Goal: Answer question/provide support: Answer question/provide support

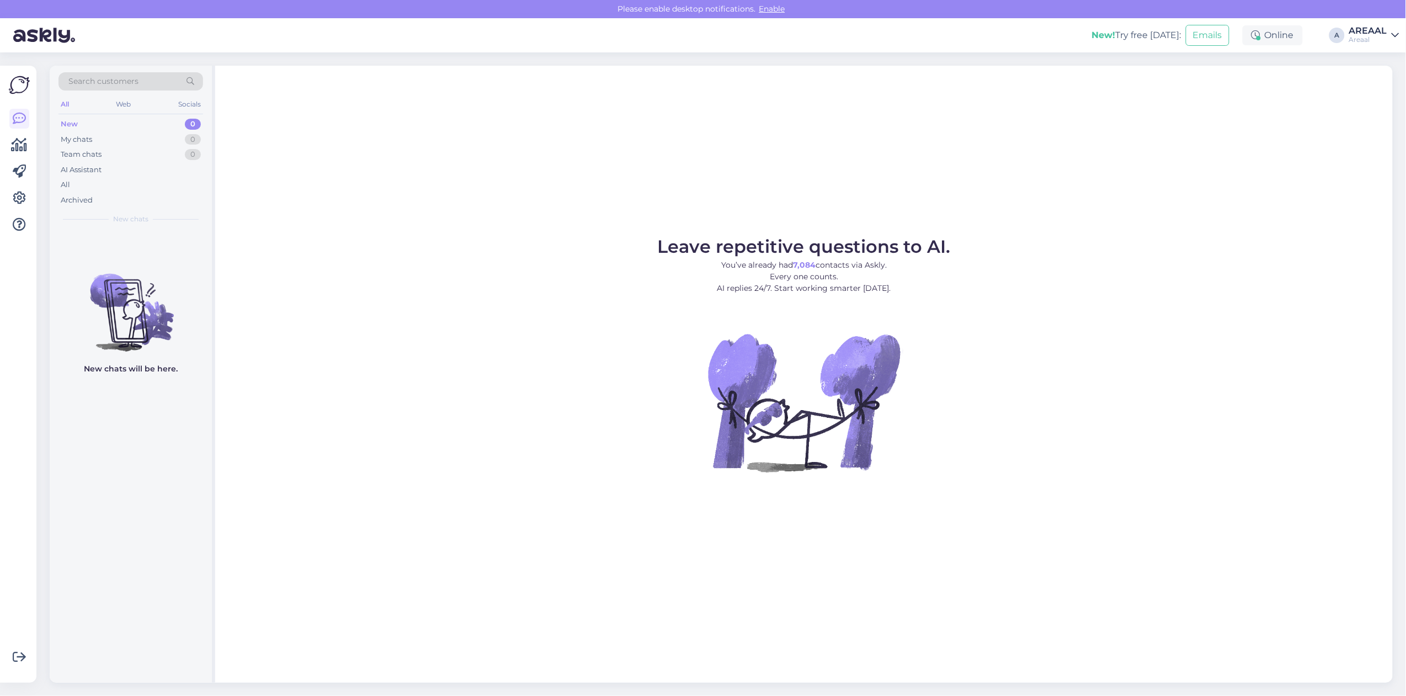
click at [1156, 338] on figure "Leave repetitive questions to AI. You’ve already had 7,084 contacts via Askly. …" at bounding box center [803, 370] width 1157 height 264
click at [156, 184] on div "All" at bounding box center [130, 184] width 145 height 15
click at [105, 185] on div "All" at bounding box center [130, 184] width 145 height 15
click at [637, 147] on div "Leave repetitive questions to AI. You’ve already had 7,085 contacts via Askly. …" at bounding box center [803, 374] width 1177 height 617
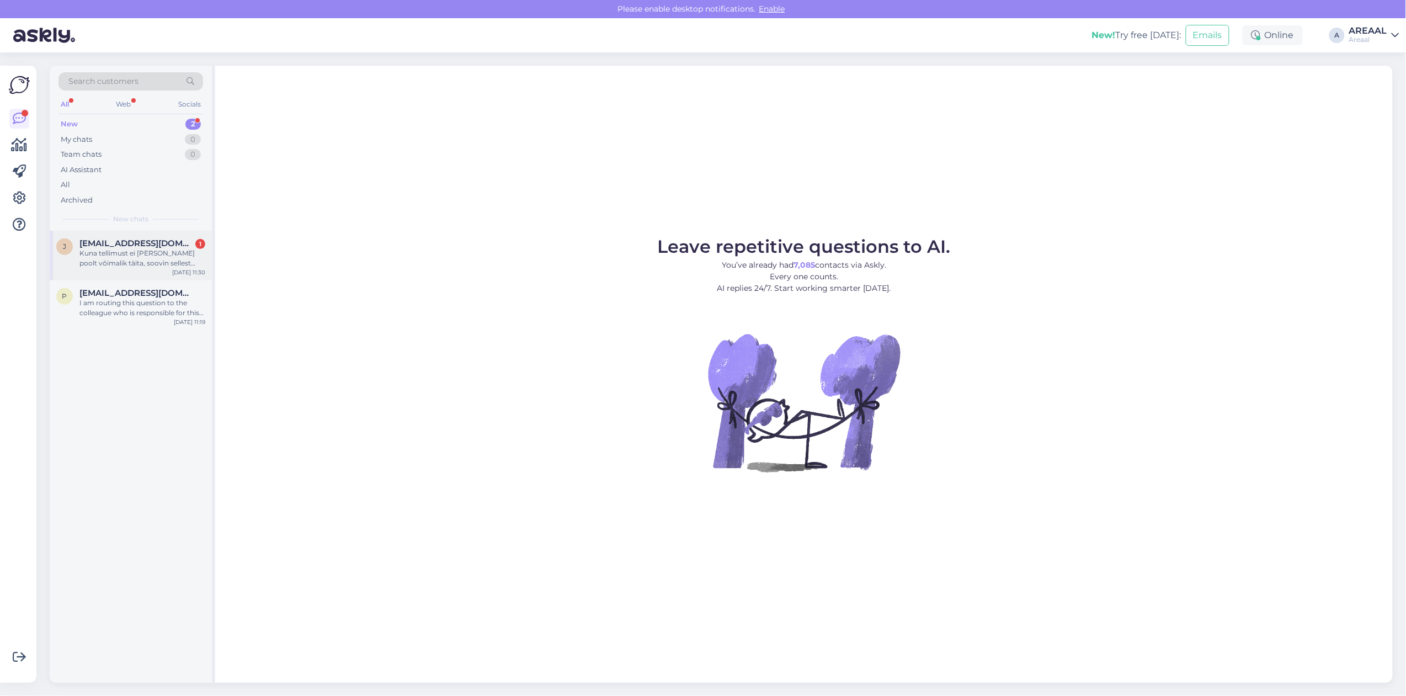
click at [165, 265] on div "Kuna tellimust ei [PERSON_NAME] poolt võimalik täita, soovin sellest tellimuses…" at bounding box center [142, 258] width 126 height 20
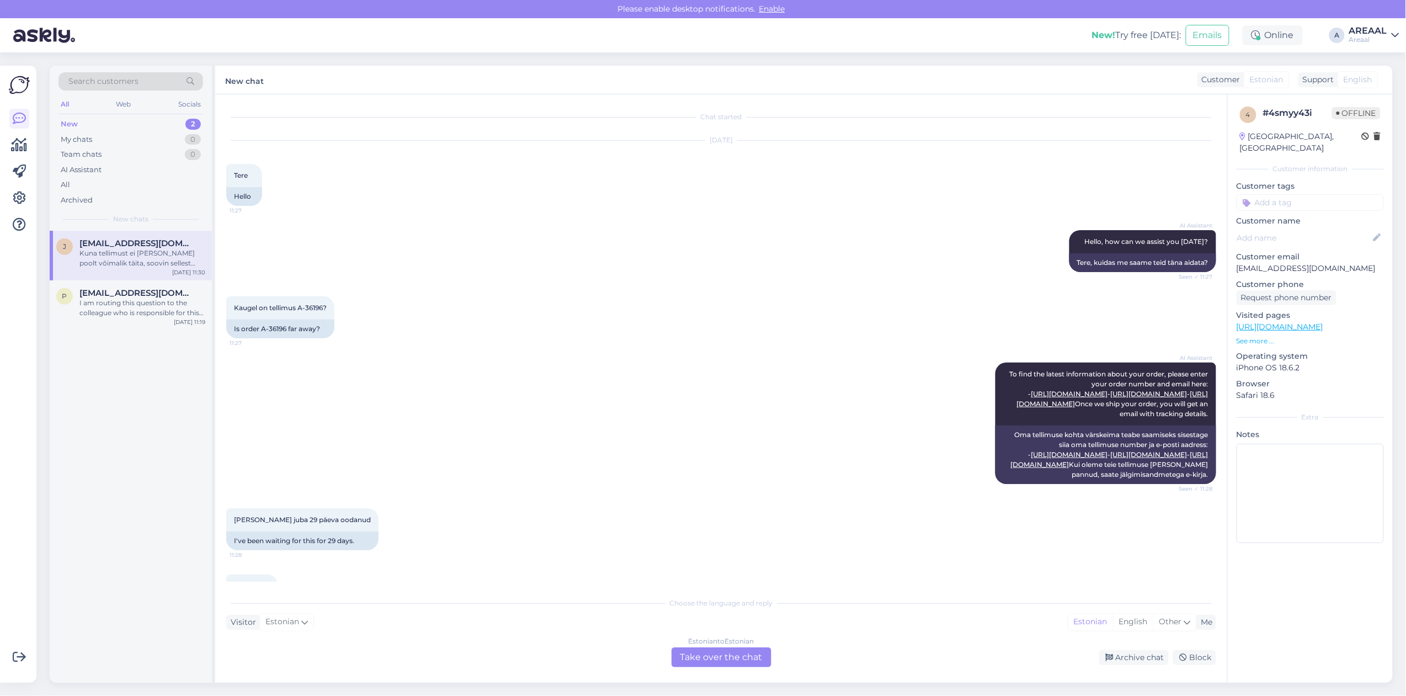
scroll to position [346, 0]
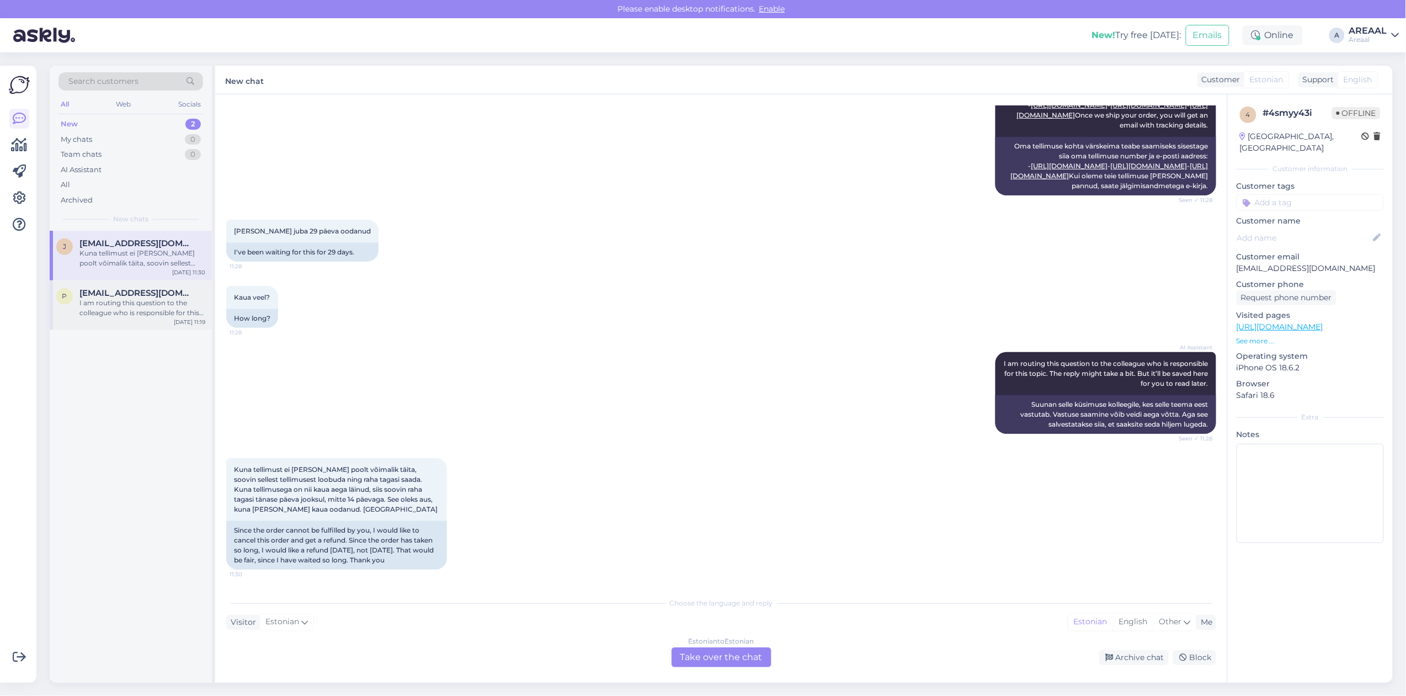
click at [142, 302] on div "I am routing this question to the colleague who is responsible for this topic. …" at bounding box center [142, 308] width 126 height 20
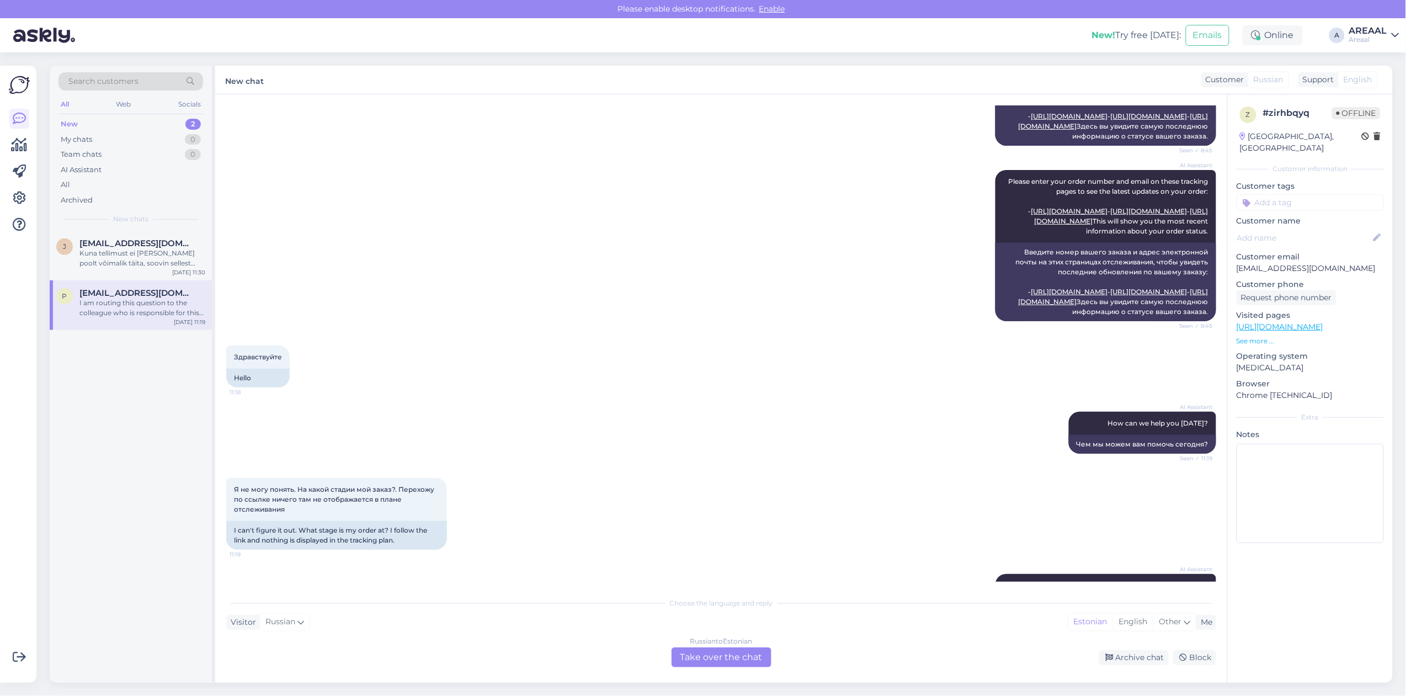
scroll to position [942, 0]
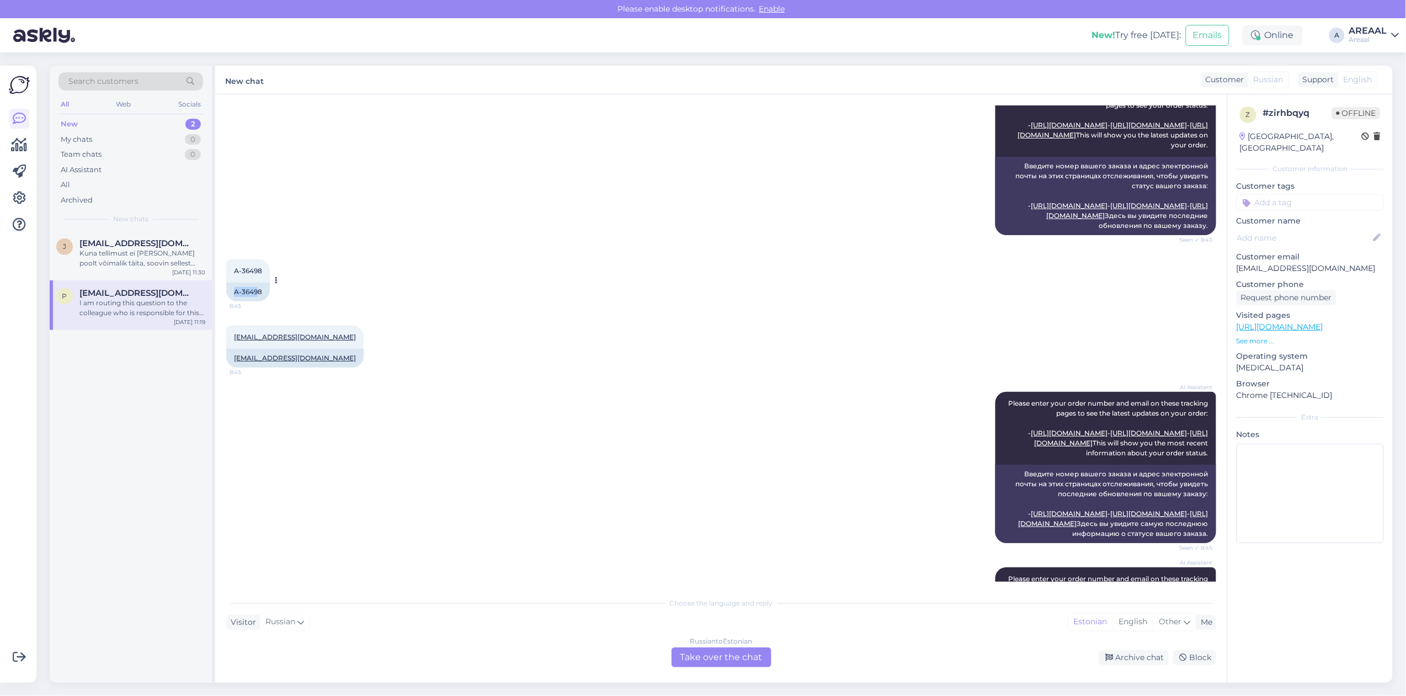
drag, startPoint x: 258, startPoint y: 390, endPoint x: 233, endPoint y: 390, distance: 24.3
click at [236, 301] on div "A-36498" at bounding box center [248, 291] width 44 height 19
click at [233, 301] on div "A-36498" at bounding box center [248, 291] width 44 height 19
drag, startPoint x: 233, startPoint y: 390, endPoint x: 260, endPoint y: 392, distance: 27.1
click at [260, 301] on div "A-36498" at bounding box center [248, 291] width 44 height 19
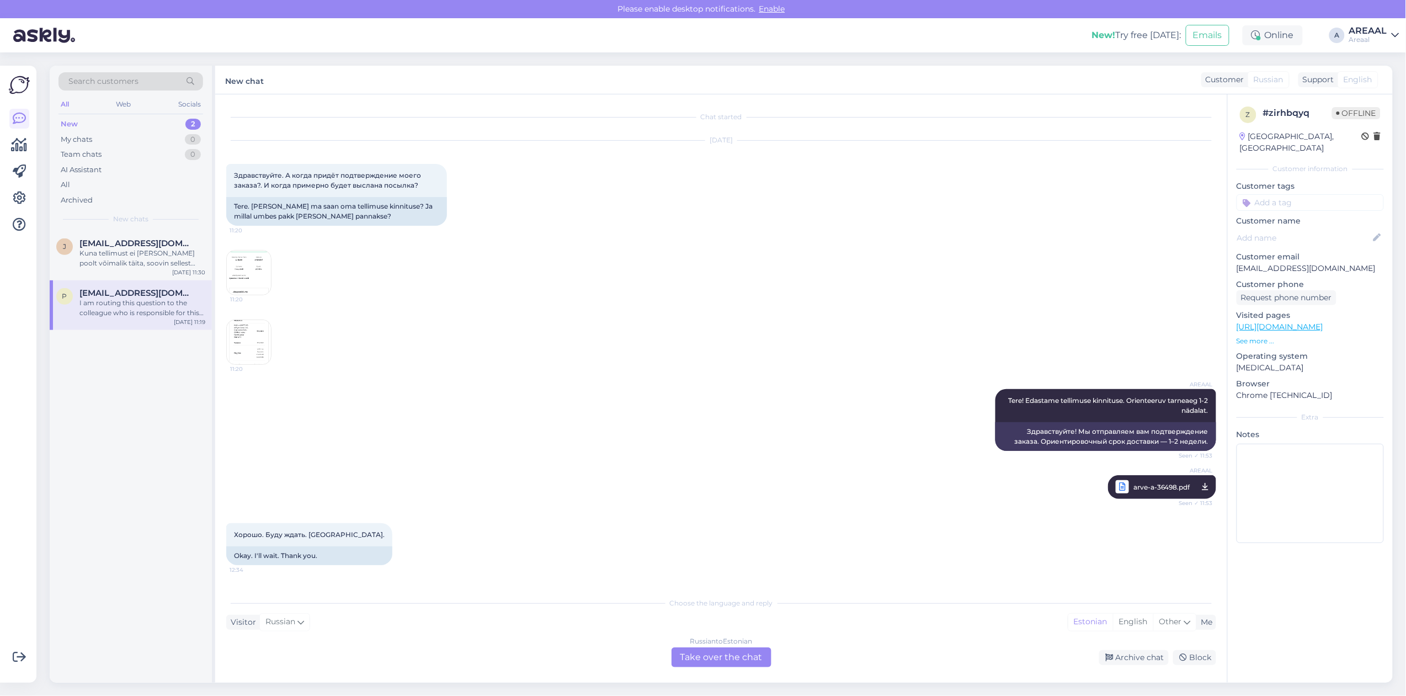
scroll to position [1653, 0]
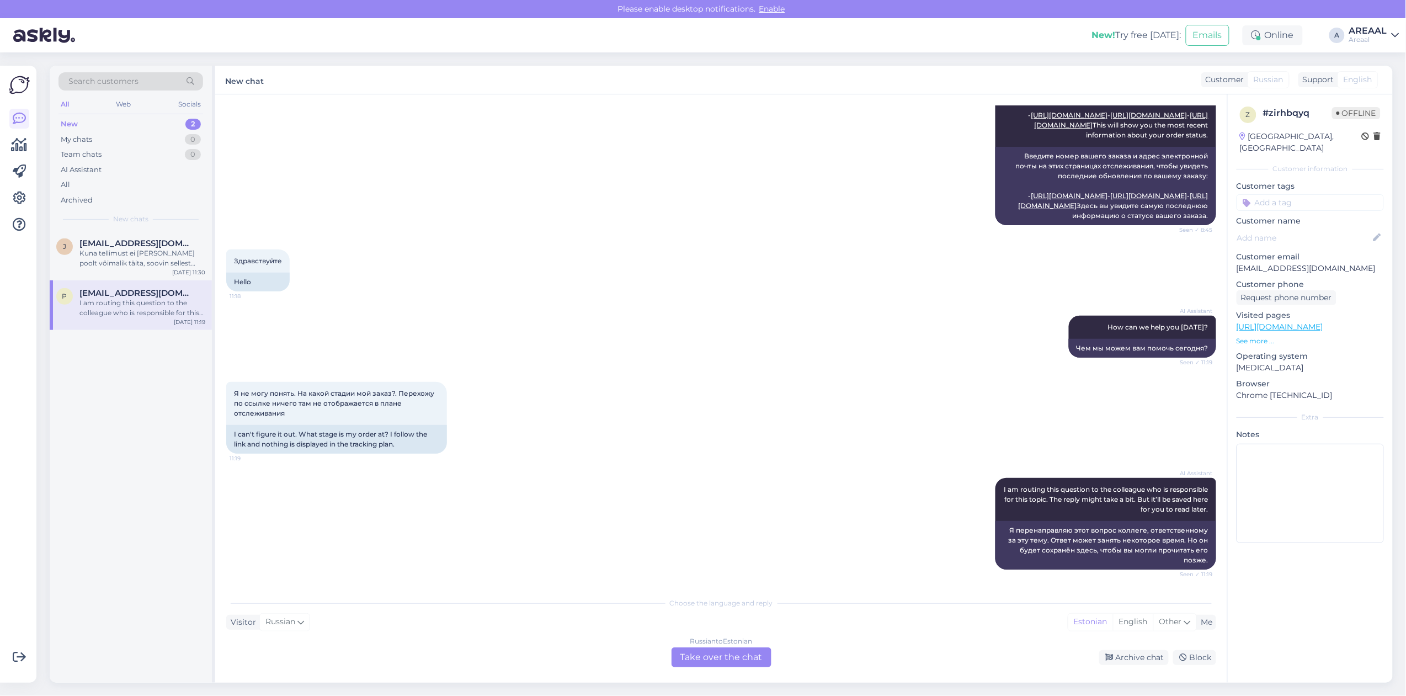
click at [726, 651] on div "Russian to Estonian Take over the chat" at bounding box center [721, 657] width 100 height 20
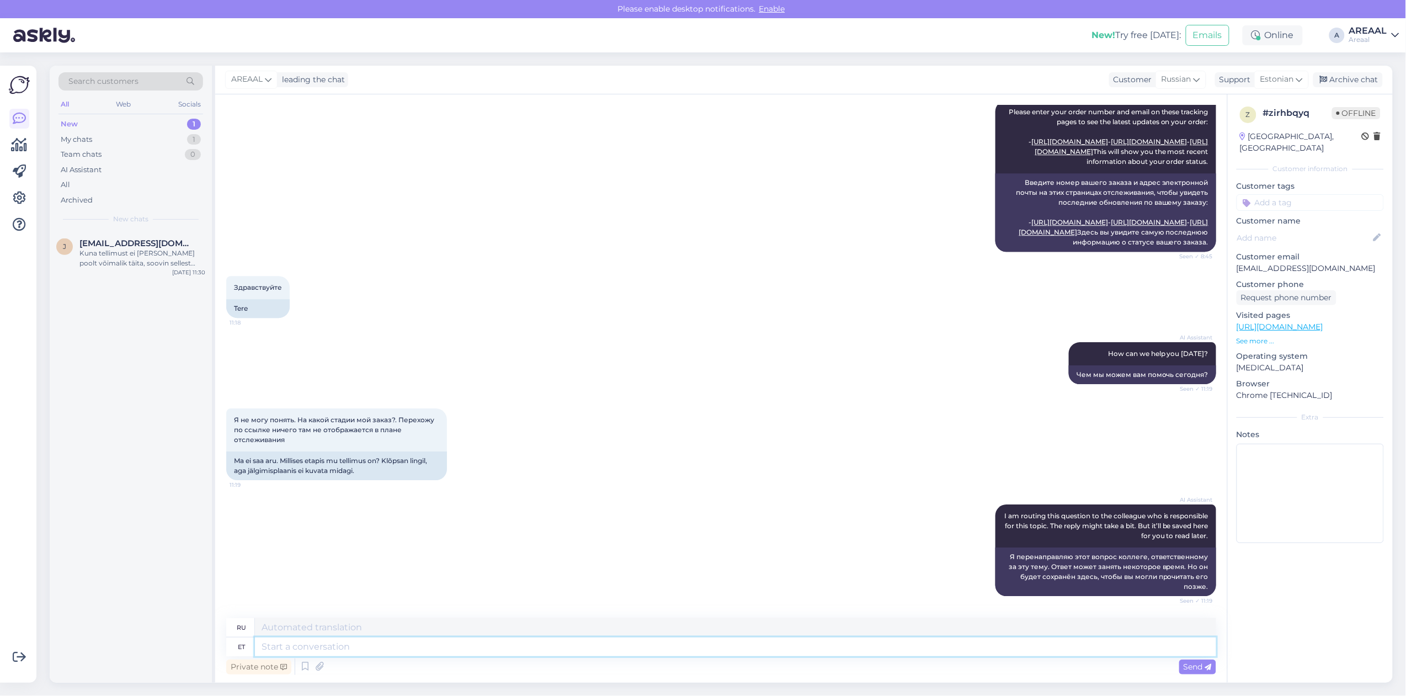
click at [723, 647] on textarea at bounding box center [735, 646] width 961 height 19
click at [1291, 84] on span "Estonian" at bounding box center [1277, 79] width 34 height 12
type input "eng"
drag, startPoint x: 1251, startPoint y: 133, endPoint x: 1197, endPoint y: 174, distance: 67.0
click at [1250, 133] on link "English" at bounding box center [1261, 129] width 121 height 18
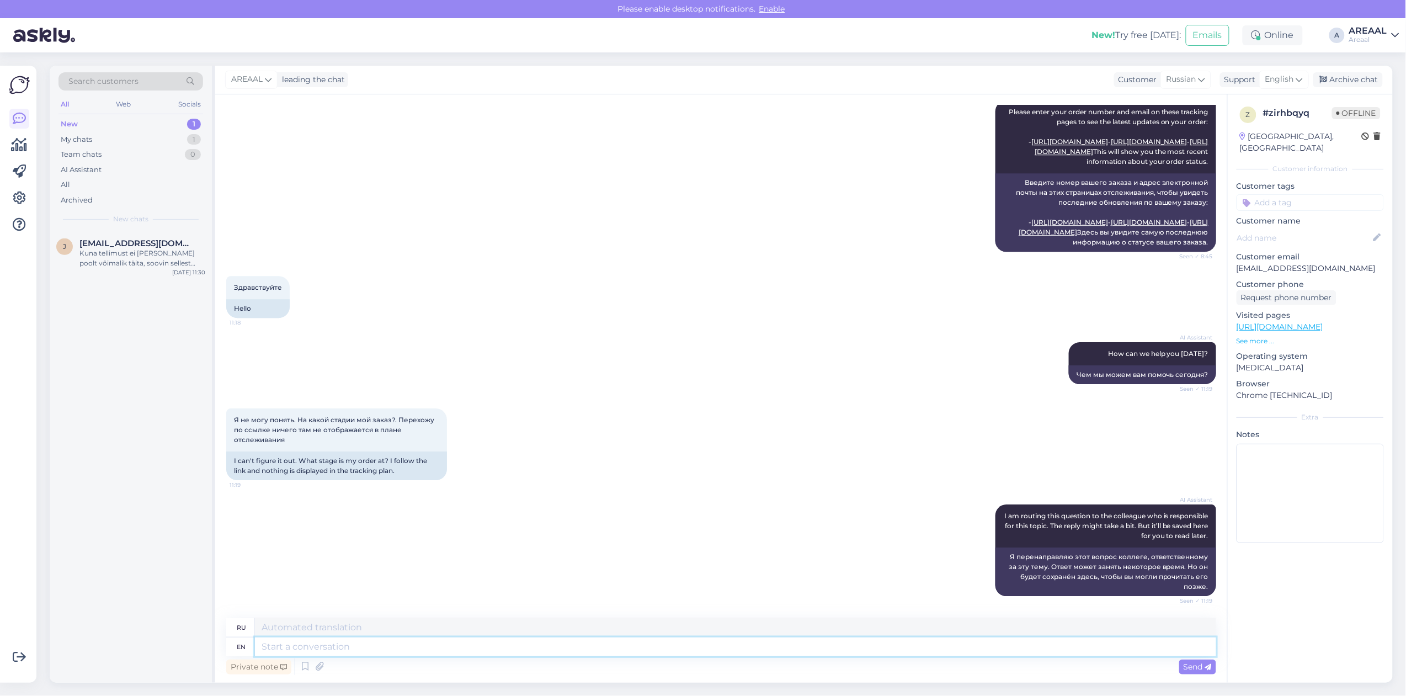
click at [583, 653] on textarea at bounding box center [735, 646] width 961 height 19
type textarea "Approximate de"
type textarea "Приблизительный"
type textarea "Approximate delivery time"
type textarea "Ориентировочная доставка"
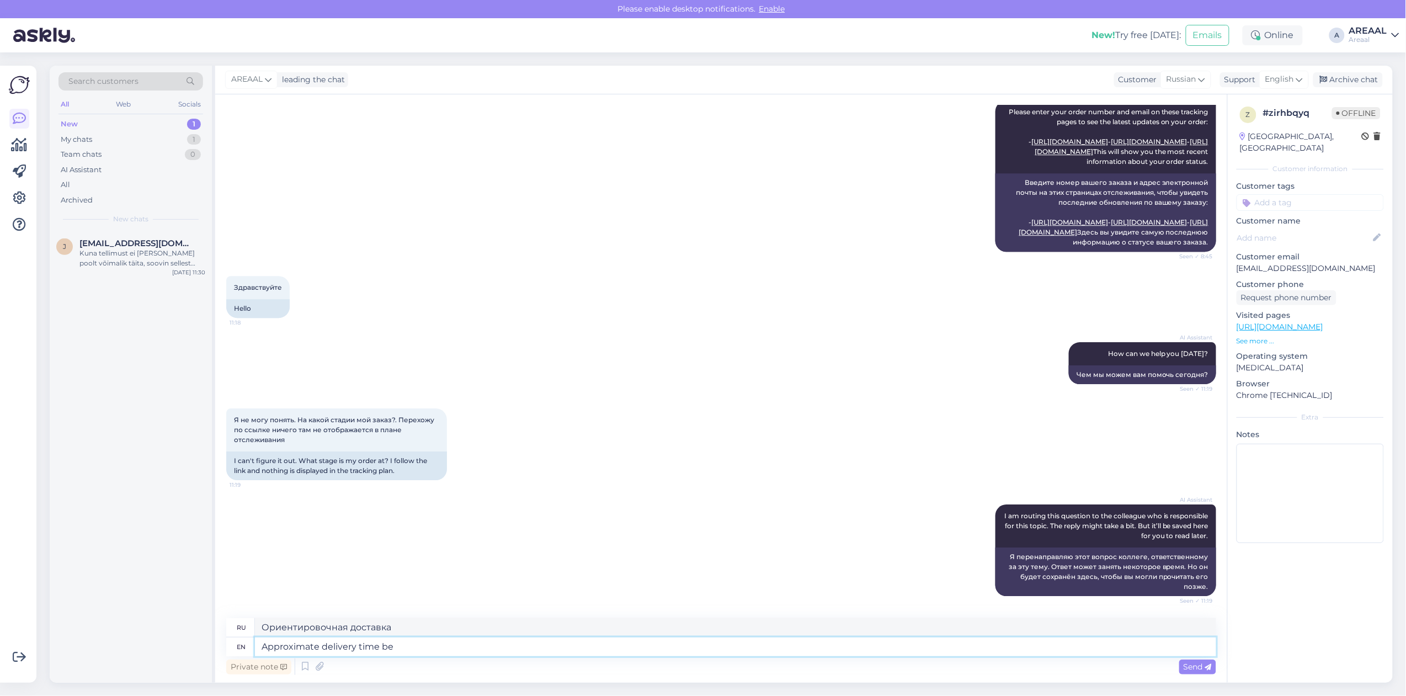
type textarea "Approximate delivery time bet"
type textarea "Примерное время доставки"
type textarea "Approximate delivery time between 15-2"
type textarea "Примерное время доставки между"
type textarea "Approximate delivery time between 15-29"
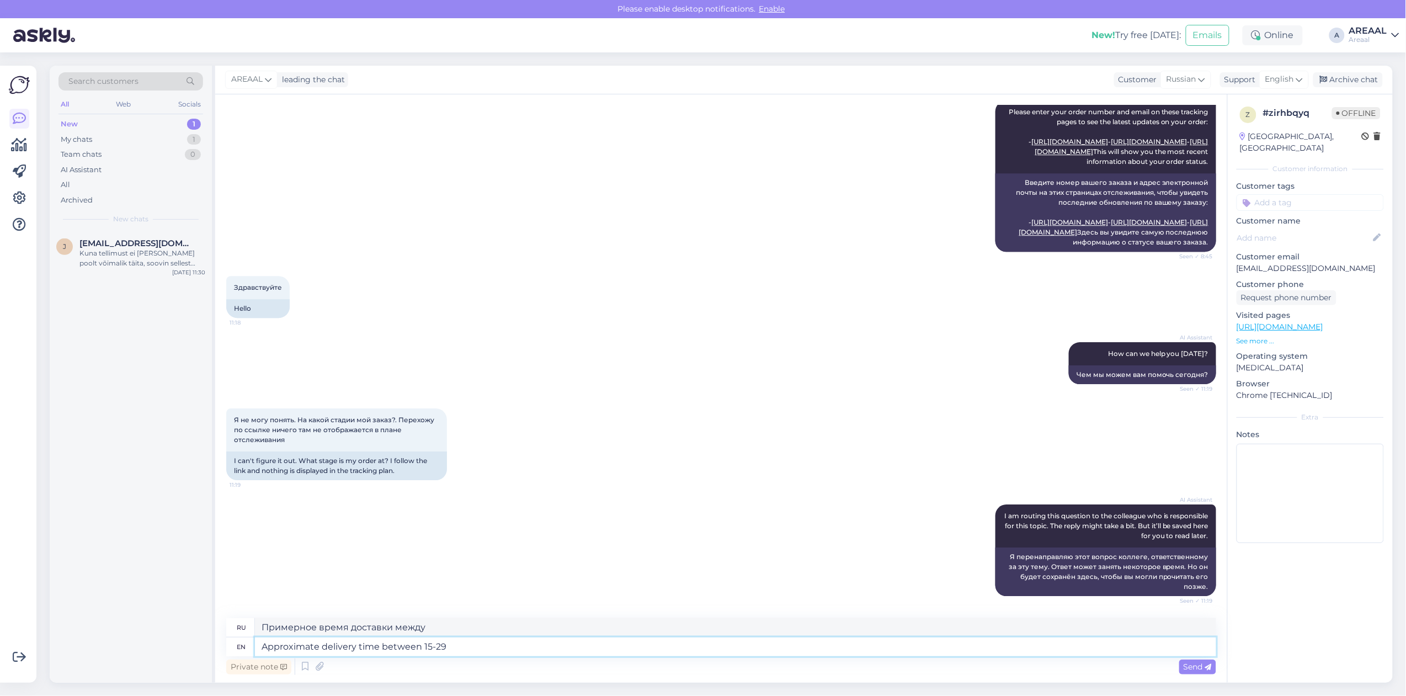
type textarea "Примерное время доставки между 15-29"
type textarea "Approximate delivery time between 19-25 se"
type textarea "Примерное время доставки между 19-25"
type textarea "Approximate delivery time between 19-25 september"
type textarea "Ориентировочное время доставки 19-25 сентября."
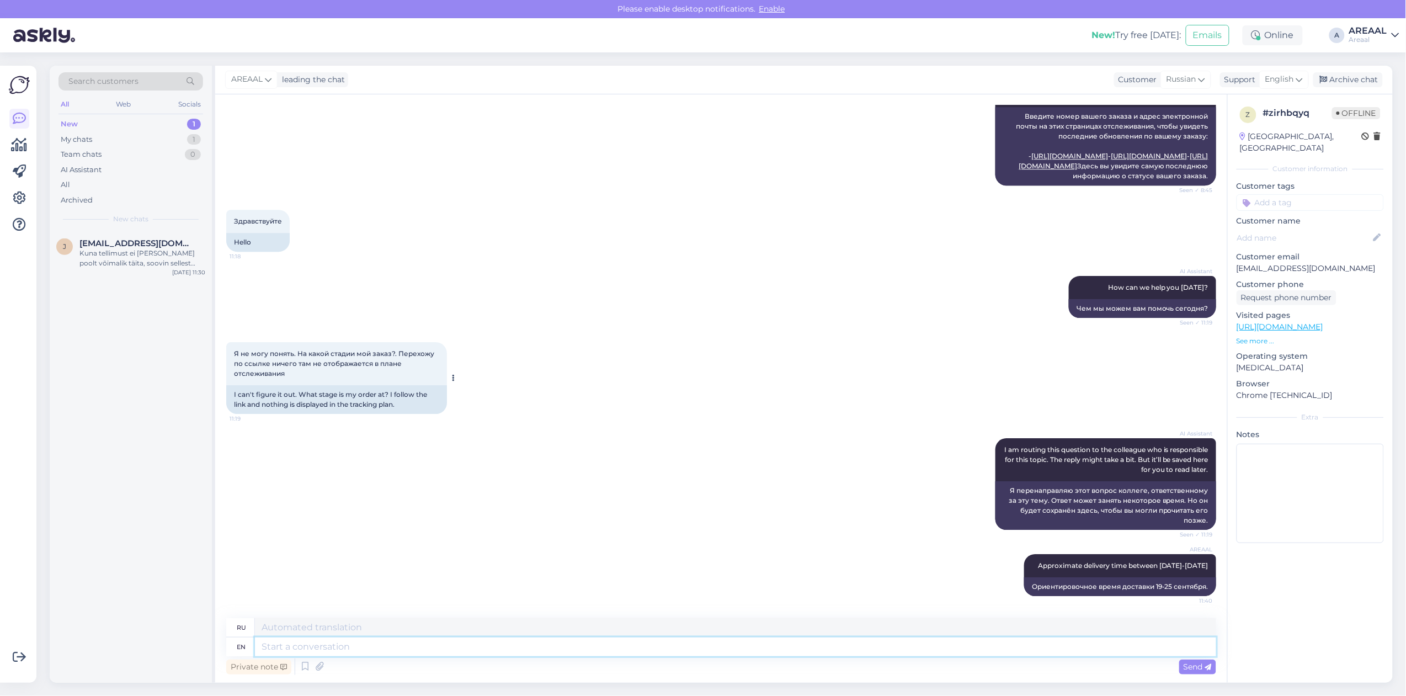
scroll to position [1692, 0]
click at [1372, 76] on div "Archive chat" at bounding box center [1348, 79] width 70 height 15
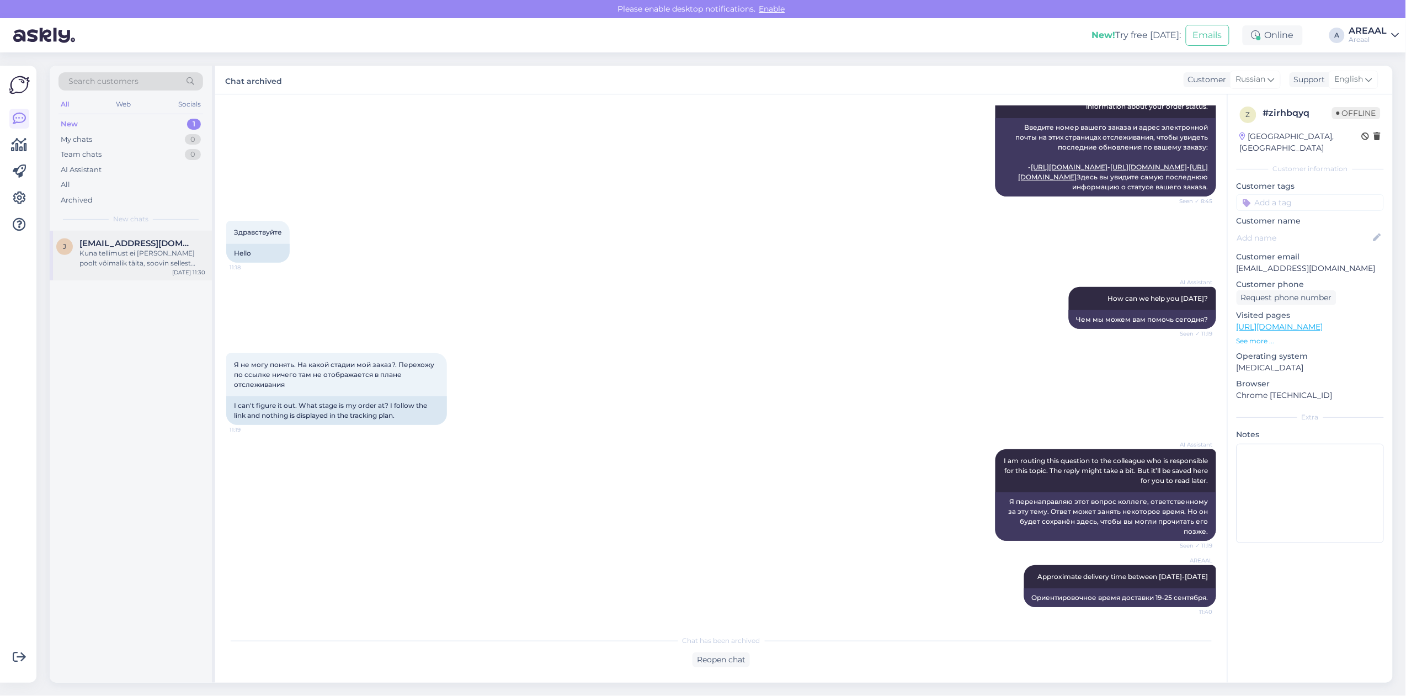
click at [163, 258] on div "Kuna tellimust ei ole teie poolt võimalik täita, soovin sellest tellimusest loo…" at bounding box center [142, 258] width 126 height 20
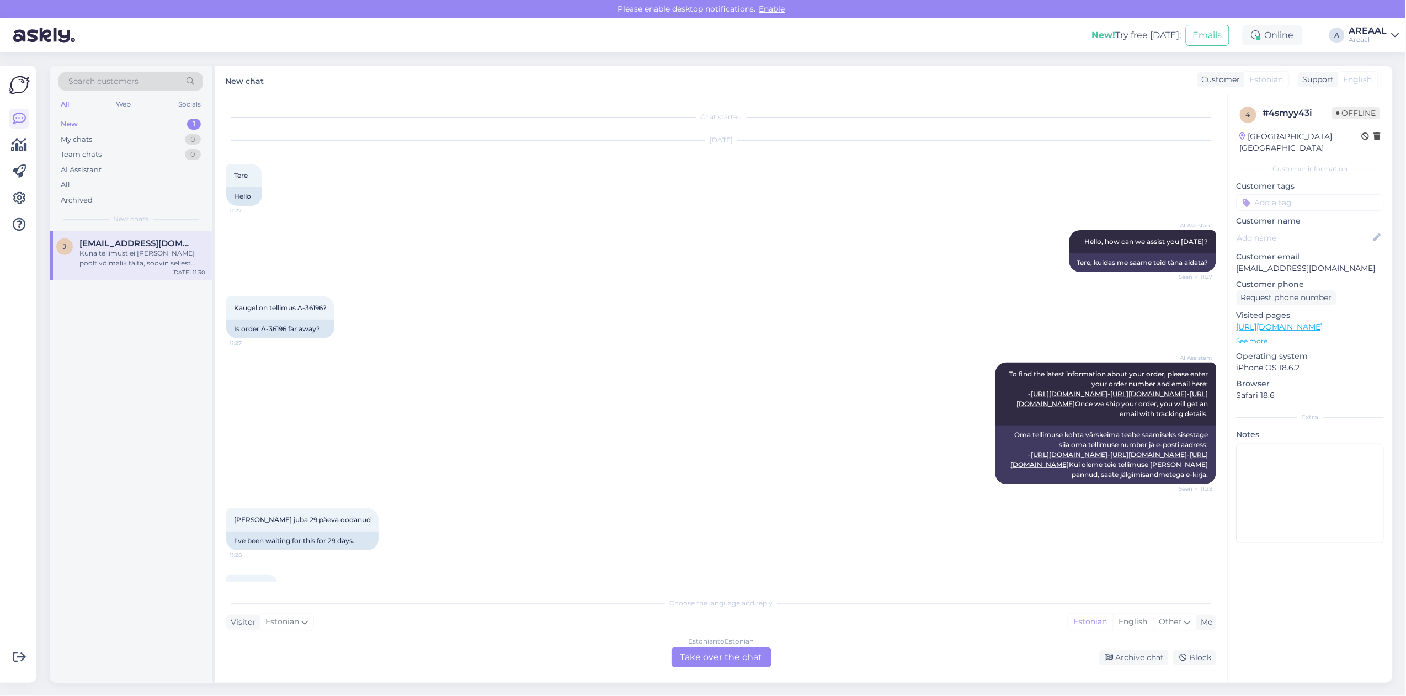
scroll to position [346, 0]
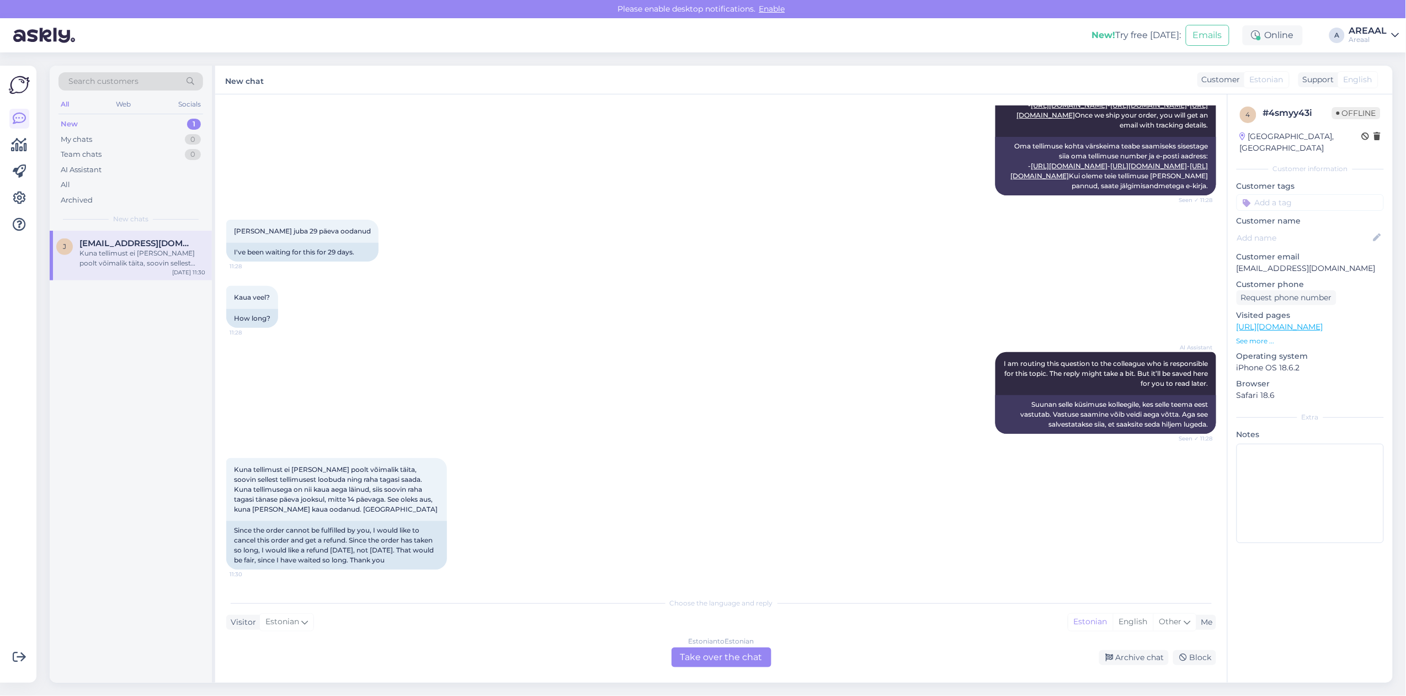
click at [587, 377] on div "AI Assistant I am routing this question to the colleague who is responsible for…" at bounding box center [721, 393] width 990 height 106
drag, startPoint x: 710, startPoint y: 333, endPoint x: 757, endPoint y: 509, distance: 182.6
click at [709, 333] on div "Kaua veel? 11:28 How long?" at bounding box center [721, 307] width 990 height 66
click at [724, 658] on div "Estonian to Estonian Take over the chat" at bounding box center [721, 657] width 100 height 20
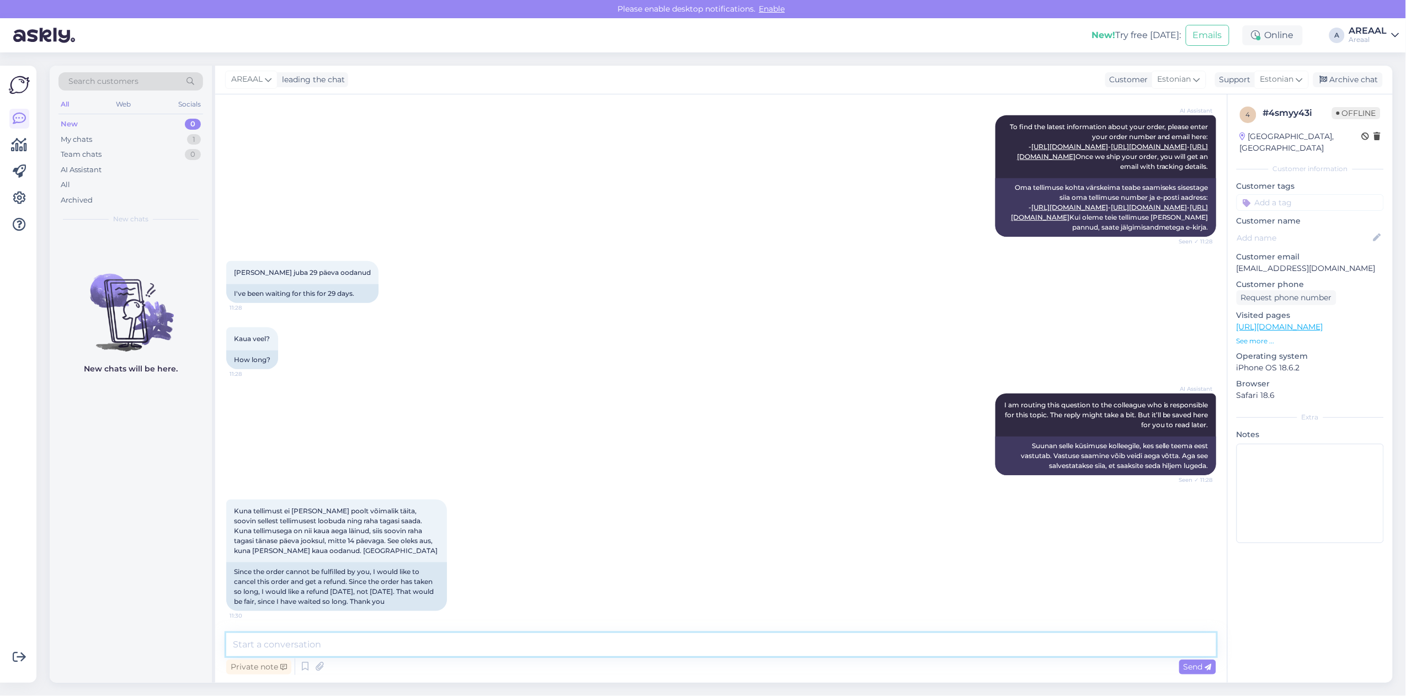
click at [707, 646] on textarea at bounding box center [721, 644] width 990 height 23
type textarea "Kui soovite tellimuse tühistada, siis palun saatke selle kohta kinnitus info@ar…"
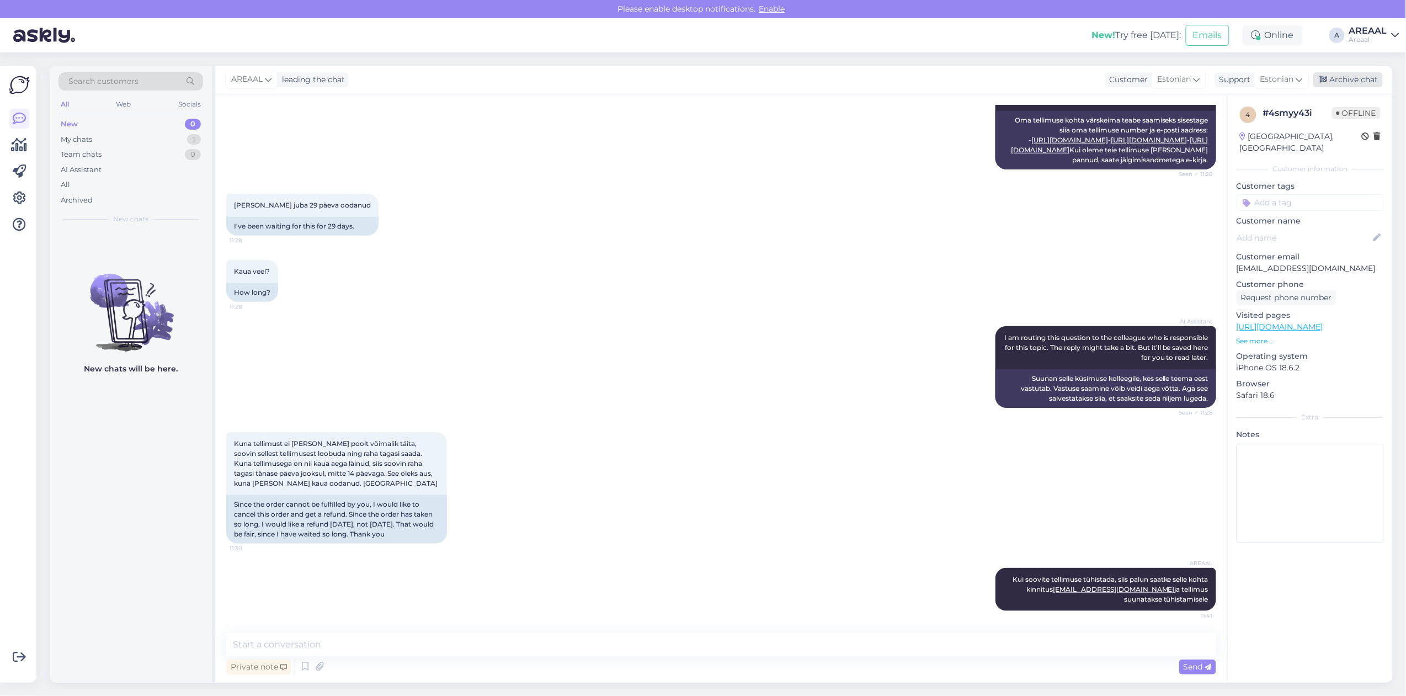
click at [1350, 76] on div "Archive chat" at bounding box center [1348, 79] width 70 height 15
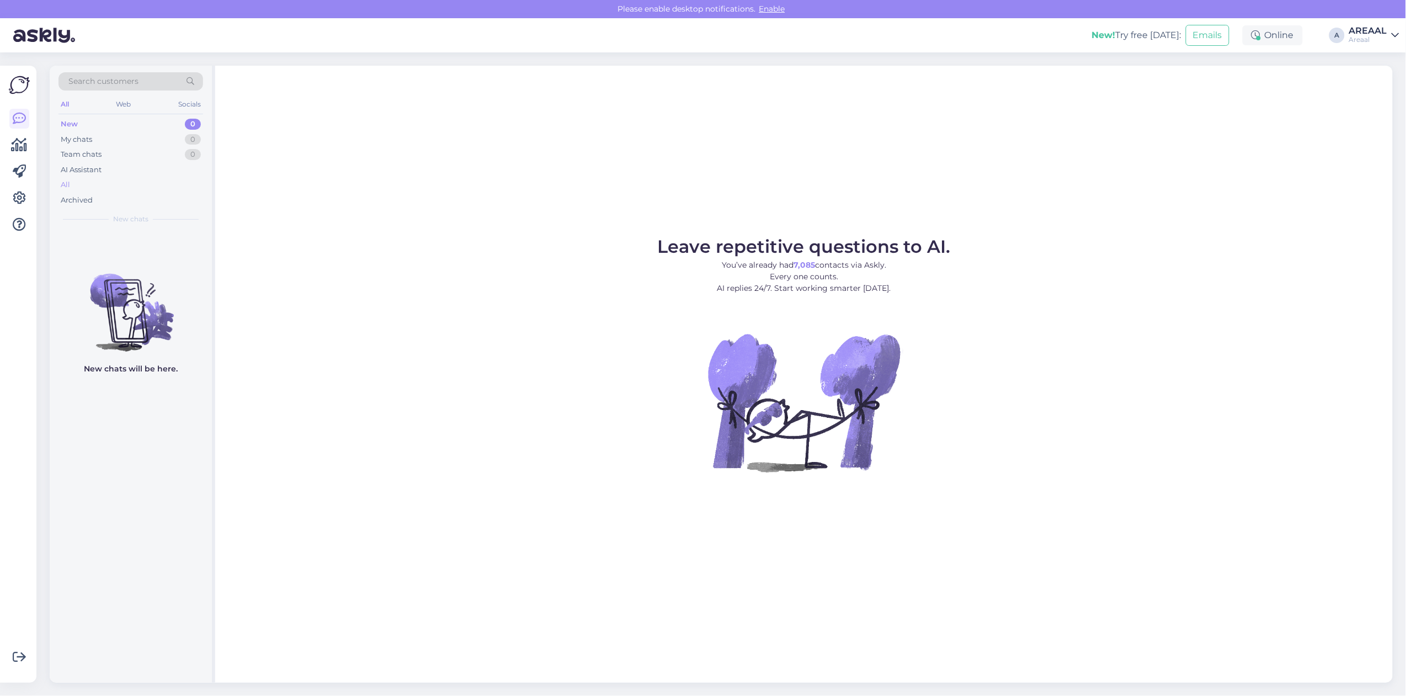
click at [120, 188] on div "All" at bounding box center [130, 184] width 145 height 15
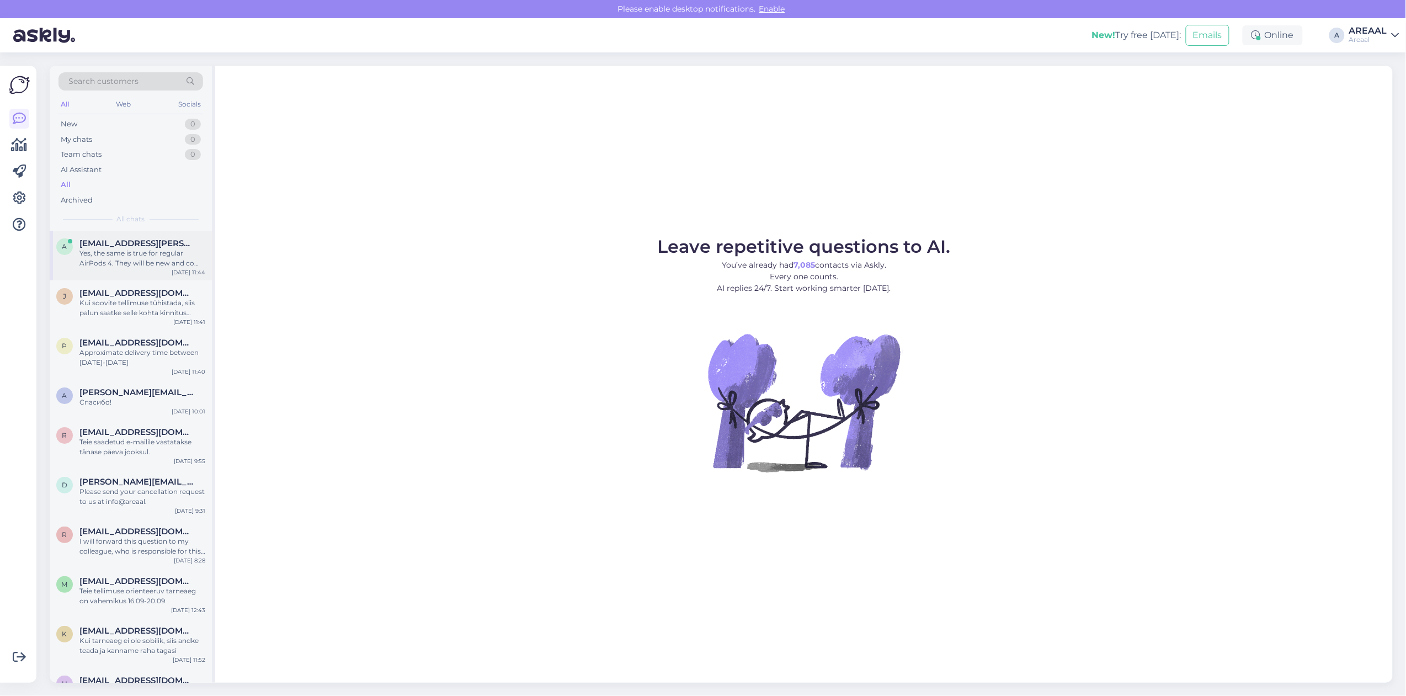
click at [135, 258] on div "Yes, the same is true for regular AirPods 4. They will be new and come in an or…" at bounding box center [142, 258] width 126 height 20
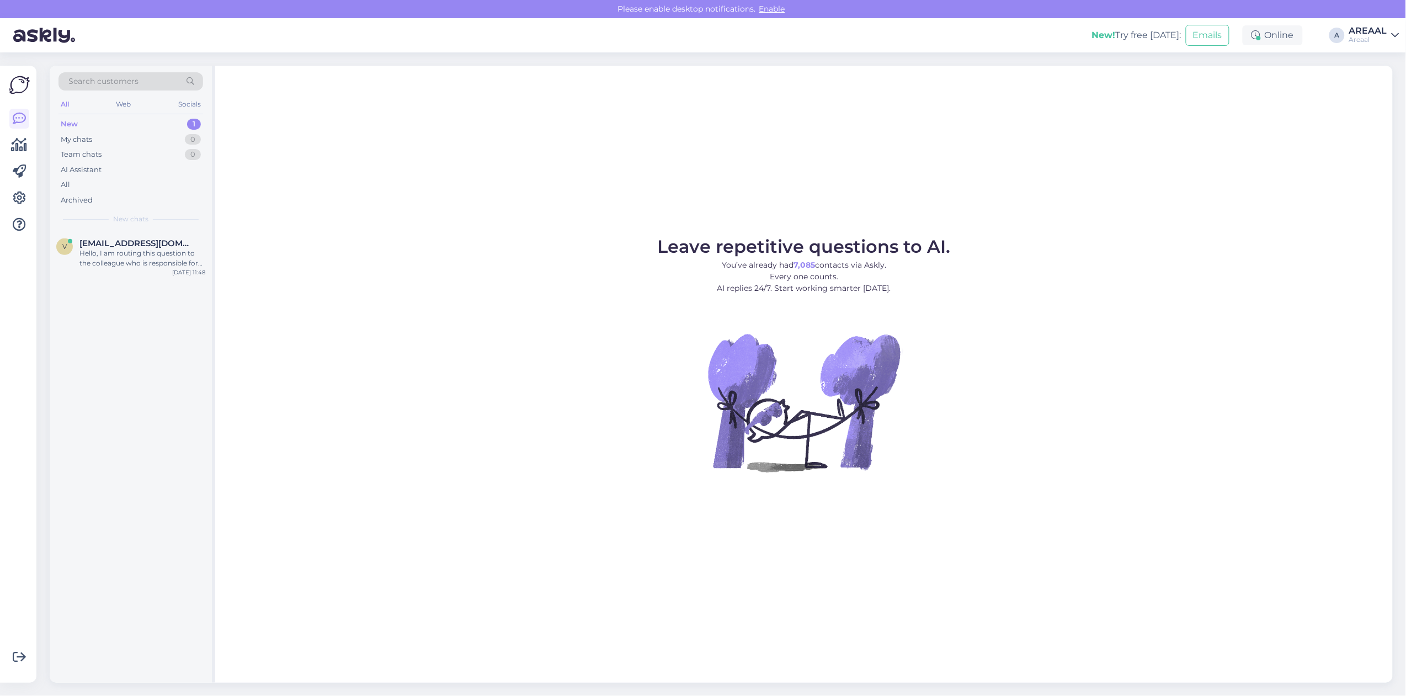
click at [113, 211] on div "Search customers All Web Socials New 1 My chats 0 Team chats 0 AI Assistant All…" at bounding box center [131, 148] width 162 height 165
click at [136, 255] on div "Hello, I am routing this question to the colleague who is responsible for this …" at bounding box center [142, 258] width 126 height 20
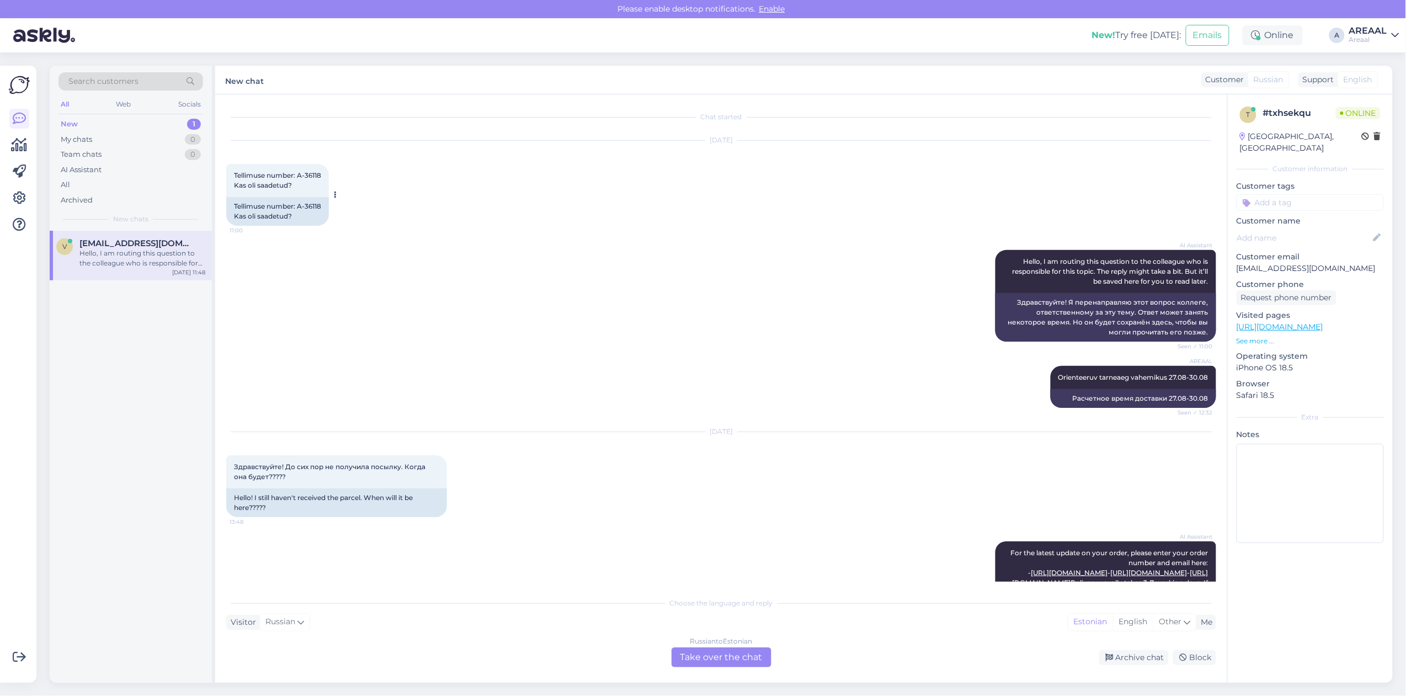
click at [321, 211] on div "Tellimuse number: A-36118 Kas oli saadetud?" at bounding box center [277, 211] width 103 height 29
copy div "A-36118"
drag, startPoint x: 298, startPoint y: 213, endPoint x: 327, endPoint y: 213, distance: 28.1
click at [327, 213] on div "Tellimuse number: A-36118 Kas oli saadetud?" at bounding box center [277, 211] width 103 height 29
click at [451, 221] on div "[DATE] Tellimuse number: A-36118 Kas oli saadetud? 11:00 Tellimuse number: A-36…" at bounding box center [721, 183] width 990 height 109
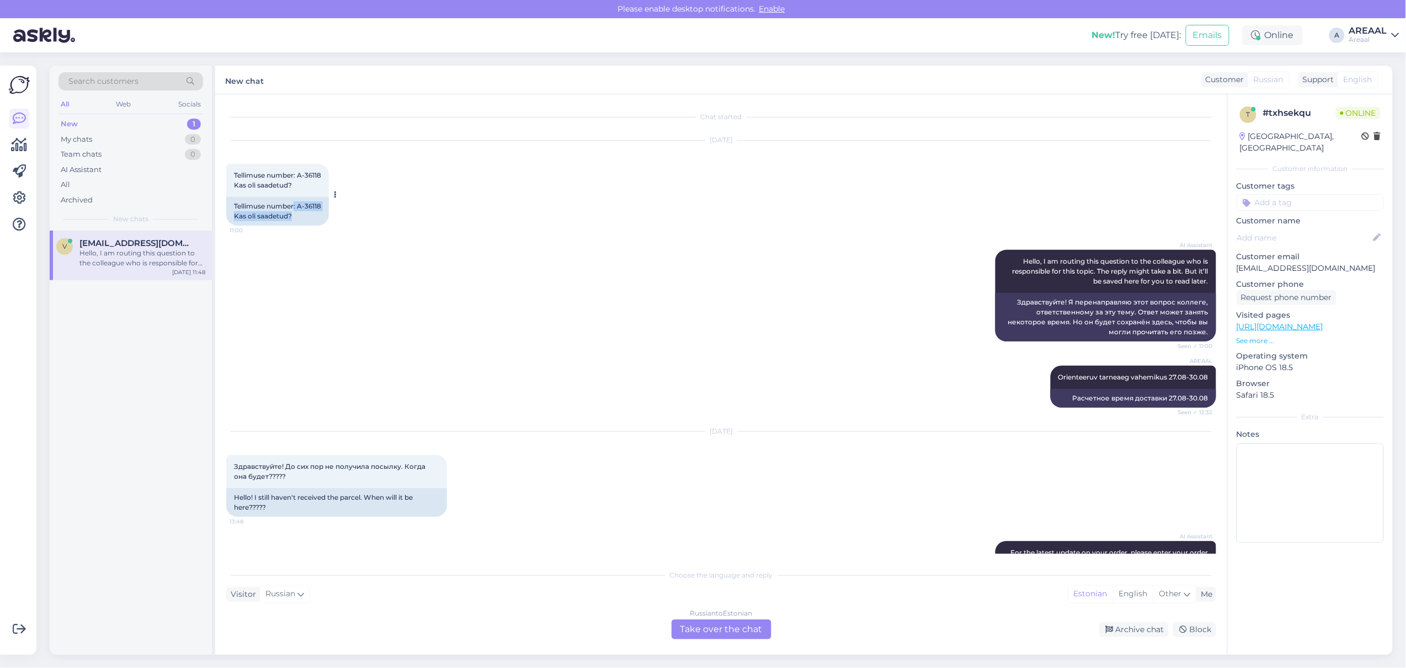
drag, startPoint x: 304, startPoint y: 217, endPoint x: 293, endPoint y: 217, distance: 10.5
click at [293, 217] on div "Tellimuse number: A-36118 Kas oli saadetud? 11:00 Tellimuse number: A-36118 Kas…" at bounding box center [277, 195] width 103 height 62
click at [295, 217] on div "Tellimuse number: A-36118 Kas oli saadetud?" at bounding box center [277, 211] width 103 height 29
click at [297, 215] on div "Tellimuse number: A-36118 Kas oli saadetud?" at bounding box center [277, 211] width 103 height 29
copy div "A-36118"
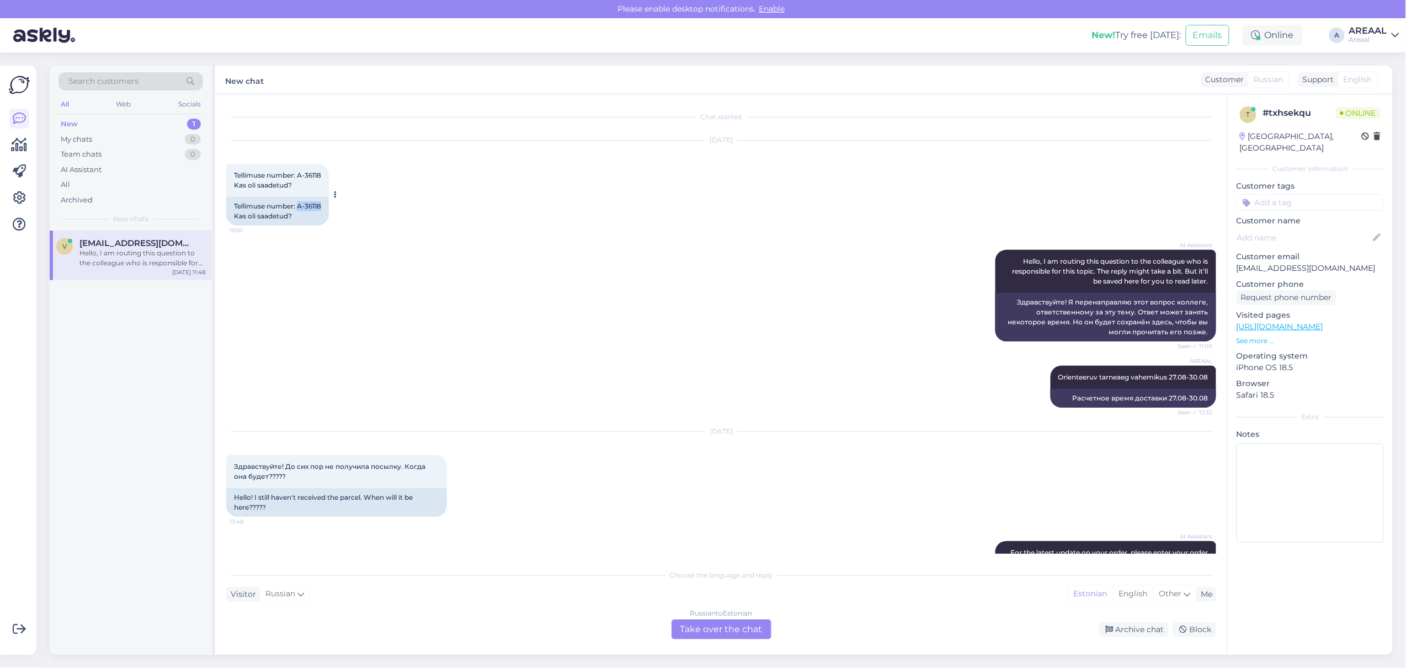
drag, startPoint x: 300, startPoint y: 213, endPoint x: 327, endPoint y: 215, distance: 27.1
click at [327, 215] on div "Tellimuse number: A-36118 Kas oli saadetud?" at bounding box center [277, 211] width 103 height 29
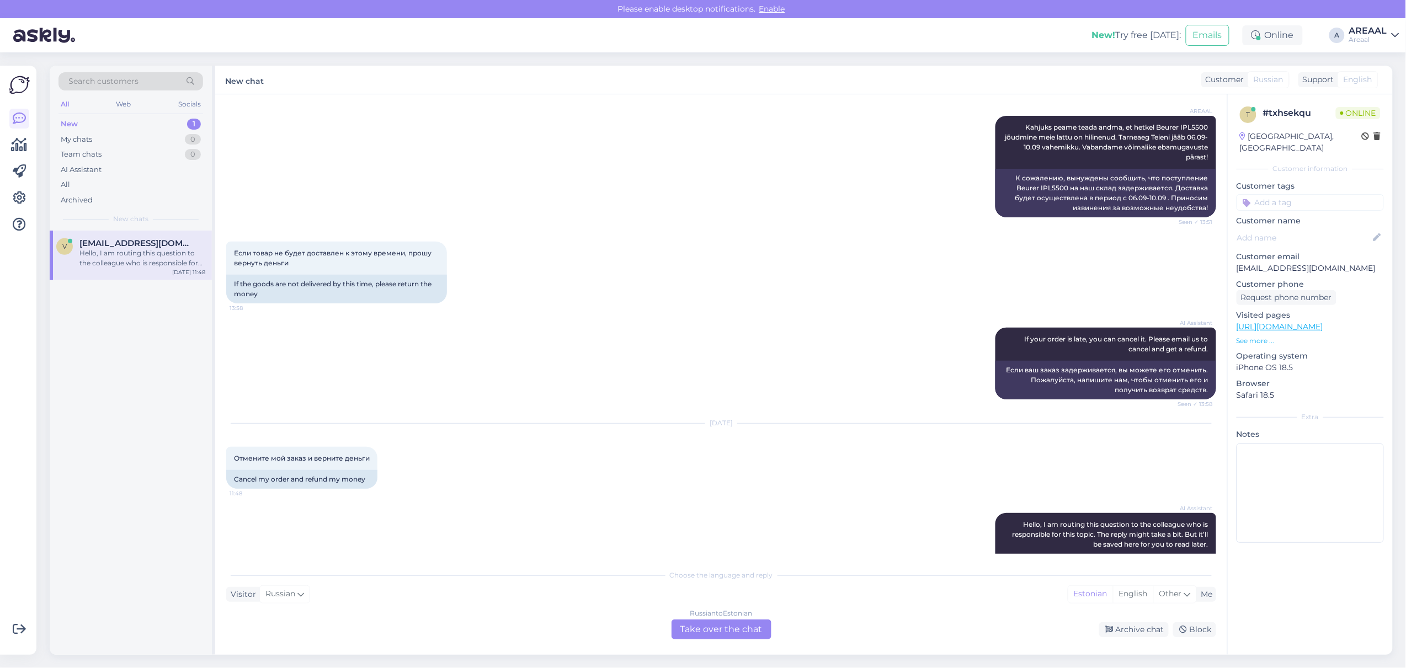
scroll to position [894, 0]
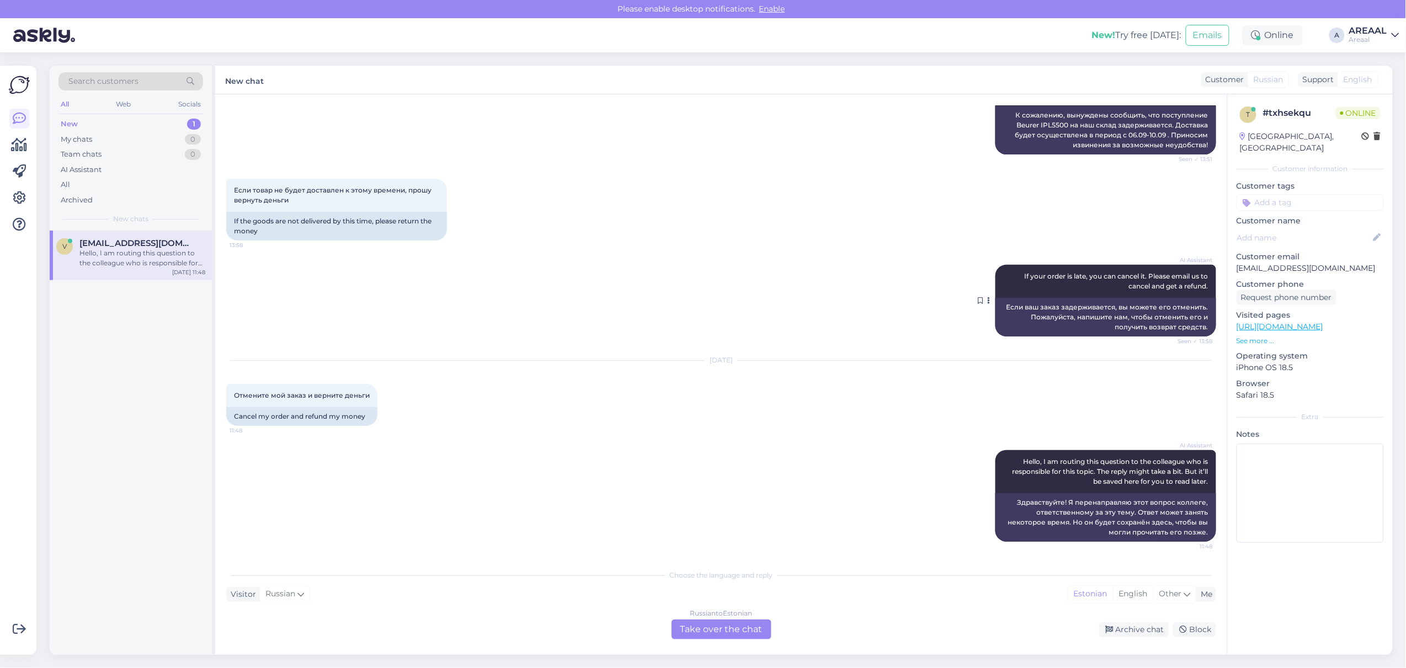
click at [1137, 271] on div "AI Assistant If your order is late, you can cancel it. Please email us to cance…" at bounding box center [1105, 281] width 221 height 33
drag, startPoint x: 1011, startPoint y: 268, endPoint x: 1212, endPoint y: 288, distance: 201.8
click at [1212, 288] on div "Chat started Aug 22 2025 Tellimuse number: A-36118 Kas oli saadetud? 11:00 Tell…" at bounding box center [726, 329] width 1000 height 448
copy span "If your order is late, you can cancel it. Please email us to cancel and get a r…"
click at [727, 622] on div "Russian to Estonian Take over the chat" at bounding box center [721, 629] width 100 height 20
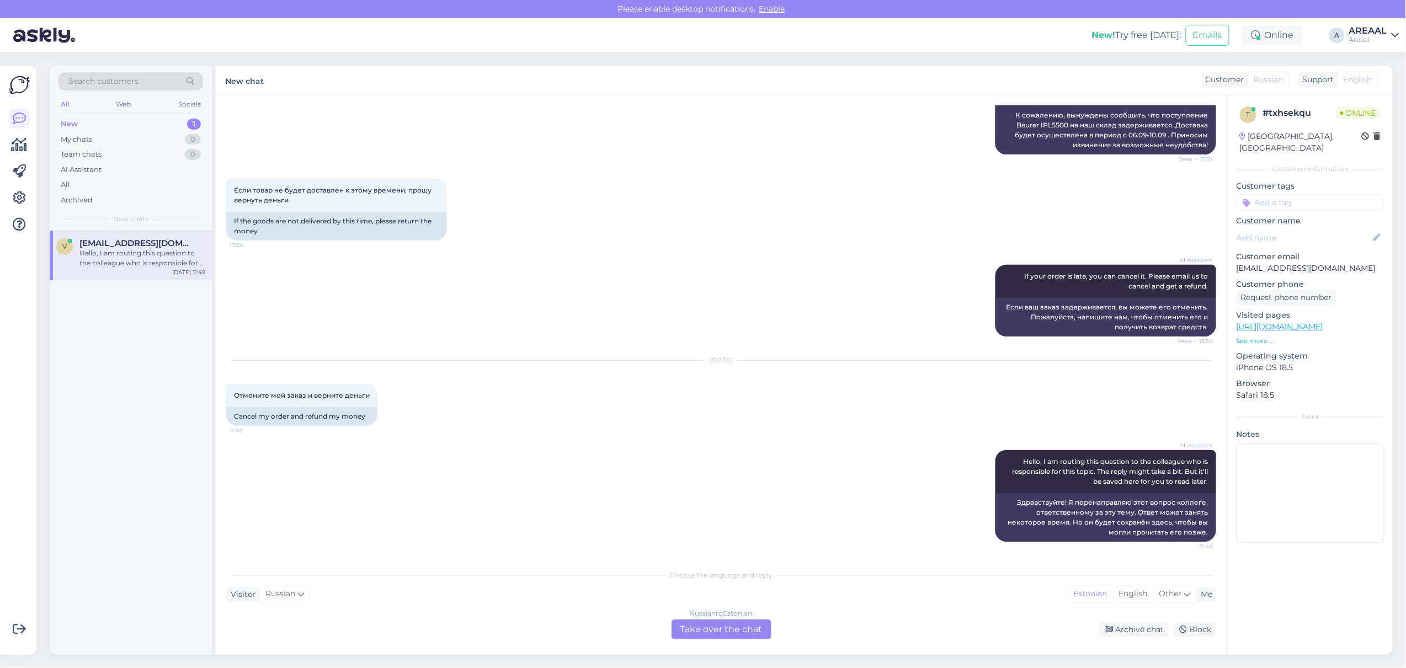
scroll to position [868, 0]
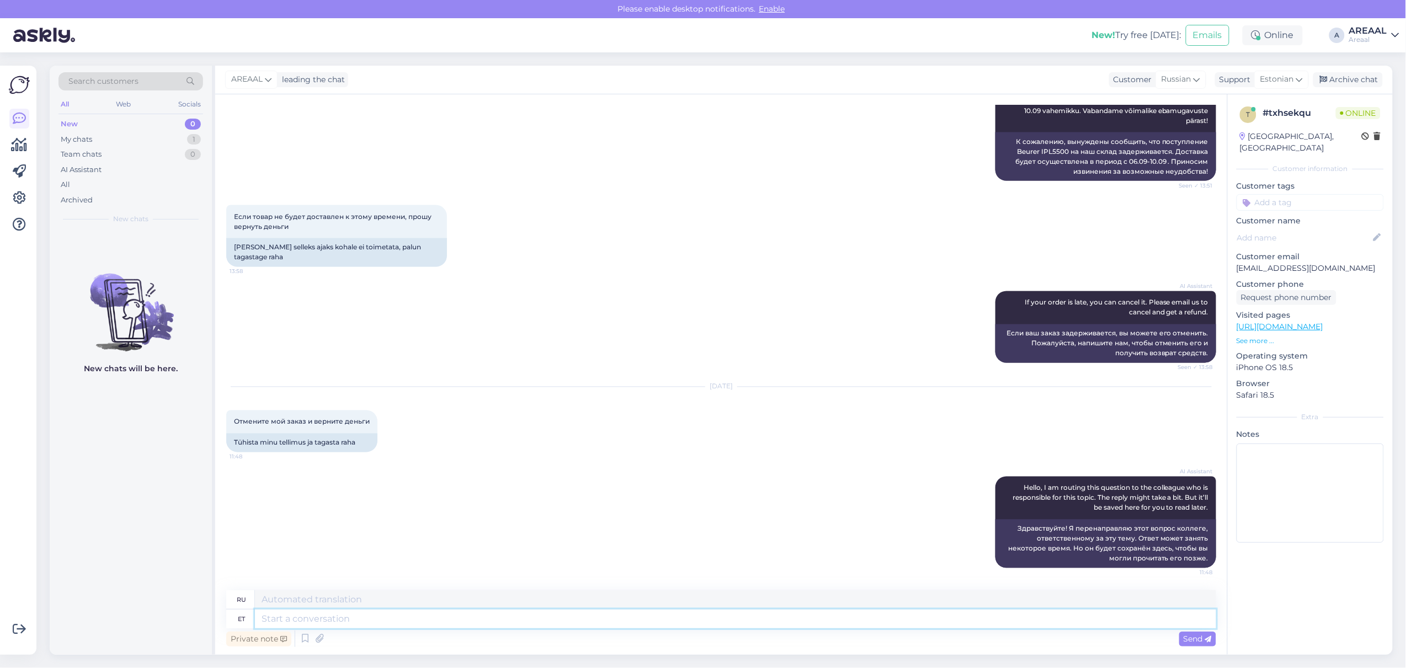
click at [715, 616] on textarea at bounding box center [735, 619] width 961 height 19
click at [1252, 79] on div "Support Estonian" at bounding box center [1262, 79] width 94 height 15
type input "eng"
click at [1251, 122] on link "English" at bounding box center [1261, 129] width 121 height 18
drag, startPoint x: 594, startPoint y: 614, endPoint x: 579, endPoint y: 621, distance: 16.3
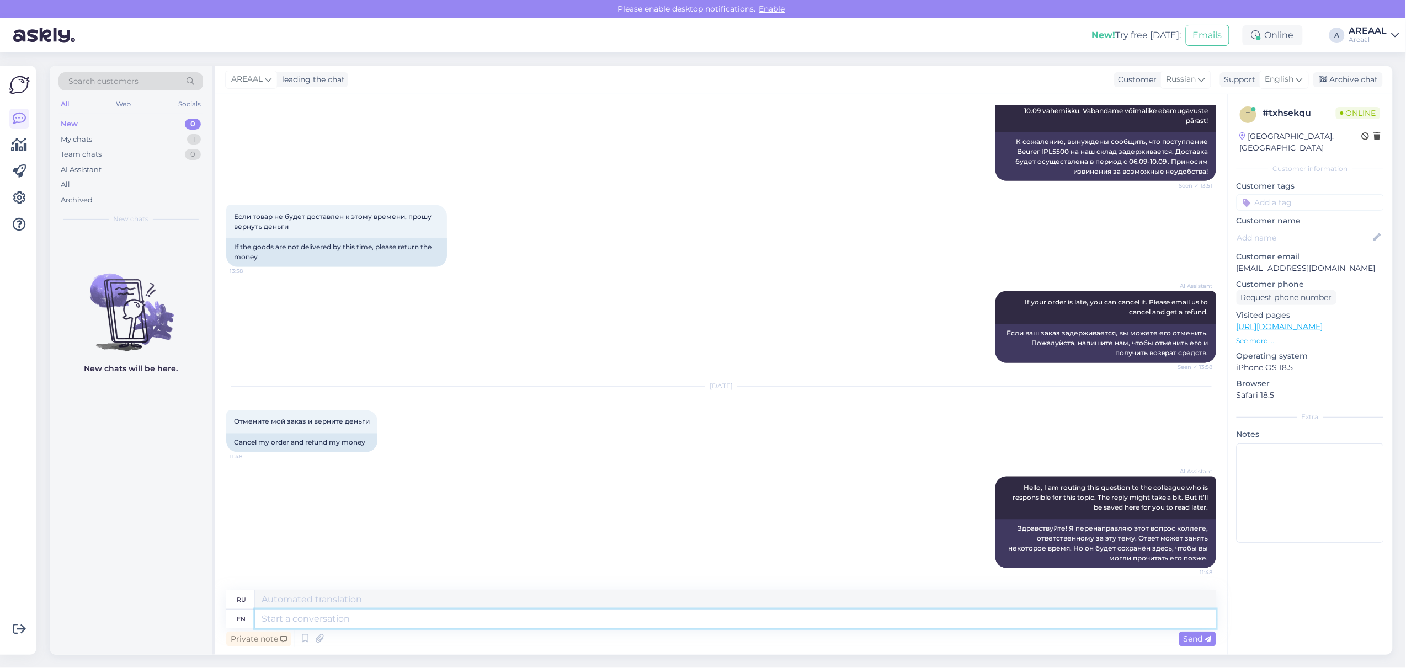
click at [594, 614] on textarea at bounding box center [735, 619] width 961 height 19
paste textarea "If your order is late, you can cancel it. Please email us to cancel and get a r…"
type textarea "If your order is late, you can cancel it. Please email us to cancel and get a r…"
type textarea "Если ваш заказ задерживается, вы можете его отменить. Пожалуйста, напишите нам,…"
type textarea "If your order is late, you can cancel it. Please email us to cancel and get a r…"
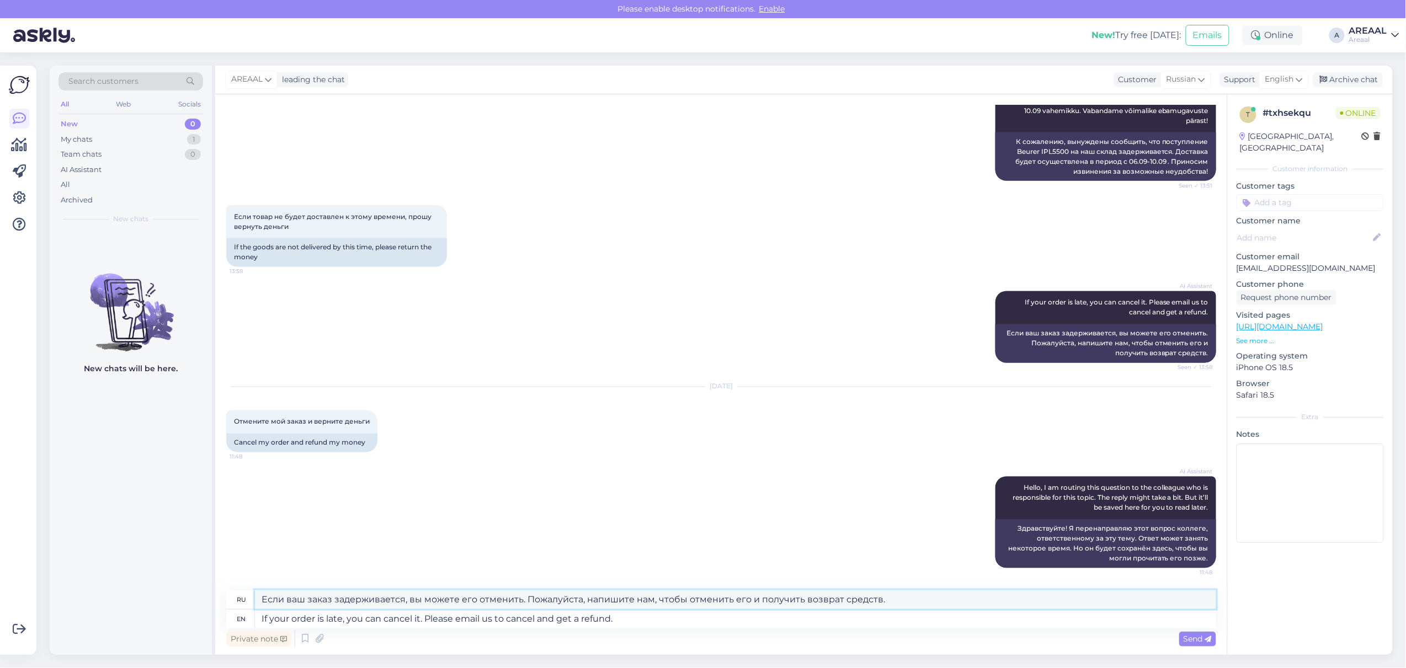
click at [295, 595] on textarea "Если ваш заказ задерживается, вы можете его отменить. Пожалуйста, напишите нам,…" at bounding box center [735, 599] width 961 height 19
click at [587, 619] on textarea "If your order is late, you can cancel it. Please email us to cancel and get a r…" at bounding box center [735, 619] width 961 height 19
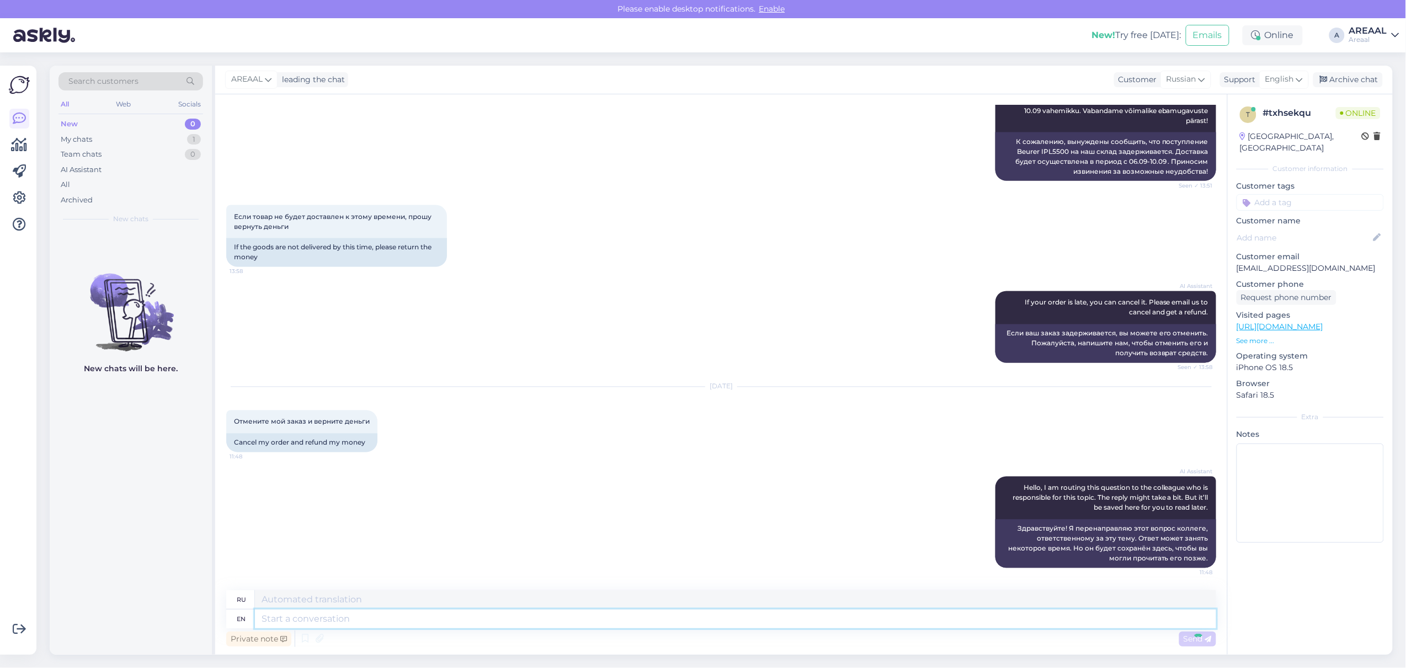
scroll to position [964, 0]
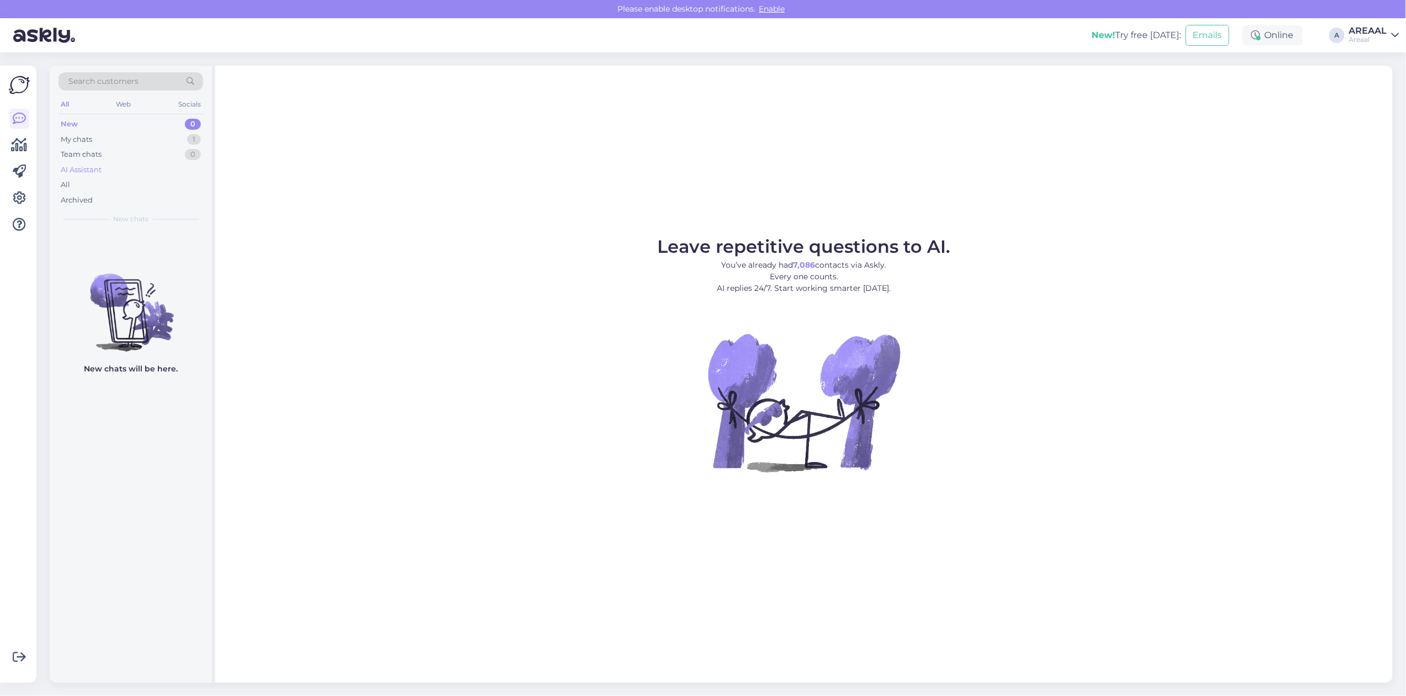
click at [113, 173] on div "AI Assistant" at bounding box center [130, 169] width 145 height 15
click at [114, 179] on div "All" at bounding box center [130, 184] width 145 height 15
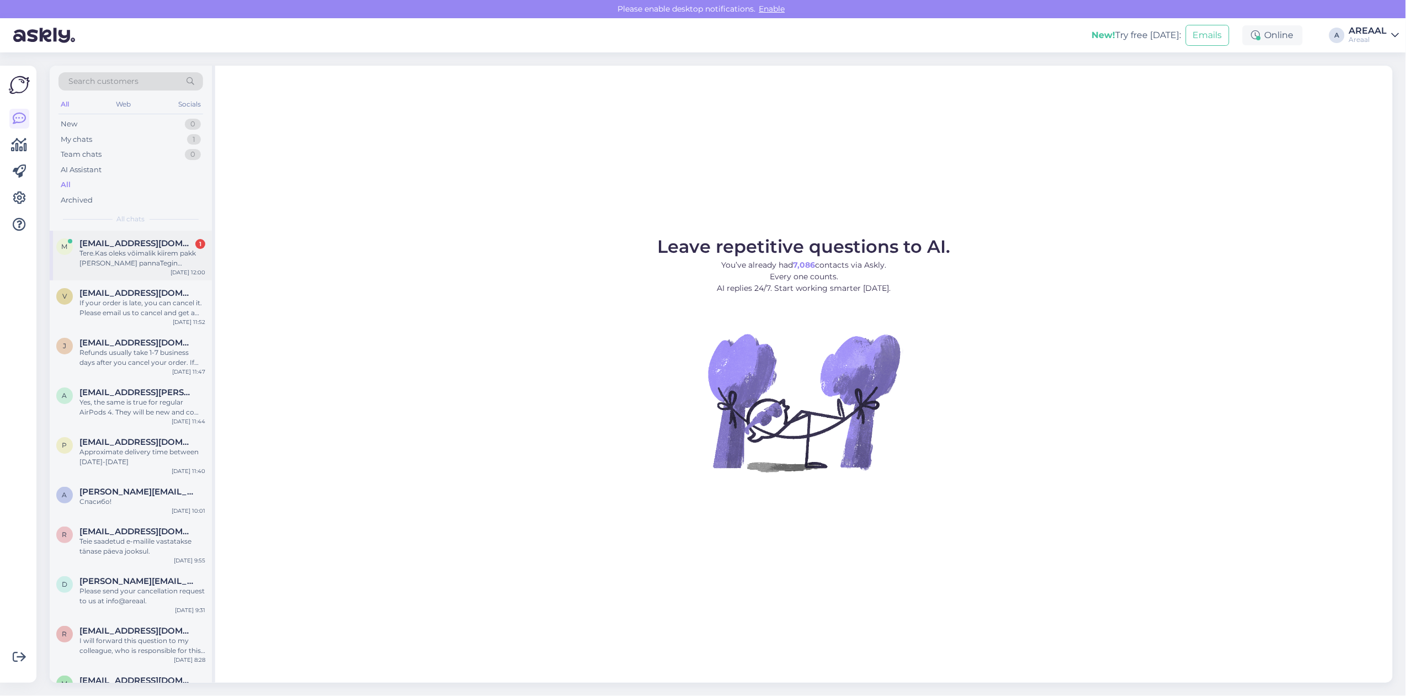
click at [104, 255] on div "Tere.Kas oleks võimalik kiirem pakk [PERSON_NAME] pannaTegin tellimuse hambahar…" at bounding box center [142, 258] width 126 height 20
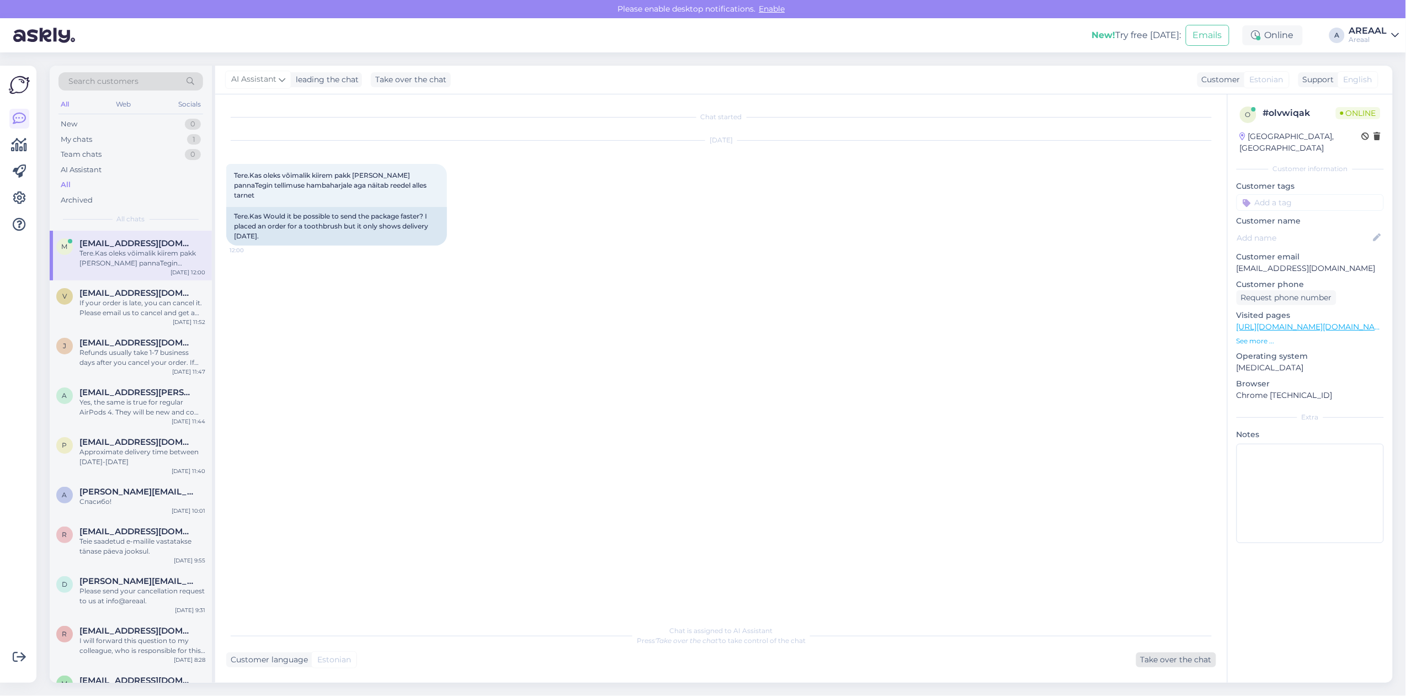
click at [1156, 665] on div "Take over the chat" at bounding box center [1176, 659] width 80 height 15
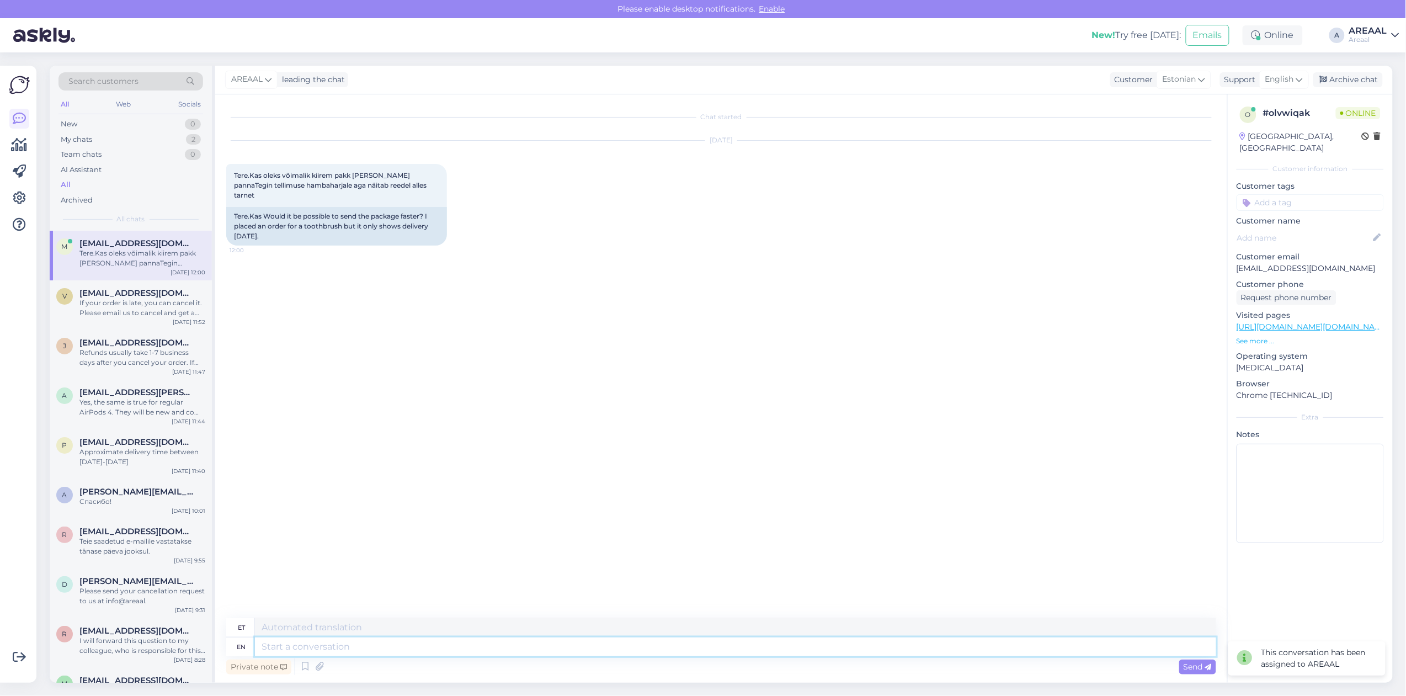
click at [1123, 652] on textarea at bounding box center [735, 646] width 961 height 19
click at [1312, 322] on link "[URL][DOMAIN_NAME][DOMAIN_NAME][DOMAIN_NAME]" at bounding box center [1345, 327] width 219 height 10
click at [884, 654] on textarea at bounding box center [735, 646] width 961 height 19
drag, startPoint x: 370, startPoint y: 313, endPoint x: 372, endPoint y: 348, distance: 34.8
click at [370, 313] on div "Chat started Sep 15 2025 Tere.Kas oleks võimalik kiirem pakk teele pannaTegin t…" at bounding box center [726, 356] width 1000 height 503
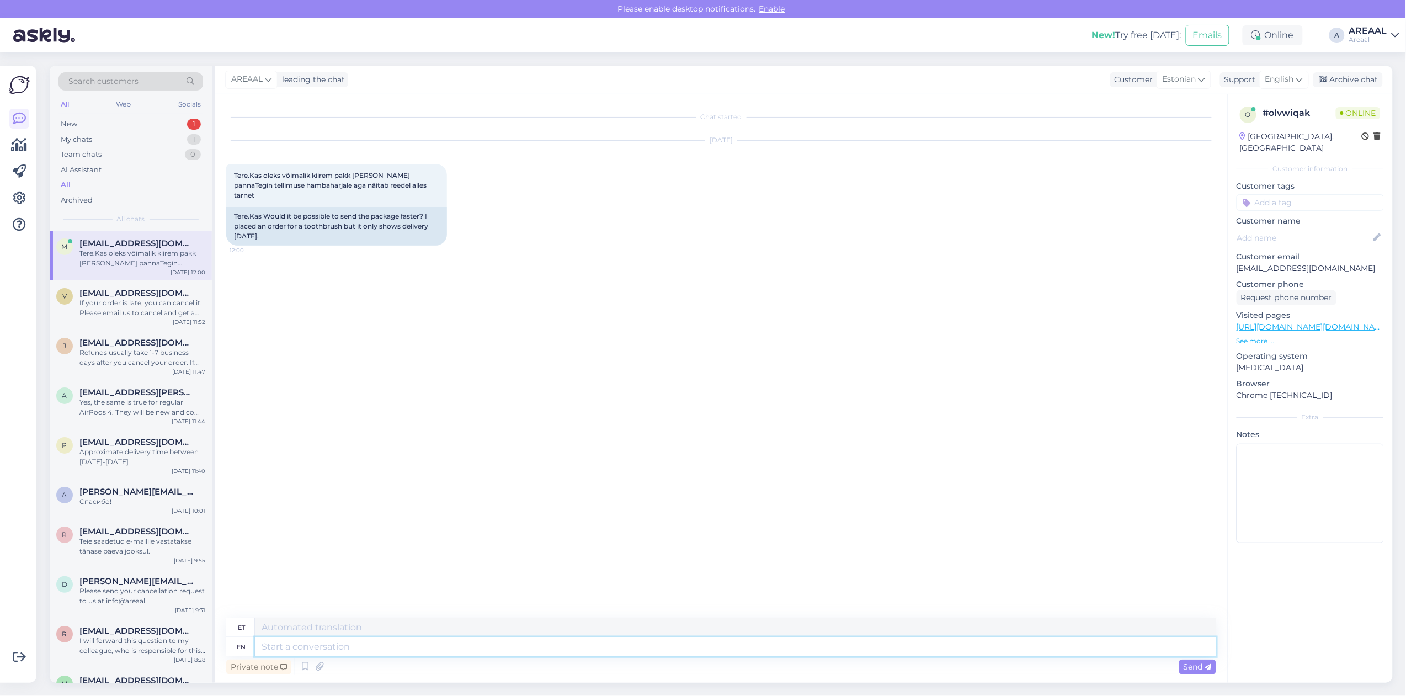
click at [452, 643] on textarea at bounding box center [735, 646] width 961 height 19
type textarea "T"
click at [1256, 75] on div "Support English" at bounding box center [1264, 79] width 89 height 15
type input "est"
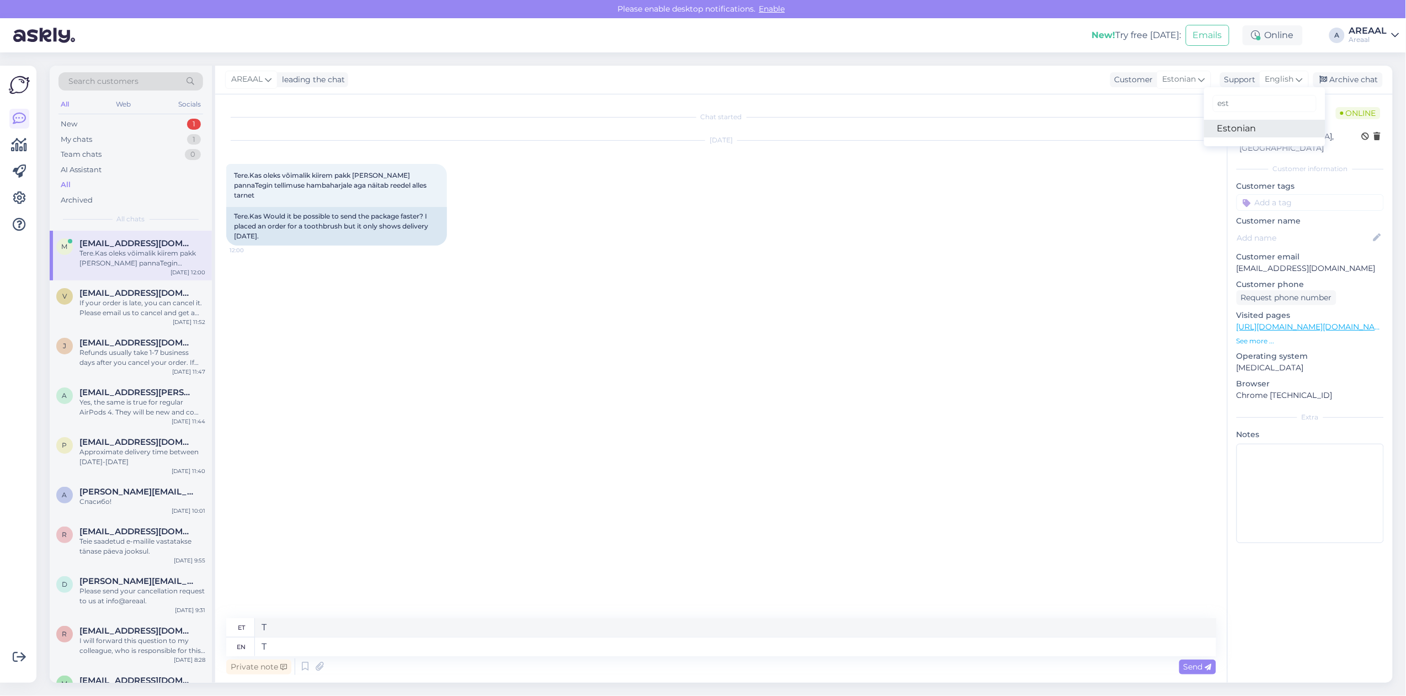
drag, startPoint x: 1252, startPoint y: 120, endPoint x: 1253, endPoint y: 127, distance: 7.3
click at [1252, 120] on link "Estonian" at bounding box center [1264, 129] width 121 height 18
click at [451, 635] on textarea "T" at bounding box center [721, 644] width 990 height 23
type textarea "Kaup tellitakse Saksamaa laost, kahjuks ei ole võimalik kiiremini teele panna"
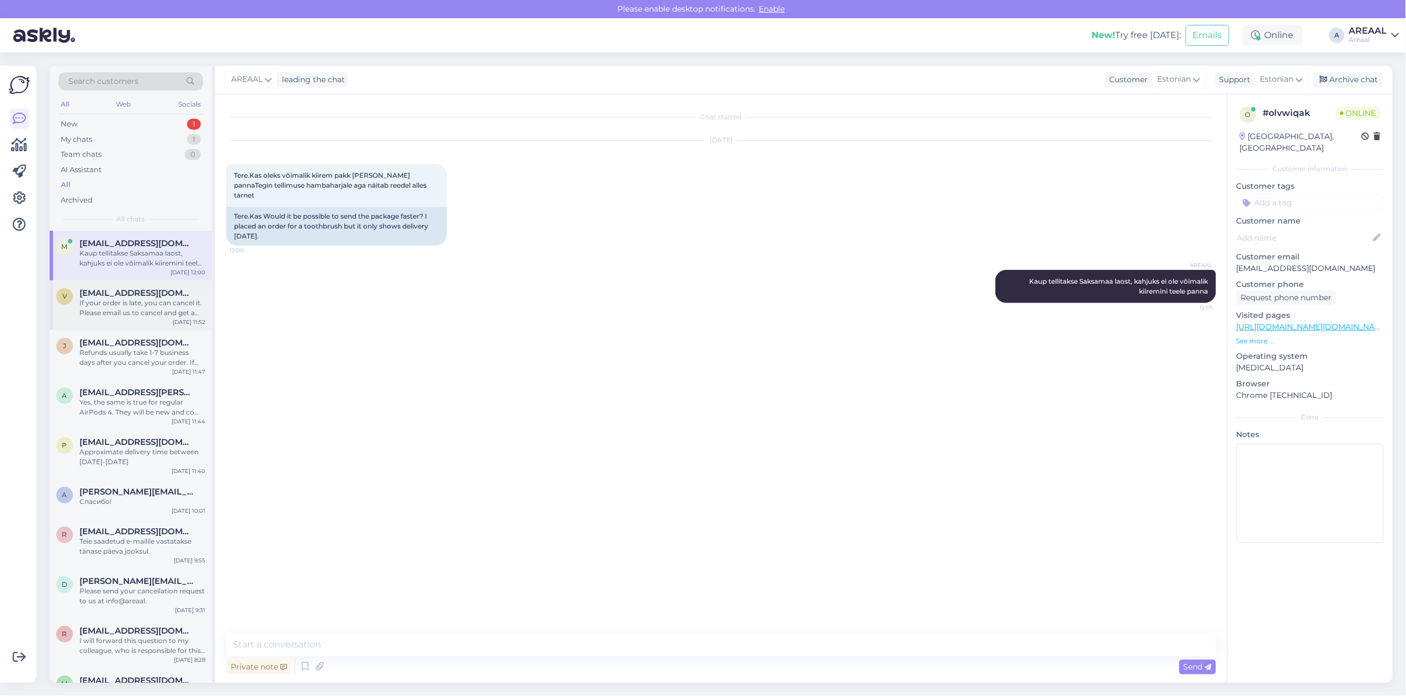
click at [117, 316] on div "If your order is late, you can cancel it. Please email us to cancel and get a r…" at bounding box center [142, 308] width 126 height 20
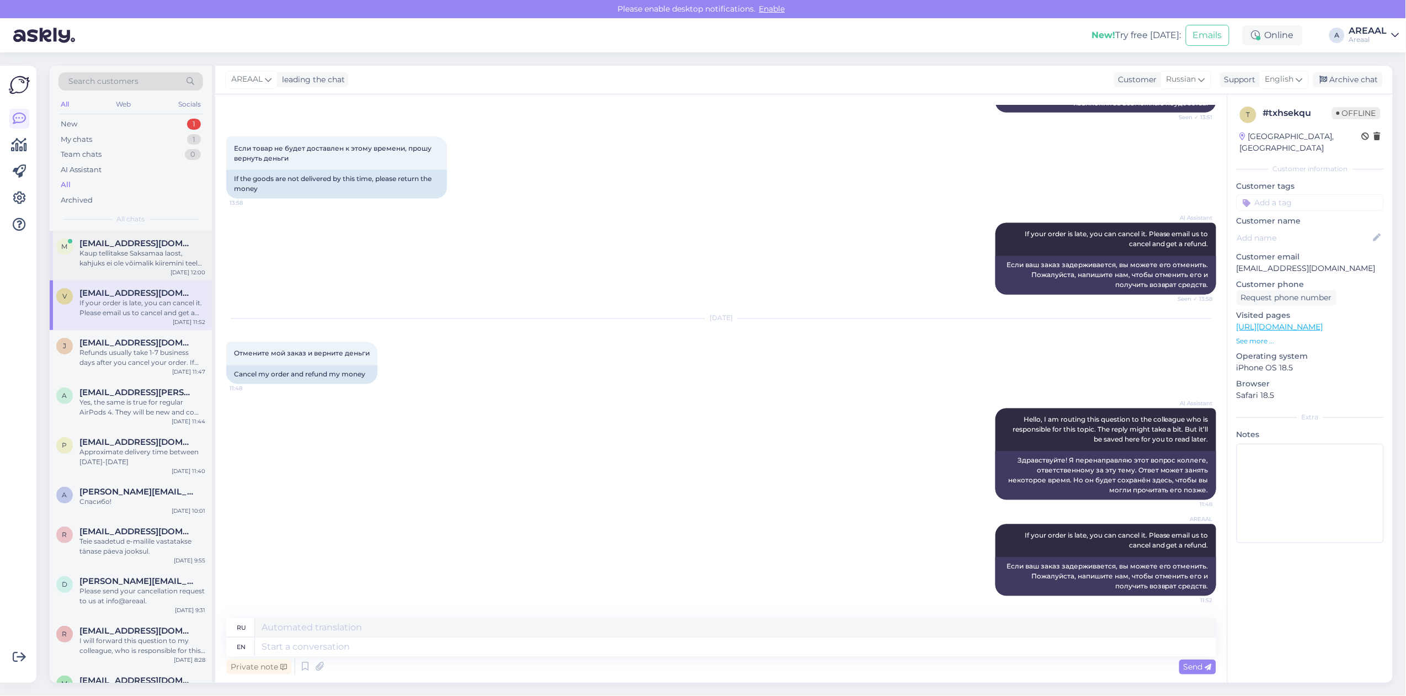
click at [123, 242] on span "[EMAIL_ADDRESS][DOMAIN_NAME]" at bounding box center [136, 243] width 115 height 10
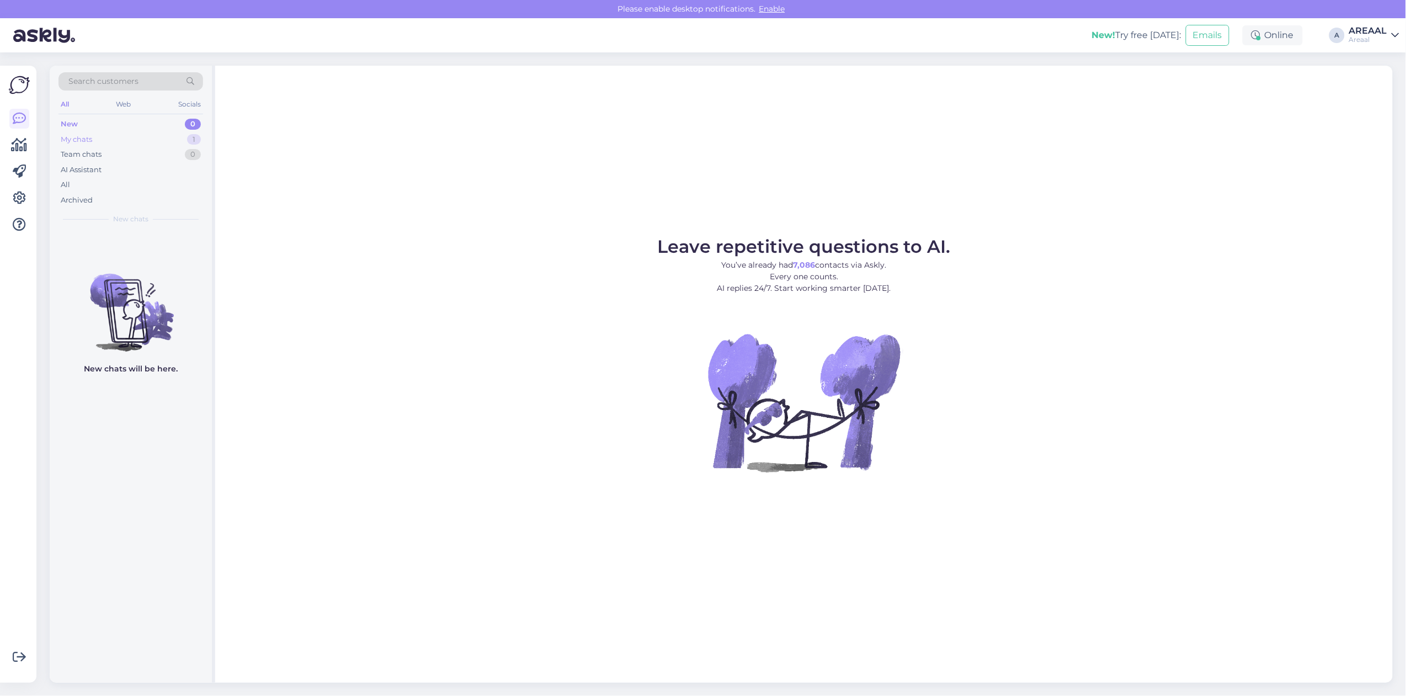
click at [178, 145] on div "My chats 1" at bounding box center [130, 139] width 145 height 15
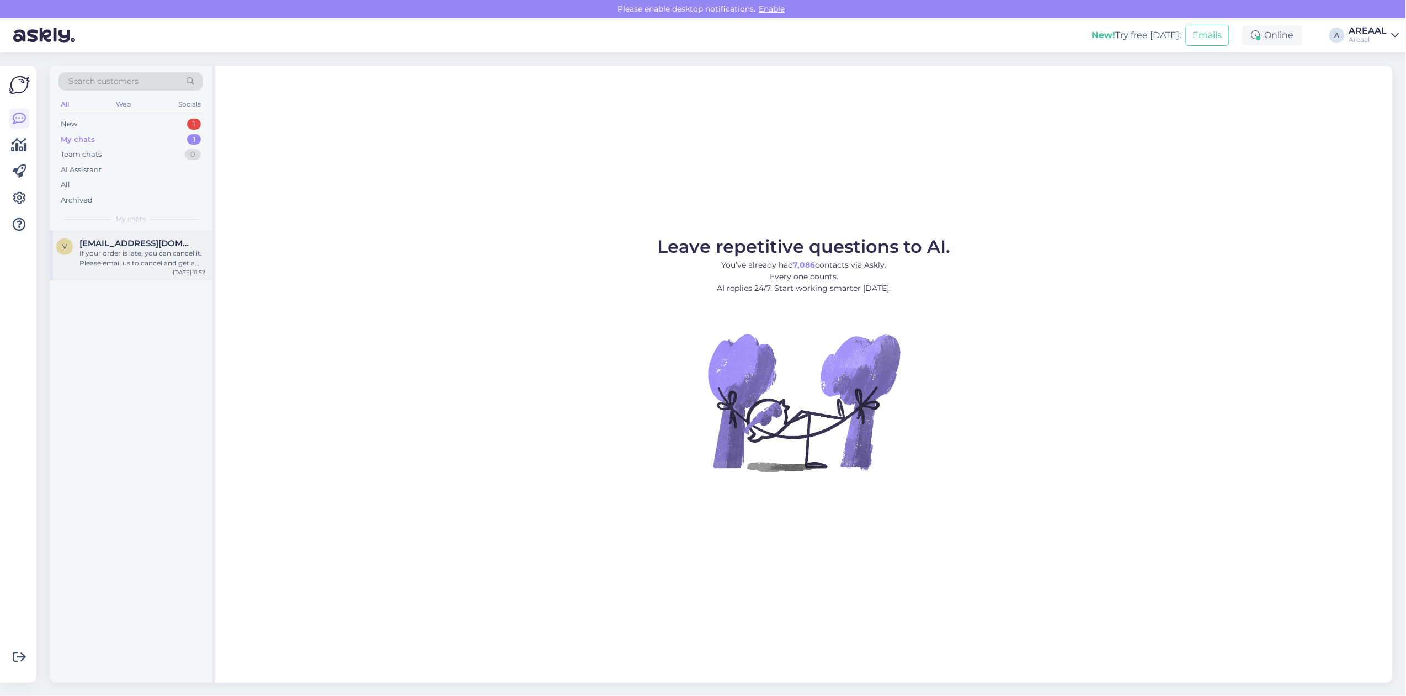
click at [154, 247] on span "[EMAIL_ADDRESS][DOMAIN_NAME]" at bounding box center [136, 243] width 115 height 10
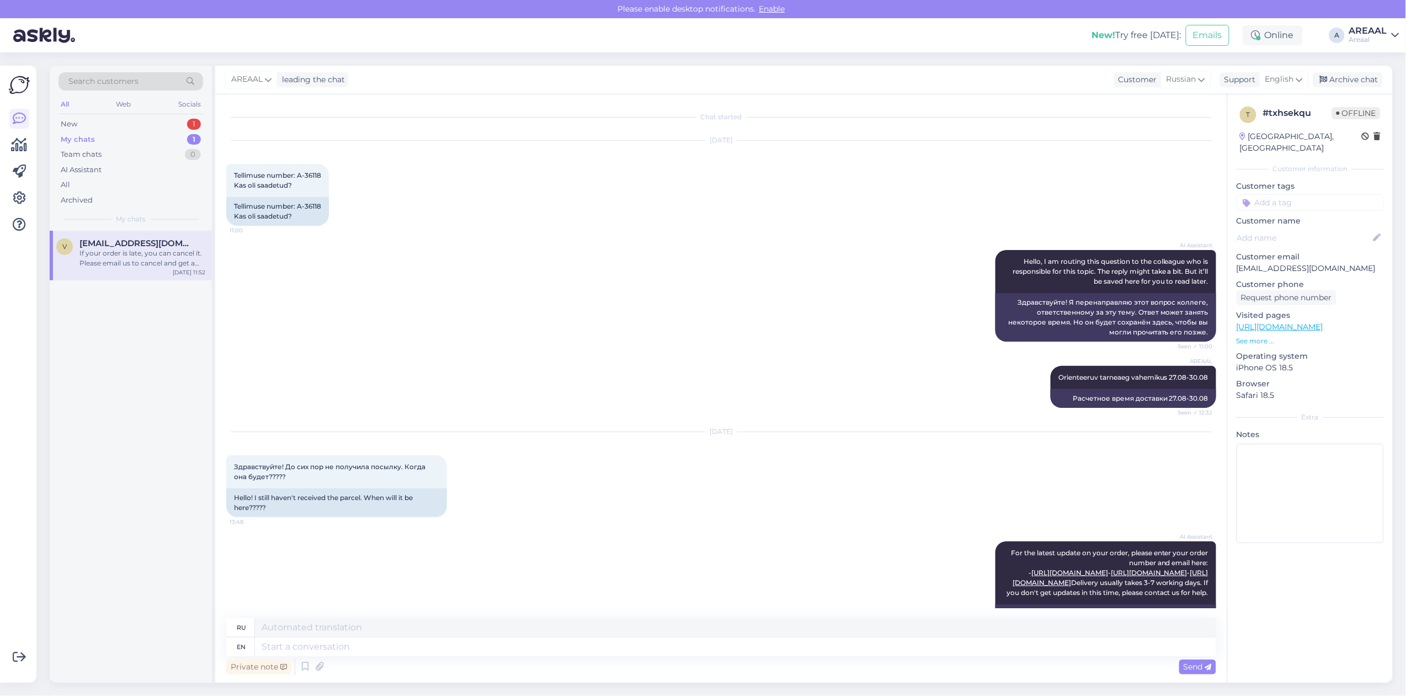
scroll to position [936, 0]
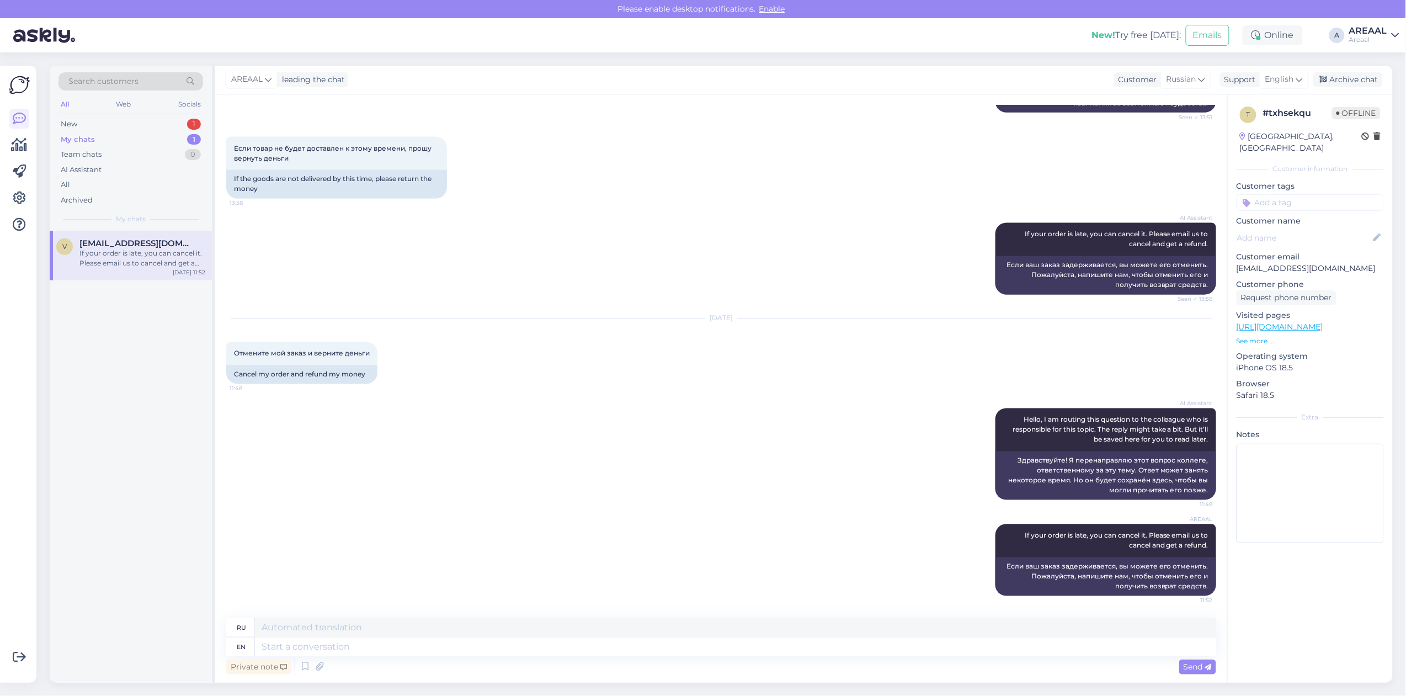
click at [1366, 71] on div "AREAAL leading the chat Customer Russian Support English Archive chat" at bounding box center [803, 80] width 1177 height 29
click at [1366, 72] on div "Archive chat" at bounding box center [1348, 79] width 70 height 15
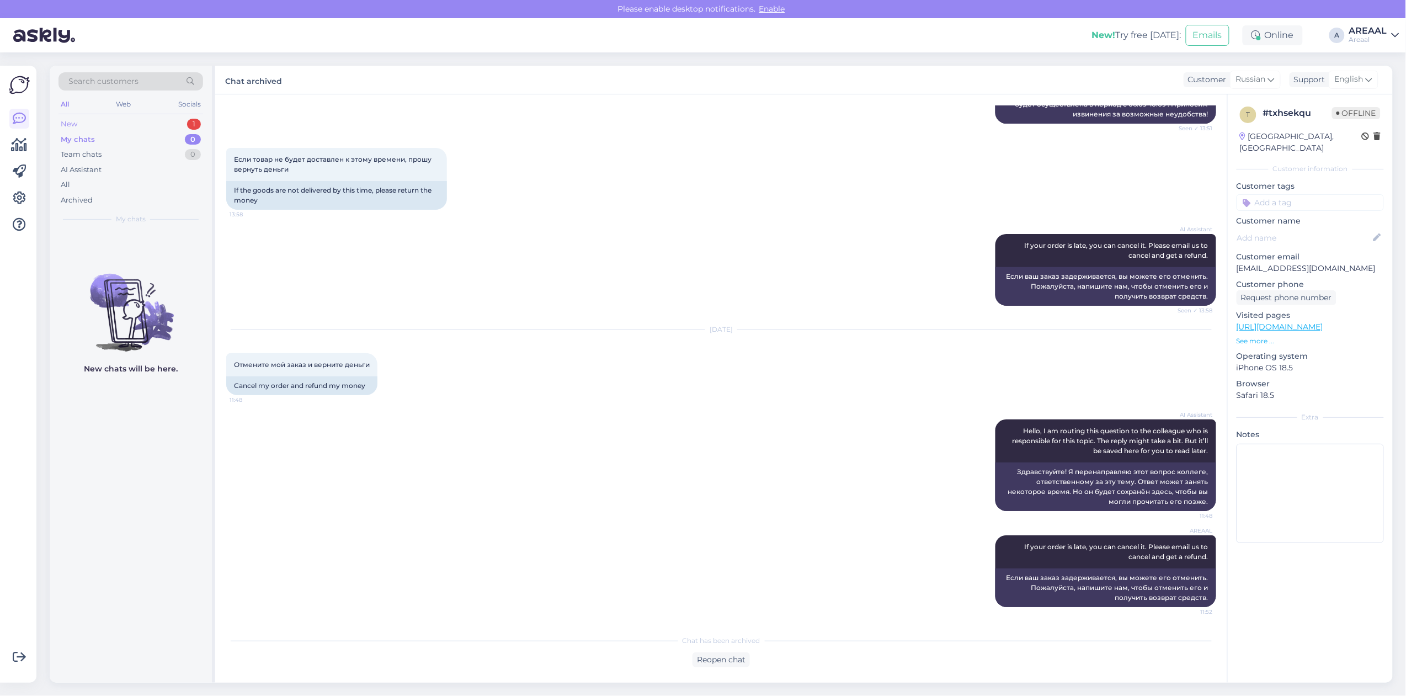
click at [172, 124] on div "New 1" at bounding box center [130, 123] width 145 height 15
click at [141, 257] on div "Kaup tellitakse Saksamaa laost, kahjuks ei ole võimalik kiiremini teele panna" at bounding box center [142, 258] width 126 height 20
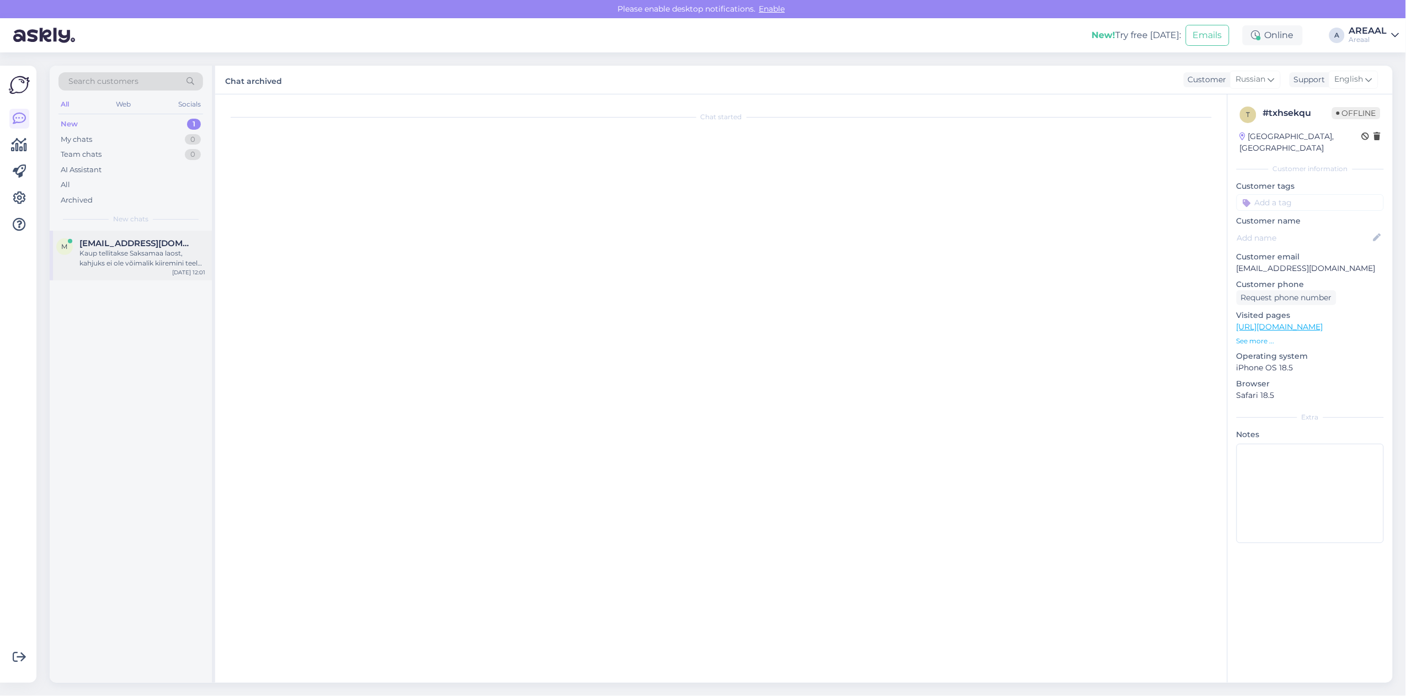
scroll to position [0, 0]
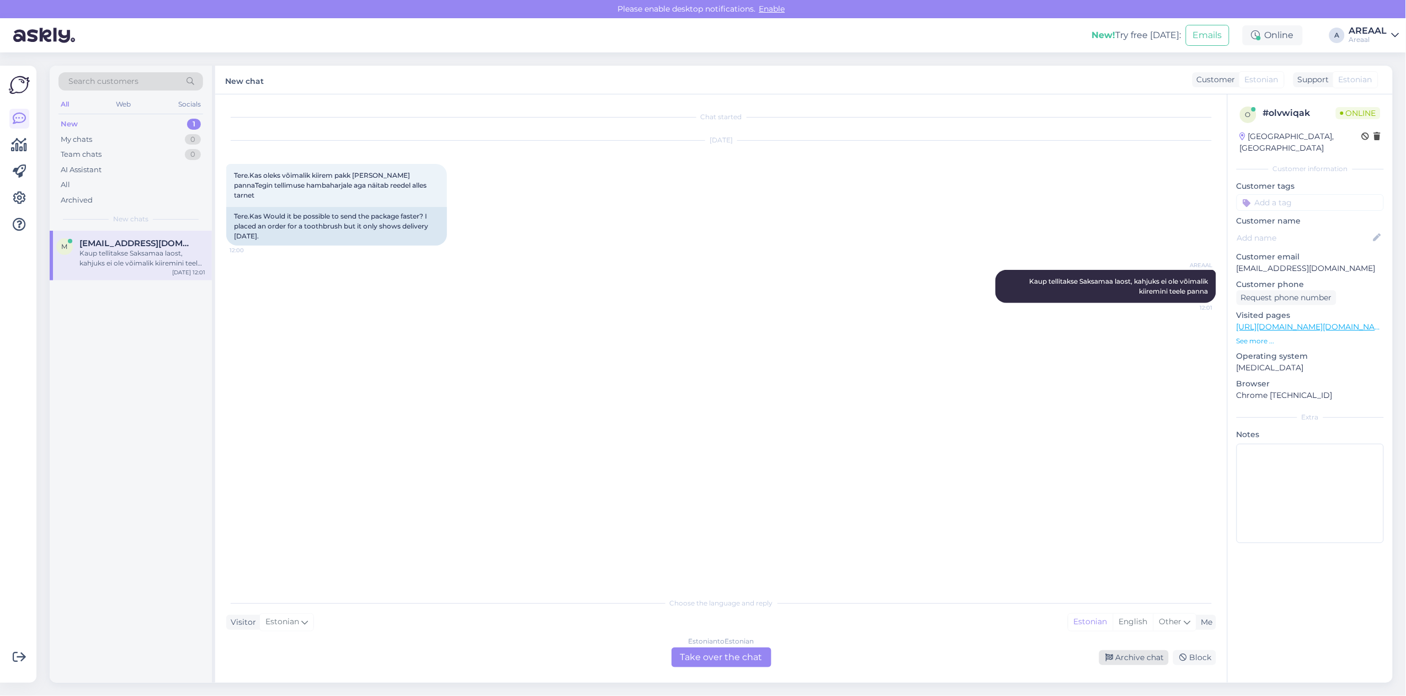
drag, startPoint x: 1134, startPoint y: 647, endPoint x: 1135, endPoint y: 660, distance: 13.8
click at [1134, 651] on div "Estonian to Estonian Take over the chat Archive chat Block" at bounding box center [721, 657] width 990 height 20
click at [1135, 661] on div "Archive chat" at bounding box center [1134, 657] width 70 height 15
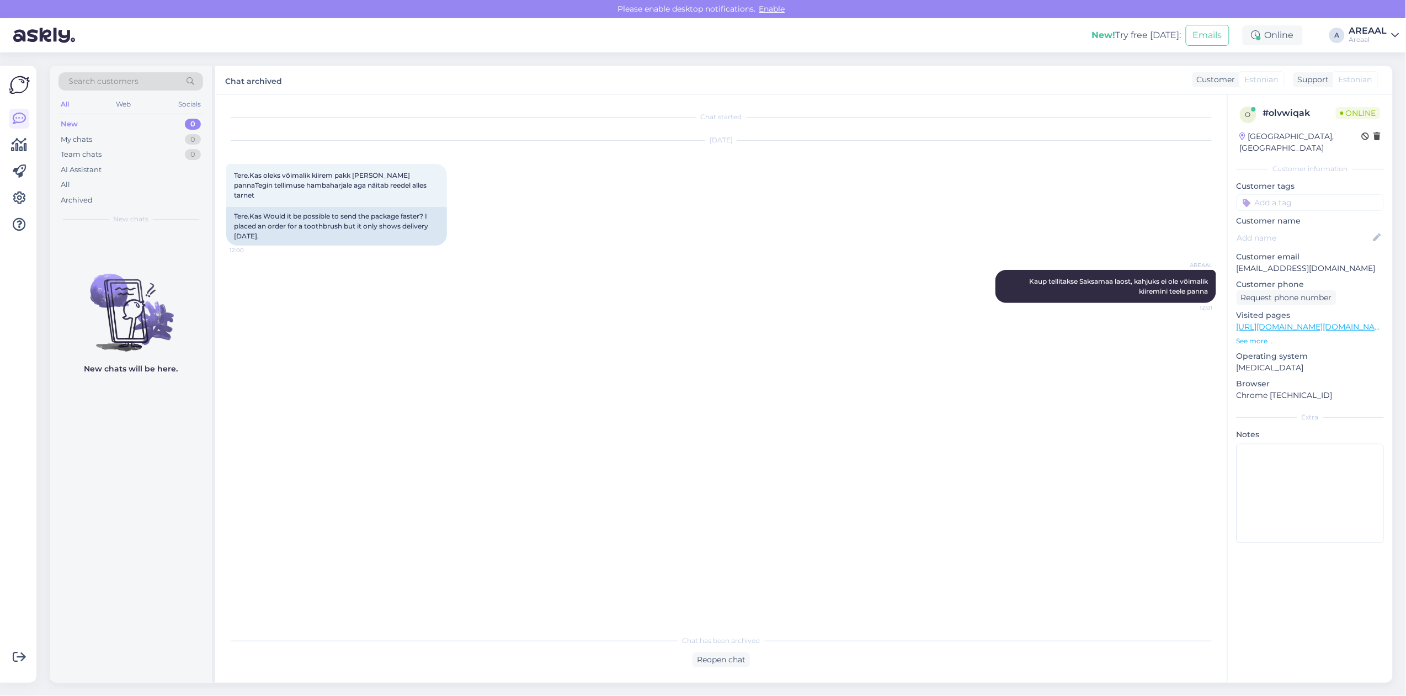
click at [891, 392] on div "Chat started Sep 15 2025 Tere.Kas oleks võimalik kiirem pakk teele pannaTegin t…" at bounding box center [726, 362] width 1000 height 514
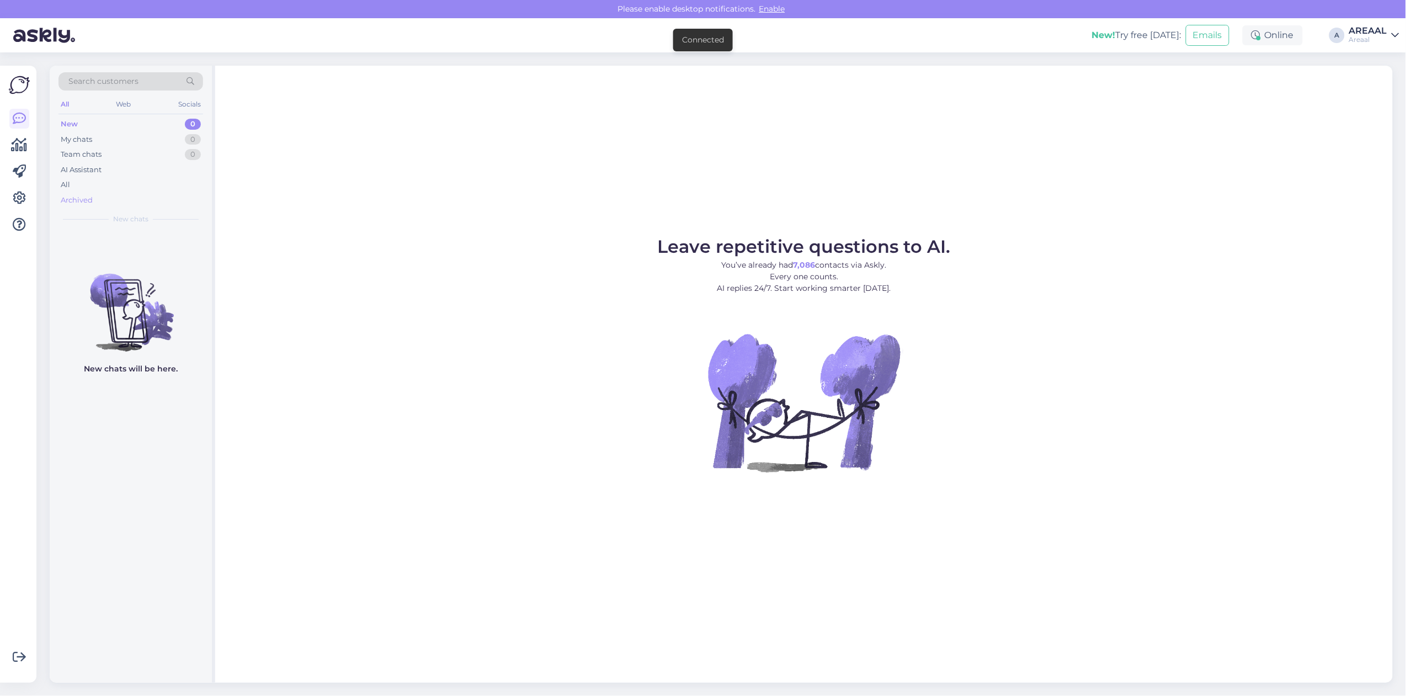
click at [136, 199] on div "Archived" at bounding box center [130, 200] width 145 height 15
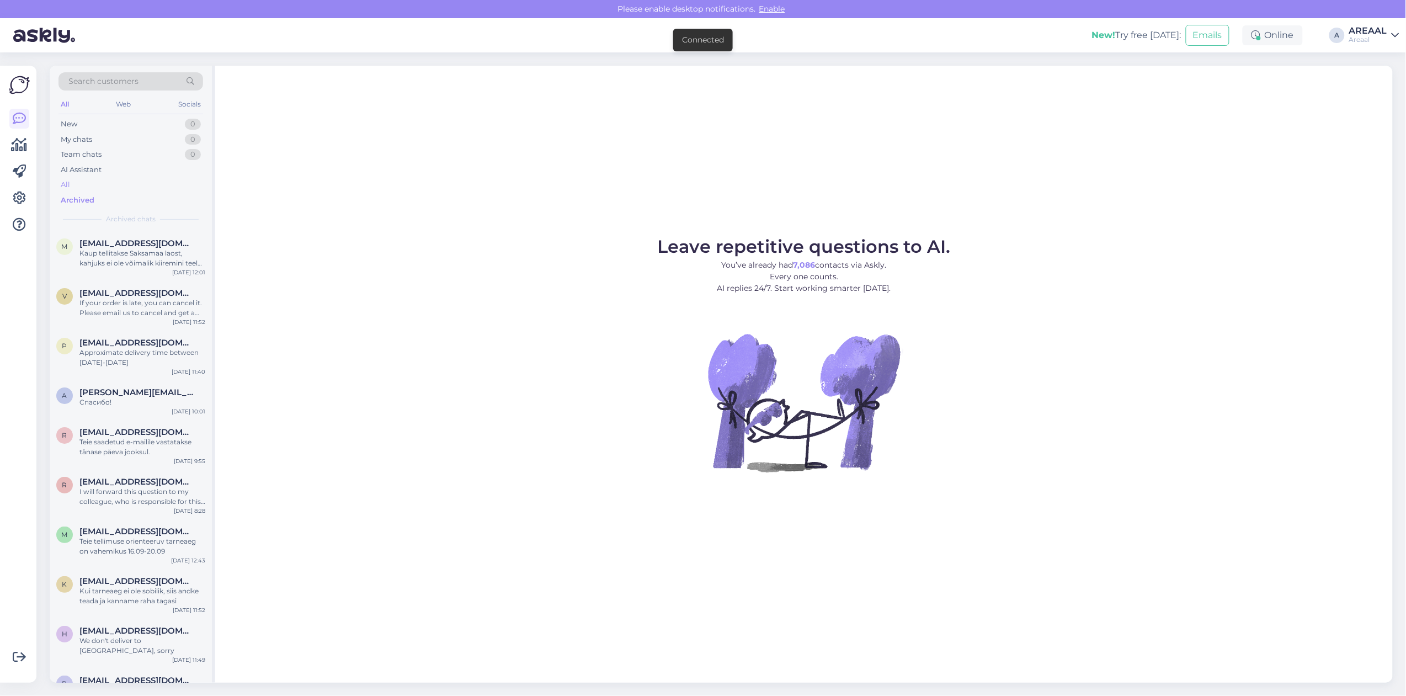
click at [131, 188] on div "All" at bounding box center [130, 184] width 145 height 15
click at [145, 243] on span "[EMAIL_ADDRESS][DOMAIN_NAME]" at bounding box center [136, 243] width 115 height 10
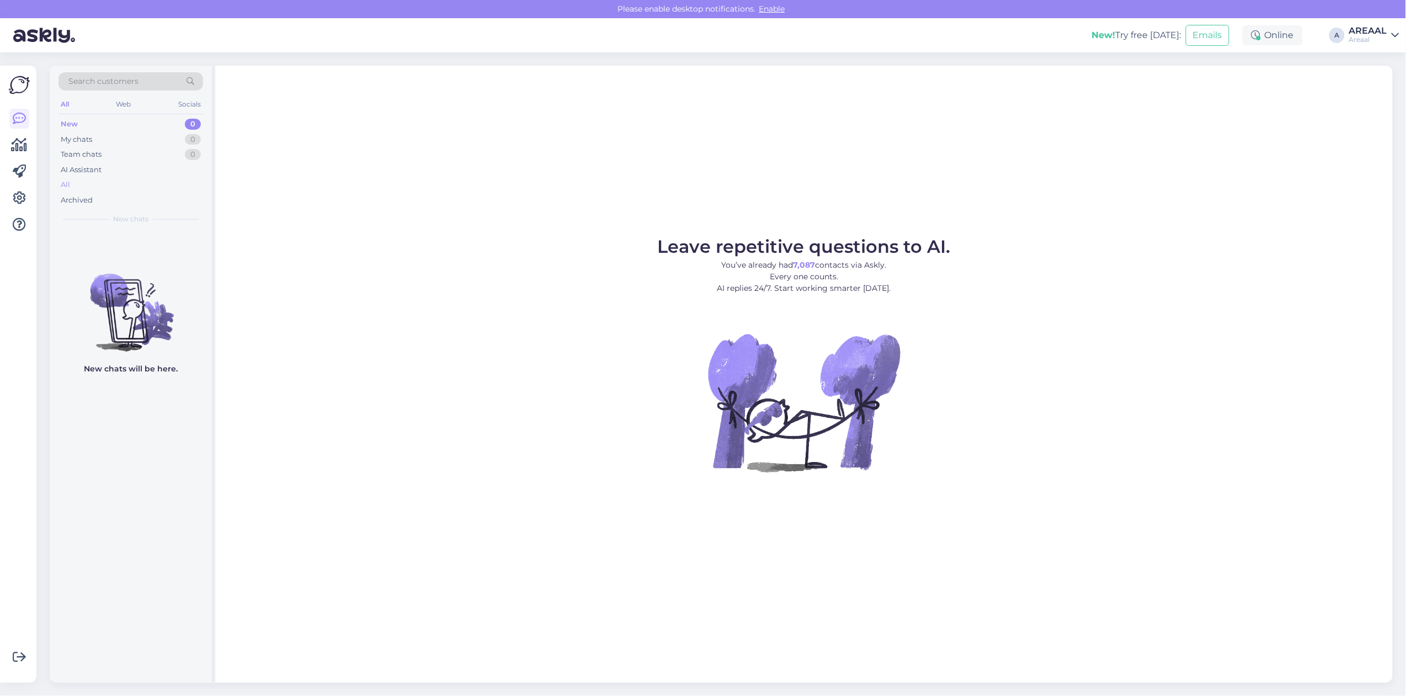
click at [104, 179] on div "All" at bounding box center [130, 184] width 145 height 15
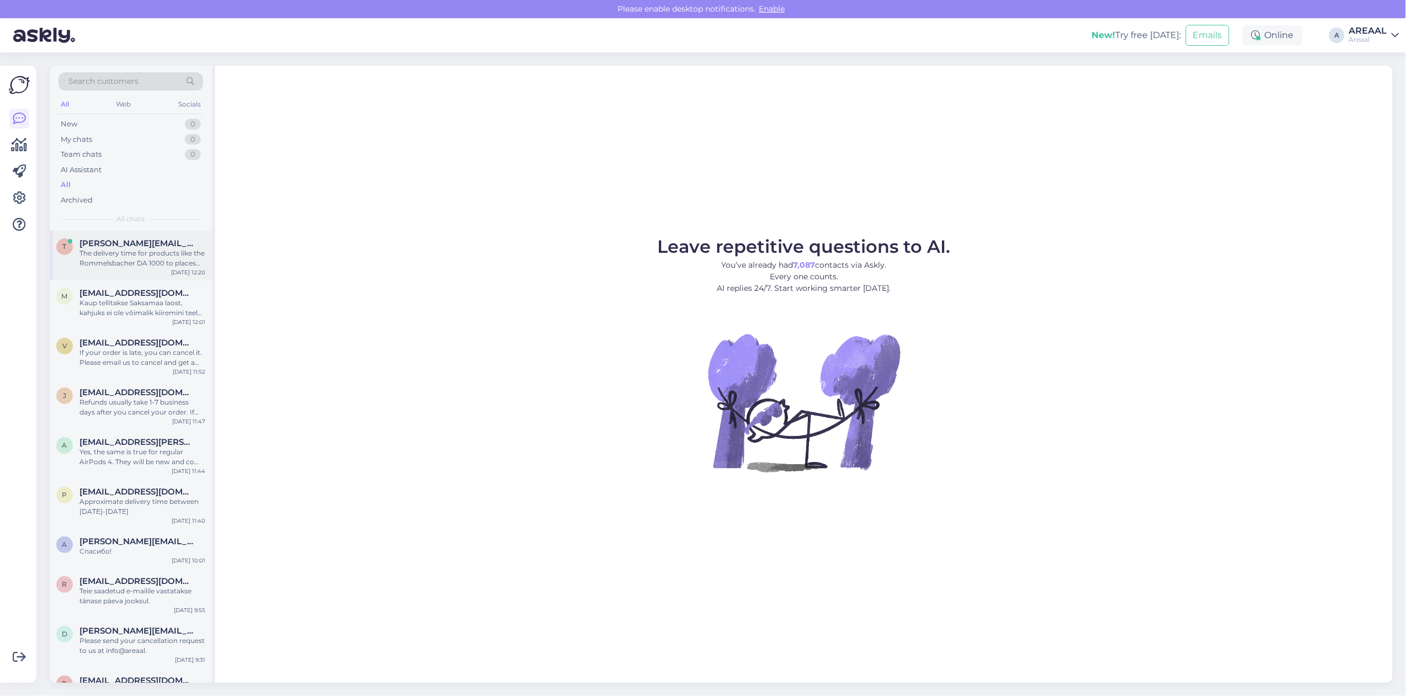
click at [140, 240] on span "tatiana.kurmakaeva@audest.ee" at bounding box center [136, 243] width 115 height 10
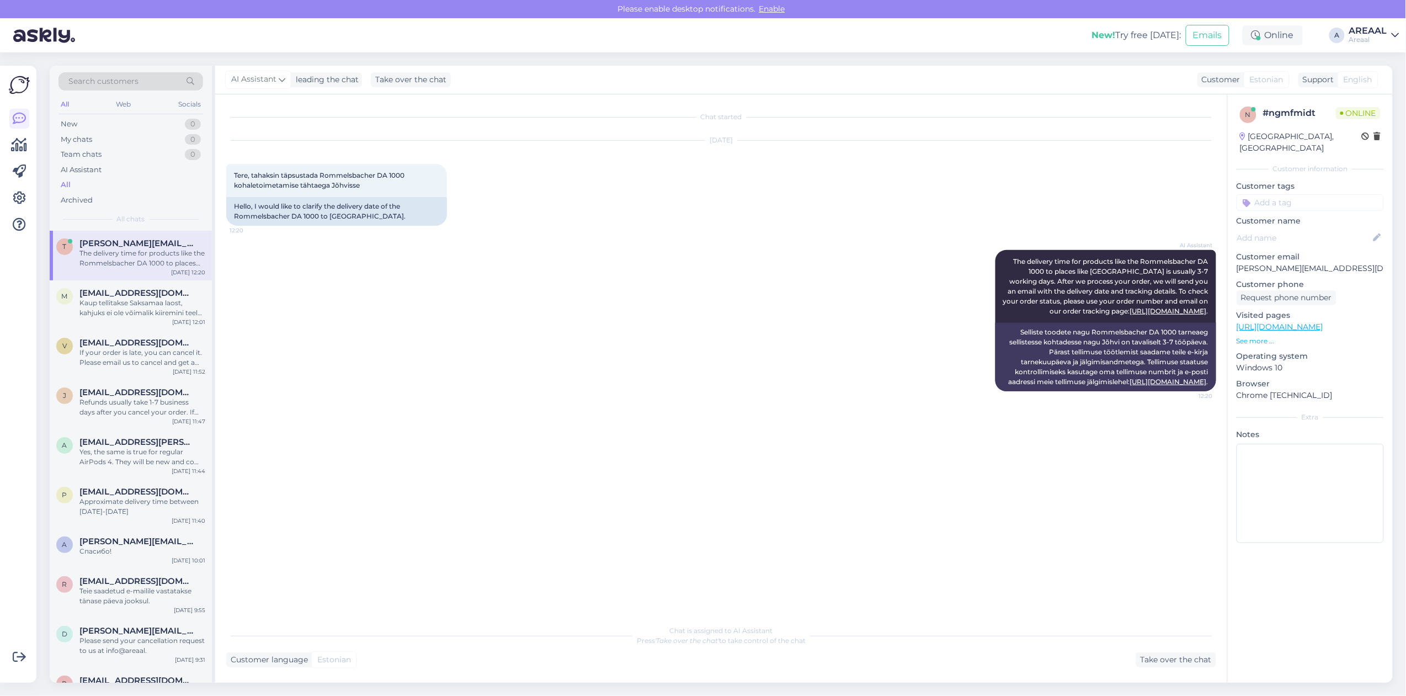
click at [1323, 322] on link "https://areaal.ee/toidukuivati-rommelsbacher/" at bounding box center [1279, 327] width 87 height 10
click at [218, 312] on div "Chat started Sep 15 2025 Tere, tahaksin täpsustada Rommelsbacher DA 1000 kohale…" at bounding box center [721, 388] width 1012 height 588
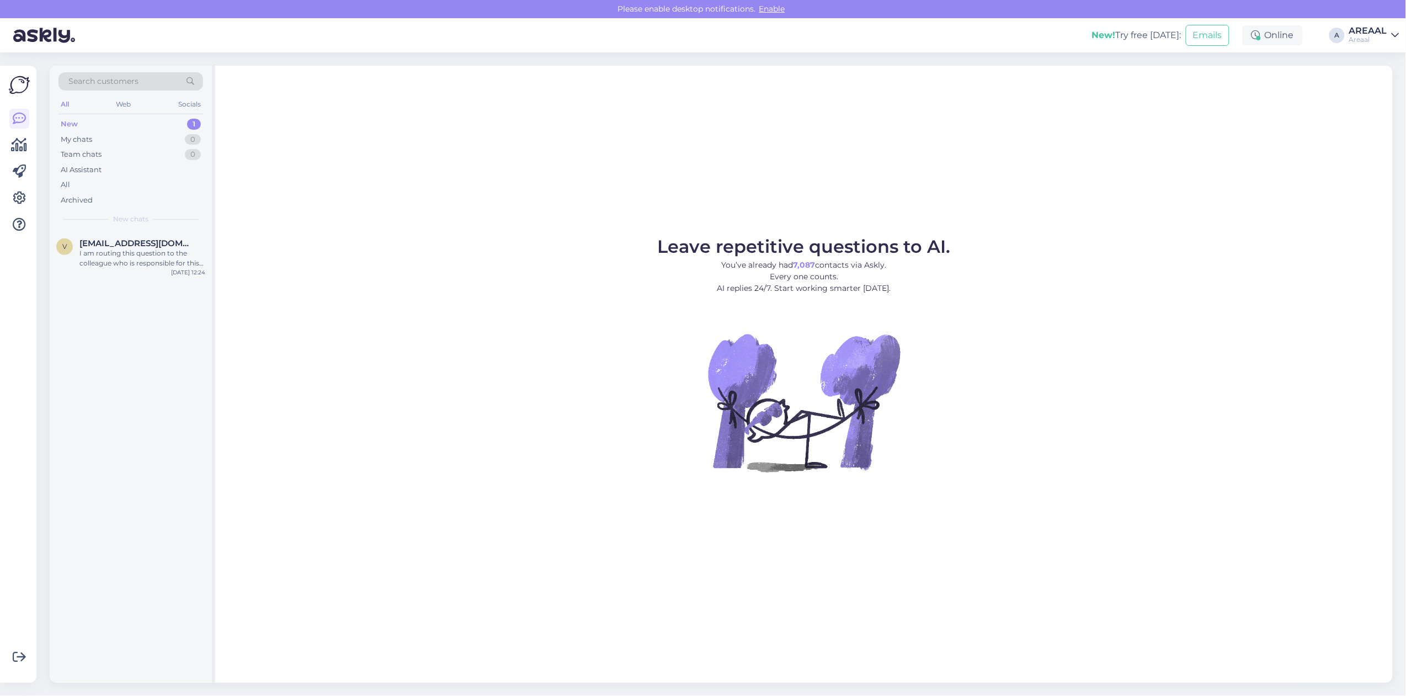
click at [138, 282] on div "v viktoriasnetkova@gmail.com I am routing this question to the colleague who is…" at bounding box center [131, 457] width 162 height 452
click at [133, 262] on div "I am routing this question to the colleague who is responsible for this topic. …" at bounding box center [142, 258] width 126 height 20
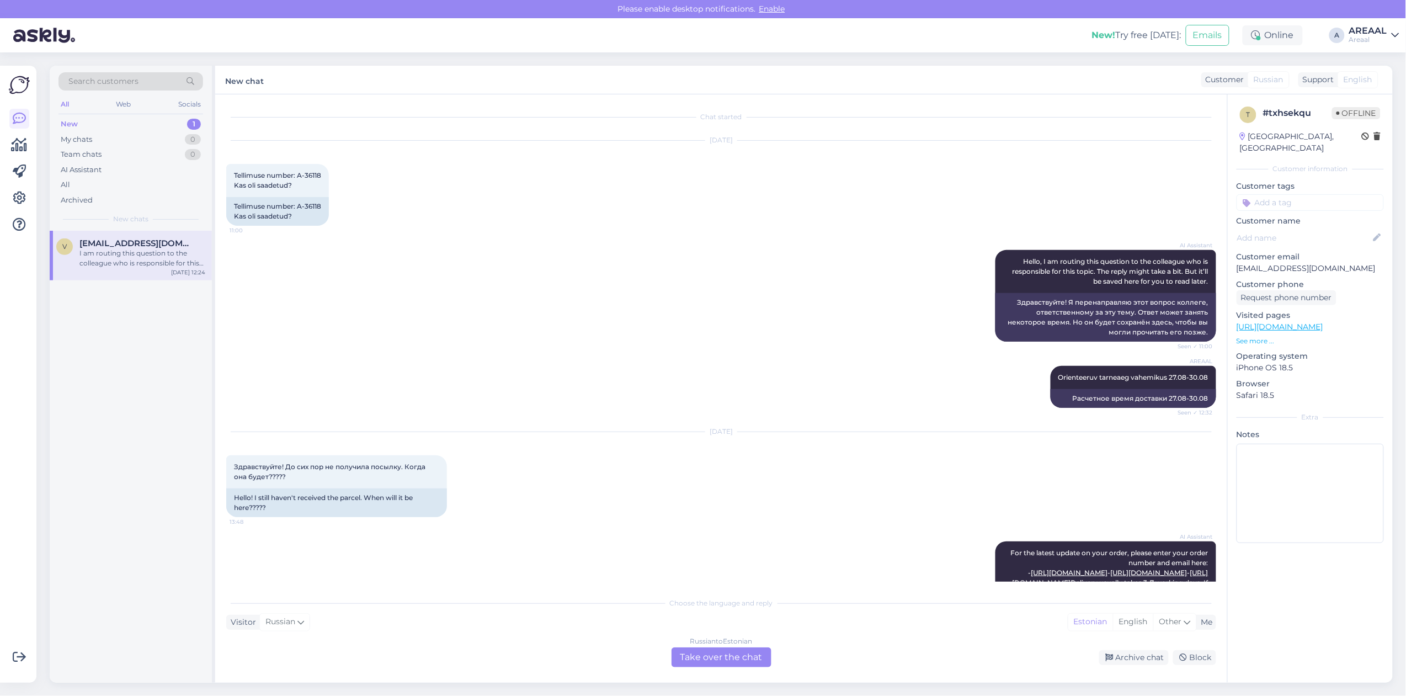
scroll to position [1134, 0]
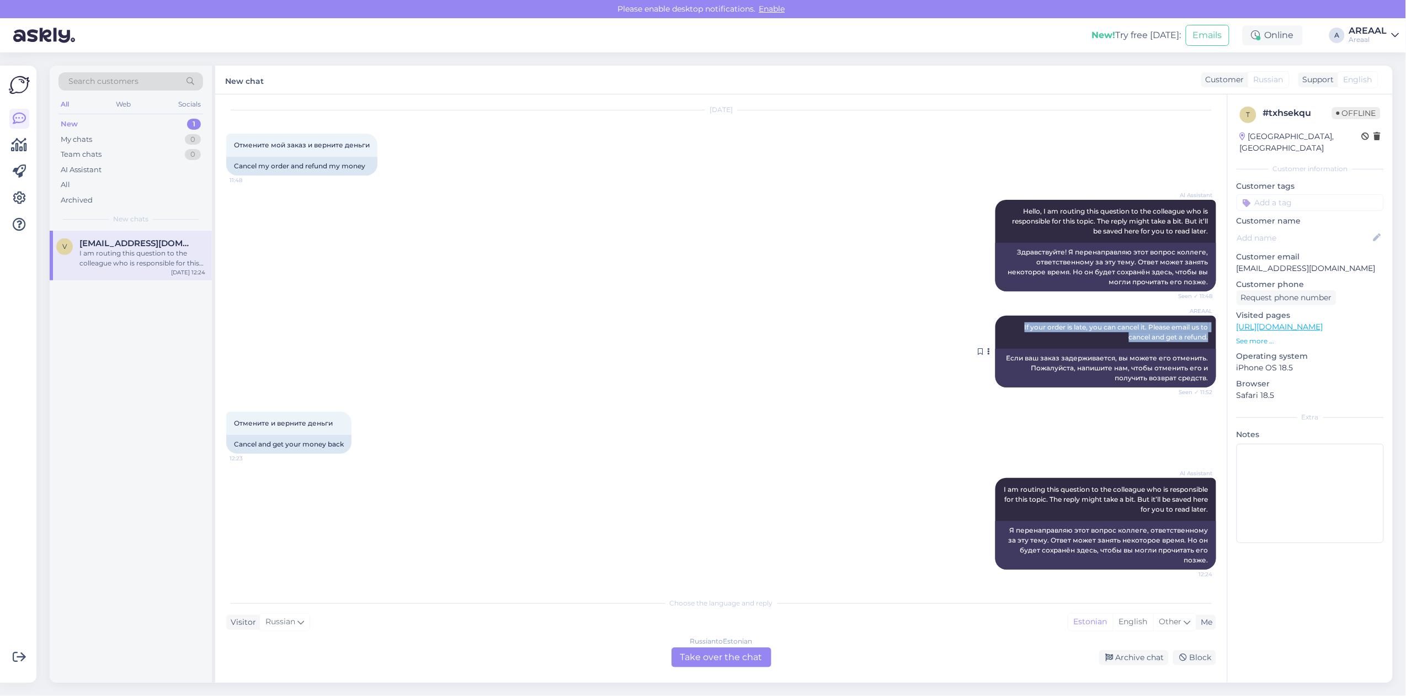
drag, startPoint x: 1004, startPoint y: 335, endPoint x: 1204, endPoint y: 348, distance: 200.1
click at [1204, 348] on div "AREAAL If your order is late, you can cancel it. Please email us to cancel and …" at bounding box center [1105, 332] width 221 height 33
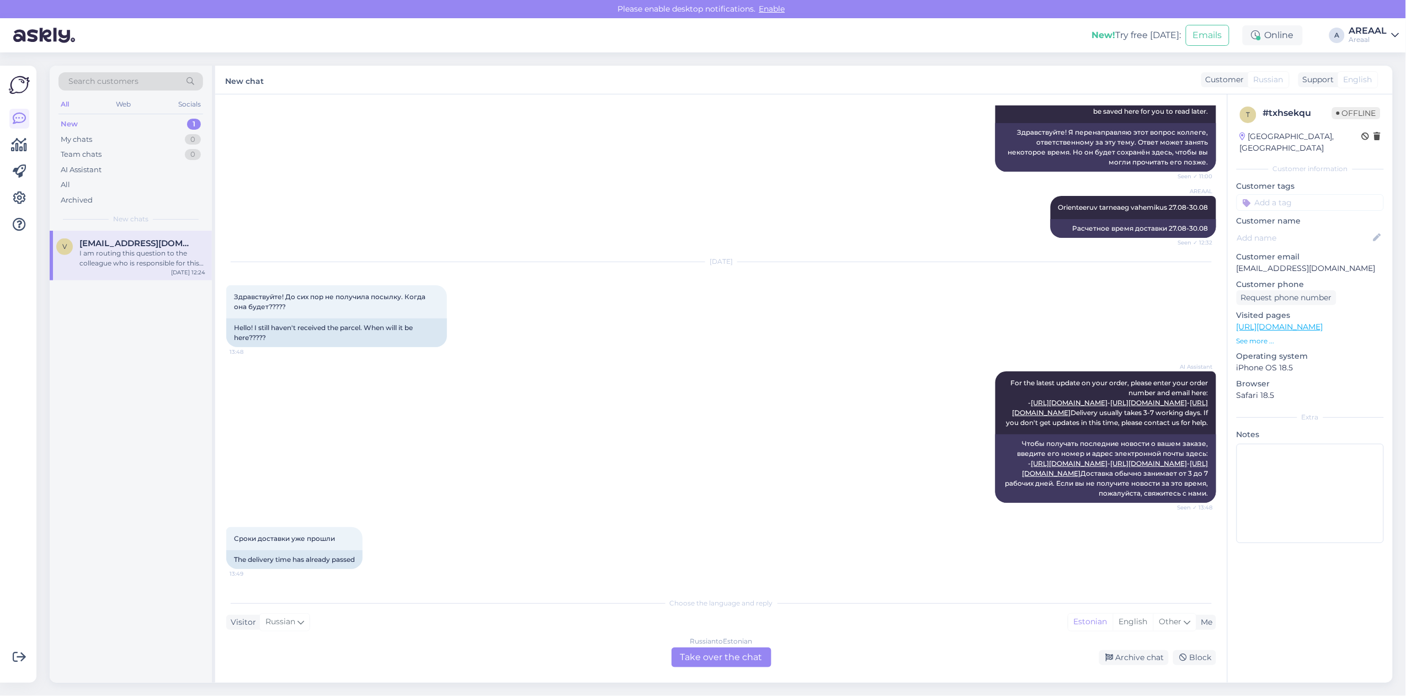
scroll to position [1144, 0]
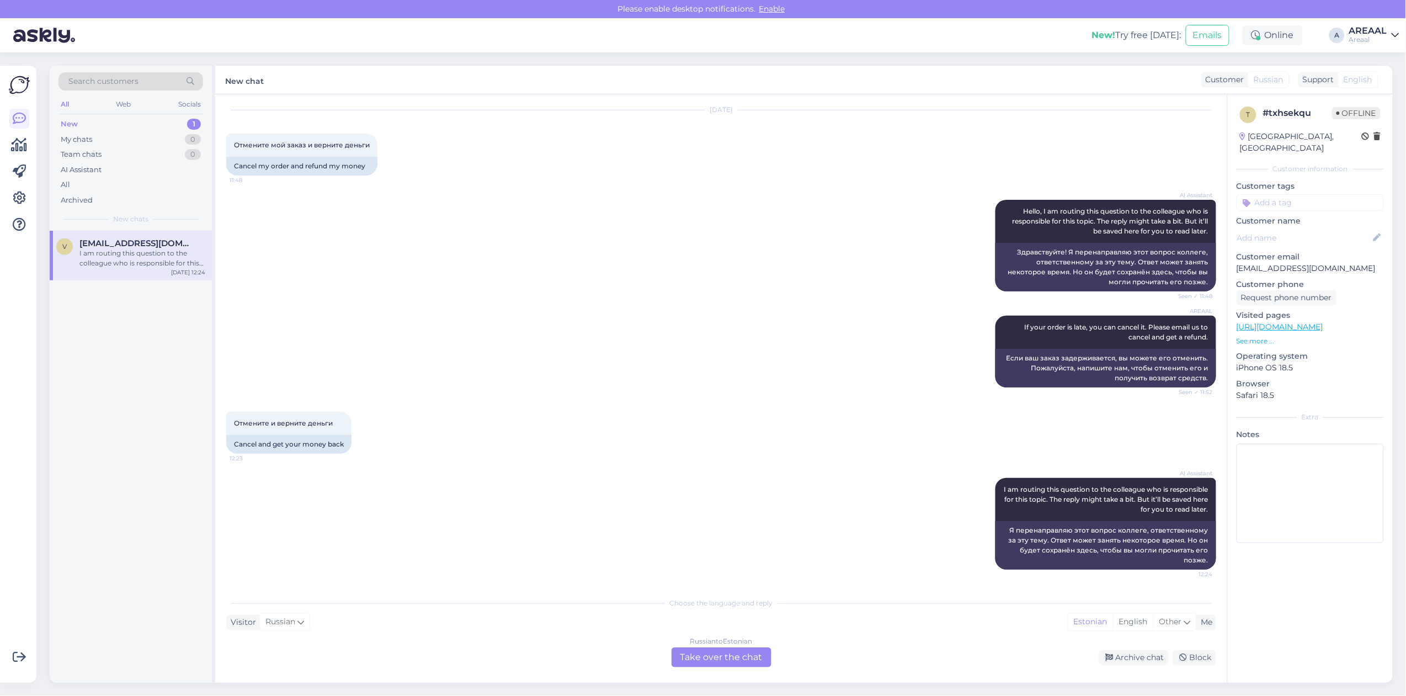
click at [765, 669] on div "Chat started Aug 22 2025 Tellimuse number: A-36118 Kas oli saadetud? 11:00 Tell…" at bounding box center [721, 388] width 1012 height 588
click at [752, 658] on div "Russian to Estonian Take over the chat" at bounding box center [721, 657] width 100 height 20
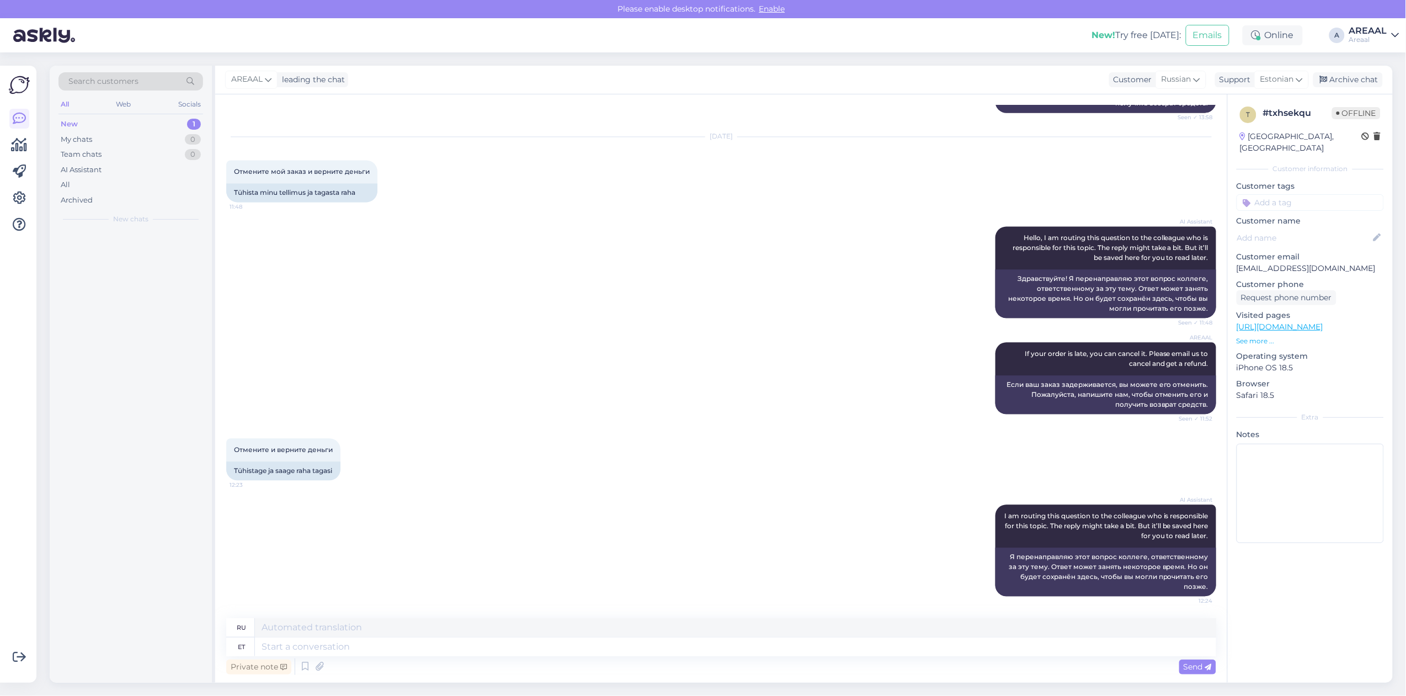
scroll to position [1118, 0]
click at [324, 666] on icon at bounding box center [319, 666] width 15 height 17
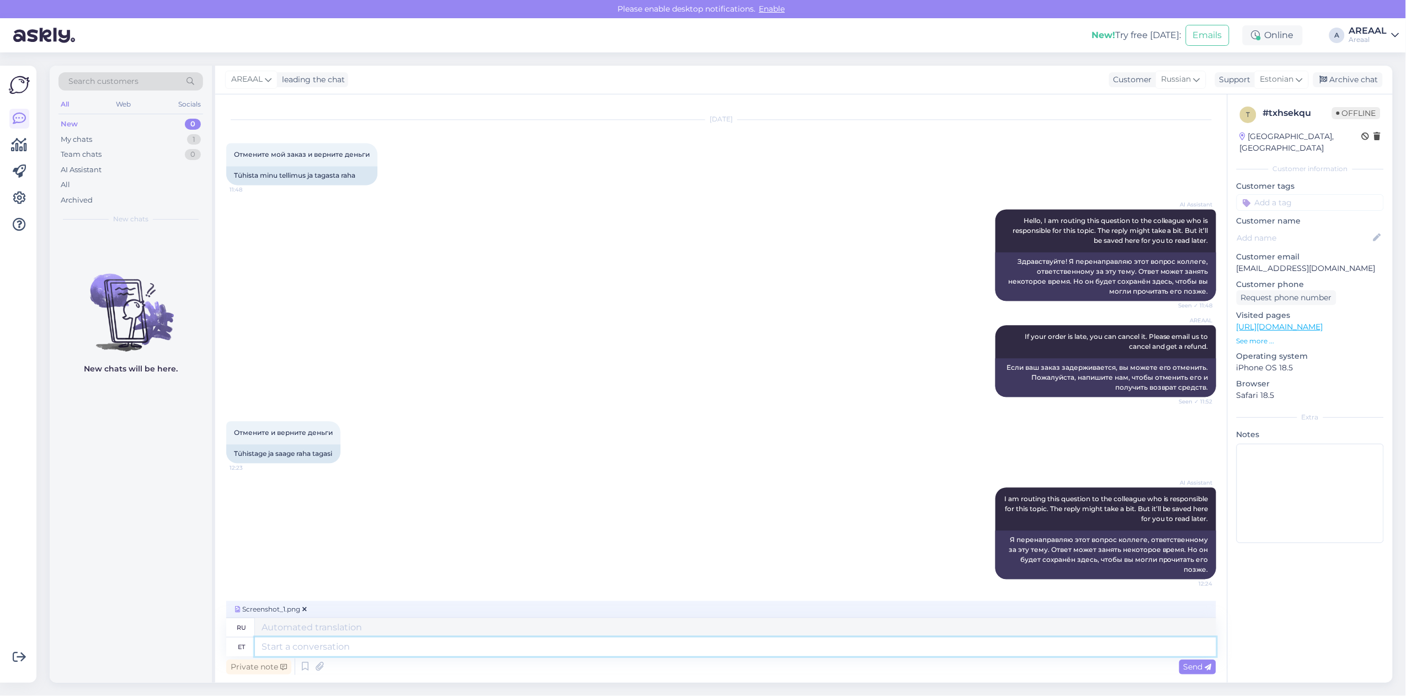
click at [430, 641] on textarea at bounding box center [735, 646] width 961 height 19
click at [1258, 86] on div "Estonian" at bounding box center [1281, 80] width 55 height 18
type input "eng"
click at [699, 643] on textarea at bounding box center [735, 646] width 961 height 19
type textarea "Order has"
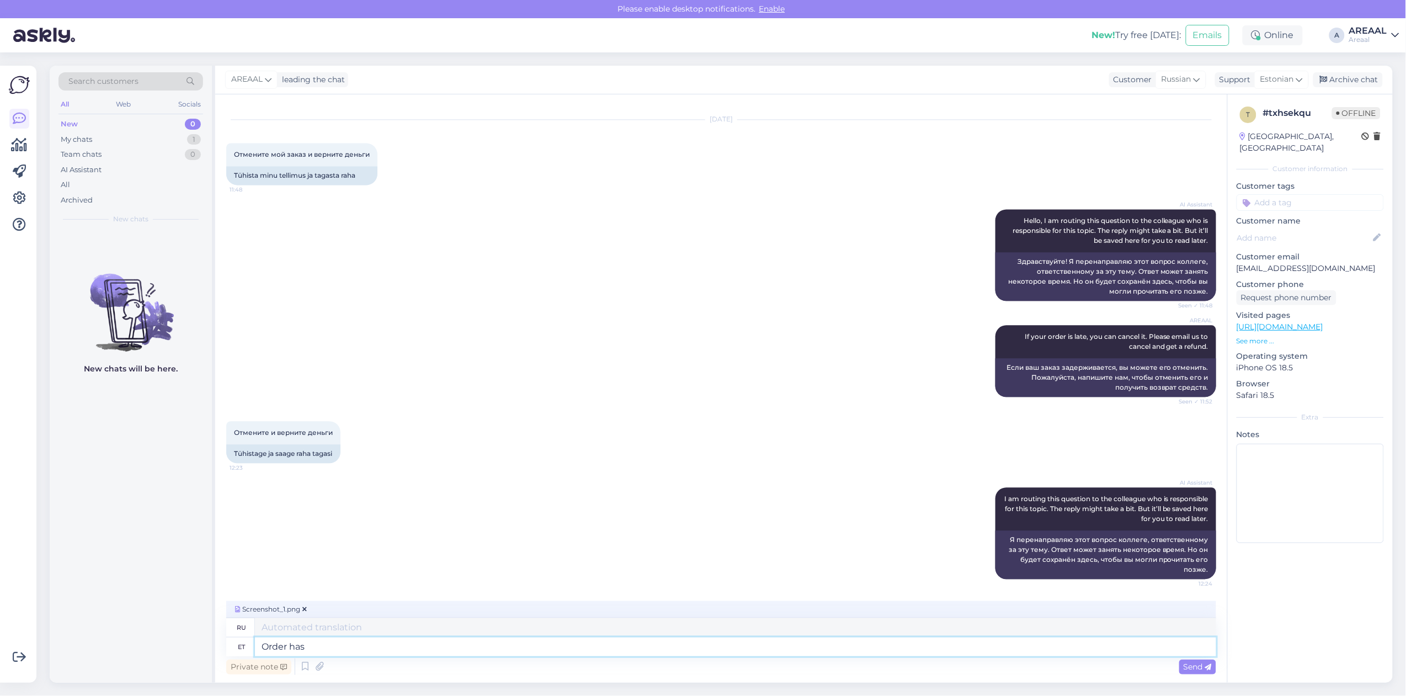
type textarea "Заказ"
type textarea "Order has be"
type textarea "Заказ имеет"
type textarea "Order has been ca"
type textarea "Заказ был выполнен"
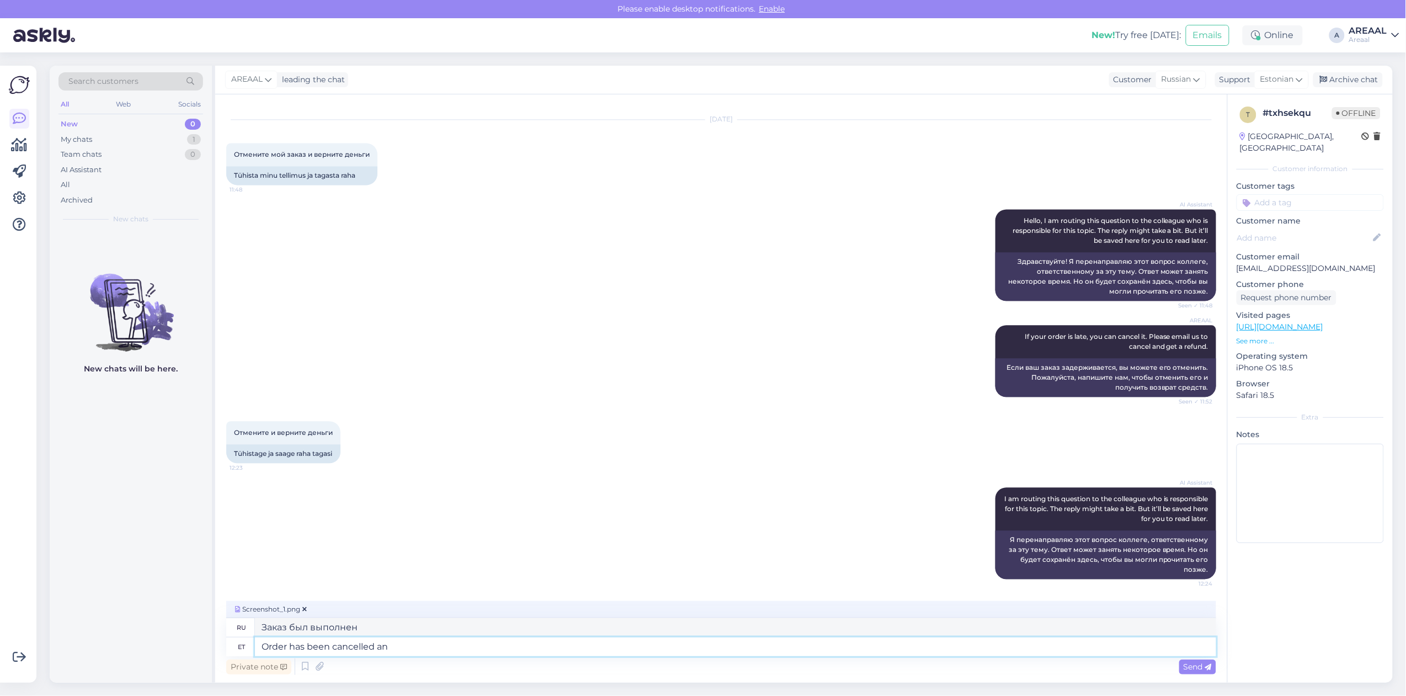
type textarea "Order has been cancelled and"
type textarea "Заказ был отменен."
type textarea "Order has been cancelled and ref"
type textarea "Заказ был отменен и"
type textarea "Order has been cancelled and refunded."
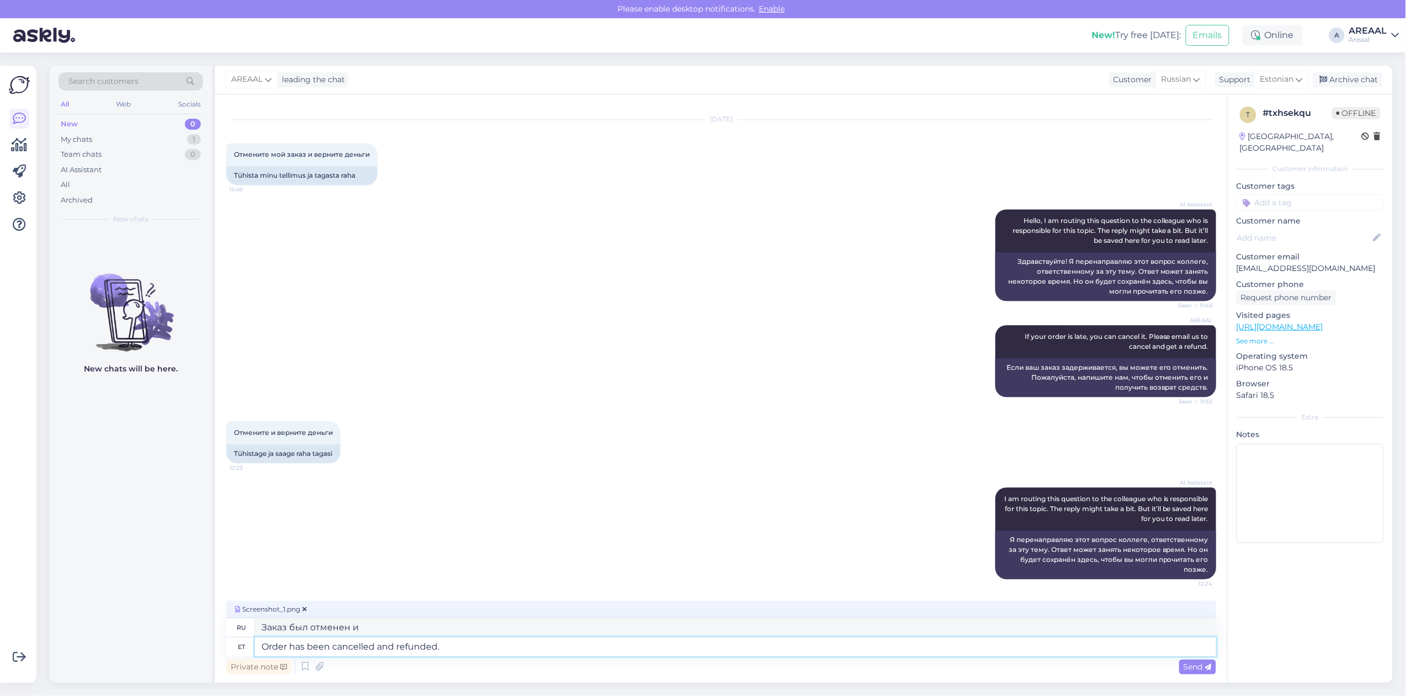
type textarea "Заказ был отменен и деньги возвращены."
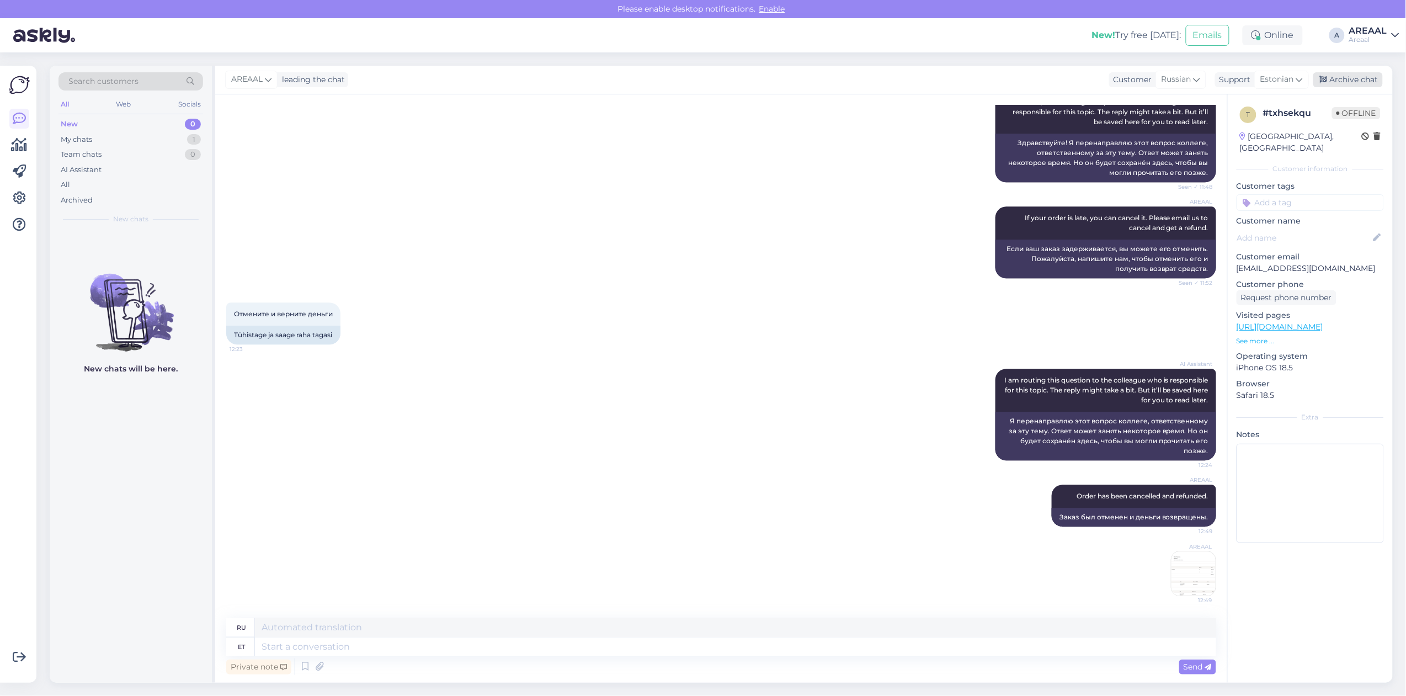
click at [1339, 78] on div "Archive chat" at bounding box center [1348, 79] width 70 height 15
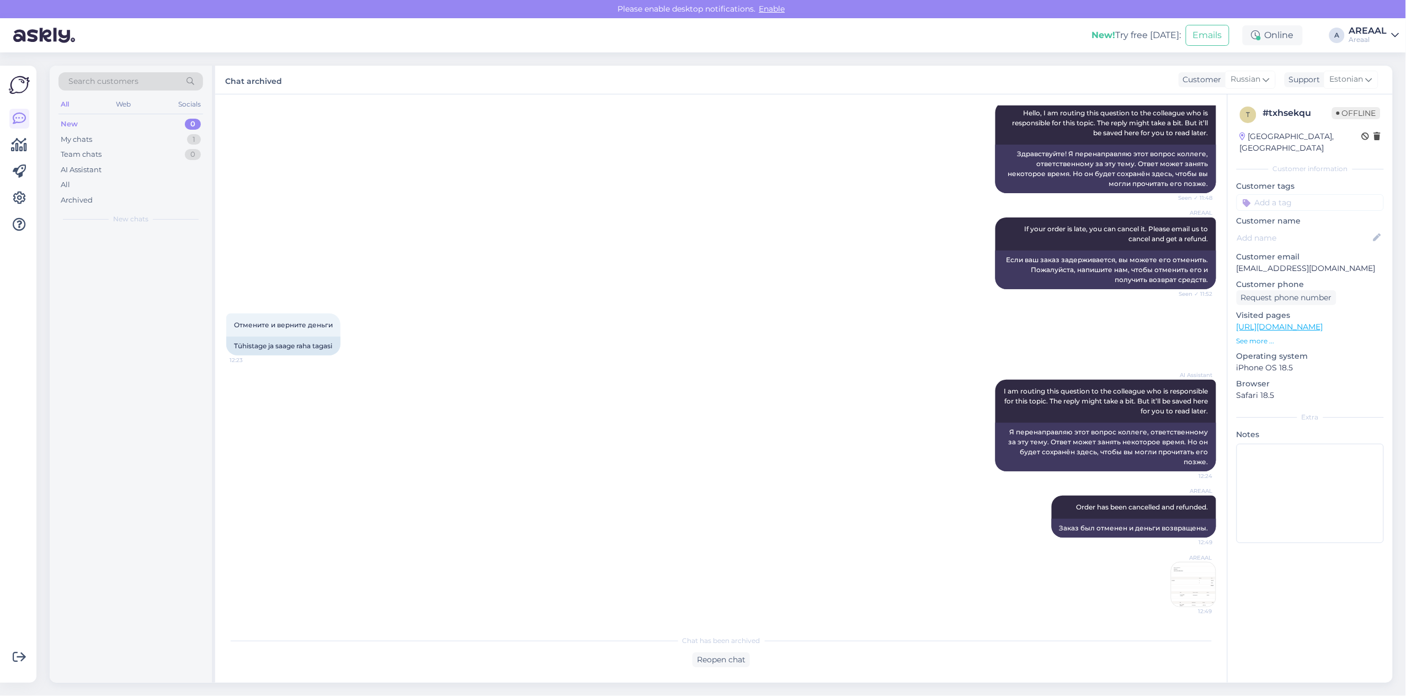
scroll to position [1243, 0]
click at [671, 228] on div "AREAAL If your order is late, you can cancel it. Please email us to cancel and …" at bounding box center [721, 253] width 990 height 96
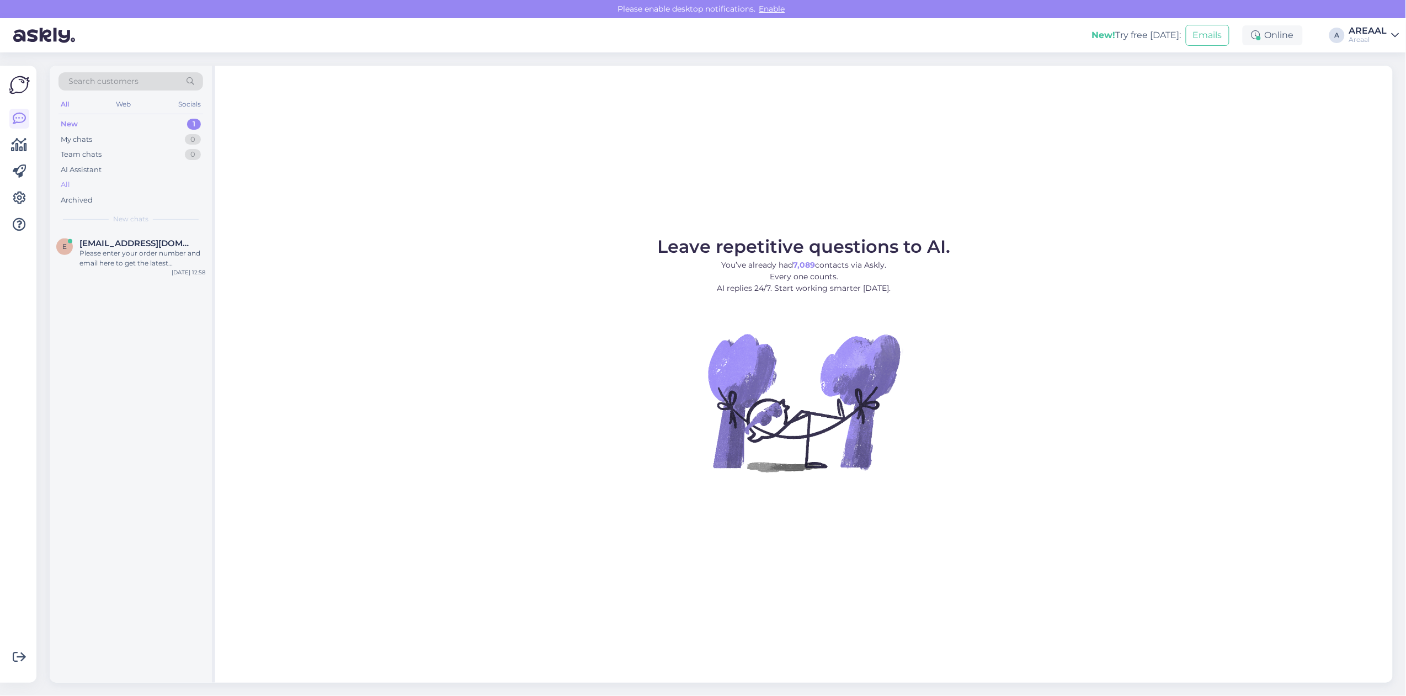
click at [136, 185] on div "All" at bounding box center [130, 184] width 145 height 15
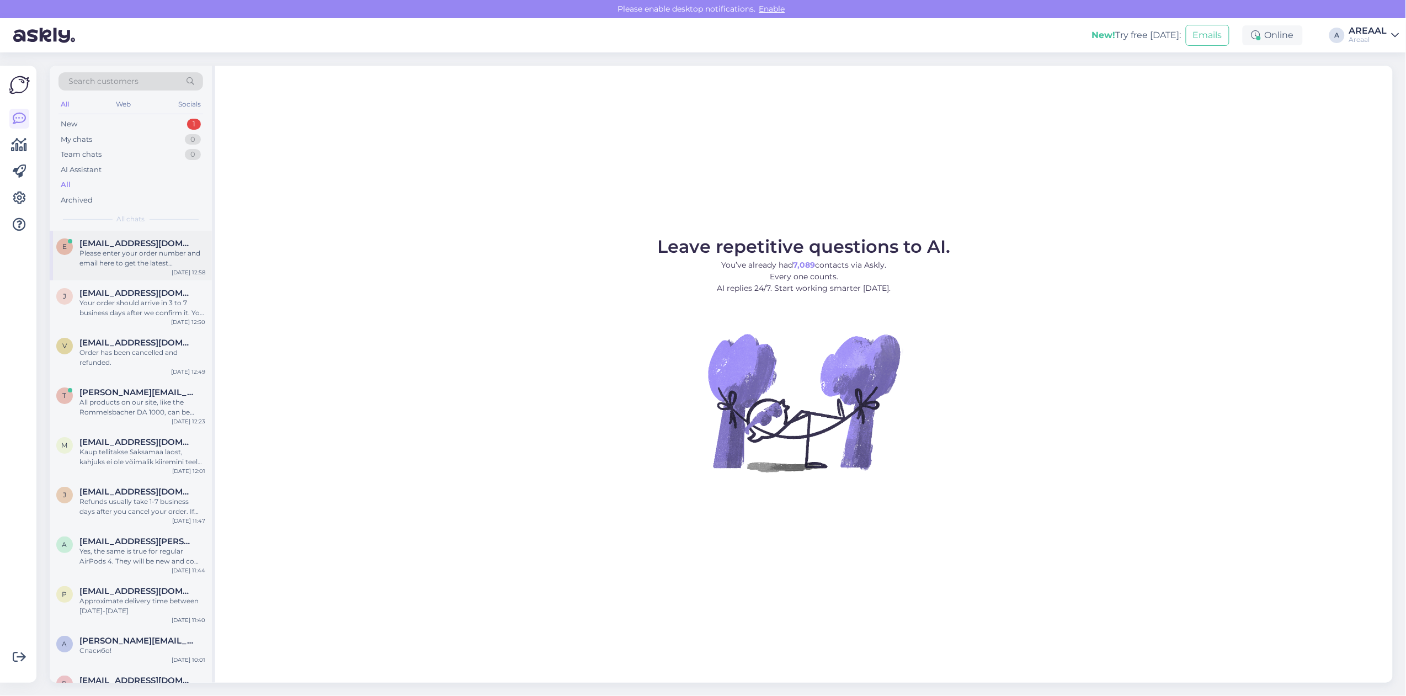
click at [142, 263] on div "Please enter your order number and email here to get the latest information on …" at bounding box center [142, 258] width 126 height 20
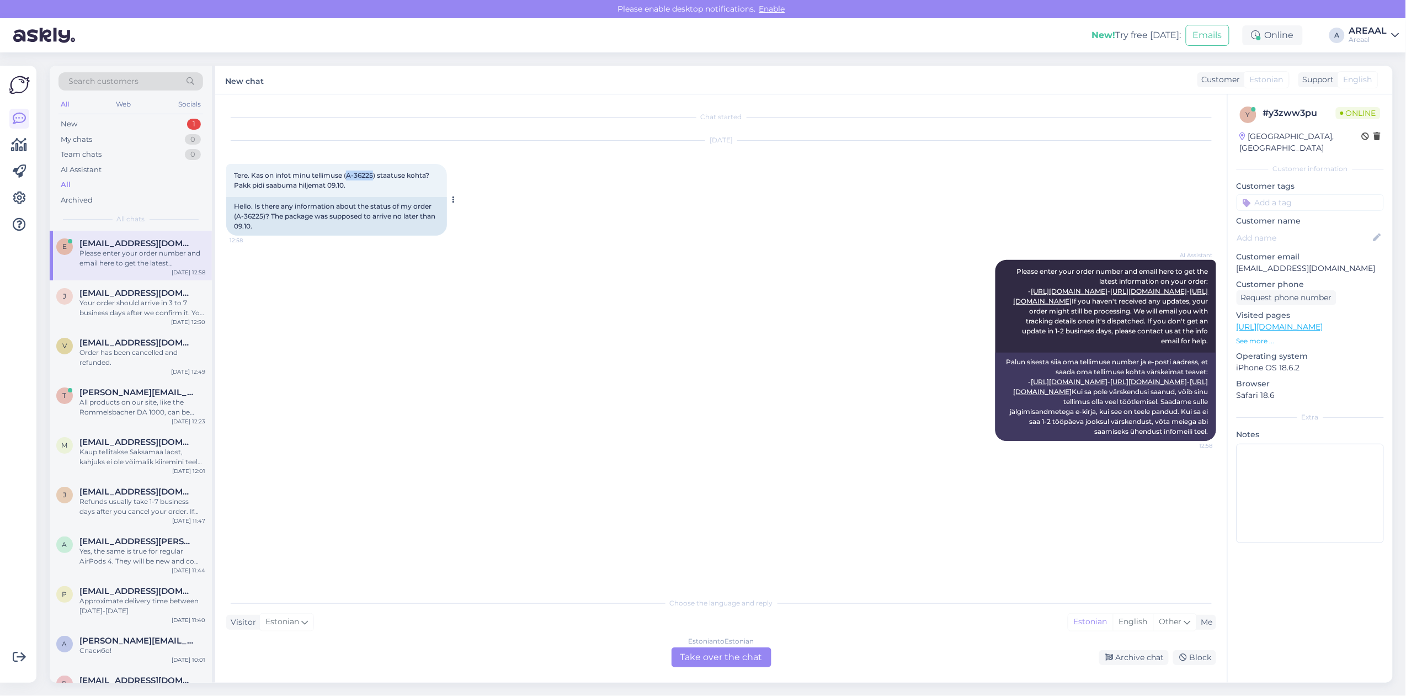
copy span "A-36225"
drag, startPoint x: 373, startPoint y: 172, endPoint x: 349, endPoint y: 175, distance: 24.6
click at [349, 175] on span "Tere. Kas on infot minu tellimuse (A-36225) staatuse kohta? Pakk pidi saabuma h…" at bounding box center [332, 180] width 197 height 18
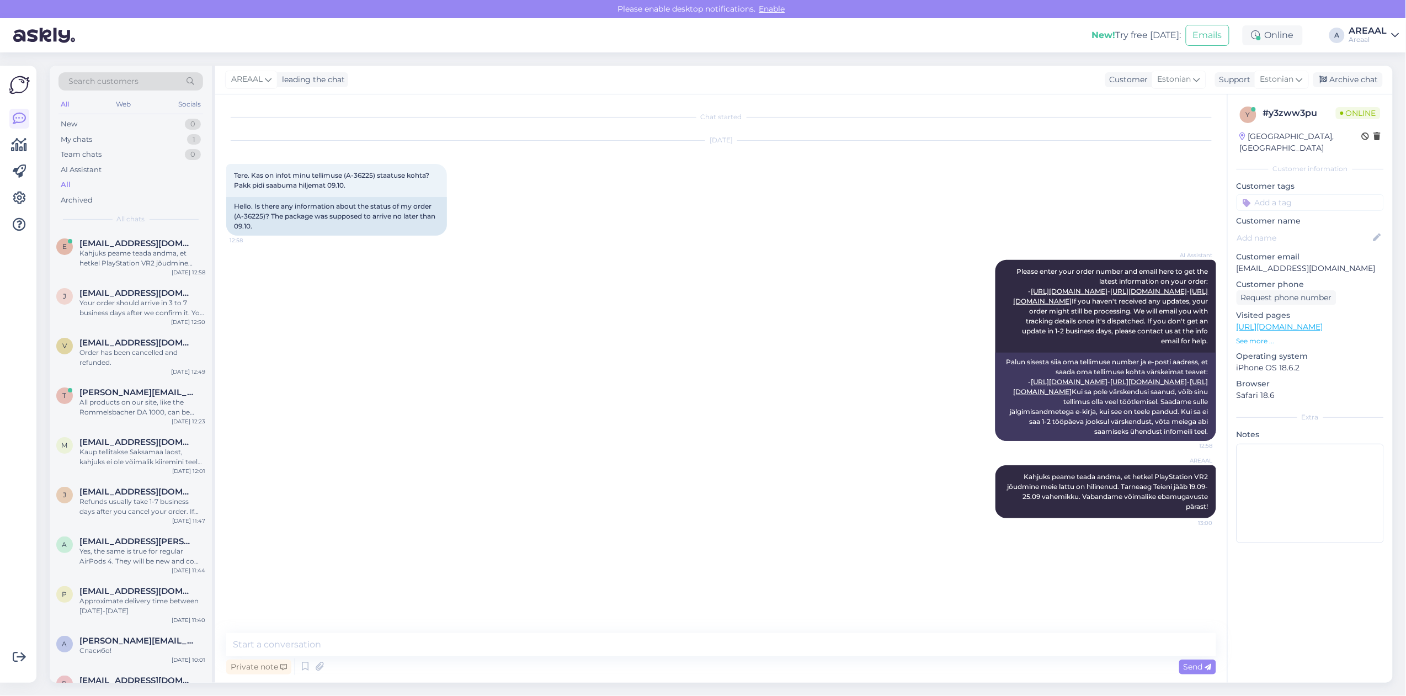
click at [781, 116] on div "Chat started" at bounding box center [721, 117] width 990 height 10
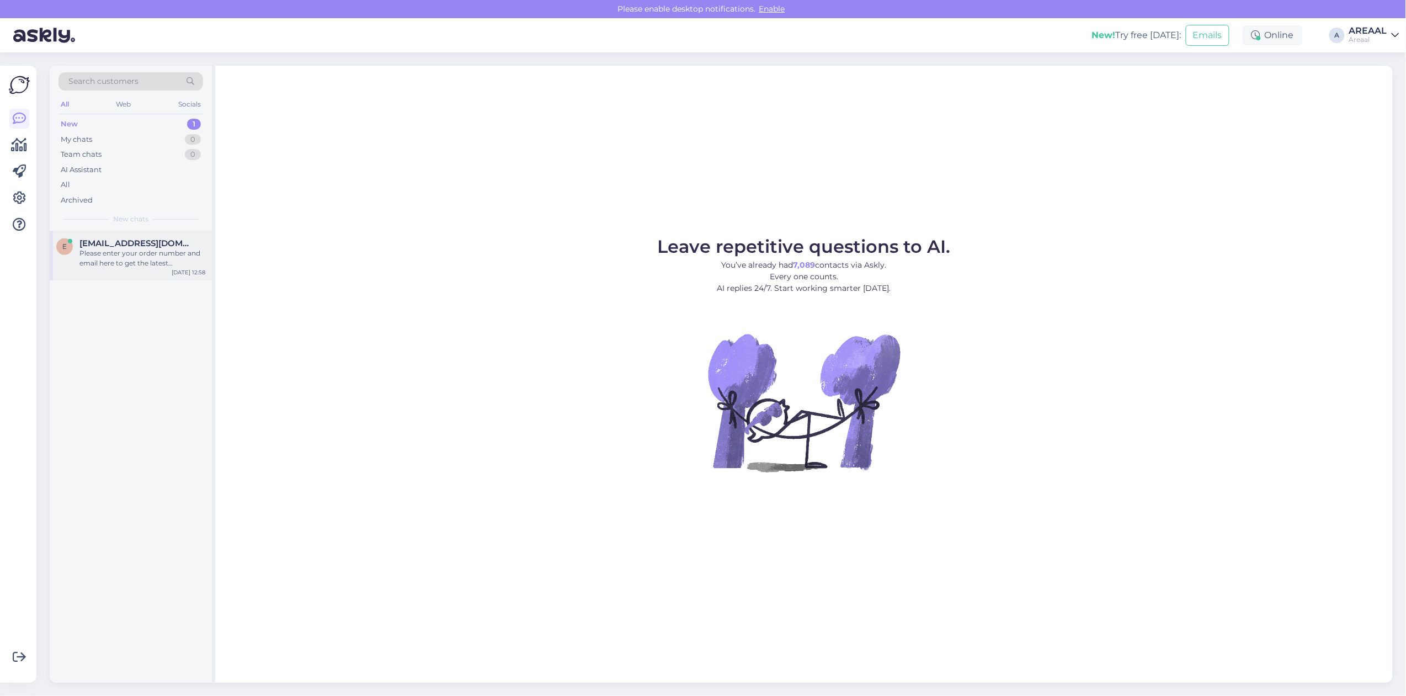
click at [136, 244] on span "[EMAIL_ADDRESS][DOMAIN_NAME]" at bounding box center [136, 243] width 115 height 10
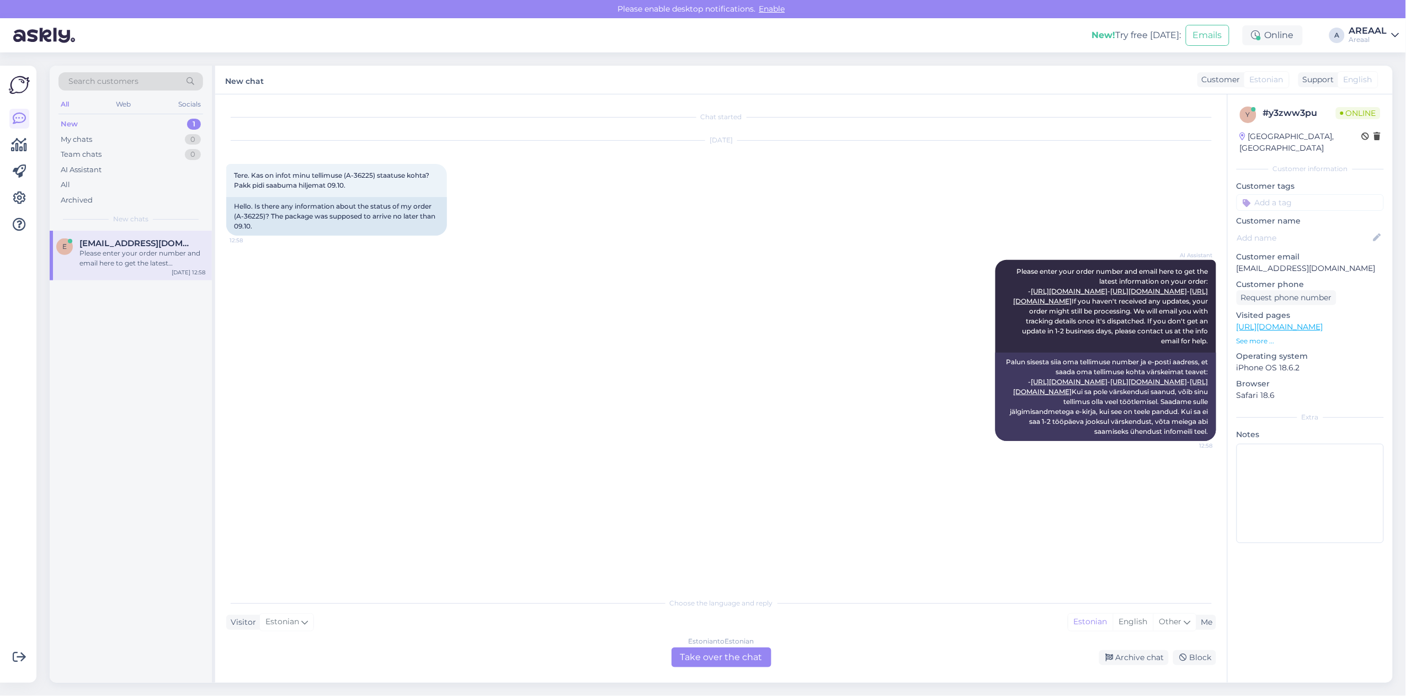
click at [729, 659] on div "Estonian to Estonian Take over the chat" at bounding box center [721, 657] width 100 height 20
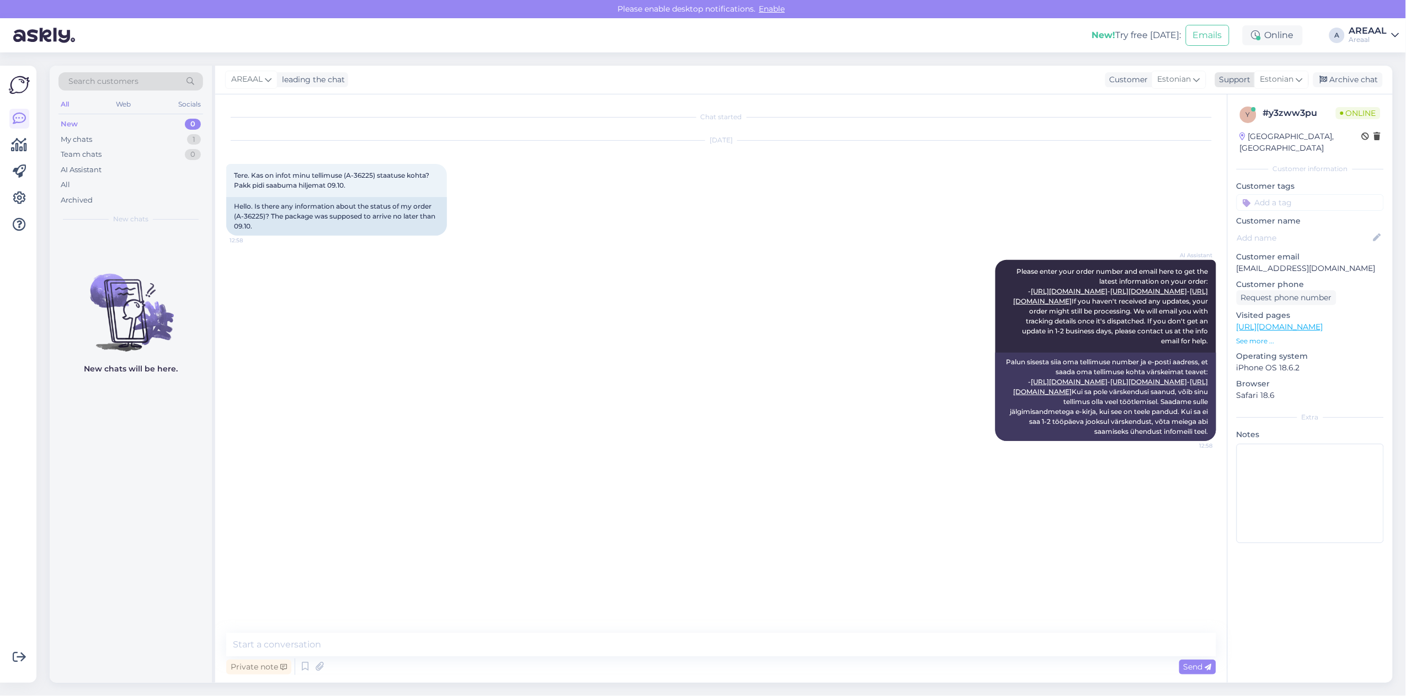
click at [1288, 80] on span "Estonian" at bounding box center [1277, 79] width 34 height 12
type input "est"
click at [1262, 126] on link "Estonian" at bounding box center [1261, 129] width 121 height 18
click at [787, 644] on textarea at bounding box center [721, 644] width 990 height 23
paste textarea "Kahjuks peame teada andma, et hetkel PlayStation VR2 jõudmine meie lattu on hil…"
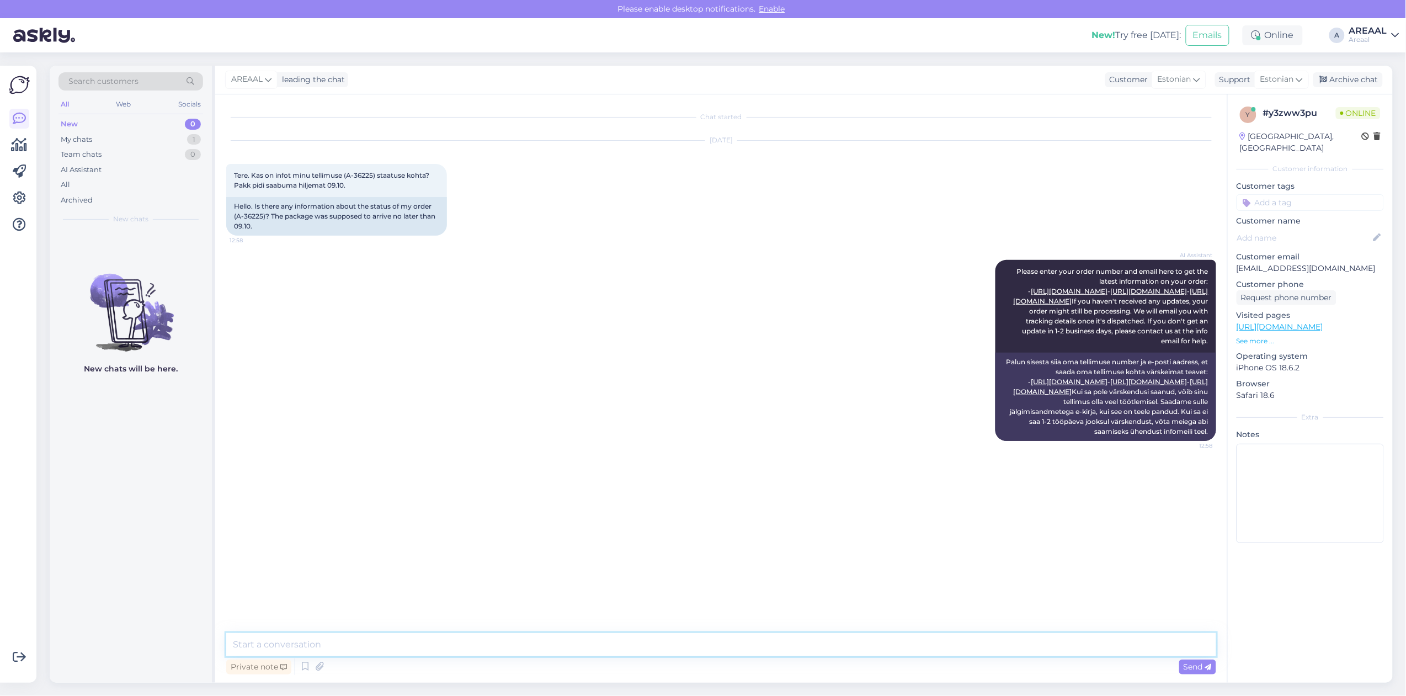
type textarea "Kahjuks peame teada andma, et hetkel PlayStation VR2 jõudmine meie lattu on hil…"
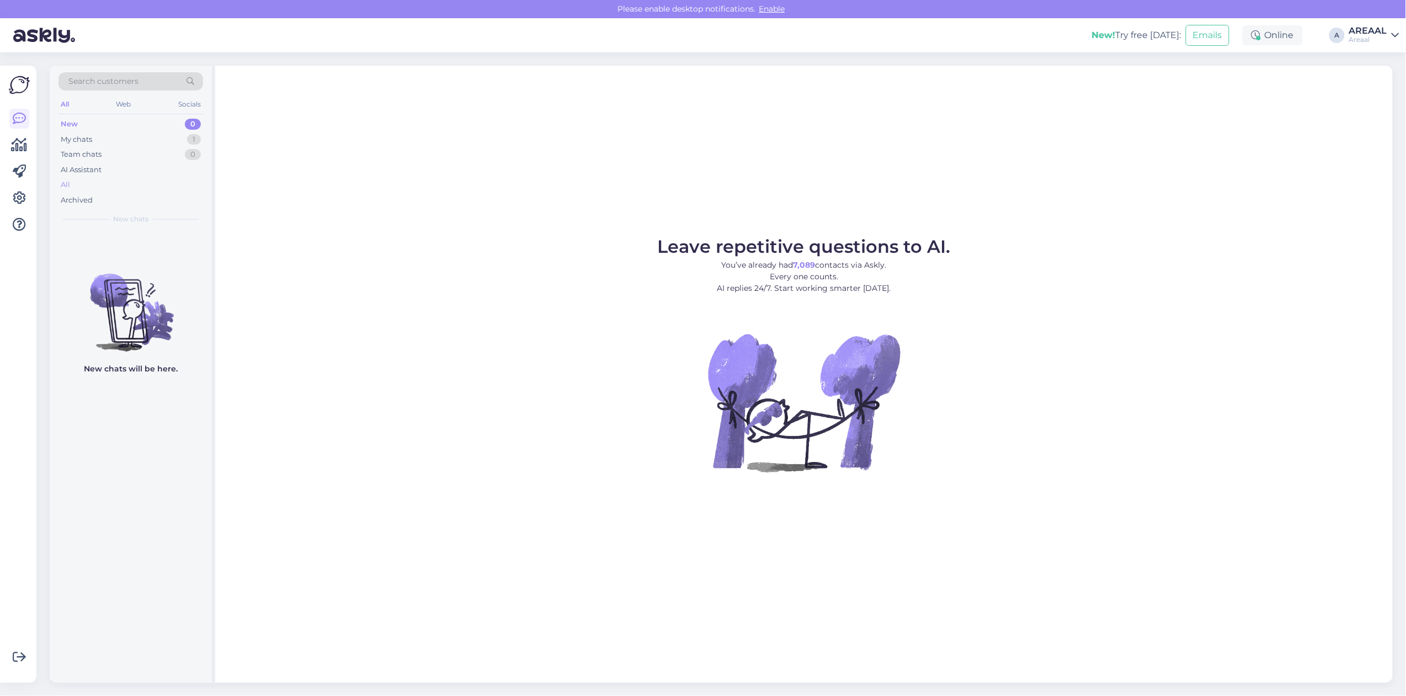
click at [167, 188] on div "All" at bounding box center [130, 184] width 145 height 15
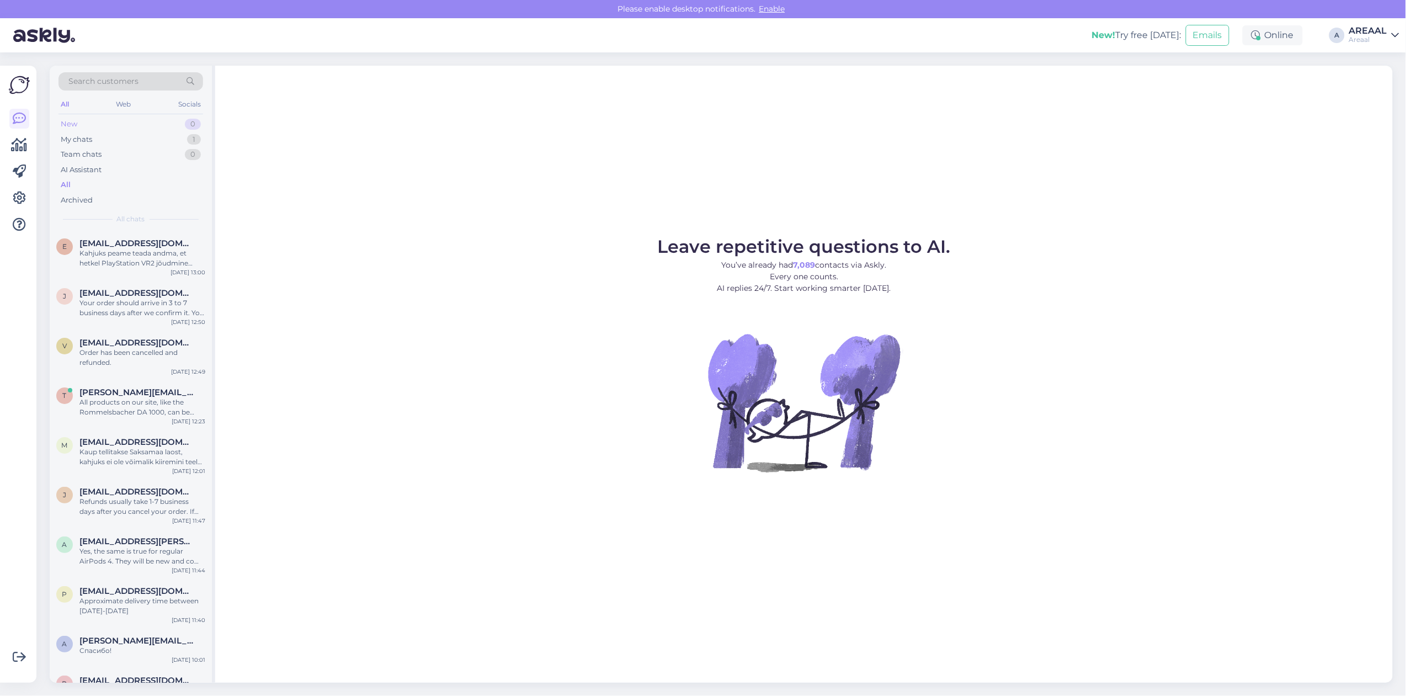
click at [194, 131] on div "New 0" at bounding box center [130, 123] width 145 height 15
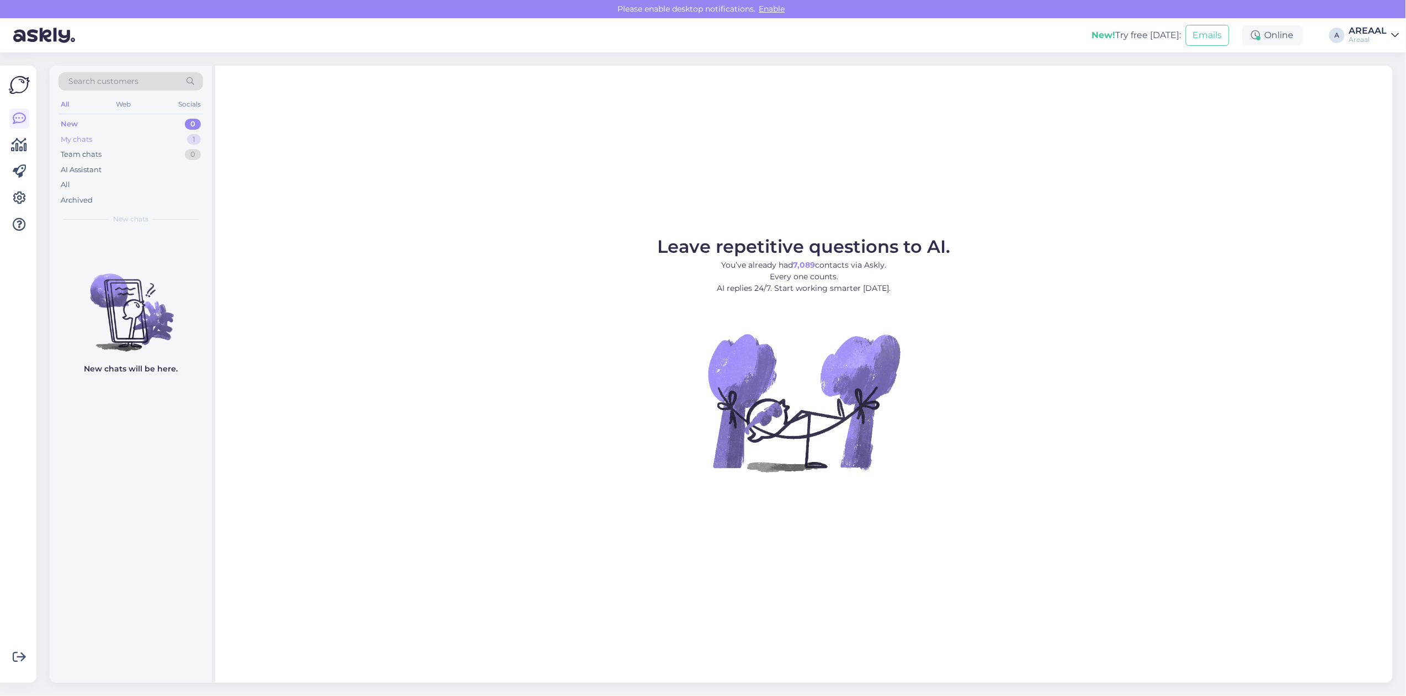
click at [194, 140] on div "1" at bounding box center [194, 139] width 14 height 11
click at [152, 264] on div "Kahjuks peame teada andma, et hetkel PlayStation VR2 jõudmine meie lattu on hil…" at bounding box center [142, 258] width 126 height 20
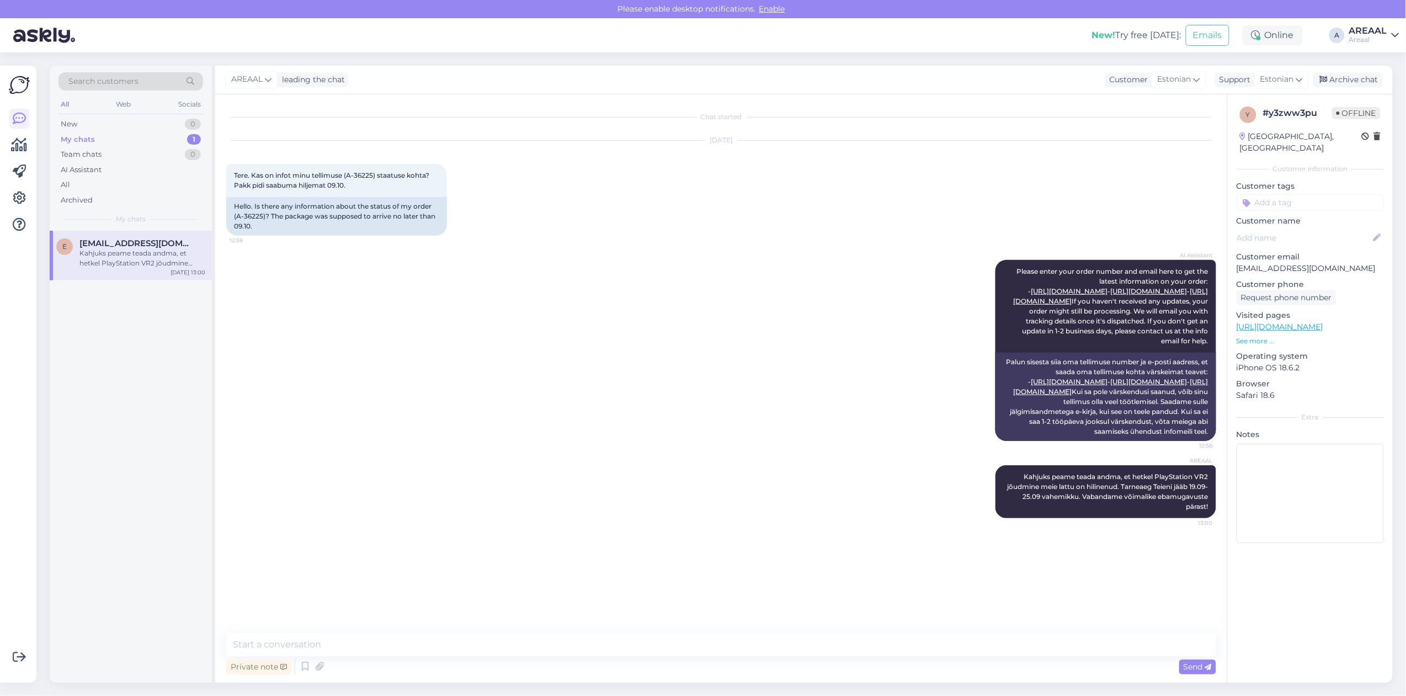
click at [1354, 105] on div "y # y3zww3pu Offline [GEOGRAPHIC_DATA], [GEOGRAPHIC_DATA]" at bounding box center [1309, 130] width 147 height 54
click at [1361, 86] on div "Archive chat" at bounding box center [1348, 79] width 70 height 15
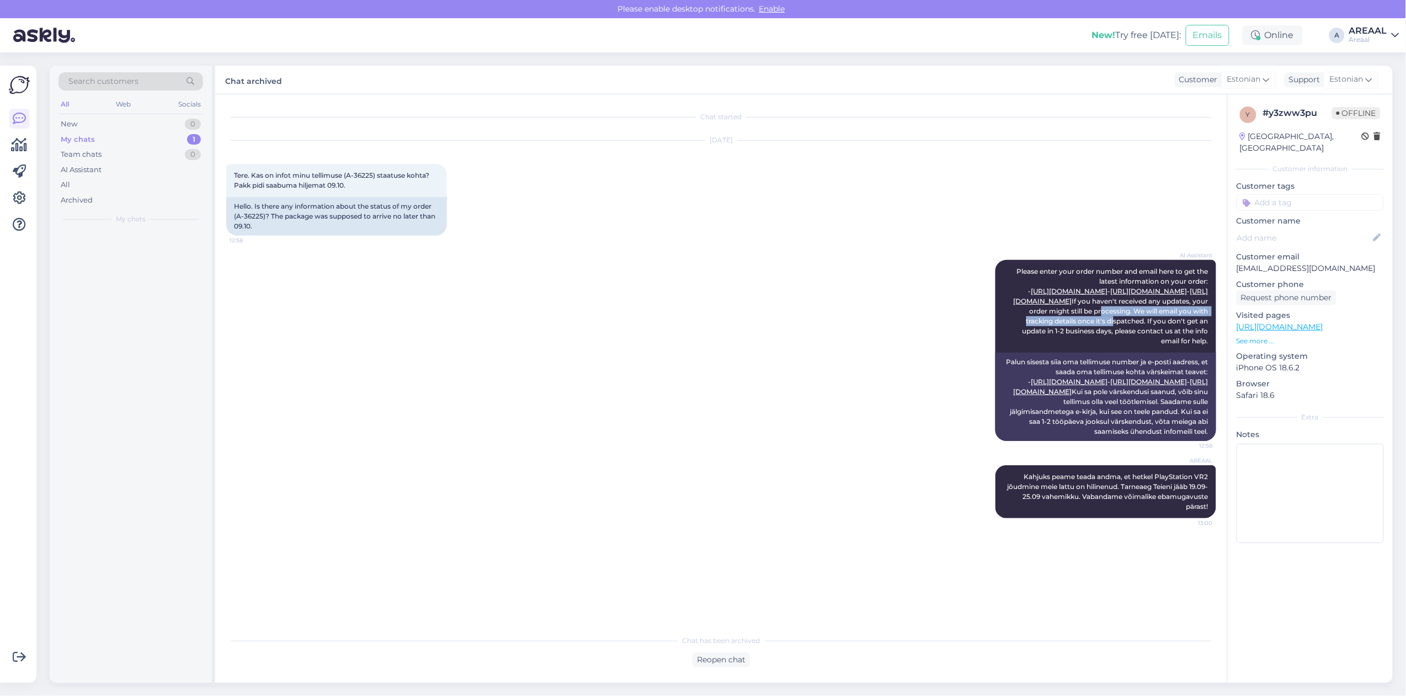
click at [584, 348] on div "AI Assistant Please enter your order number and email here to get the latest in…" at bounding box center [721, 350] width 990 height 205
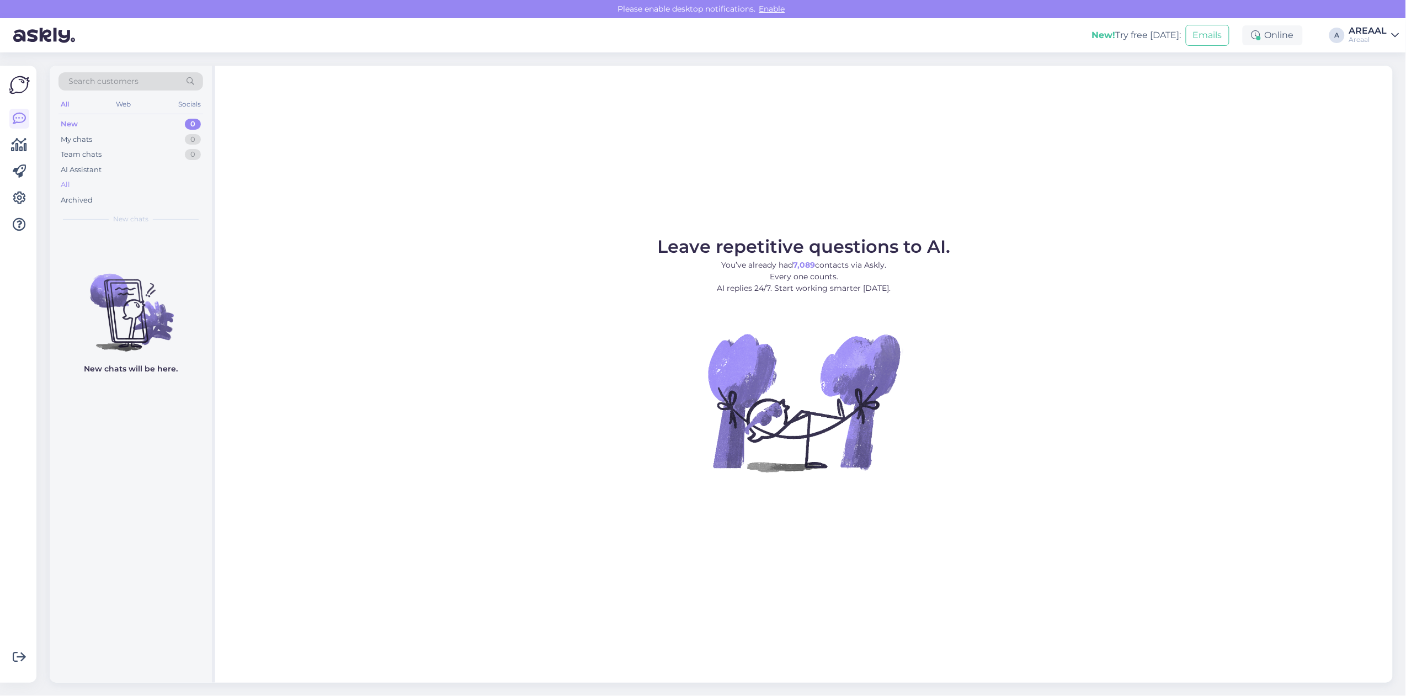
click at [122, 180] on div "All" at bounding box center [130, 184] width 145 height 15
click at [177, 258] on div "Hello, I am routing this question to the colleague who is responsible for this …" at bounding box center [142, 258] width 126 height 20
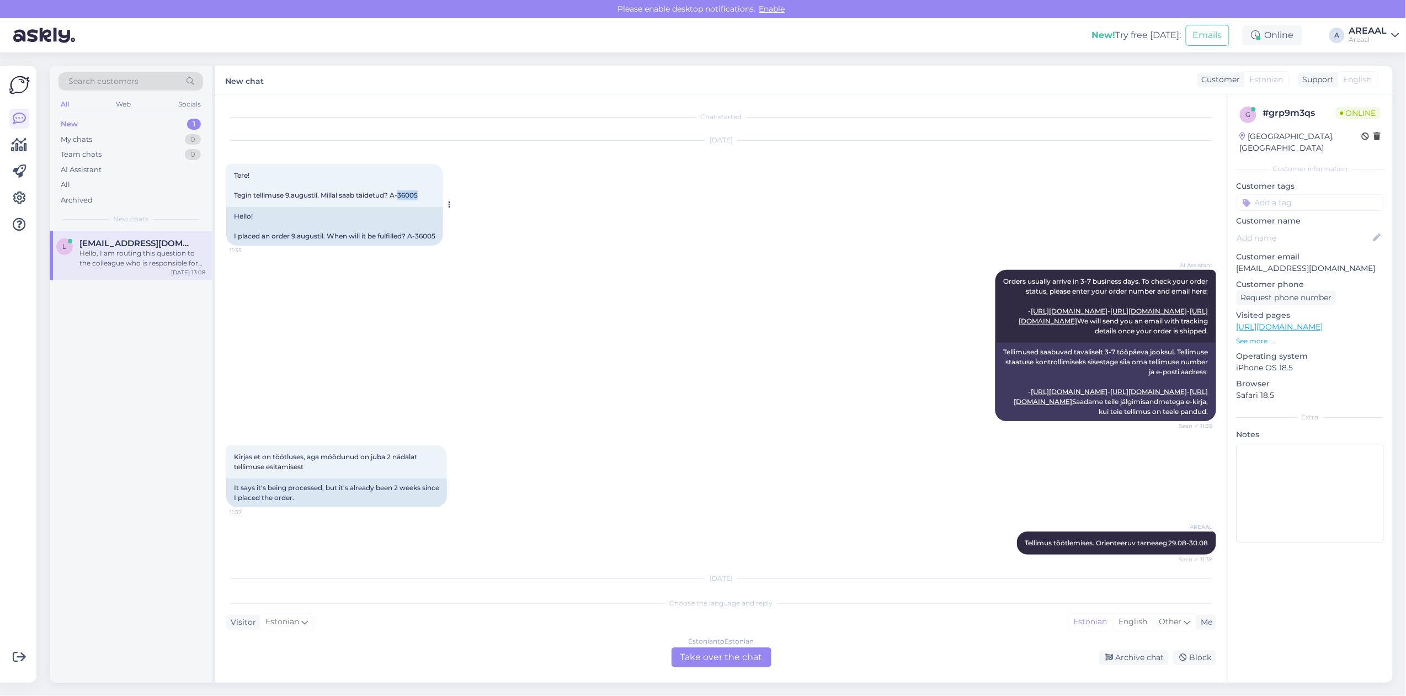
copy span "36005"
copy span "A-36005"
drag, startPoint x: 423, startPoint y: 197, endPoint x: 395, endPoint y: 196, distance: 27.6
click at [395, 196] on div "Tere! Tegin tellimuse 9.augustil. Millal saab täidetud? A-36005 11:35" at bounding box center [334, 185] width 217 height 43
click at [751, 255] on div "[DATE] Tere! Tegin tellimuse 9.augustil. Millal saab täidetud? A-36005 11:35 He…" at bounding box center [721, 193] width 990 height 129
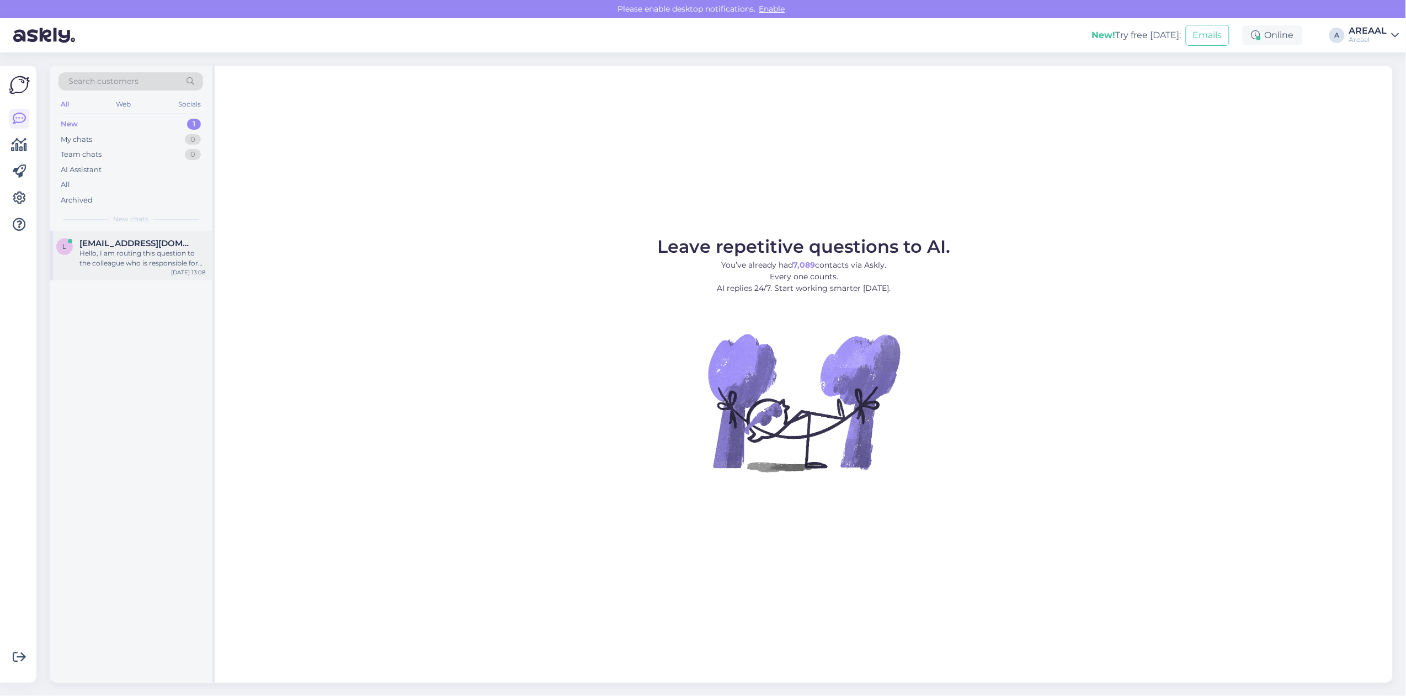
click at [147, 258] on div "Hello, I am routing this question to the colleague who is responsible for this …" at bounding box center [142, 258] width 126 height 20
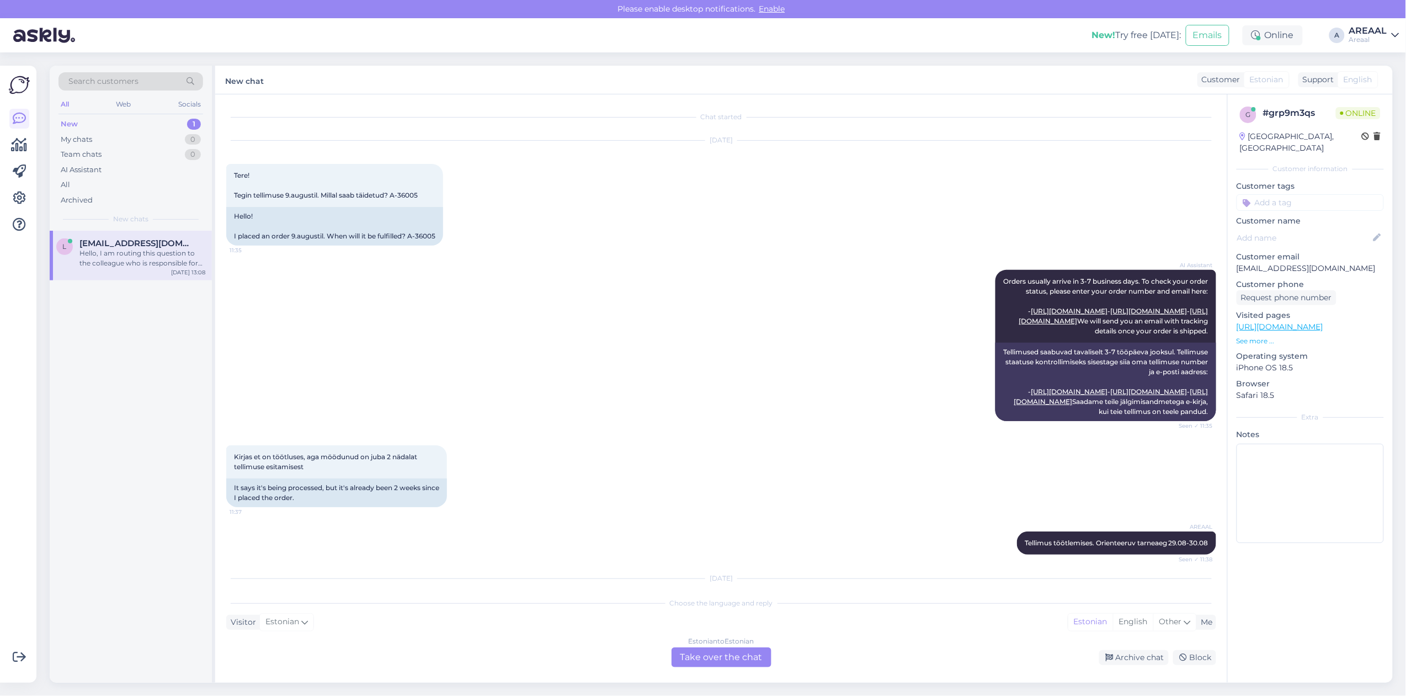
scroll to position [269, 0]
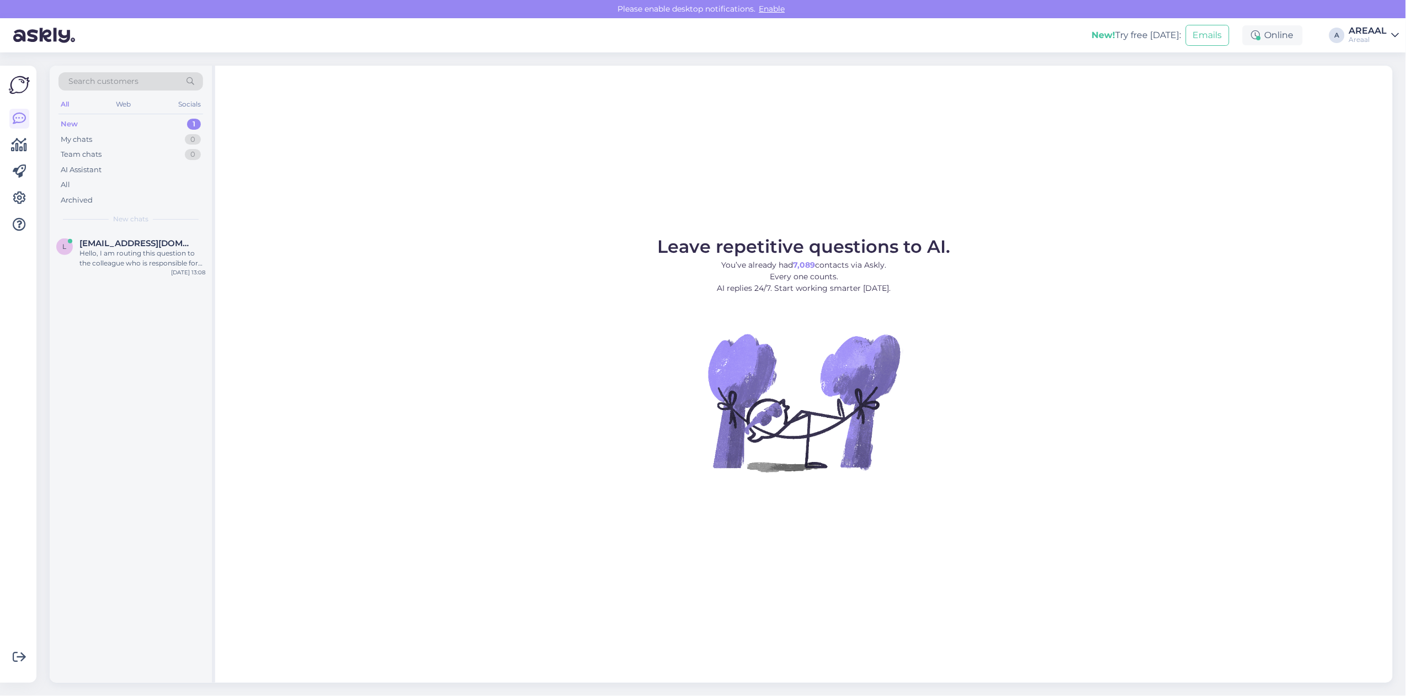
click at [1065, 131] on div "Leave repetitive questions to AI. You’ve already had 7,089 contacts via Askly. …" at bounding box center [803, 374] width 1177 height 617
click at [141, 248] on div "Hello, I am routing this question to the colleague who is responsible for this …" at bounding box center [142, 258] width 126 height 20
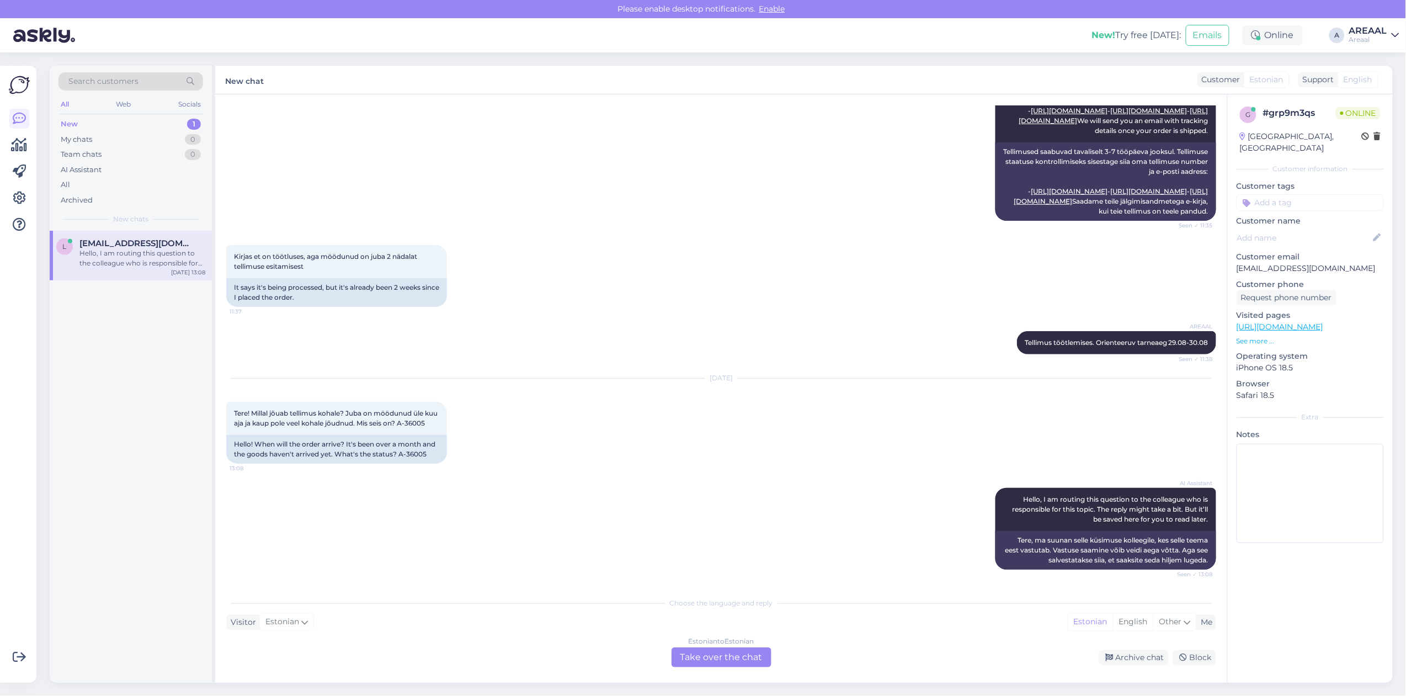
drag, startPoint x: 723, startPoint y: 668, endPoint x: 718, endPoint y: 654, distance: 15.0
click at [723, 666] on div "Chat started [DATE] Tere! Tegin tellimuse [DATE]. Millal saab täidetud? A-36005…" at bounding box center [721, 388] width 1012 height 588
click at [718, 654] on div "Estonian to Estonian Take over the chat" at bounding box center [721, 657] width 100 height 20
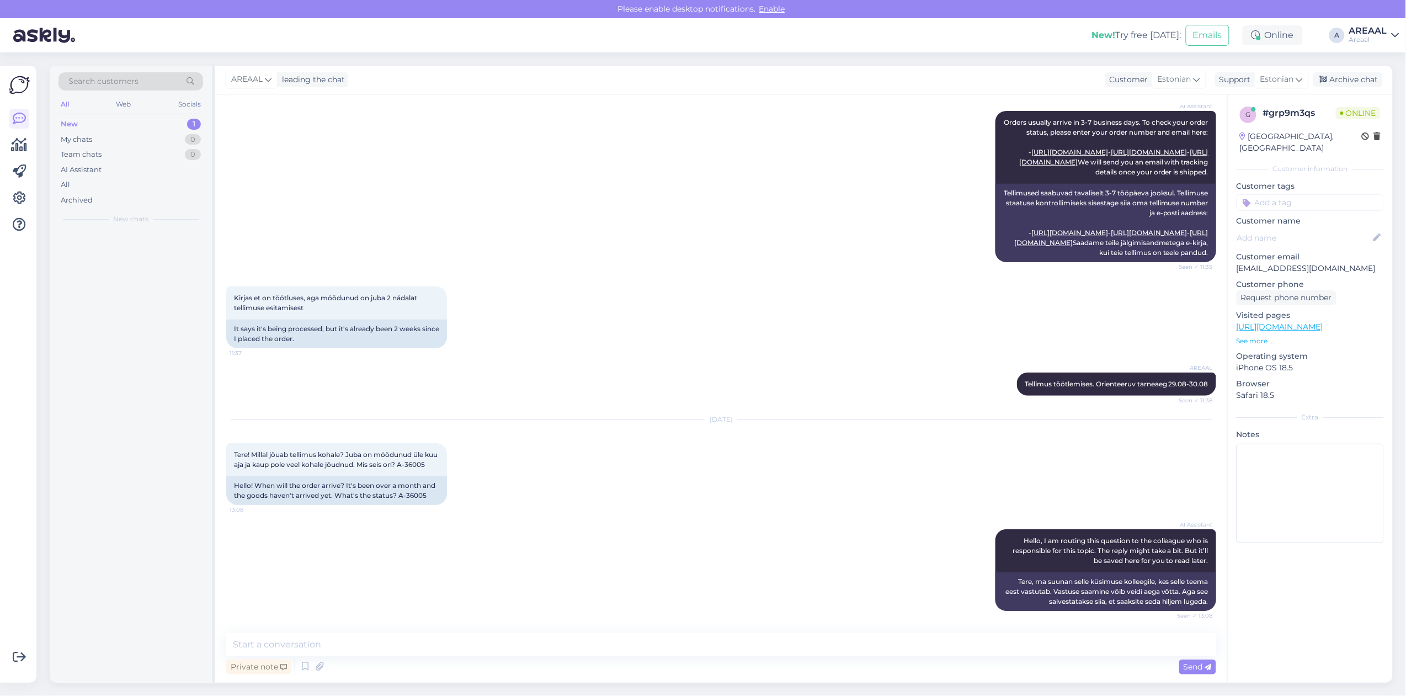
scroll to position [227, 0]
click at [718, 649] on textarea at bounding box center [721, 644] width 990 height 23
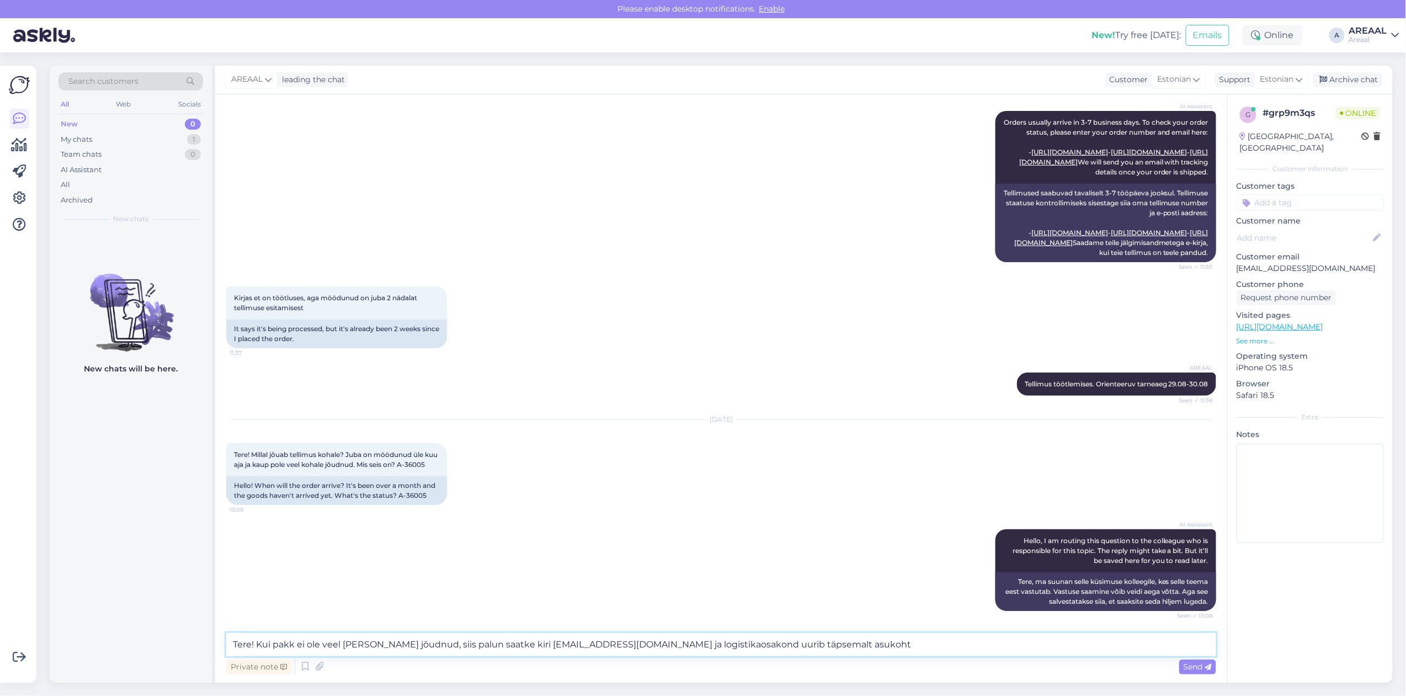
type textarea "Tere! Kui pakk ei ole veel kohale jõudnud, siis palun saatke kiri info@areaal.e…"
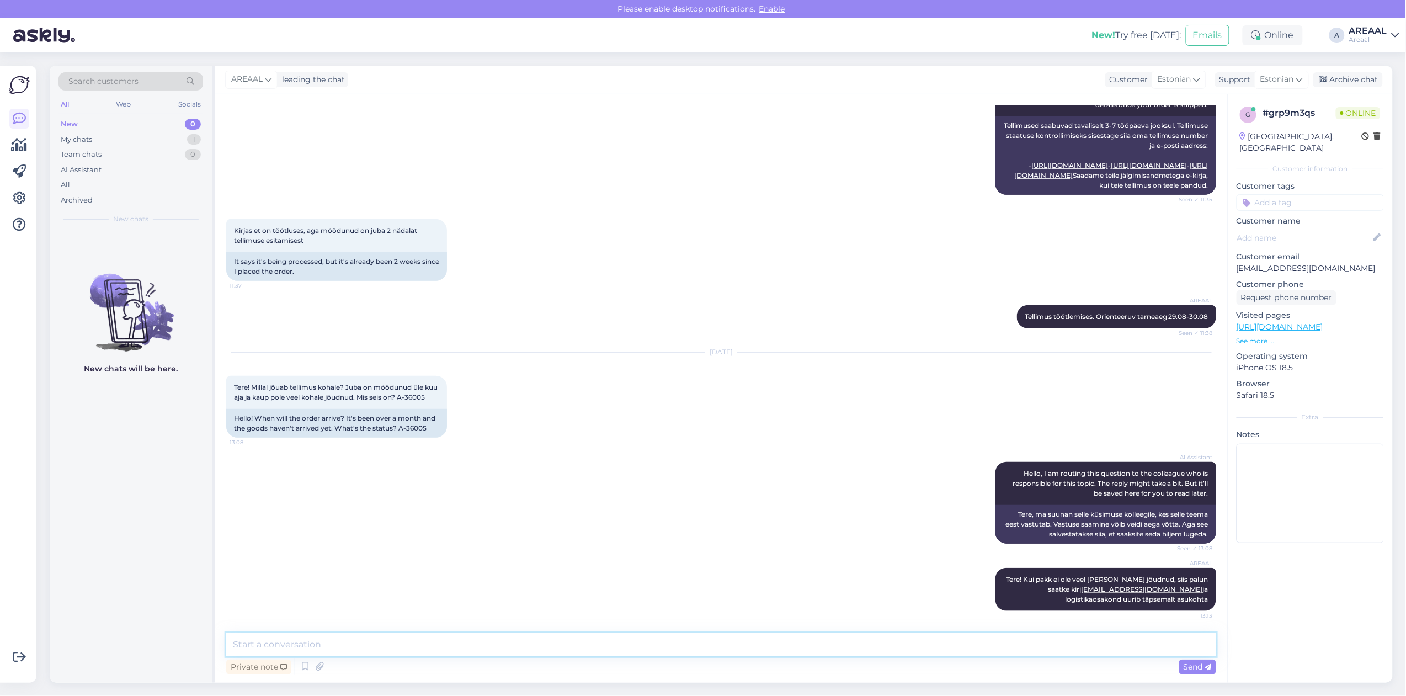
scroll to position [294, 0]
click at [1364, 76] on div "Archive chat" at bounding box center [1348, 79] width 70 height 15
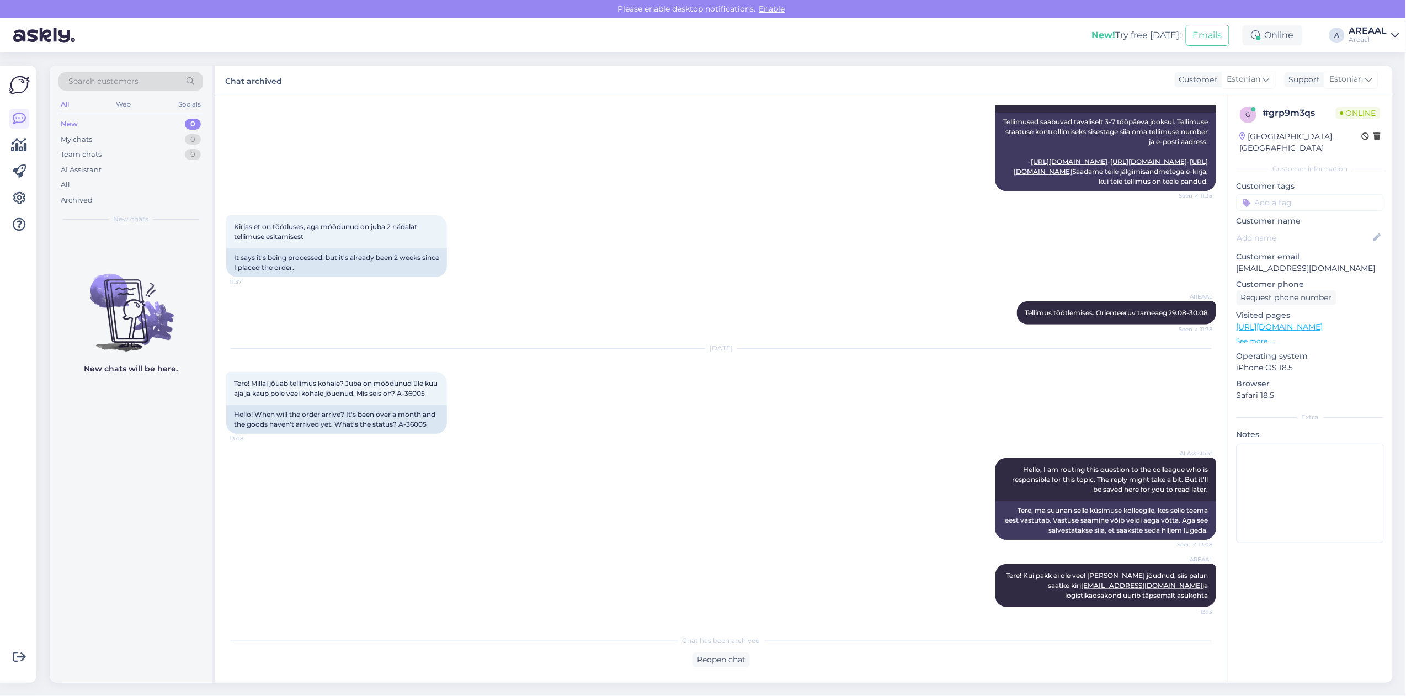
click at [603, 263] on div "Kirjas et on töötluses, aga möödunud on juba 2 nädalat tellimuse esitamisest 11…" at bounding box center [721, 246] width 990 height 86
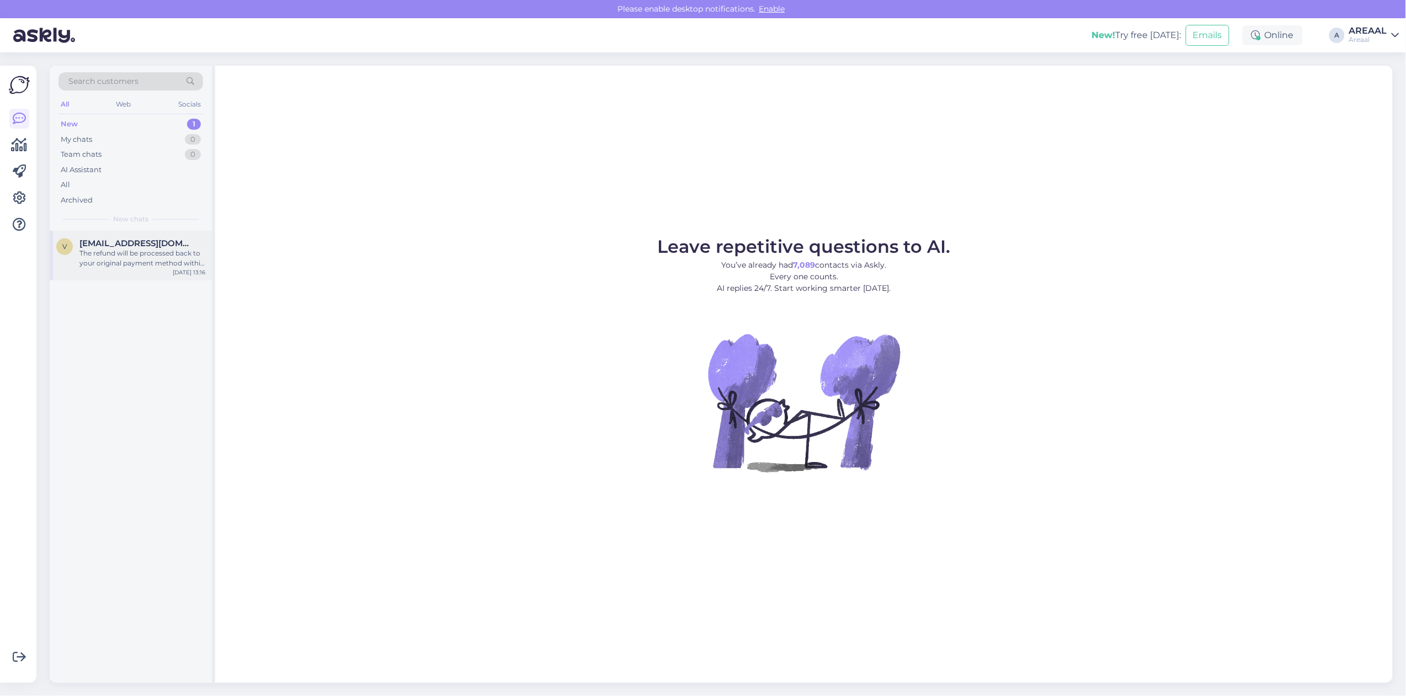
click at [131, 249] on div "The refund will be processed back to your original payment method within 7 busi…" at bounding box center [142, 258] width 126 height 20
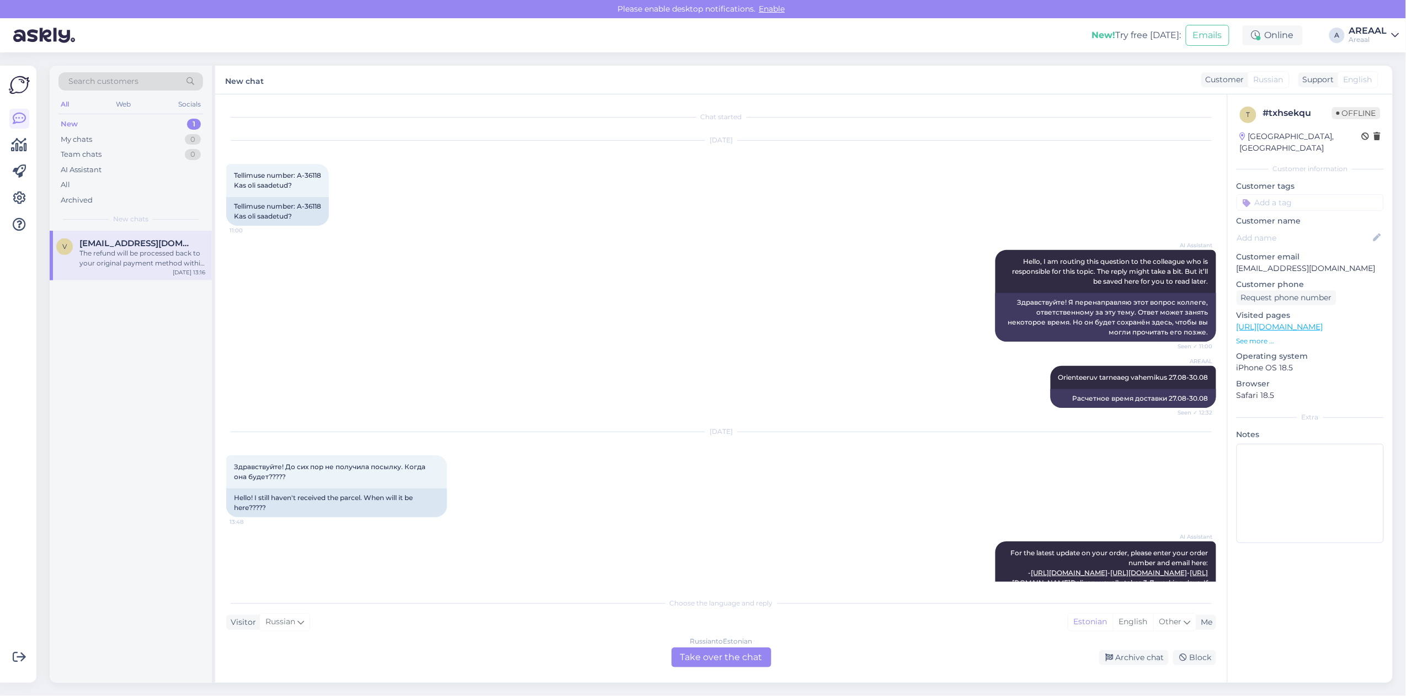
scroll to position [1422, 0]
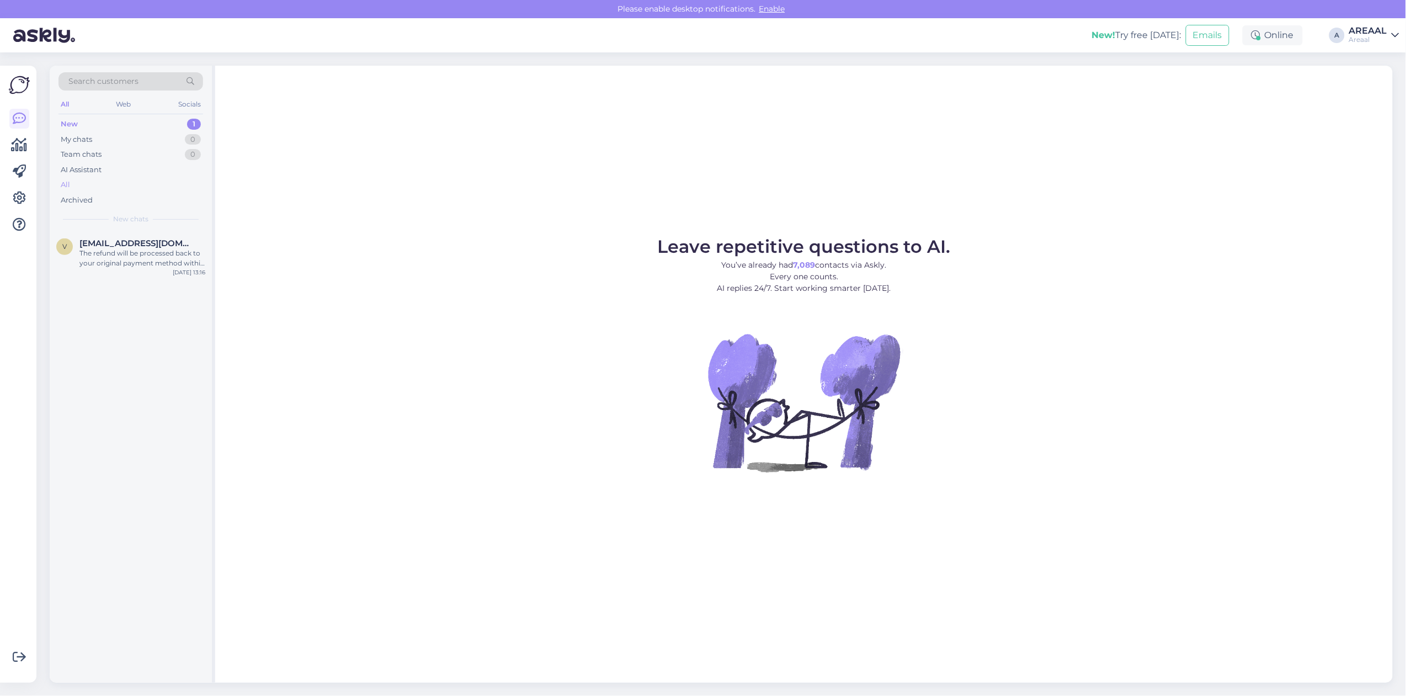
click at [131, 185] on div "All" at bounding box center [130, 184] width 145 height 15
click at [532, 156] on div "Leave repetitive questions to AI. You’ve already had 7,089 contacts via Askly. …" at bounding box center [803, 374] width 1177 height 617
drag, startPoint x: 378, startPoint y: 141, endPoint x: 209, endPoint y: 184, distance: 175.1
click at [378, 141] on div "Leave repetitive questions to AI. You’ve already had 7,089 contacts via Askly. …" at bounding box center [803, 374] width 1177 height 617
click at [1062, 99] on div "Leave repetitive questions to AI. You’ve already had 7,089 contacts via Askly. …" at bounding box center [803, 374] width 1177 height 617
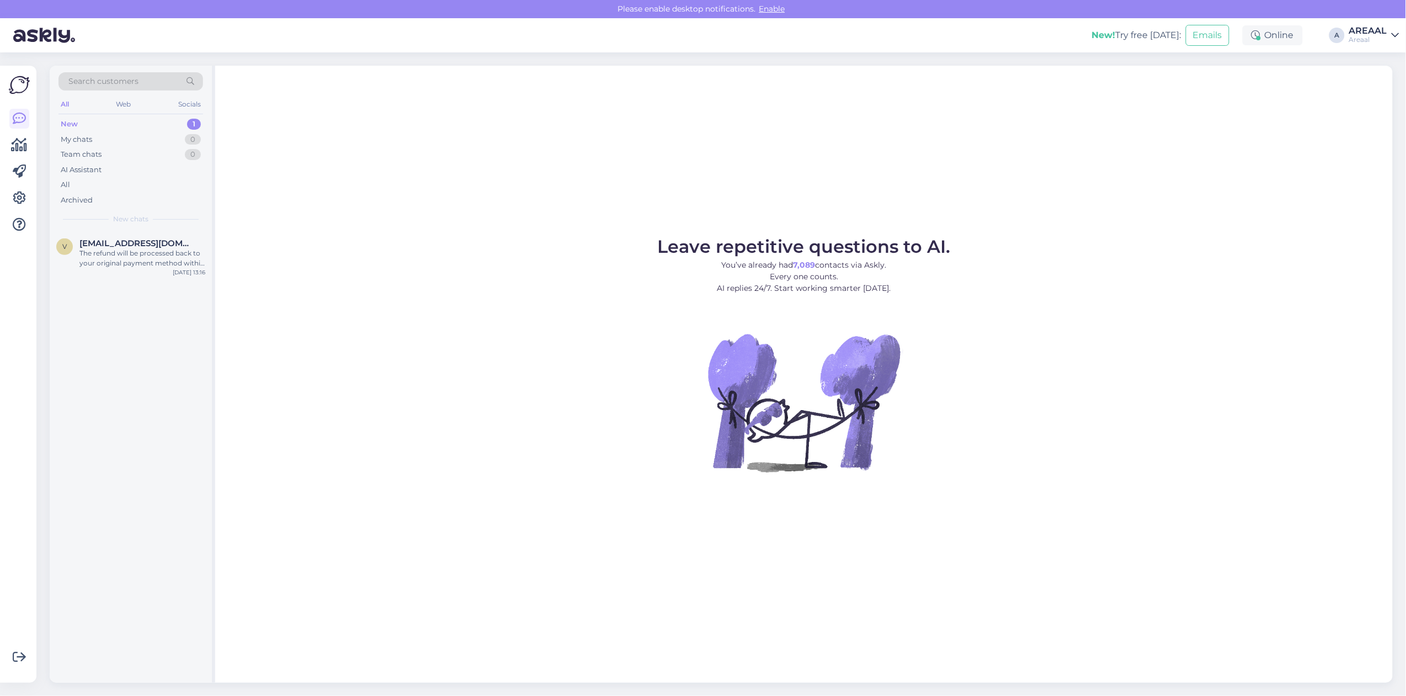
click at [1098, 99] on div "Leave repetitive questions to AI. You’ve already had 7,089 contacts via Askly. …" at bounding box center [803, 374] width 1177 height 617
click at [1104, 223] on div "Leave repetitive questions to AI. You’ve already had 7,089 contacts via Askly. …" at bounding box center [803, 374] width 1177 height 617
click at [782, 199] on div "Leave repetitive questions to AI. You’ve already had 7,089 contacts via Askly. …" at bounding box center [803, 374] width 1177 height 617
click at [1006, 298] on figure "Leave repetitive questions to AI. You’ve already had 7,089 contacts via Askly. …" at bounding box center [803, 370] width 1157 height 264
click at [1060, 317] on figure "Leave repetitive questions to AI. You’ve already had 7,089 contacts via Askly. …" at bounding box center [803, 370] width 1157 height 264
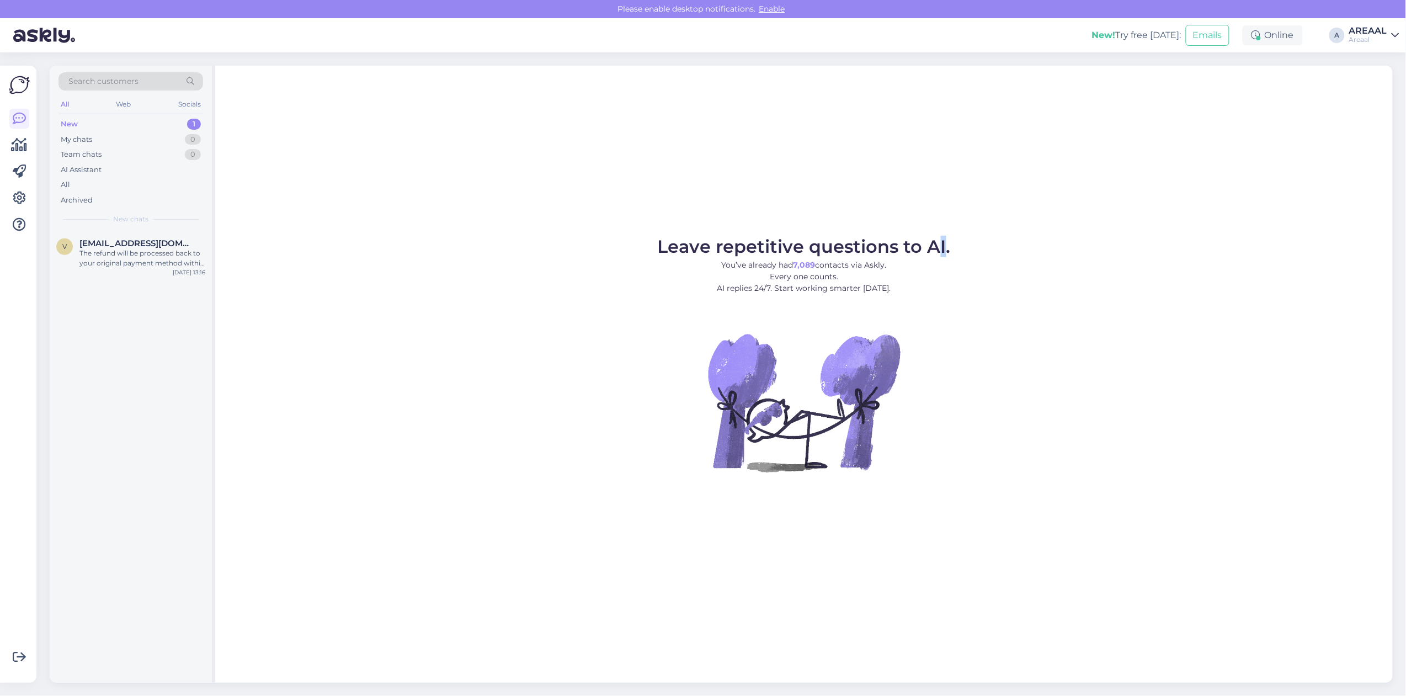
click at [944, 177] on div "Leave repetitive questions to AI. You’ve already had 7,089 contacts via Askly. …" at bounding box center [803, 374] width 1177 height 617
click at [908, 328] on figure "Leave repetitive questions to AI. You’ve already had 7,089 contacts via Askly. …" at bounding box center [803, 370] width 1157 height 264
click at [159, 250] on div "?" at bounding box center [142, 253] width 126 height 10
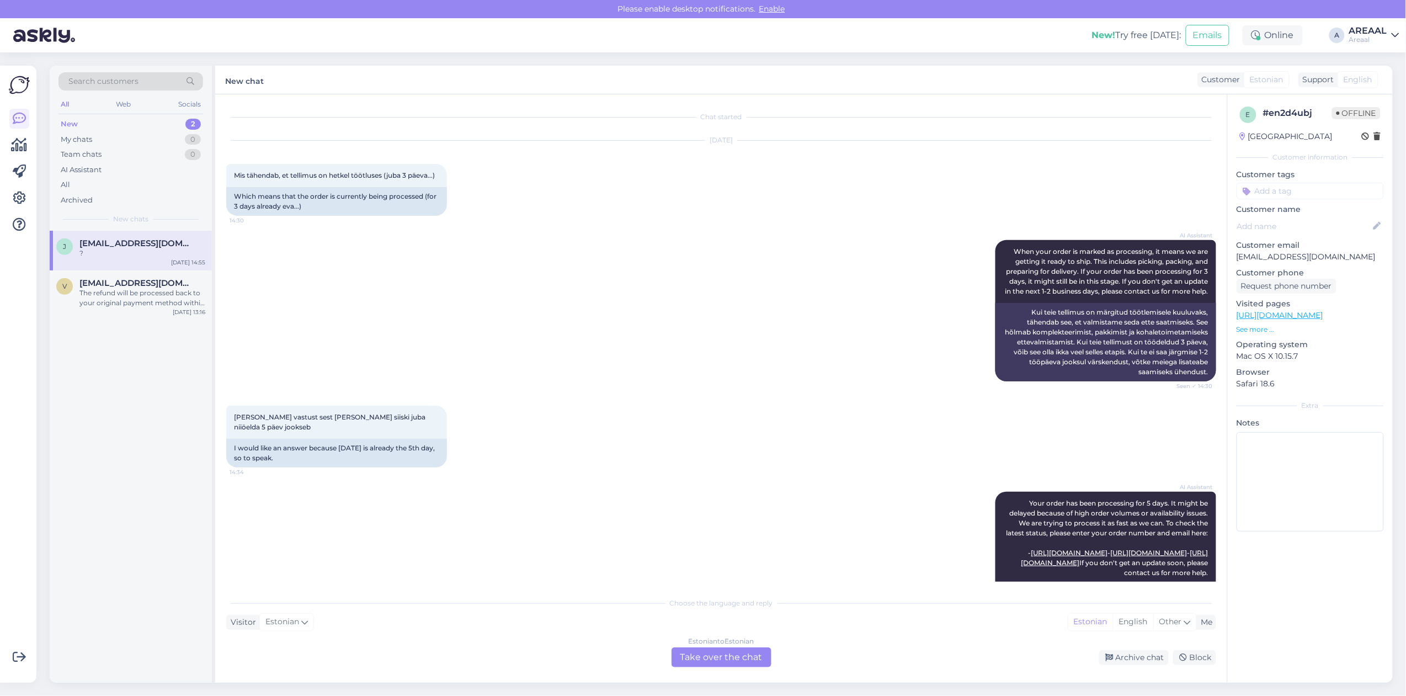
scroll to position [1038, 0]
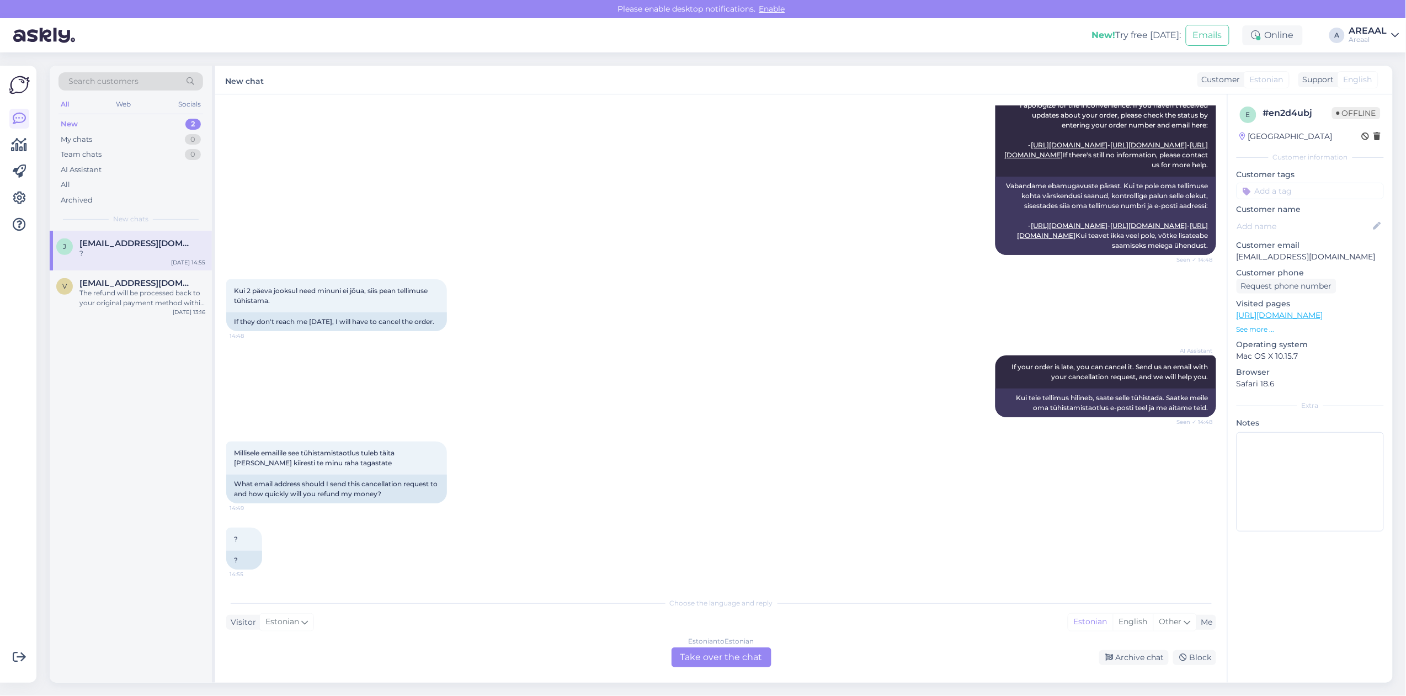
click at [754, 650] on div "Estonian to Estonian Take over the chat" at bounding box center [721, 657] width 100 height 20
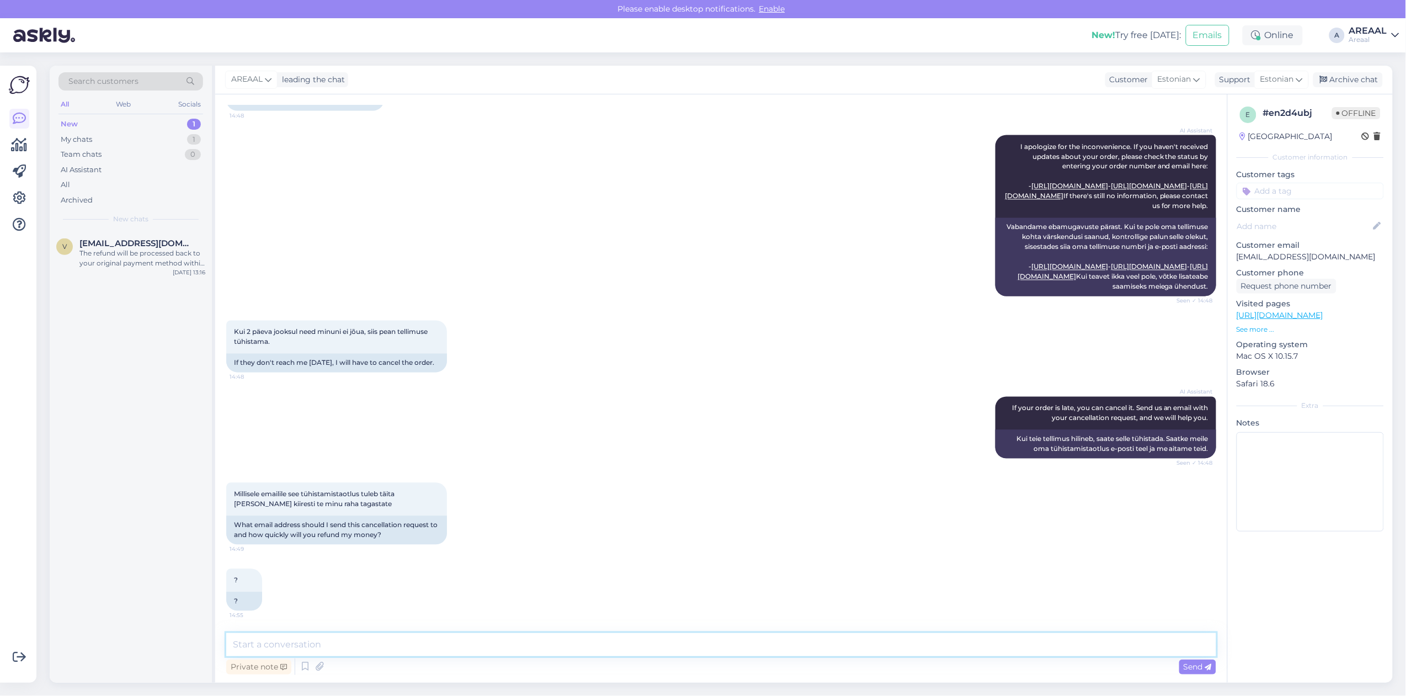
click at [754, 650] on textarea at bounding box center [721, 644] width 990 height 23
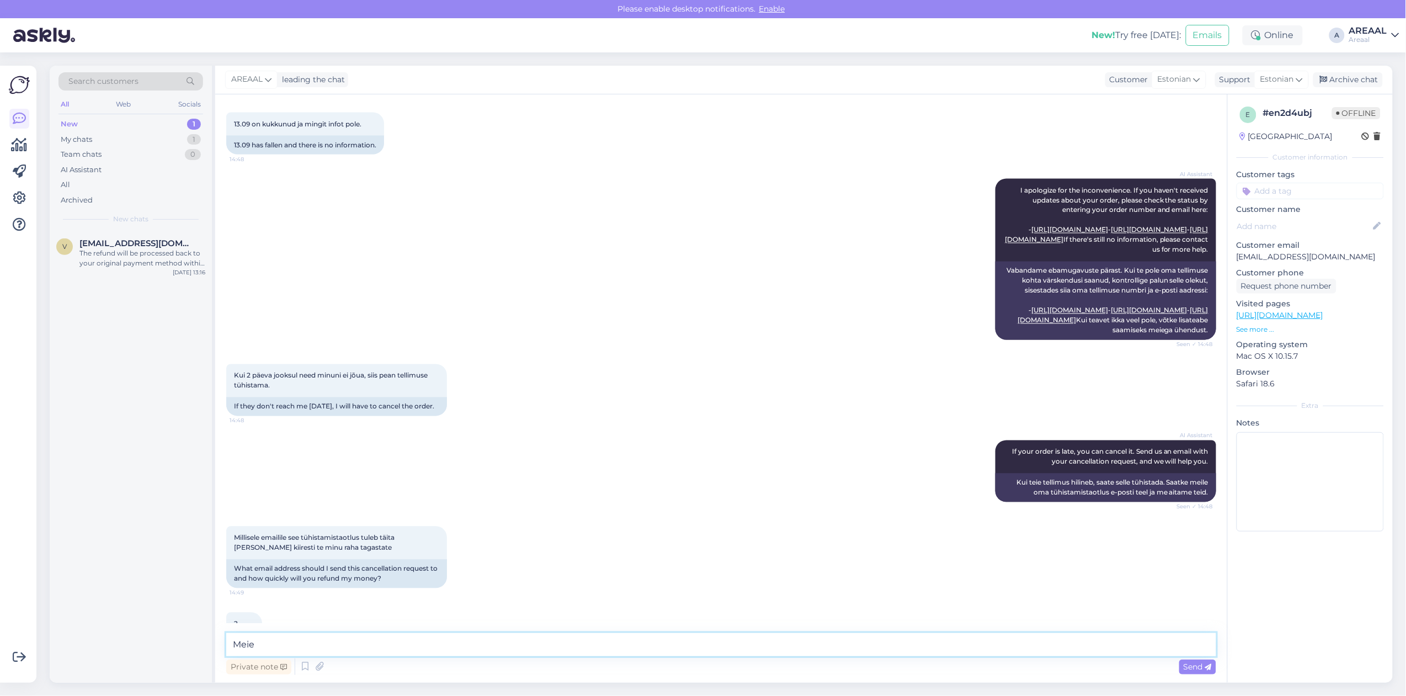
scroll to position [652, 0]
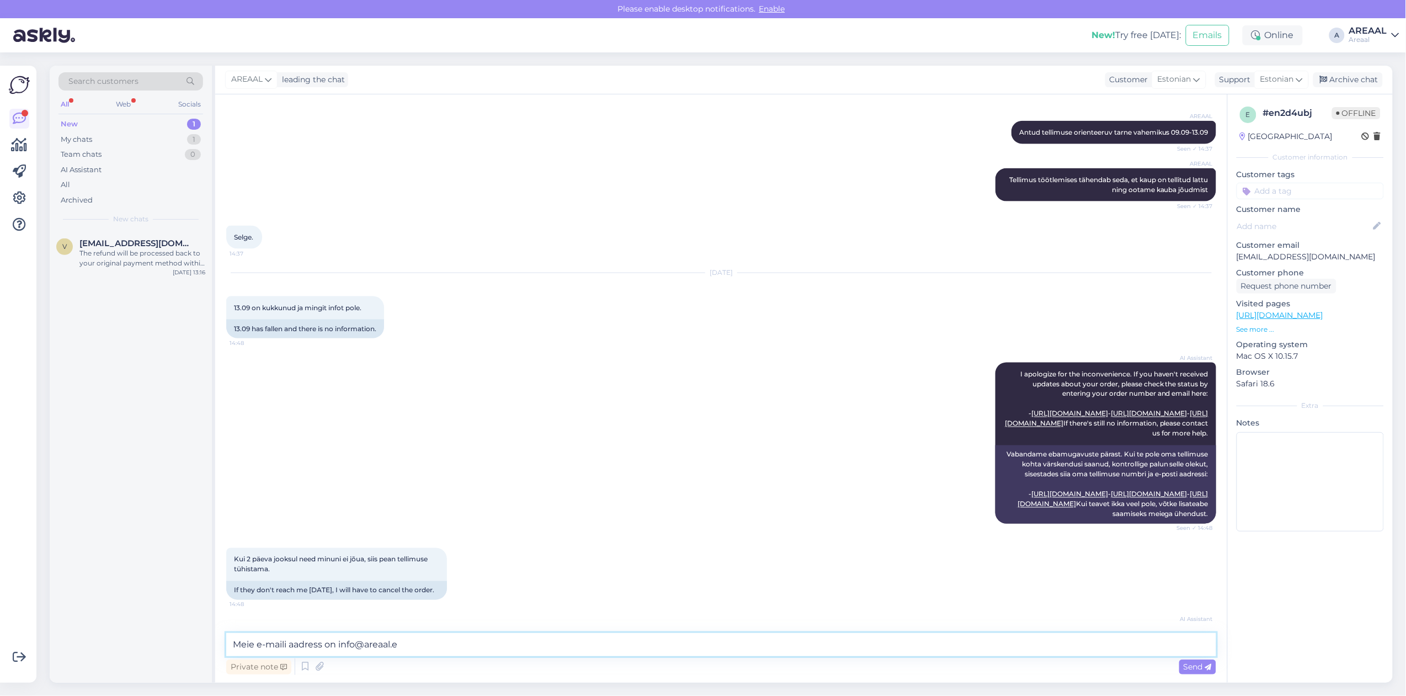
type textarea "Meie e-maili aadress on info@areaal.ee"
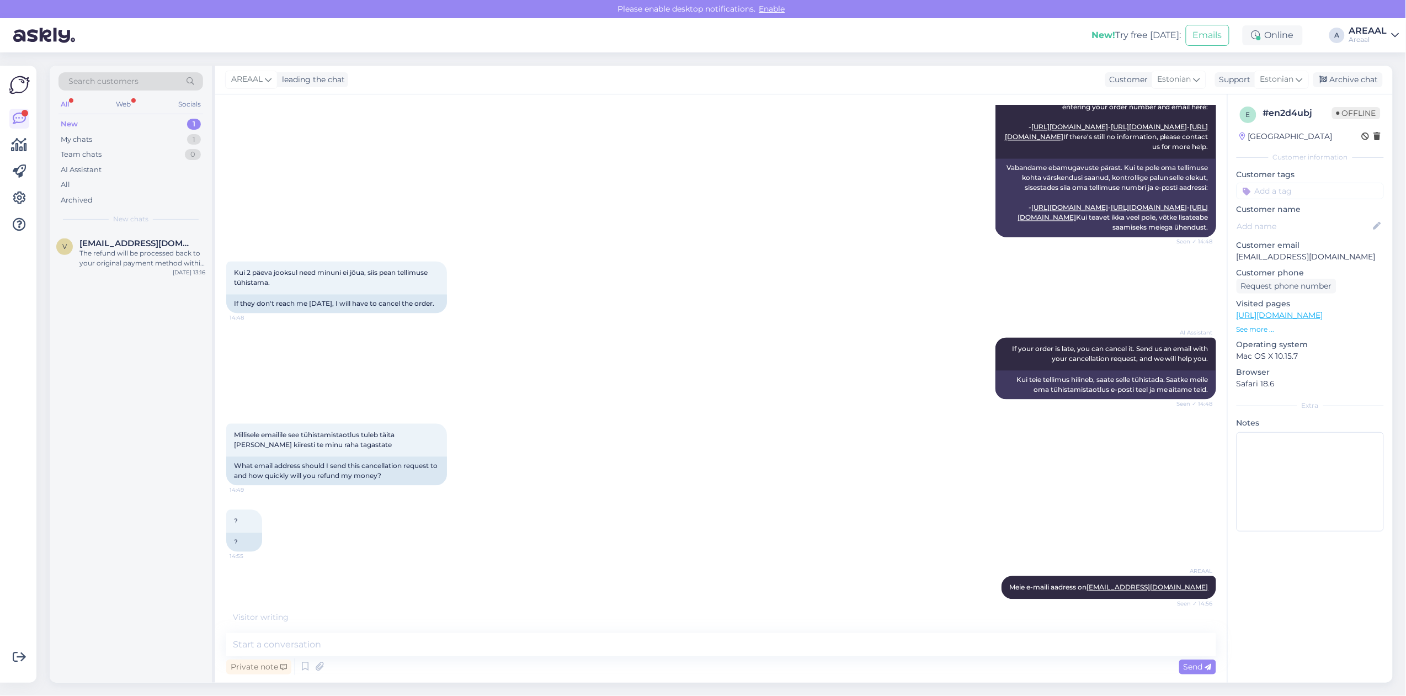
scroll to position [1092, 0]
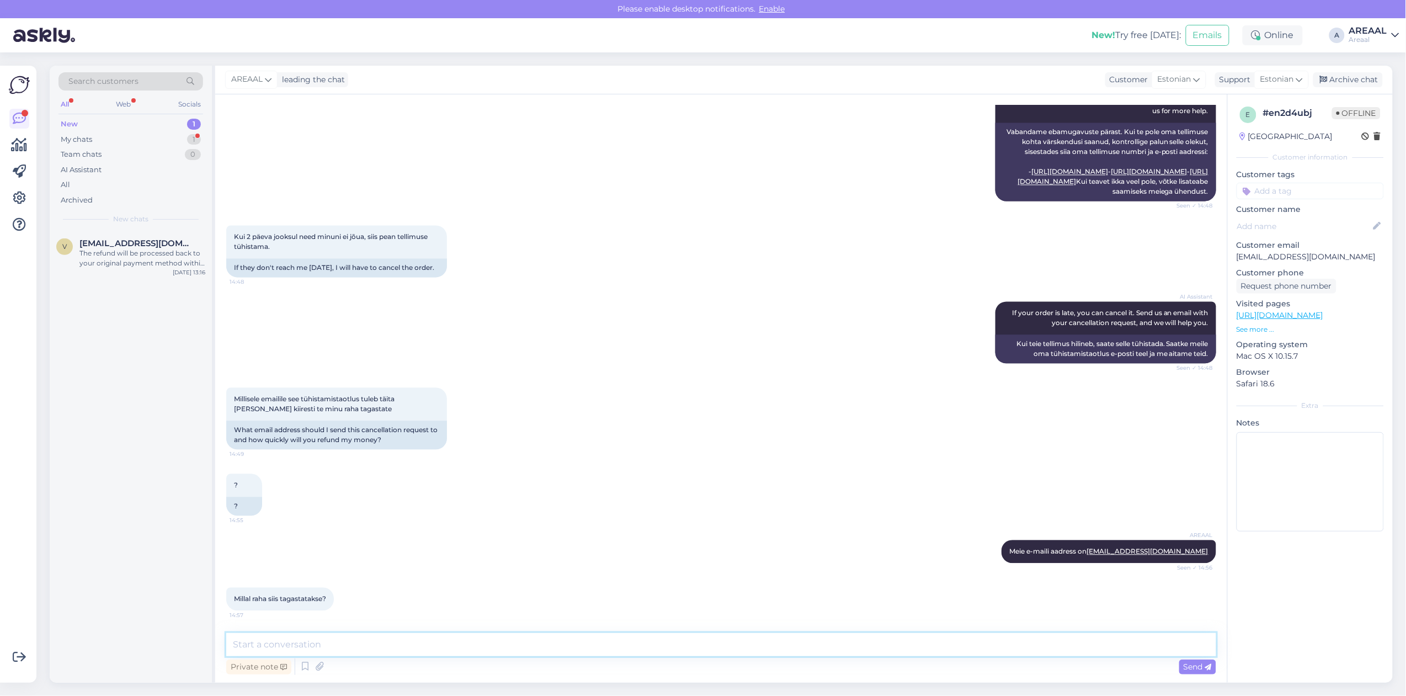
click at [988, 651] on textarea at bounding box center [721, 644] width 990 height 23
paste textarea "https://support.stripe.com/questions/where-is-my-customers-refund"
type textarea "https://support.stripe.com/questions/where-is-my-customers-refund"
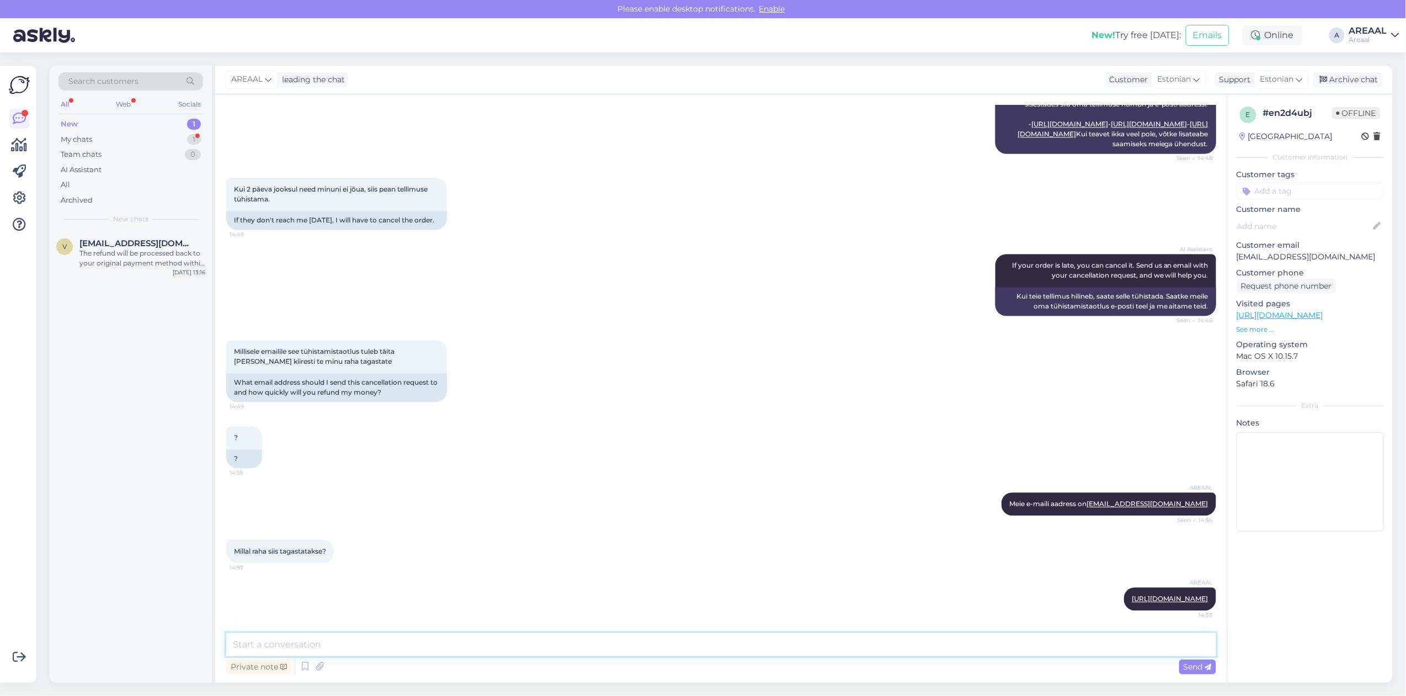
scroll to position [1149, 0]
type textarea "Kaardimaksete tagasilaekumised toimuvad kuni 10 tööpäeva jooksul"
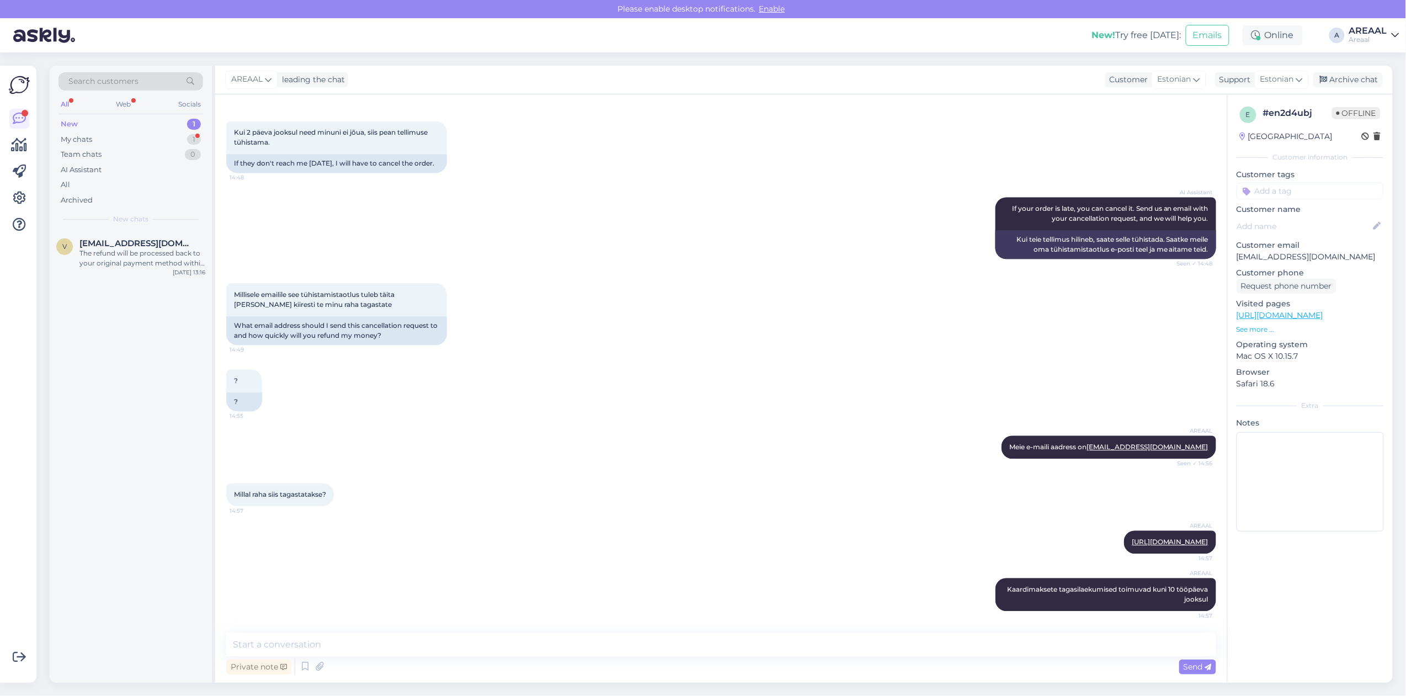
click at [1284, 556] on div "e # en2d4ubj Offline Estonia Customer information Customer tags Customer name C…" at bounding box center [1309, 388] width 165 height 588
click at [1372, 83] on div "Archive chat" at bounding box center [1348, 79] width 70 height 15
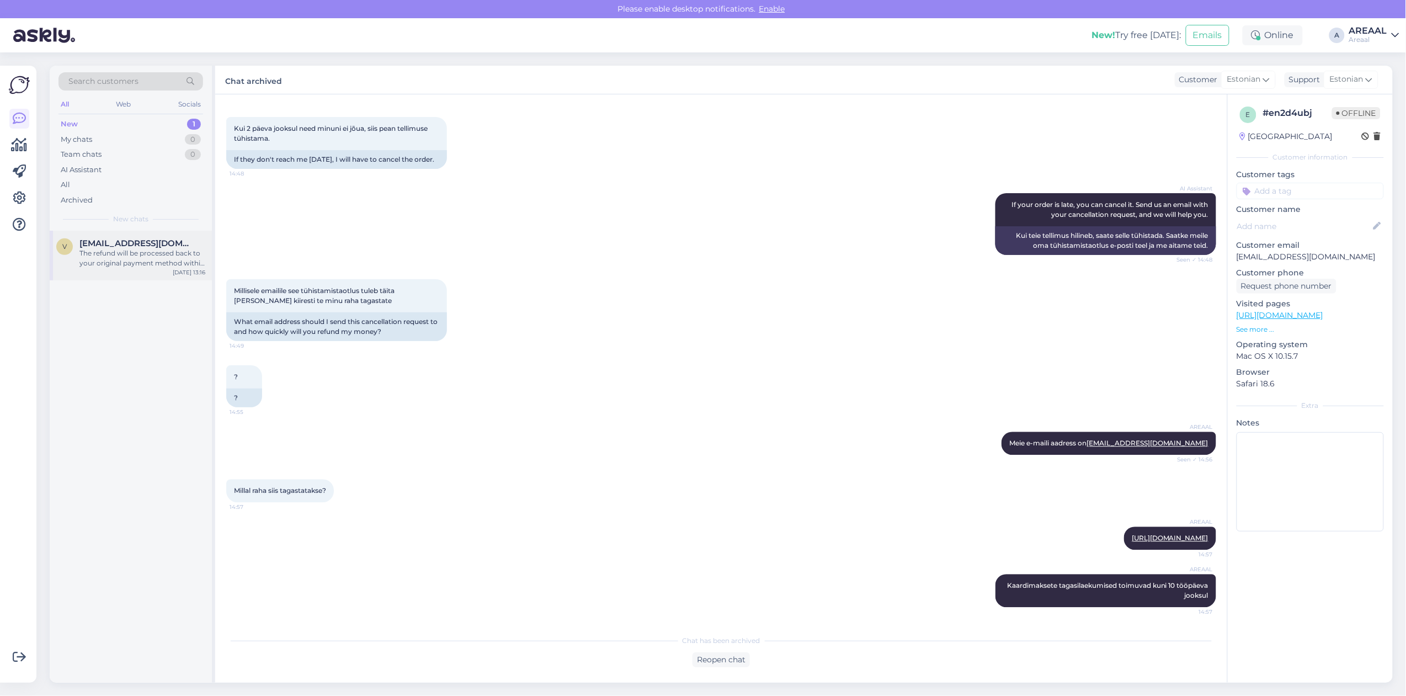
click at [133, 249] on div "The refund will be processed back to your original payment method within 7 busi…" at bounding box center [142, 258] width 126 height 20
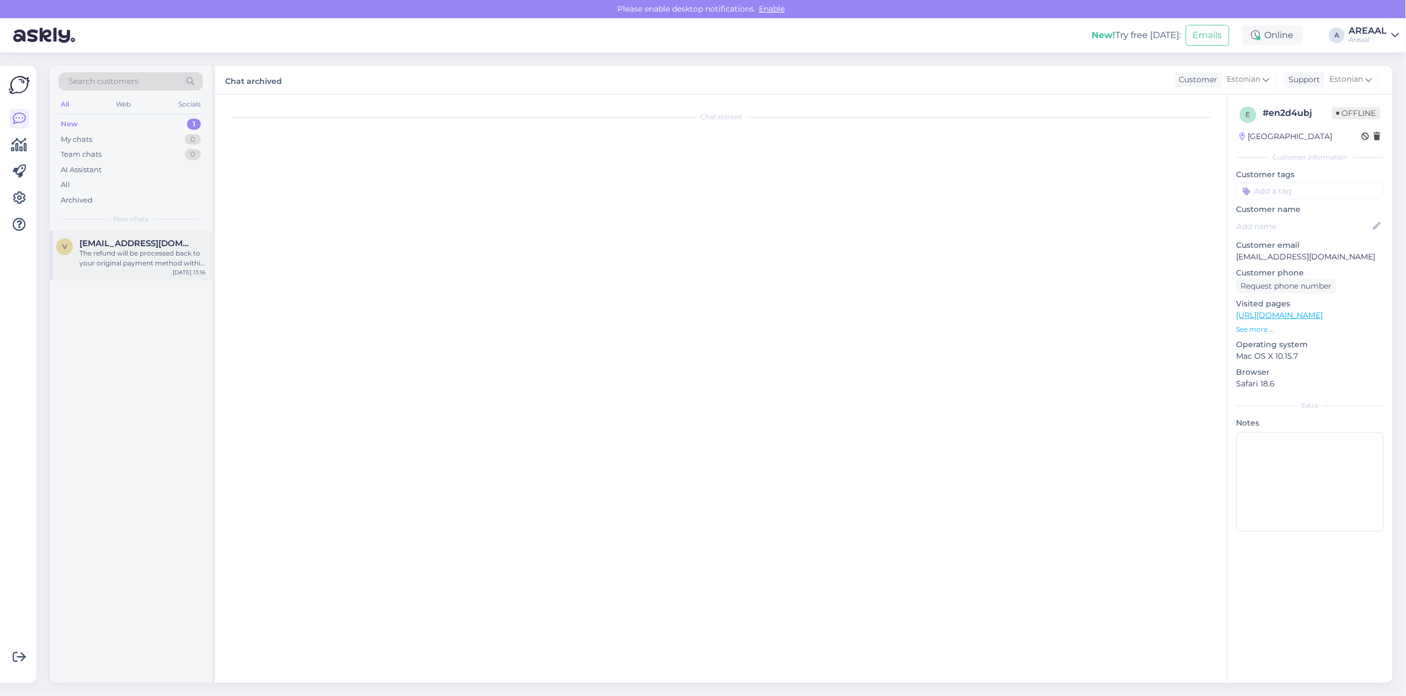
scroll to position [1422, 0]
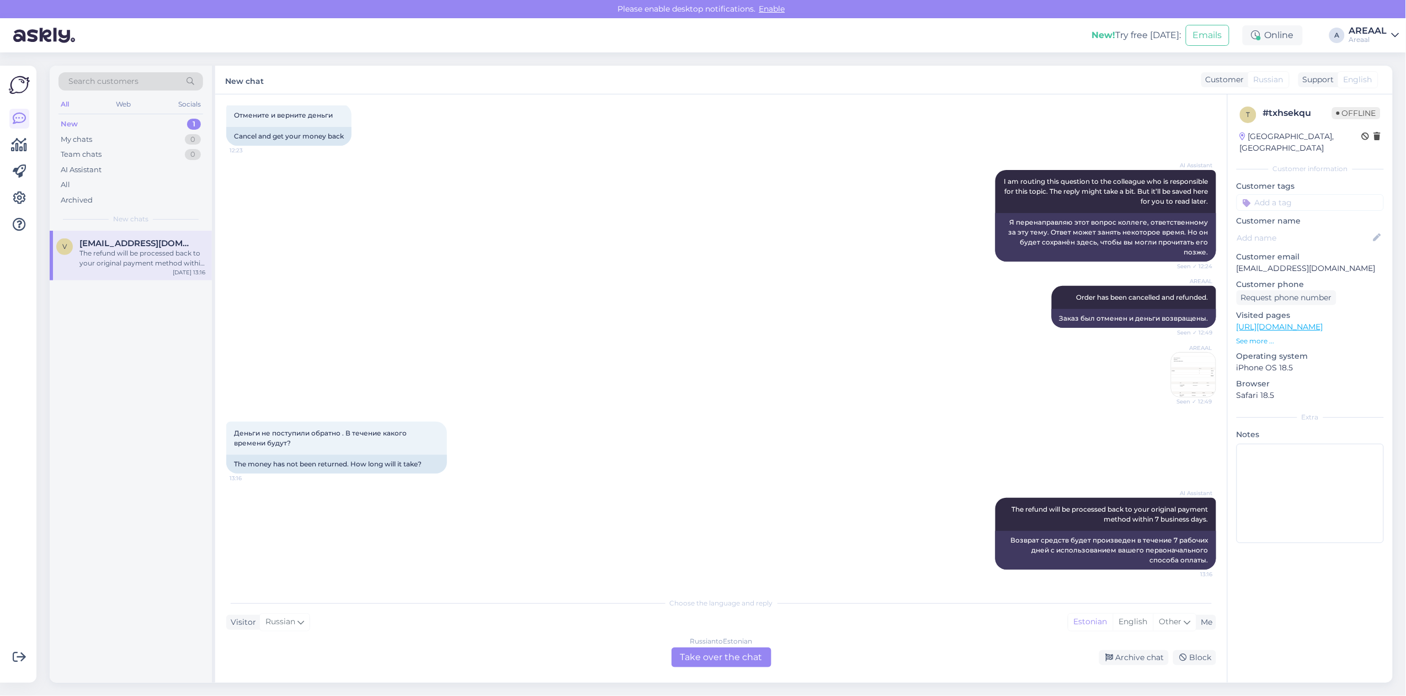
click at [687, 655] on div "Russian to Estonian Take over the chat" at bounding box center [721, 657] width 100 height 20
click at [669, 641] on div "Choose the language and reply Visitor Russian Me Estonian English Other Russian…" at bounding box center [721, 629] width 990 height 76
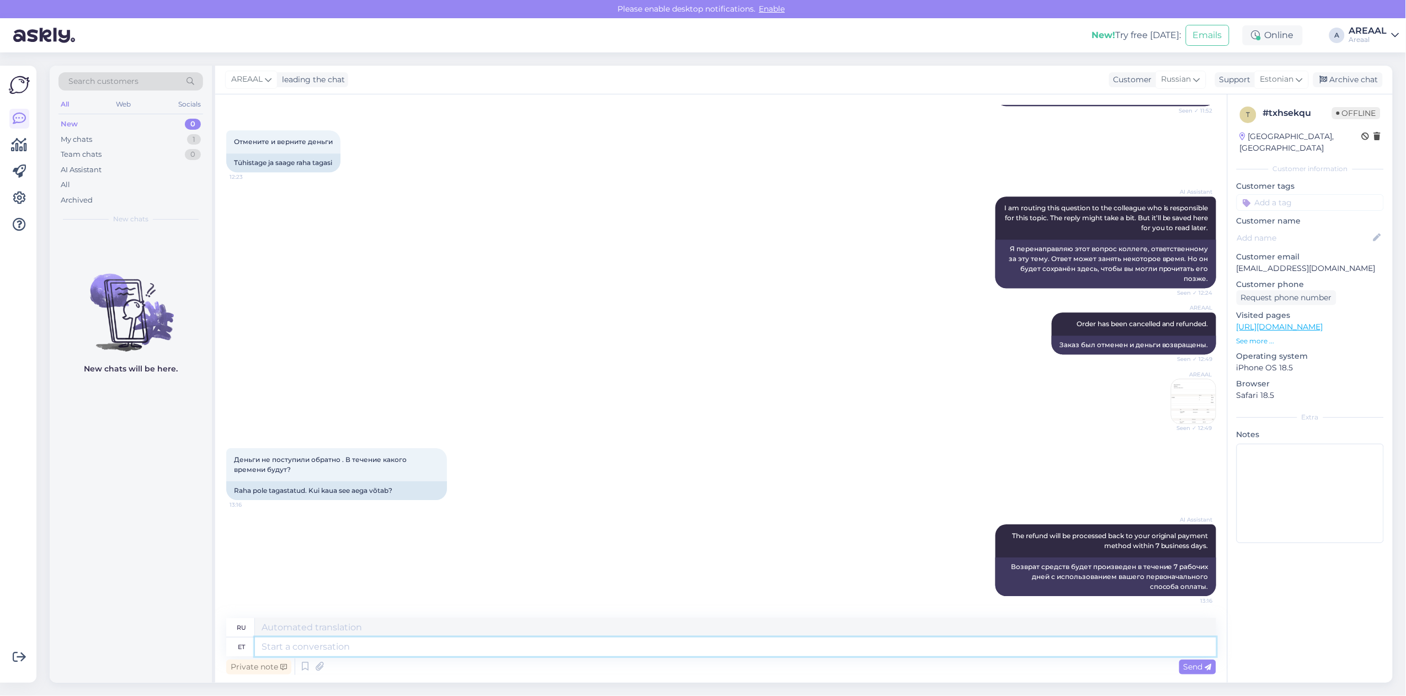
click at [695, 647] on textarea at bounding box center [735, 646] width 961 height 19
paste textarea "[URL][DOMAIN_NAME]"
click at [675, 637] on textarea "[URL][DOMAIN_NAME]" at bounding box center [735, 646] width 961 height 19
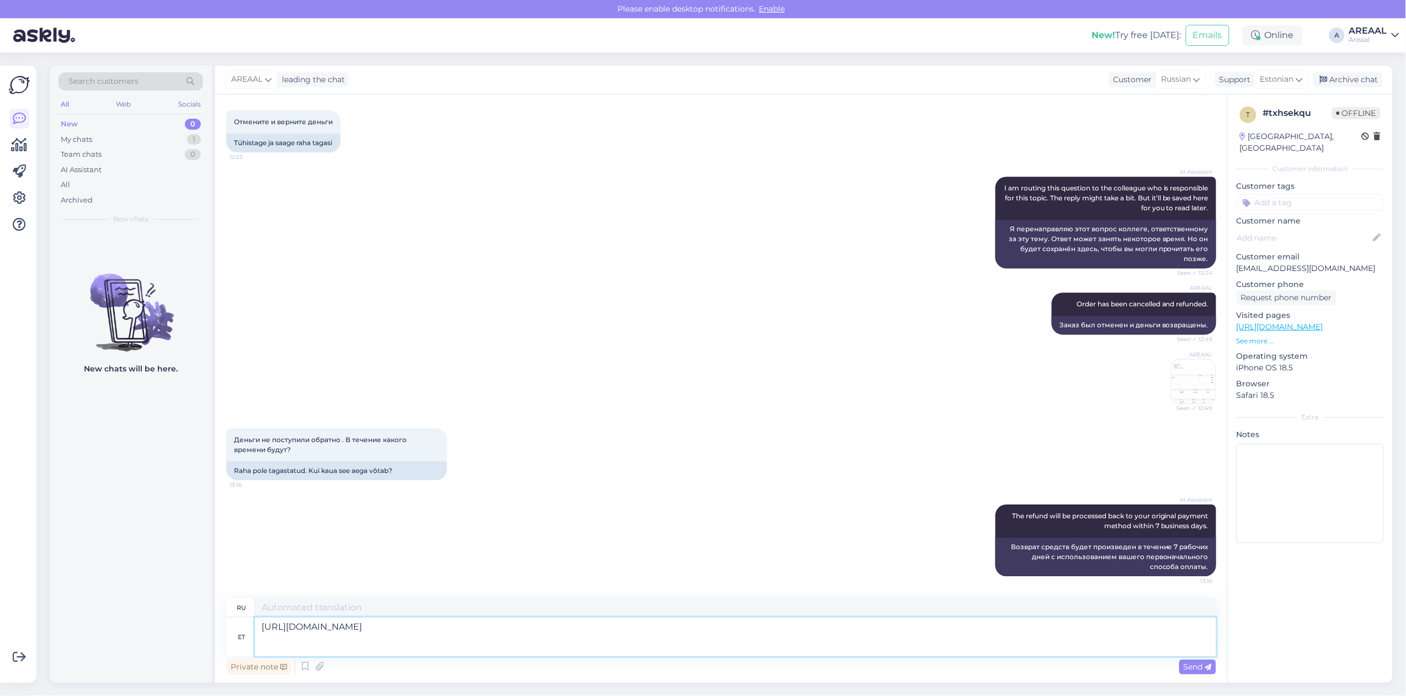
paste textarea
type textarea "[URL][DOMAIN_NAME]"
click at [670, 608] on textarea "[URL][DOMAIN_NAME]" at bounding box center [735, 607] width 961 height 19
paste textarea "[URL][DOMAIN_NAME]"
type textarea "[URL][DOMAIN_NAME]"
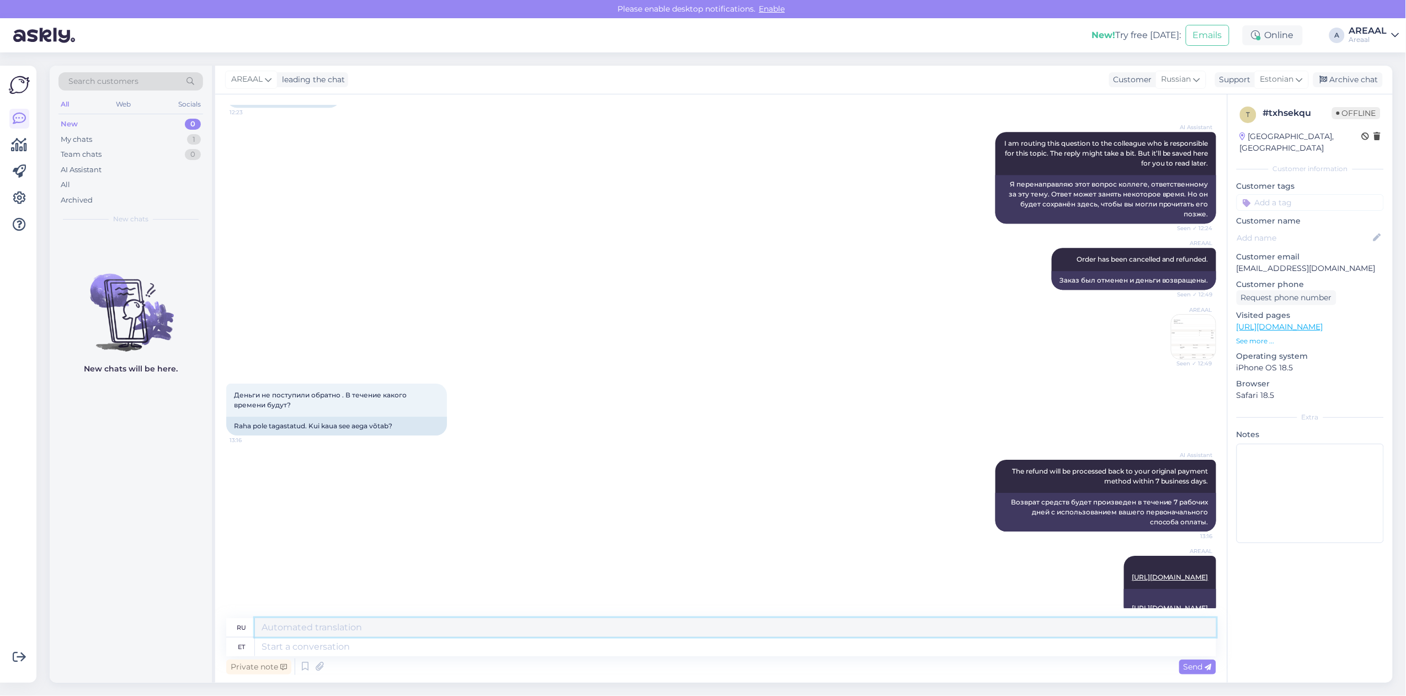
scroll to position [1532, 0]
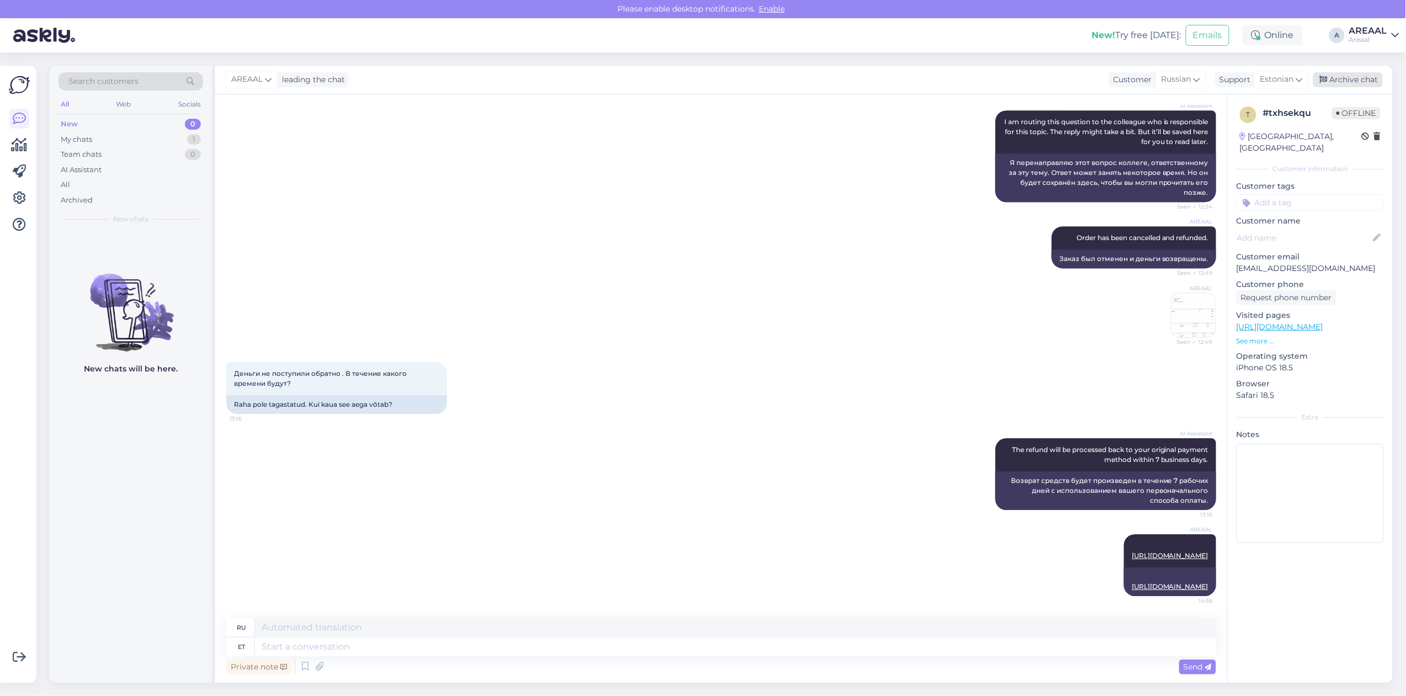
click at [1366, 74] on div "Archive chat" at bounding box center [1348, 79] width 70 height 15
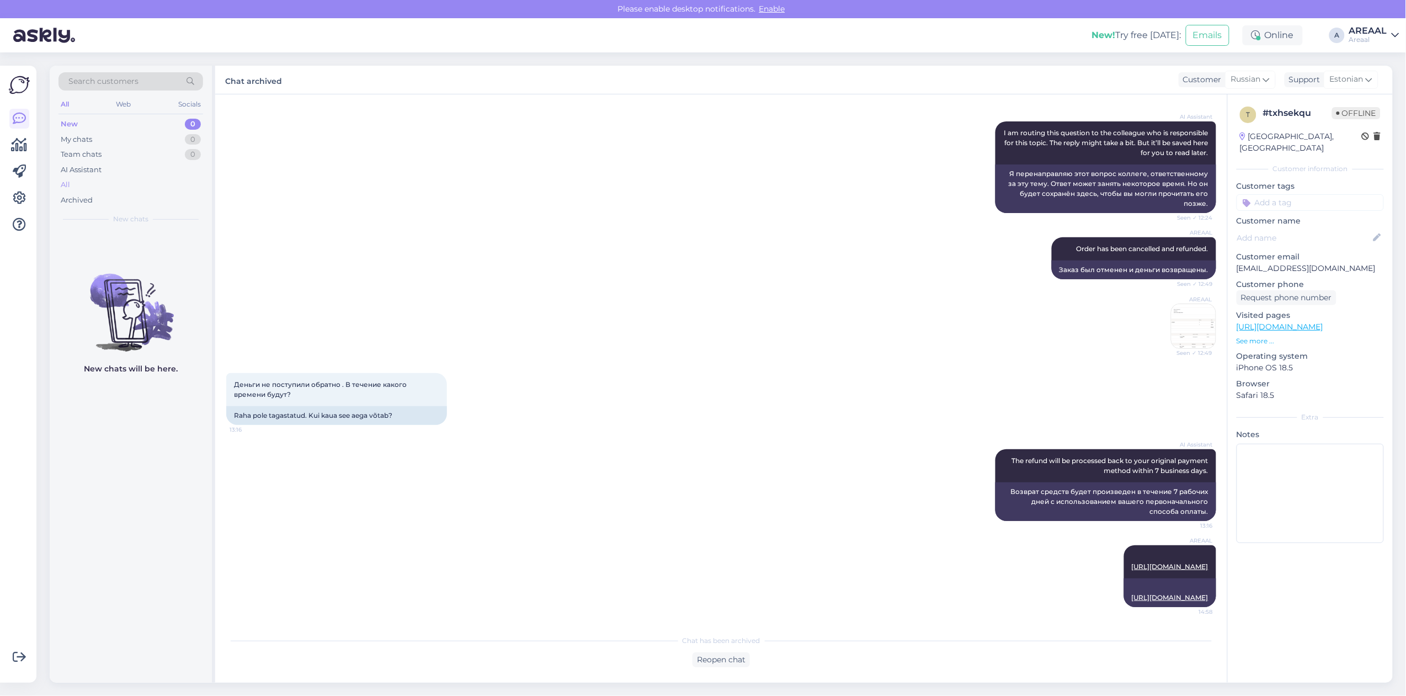
click at [89, 184] on div "All" at bounding box center [130, 184] width 145 height 15
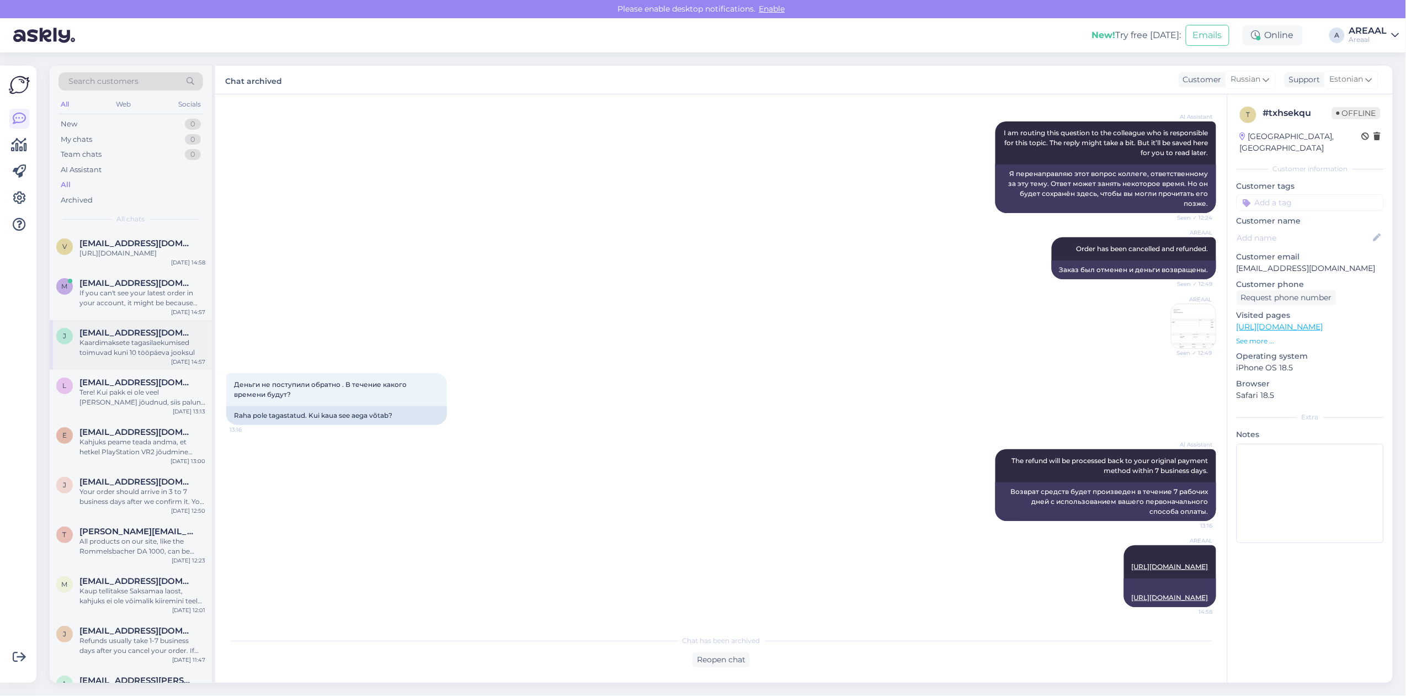
click at [135, 335] on div "j jakobremmel@gmail.com Kaardimaksete tagasilaekumised toimuvad kuni 10 tööpäev…" at bounding box center [131, 345] width 162 height 50
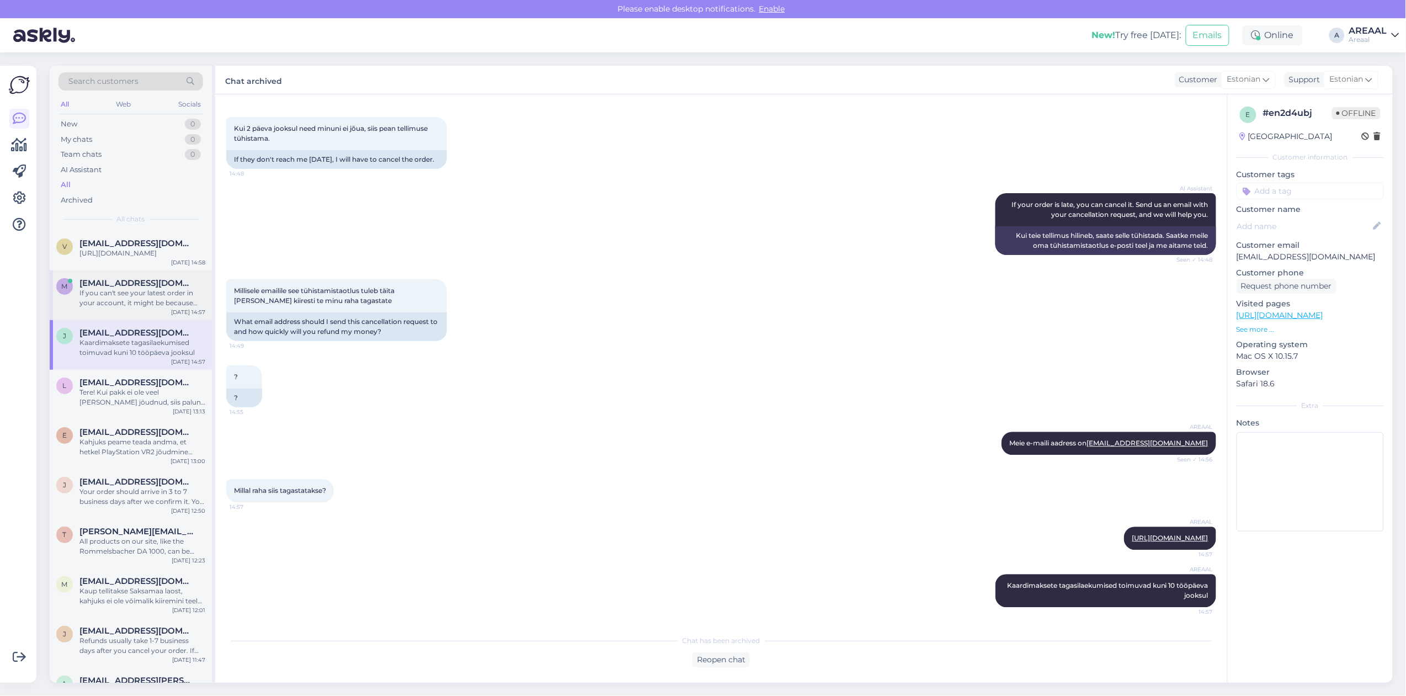
click at [141, 308] on div "If you can't see your latest order in your account, it might be because you wer…" at bounding box center [142, 298] width 126 height 20
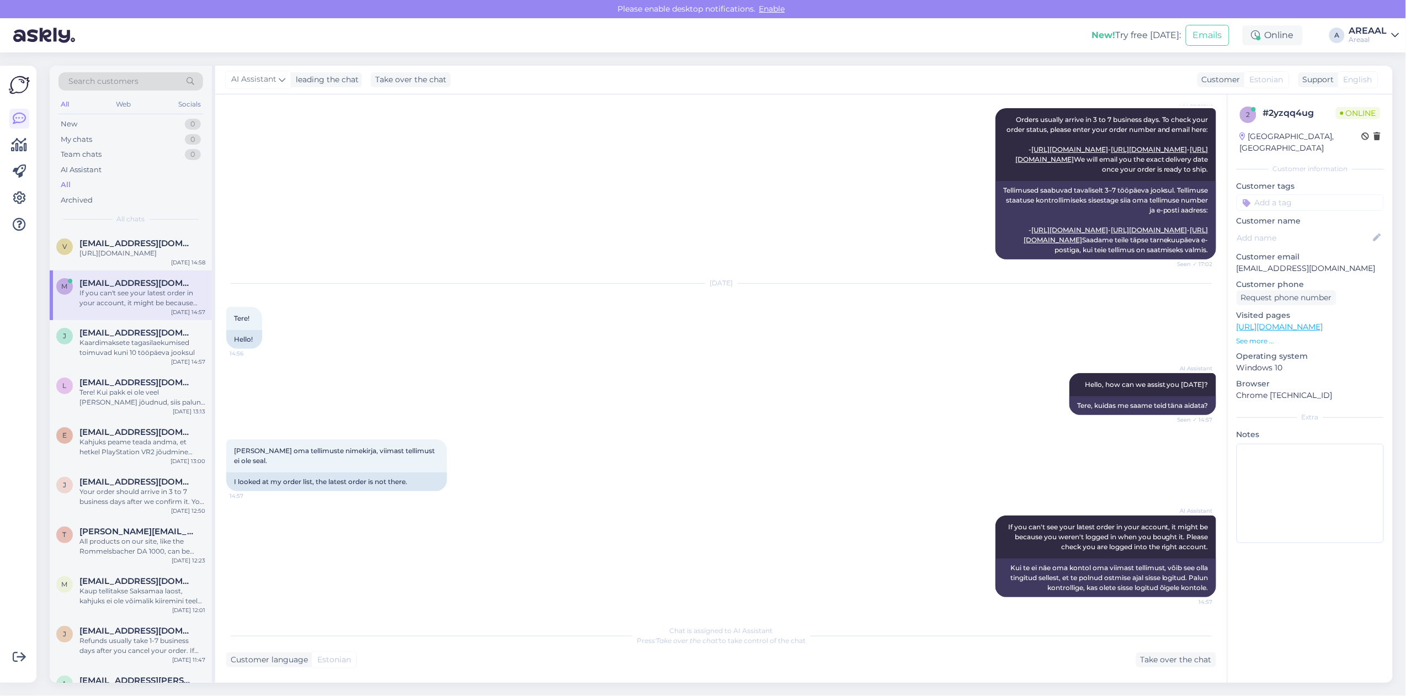
scroll to position [0, 0]
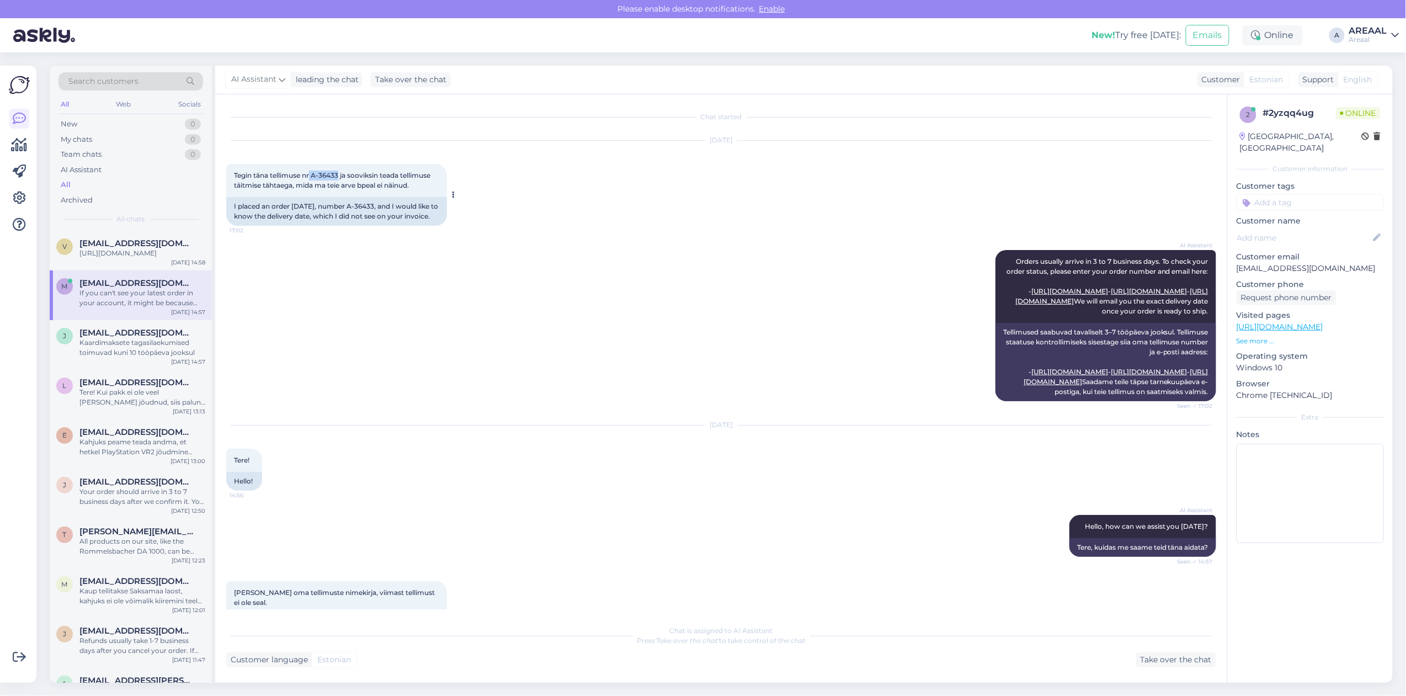
copy span "A-36433"
copy span "ja sooviksin teada tellimuse täitmise tähtaega, mida"
copy span "-36433"
drag, startPoint x: 338, startPoint y: 172, endPoint x: 316, endPoint y: 178, distance: 23.3
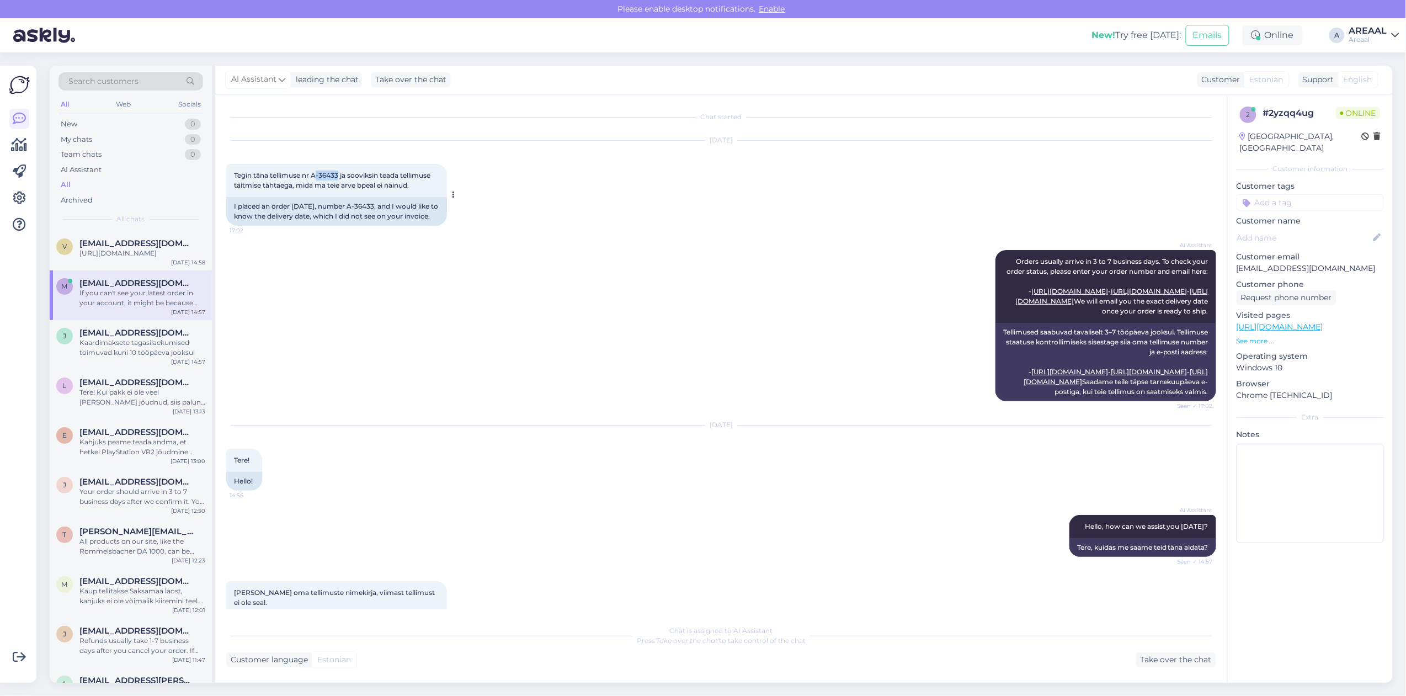
click at [316, 178] on span "Tegin täna tellimuse nr A-36433 ja sooviksin teada tellimuse täitmise tähtaega,…" at bounding box center [333, 180] width 198 height 18
drag, startPoint x: 351, startPoint y: 172, endPoint x: 345, endPoint y: 172, distance: 6.6
click at [351, 172] on span "Tegin täna tellimuse nr A-36433 ja sooviksin teada tellimuse täitmise tähtaega,…" at bounding box center [333, 180] width 198 height 18
drag, startPoint x: 310, startPoint y: 174, endPoint x: 324, endPoint y: 172, distance: 14.0
click at [324, 172] on span "Tegin täna tellimuse nr A-36433 ja sooviksin teada tellimuse täitmise tähtaega,…" at bounding box center [333, 180] width 198 height 18
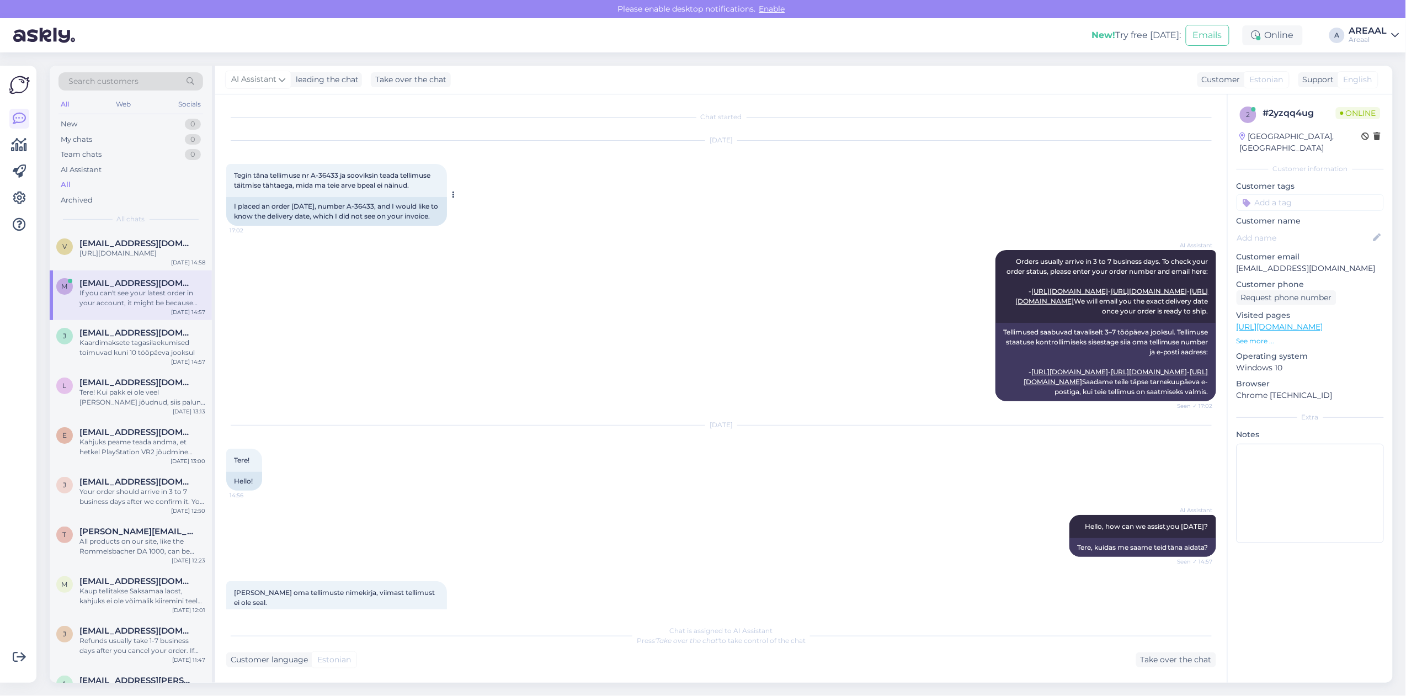
click at [340, 170] on div "Tegin täna tellimuse nr A-36433 ja sooviksin teada tellimuse täitmise tähtaega,…" at bounding box center [336, 180] width 221 height 33
drag, startPoint x: 340, startPoint y: 174, endPoint x: 315, endPoint y: 178, distance: 25.2
click at [315, 178] on span "Tegin täna tellimuse nr A-36433 ja sooviksin teada tellimuse täitmise tähtaega,…" at bounding box center [333, 180] width 198 height 18
copy span "A-36433"
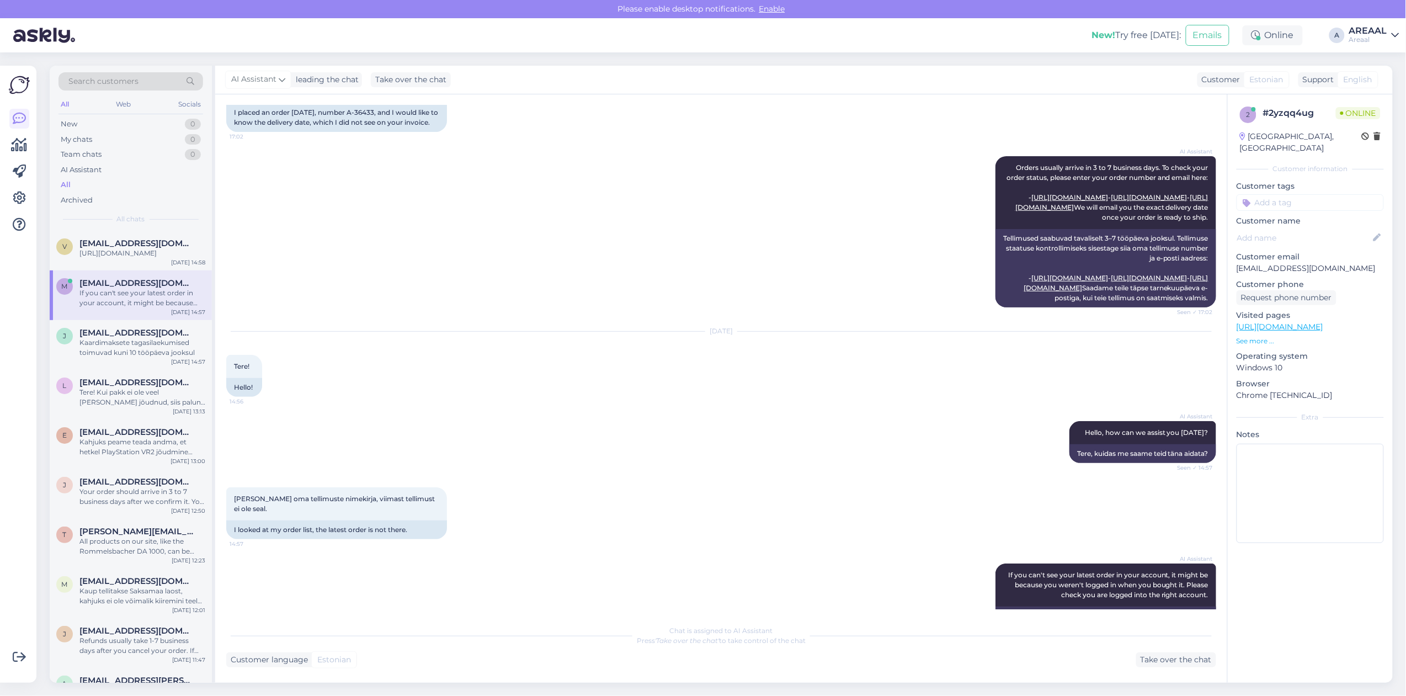
scroll to position [200, 0]
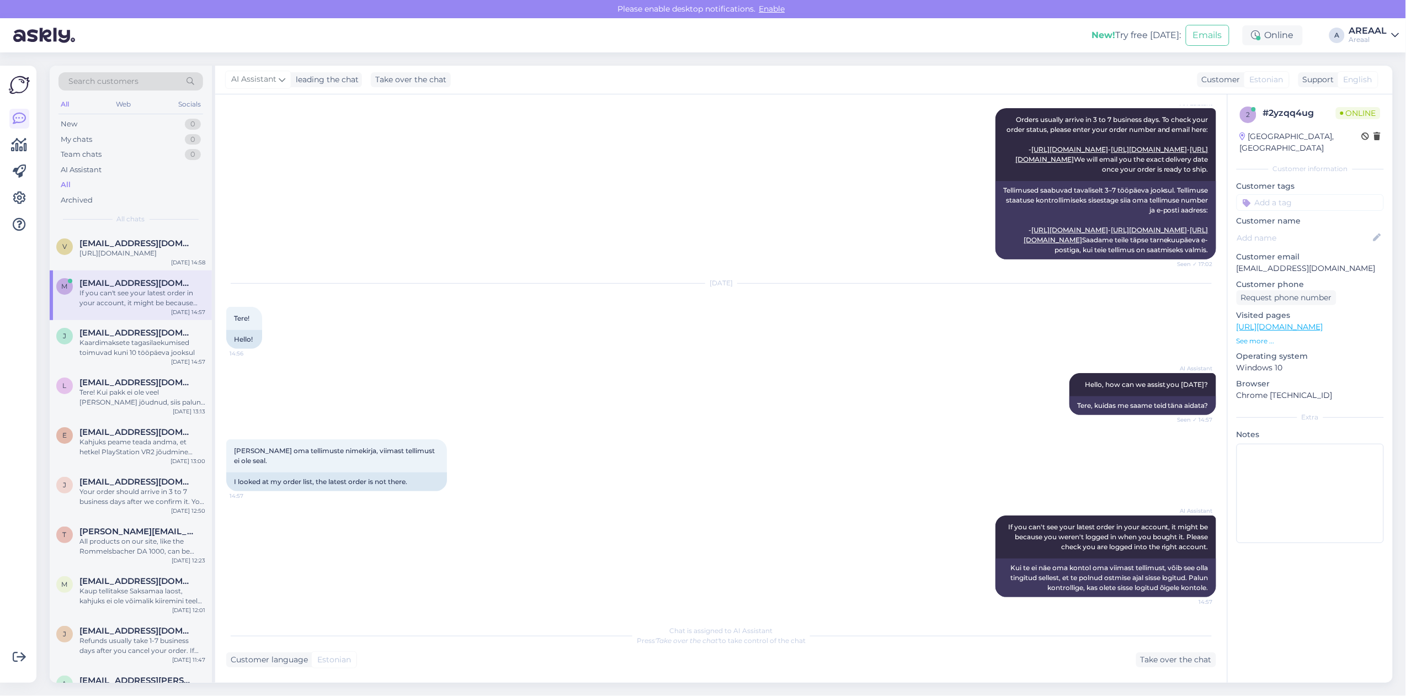
click at [1342, 619] on div "2 # 2yzqq4ug Online Estonia, Viljandi Customer information Customer tags Custom…" at bounding box center [1309, 388] width 165 height 588
click at [160, 258] on div "[URL][DOMAIN_NAME]" at bounding box center [142, 253] width 126 height 10
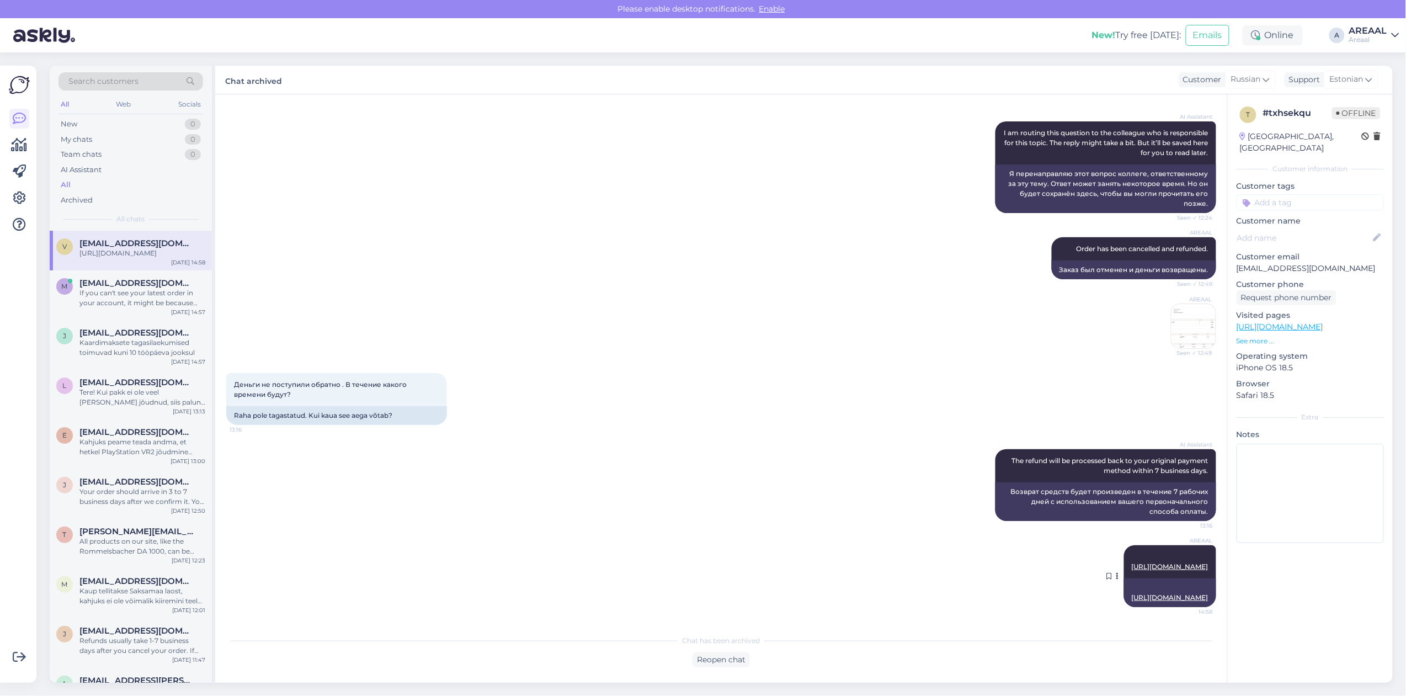
click at [1116, 573] on icon at bounding box center [1117, 576] width 3 height 7
click at [1182, 304] on img at bounding box center [1193, 326] width 44 height 44
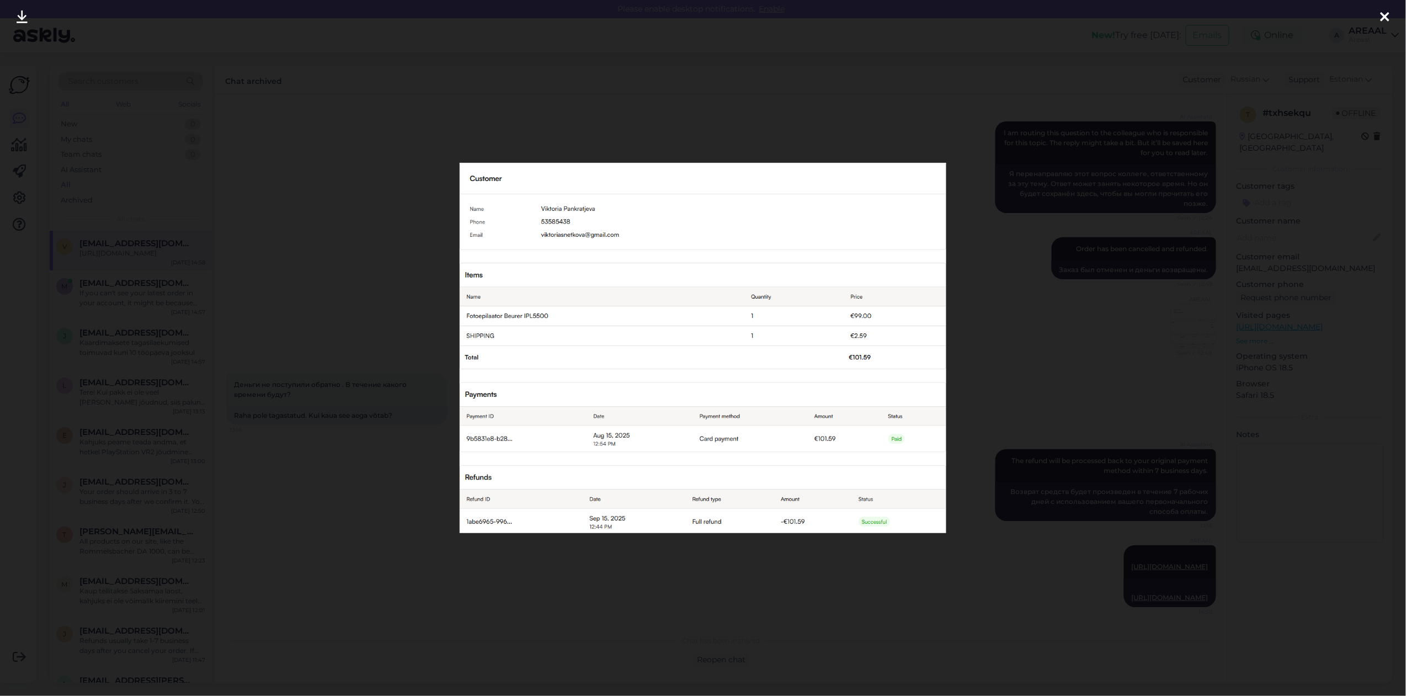
click at [1050, 483] on div at bounding box center [703, 348] width 1406 height 696
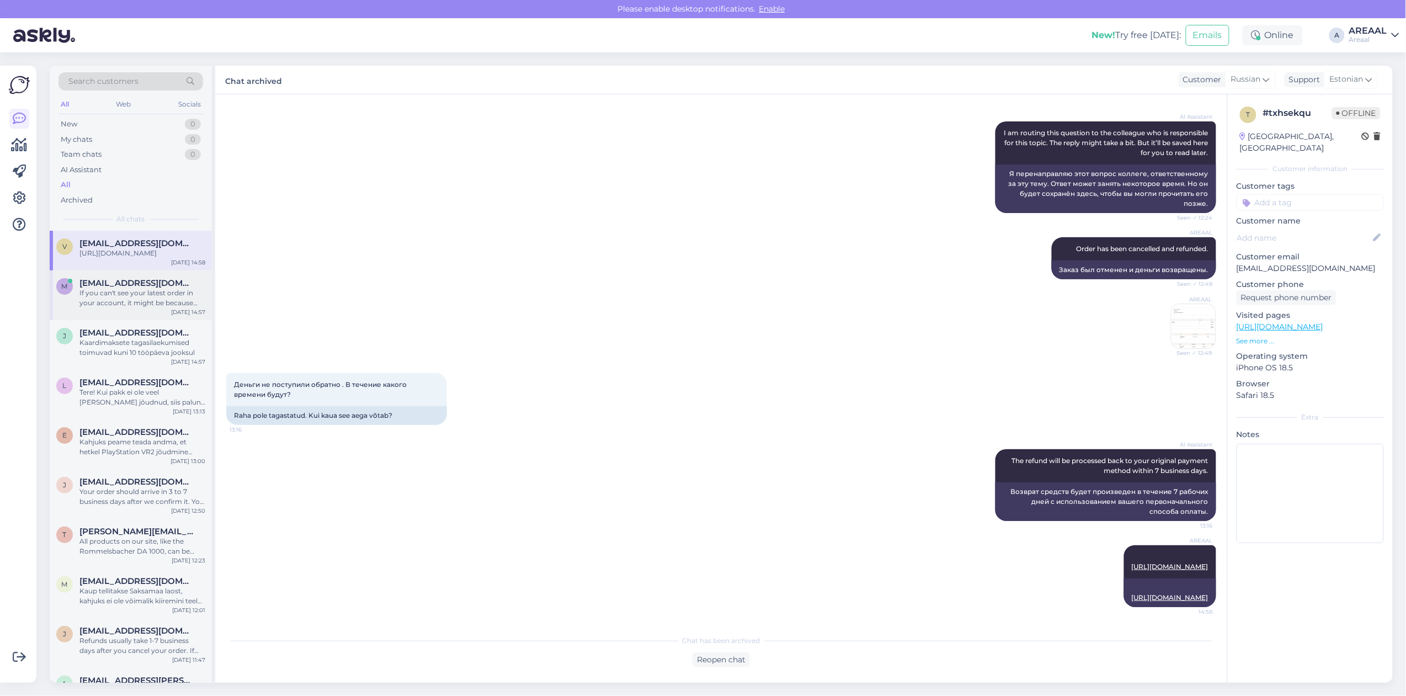
click at [124, 302] on div "If you can't see your latest order in your account, it might be because you wer…" at bounding box center [142, 298] width 126 height 20
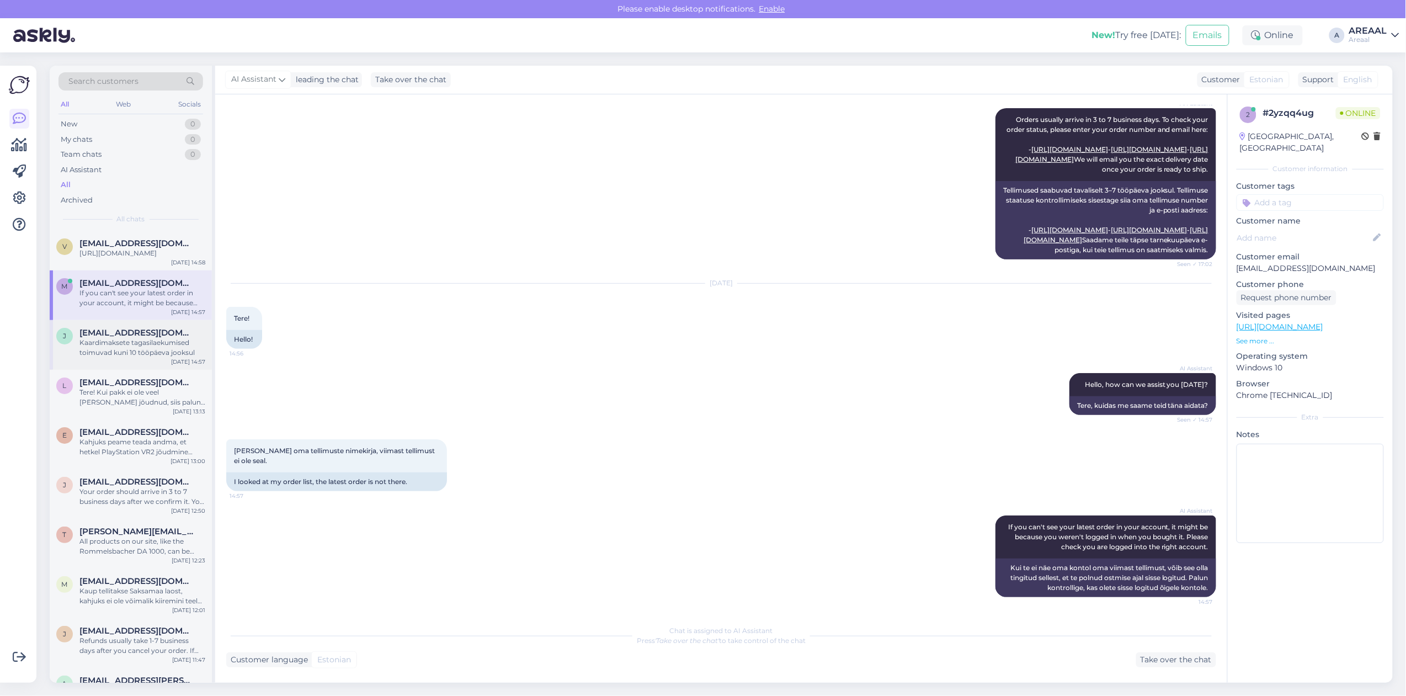
click at [127, 353] on div "Kaardimaksete tagasilaekumised toimuvad kuni 10 tööpäeva jooksul" at bounding box center [142, 348] width 126 height 20
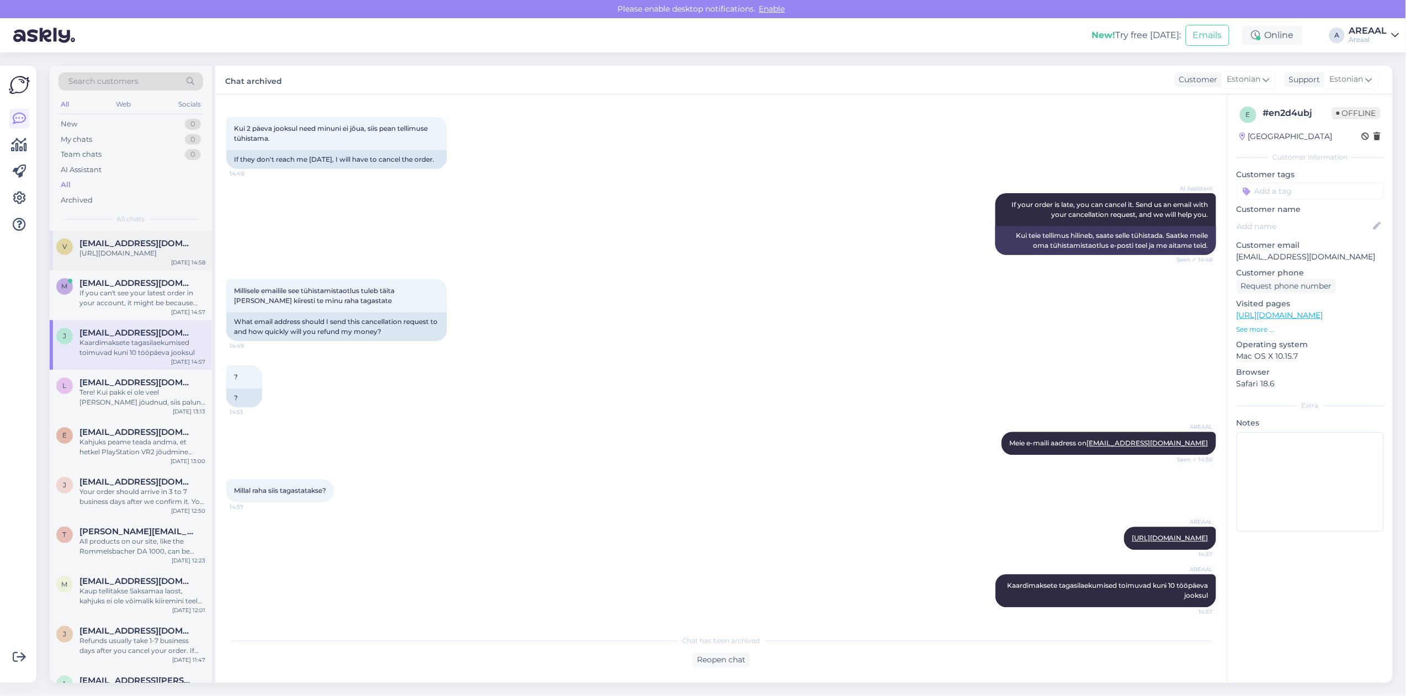
click at [143, 257] on div "https://support.stripe.com/questions/where-is-my-customers-refund" at bounding box center [142, 253] width 126 height 10
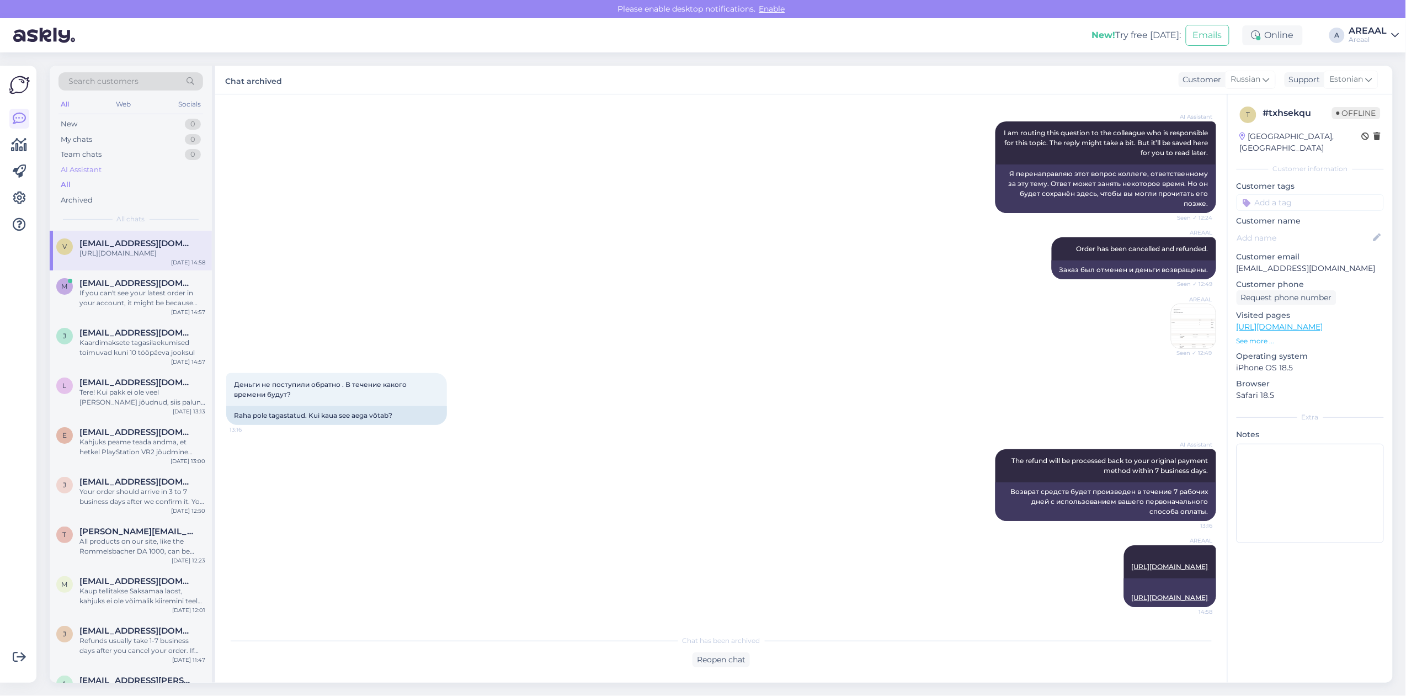
click at [114, 175] on div "AI Assistant" at bounding box center [130, 169] width 145 height 15
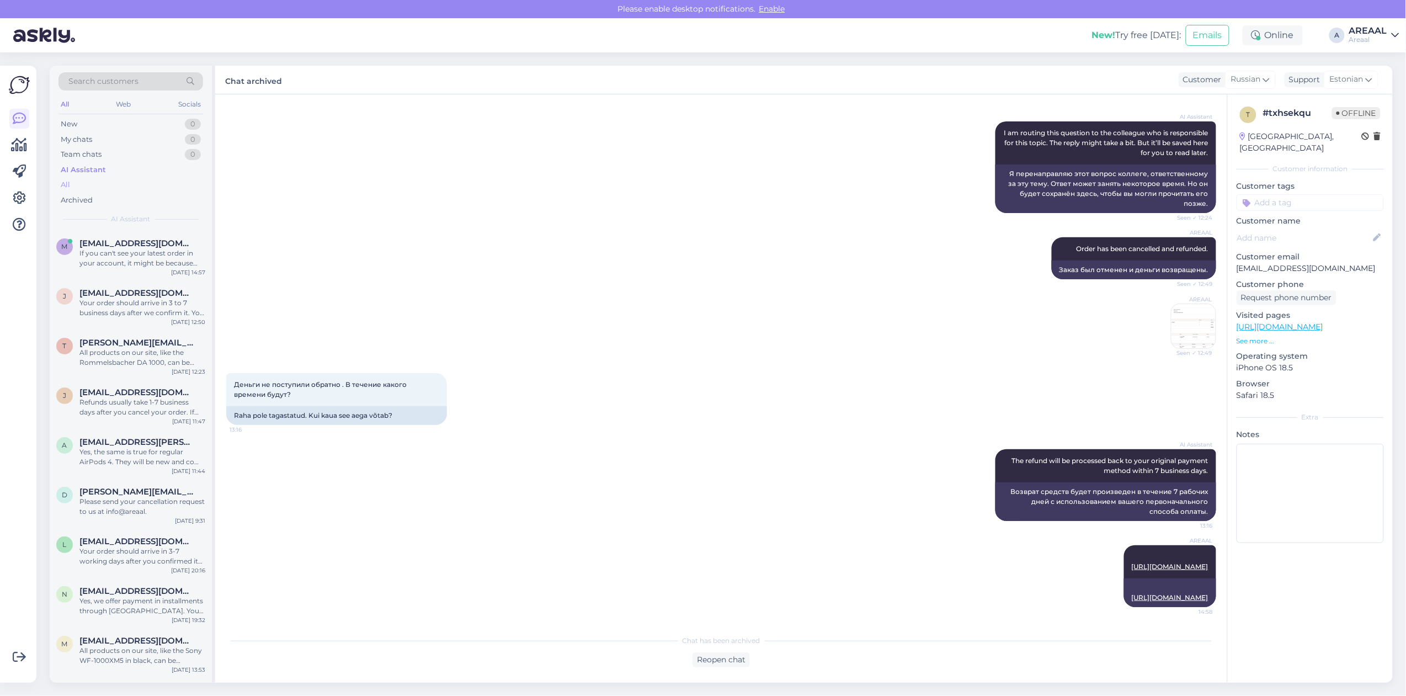
click at [106, 182] on div "All" at bounding box center [130, 184] width 145 height 15
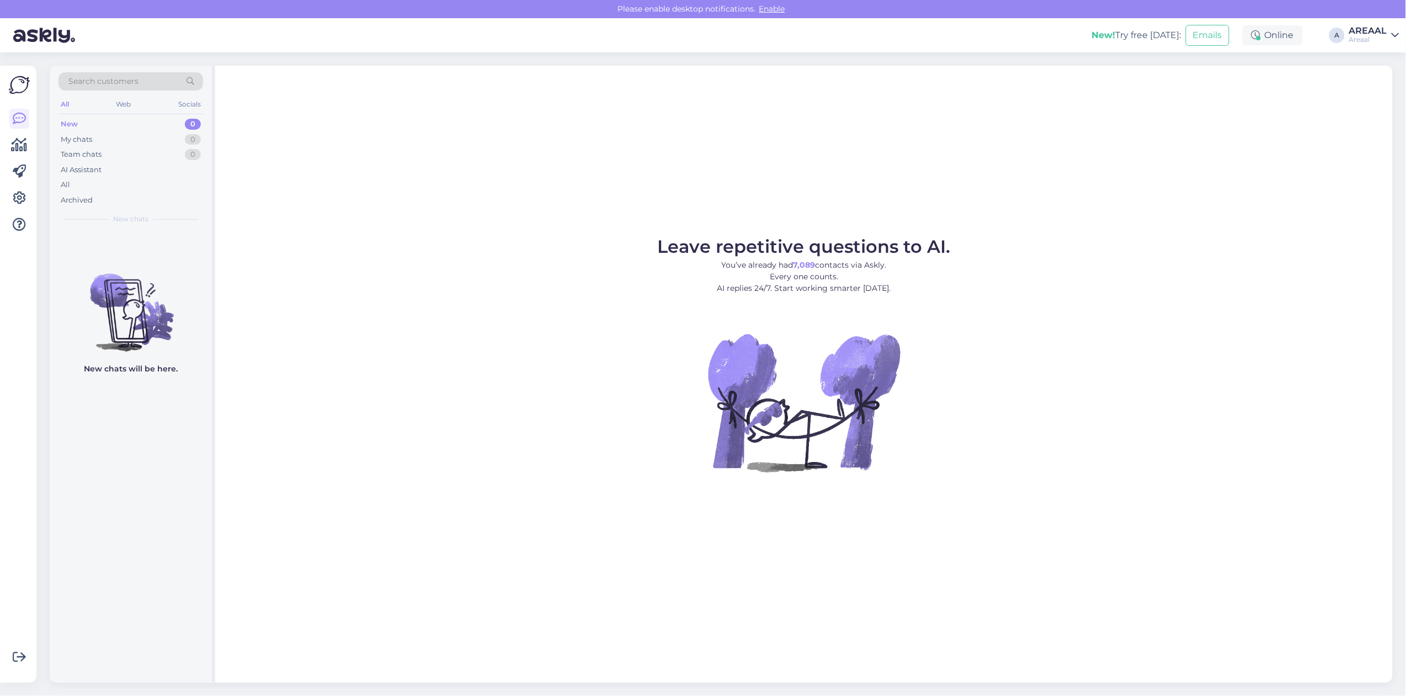
click at [1367, 40] on div "Areaal" at bounding box center [1368, 39] width 38 height 9
click at [1380, 81] on button "Open" at bounding box center [1374, 85] width 31 height 17
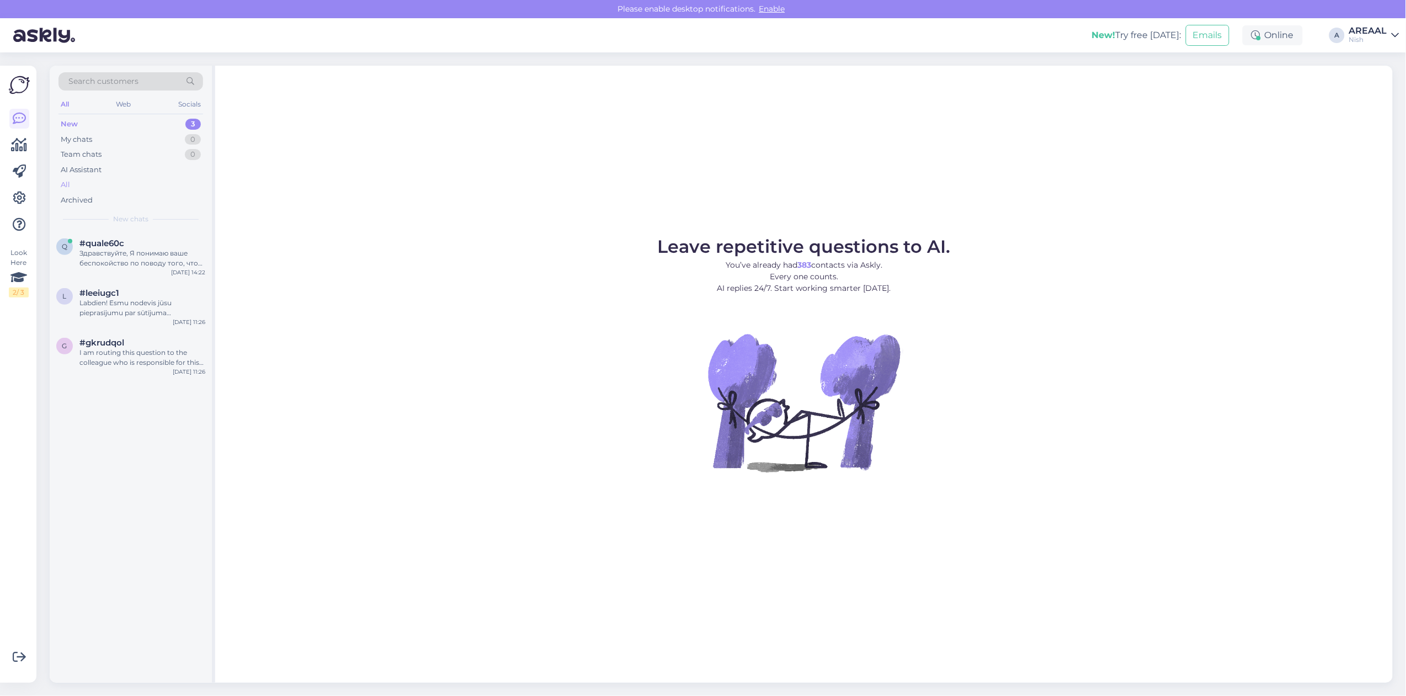
click at [153, 181] on div "All" at bounding box center [130, 184] width 145 height 15
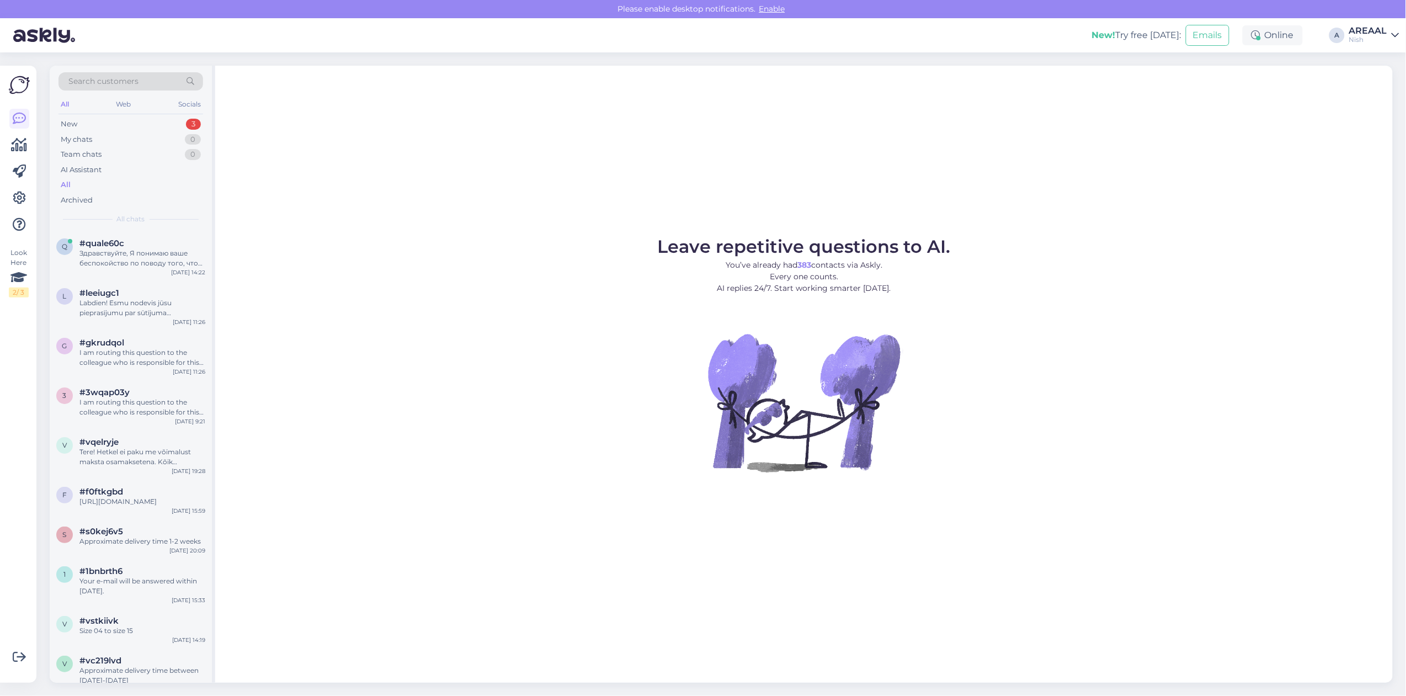
click at [136, 189] on div "All" at bounding box center [130, 184] width 145 height 15
click at [142, 244] on div "#quale60c" at bounding box center [142, 243] width 126 height 10
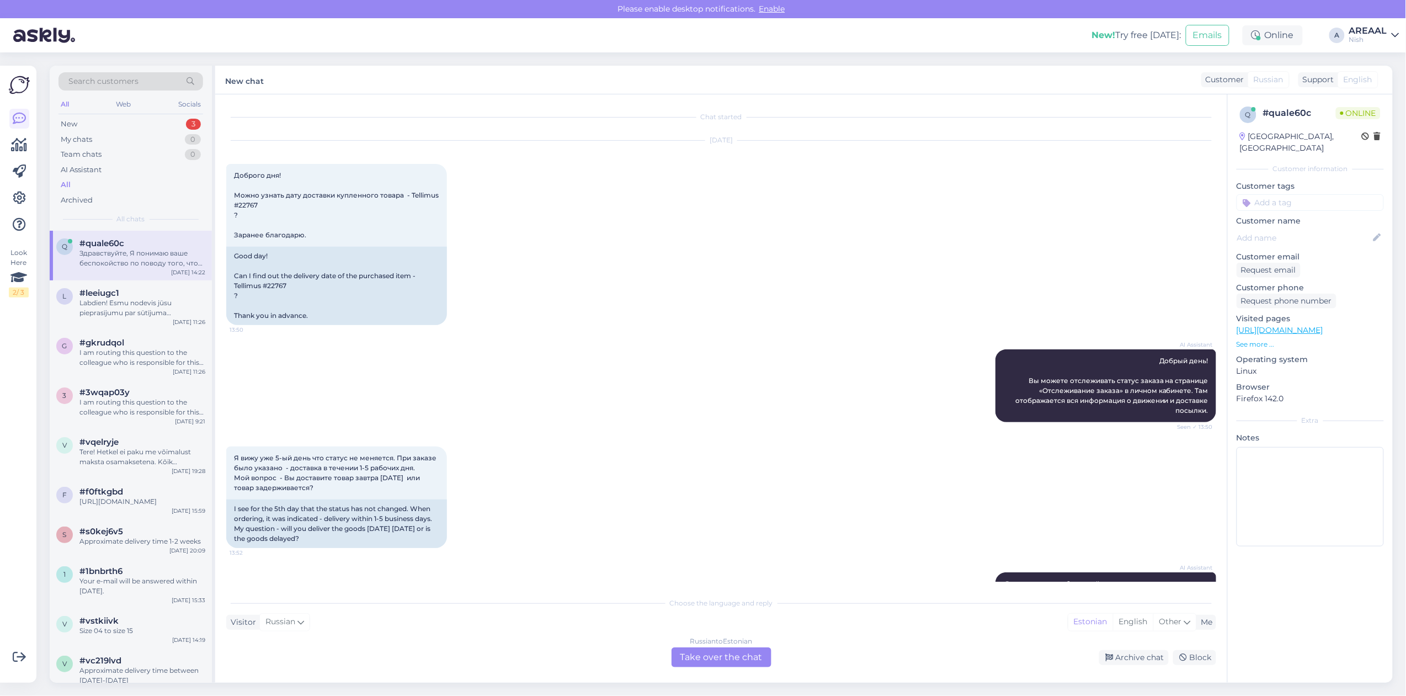
scroll to position [1925, 0]
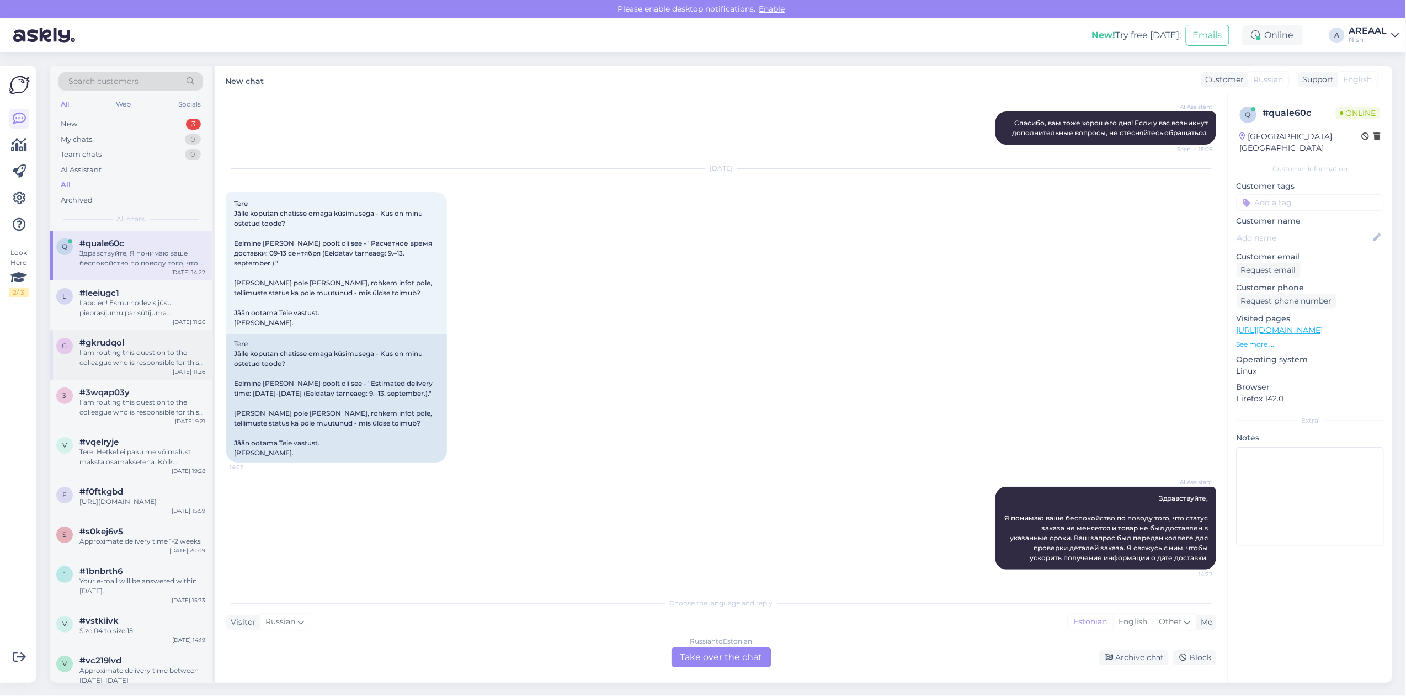
click at [150, 354] on div "I am routing this question to the colleague who is responsible for this topic. …" at bounding box center [142, 358] width 126 height 20
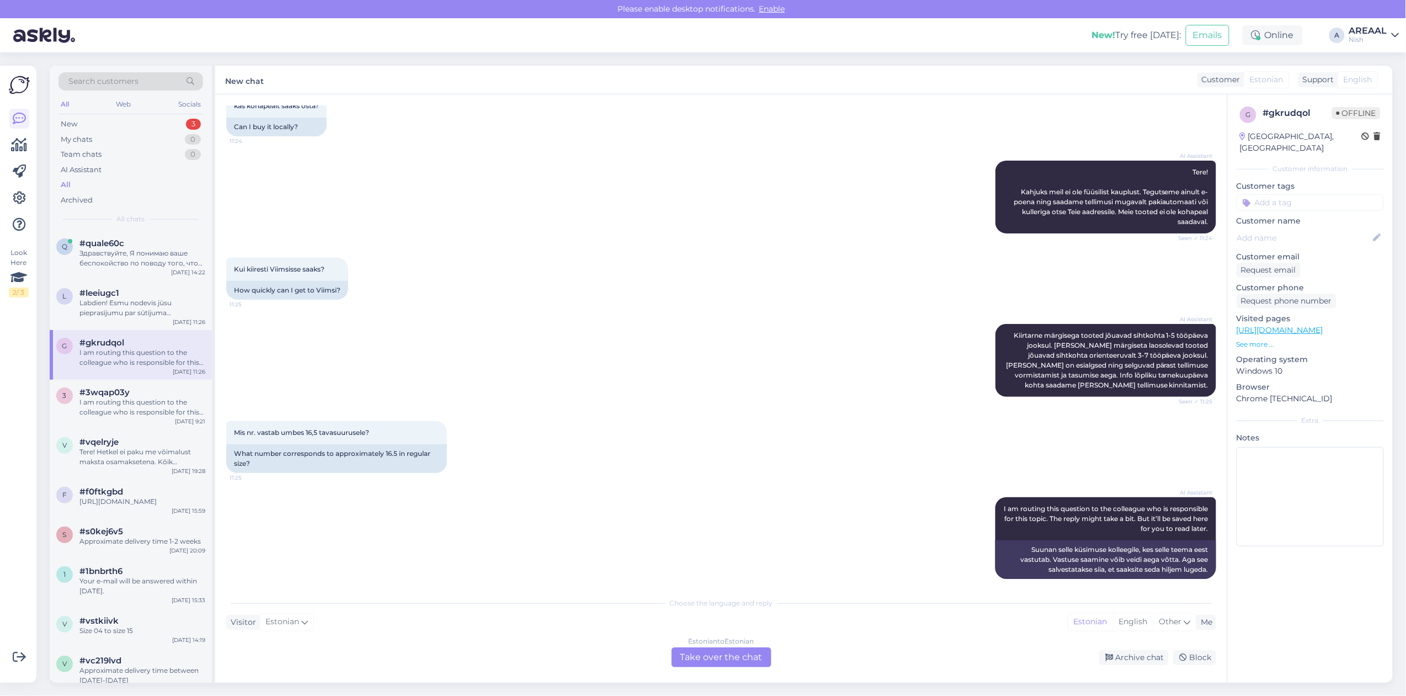
scroll to position [78, 0]
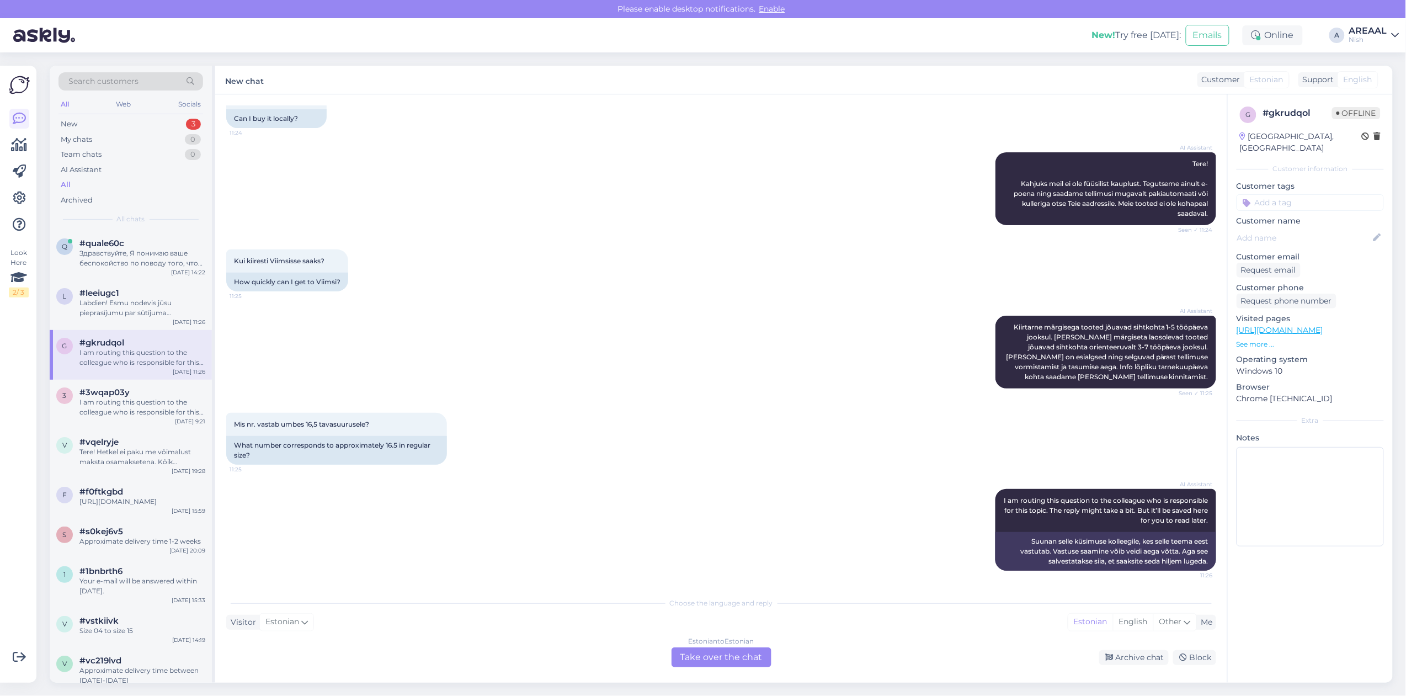
click at [1323, 325] on link "https://nutisormused.ee/ultrahuman-ring-air-nutisormus-kuld/" at bounding box center [1279, 330] width 87 height 10
click at [646, 277] on div "Kui kiiresti Viimsisse saaks? 11:25 How quickly can I get to Viimsi?" at bounding box center [721, 270] width 990 height 66
click at [188, 409] on div "I am routing this question to the colleague who is responsible for this topic. …" at bounding box center [142, 407] width 126 height 20
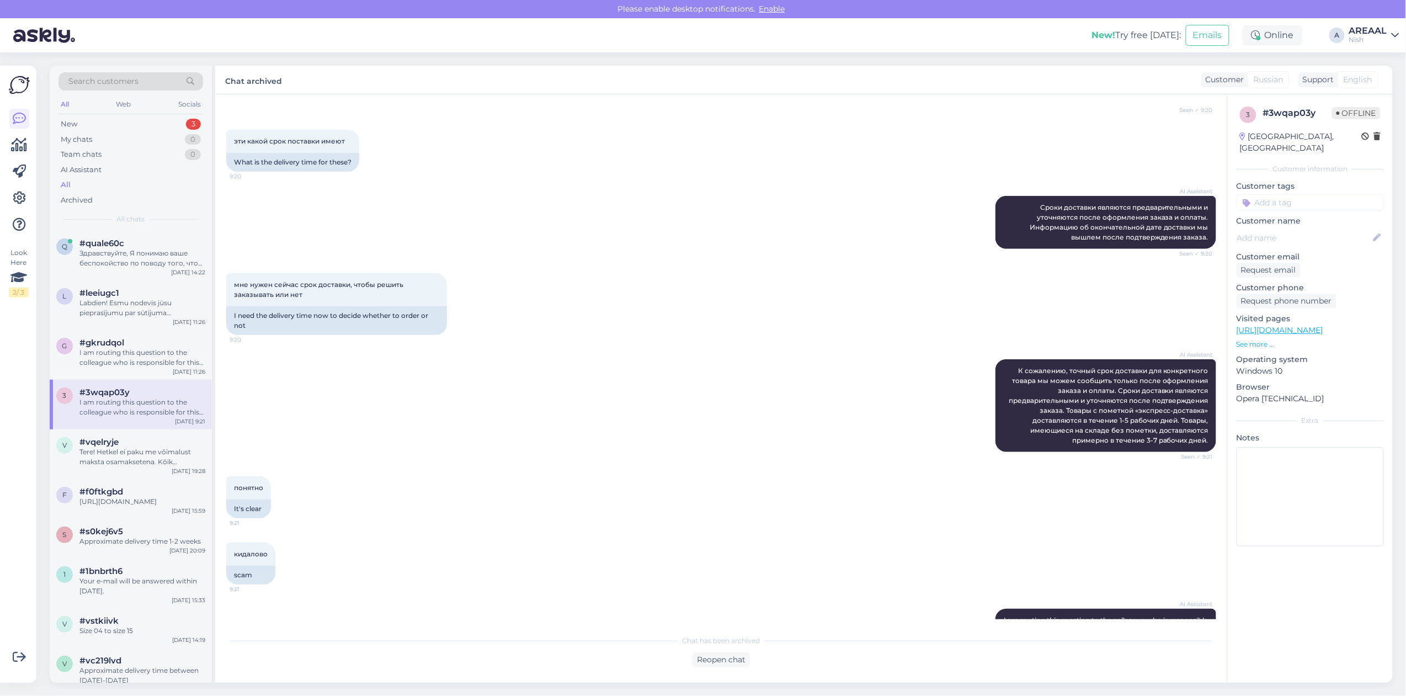
scroll to position [349, 0]
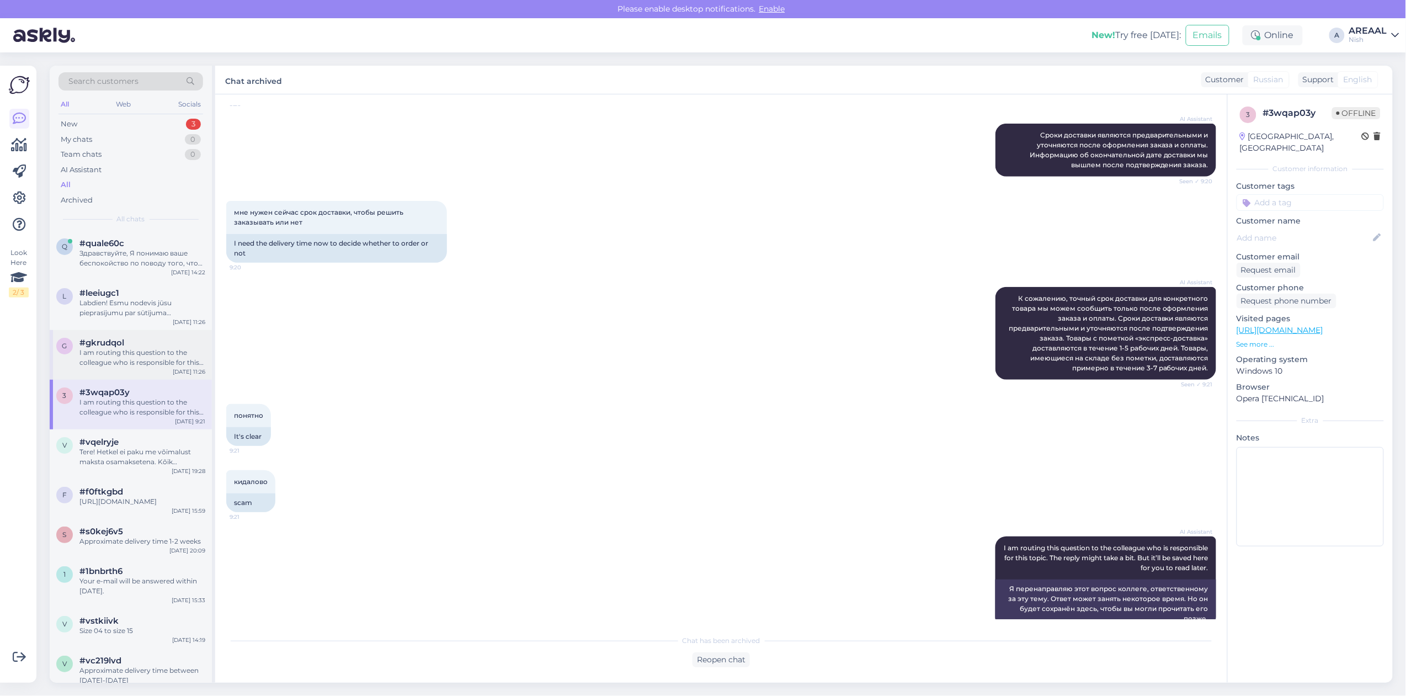
click at [161, 362] on div "I am routing this question to the colleague who is responsible for this topic. …" at bounding box center [142, 358] width 126 height 20
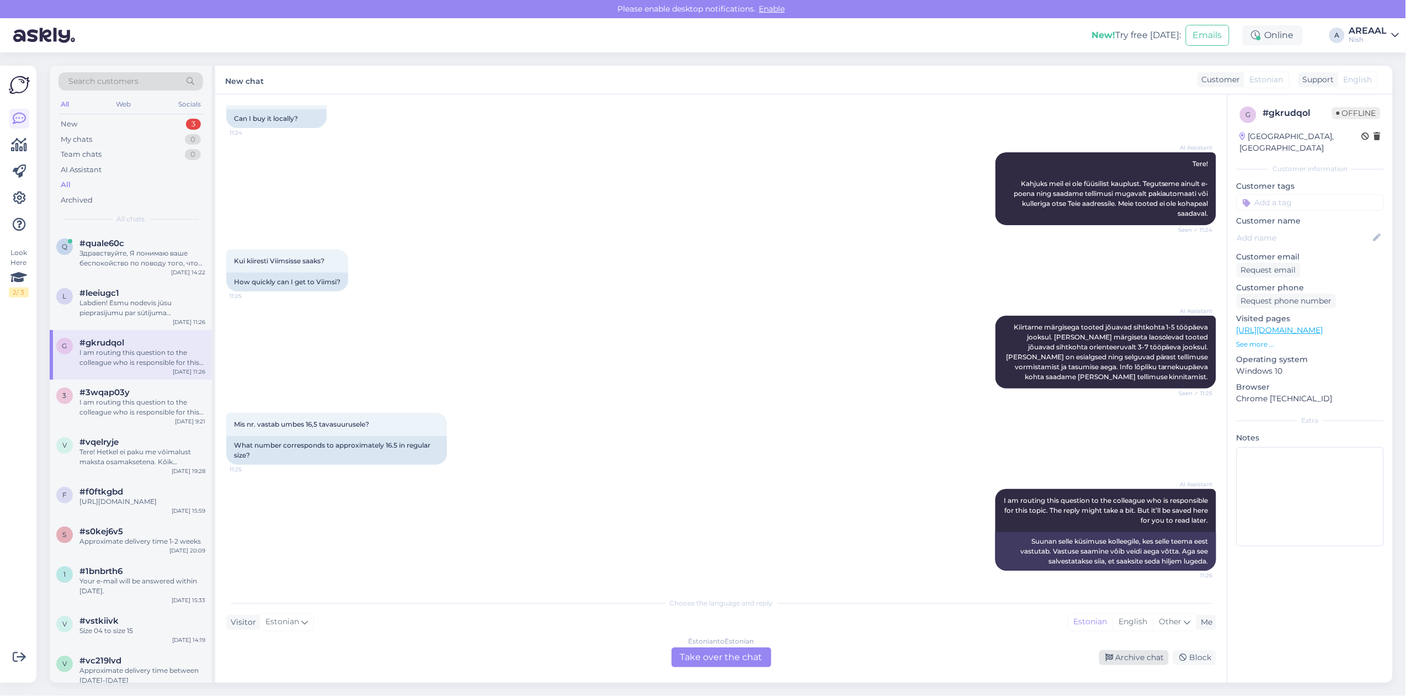
click at [1145, 660] on div "Archive chat" at bounding box center [1134, 657] width 70 height 15
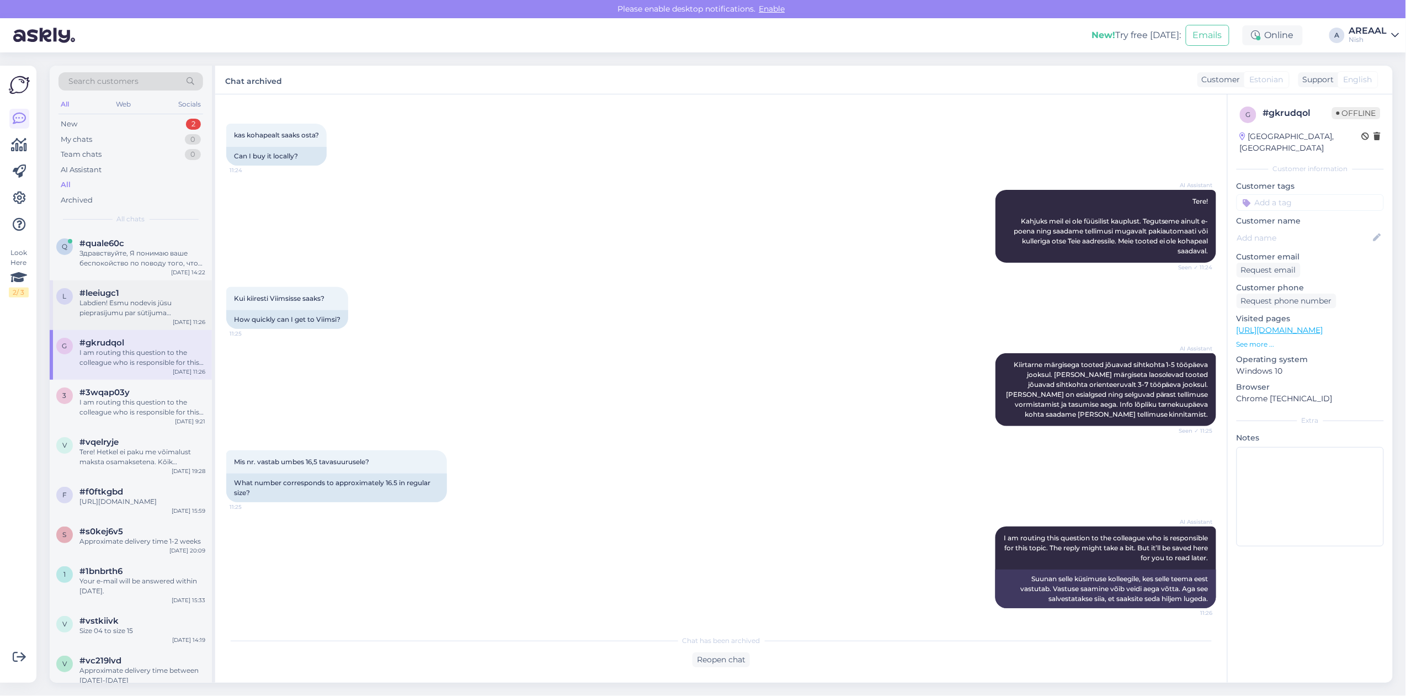
click at [196, 311] on div "Labdien! Esmu nodevis jūsu pieprasījumu par sūtījuma izsekošanas kodu un inform…" at bounding box center [142, 308] width 126 height 20
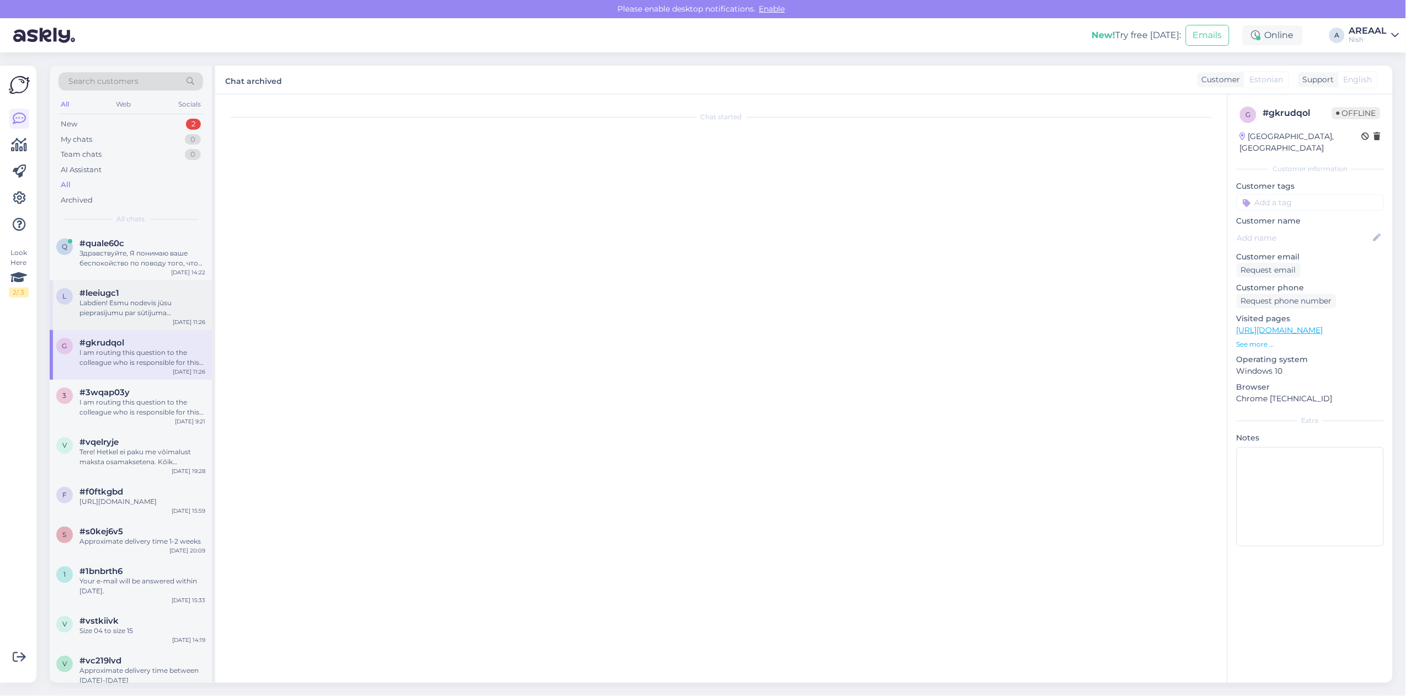
scroll to position [488, 0]
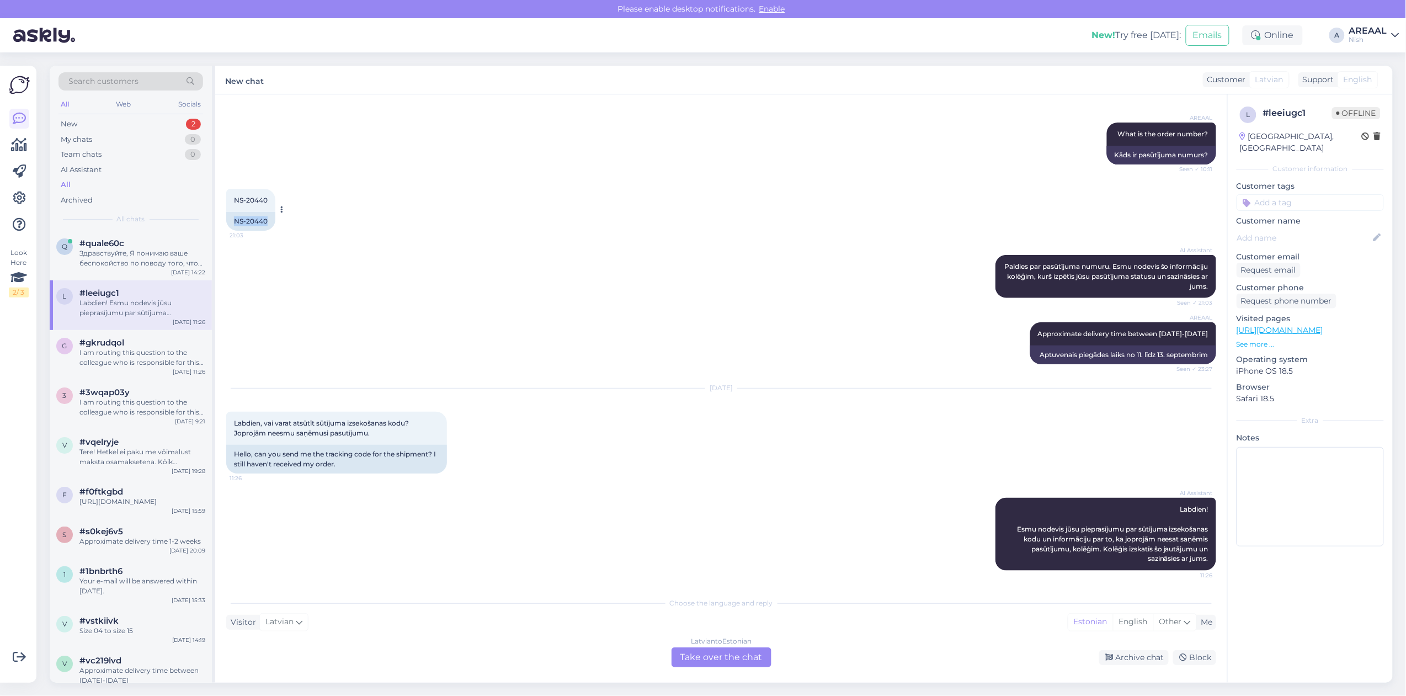
drag, startPoint x: 265, startPoint y: 217, endPoint x: 233, endPoint y: 220, distance: 32.1
click at [233, 220] on div "NS-20440" at bounding box center [250, 221] width 49 height 19
copy div "NS-20440"
click at [720, 655] on div "Latvian to Estonian Take over the chat" at bounding box center [721, 657] width 100 height 20
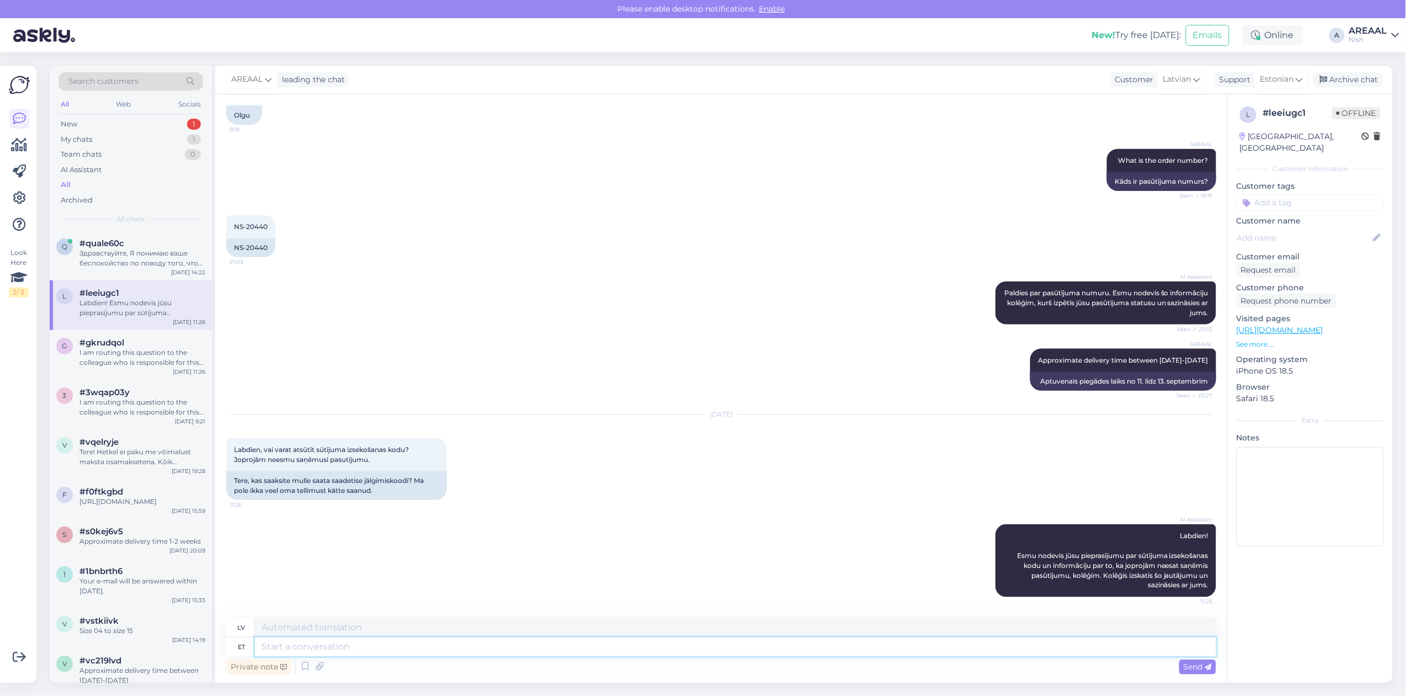
click at [703, 649] on textarea at bounding box center [735, 646] width 961 height 19
type textarea "Tere! K"
type textarea "Sveiki!"
type textarea "Tere! Kui so"
type textarea "Sveiki! Ja"
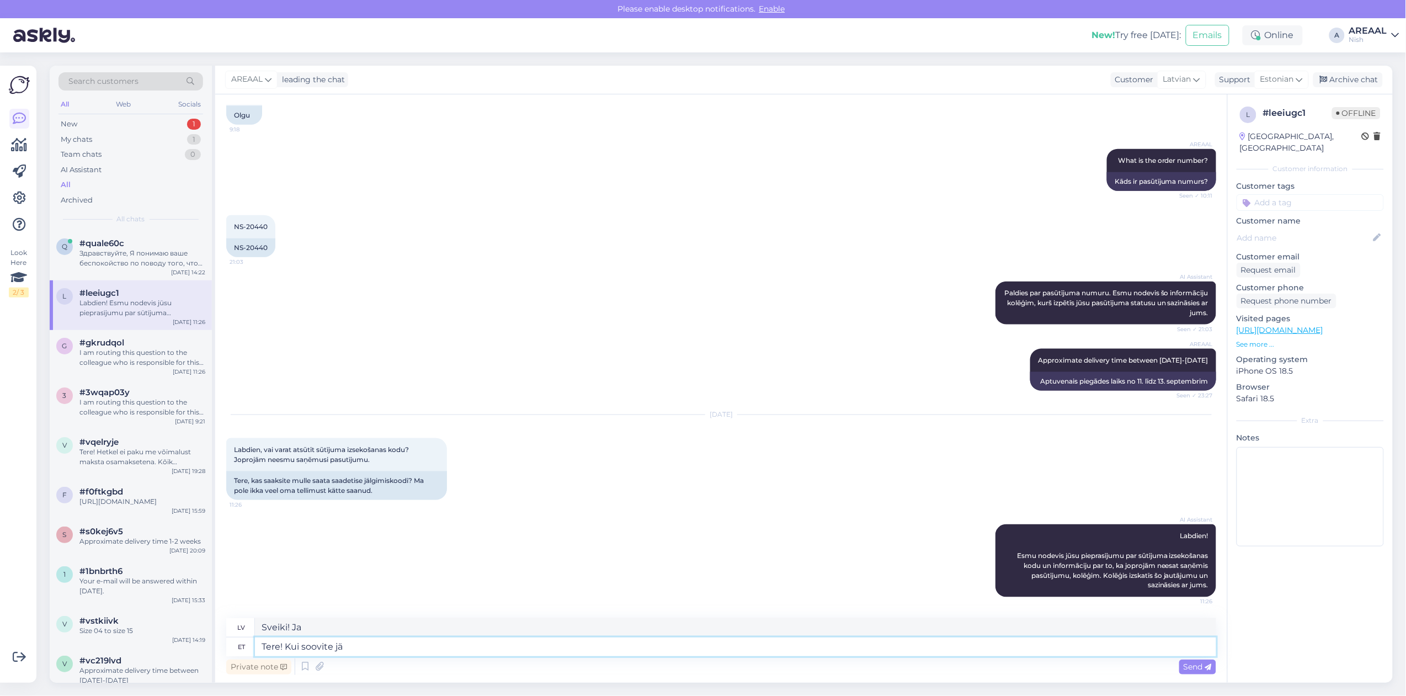
type textarea "Tere! Kui soovite jäg"
type textarea "Sveiki! Ja vēlaties"
type textarea "Tere! Kui soovite jälgimiskoodi, si"
type textarea "Sveiki! Ja vēlaties izsekošanas kodu,"
type textarea "Tere! Kui soovite jälgimiskoodi, siis palun saa"
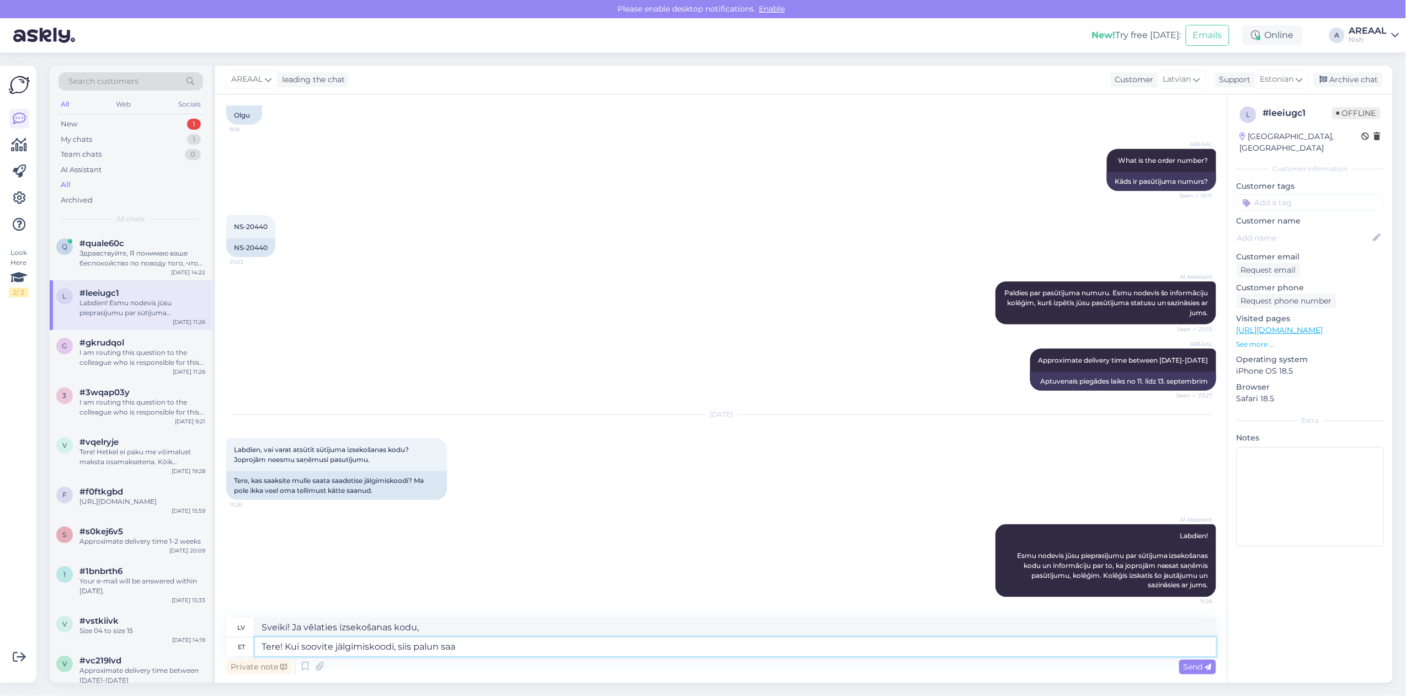
type textarea "Sveiki! Ja vēlaties izsekošanas kodu, lūdzu,"
type textarea "Tere! Kui soovite jälgimiskoodi, siis palun saatke s"
type textarea "Sveiki! Ja vēlaties izsekošanas kodu, lūdzu, atsūtiet"
type textarea "Tere! Kui soovite jälgimiskoodi, siis palun saatke selle küsi"
type textarea "Sveiki! Ja vēlaties izsekošanas kodu, lūdzu, nosūtiet to uz"
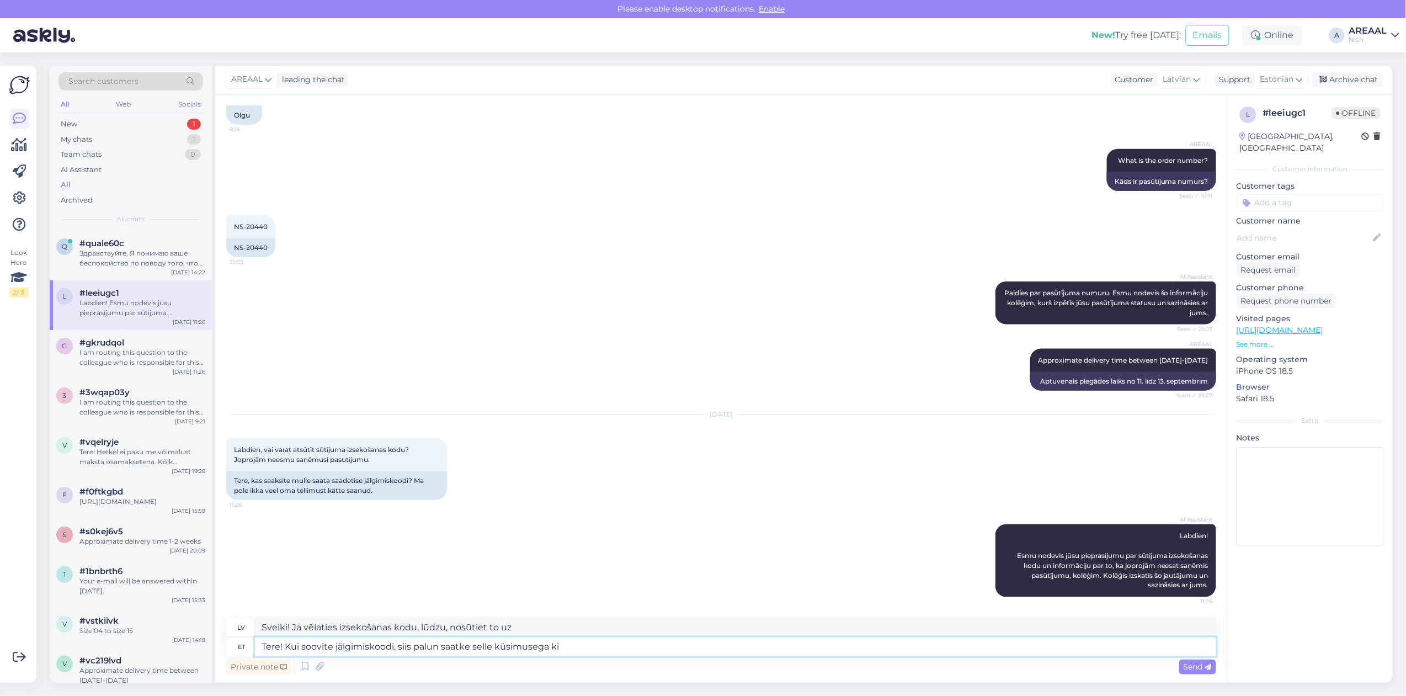
type textarea "Tere! Kui soovite jälgimiskoodi, siis palun saatke selle küsimusega kir"
type textarea "Sveiki! Ja vēlaties izsekošanas kodu, lūdzu, nosūtiet šo jautājumu."
type textarea "Tere! Kui soovite jälgimiskoodi, siis palun saatke selle küsimusega kir"
type textarea "Sveiki! Ja vēlaties izsekošanas kodu, lūdzu, nosūtiet ziņojumu ar šo jautājumu."
type textarea "Tere! Kui soovite jälgimiskoodi, siis palun saatke selle küsimusega kiri info@v…"
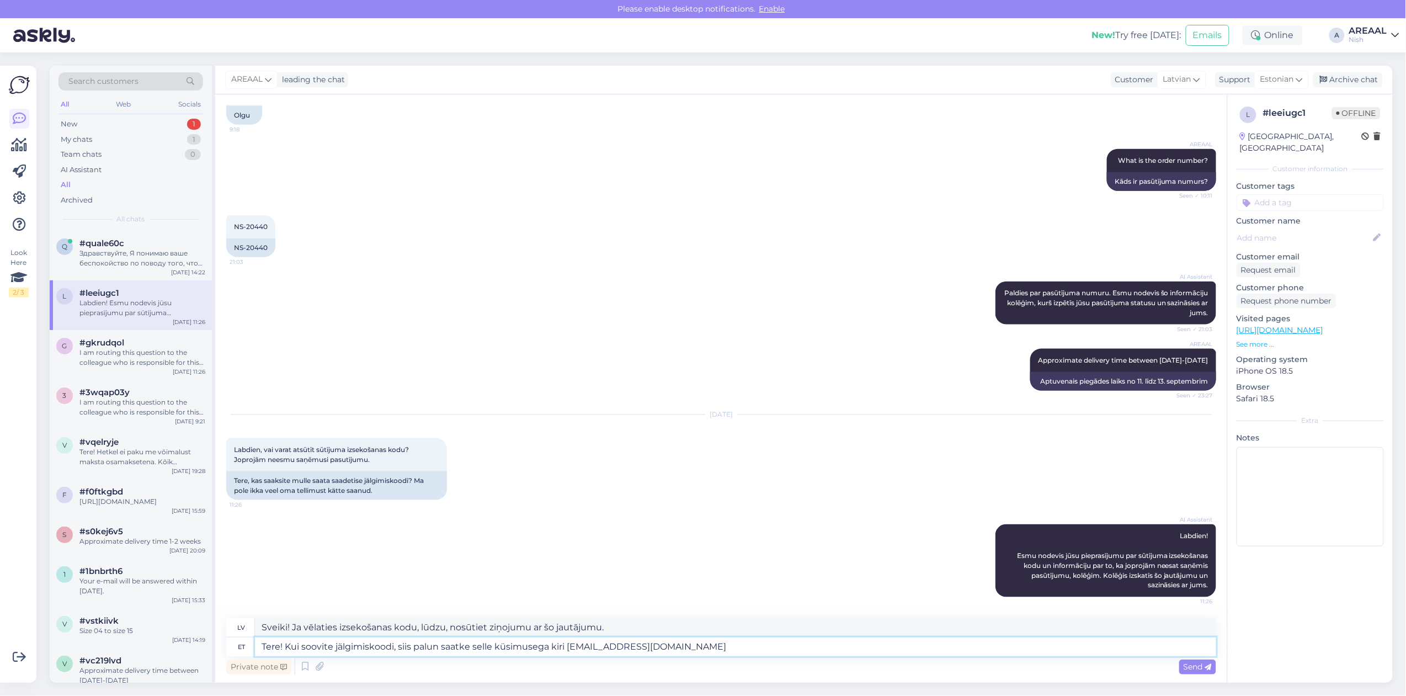
type textarea "Sveiki! Ja vēlaties saņemt izsekošanas kodu, lūdzu, sūtiet e-pastu ar šo jautāj…"
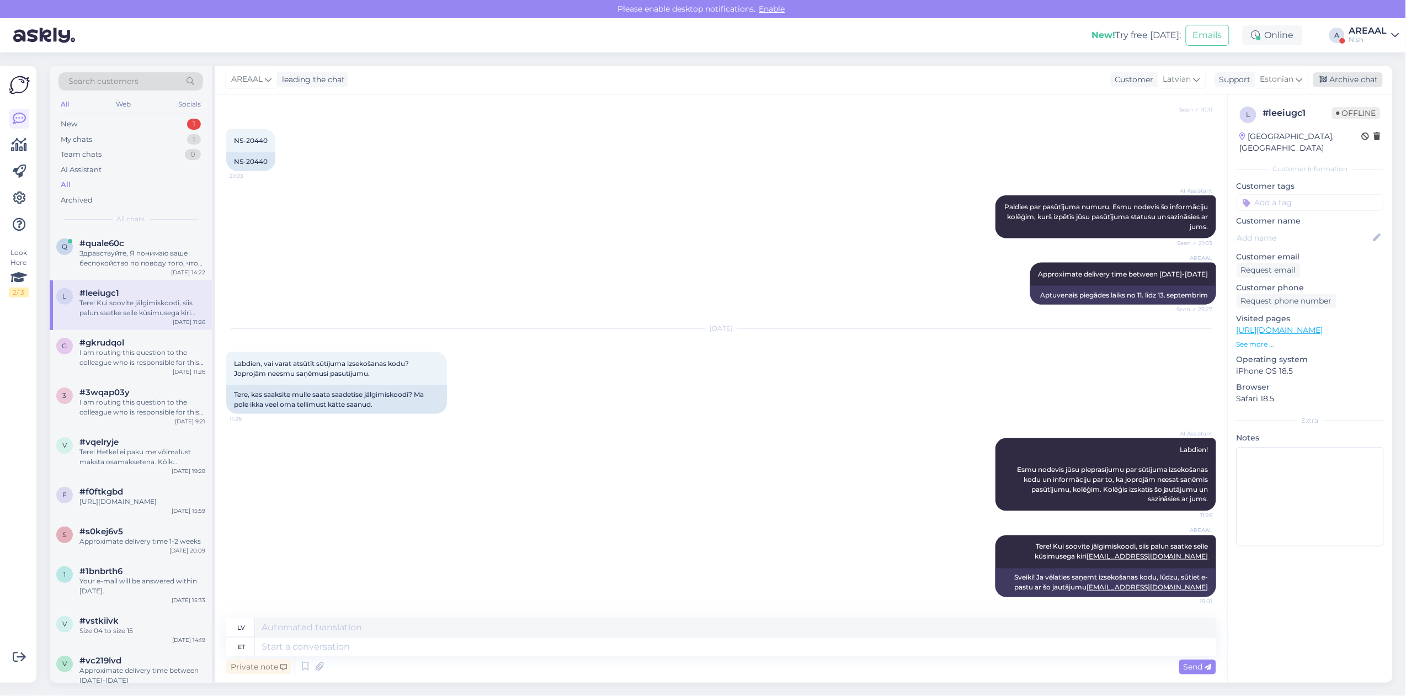
click at [1361, 80] on div "Archive chat" at bounding box center [1348, 79] width 70 height 15
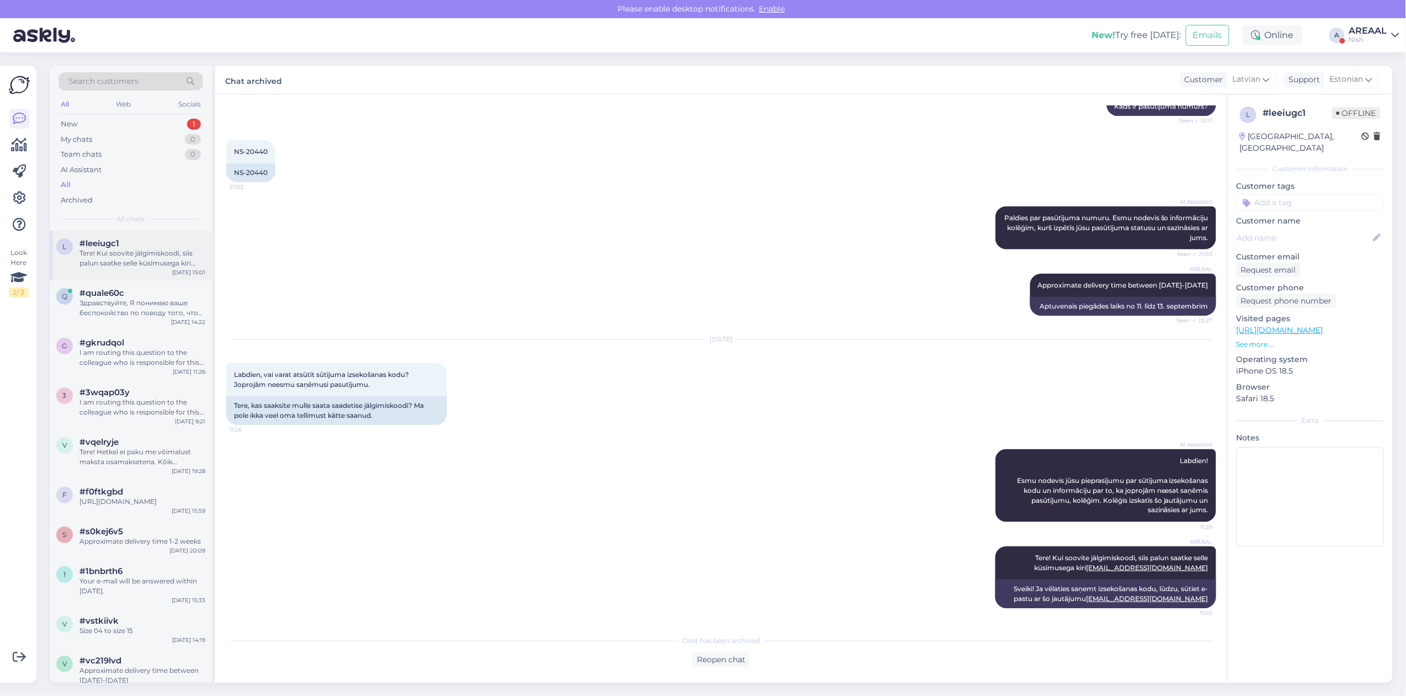
click at [172, 260] on div "Tere! Kui soovite jälgimiskoodi, siis palun saatke selle küsimusega kiri info@v…" at bounding box center [142, 258] width 126 height 20
click at [177, 296] on div "#quale60c" at bounding box center [142, 293] width 126 height 10
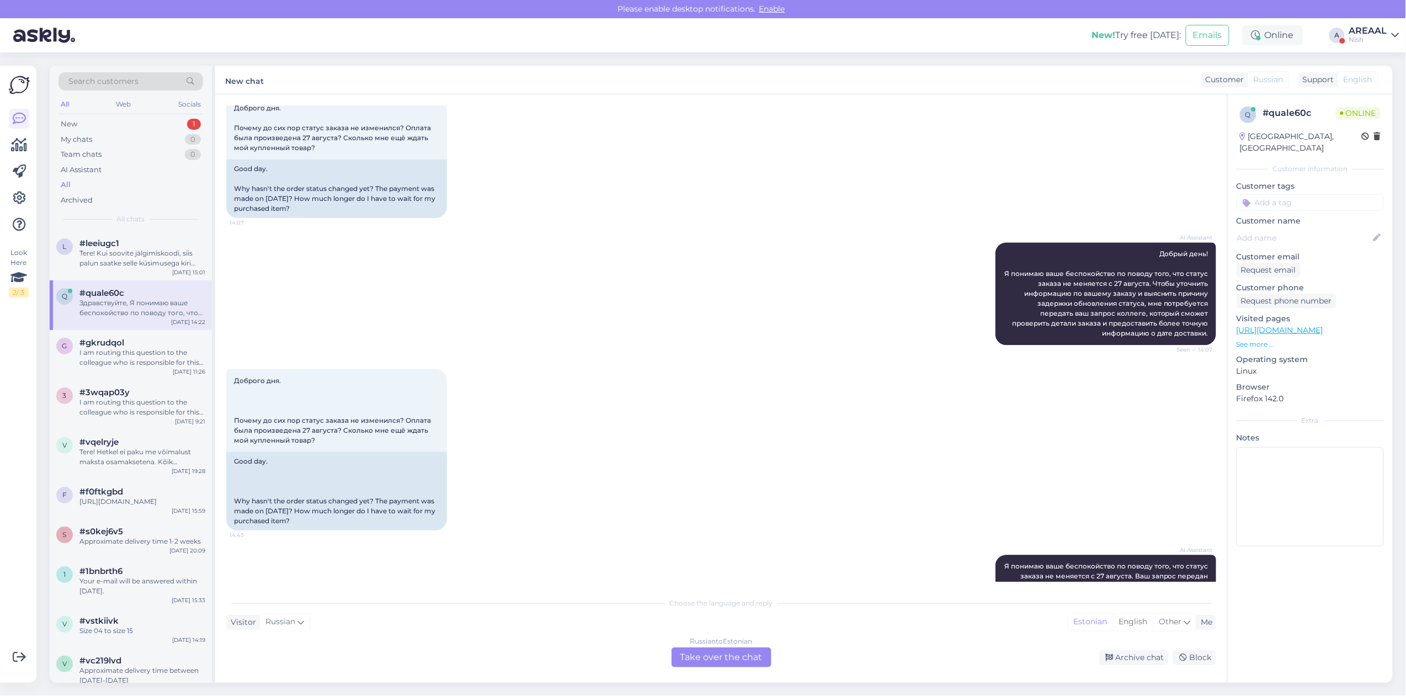
scroll to position [0, 0]
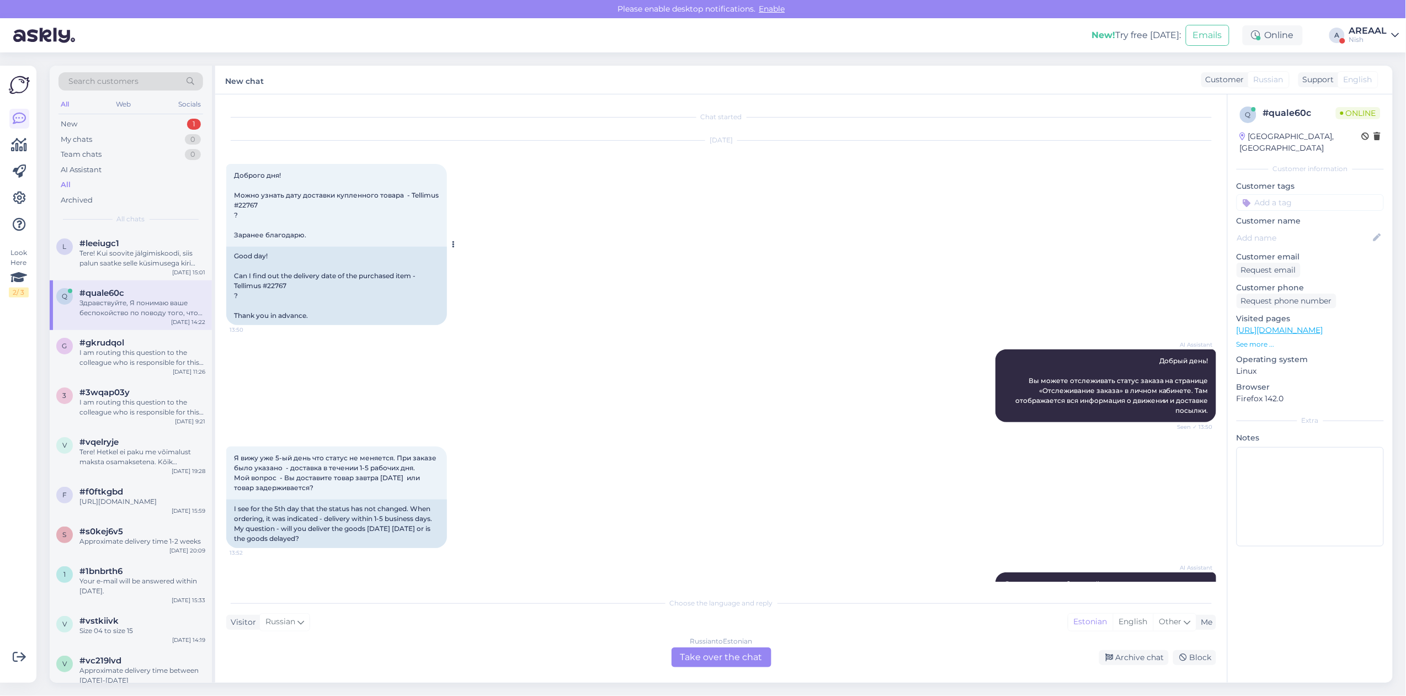
click at [276, 285] on div "Good day! Can I find out the delivery date of the purchased item - Tellimus #22…" at bounding box center [336, 286] width 221 height 78
copy div "22767"
click at [687, 656] on div "Russian to Estonian Take over the chat" at bounding box center [721, 657] width 100 height 20
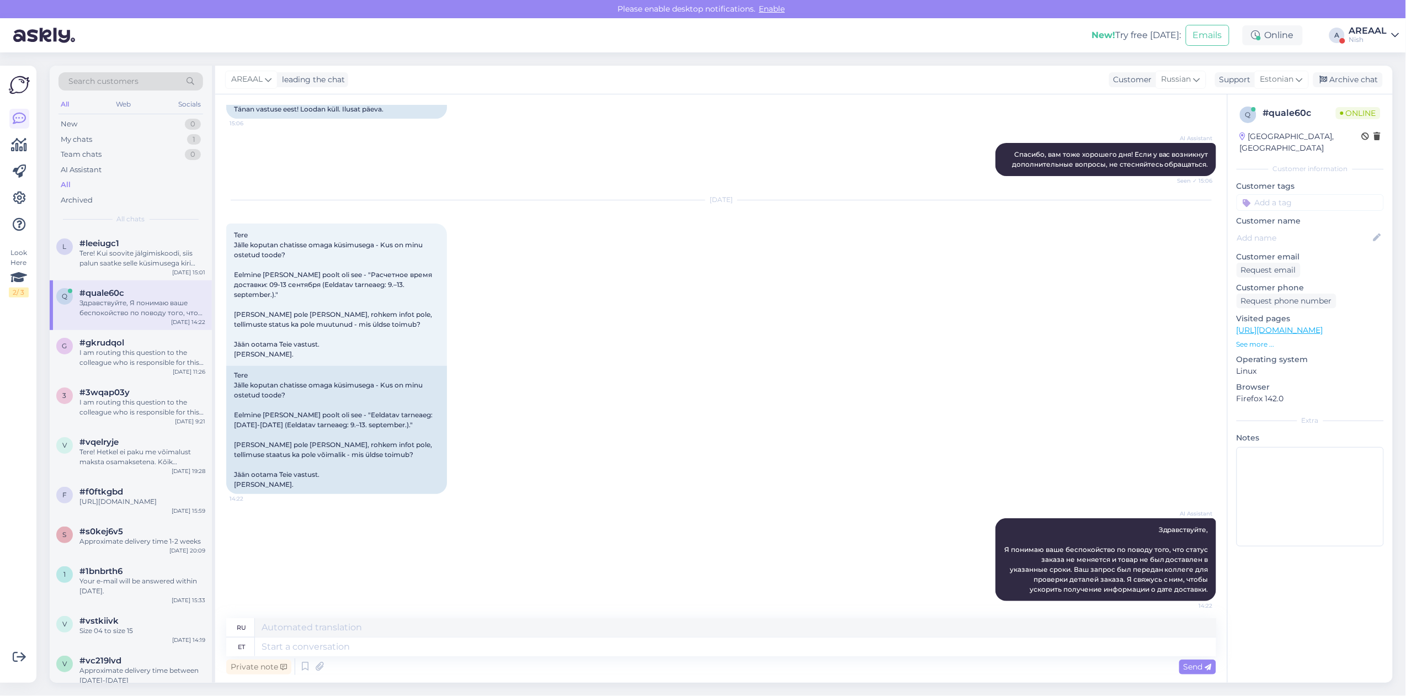
scroll to position [1879, 0]
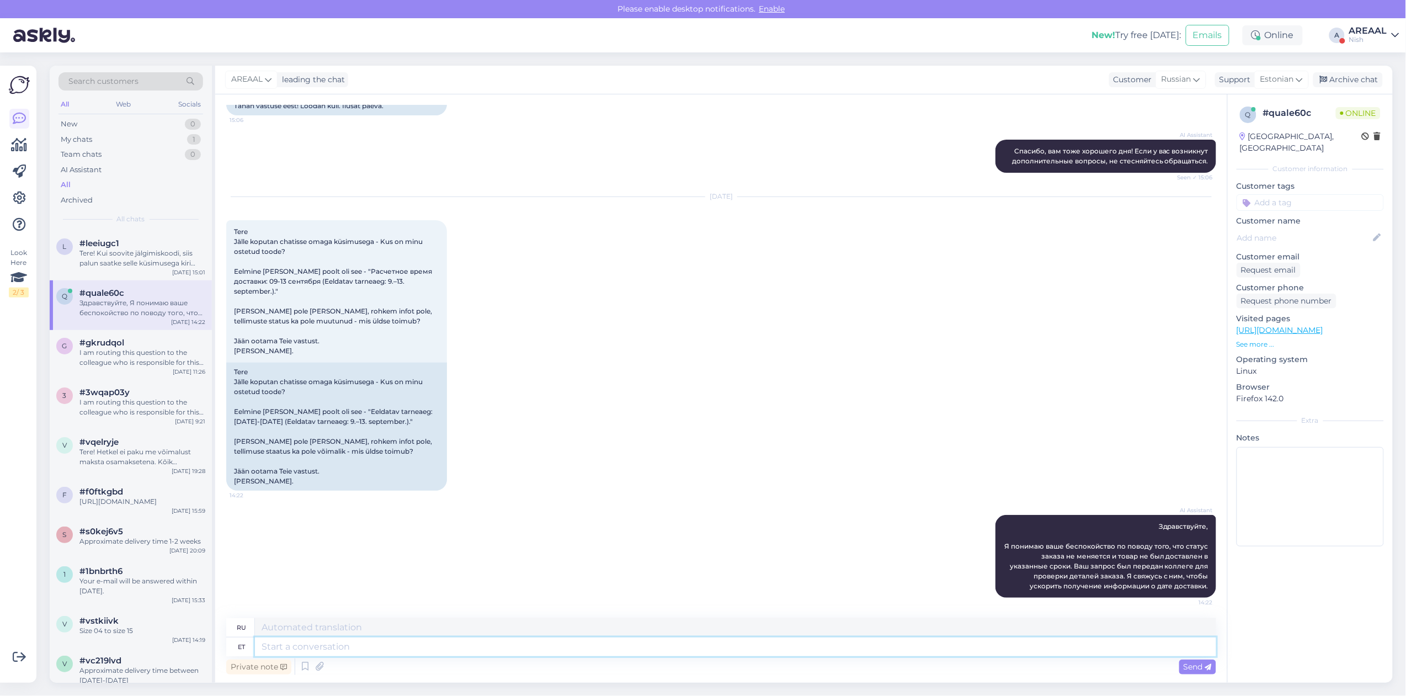
click at [623, 644] on textarea at bounding box center [735, 646] width 961 height 19
paste textarea "Kahjuks peame teada andma, et hetkel X jõudmine meie lattu on hilinenud. Tarnea…"
type textarea "Kahjuks peame teada andma, et hetkel X jõudmine meie lattu on hilinenud. Tarnea…"
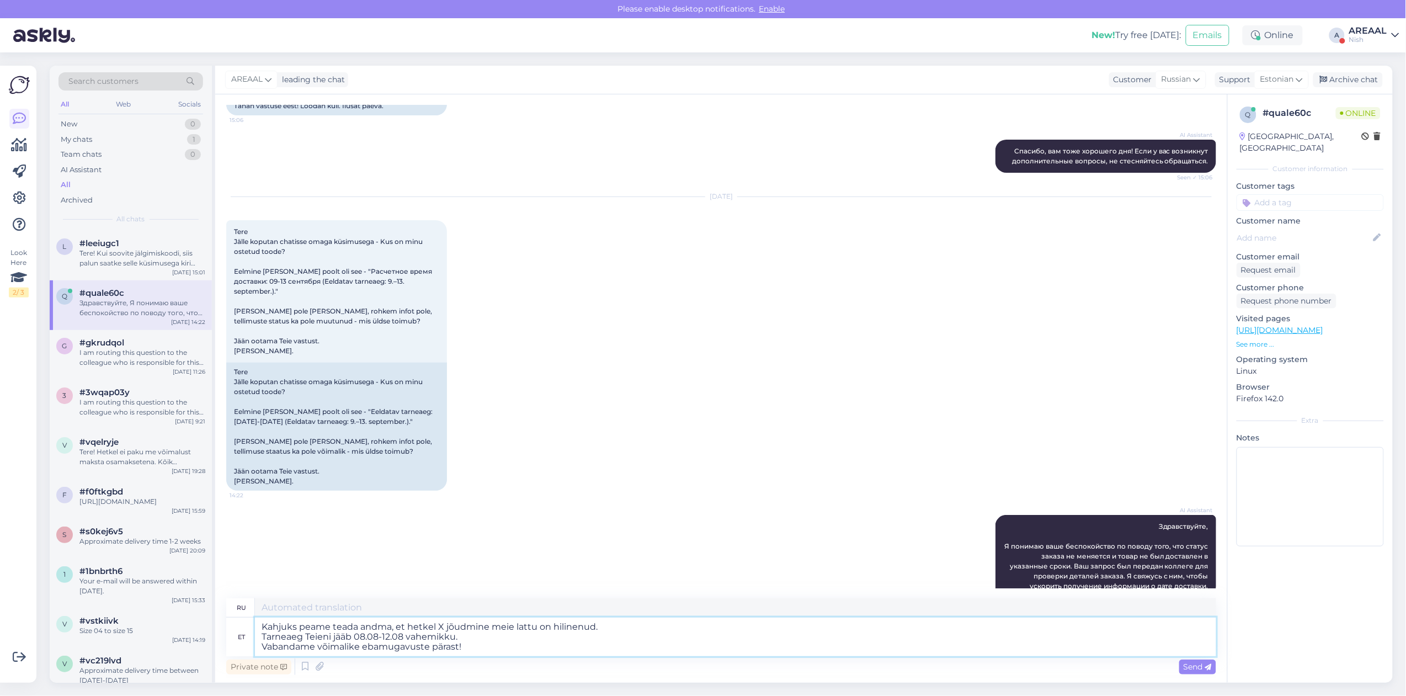
type textarea "К сожалению, мы вынуждены сообщить вам, что прибытие X на наш склад в настоящее…"
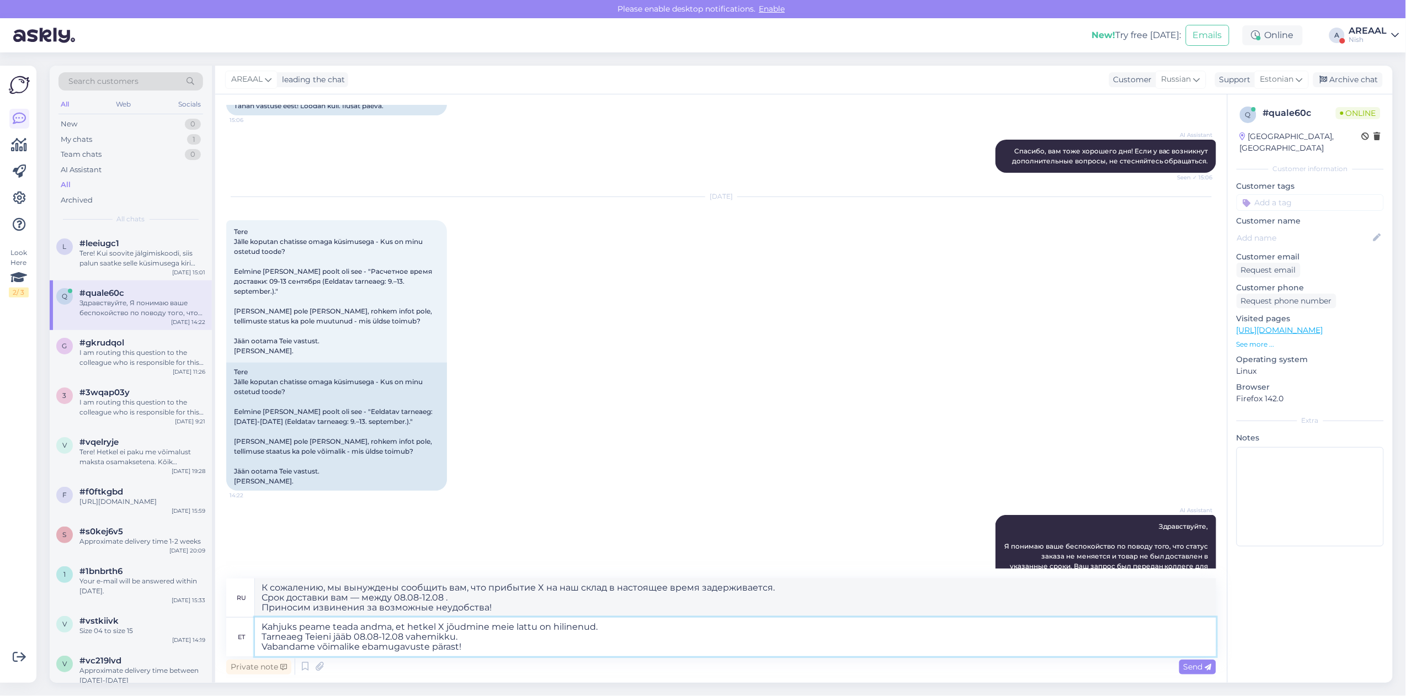
click at [444, 619] on textarea "Kahjuks peame teada andma, et hetkel X jõudmine meie lattu on hilinenud. Tarnea…" at bounding box center [735, 636] width 961 height 39
type textarea "Kahjuks peame teada andma, et hetkel Bojõudmine meie lattu on hilinenud. Tarnea…"
type textarea "К сожалению, мы вынуждены сообщить вам, что поставка на наш склад в настоящее в…"
type textarea "Kahjuks peame teada andma, et hetkel Bonejõudmine meie lattu on hilinenud. Tarn…"
type textarea "К сожалению, мы вынуждены сообщить вам, что прибытие B на наш склад в настоящее…"
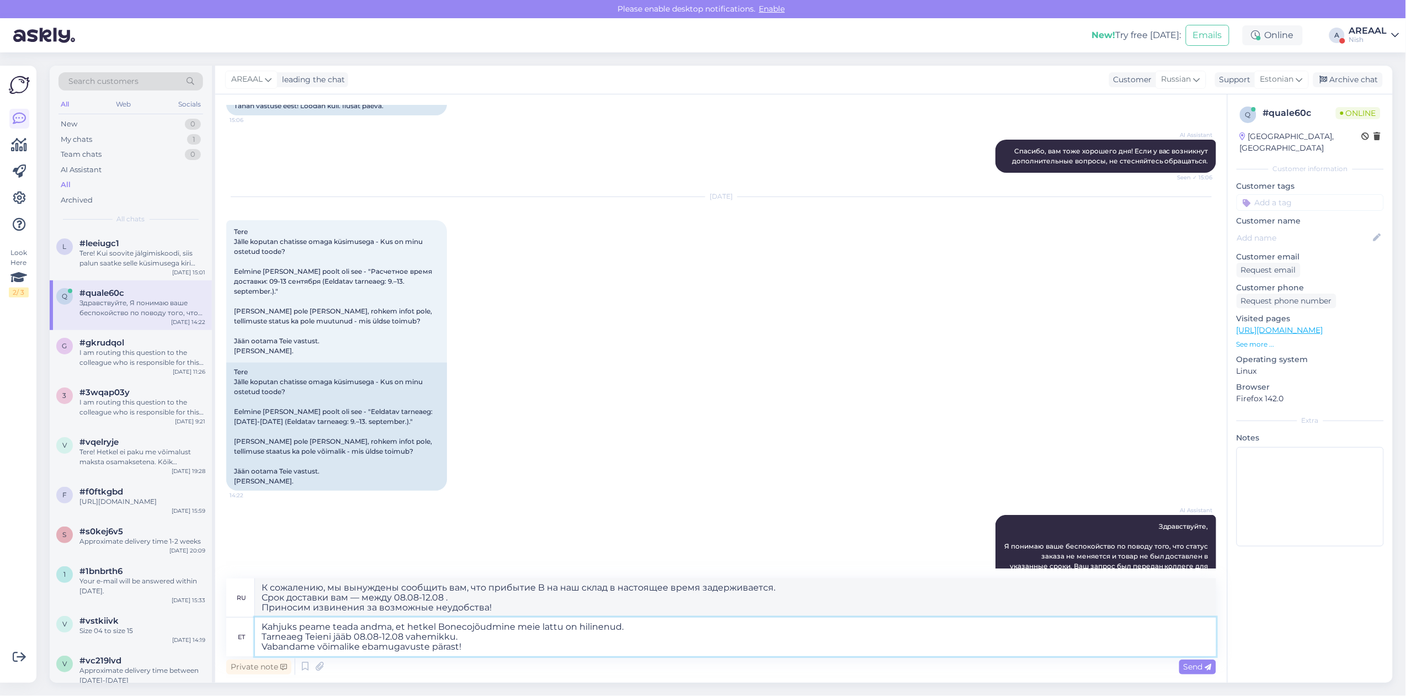
type textarea "Kahjuks peame teada andma, et hetkel Boneco jõudmine meie lattu on hilinenud. T…"
type textarea "К сожалению, мы вынуждены сообщить вам, что поставка на наш склад в настоящее в…"
type textarea "Kahjuks peame teada andma, et hetkel Boneco Tjõudmine meie lattu on hilinenud. …"
type textarea "К сожалению, вынуждены сообщить, что поступление Бона на наш склад в настоящее …"
type textarea "Kahjuks peame teada andma, et hetkel Boneco TAjõudmine meie lattu on hilinenud.…"
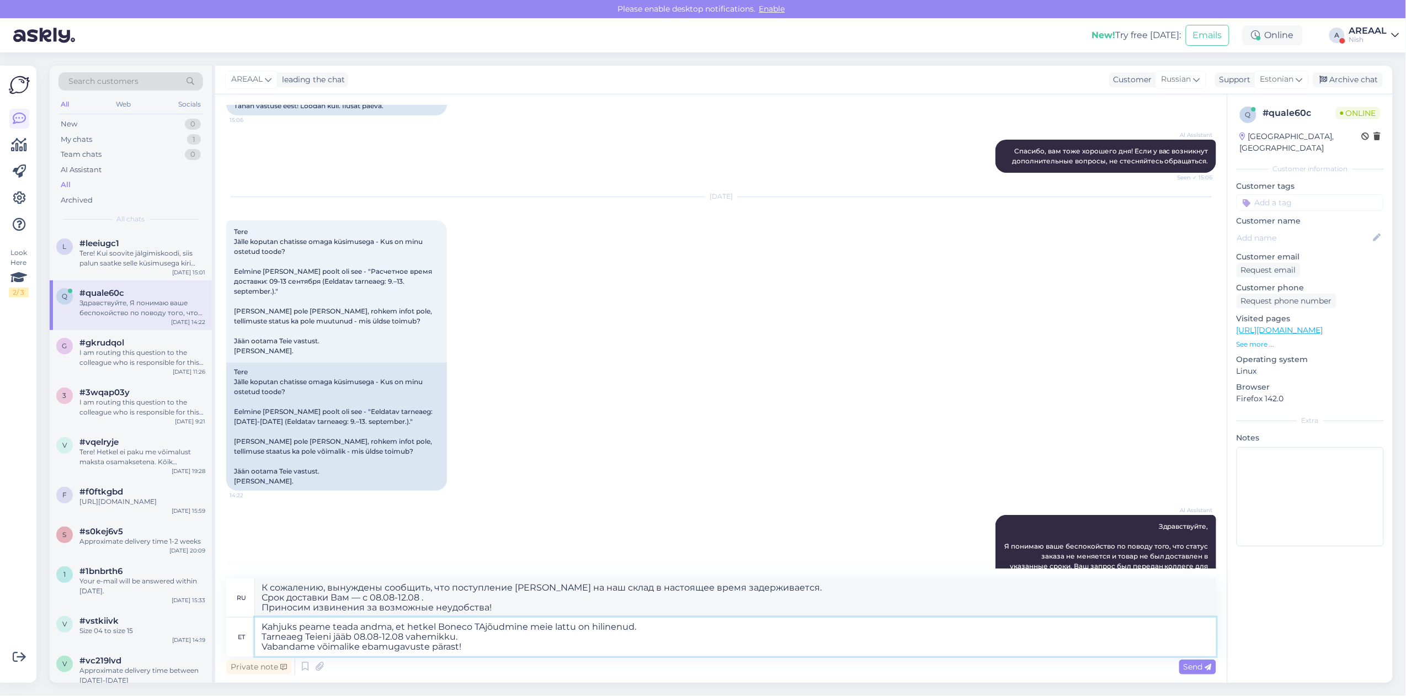
type textarea "К сожалению, вынуждены сообщить, что поступление Bonec на наш склад в настоящее…"
type textarea "Kahjuks peame teada andma, et hetkel Boneco TA5jõudmine meie lattu on hilinenud…"
type textarea "К сожалению, мы вынуждены сообщить вам, что в настоящее время поступление Bonec…"
type textarea "Kahjuks peame teada andma, et hetkel Boneco TA50jõudmine meie lattu on hilinenu…"
type textarea "К сожалению, мы вынуждены сообщить вам, что поступление Boneco T на наш склад в…"
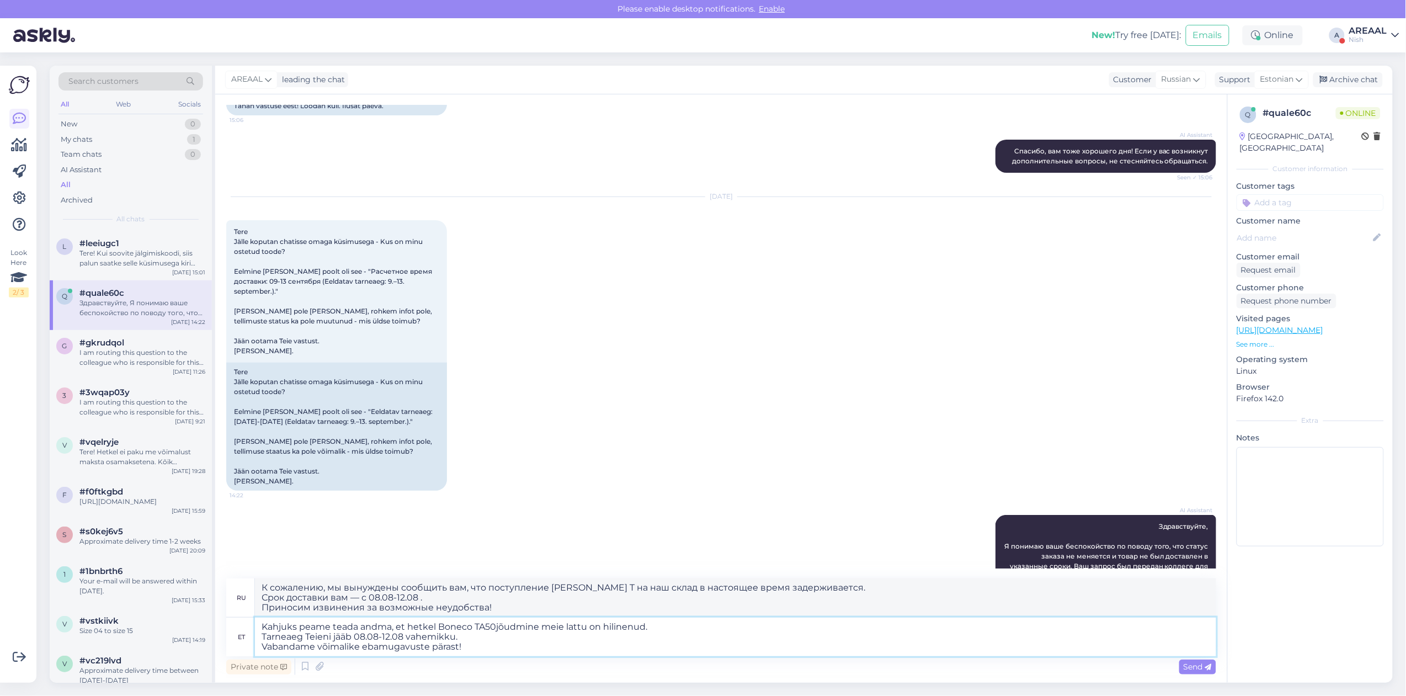
type textarea "Kahjuks peame teada andma, et hetkel Boneco TA500jõudmine meie lattu on hilinen…"
type textarea "К сожалению, мы вынуждены сообщить вам, что поступление Boneco TA5 на наш склад…"
type textarea "Kahjuks peame teada andma, et hetkel Boneco TA500 jõudmine meie lattu on hiline…"
type textarea "К сожалению, мы вынуждены сообщить вам, что поступление Boneco TA500 на наш скл…"
drag, startPoint x: 357, startPoint y: 640, endPoint x: 403, endPoint y: 635, distance: 46.6
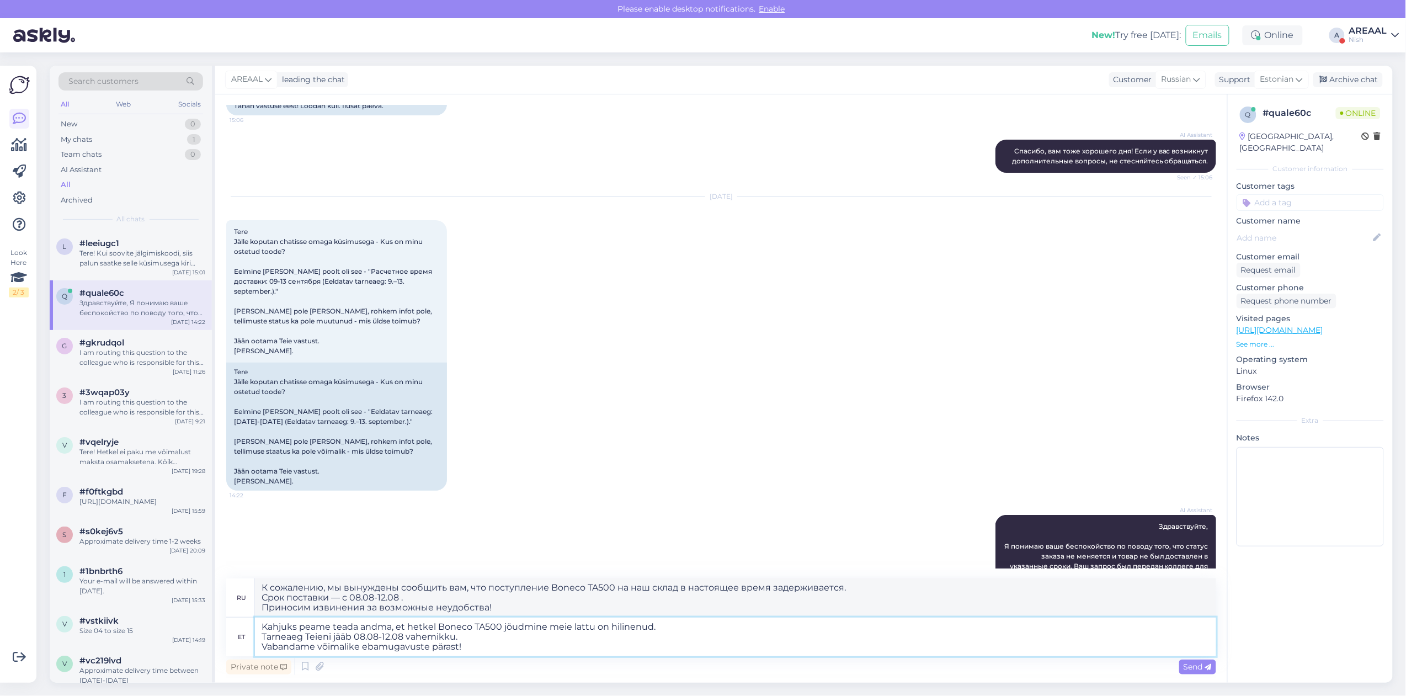
click at [403, 635] on textarea "Kahjuks peame teada andma, et hetkel Boneco TA500 jõudmine meie lattu on hiline…" at bounding box center [735, 636] width 961 height 39
type textarea "Kahjuks peame teada andma, et hetkel Boneco TA500 jõudmine meie lattu on hiline…"
type textarea "К сожалению, мы вынуждены сообщить вам, что поступление Boneco TA500 на наш скл…"
type textarea "Kahjuks peame teada andma, et hetkel Boneco TA500 jõudmine meie lattu on hiline…"
type textarea "К сожалению, мы вынуждены сообщить вам, что поступление Boneco TA500 на наш скл…"
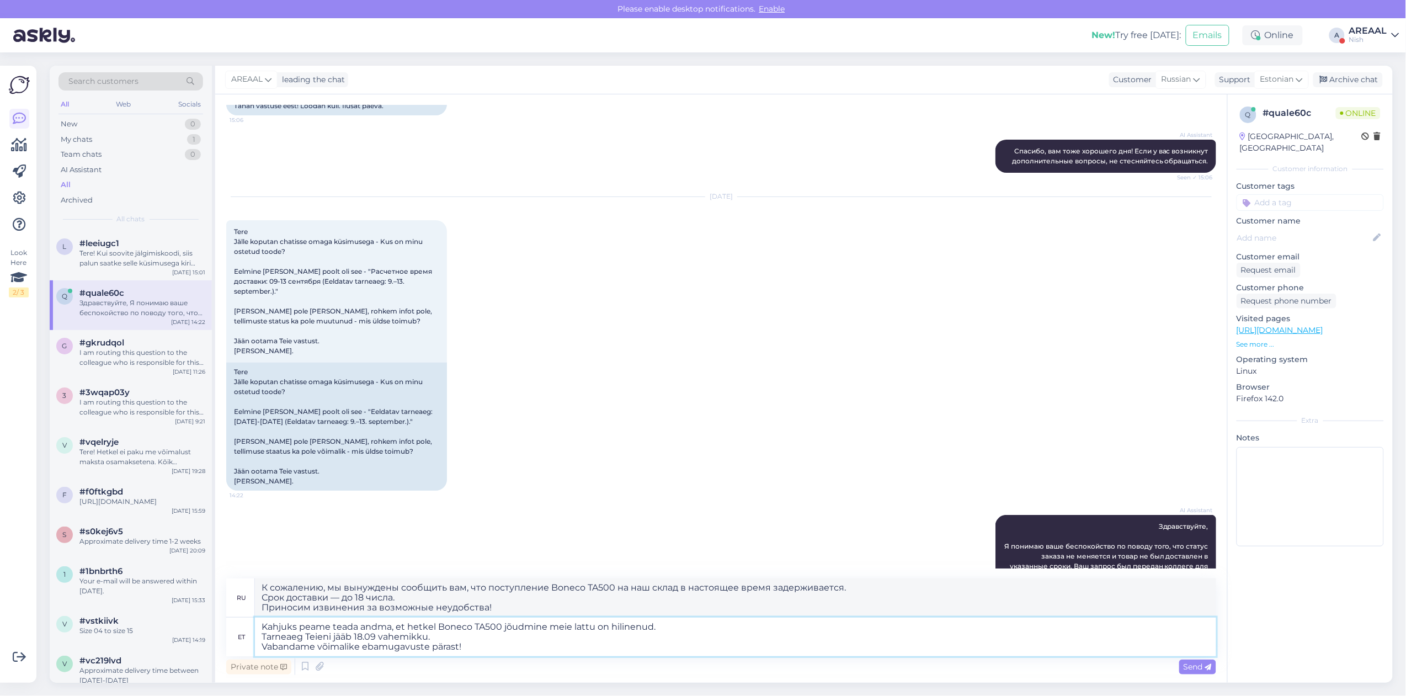
type textarea "Kahjuks peame teada andma, et hetkel Boneco TA500 jõudmine meie lattu on hiline…"
type textarea "К сожалению, мы вынуждены сообщить вам, что поступление Boneco TA500 на наш скл…"
type textarea "Kahjuks peame teada andma, et hetkel Boneco TA500 jõudmine meie lattu on hiline…"
type textarea "К сожалению, мы вынуждены сообщить вам, что поступление Boneco TA500 на наш скл…"
type textarea "Kahjuks peame teada andma, et hetkel Boneco TA500 jõudmine meie lattu on hiline…"
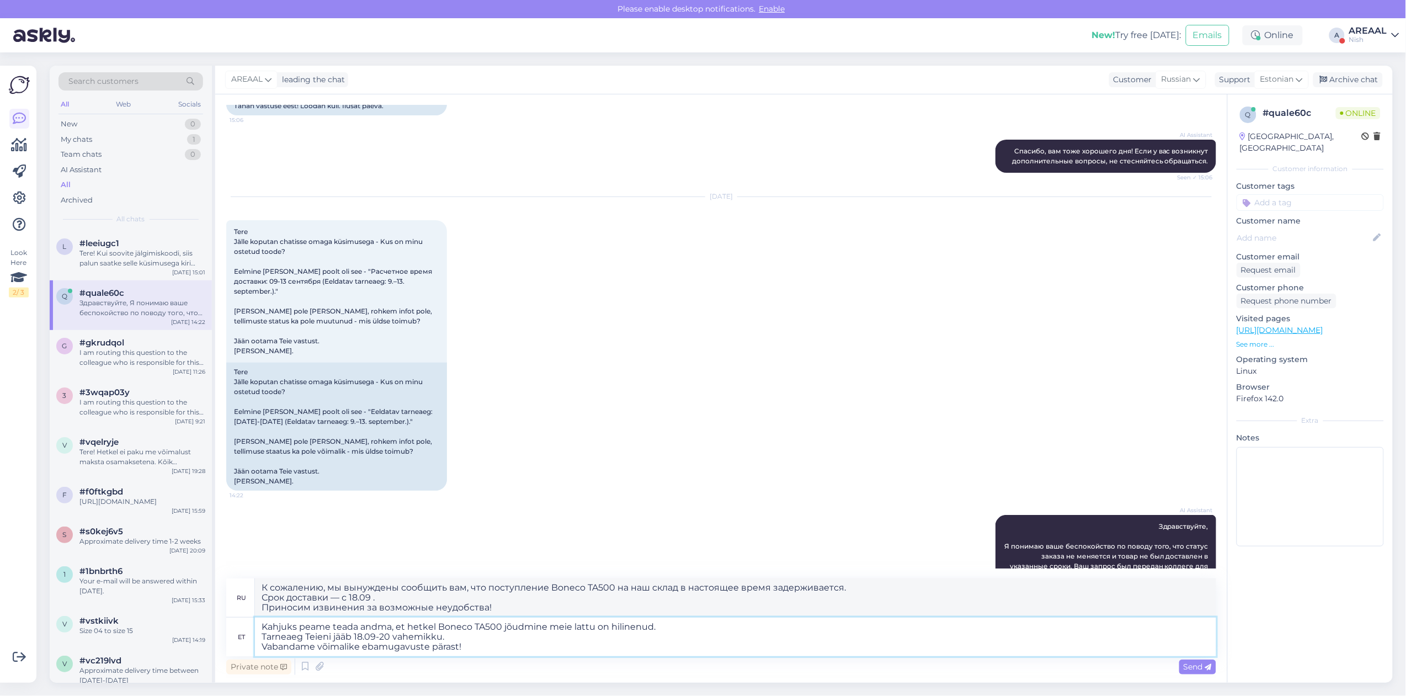
type textarea "К сожалению, мы вынуждены сообщить вам, что поступление Boneco TA500 на наш скл…"
type textarea "Kahjuks peame teada andma, et hetkel Boneco TA500 jõudmine meie lattu on hiline…"
type textarea "К сожалению, мы вынуждены сообщить вам, что поступление Boneco TA500 на наш скл…"
click at [710, 615] on textarea "К сожалению, мы вынуждены сообщить вам, что поступление Boneco TA500 на наш скл…" at bounding box center [735, 597] width 961 height 39
click at [705, 628] on textarea "Kahjuks peame teada andma, et hetkel Boneco TA500 jõudmine meie lattu on hiline…" at bounding box center [735, 636] width 961 height 39
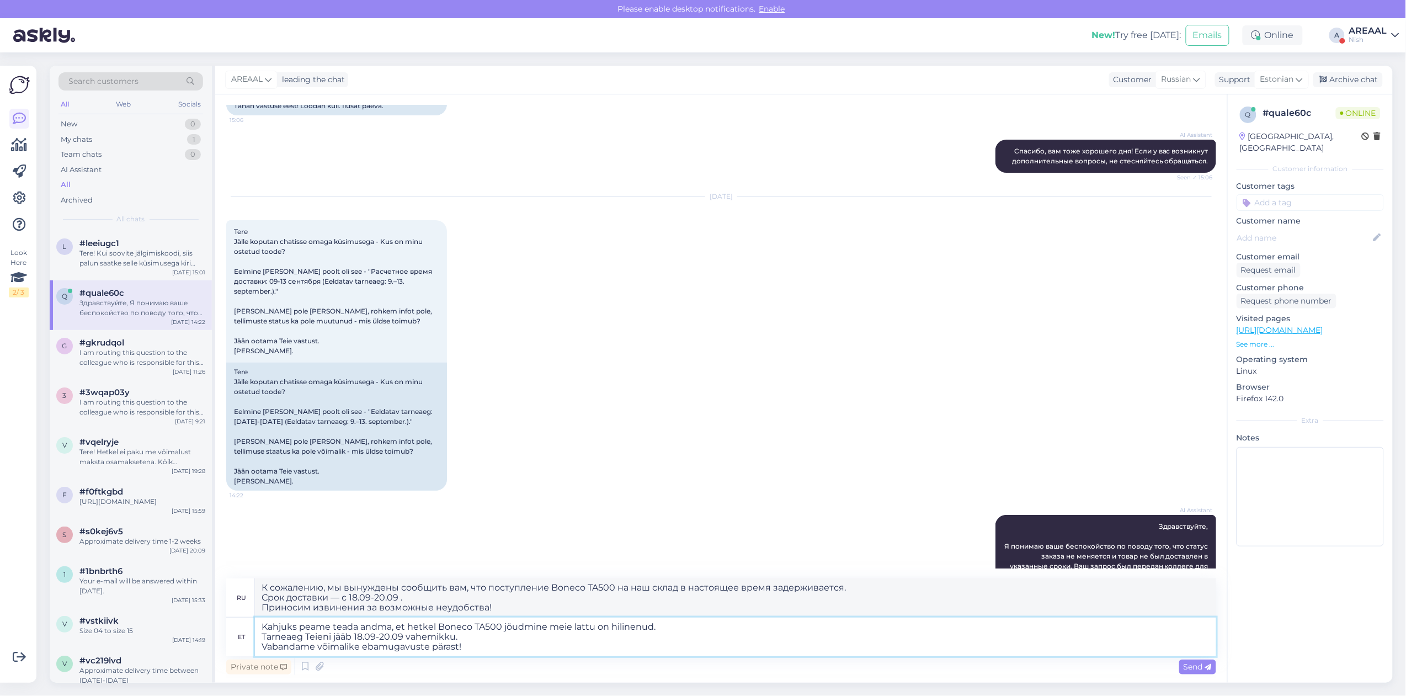
type textarea "Kahjuks peame teada andma, et hetkel Boneco TA500 jõudmine meie lattu on hiline…"
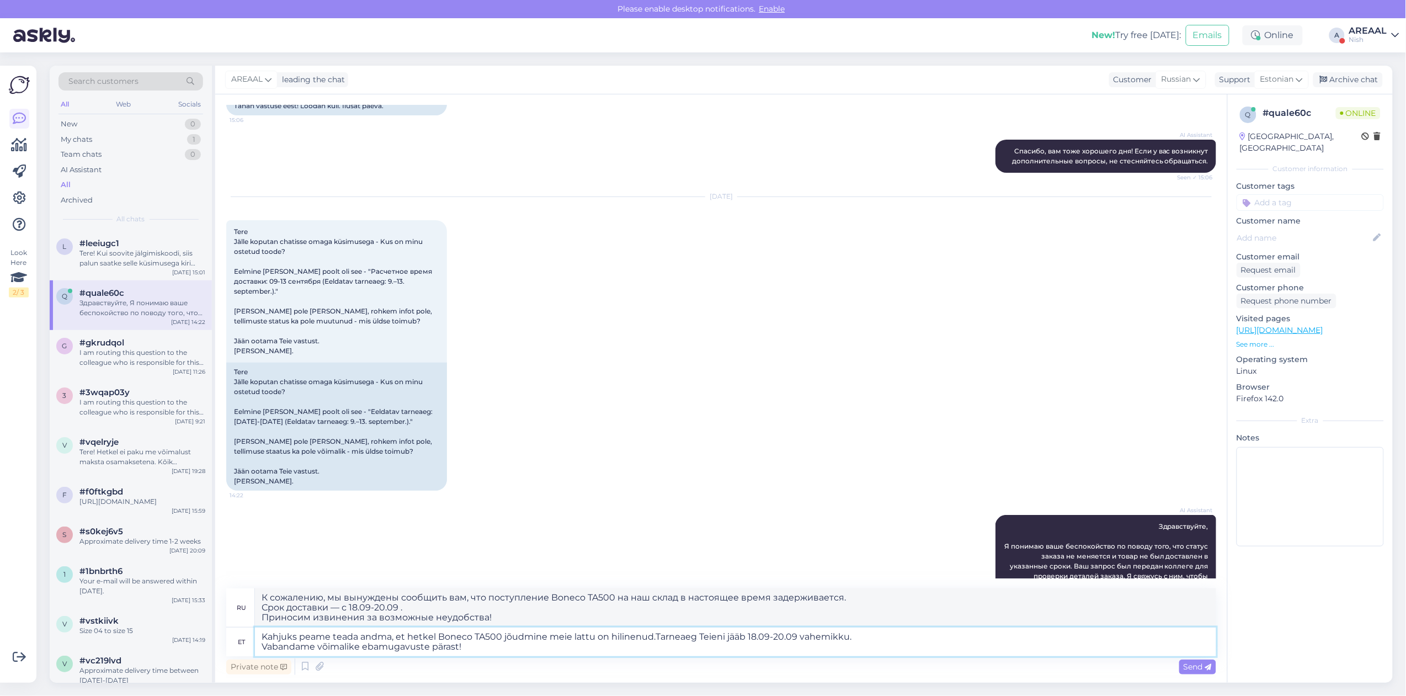
type textarea "К сожалению, вынуждены сообщить, что поступление Boneco TA500 на наш склад hili…"
click at [909, 635] on textarea "Kahjuks peame teada andma, et hetkel Boneco TA500 jõudmine meie lattu on hiline…" at bounding box center [735, 641] width 961 height 29
type textarea "Kahjuks peame teada andma, et hetkel Boneco TA500 jõudmine meie lattu on hiline…"
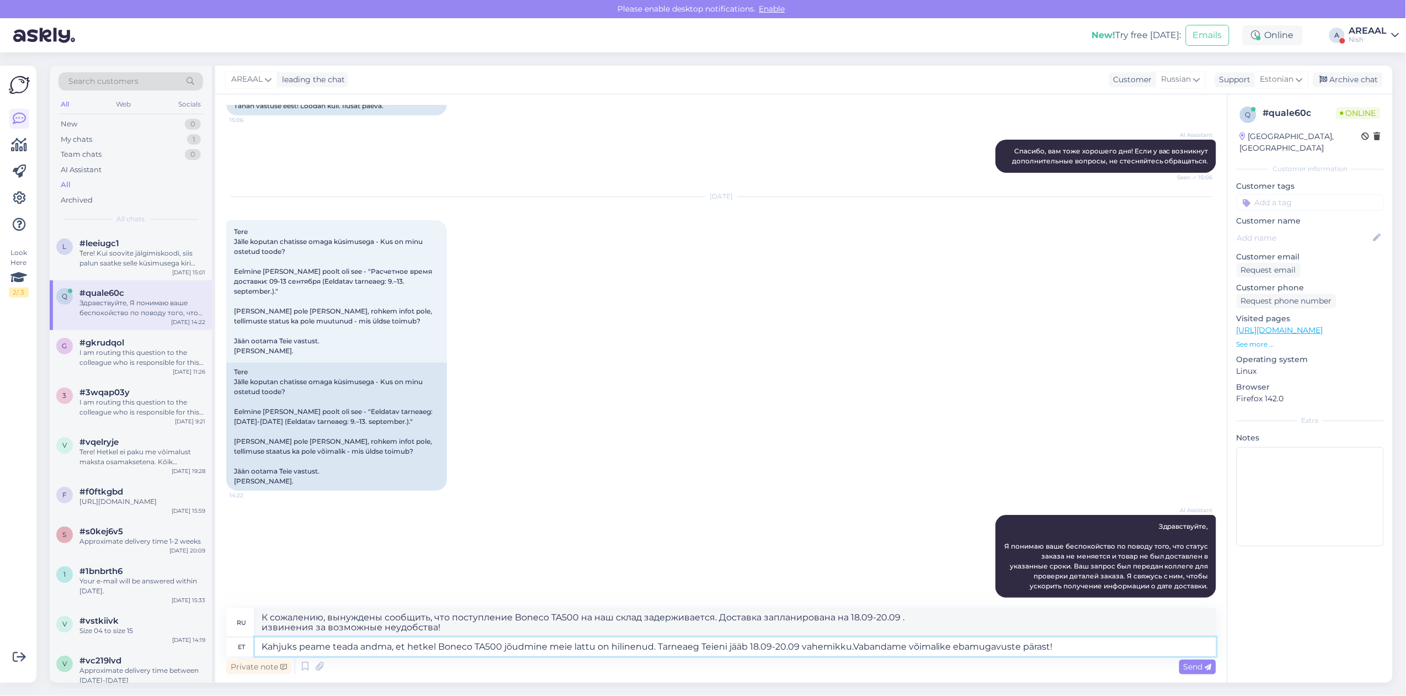
type textarea "К сожалению, вынуждены сообщить, что поступление Boneco TA500 на наш склад заде…"
type textarea "Kahjuks peame teada andma, et hetkel Boneco TA500 jõudmine meie lattu on hiline…"
type textarea "К сожалению, вынуждены сообщить, что поступление Boneco TA500 на наш склад заде…"
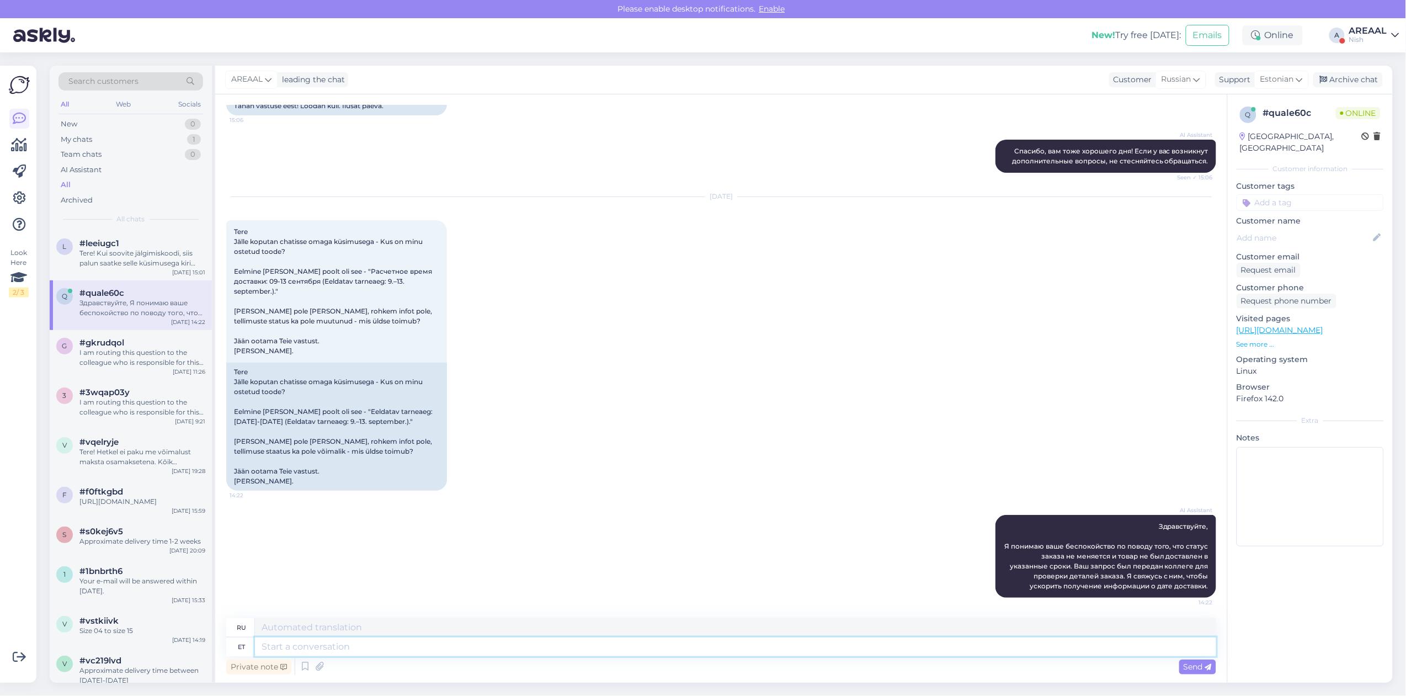
scroll to position [2004, 0]
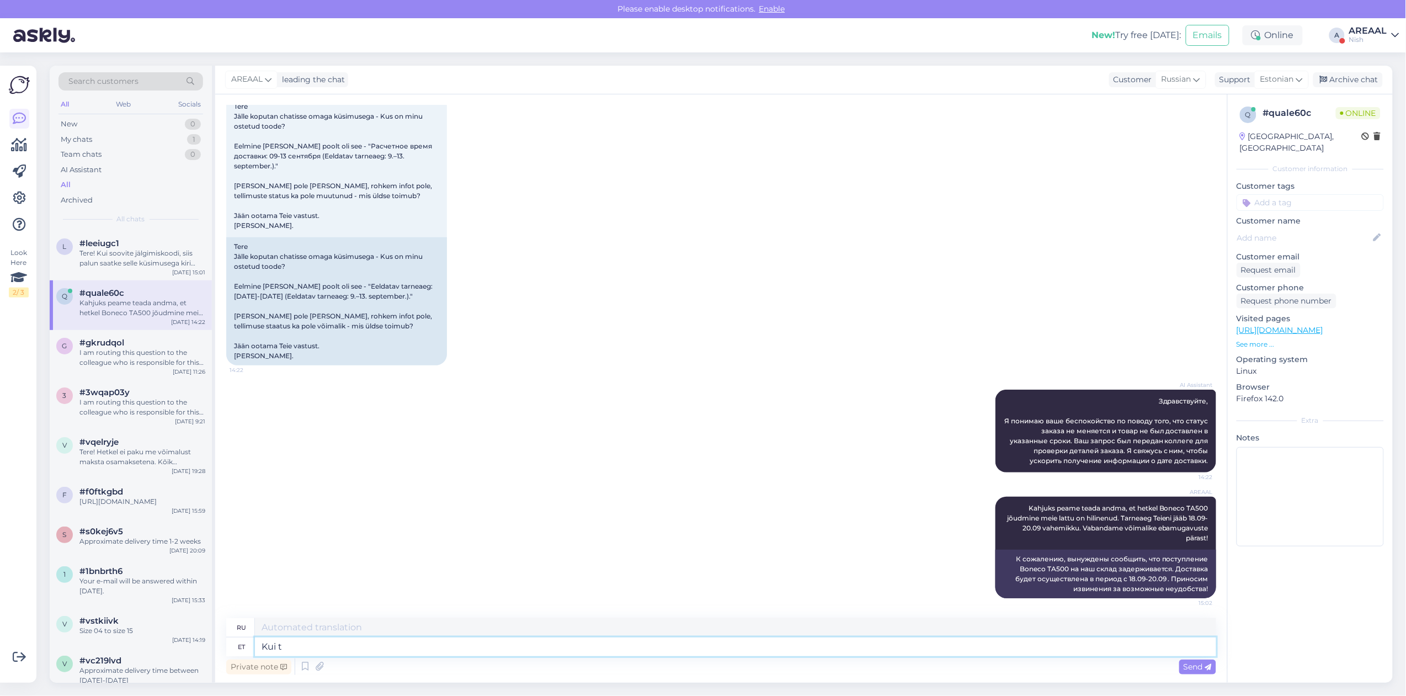
type textarea "Kui ta"
type textarea "Если"
type textarea "Kui tarneaeg ei"
type textarea "Если время доставки"
type textarea "Kui tarneaeg ei ole"
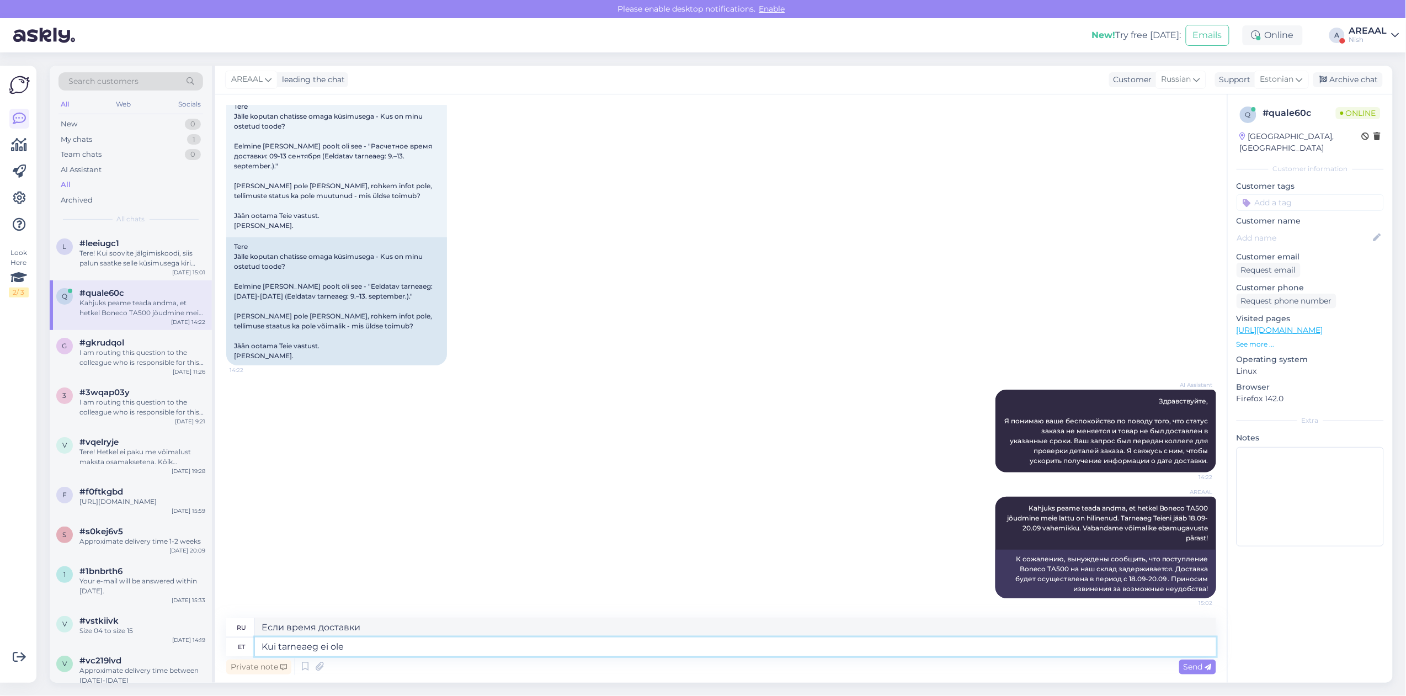
type textarea "Если время доставки не"
type textarea "Kui tarneaeg ei ole sobilik, si"
type textarea "Если время доставки не подходит,"
type textarea "Kui tarneaeg ei ole sobilik, siis andk"
type textarea "Если время доставки не подходит, то"
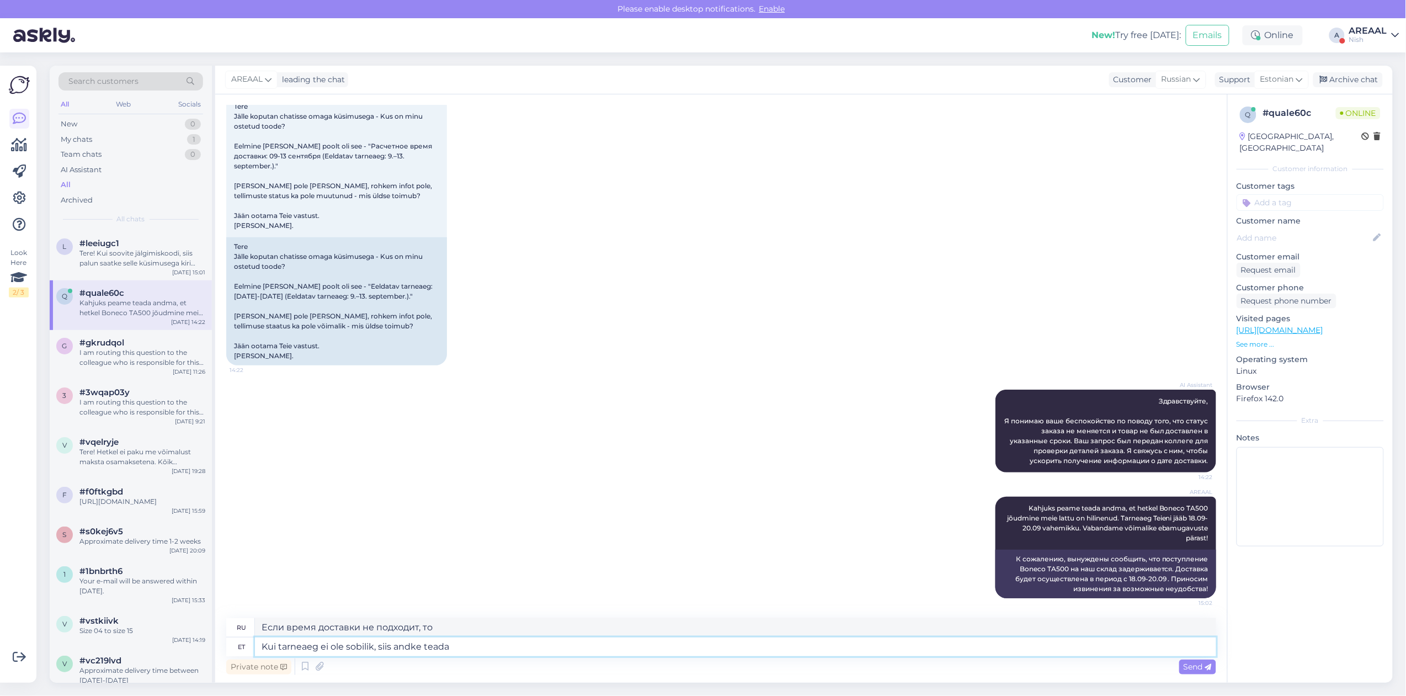
type textarea "Kui tarneaeg ei ole sobilik, siis andke teada"
type textarea "Если время доставки не подходит, пожалуйста, дайте"
type textarea "Kui tarneaeg ei ole sobilik, siis andke teada ja k"
type textarea "Если время доставки вас не устраивает, пожалуйста, сообщите нам об этом."
type textarea "Kui tarneaeg ei ole sobilik, siis andke teada ja kan"
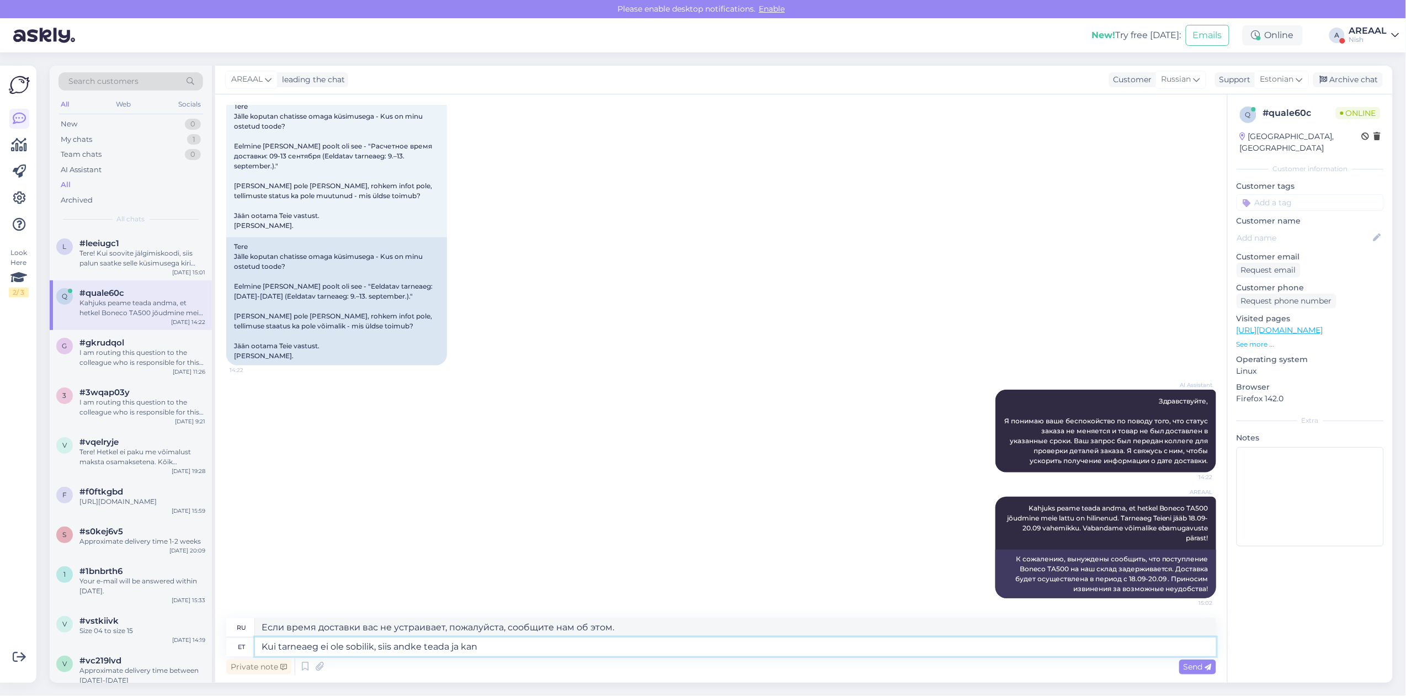
type textarea "Если время доставки вас не устраивает, пожалуйста, сообщите нам об этом и"
type textarea "Kui tarneaeg ei ole sobilik, siis andke teada ja kanname rah"
type textarea "Если время доставки вас не устраивает, сообщите нам об этом, и мы примем меры."
type textarea "Kui tarneaeg ei ole sobilik, siis andke teada ja kanname raha tag"
type textarea "Если время доставки вас не устроит, сообщите нам об этом, и мы вернем деньги."
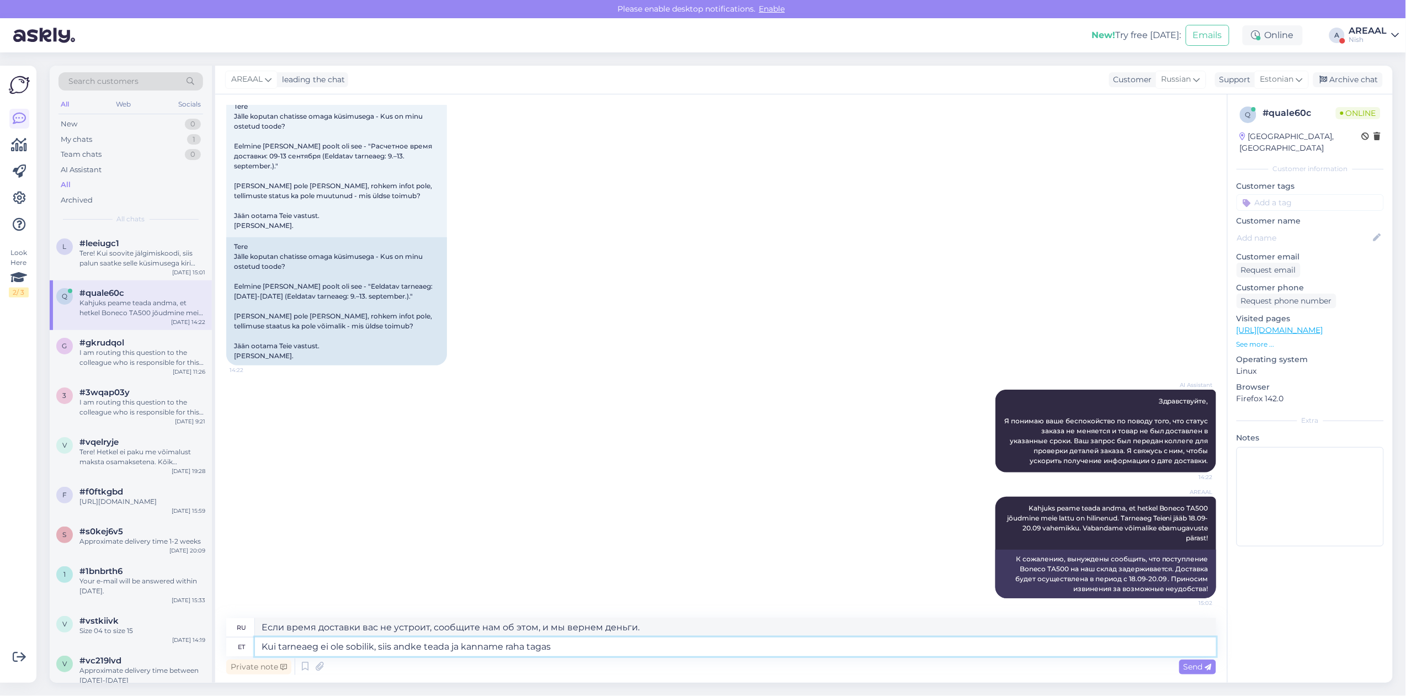
type textarea "Kui tarneaeg ei ole sobilik, siis andke teada ja kanname raha tagasi"
type textarea "Если время доставки вас не устроит, сообщите нам об этом, и мы вернем вам деньг…"
type textarea "Kui tarneaeg ei ole sobilik, siis andke teada ja kanname raha tagasi."
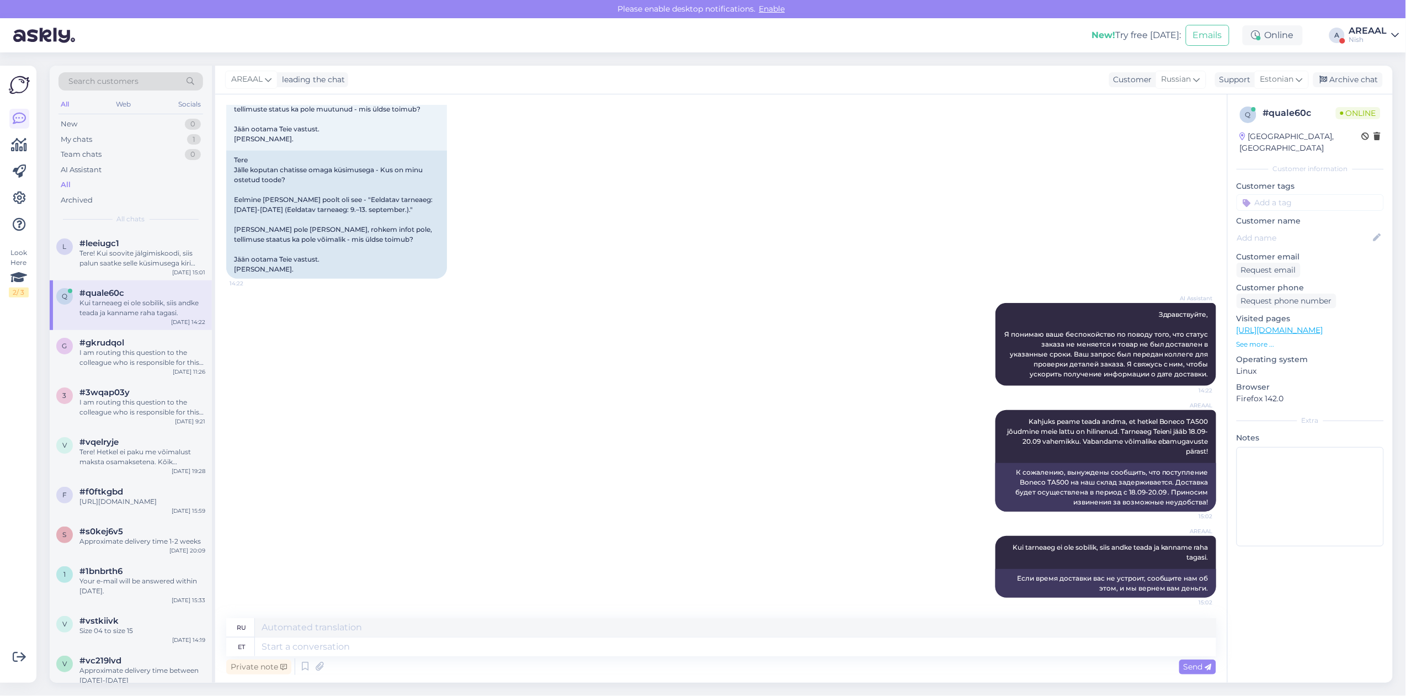
click at [724, 453] on div "AREAAL Kahjuks peame teada andma, et hetkel Boneco TA500 jõudmine meie lattu on…" at bounding box center [721, 461] width 990 height 126
click at [654, 292] on div "AI Assistant Здравствуйте, Я понимаю ваше беспокойство по поводу того, что стат…" at bounding box center [721, 344] width 990 height 107
click at [130, 268] on div "Tere! Kui soovite jälgimiskoodi, siis palun saatke selle küsimusega kiri info@v…" at bounding box center [142, 258] width 126 height 20
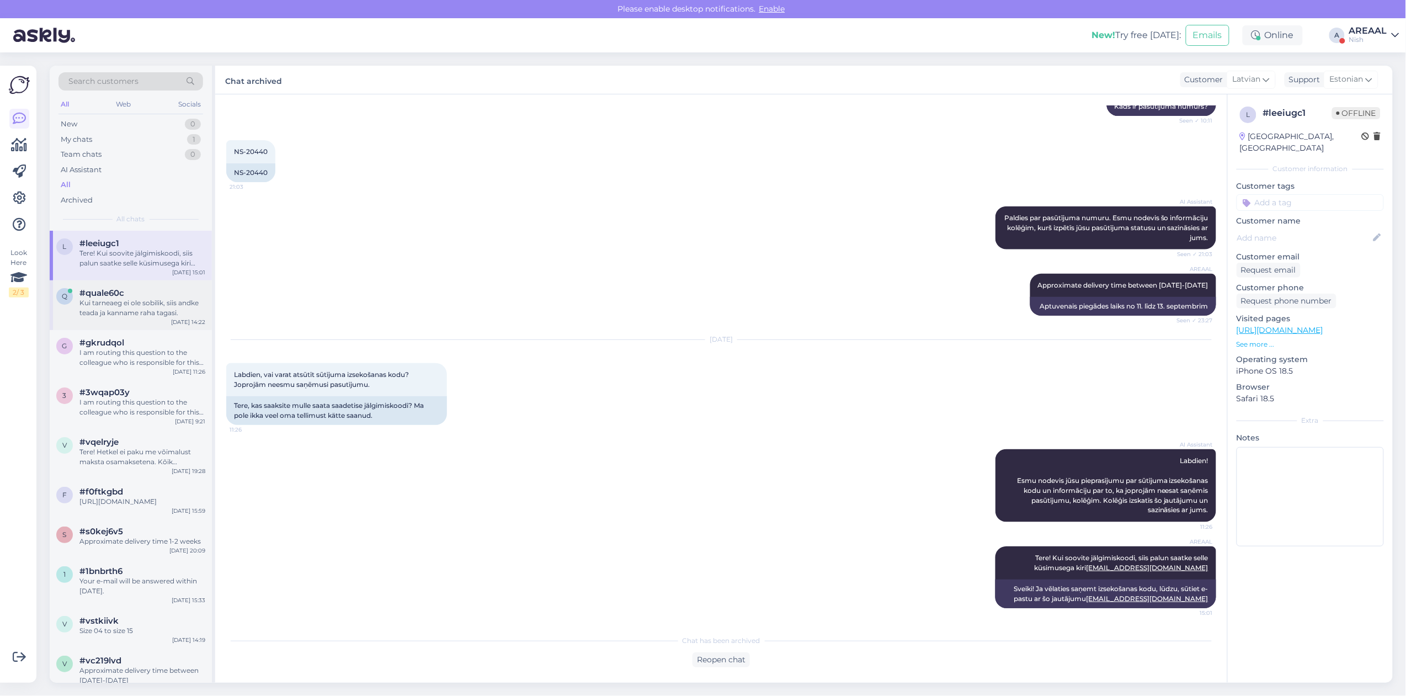
click at [142, 319] on div "q #quale60c Kui tarneaeg ei ole sobilik, siis andke teada ja kanname raha tagas…" at bounding box center [131, 305] width 162 height 50
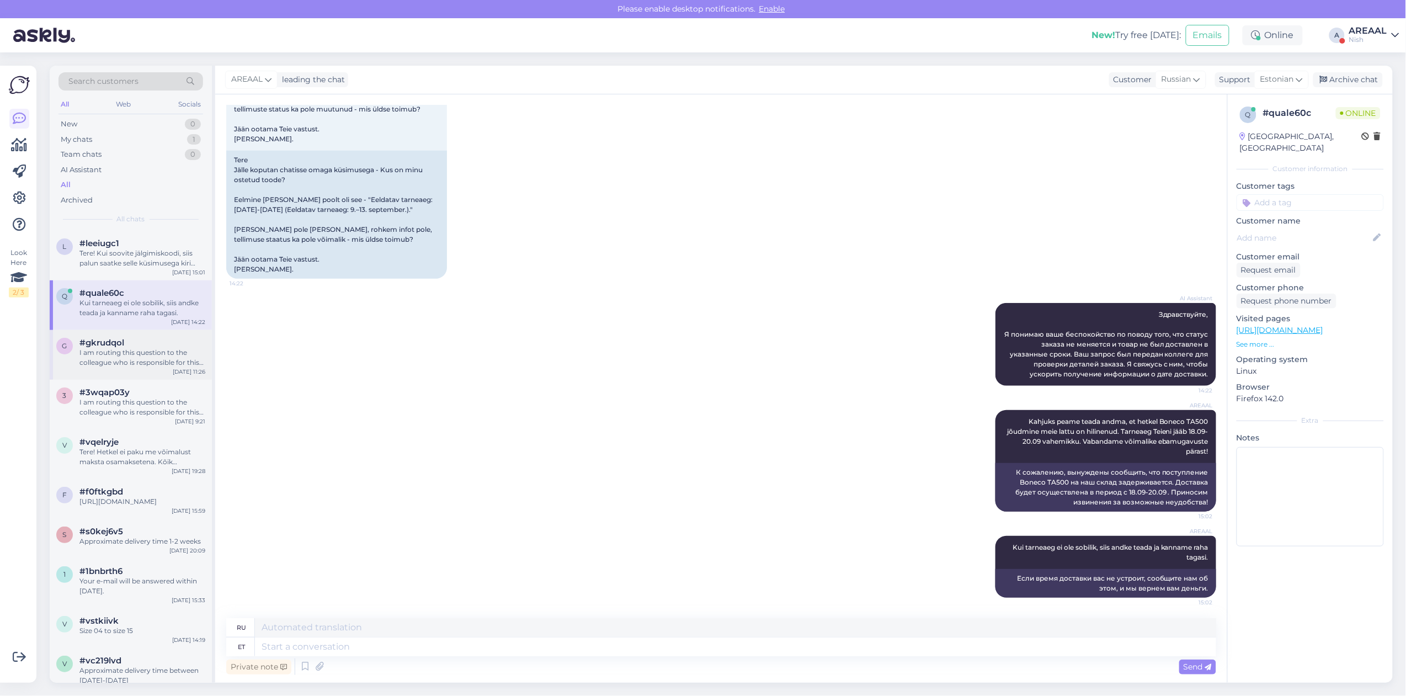
click at [138, 348] on div "I am routing this question to the colleague who is responsible for this topic. …" at bounding box center [142, 358] width 126 height 20
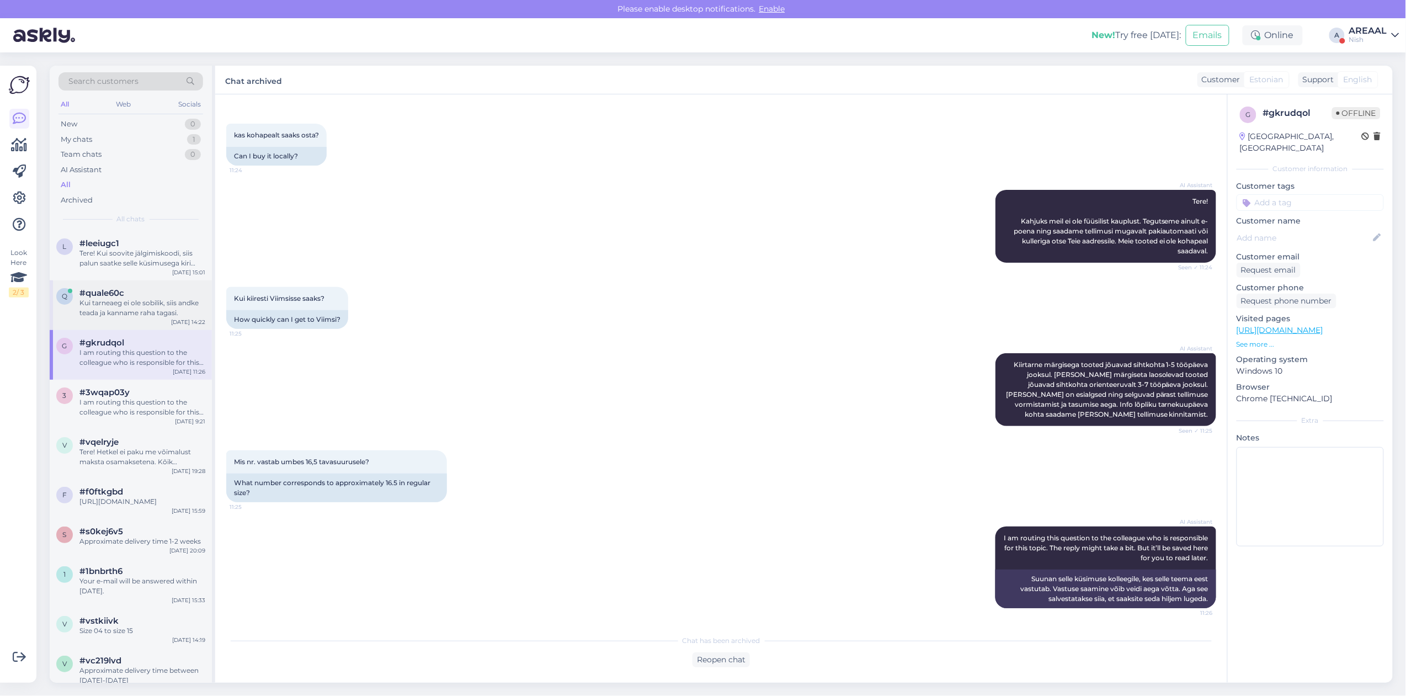
click at [138, 304] on div "Kui tarneaeg ei ole sobilik, siis andke teada ja kanname raha tagasi." at bounding box center [142, 308] width 126 height 20
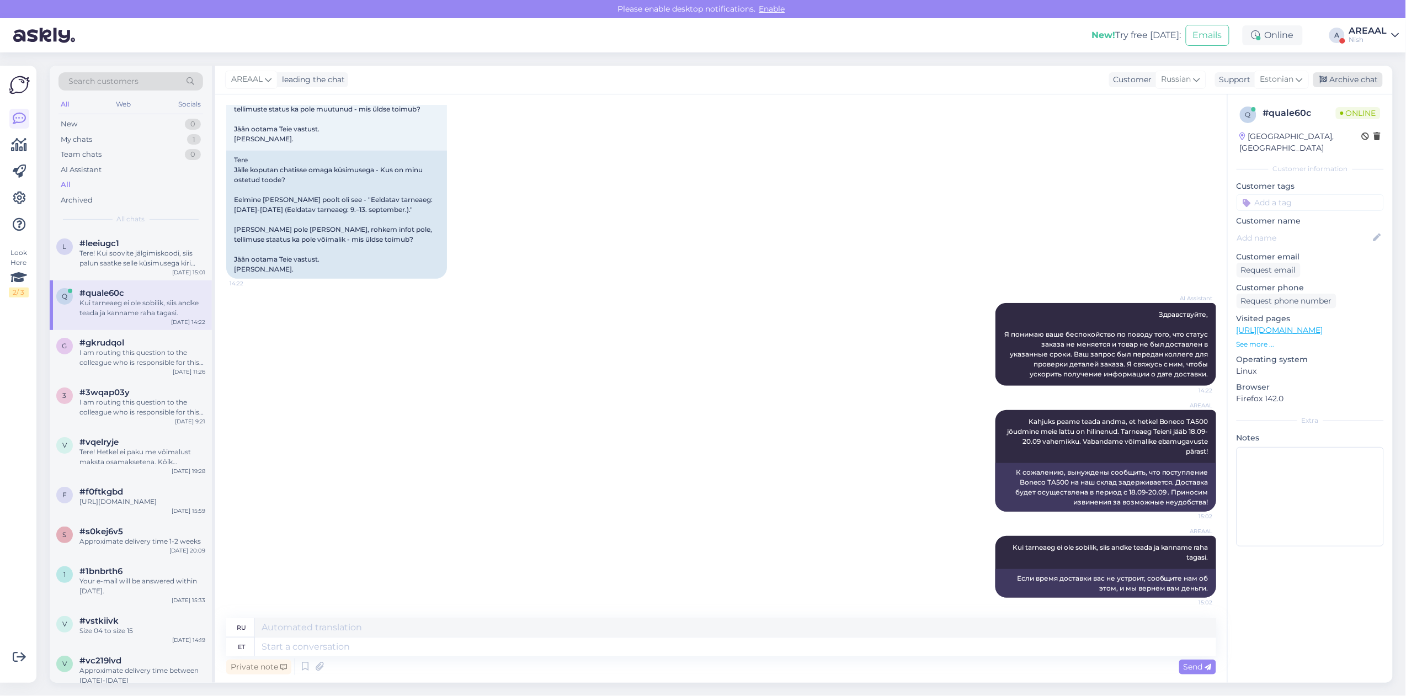
click at [1353, 81] on div "Archive chat" at bounding box center [1348, 79] width 70 height 15
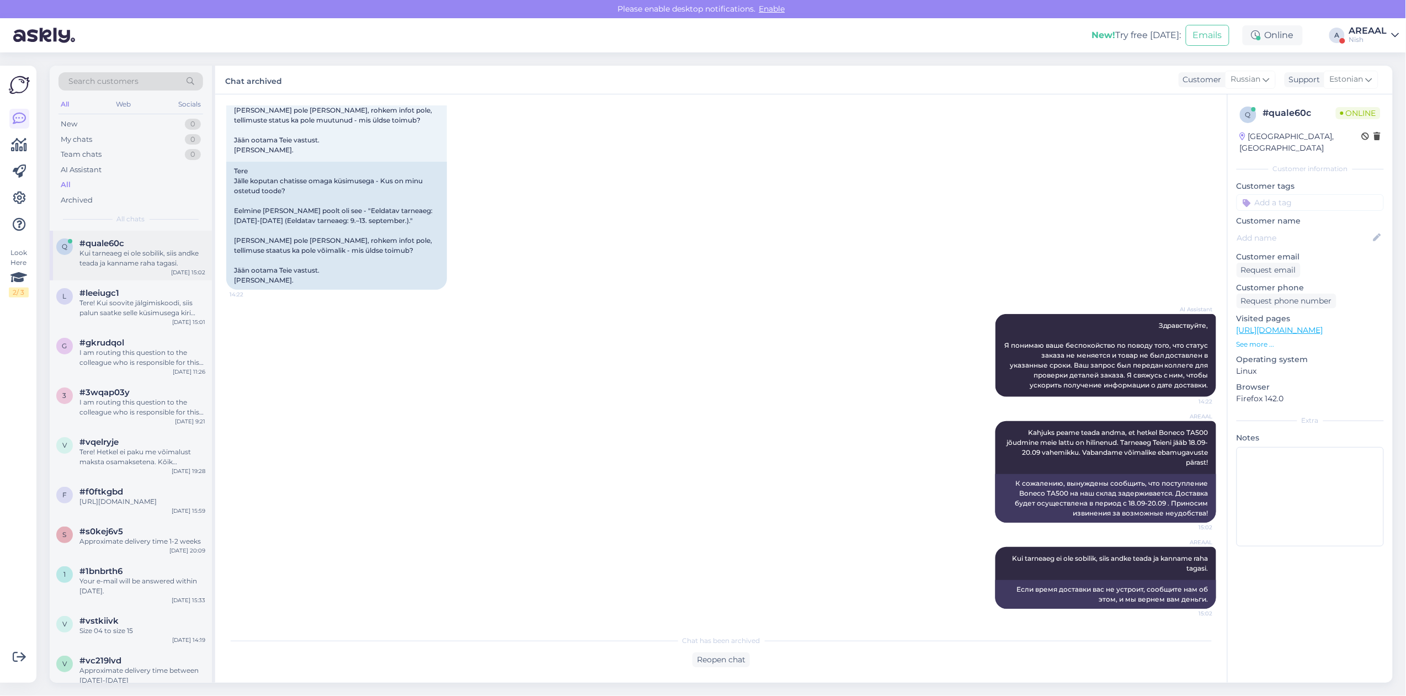
click at [148, 252] on div "Kui tarneaeg ei ole sobilik, siis andke teada ja kanname raha tagasi." at bounding box center [142, 258] width 126 height 20
click at [1359, 34] on div "AREAAL" at bounding box center [1368, 30] width 38 height 9
click at [1371, 62] on button "Open" at bounding box center [1374, 61] width 31 height 17
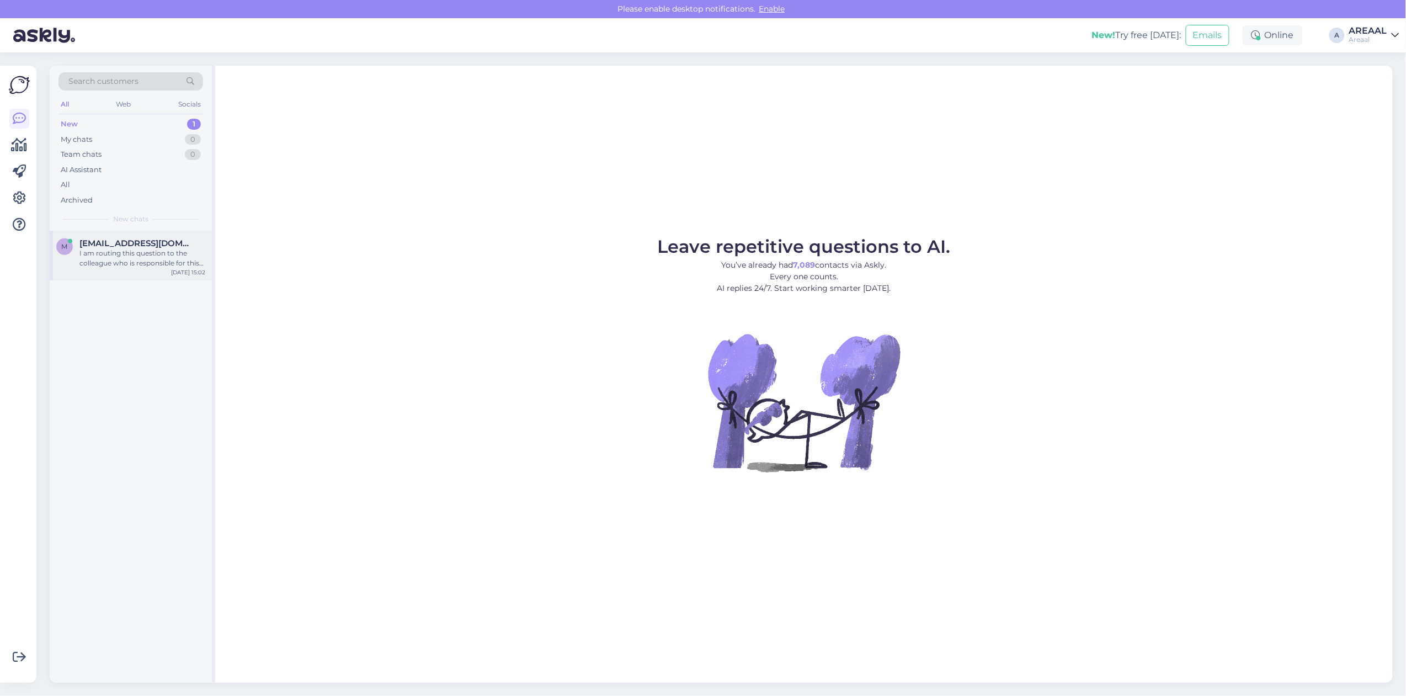
click at [143, 251] on div "I am routing this question to the colleague who is responsible for this topic. …" at bounding box center [142, 258] width 126 height 20
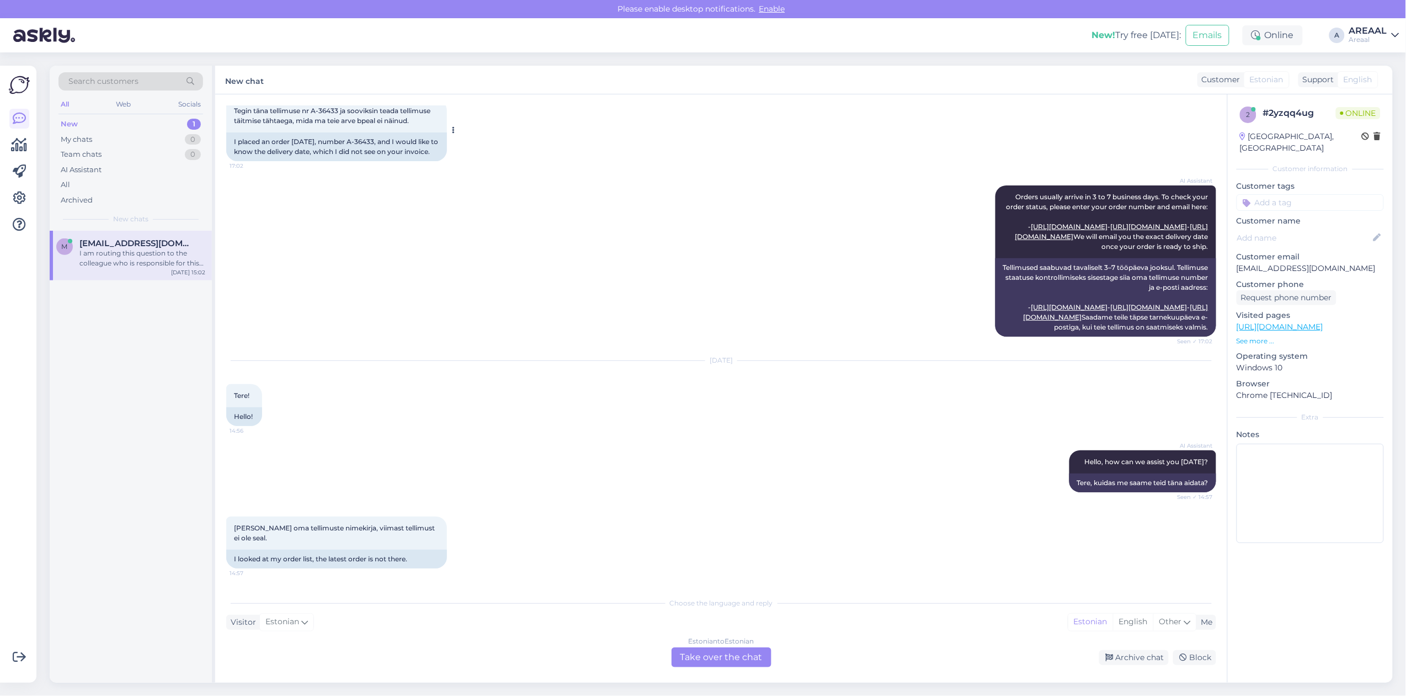
scroll to position [0, 0]
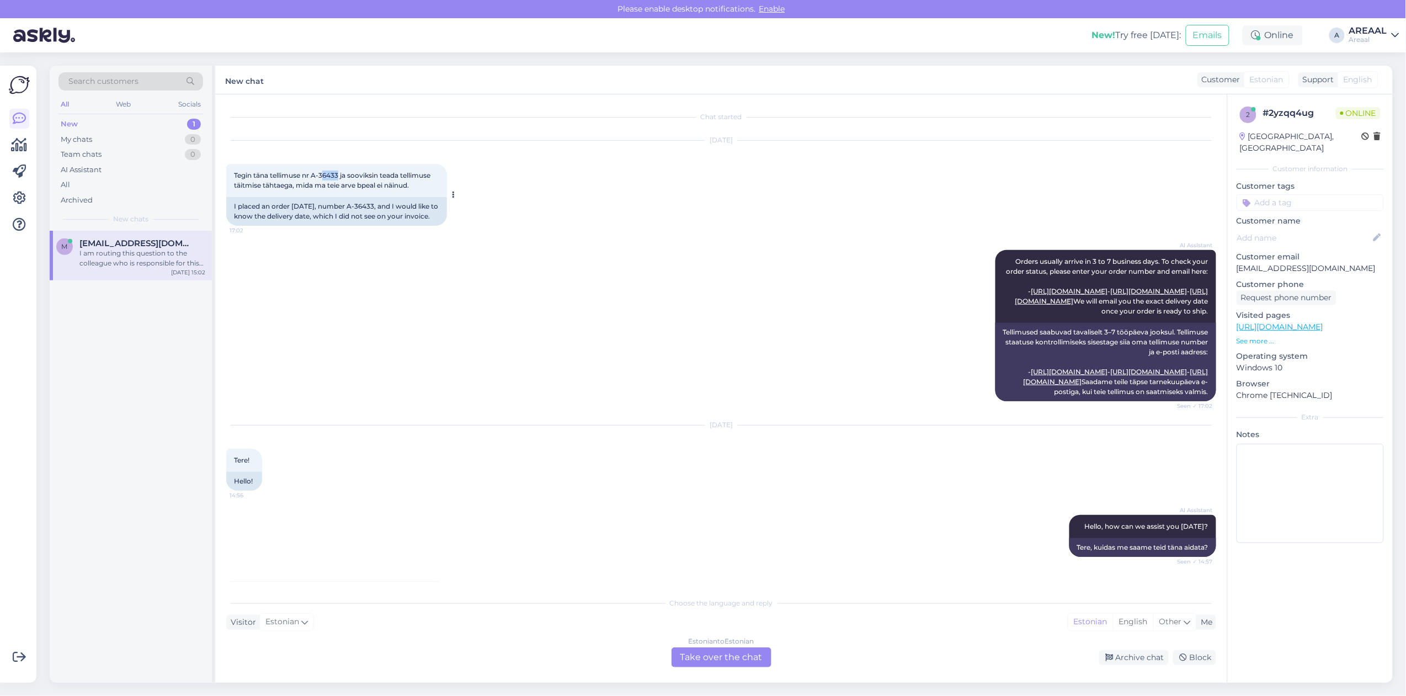
copy span "6433"
copy span "36433"
copy span "A-36433"
drag, startPoint x: 340, startPoint y: 175, endPoint x: 315, endPoint y: 178, distance: 24.9
click at [315, 178] on span "Tegin täna tellimuse nr A-36433 ja sooviksin teada tellimuse täitmise tähtaega,…" at bounding box center [333, 180] width 198 height 18
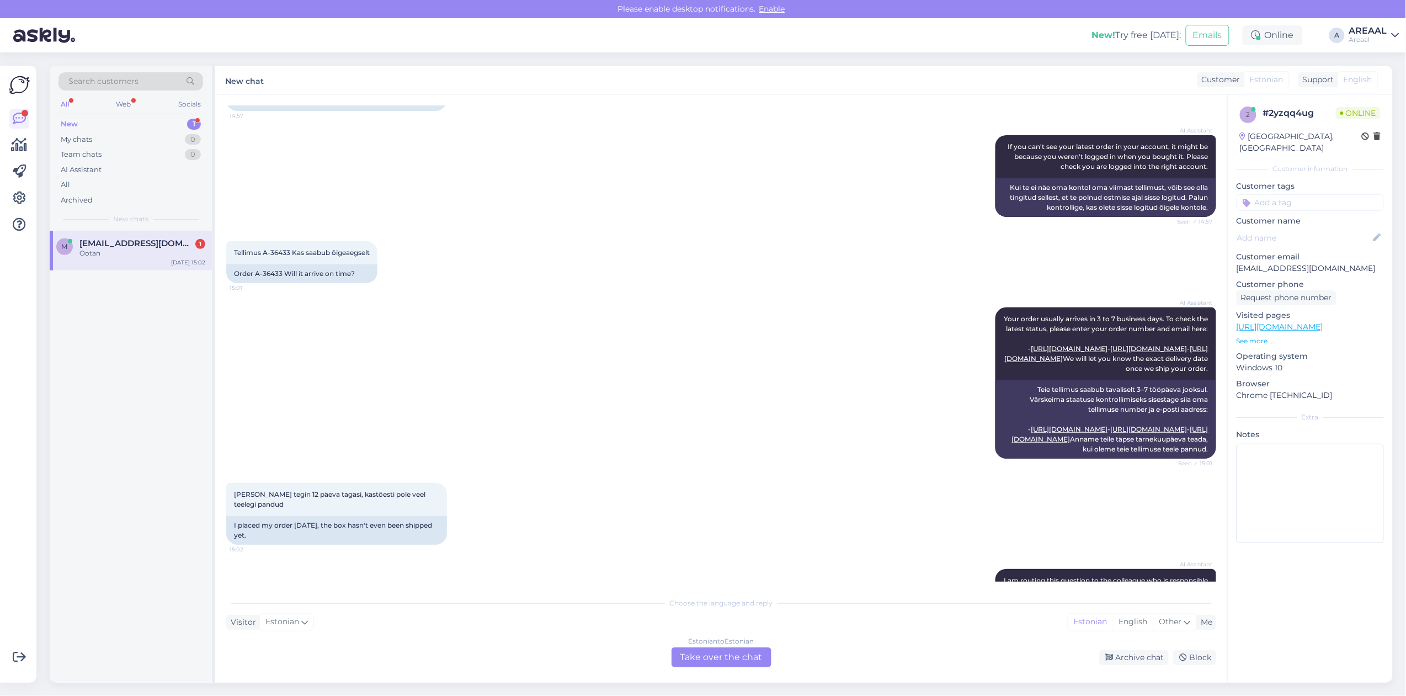
scroll to position [797, 0]
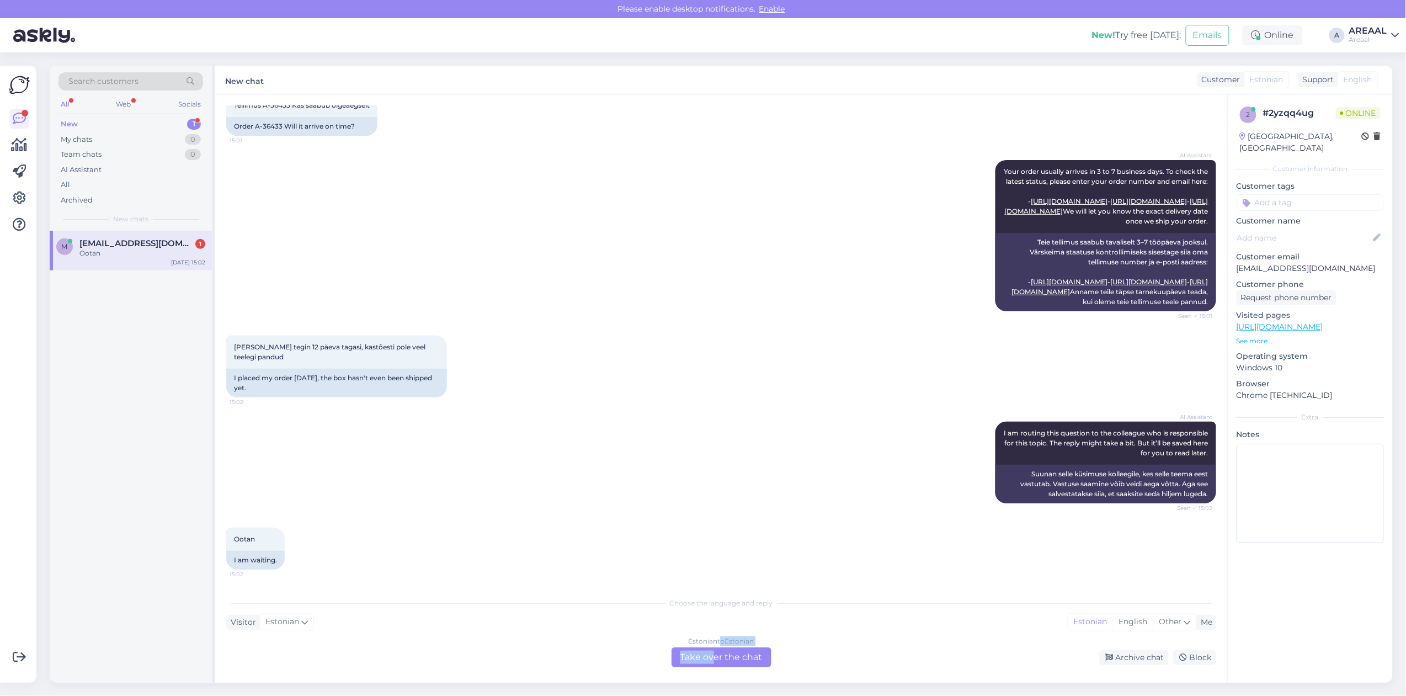
click at [718, 647] on div "Estonian to Estonian Take over the chat" at bounding box center [721, 657] width 100 height 20
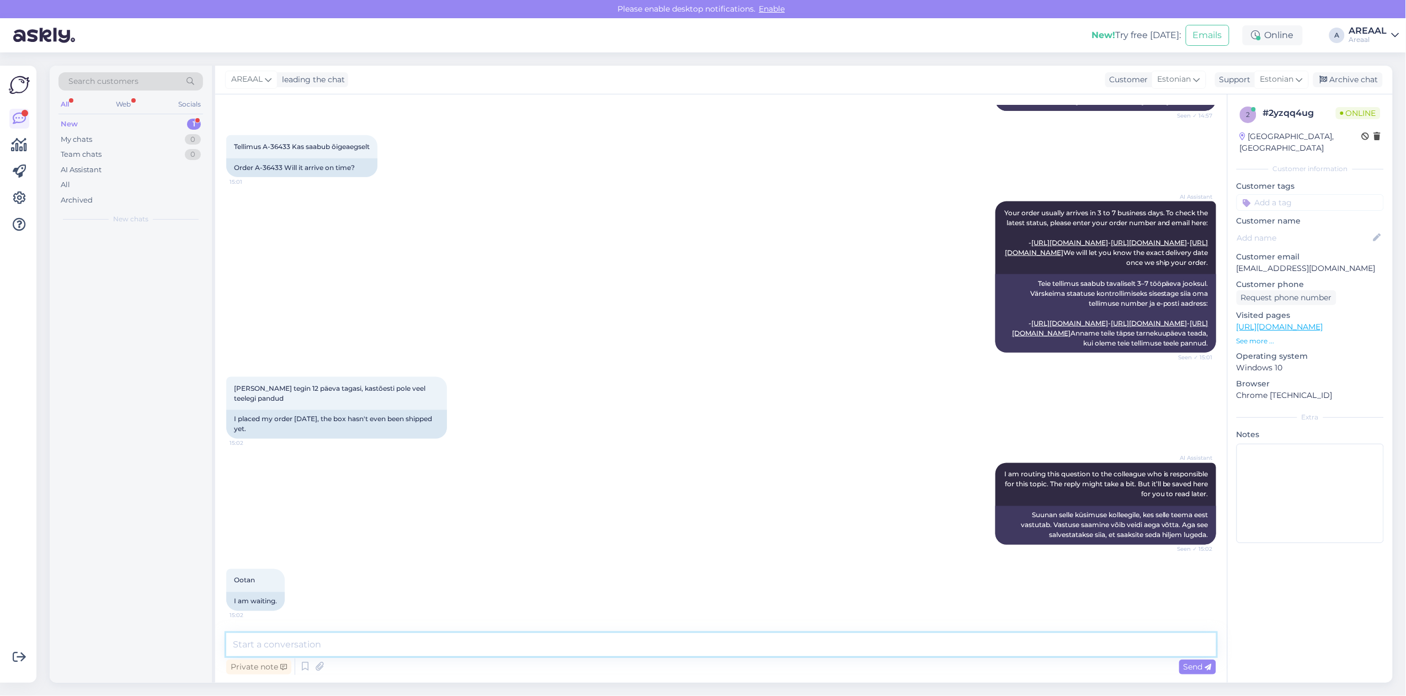
scroll to position [756, 0]
click at [714, 649] on textarea at bounding box center [721, 644] width 990 height 23
type textarea "O"
type textarea "H"
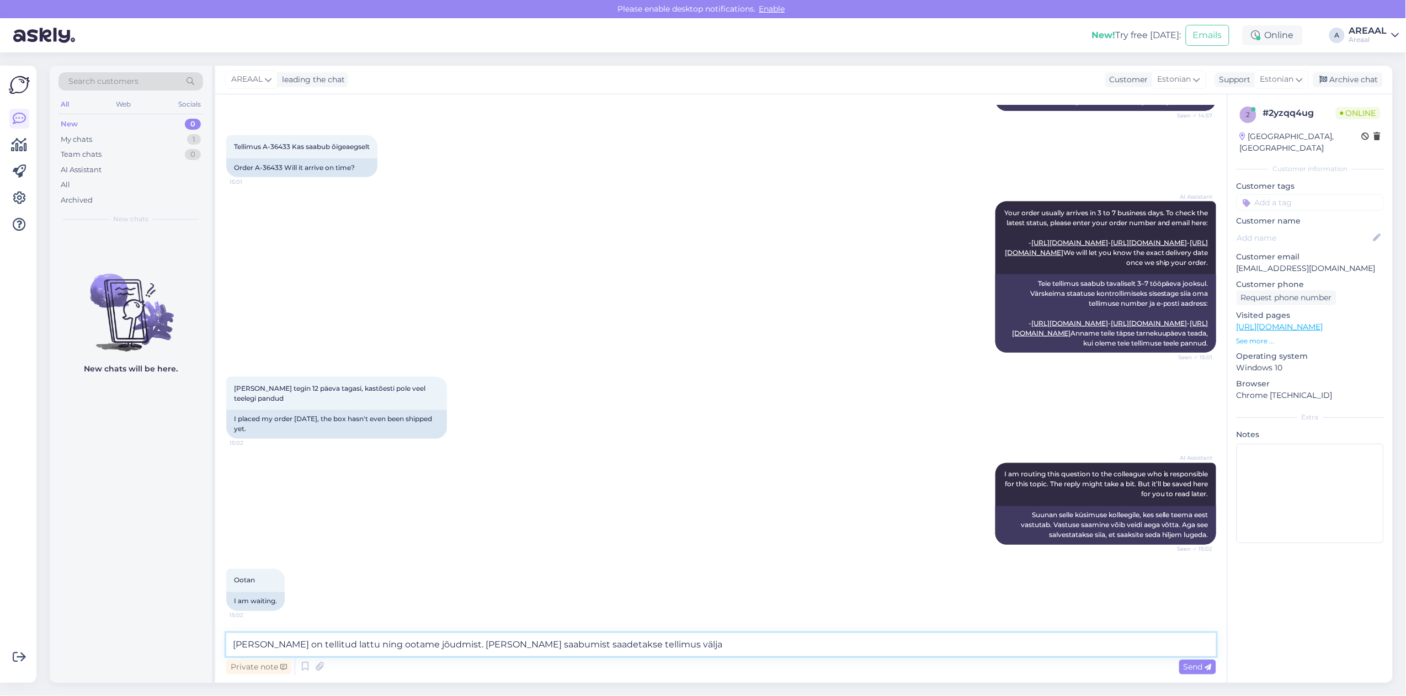
type textarea "Kaup on tellitud lattu ning ootame jõudmist. Peale kauba saabumist saadetakse t…"
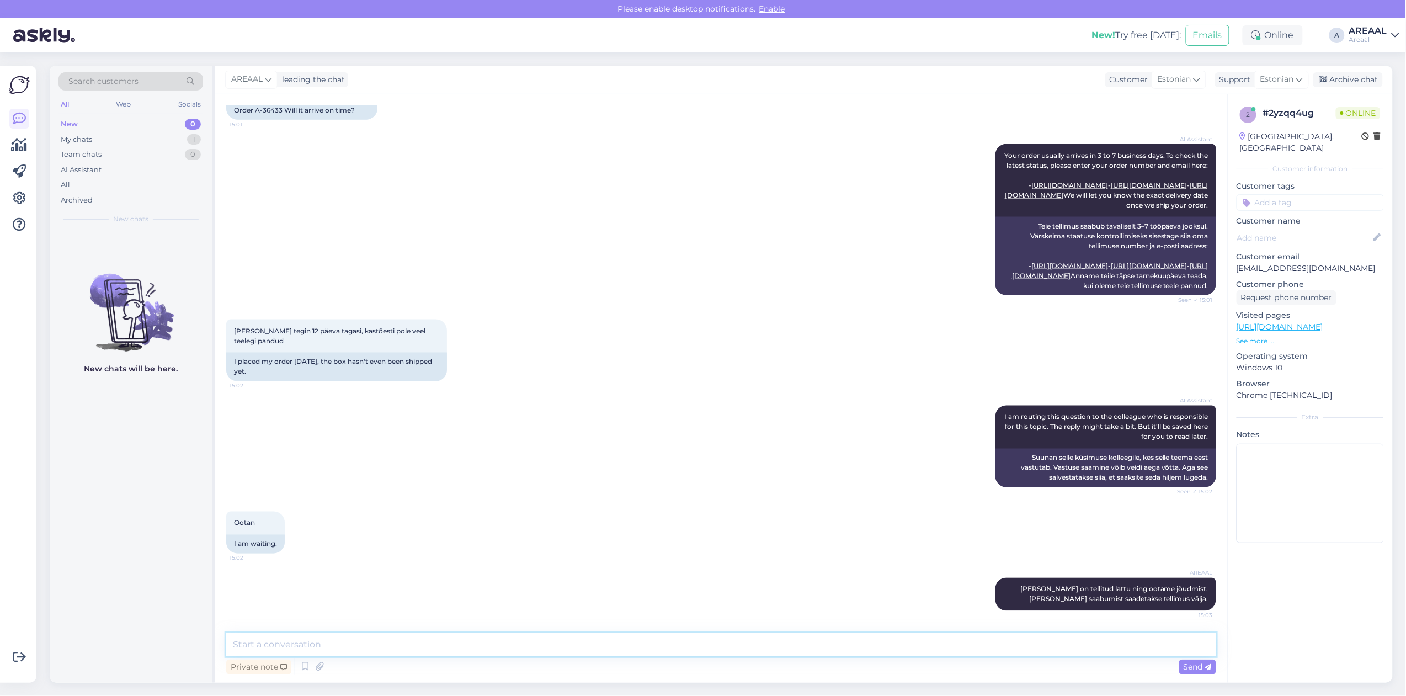
scroll to position [813, 0]
click at [1028, 639] on textarea "Orienteeruv tarneaeg vahemikus" at bounding box center [721, 644] width 990 height 23
type textarea "Orienteeruv tarneaeg vahemikus 19.09-23.09"
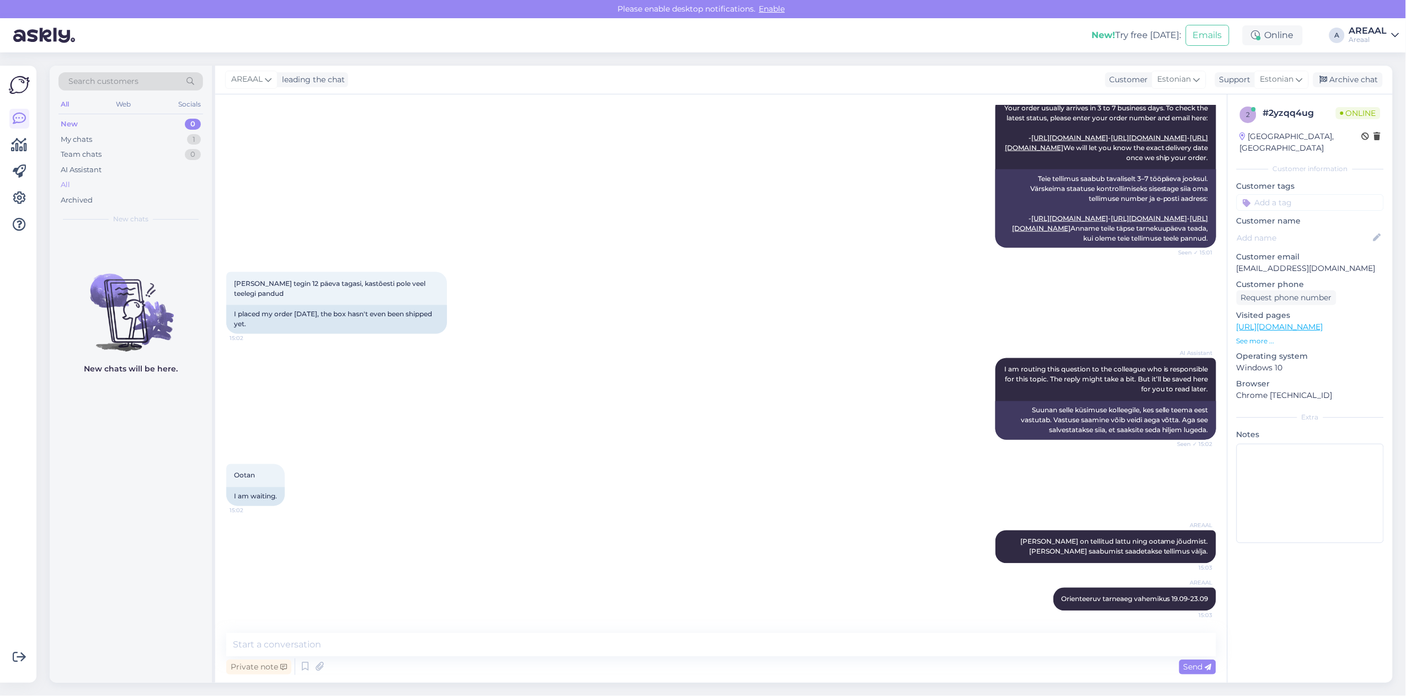
click at [116, 183] on div "All" at bounding box center [130, 184] width 145 height 15
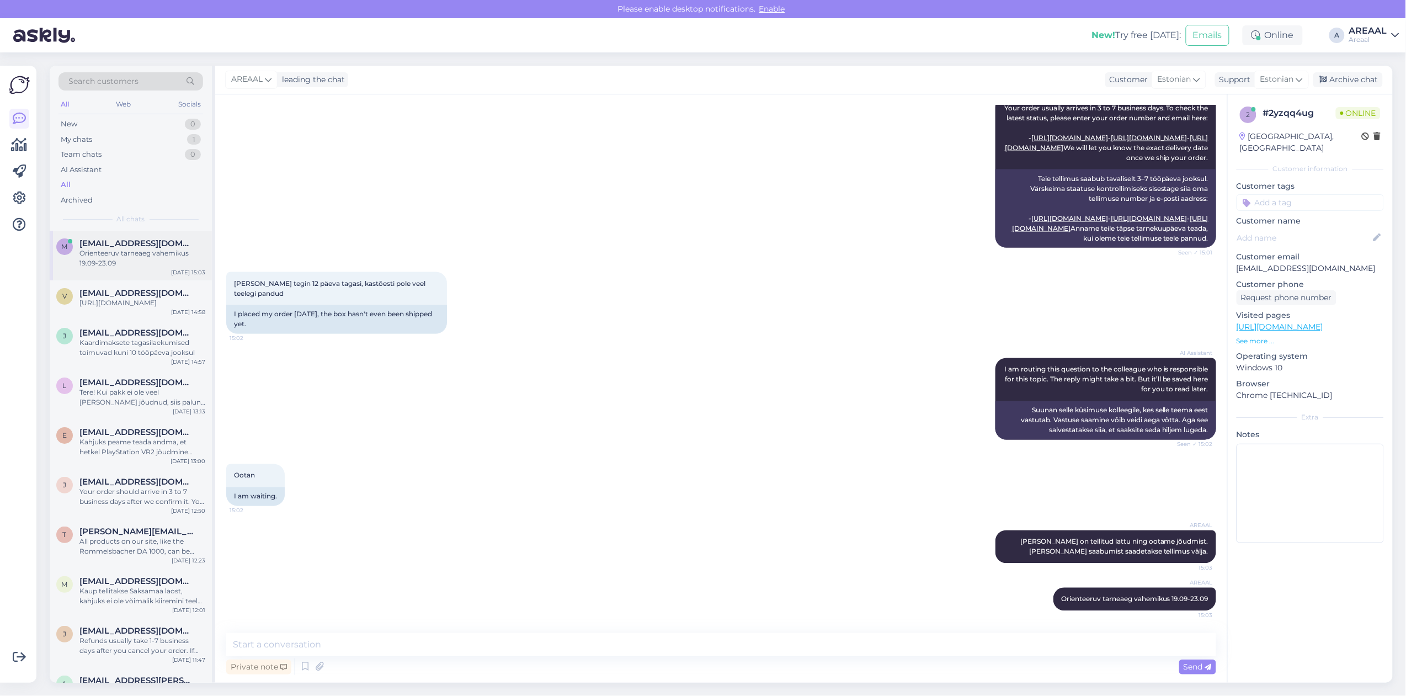
click at [144, 251] on div "Orienteeruv tarneaeg vahemikus 19.09-23.09" at bounding box center [142, 258] width 126 height 20
click at [137, 291] on span "[EMAIL_ADDRESS][DOMAIN_NAME]" at bounding box center [136, 293] width 115 height 10
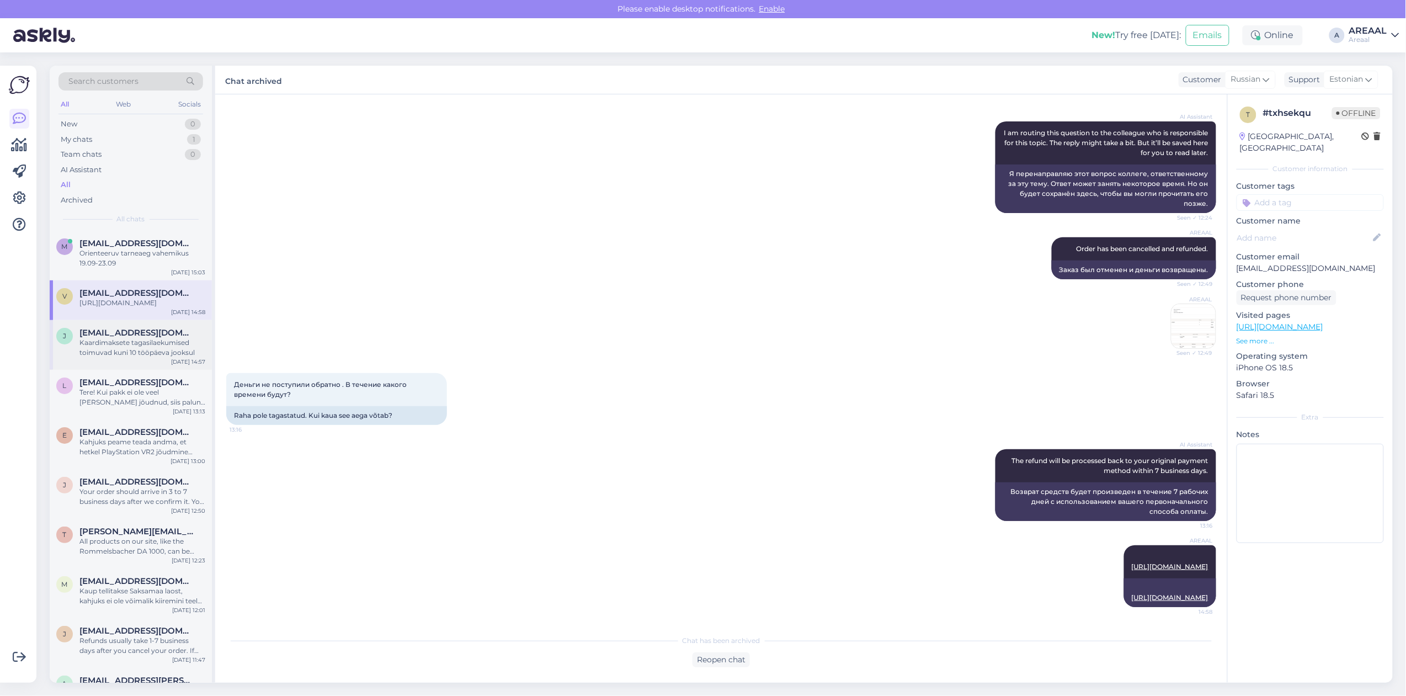
click at [145, 349] on div "Kaardimaksete tagasilaekumised toimuvad kuni 10 tööpäeva jooksul" at bounding box center [142, 348] width 126 height 20
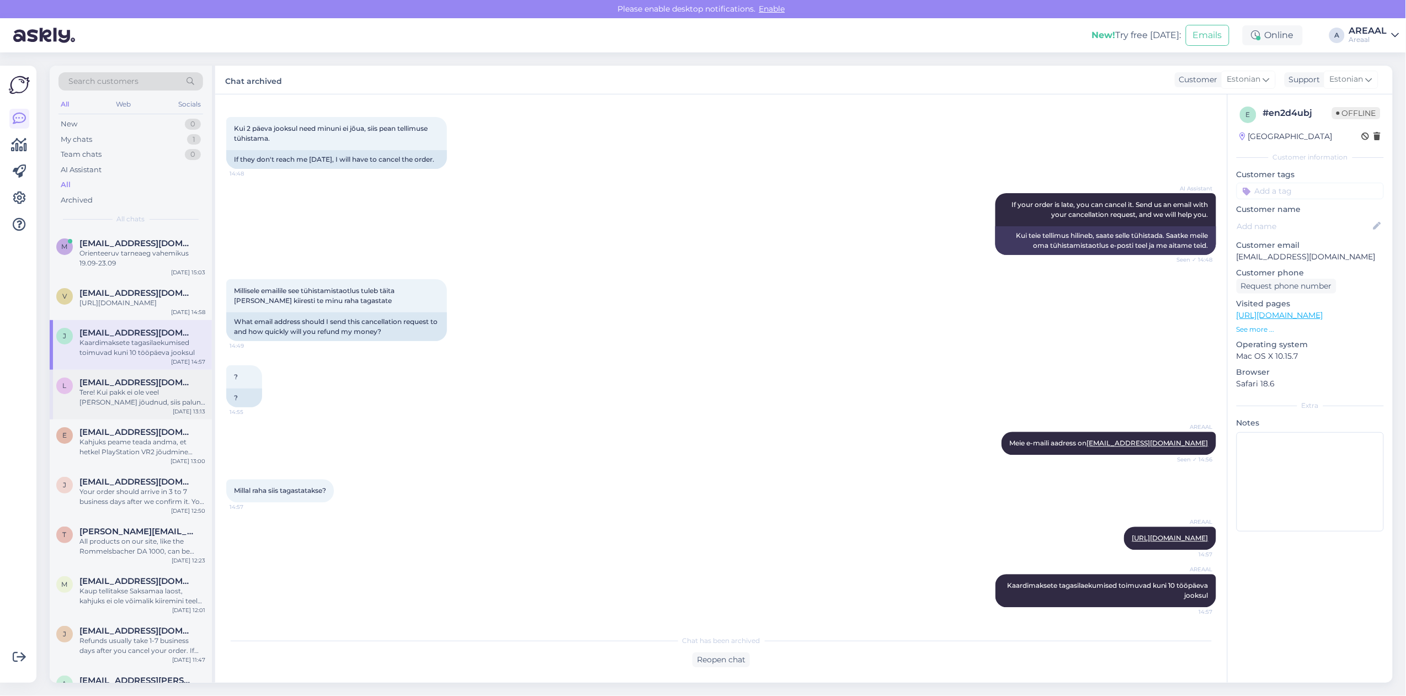
click at [152, 387] on span "[EMAIL_ADDRESS][DOMAIN_NAME]" at bounding box center [136, 382] width 115 height 10
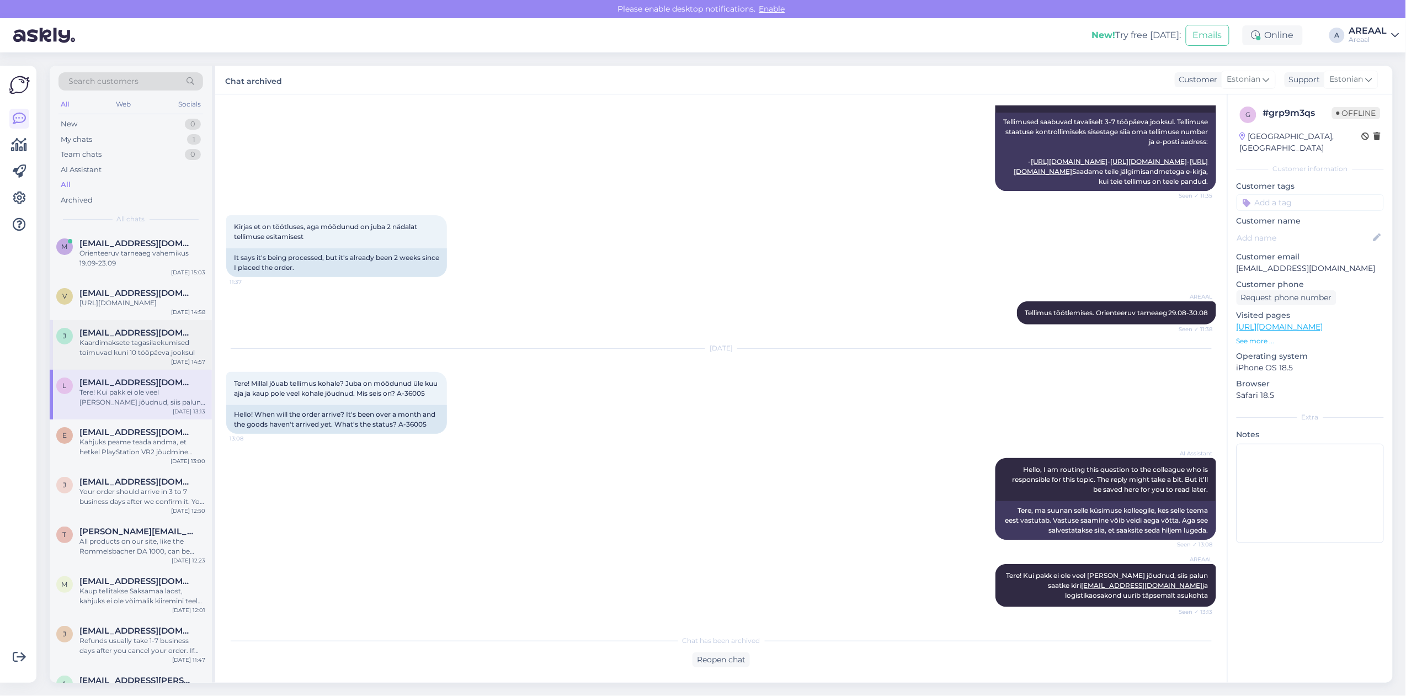
click at [155, 370] on div "j jakobremmel@gmail.com Kaardimaksete tagasilaekumised toimuvad kuni 10 tööpäev…" at bounding box center [131, 345] width 162 height 50
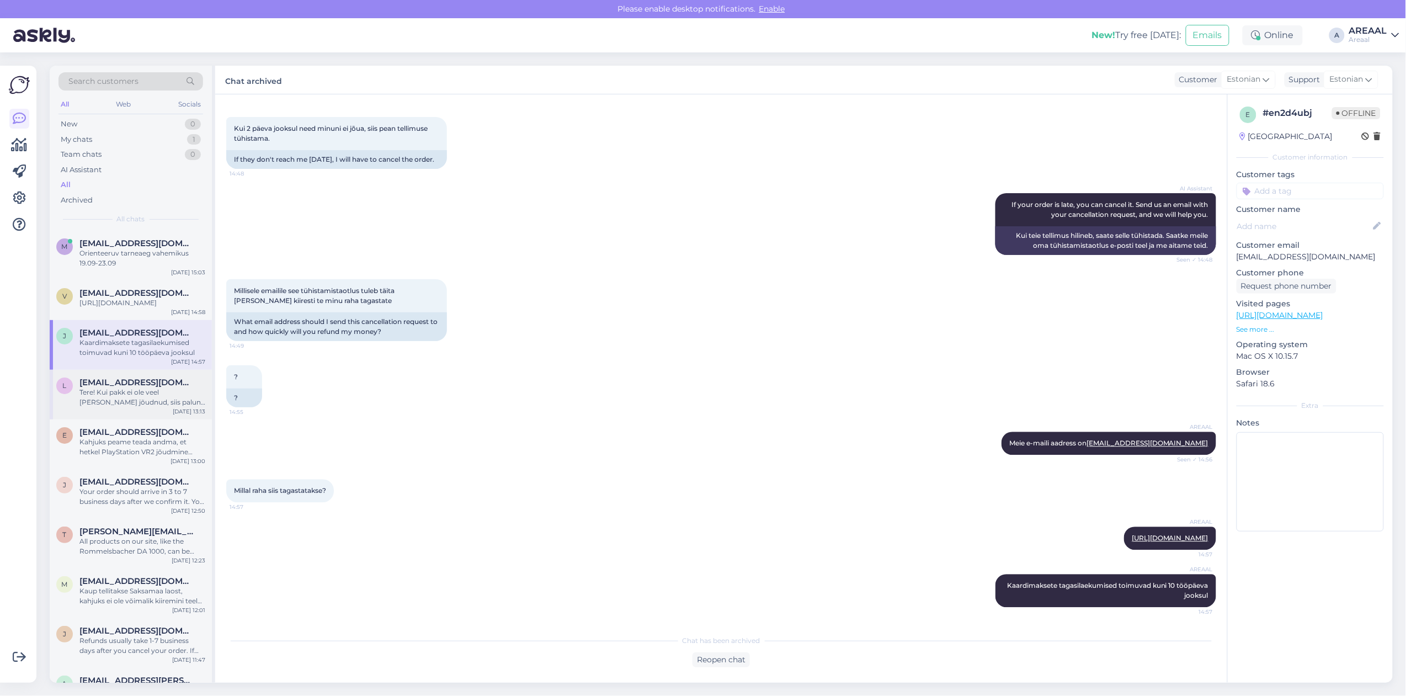
click at [175, 402] on div "Tere! Kui pakk ei ole veel [PERSON_NAME] jõudnud, siis palun saatke kiri [EMAIL…" at bounding box center [142, 397] width 126 height 20
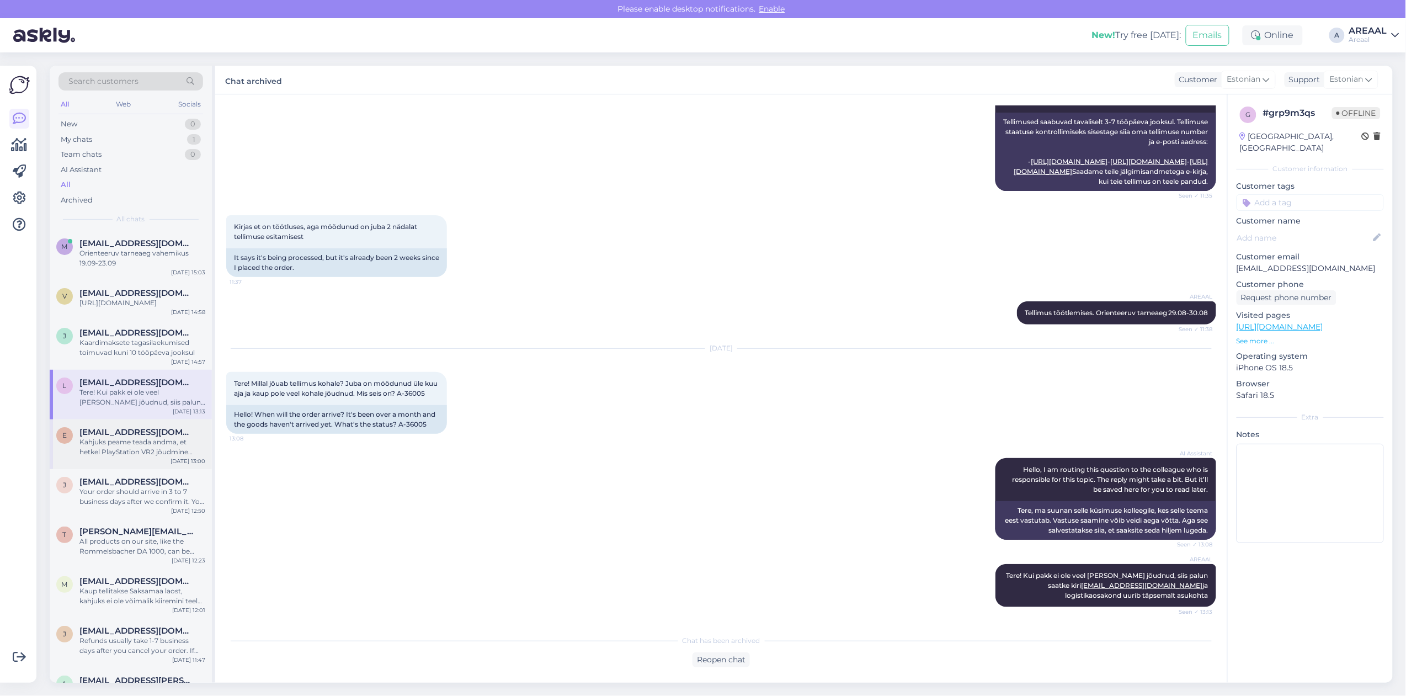
click at [175, 450] on div "Kahjuks peame teada andma, et hetkel PlayStation VR2 jõudmine meie lattu on hil…" at bounding box center [142, 447] width 126 height 20
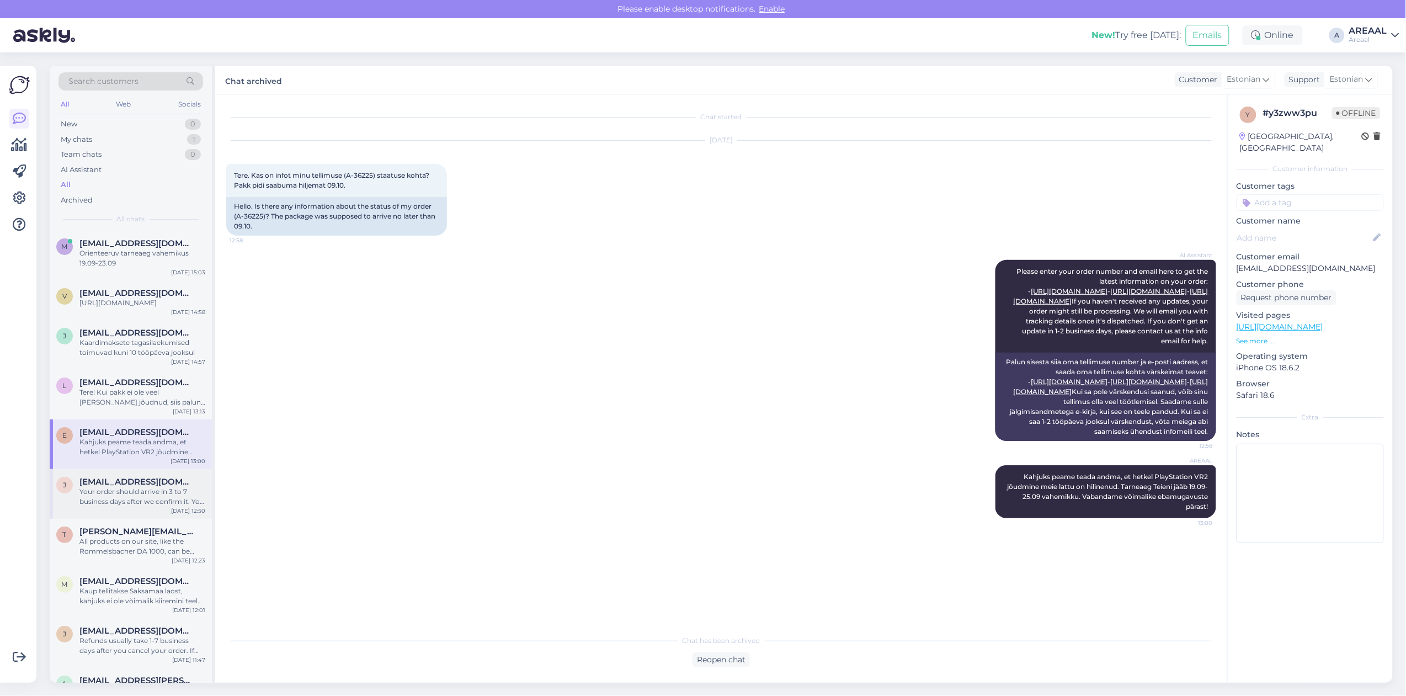
click at [170, 487] on span "[EMAIL_ADDRESS][DOMAIN_NAME]" at bounding box center [136, 482] width 115 height 10
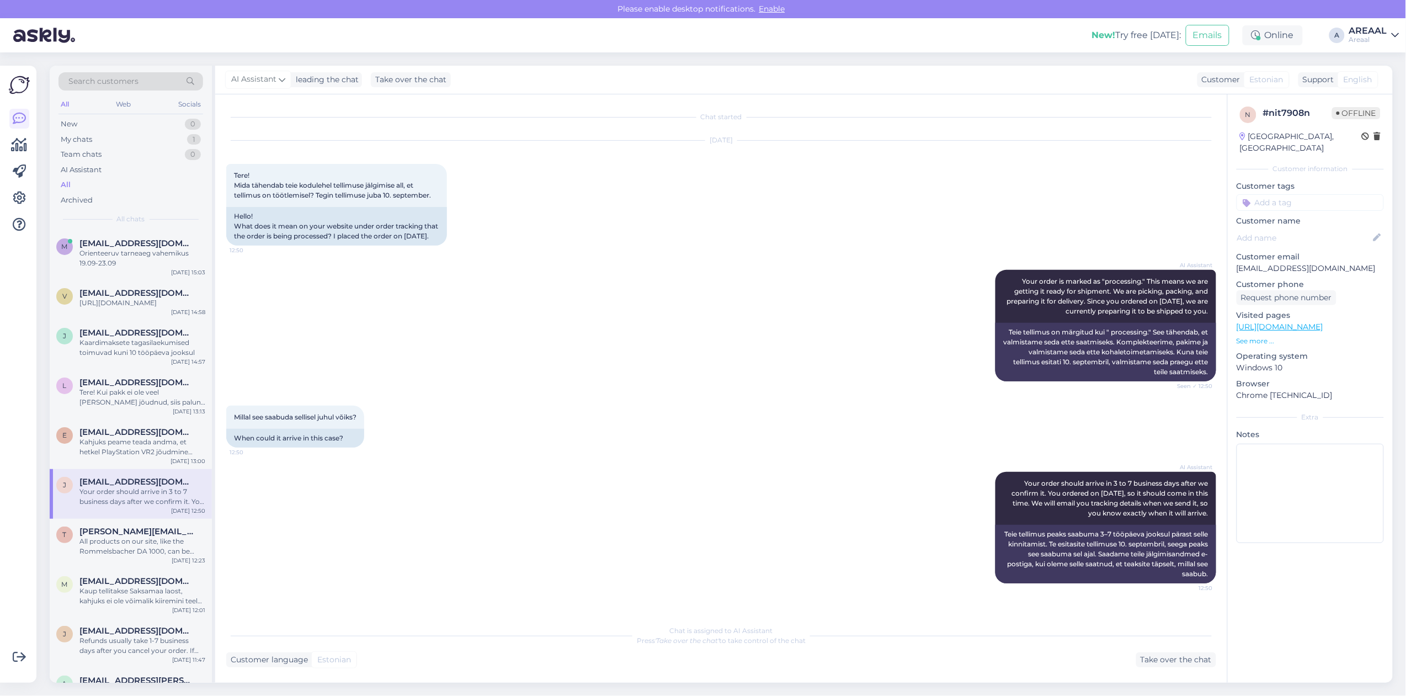
click at [1300, 263] on p "[EMAIL_ADDRESS][DOMAIN_NAME]" at bounding box center [1309, 269] width 147 height 12
copy p "[EMAIL_ADDRESS][DOMAIN_NAME]"
click at [1007, 343] on div "Teie tellimus on märgitud kui " processing." See tähendab, et valmistame seda e…" at bounding box center [1105, 352] width 221 height 58
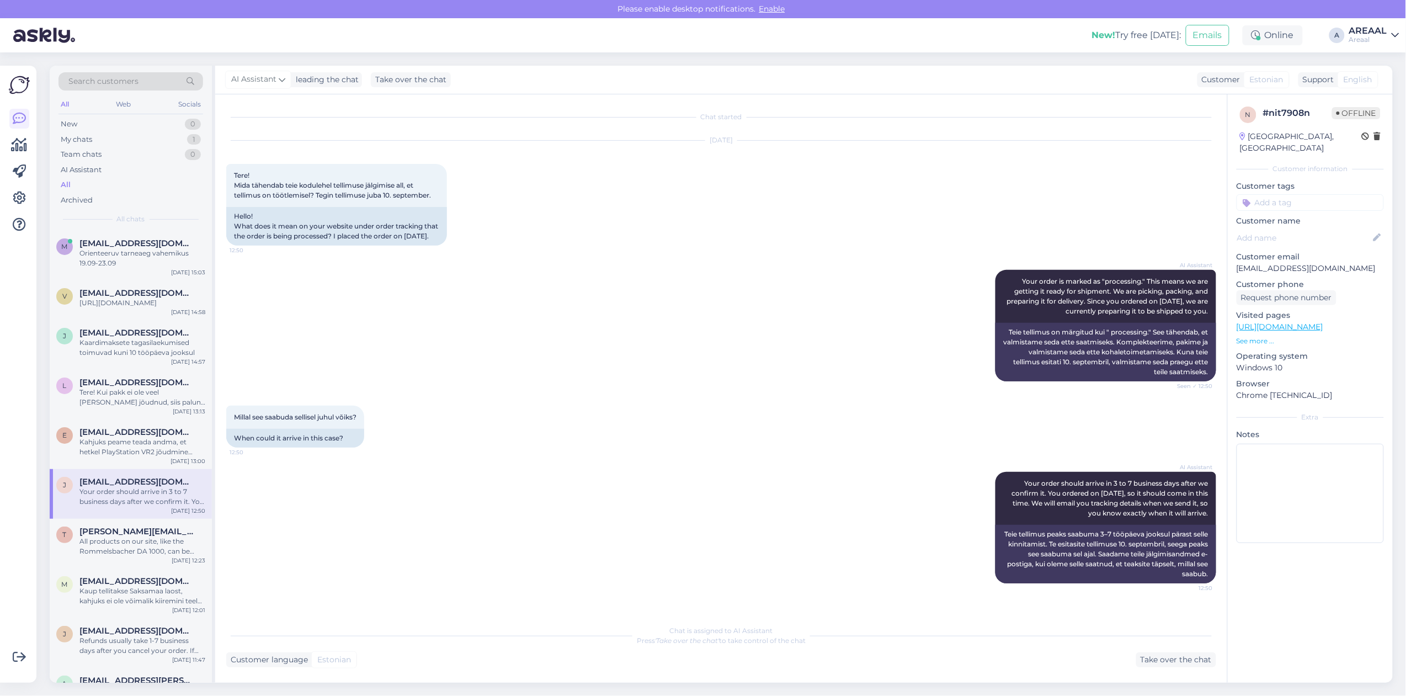
click at [486, 359] on div "AI Assistant Your order is marked as "processing." This means we are getting it…" at bounding box center [721, 326] width 990 height 136
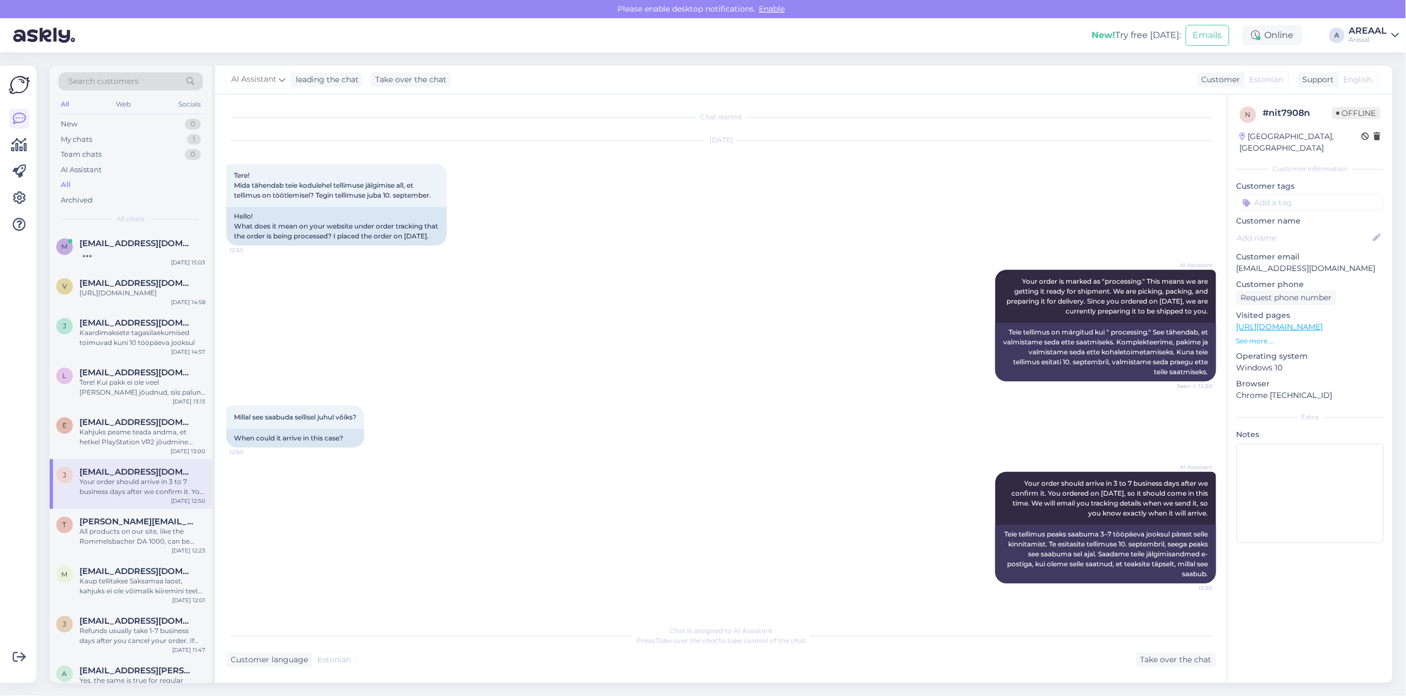
click at [829, 384] on div "AI Assistant Your order is marked as "processing." This means we are getting it…" at bounding box center [721, 326] width 990 height 136
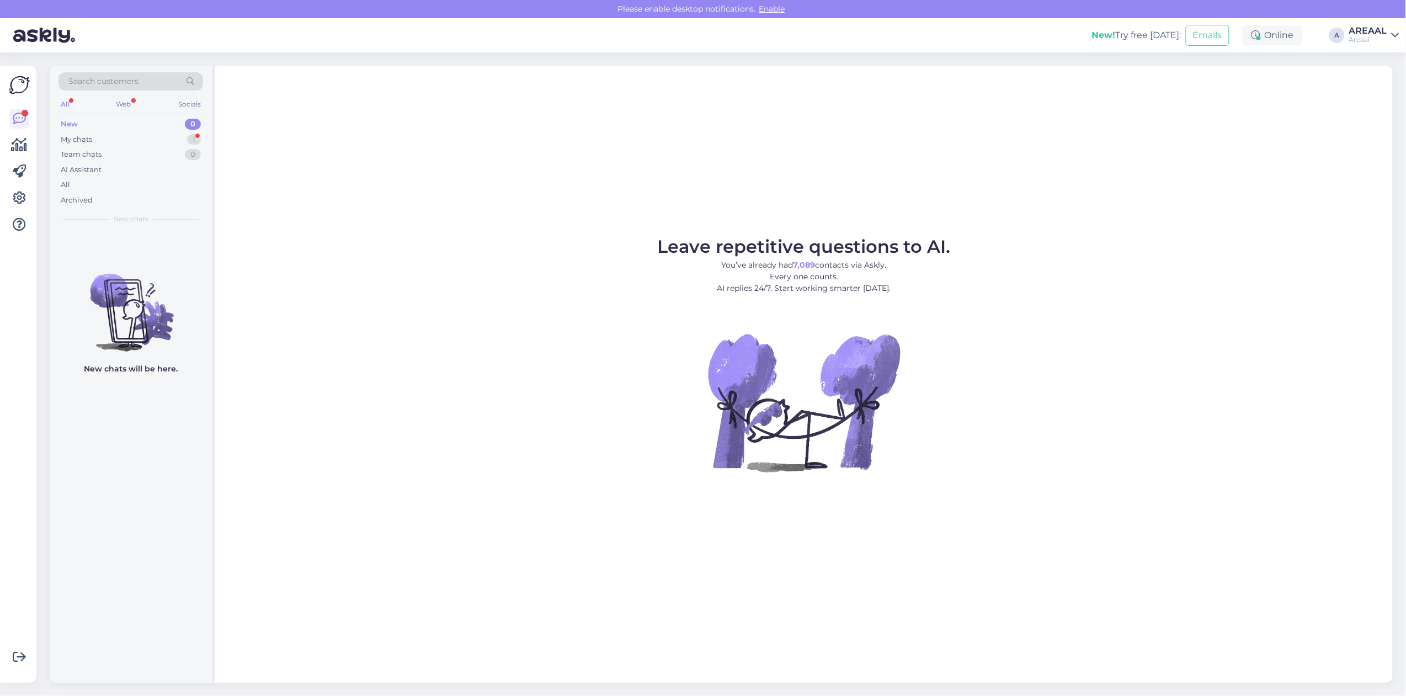
click at [210, 138] on div "Search customers All Web Socials New 0 My chats 1 Team chats 0 AI Assistant All…" at bounding box center [131, 148] width 162 height 165
click at [185, 141] on div "My chats 1" at bounding box center [130, 139] width 145 height 15
click at [167, 248] on div "Tarneaeg pidi olema max2 nädalat [PERSON_NAME] sellega arvestanud, kui te ei su…" at bounding box center [142, 258] width 126 height 20
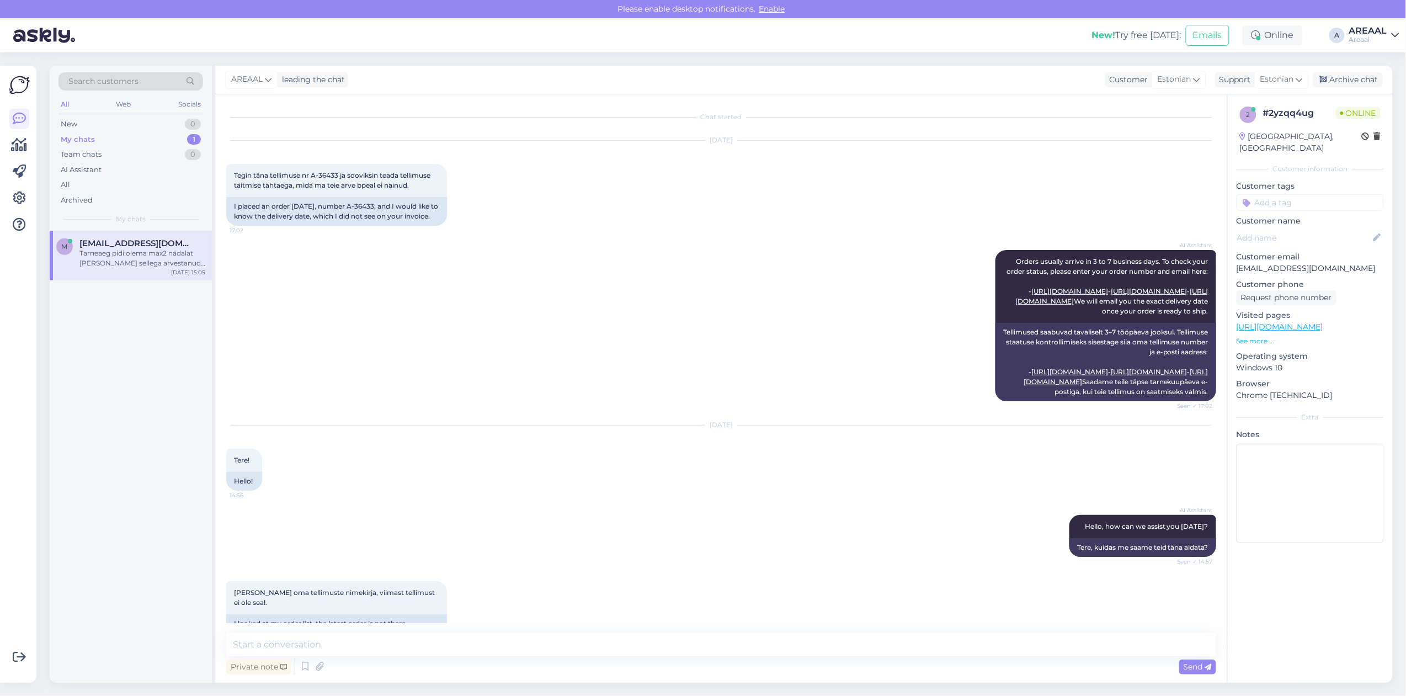
scroll to position [927, 0]
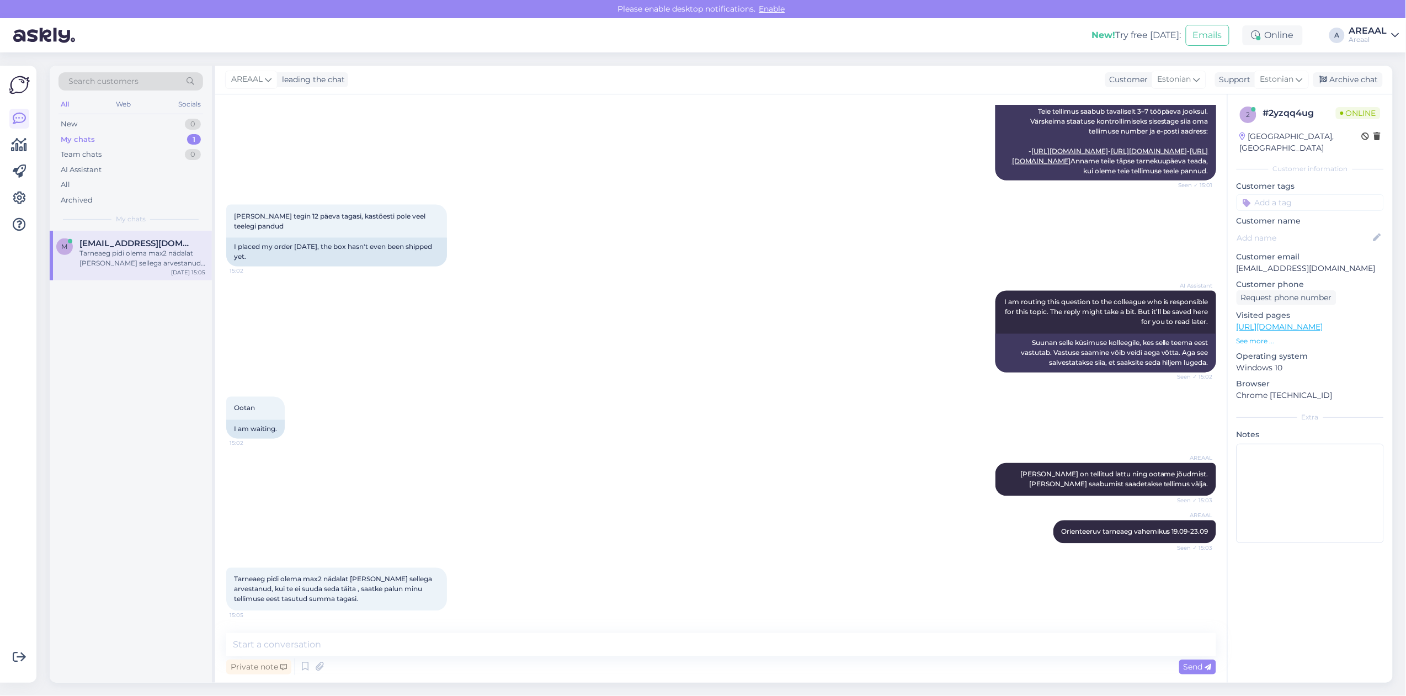
drag, startPoint x: 605, startPoint y: 659, endPoint x: 602, endPoint y: 651, distance: 8.2
click at [605, 657] on div "Private note Send" at bounding box center [721, 666] width 990 height 21
click at [602, 650] on textarea at bounding box center [721, 644] width 990 height 23
click at [596, 647] on textarea at bounding box center [721, 644] width 990 height 23
click at [1093, 530] on span "Orienteeruv tarneaeg vahemikus 19.09-23.09" at bounding box center [1134, 531] width 147 height 8
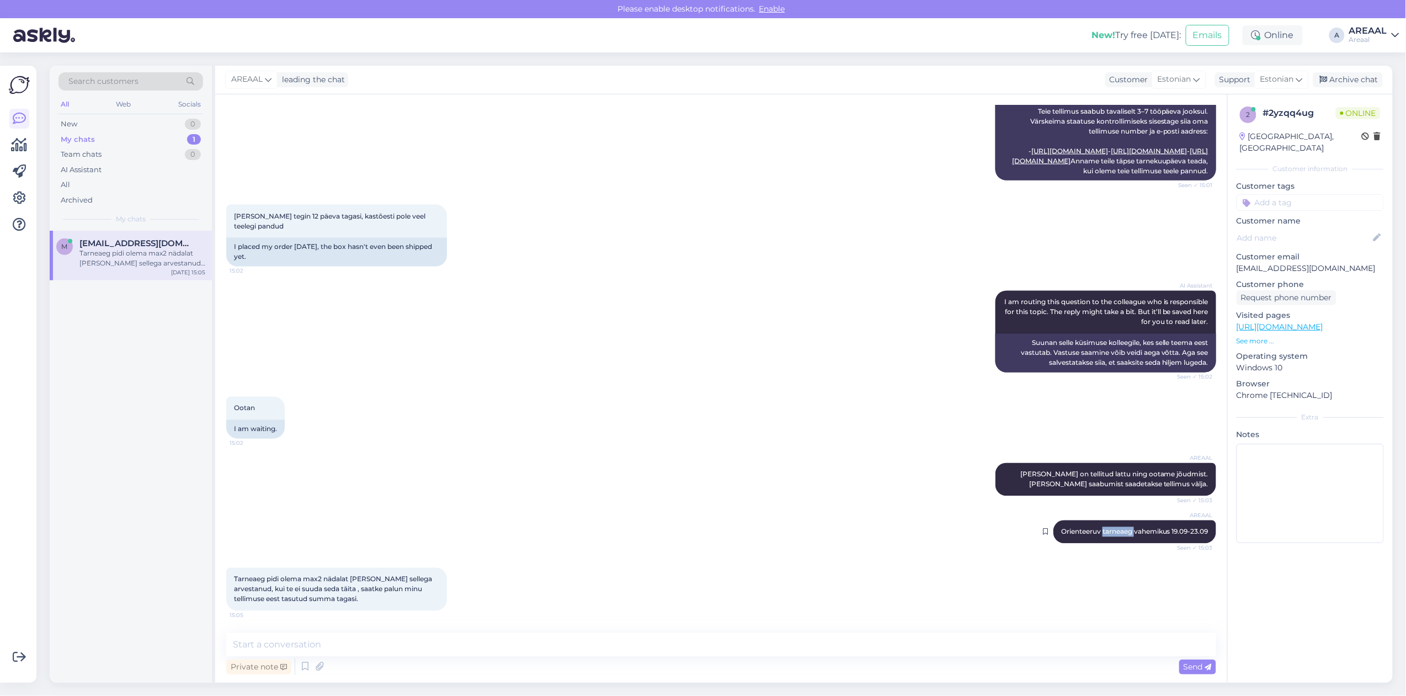
click at [1093, 530] on span "Orienteeruv tarneaeg vahemikus 19.09-23.09" at bounding box center [1134, 531] width 147 height 8
copy div "Orienteeruv tarneaeg vahemikus 19.09-23.09 Seen ✓ 15:03"
click at [1005, 640] on textarea at bounding box center [721, 644] width 990 height 23
paste textarea "Orienteeruv tarneaeg vahemikus 19.09-23.09"
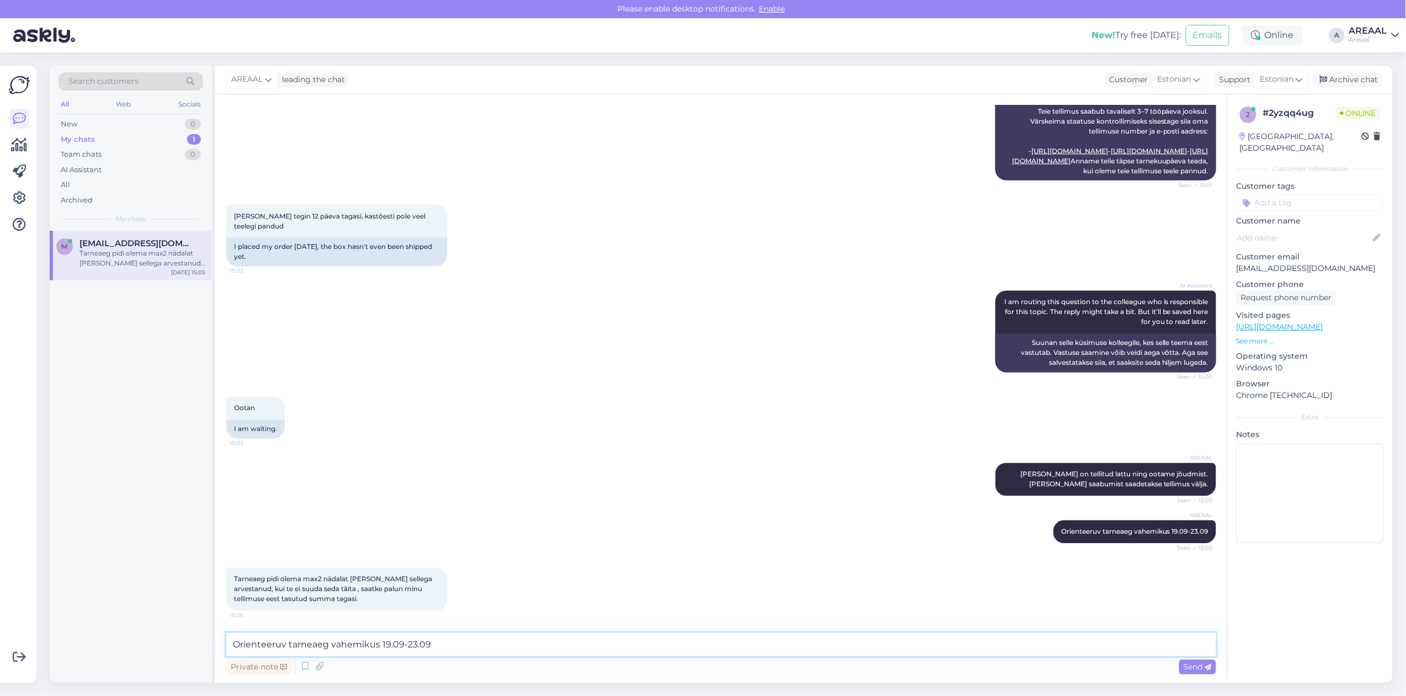
click at [332, 643] on textarea "Orienteeruv tarneaeg vahemikus 19.09-23.09" at bounding box center [721, 644] width 990 height 23
type textarea "Orienteeruv tarneaeg on vahemikus 19.09-23.09"
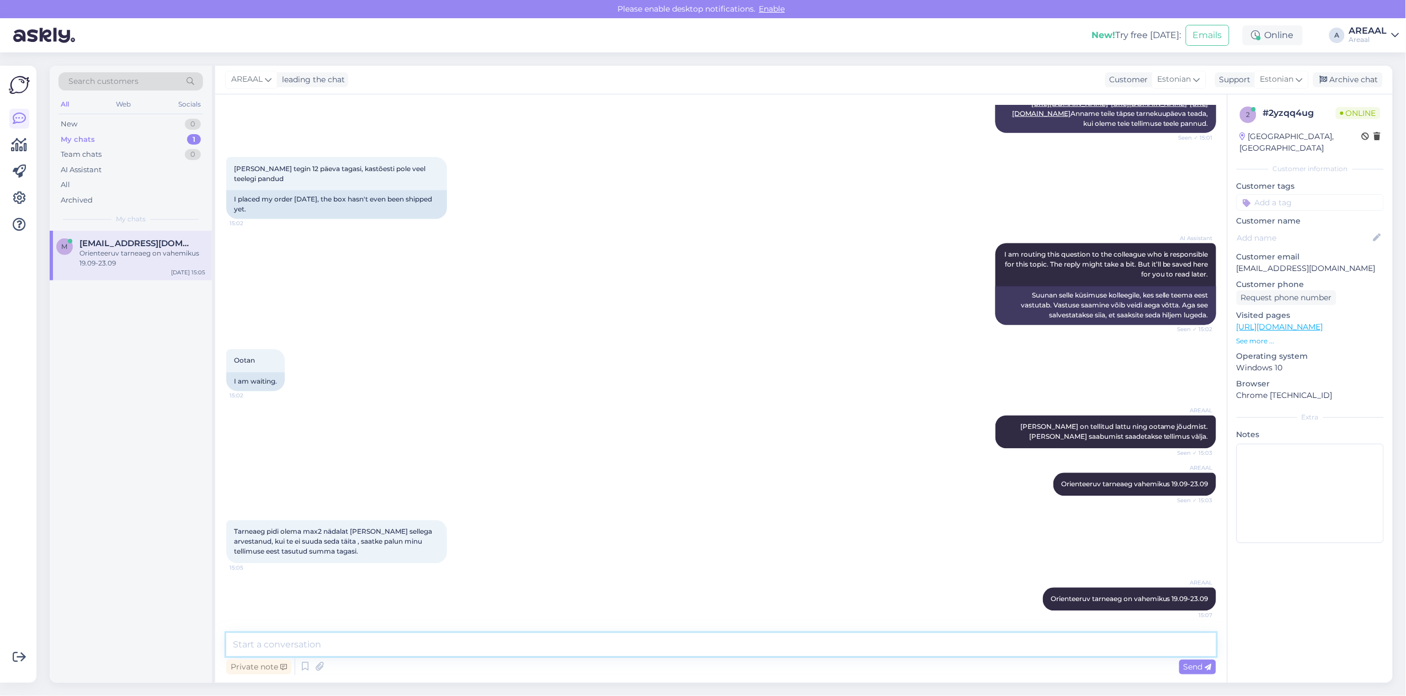
scroll to position [975, 0]
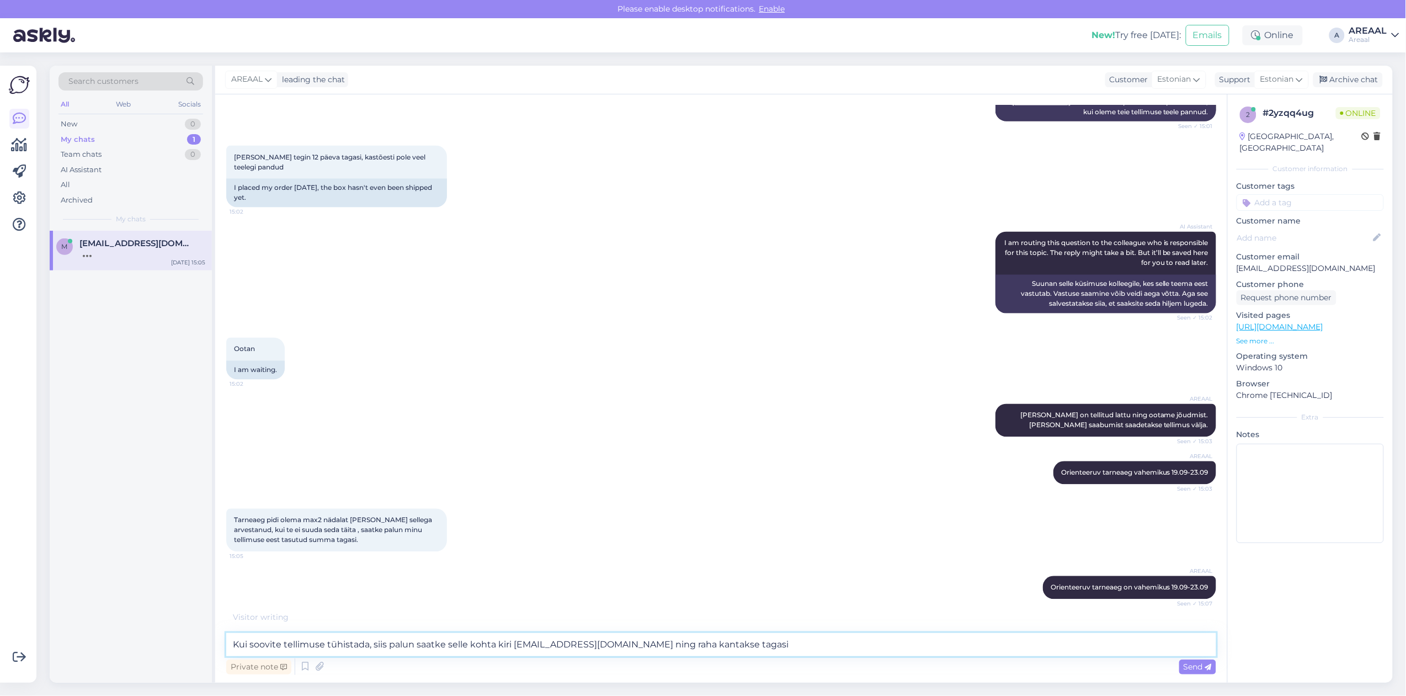
drag, startPoint x: 557, startPoint y: 649, endPoint x: 551, endPoint y: 649, distance: 6.6
click at [552, 649] on textarea "Kui soovite tellimuse tühistada, siis palun saatke selle kohta kiri info@areaal…" at bounding box center [721, 644] width 990 height 23
click at [571, 646] on textarea "Kui soovite tellimuse tühistada, siis palun saatke selle kohta kiri info@areaal…" at bounding box center [721, 644] width 990 height 23
type textarea "Kui soovite tellimuse tühistada, siis palun saatke selle kohta kiri [EMAIL_ADDR…"
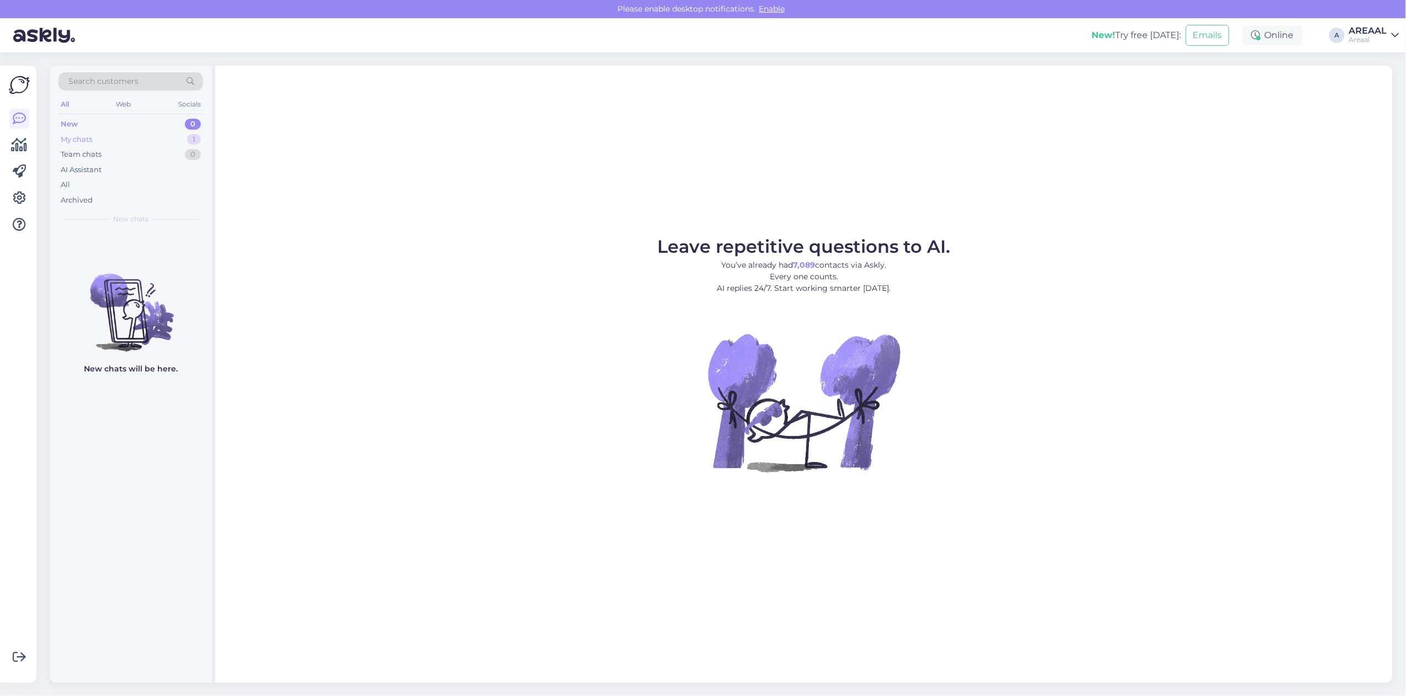
click at [191, 140] on div "1" at bounding box center [194, 139] width 14 height 11
click at [174, 239] on span "[EMAIL_ADDRESS][DOMAIN_NAME]" at bounding box center [136, 243] width 115 height 10
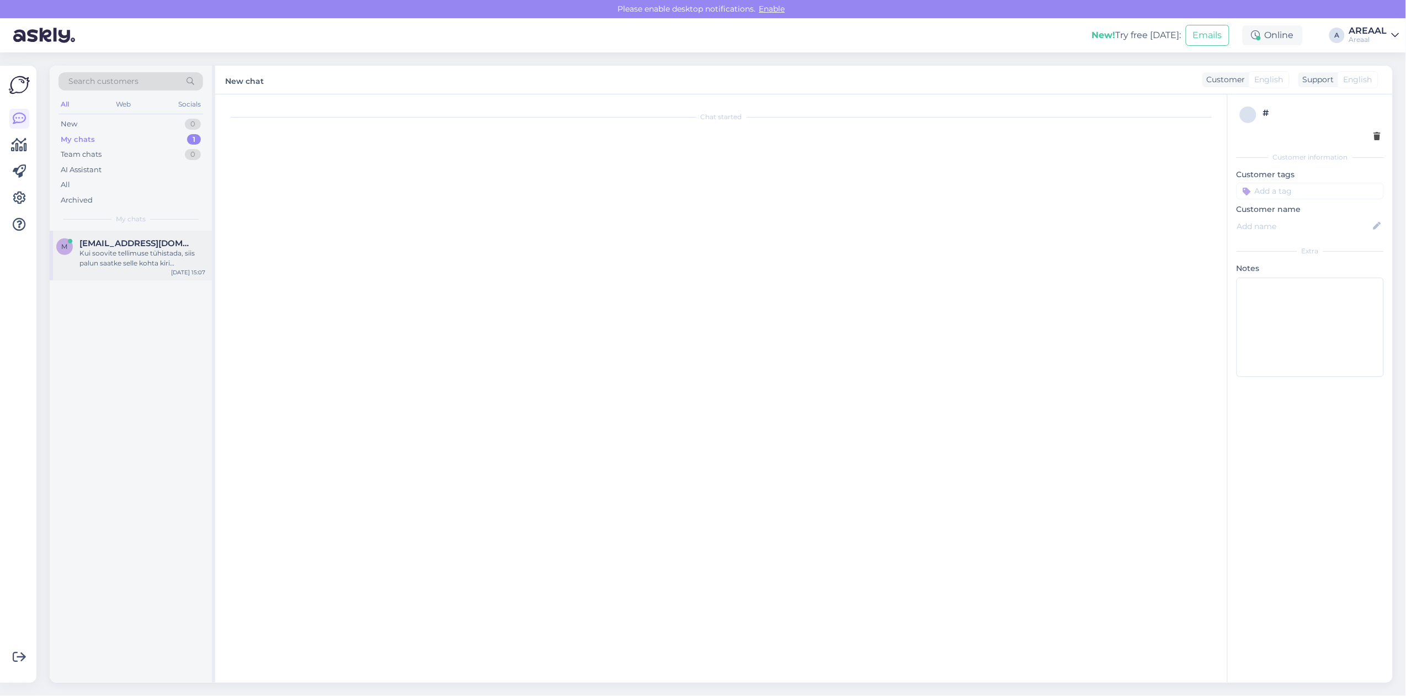
scroll to position [1032, 0]
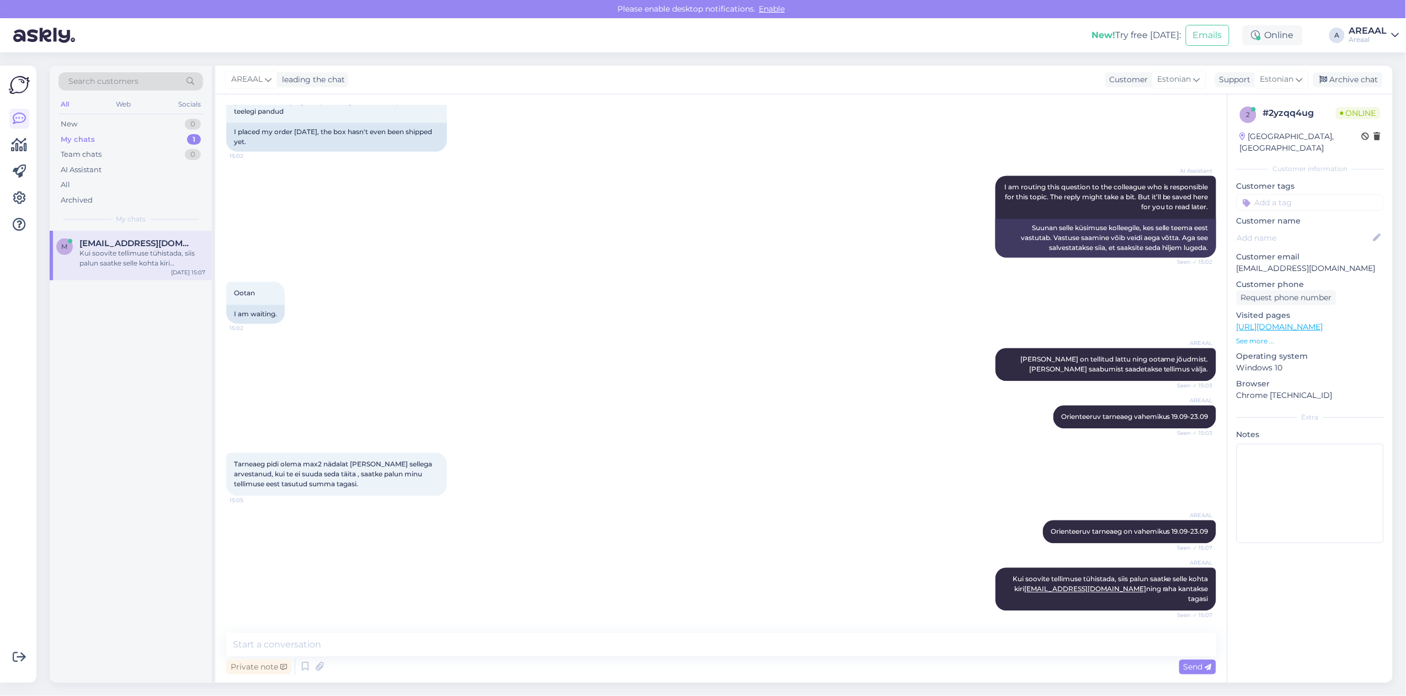
click at [1350, 70] on div "AREAAL leading the chat Customer Estonian Support Estonian Archive chat" at bounding box center [803, 80] width 1177 height 29
click at [1342, 82] on div "Archive chat" at bounding box center [1348, 79] width 70 height 15
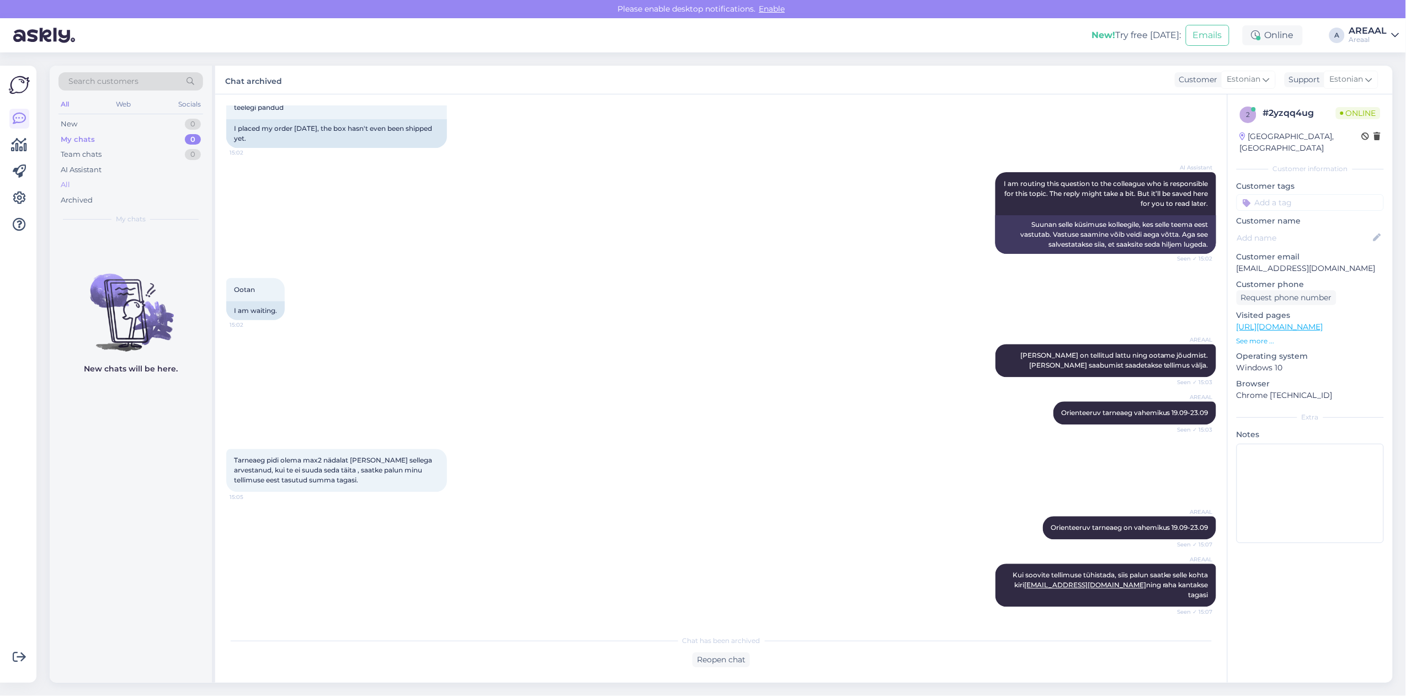
click at [169, 184] on div "All" at bounding box center [130, 184] width 145 height 15
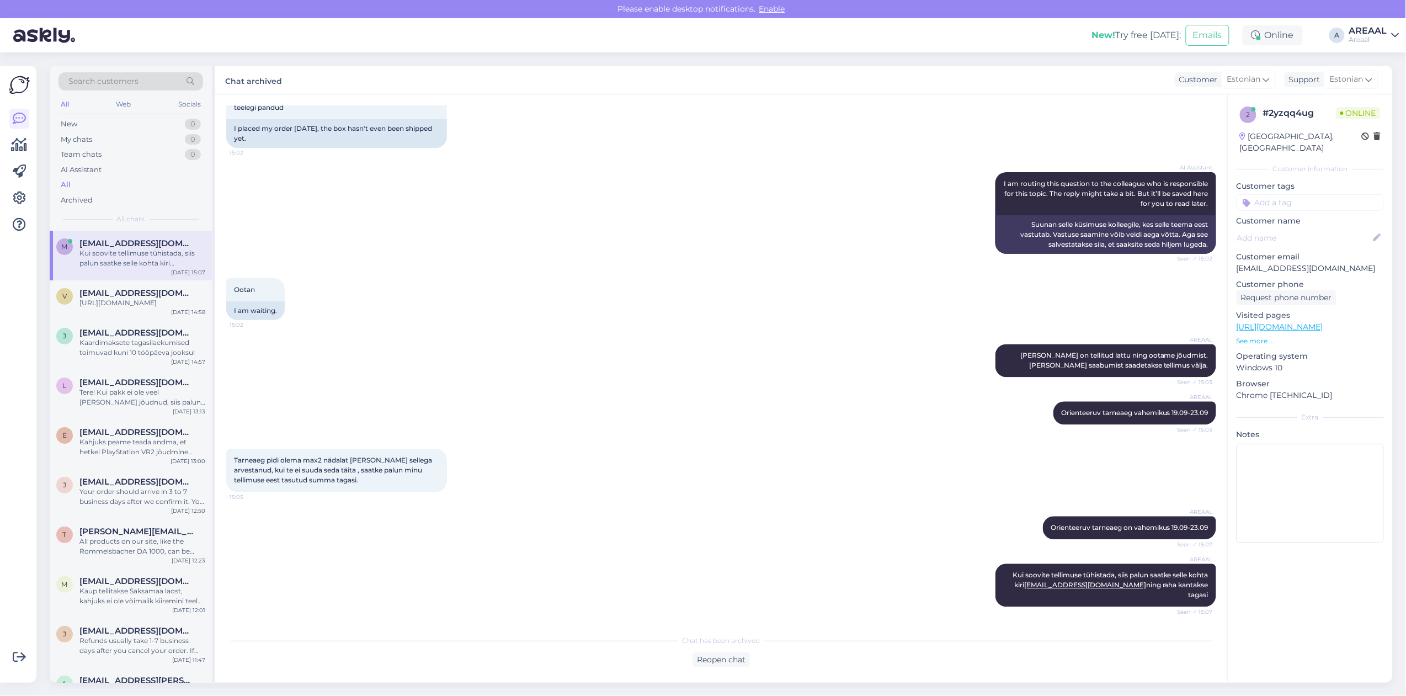
click at [145, 260] on div "Kui soovite tellimuse tühistada, siis palun saatke selle kohta kiri [EMAIL_ADDR…" at bounding box center [142, 258] width 126 height 20
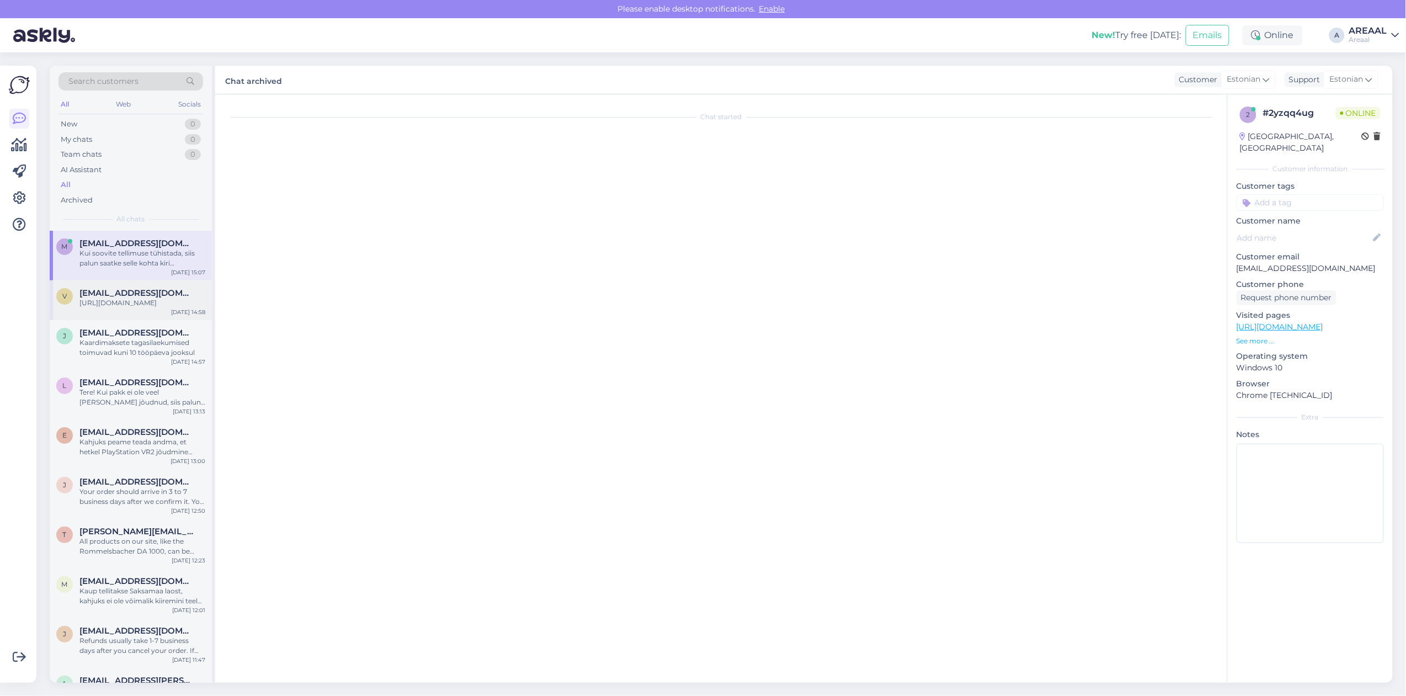
scroll to position [0, 0]
click at [133, 290] on span "[EMAIL_ADDRESS][DOMAIN_NAME]" at bounding box center [136, 293] width 115 height 10
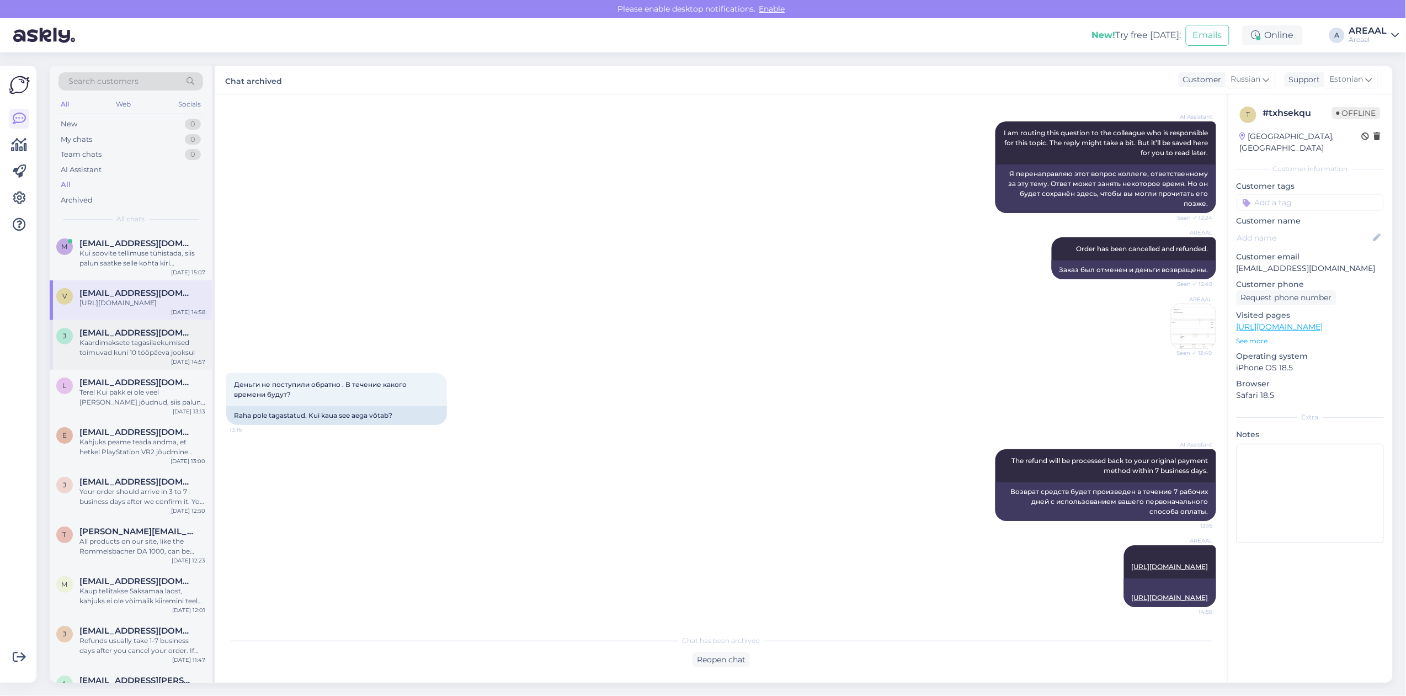
click at [132, 338] on span "[EMAIL_ADDRESS][DOMAIN_NAME]" at bounding box center [136, 333] width 115 height 10
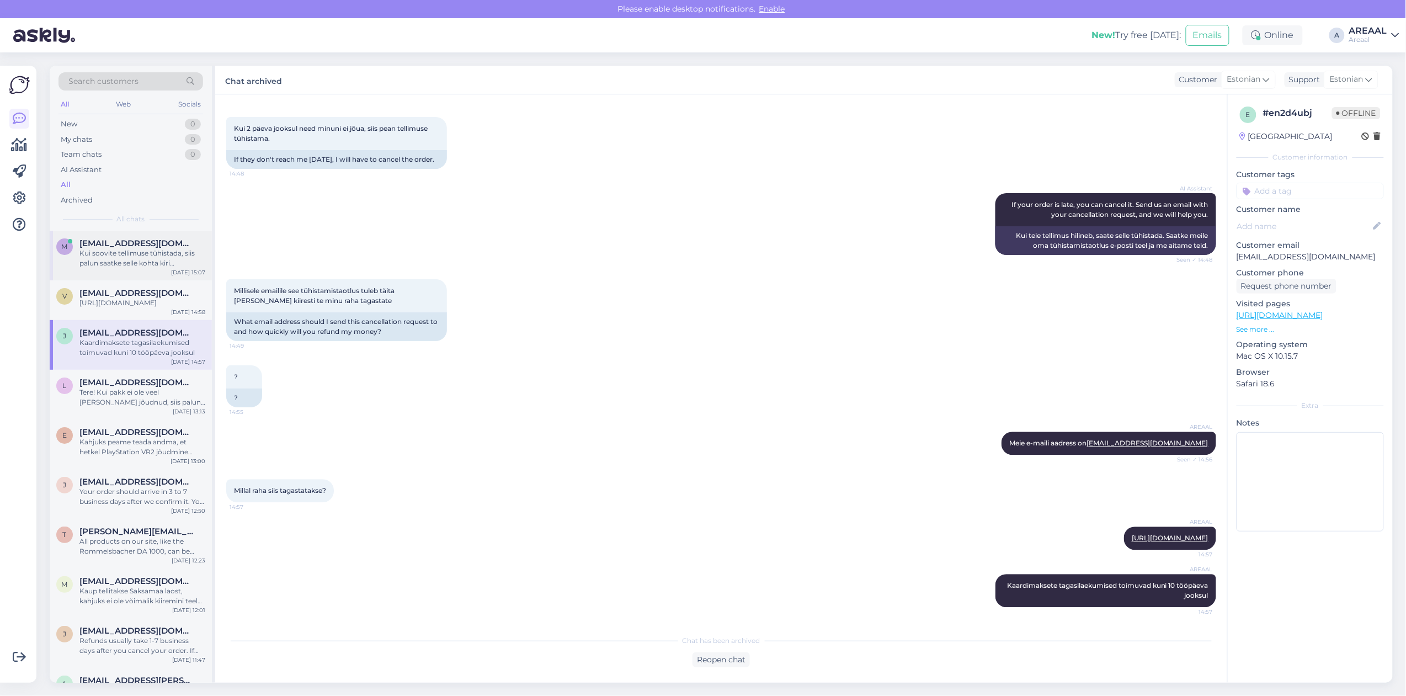
click at [126, 279] on div "m [EMAIL_ADDRESS][DOMAIN_NAME] Kui soovite tellimuse tühistada, siis palun saat…" at bounding box center [131, 256] width 162 height 50
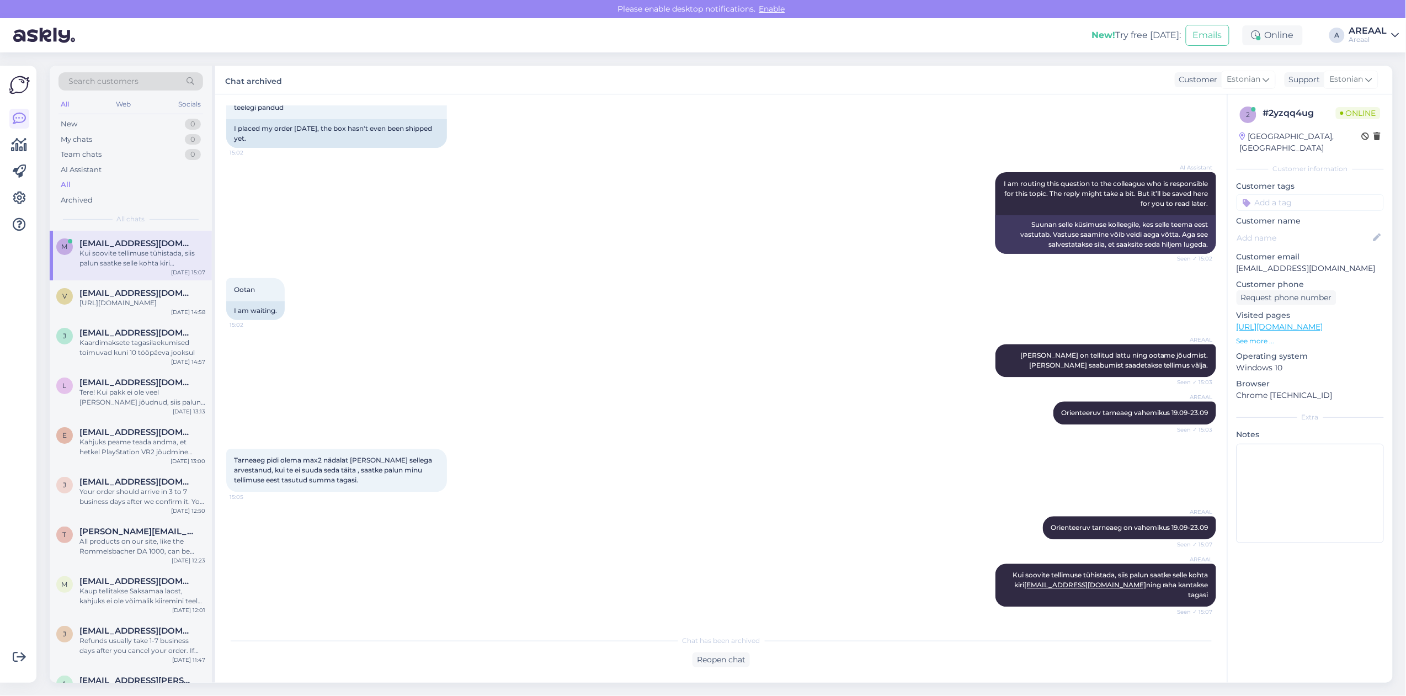
click at [1360, 39] on div "Areaal" at bounding box center [1368, 39] width 38 height 9
click at [1371, 88] on button "Open" at bounding box center [1374, 85] width 31 height 17
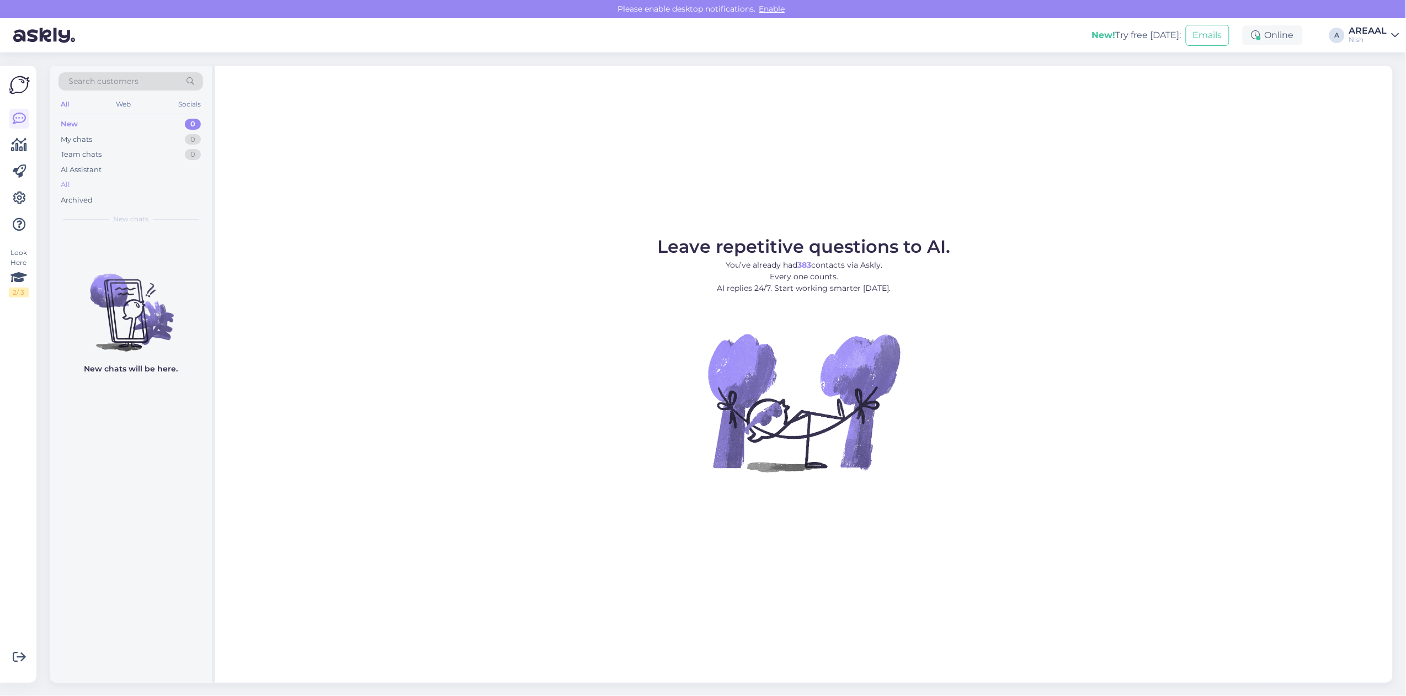
click at [72, 190] on div "All" at bounding box center [130, 184] width 145 height 15
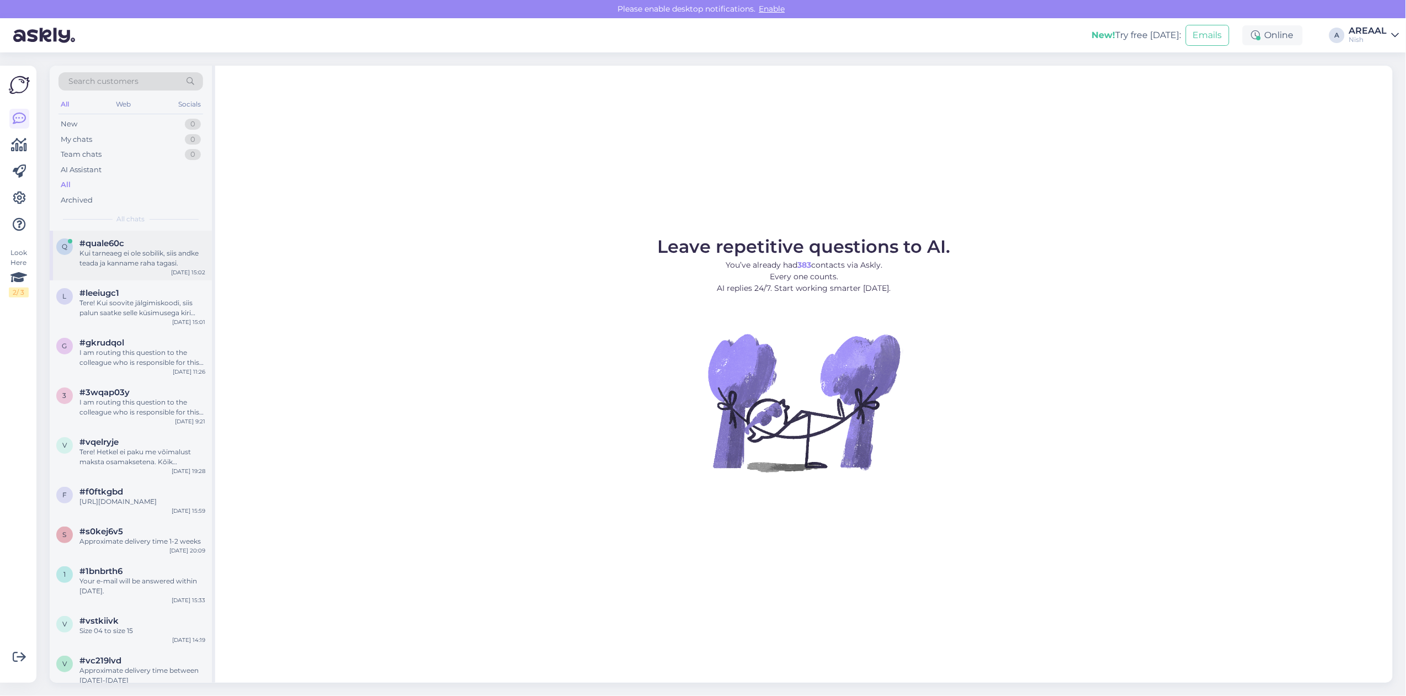
click at [167, 259] on div "Kui tarneaeg ei ole sobilik, siis andke teada ja kanname raha tagasi." at bounding box center [142, 258] width 126 height 20
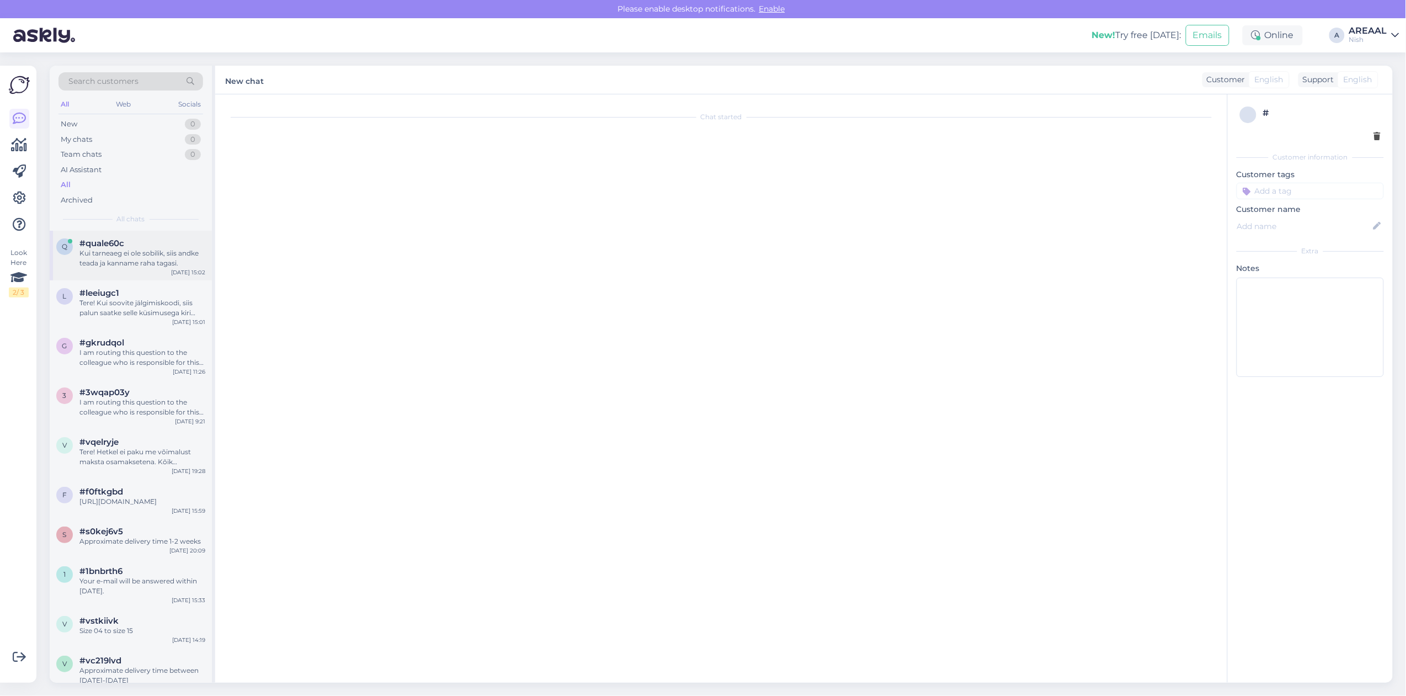
scroll to position [2080, 0]
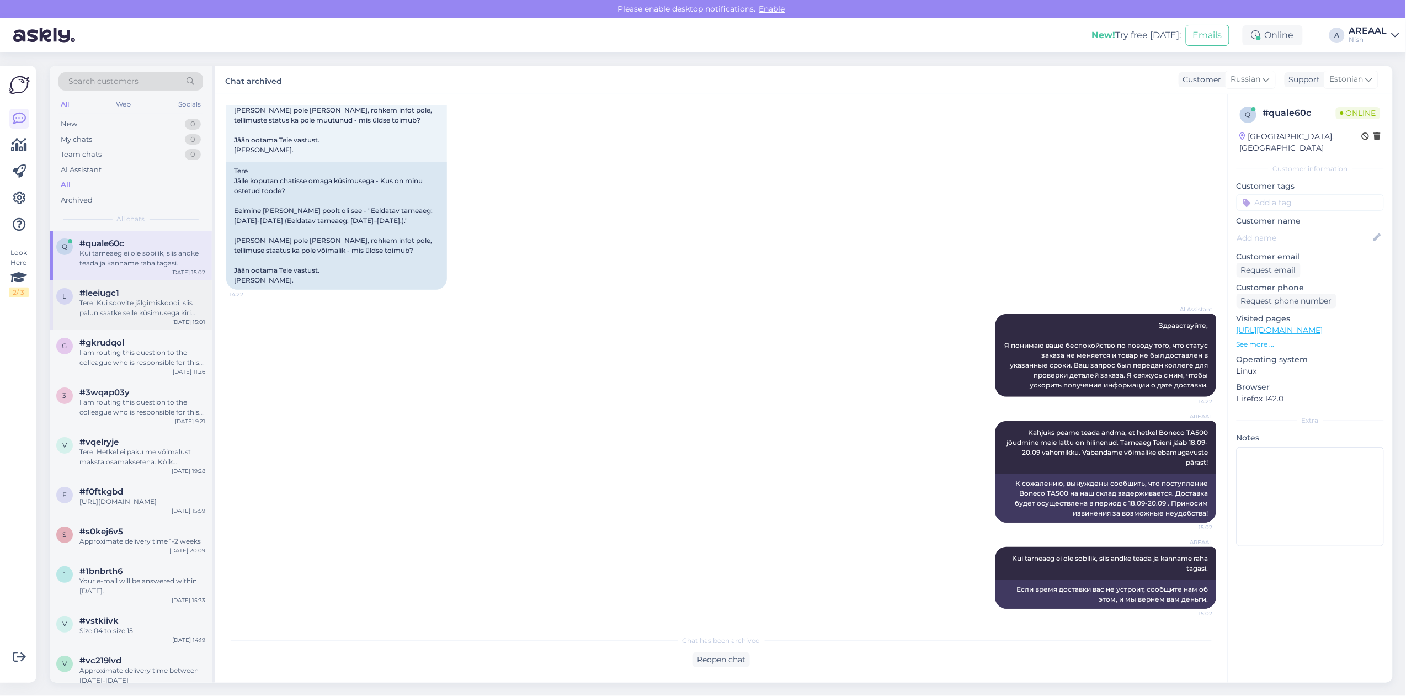
click at [109, 285] on div "l #leeiugc1 Tere! Kui soovite jälgimiskoodi, siis palun saatke selle küsimusega…" at bounding box center [131, 305] width 162 height 50
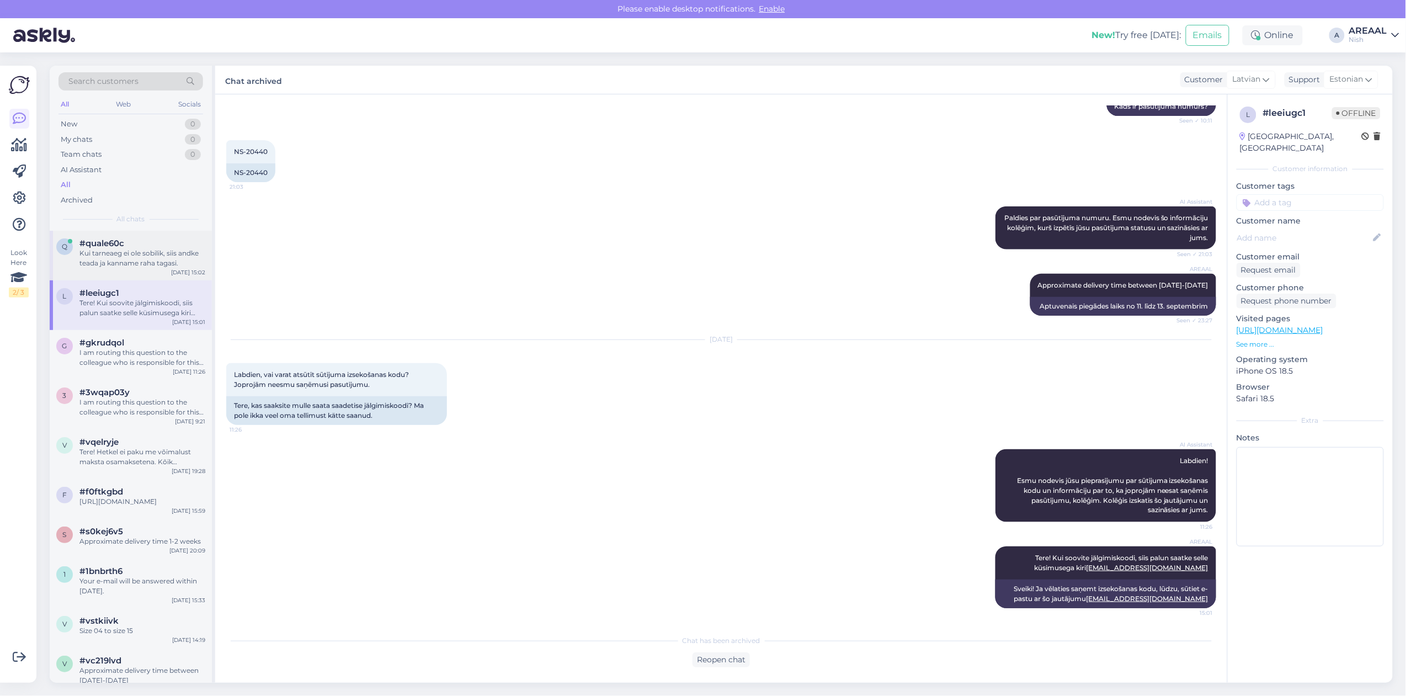
click at [108, 263] on div "Kui tarneaeg ei ole sobilik, siis andke teada ja kanname raha tagasi." at bounding box center [142, 258] width 126 height 20
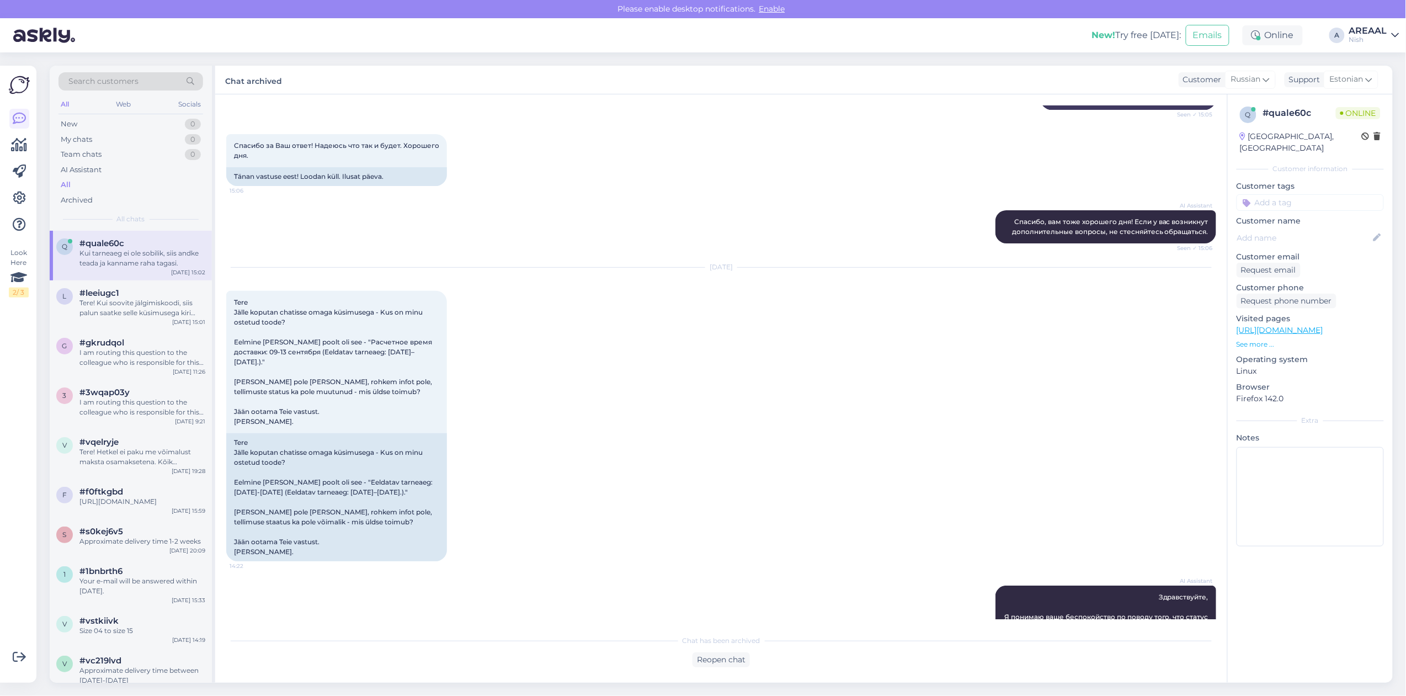
scroll to position [1804, 0]
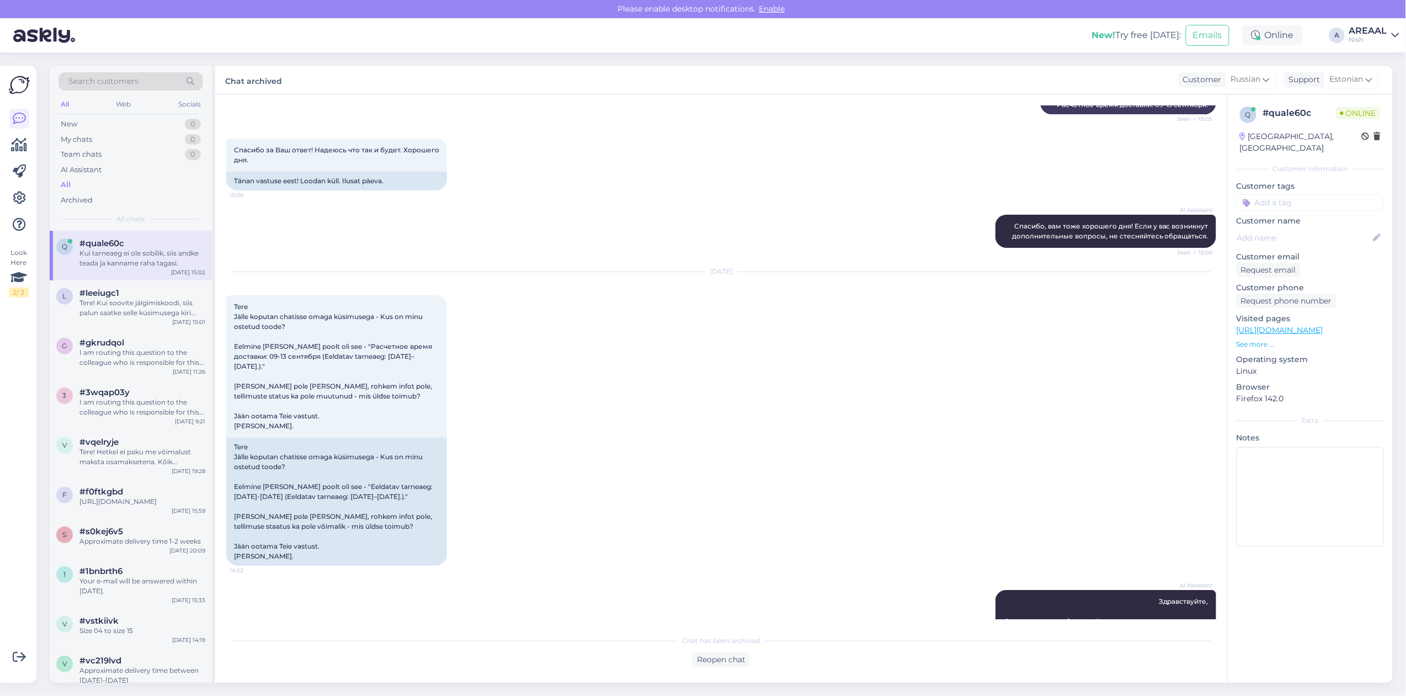
click at [574, 307] on div "[DATE] Tere Jälle koputan chatisse omaga küsimusega - Kus on minu ostetud toode…" at bounding box center [721, 419] width 990 height 318
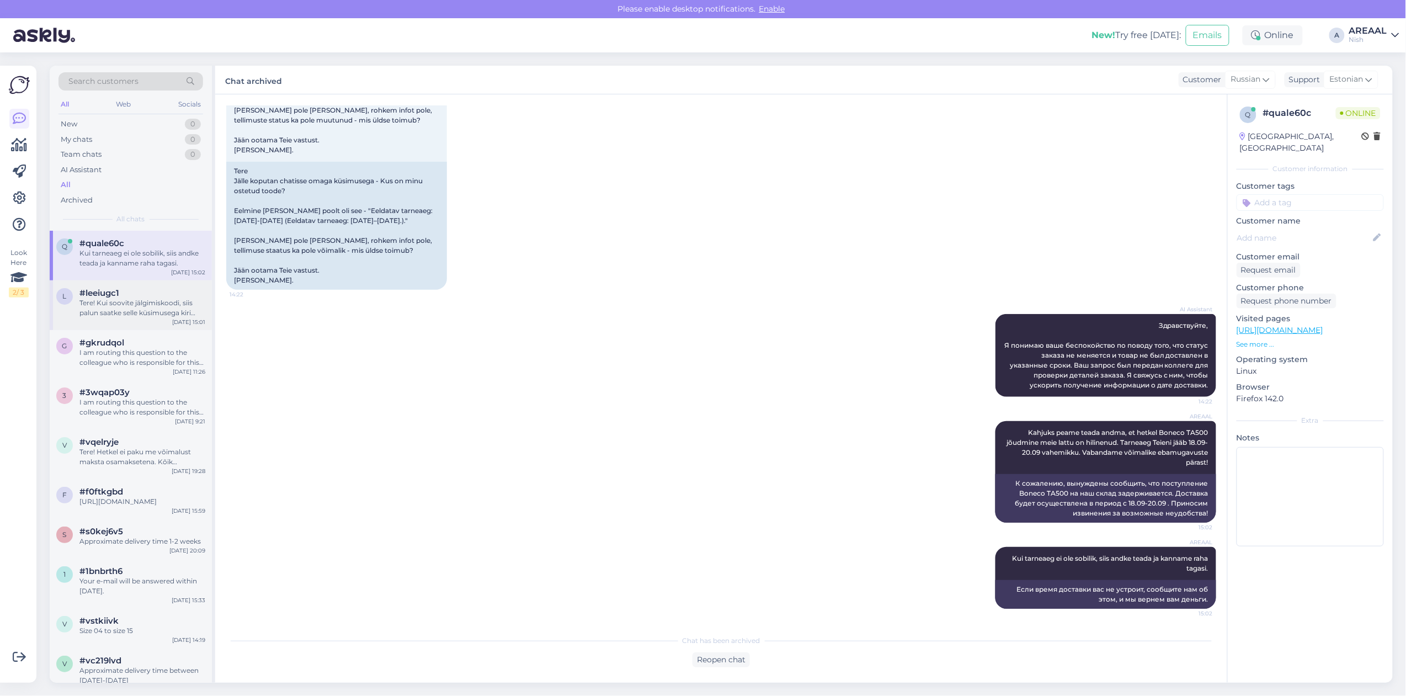
click at [65, 298] on span "l" at bounding box center [65, 296] width 4 height 8
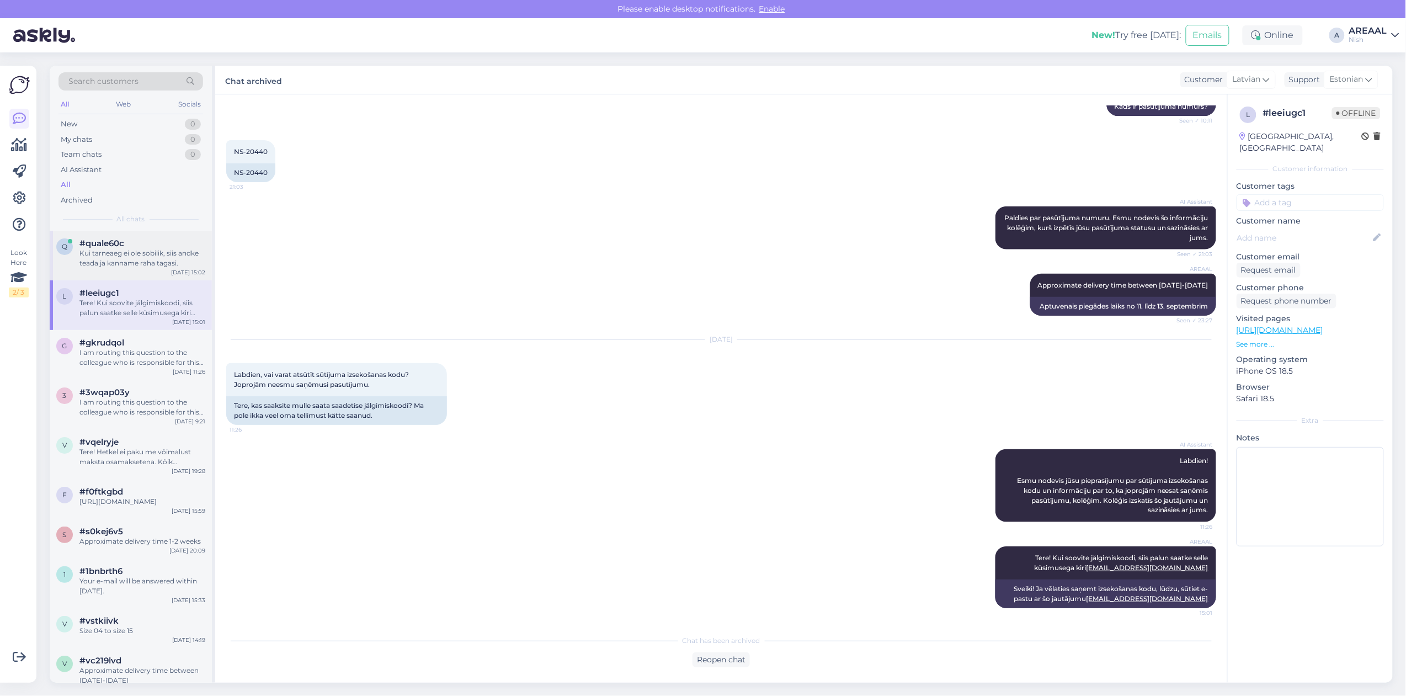
click at [121, 245] on span "#quale60c" at bounding box center [101, 243] width 45 height 10
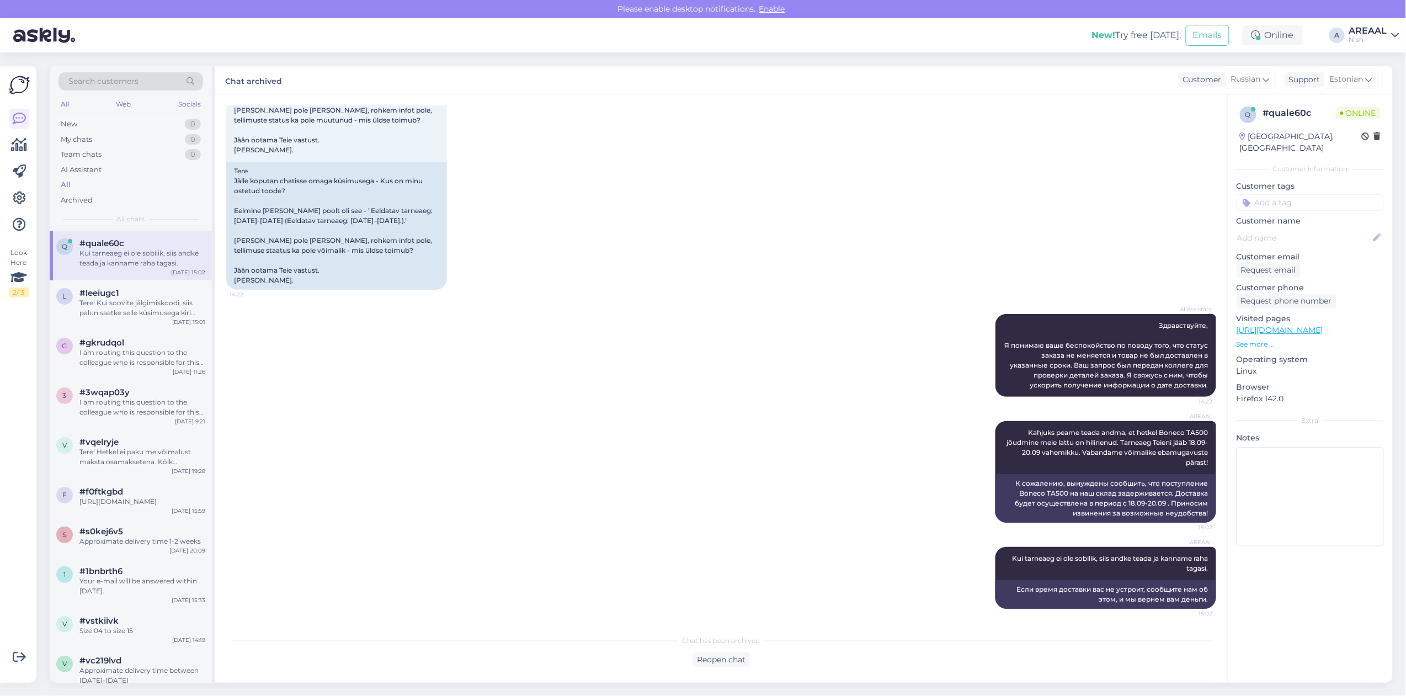
click at [134, 181] on div "All" at bounding box center [130, 184] width 145 height 15
click at [1383, 34] on div "AREAAL" at bounding box center [1368, 30] width 38 height 9
click at [1374, 66] on button "Open" at bounding box center [1374, 61] width 31 height 17
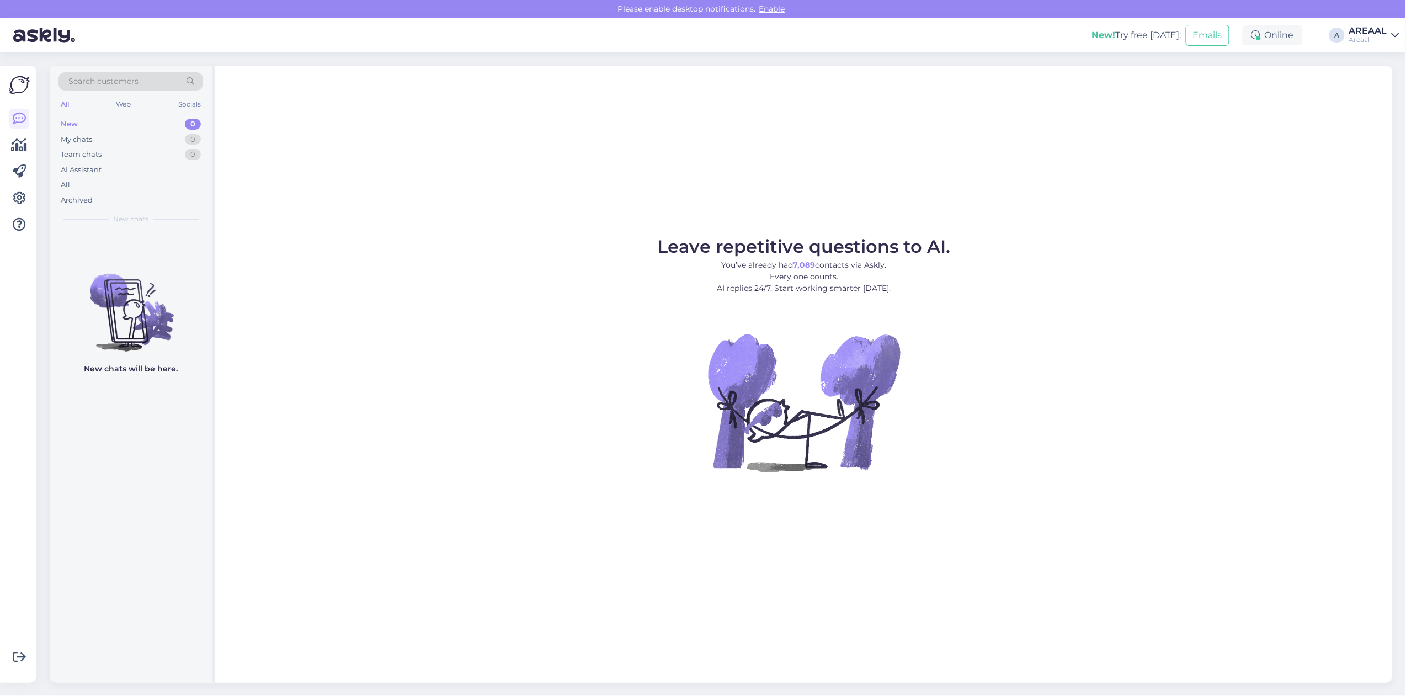
click at [988, 272] on figure "Leave repetitive questions to AI. You’ve already had 7,089 contacts via Askly. …" at bounding box center [803, 370] width 1157 height 264
click at [91, 182] on div "All" at bounding box center [130, 184] width 145 height 15
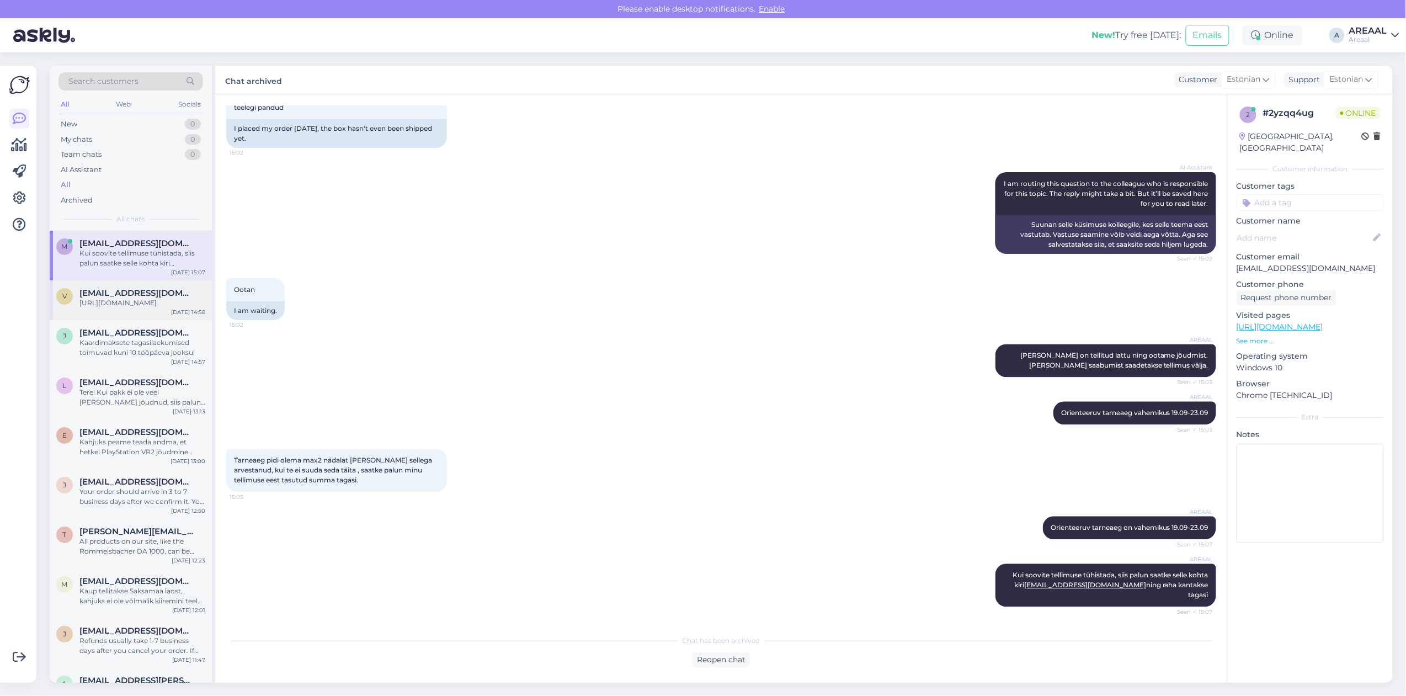
click at [125, 294] on span "[EMAIL_ADDRESS][DOMAIN_NAME]" at bounding box center [136, 293] width 115 height 10
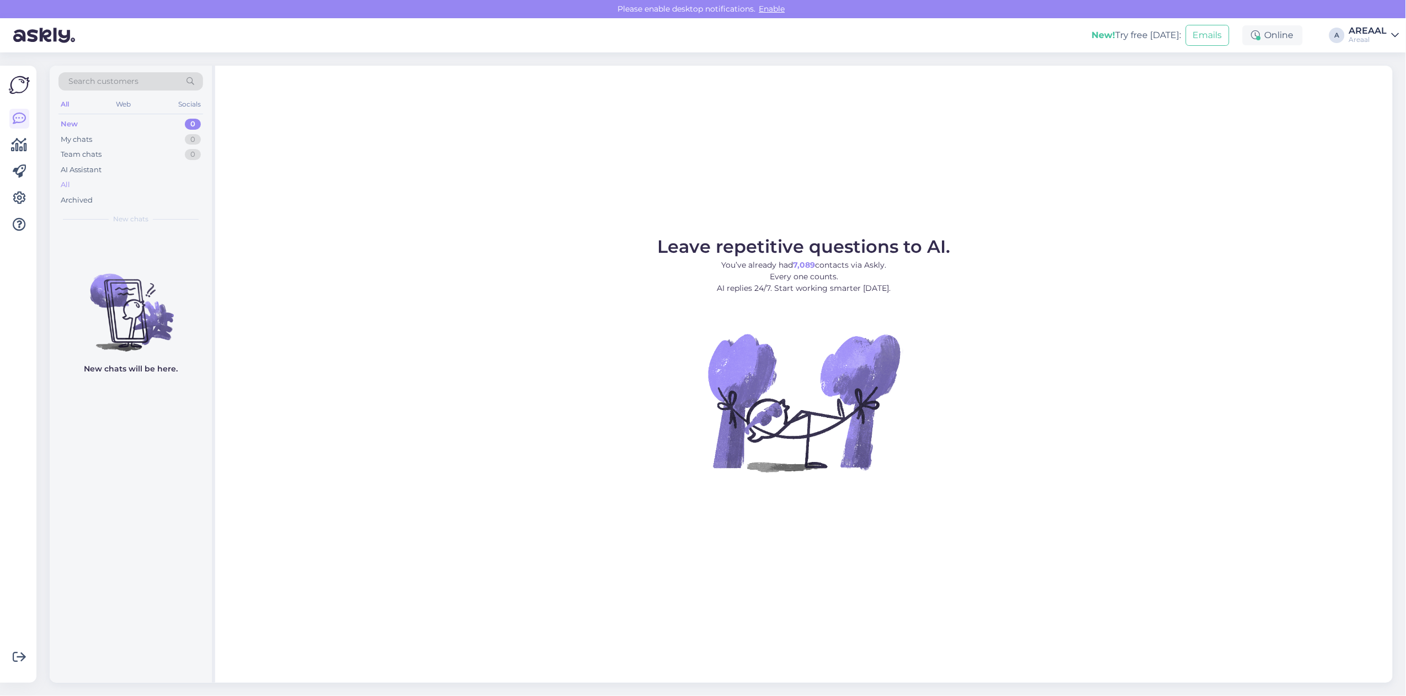
click at [168, 181] on div "All" at bounding box center [130, 184] width 145 height 15
click at [109, 185] on div "All" at bounding box center [130, 184] width 145 height 15
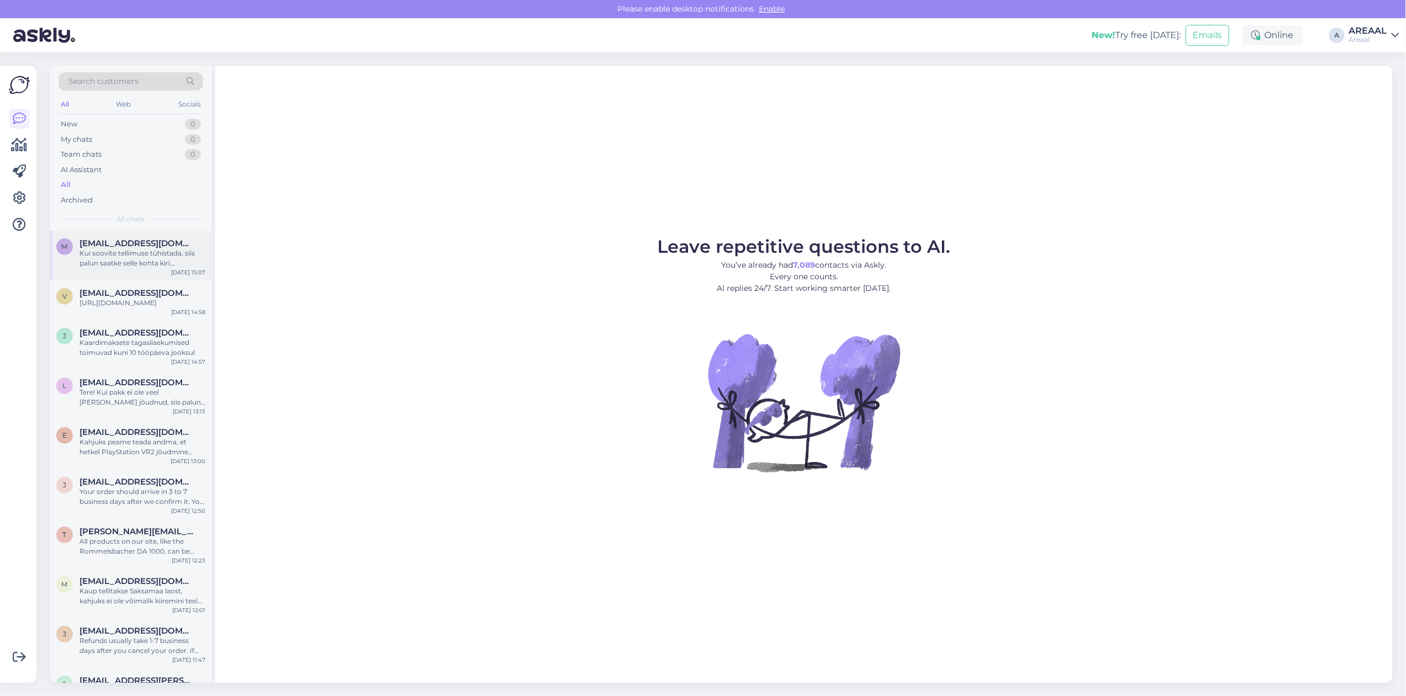
click at [134, 247] on span "[EMAIL_ADDRESS][DOMAIN_NAME]" at bounding box center [136, 243] width 115 height 10
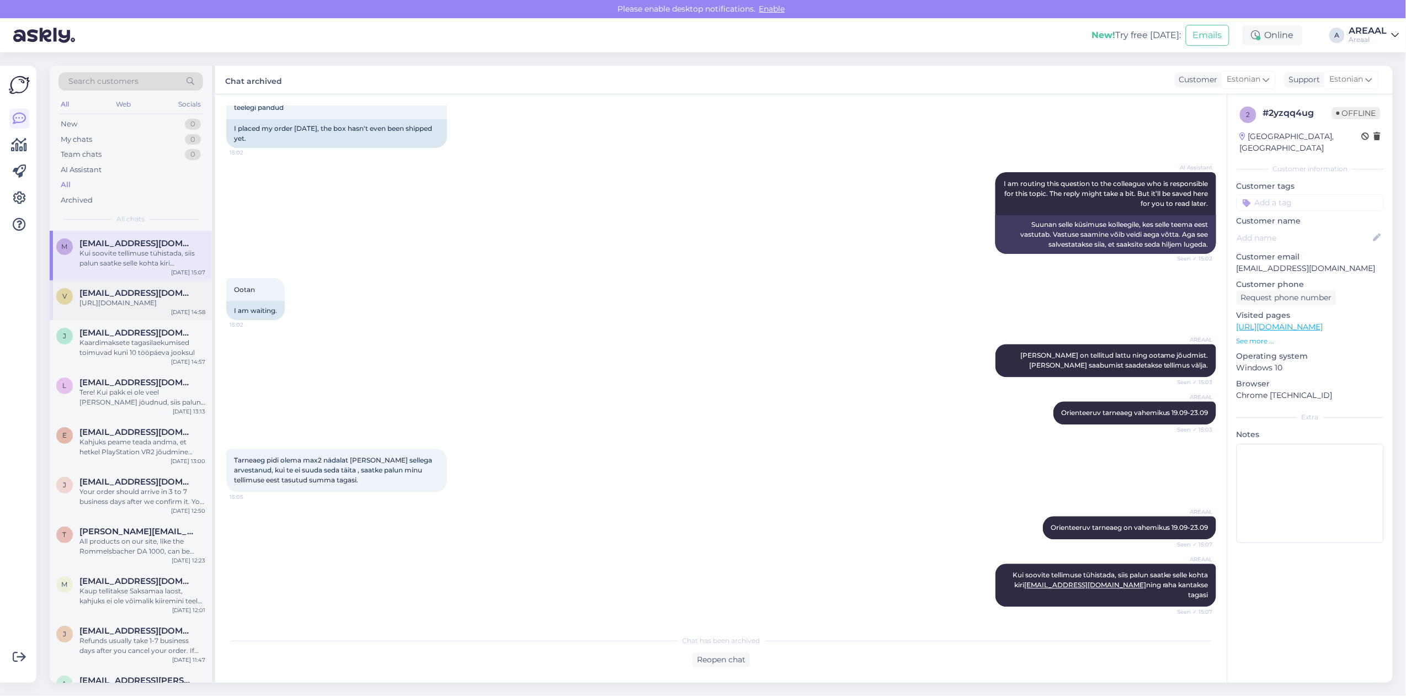
click at [134, 297] on span "[EMAIL_ADDRESS][DOMAIN_NAME]" at bounding box center [136, 293] width 115 height 10
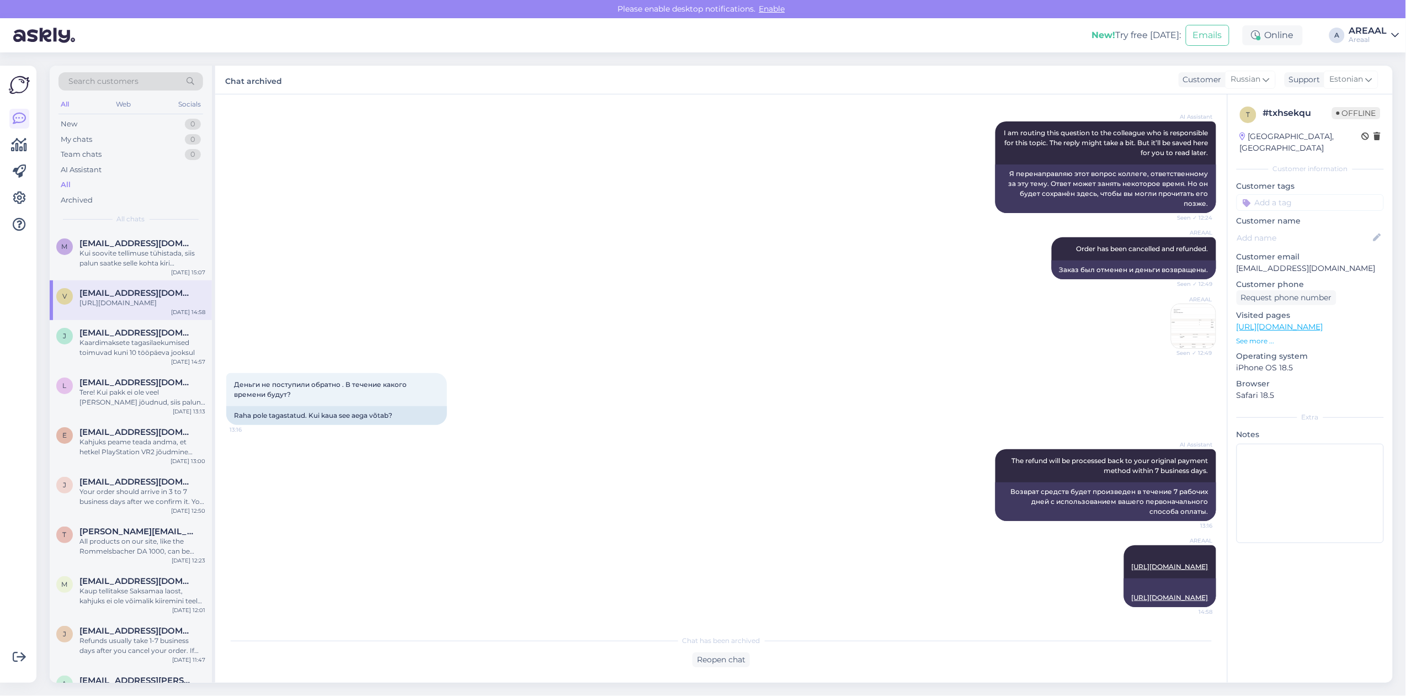
click at [583, 280] on div "AREAAL Order has been cancelled and refunded. Seen ✓ 12:49 Заказ был отменен и …" at bounding box center [721, 293] width 990 height 136
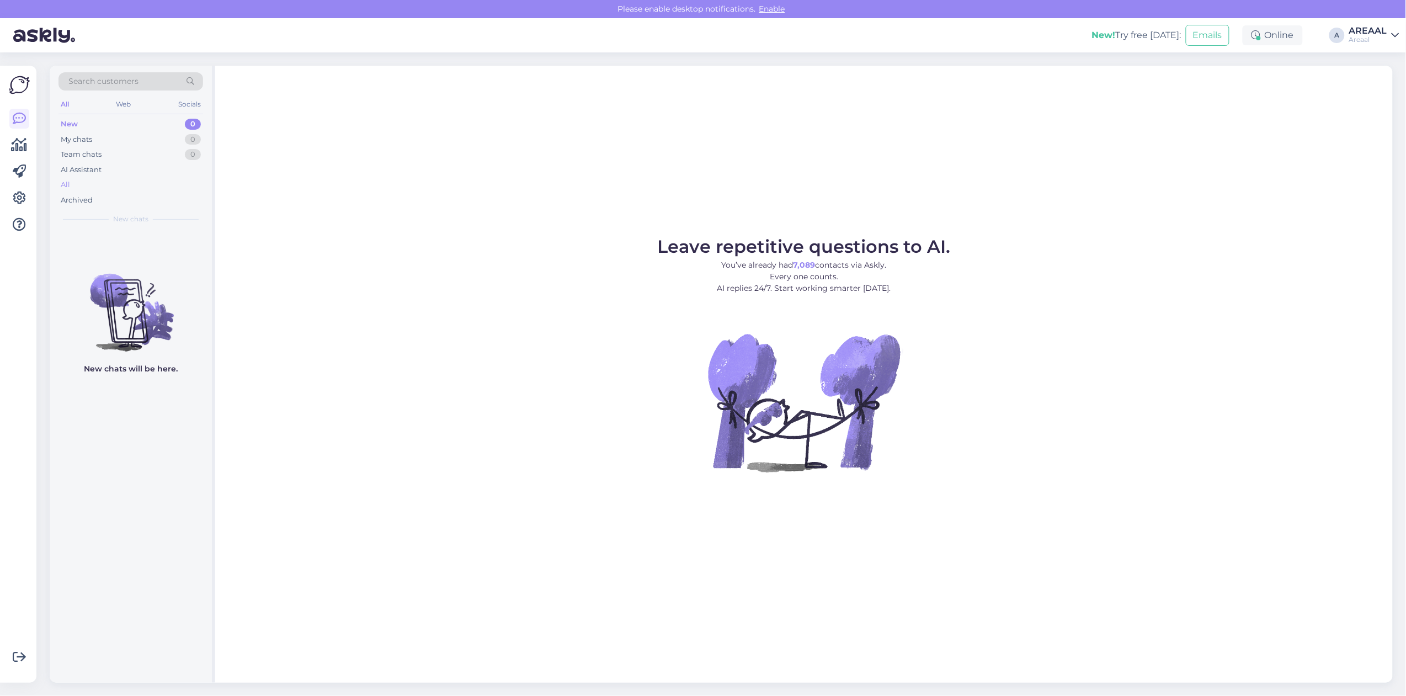
click at [144, 178] on div "All" at bounding box center [130, 184] width 145 height 15
drag, startPoint x: 178, startPoint y: 172, endPoint x: 174, endPoint y: 183, distance: 11.2
click at [178, 177] on div "AI Assistant" at bounding box center [130, 169] width 145 height 15
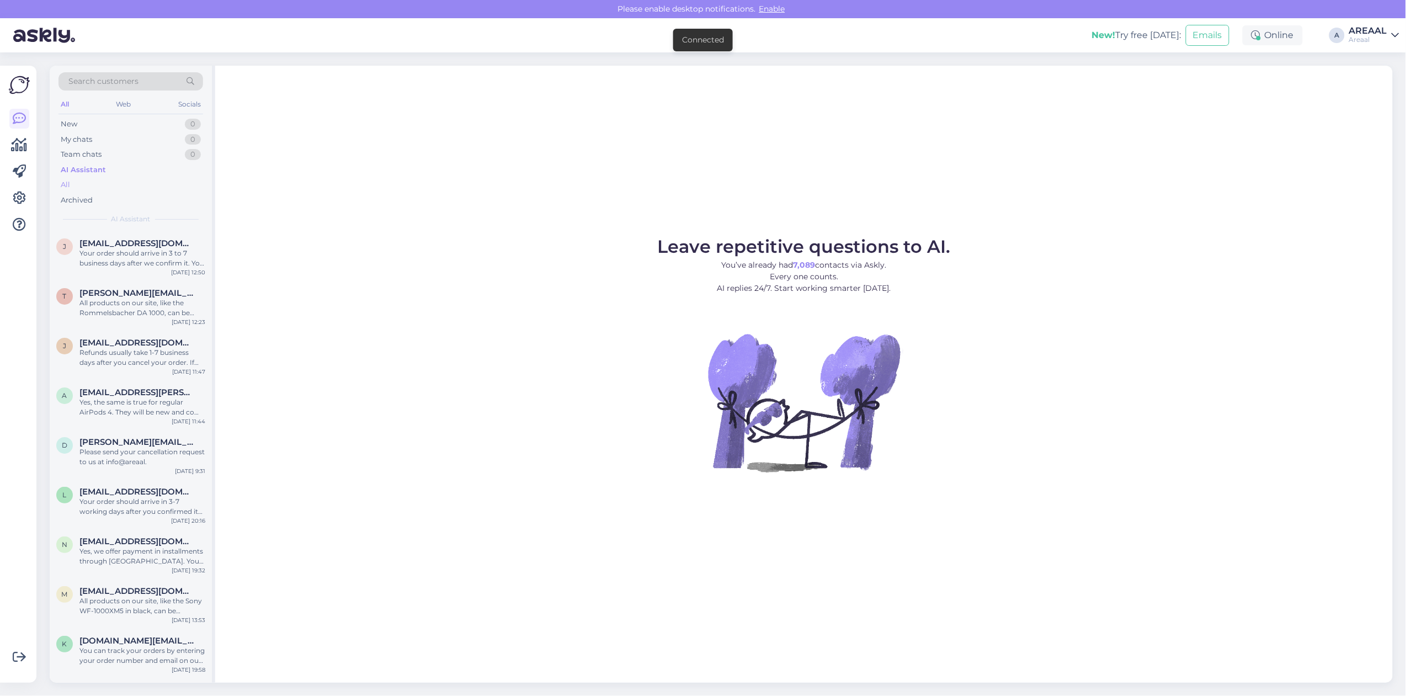
click at [174, 183] on div "All" at bounding box center [130, 184] width 145 height 15
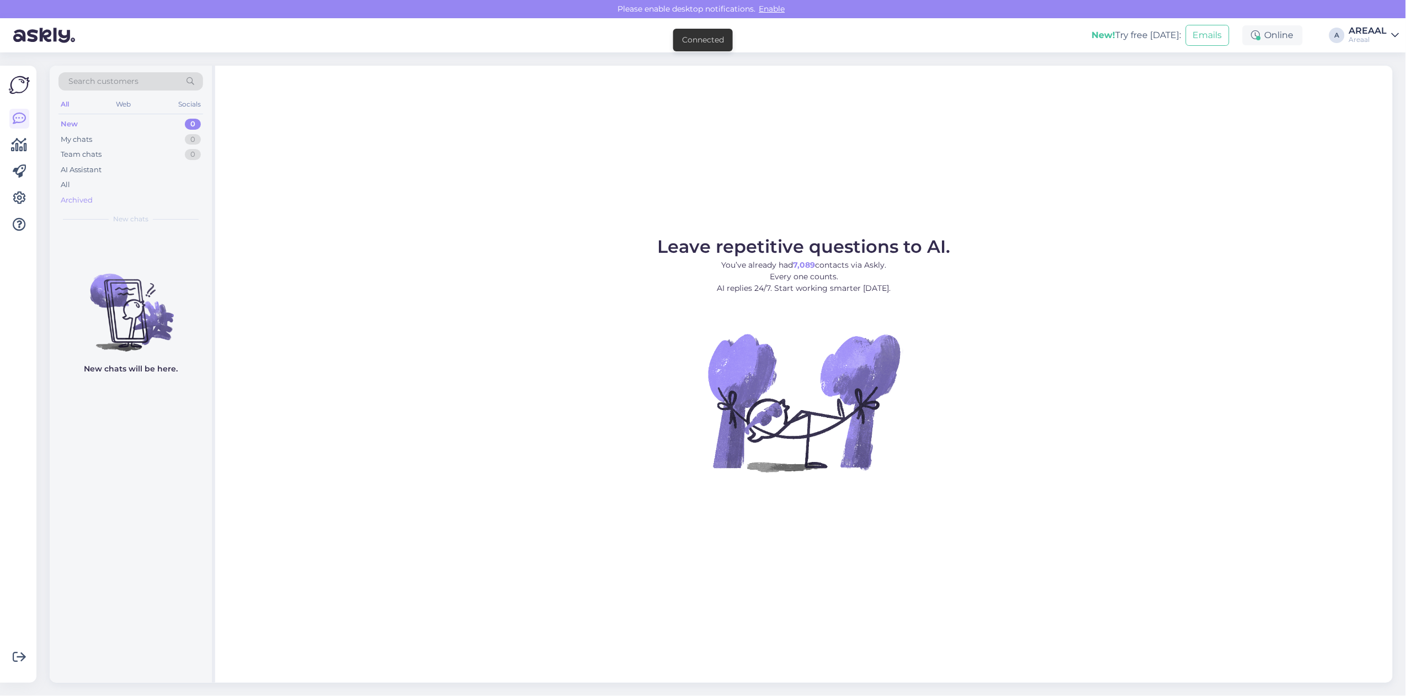
click at [61, 197] on div "Archived" at bounding box center [77, 200] width 32 height 11
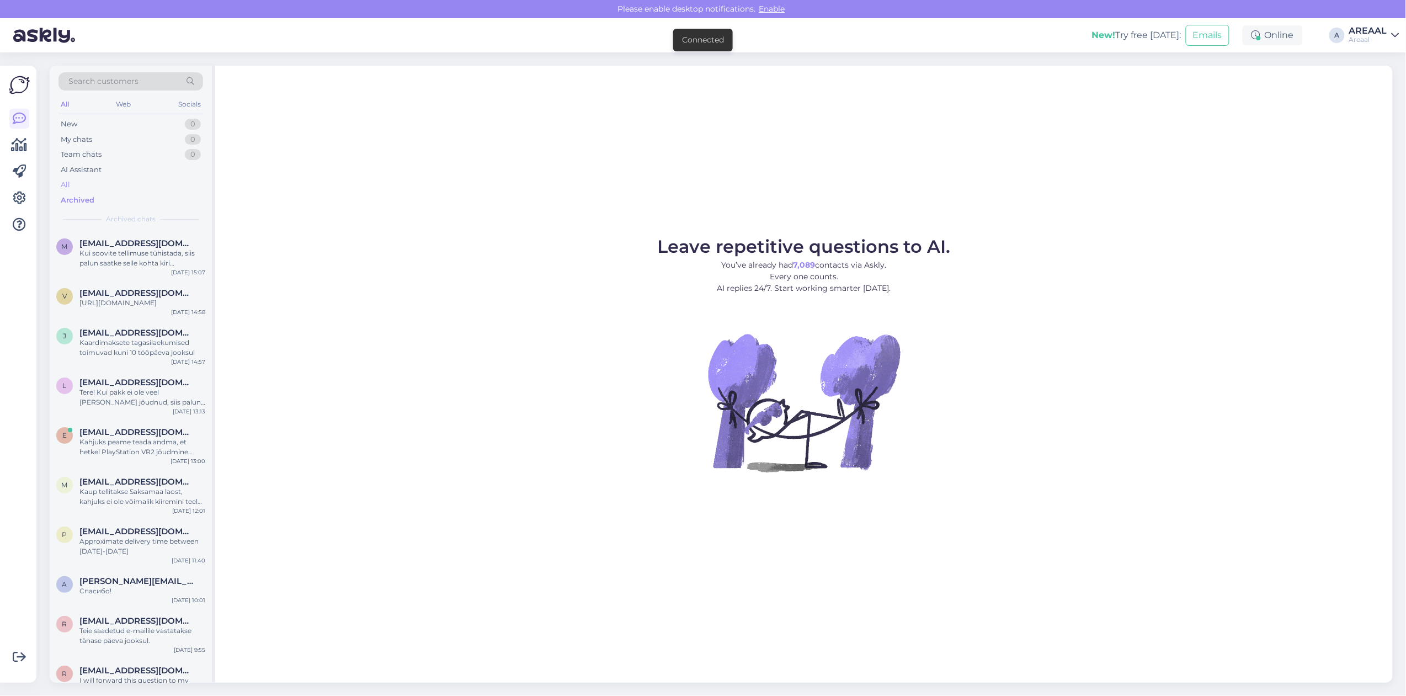
click at [83, 185] on div "All" at bounding box center [130, 184] width 145 height 15
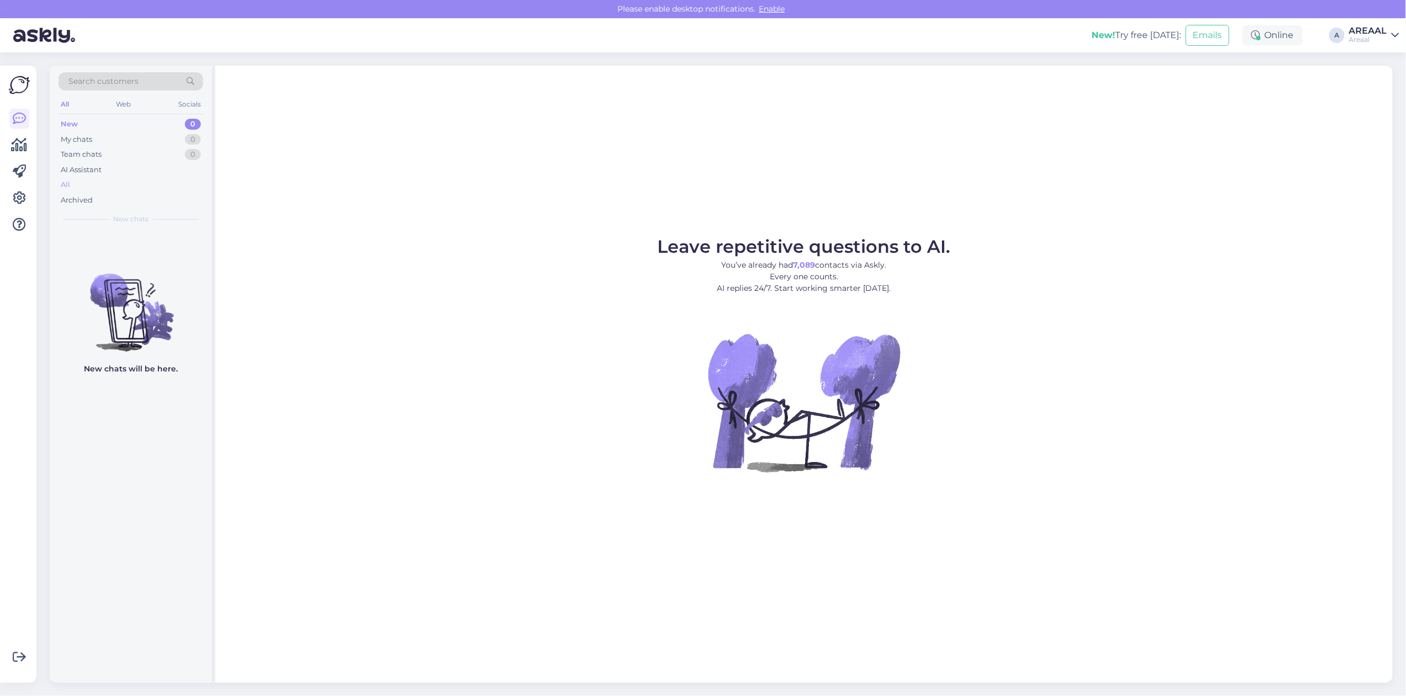
click at [167, 186] on div "All" at bounding box center [130, 184] width 145 height 15
click at [146, 182] on div "All" at bounding box center [130, 184] width 145 height 15
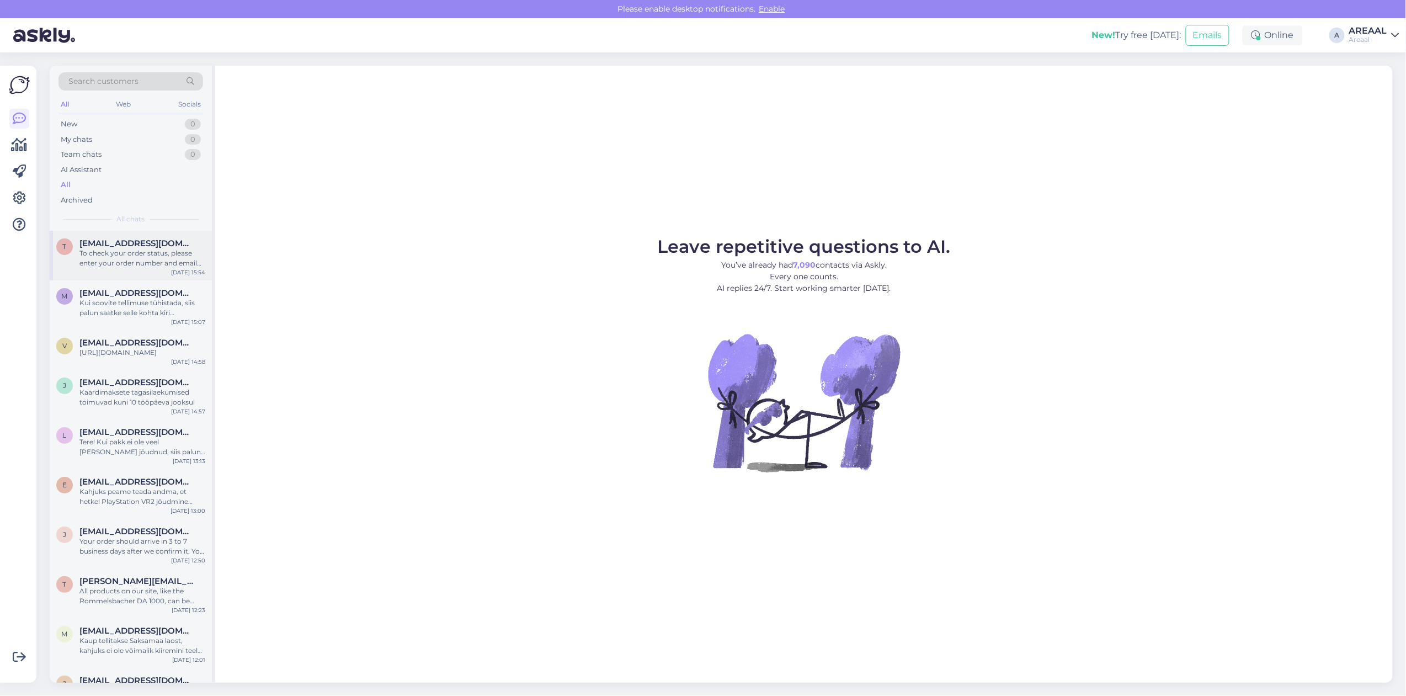
click at [147, 249] on div "To check your order status, please enter your order number and email here: - ht…" at bounding box center [142, 258] width 126 height 20
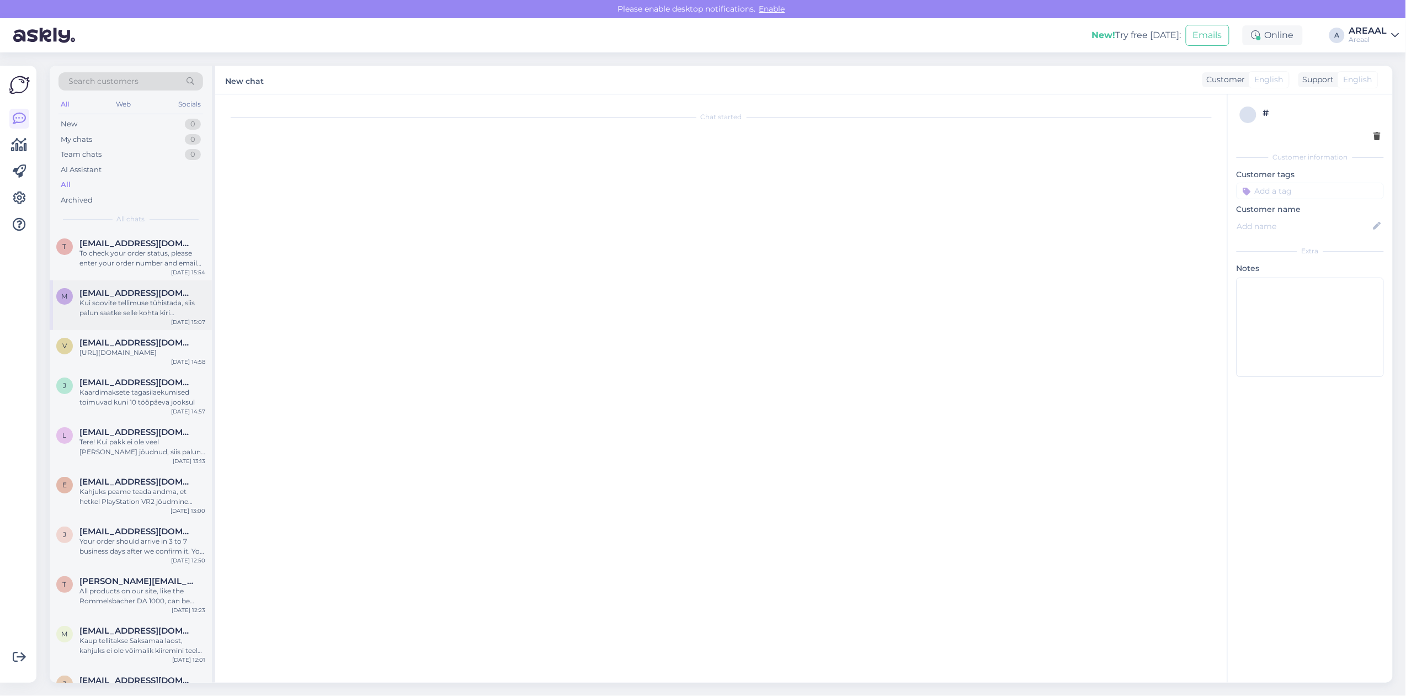
click at [156, 322] on div "m marikakits@gmail.com Kui soovite tellimuse tühistada, siis palun saatke selle…" at bounding box center [131, 305] width 162 height 50
click at [152, 249] on div "To check your order status, please enter your order number and email here: - ht…" at bounding box center [142, 258] width 126 height 20
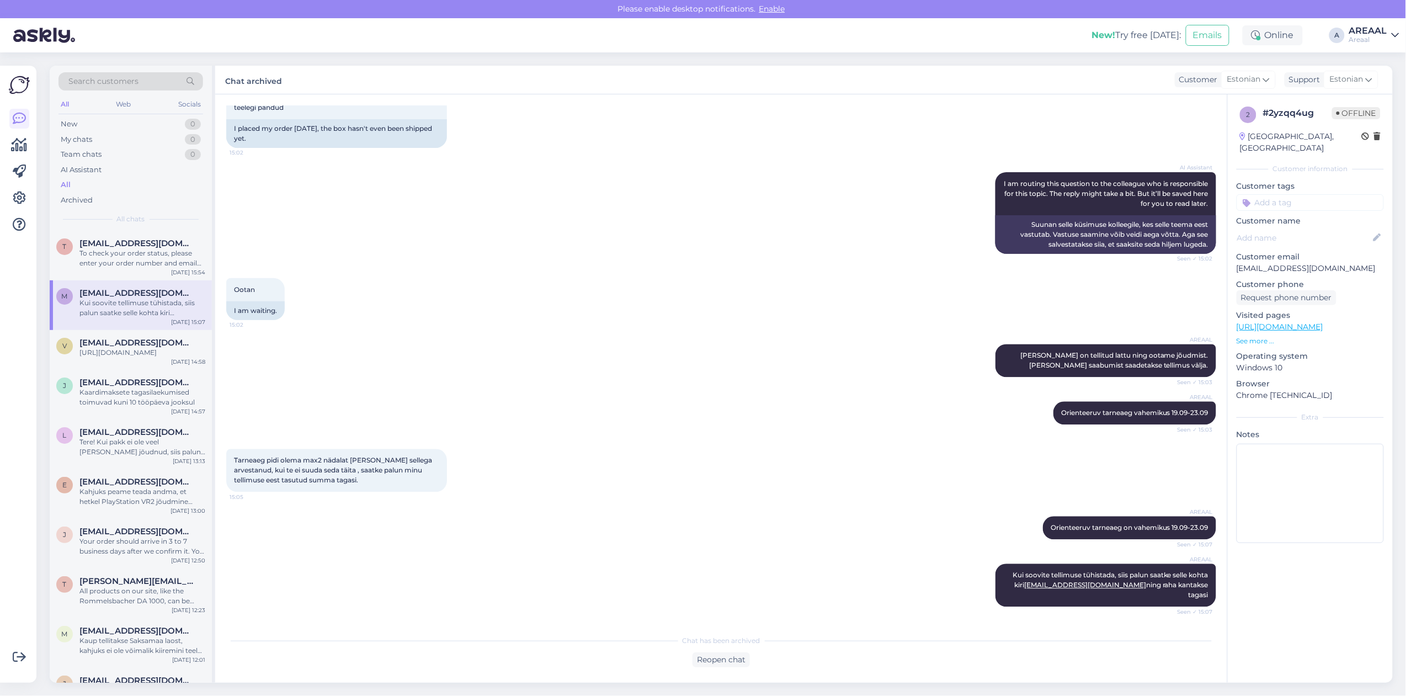
scroll to position [622, 0]
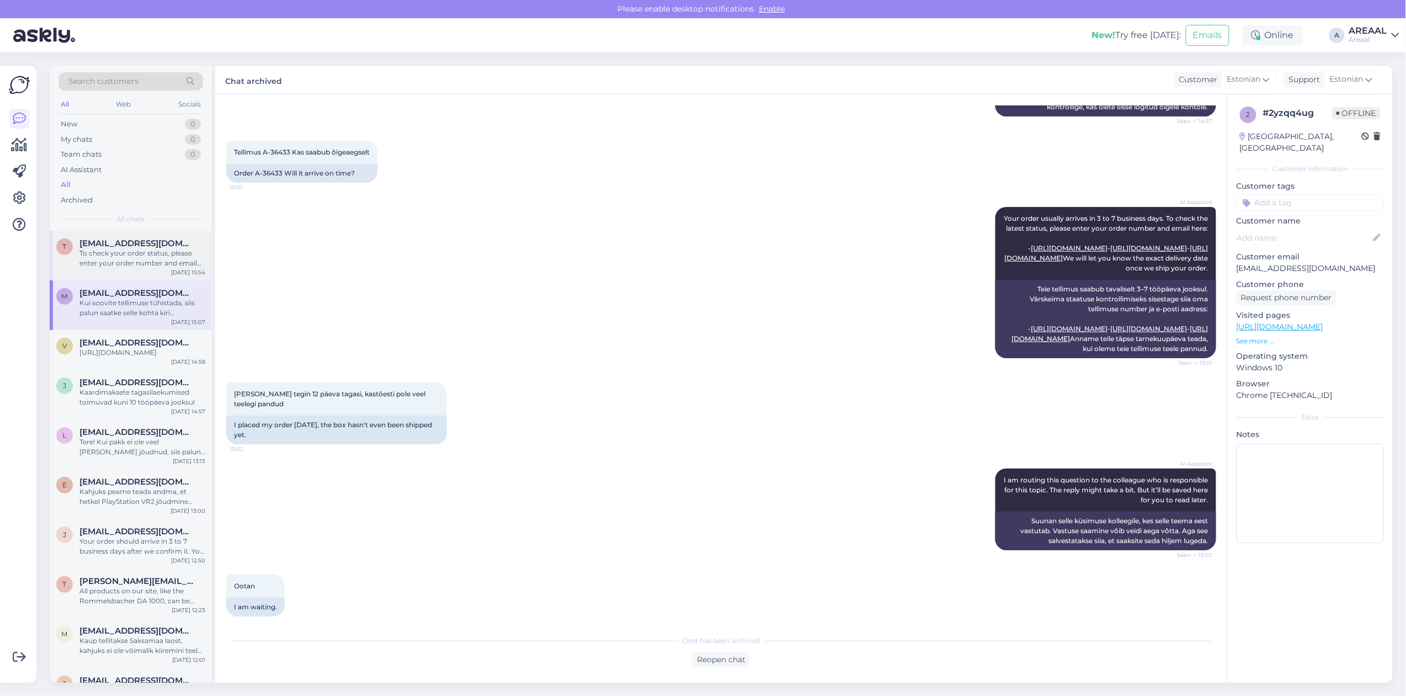
click at [152, 242] on span "[EMAIL_ADDRESS][DOMAIN_NAME]" at bounding box center [136, 243] width 115 height 10
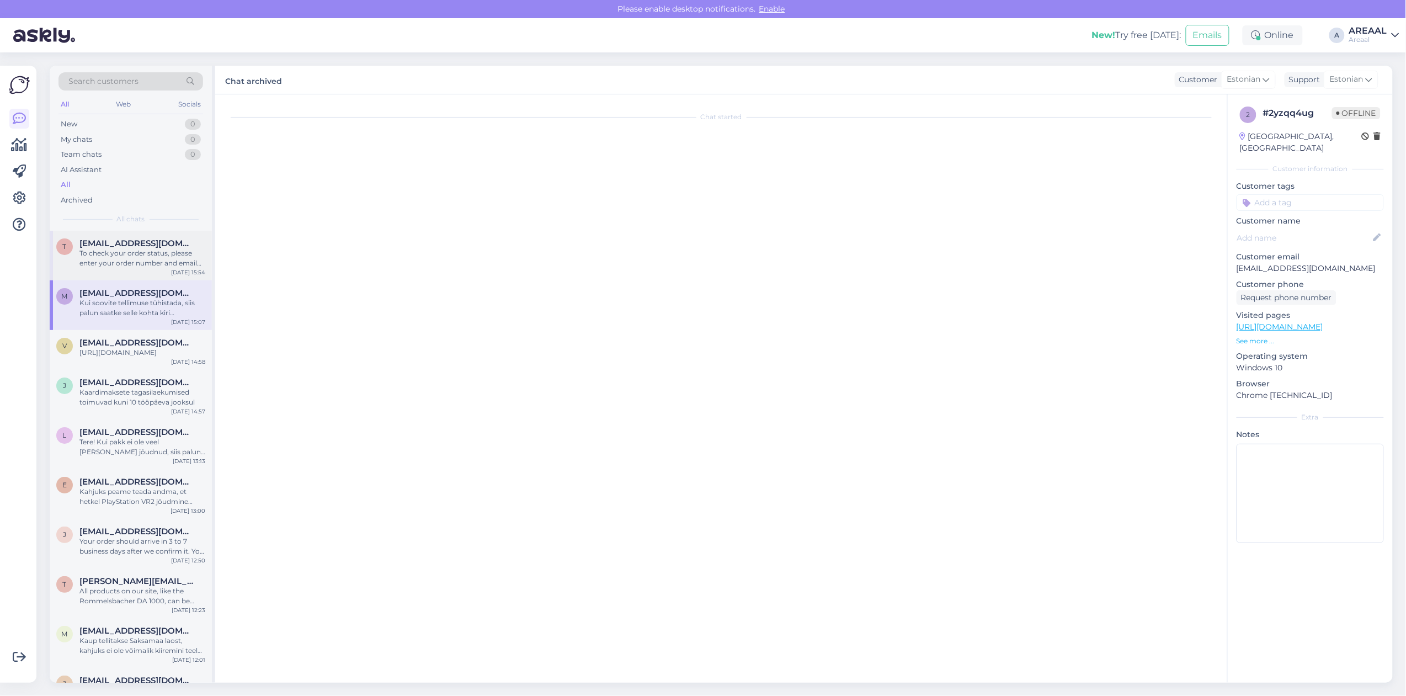
scroll to position [0, 0]
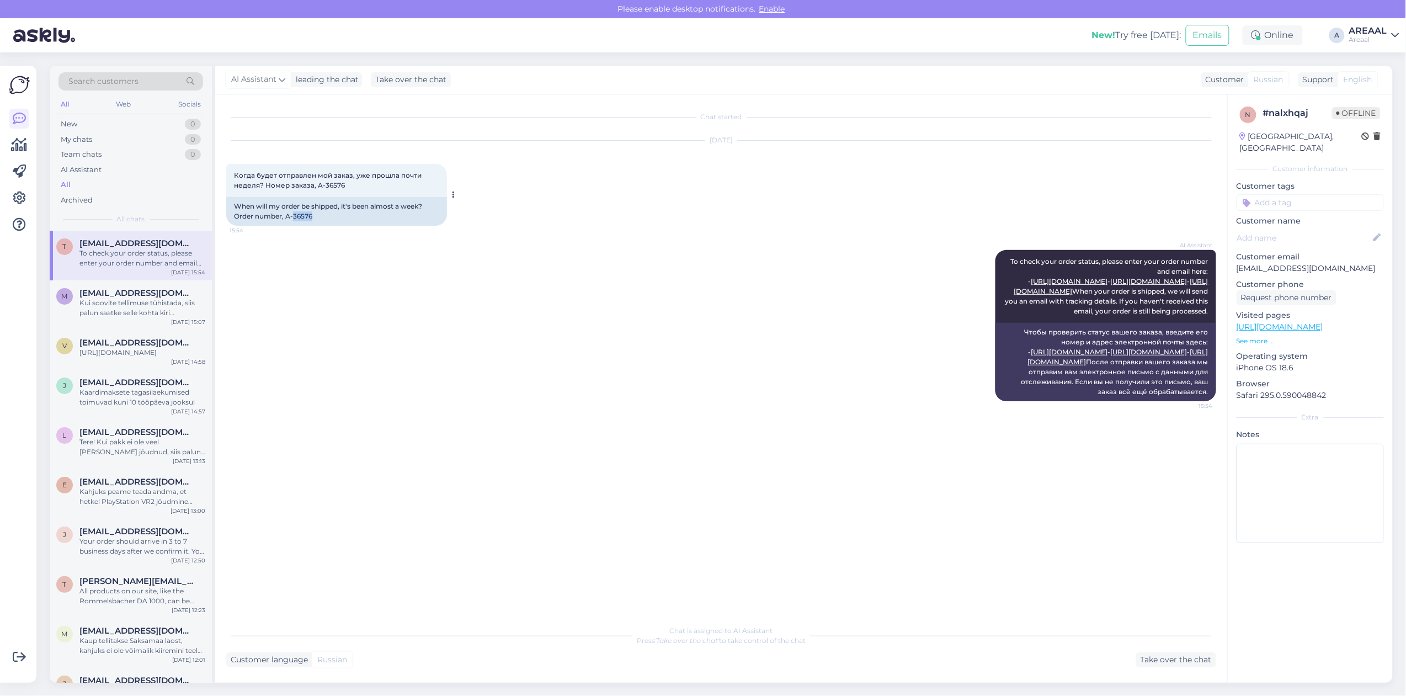
copy div "36576"
copy div "-36576"
copy div "A-36576"
drag, startPoint x: 319, startPoint y: 218, endPoint x: 285, endPoint y: 224, distance: 34.6
click at [285, 224] on div "When will my order be shipped, it's been almost a week? Order number, A-36576" at bounding box center [336, 211] width 221 height 29
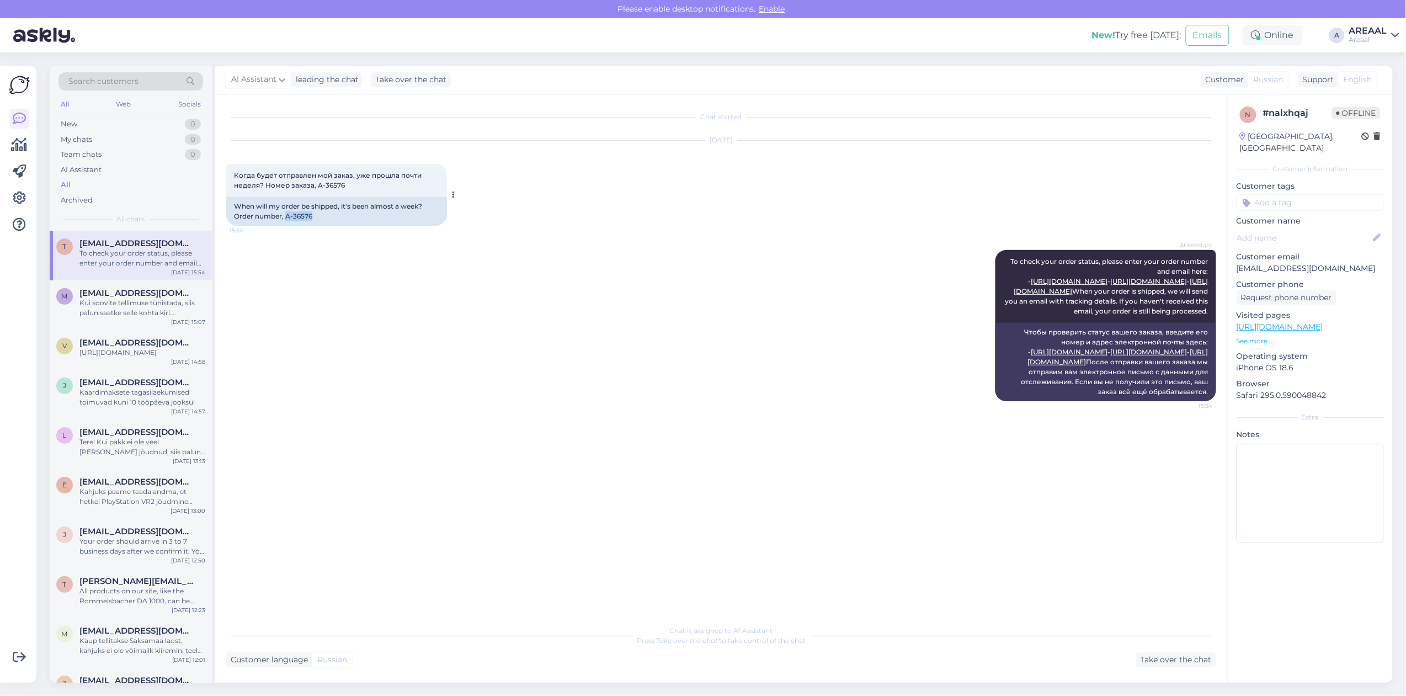
copy div "A-36576"
click at [1153, 660] on div "Take over the chat" at bounding box center [1176, 659] width 80 height 15
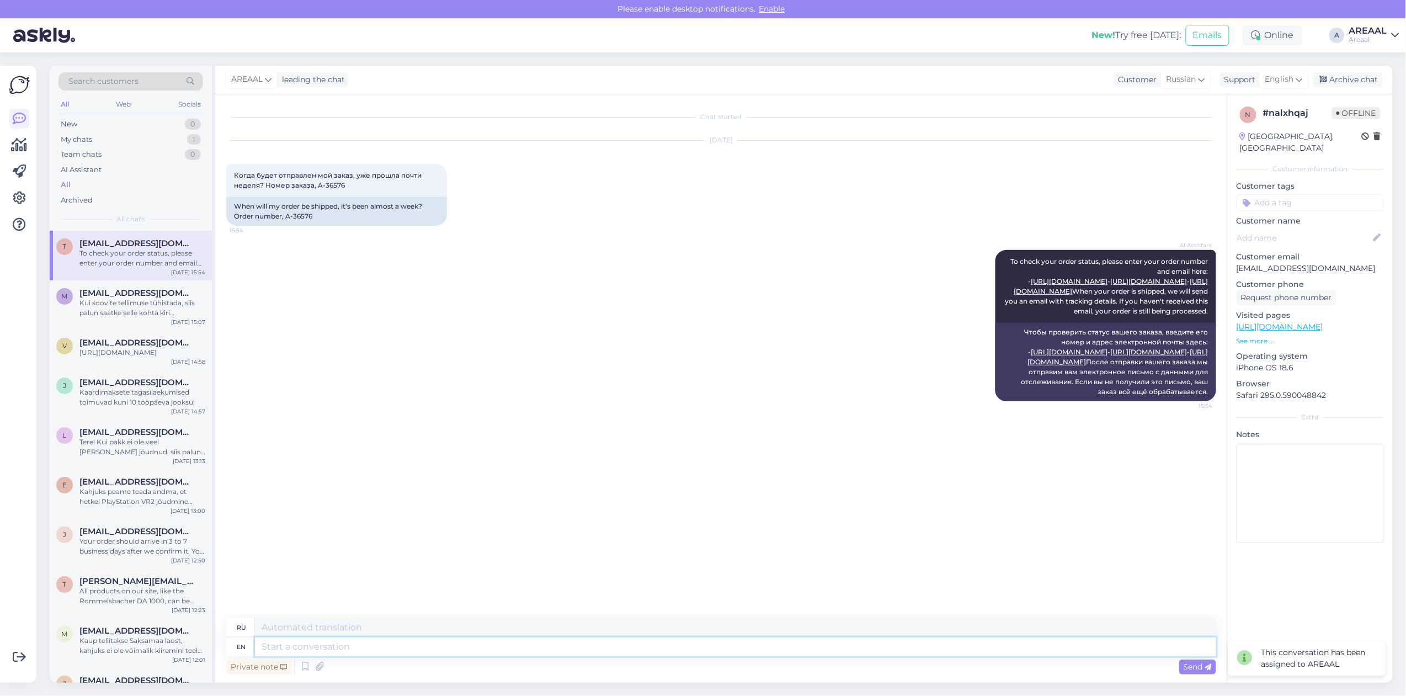
click at [1067, 640] on textarea at bounding box center [735, 646] width 961 height 19
type textarea "Approximate deliv"
type textarea "Приблизительный"
type textarea "Approximate delivrey"
type textarea "Приблизительная доставка"
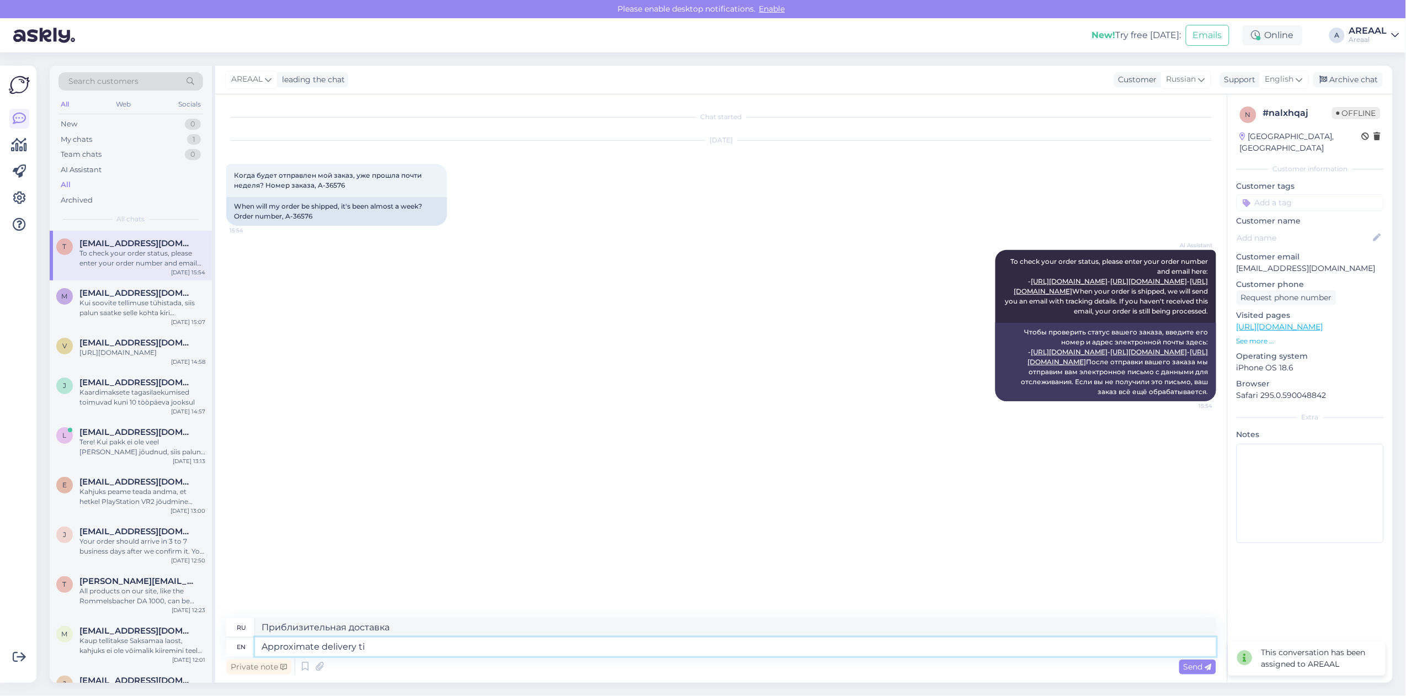
type textarea "Approximate delivery tim"
type textarea "Ориентировочная доставка"
type textarea "Approximate delivery time be"
type textarea "Примерное время доставки"
type textarea "Approximate delivery time between 19-"
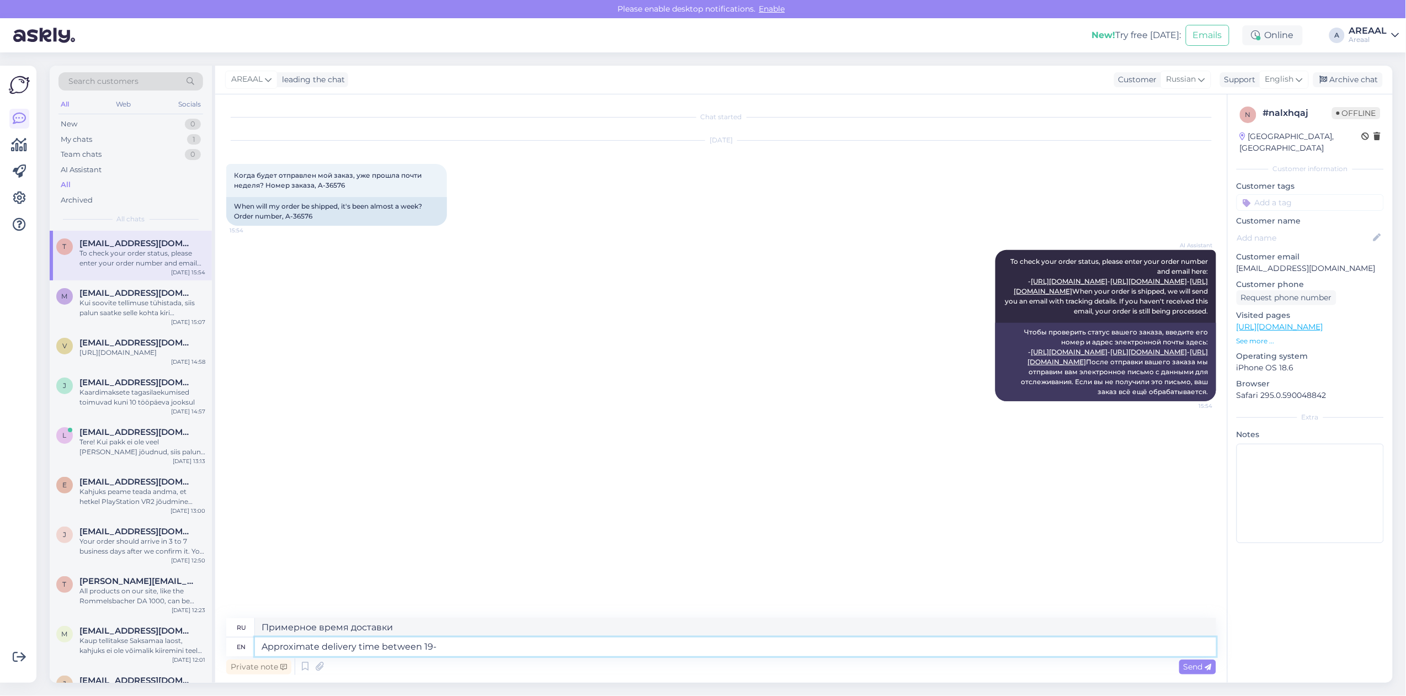
type textarea "Примерное время доставки между"
type textarea "Approximate delivery time between 19-25 se"
type textarea "Примерное время доставки между 19-25"
type textarea "Approximate delivery time between [DATE]-[DATE]"
type textarea "Ориентировочное время доставки 19-25 сентября."
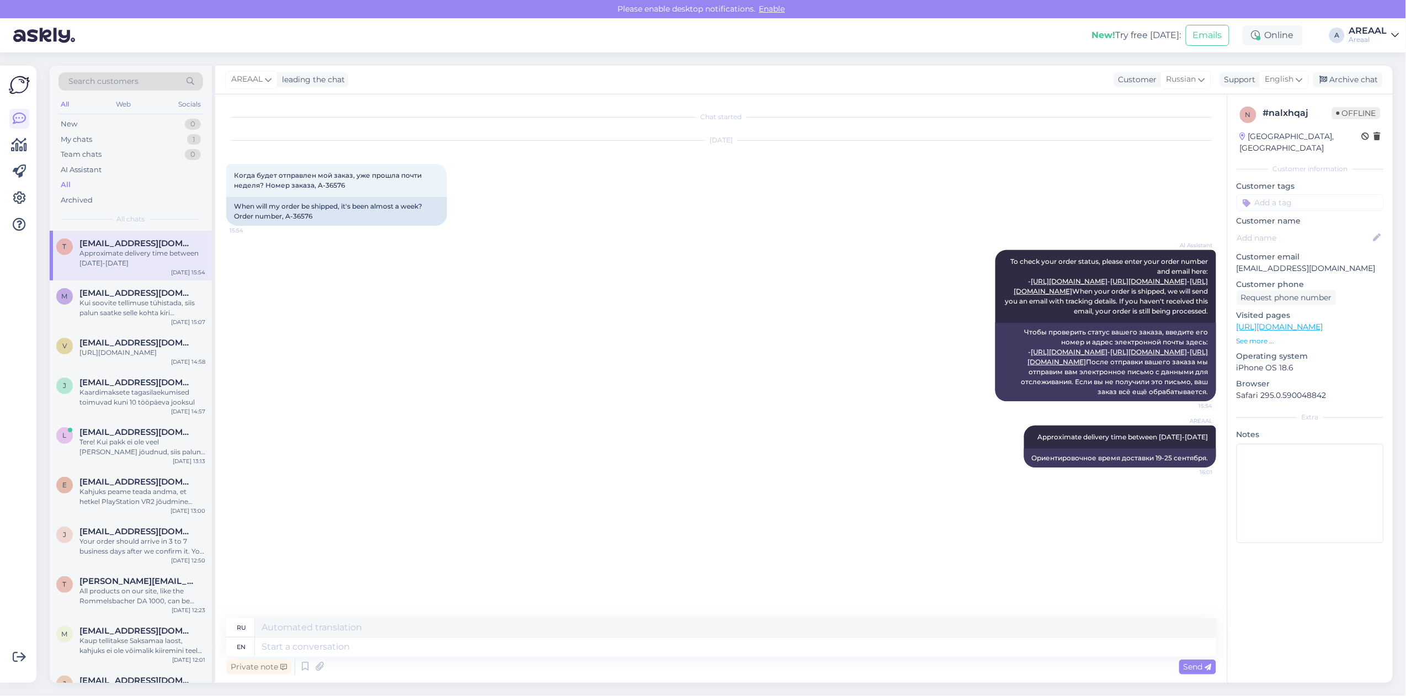
click at [371, 329] on div "AI Assistant To check your order status, please enter your order number and ema…" at bounding box center [721, 325] width 990 height 175
click at [293, 313] on div "AI Assistant To check your order status, please enter your order number and ema…" at bounding box center [721, 325] width 990 height 175
click at [180, 134] on div "My chats 1" at bounding box center [130, 139] width 145 height 15
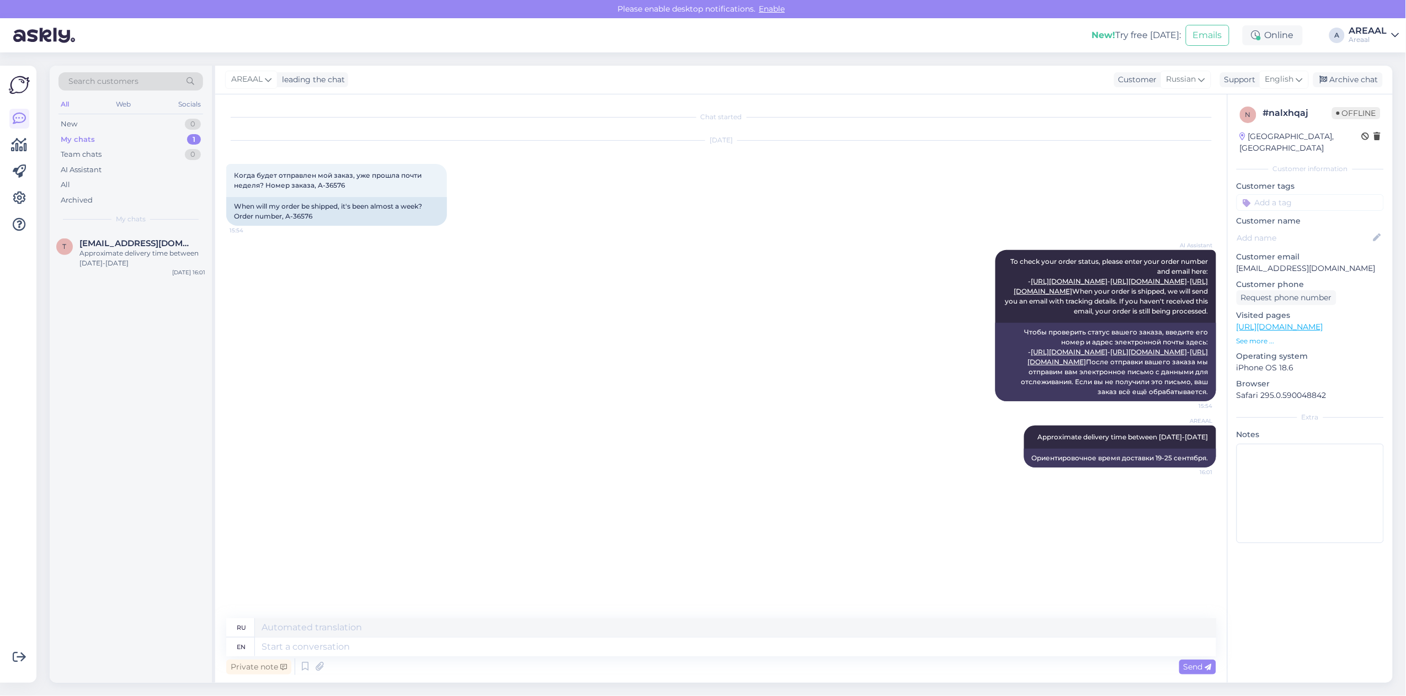
click at [138, 247] on span "[EMAIL_ADDRESS][DOMAIN_NAME]" at bounding box center [136, 243] width 115 height 10
click at [1354, 81] on div "Archive chat" at bounding box center [1348, 79] width 70 height 15
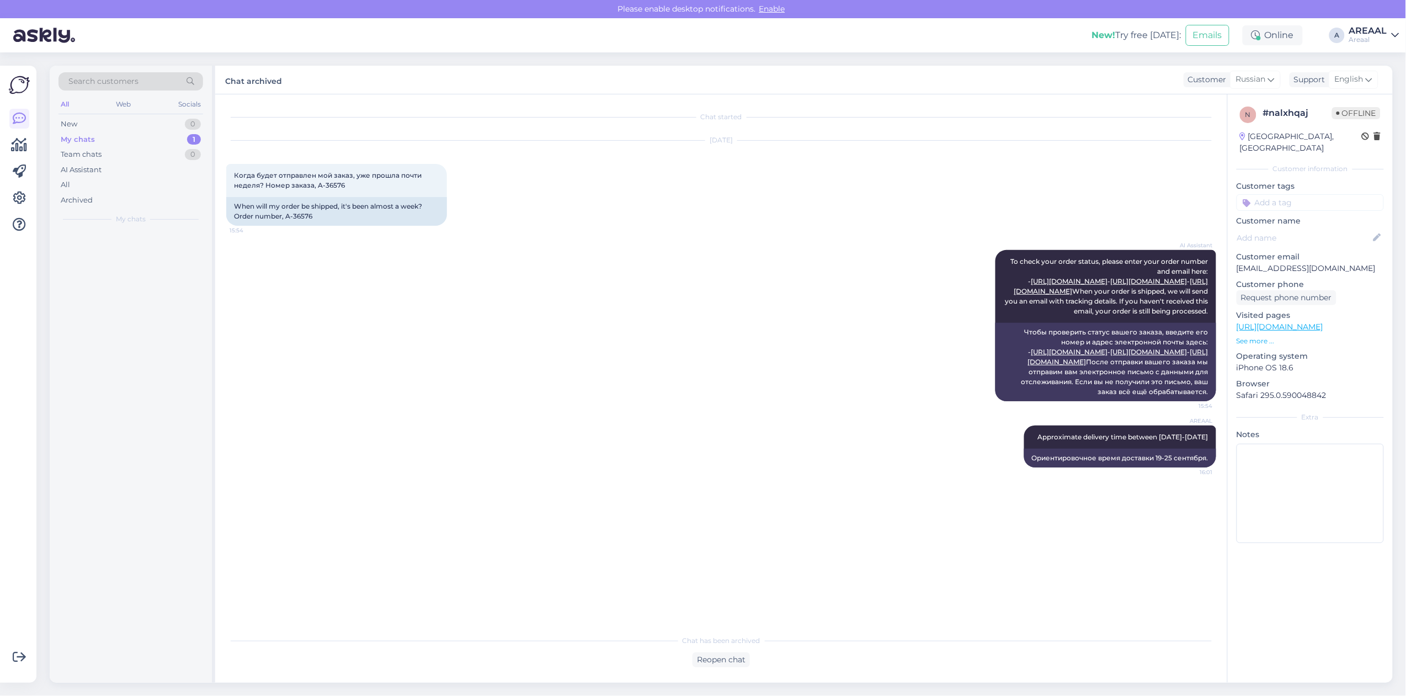
click at [830, 269] on div "AI Assistant To check your order status, please enter your order number and ema…" at bounding box center [721, 325] width 990 height 175
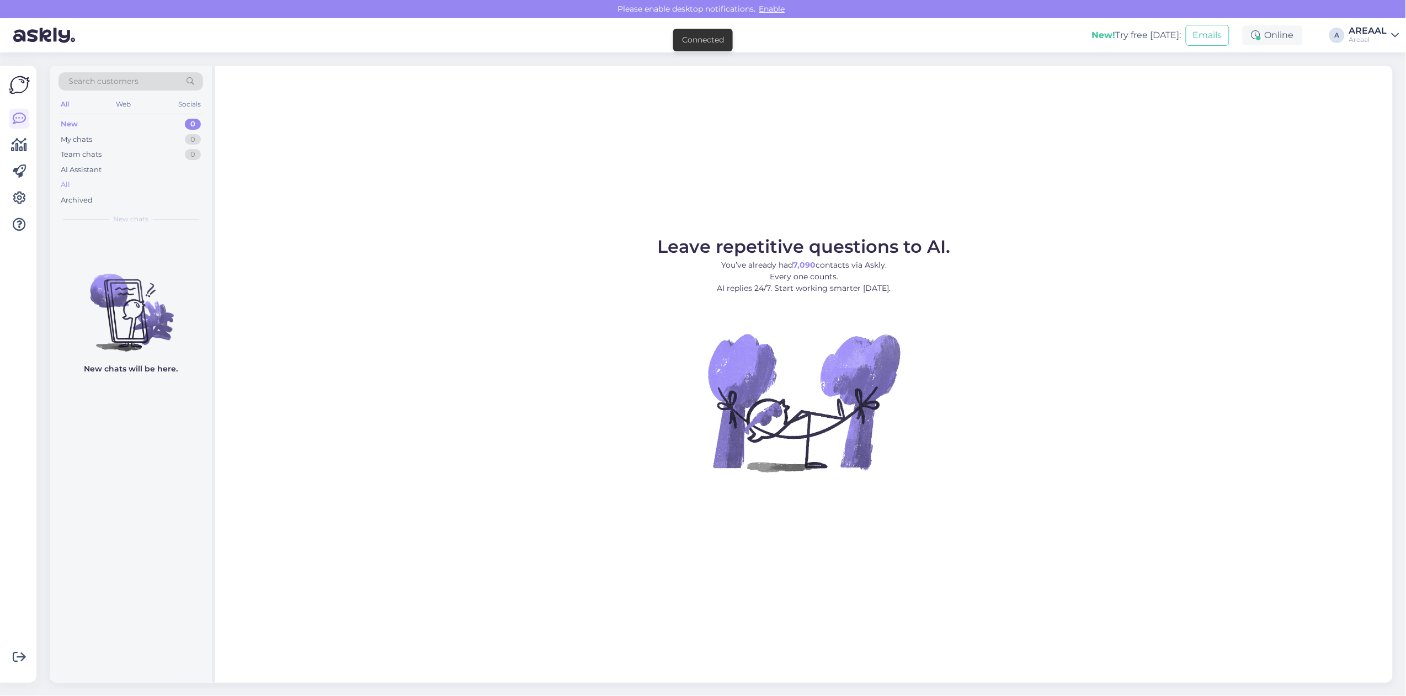
click at [127, 188] on div "All" at bounding box center [130, 184] width 145 height 15
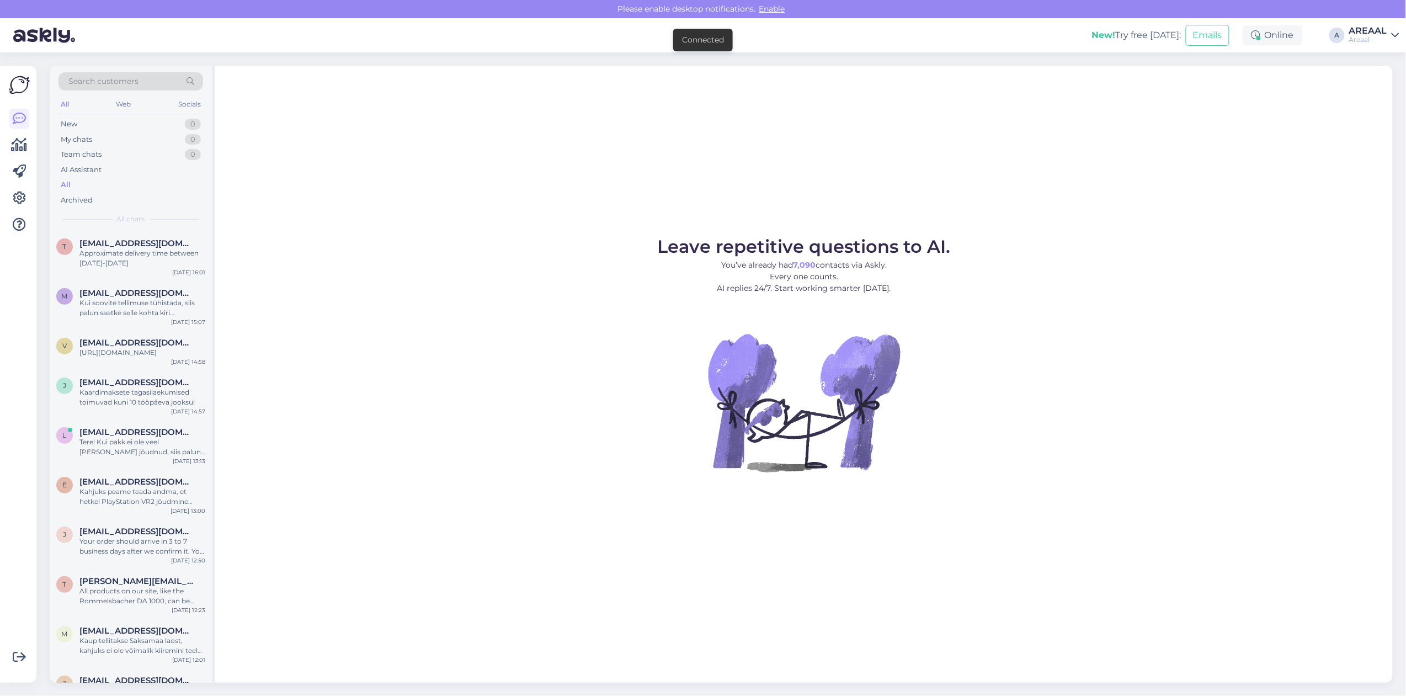
click at [1400, 23] on div "New! Try free today: Emails Online A AREAAL Areaal" at bounding box center [703, 35] width 1406 height 34
click at [1377, 31] on div "AREAAL" at bounding box center [1368, 30] width 38 height 9
click at [1382, 83] on button "Open" at bounding box center [1374, 85] width 31 height 17
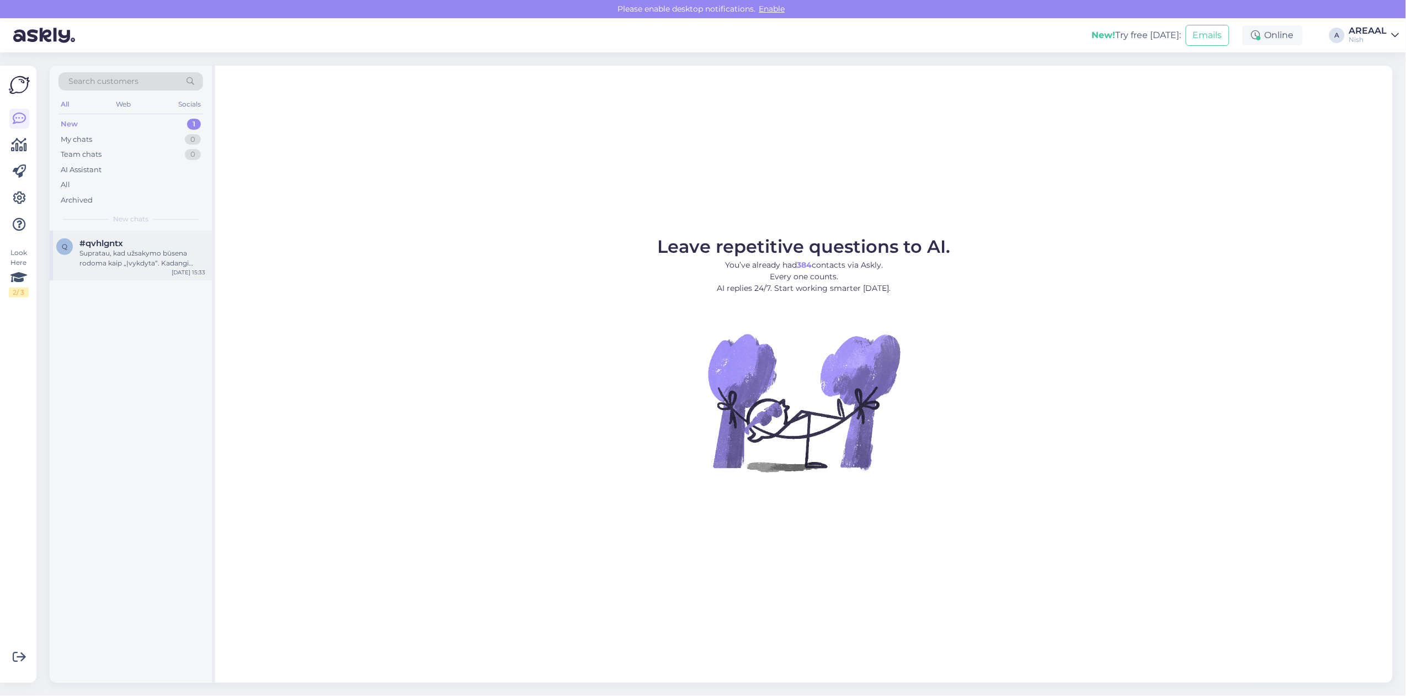
click at [165, 231] on div "q #qvhlgntx Supratau, kad užsakymo būsena rodoma kaip „Įvykdyta“. Kadangi netur…" at bounding box center [131, 256] width 162 height 50
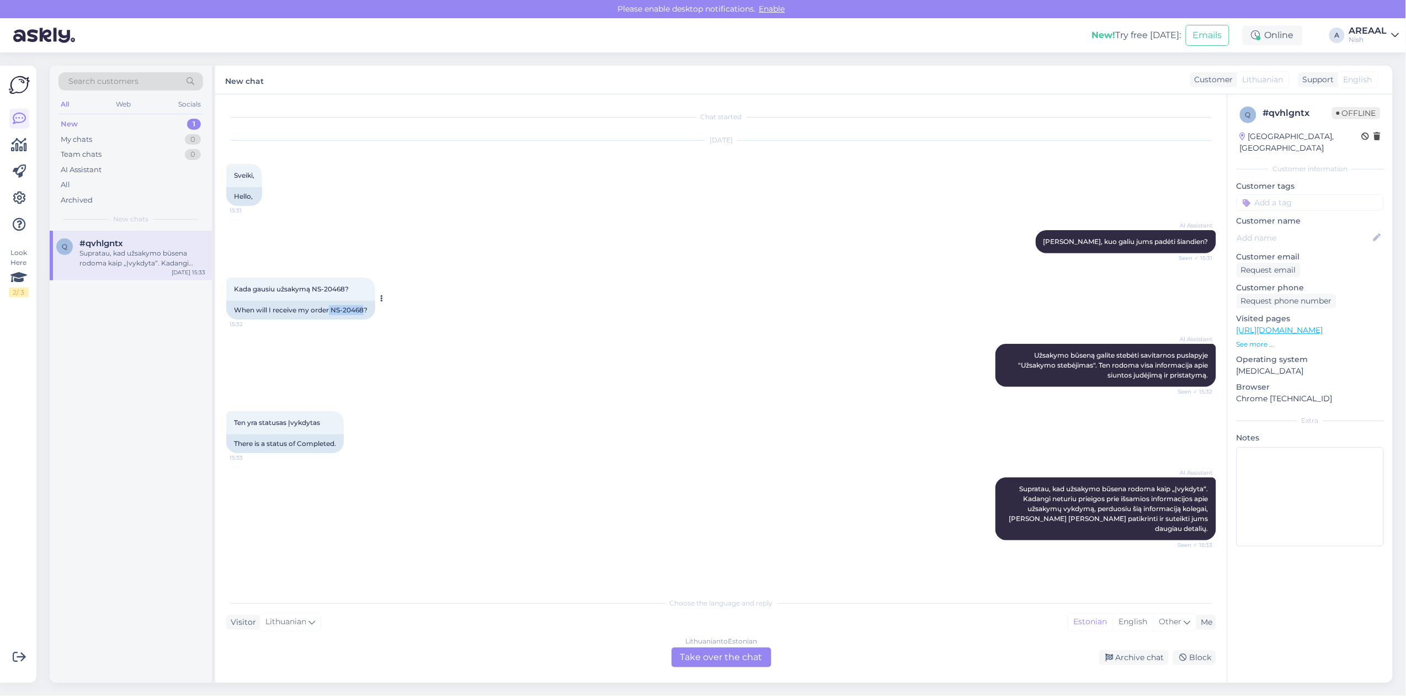
drag, startPoint x: 329, startPoint y: 309, endPoint x: 365, endPoint y: 313, distance: 35.5
click at [365, 313] on div "When will I receive my order NS-20468?" at bounding box center [300, 310] width 149 height 19
copy div "NS-20468"
copy span "Supratau, kad užsakymo būsena rodoma kaip „Įvykdyta“. Kadangi neturiu prieigos …"
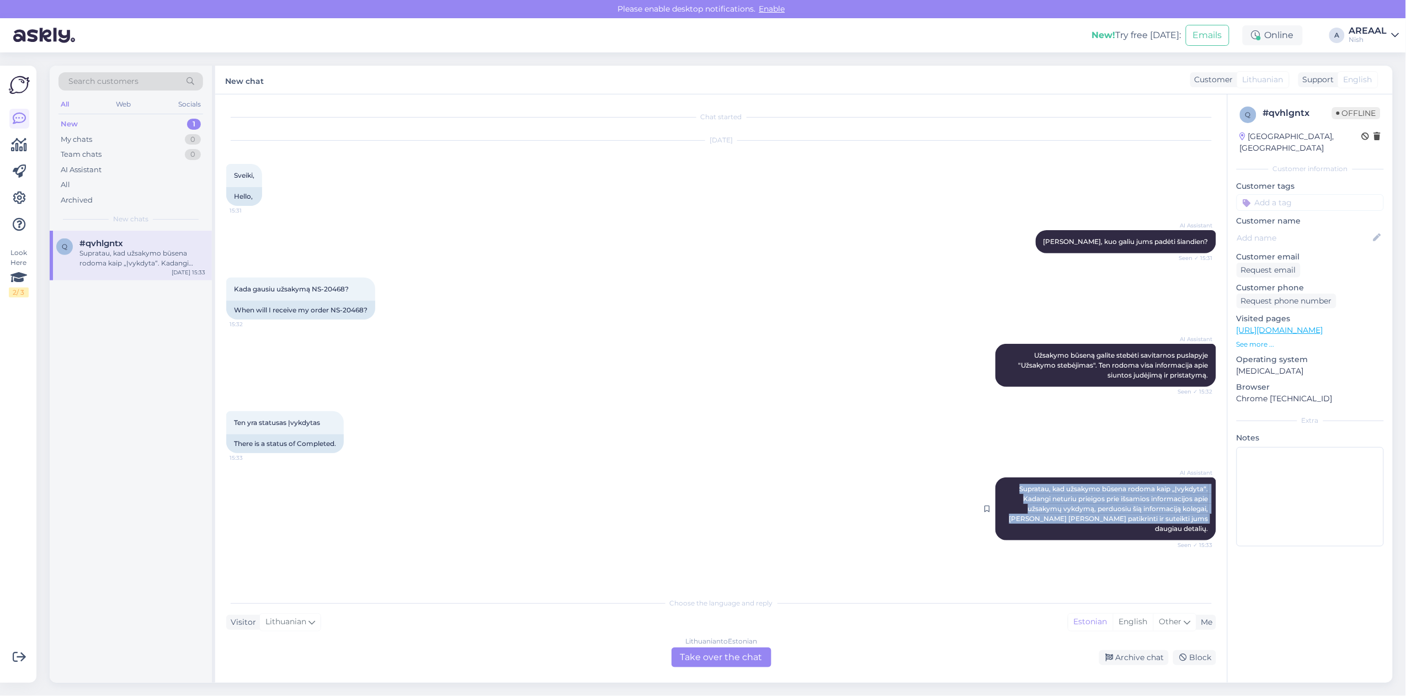
copy span "Supratau, kad užsakymo būsena rodoma kaip „Įvykdyta“. Kadangi neturiu prieigos …"
drag, startPoint x: 1003, startPoint y: 482, endPoint x: 1210, endPoint y: 516, distance: 209.7
click at [1210, 516] on div "AI Assistant Supratau, kad užsakymo būsena rodoma kaip „Įvykdyta“. Kadangi netu…" at bounding box center [1105, 508] width 221 height 63
click at [719, 659] on div "Lithuanian to Estonian Take over the chat" at bounding box center [721, 657] width 100 height 20
click at [702, 649] on div "Lithuanian to Estonian Take over the chat" at bounding box center [721, 657] width 100 height 20
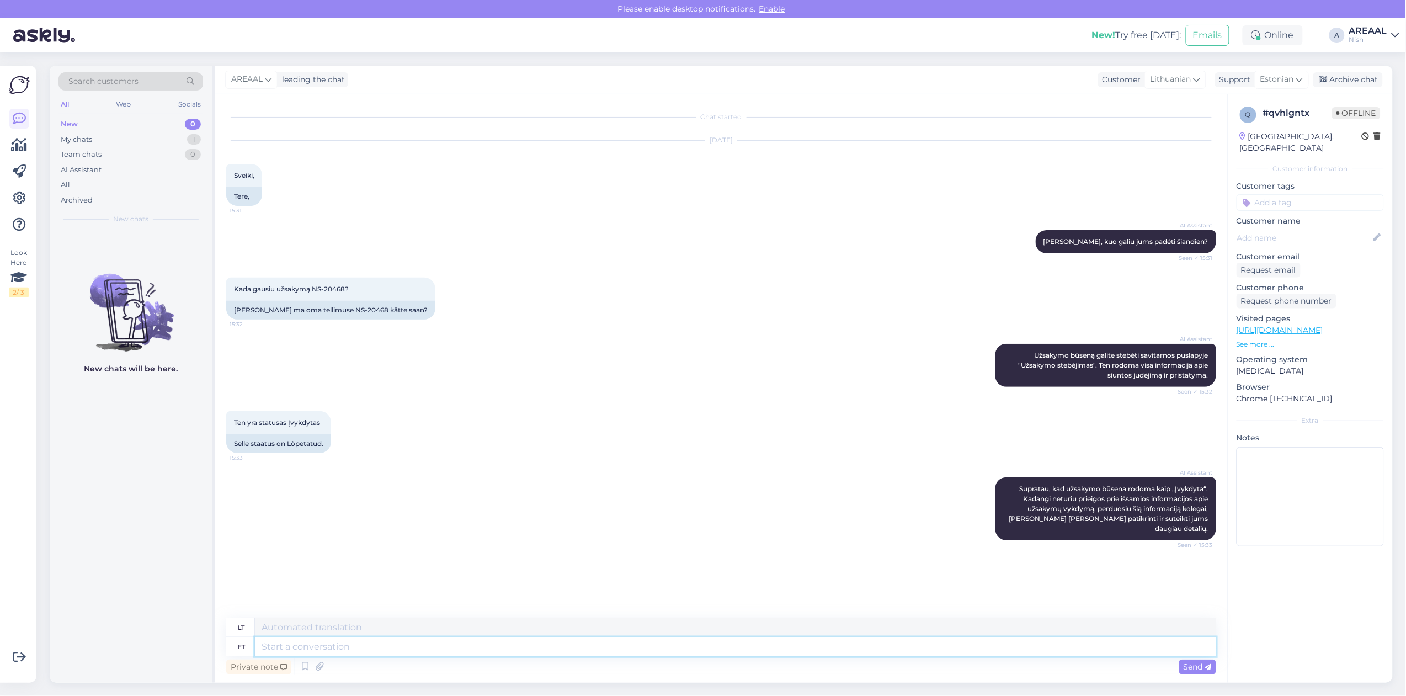
click at [702, 649] on textarea at bounding box center [735, 646] width 961 height 19
type textarea "D"
type textarea "Order has"
type textarea "Užsakymas"
type textarea "Order has bee"
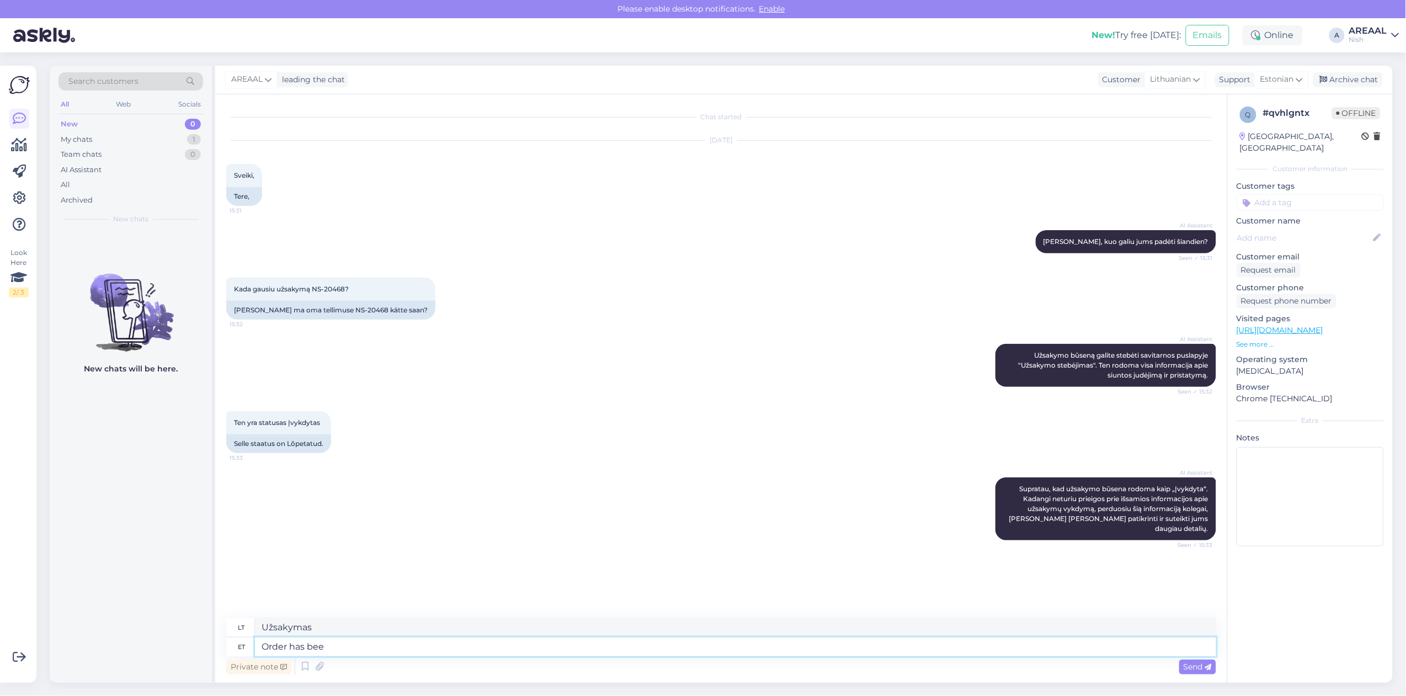
type textarea "Užsakymas turi"
type textarea "Order has been com"
type textarea "Užsakymas buvo"
type textarea "Order has been completed in war"
type textarea "Užsakymas įvykdytas."
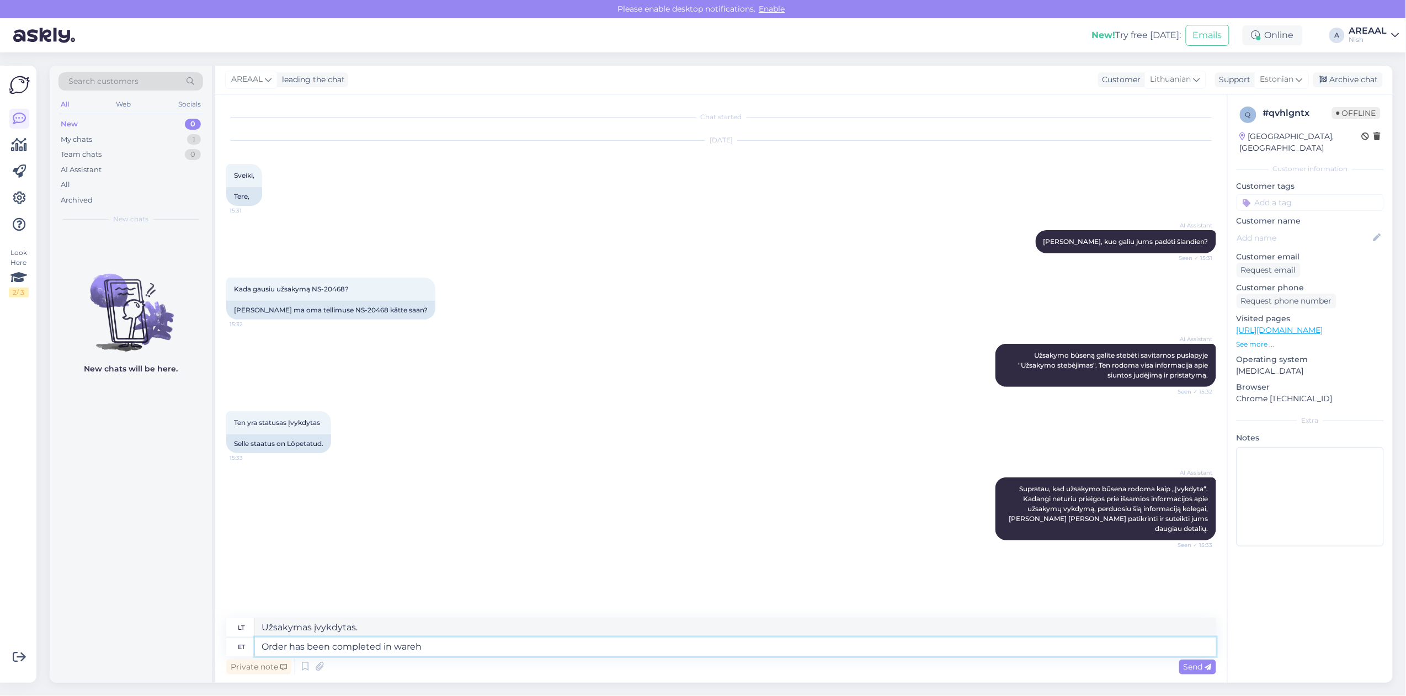
type textarea "Order has been completed in wareho"
type textarea "Užsakymas įvykdytas per"
type textarea "Order has been completed in warehouse. Delive"
type textarea "Užsakymas sandėlyje įvykdytas."
type textarea "Order has been completed in warehouse. Delivery will ta"
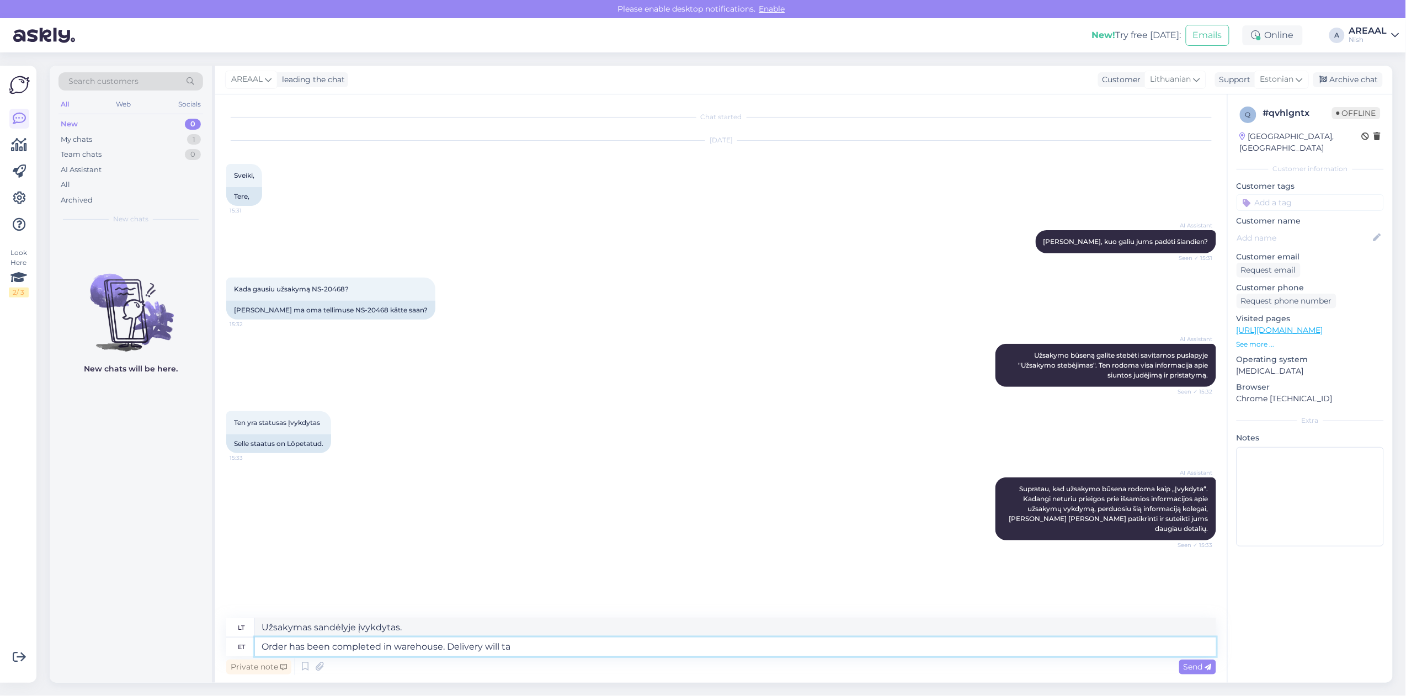
type textarea "Užsakymas sandėlyje įvykdytas. Pristatymas"
type textarea "Order has been completed in warehouse. Delivery will take p"
type textarea "Užsakymas sandėlyje įvykdytas. Pristatymas bus atliktas."
type textarea "Order has been completed in warehouse. Delivery will take place"
type textarea "Užsakymas sandėlyje įvykdytas. Pristatymas užtruks"
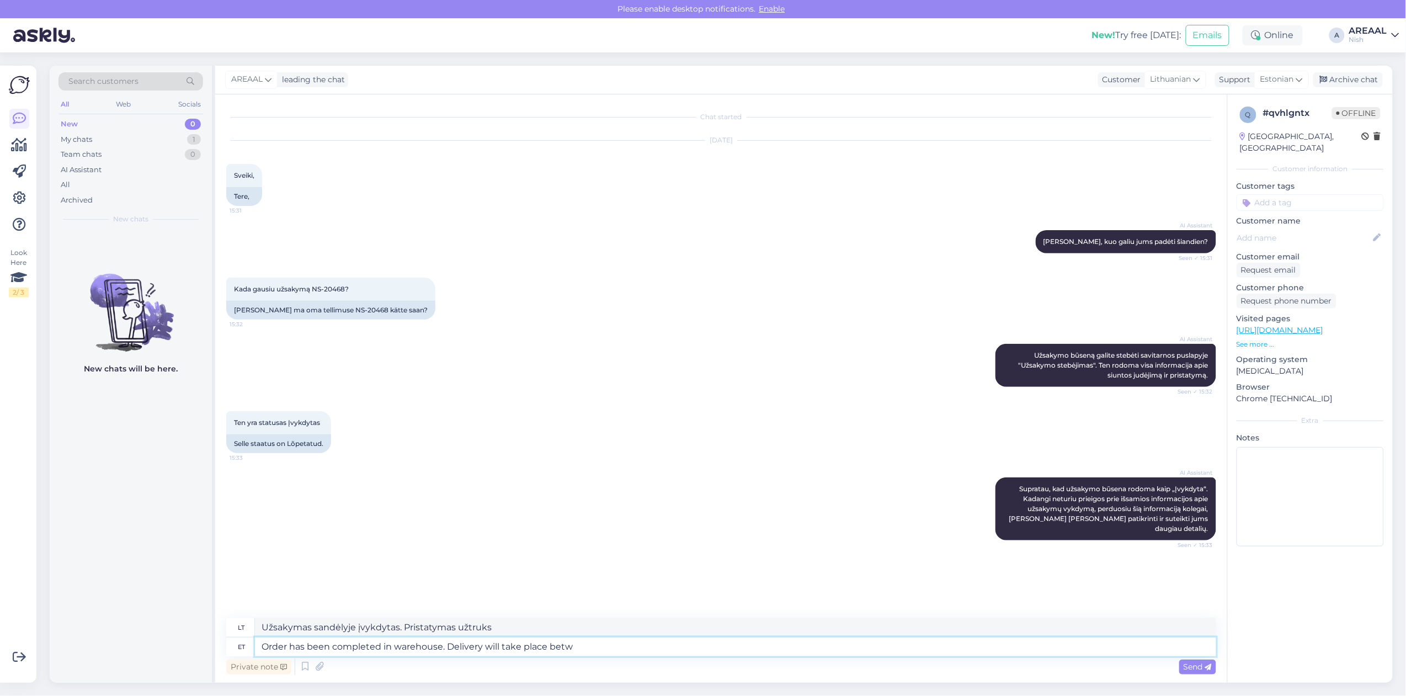
type textarea "Order has been completed in warehouse. Delivery will take place betwe"
type textarea "Užsakymas sandėlyje įvykdytas. Pristatymas įvyks."
type textarea "Order has been completed in warehouse. Delivery will take place between 17-2"
type textarea "Užsakymas sandėlyje įvykdytas. Pristatymas įvyks tarp"
type textarea "Order has been completed in warehouse. Delivery will take place between 17-20 s…"
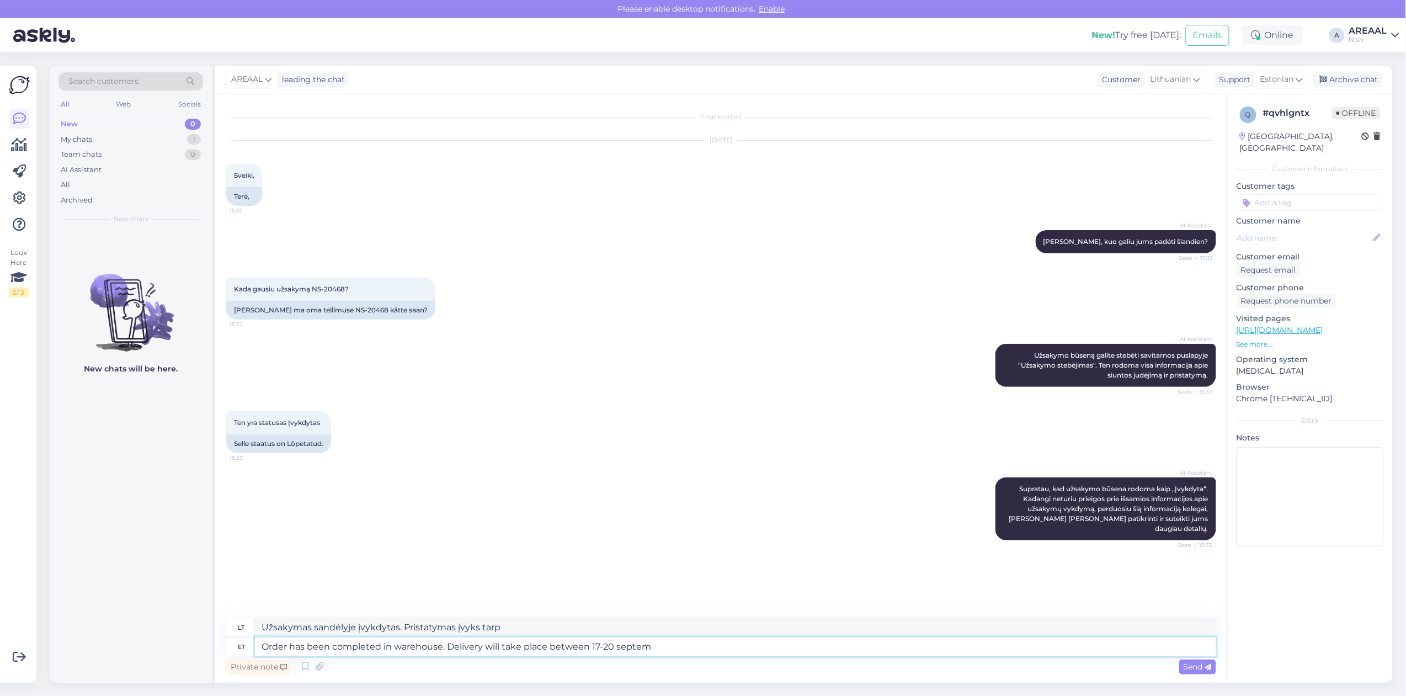
type textarea "Užsakymas sandėlyje įvykdytas. Pristatymas vyks 17–20 val."
type textarea "Order has been completed in warehouse. Delivery will take place between 17-20 s…"
type textarea "Užsakymas sandėlyje jau paruoštas. Pristatymas įvyks rugsėjo 17–20 dienomis."
click at [1257, 81] on div "Estonian" at bounding box center [1281, 80] width 55 height 18
type input "eng"
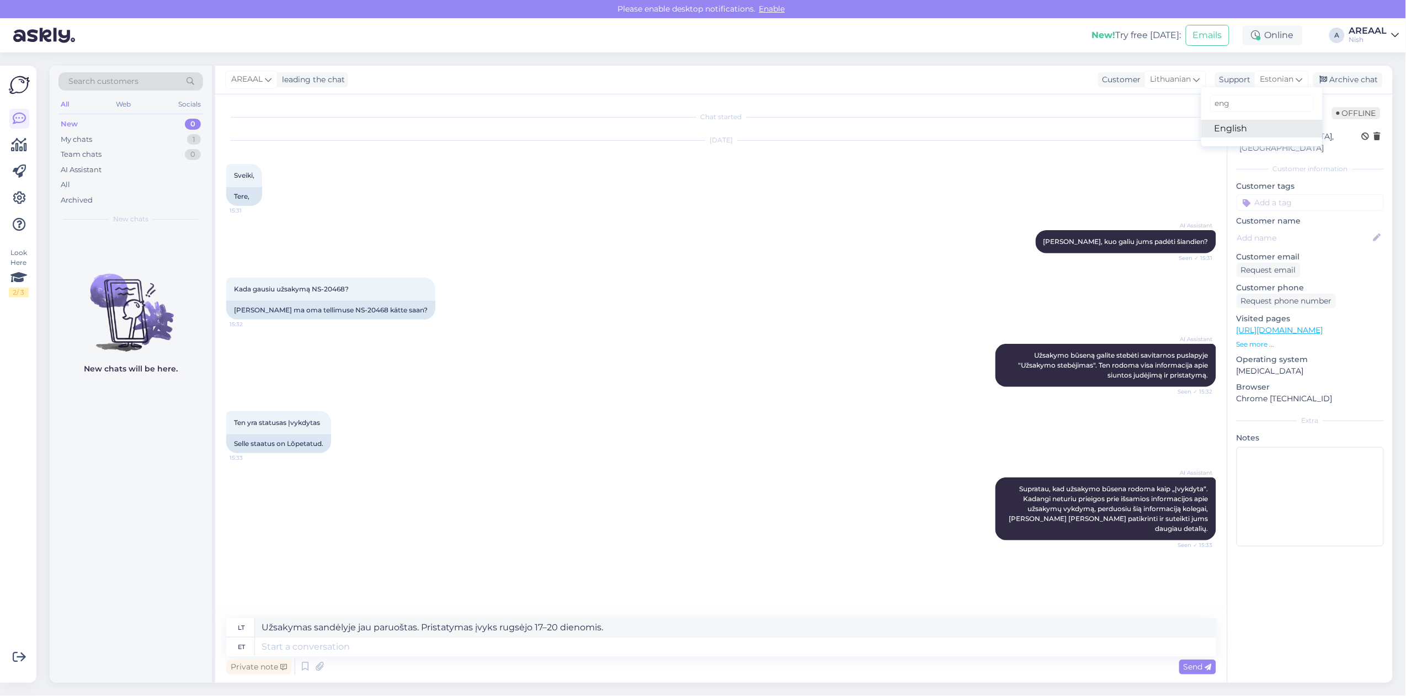
drag, startPoint x: 1250, startPoint y: 125, endPoint x: 1241, endPoint y: 139, distance: 16.4
click at [1251, 125] on link "English" at bounding box center [1261, 129] width 121 height 18
click at [806, 654] on textarea at bounding box center [735, 646] width 961 height 19
paste textarea "Order has been completed in warehouse. Delivery will take place between 17-20 s…"
type textarea "Order has been completed in warehouse. Delivery will take place between 17-20 s…"
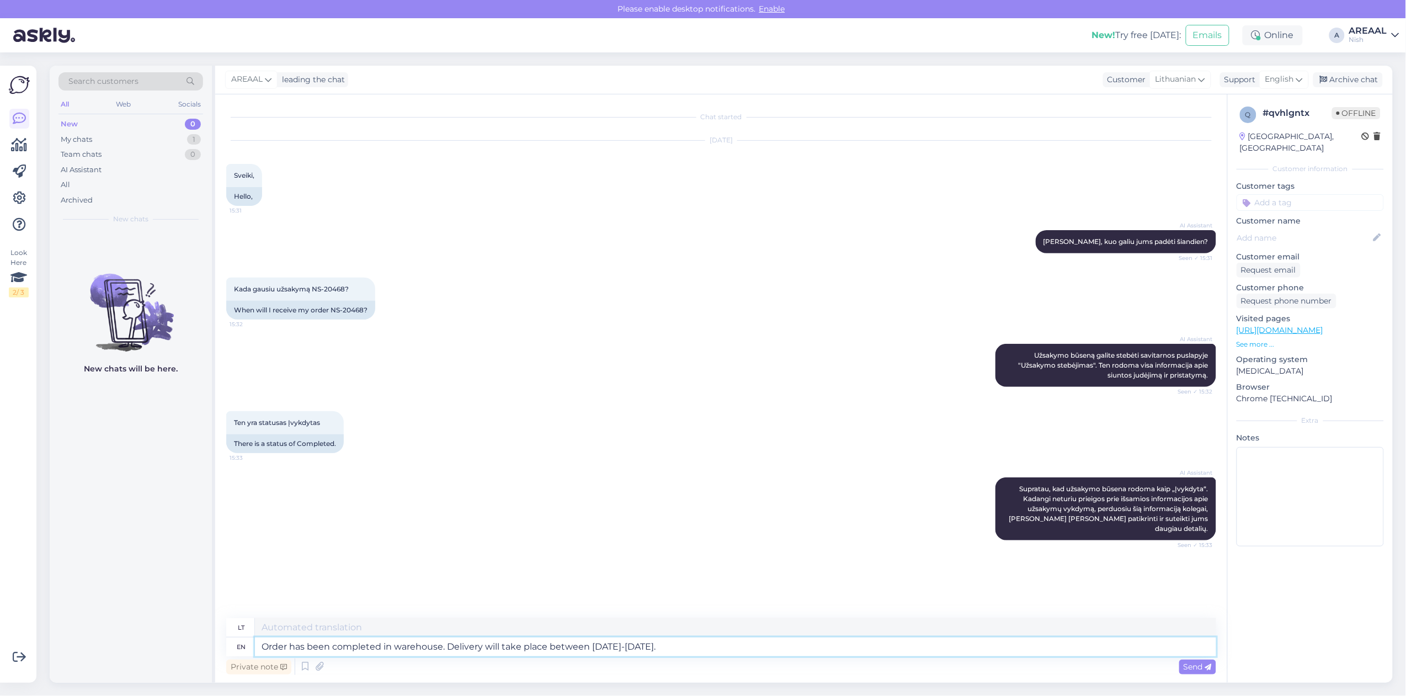
type textarea "Užsakymas sandėlyje įvykdytas. Pristatymas įvyks rugsėjo 17–20 dienomis."
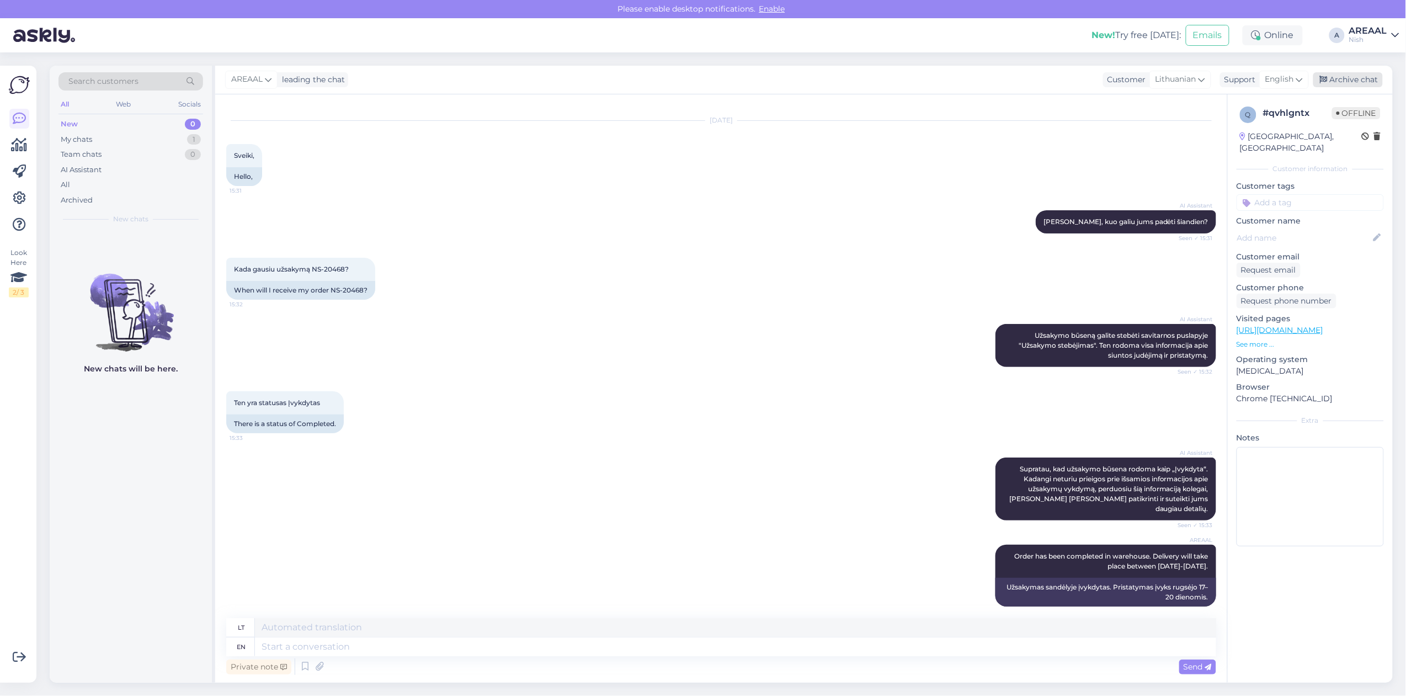
click at [1349, 84] on div "Archive chat" at bounding box center [1348, 79] width 70 height 15
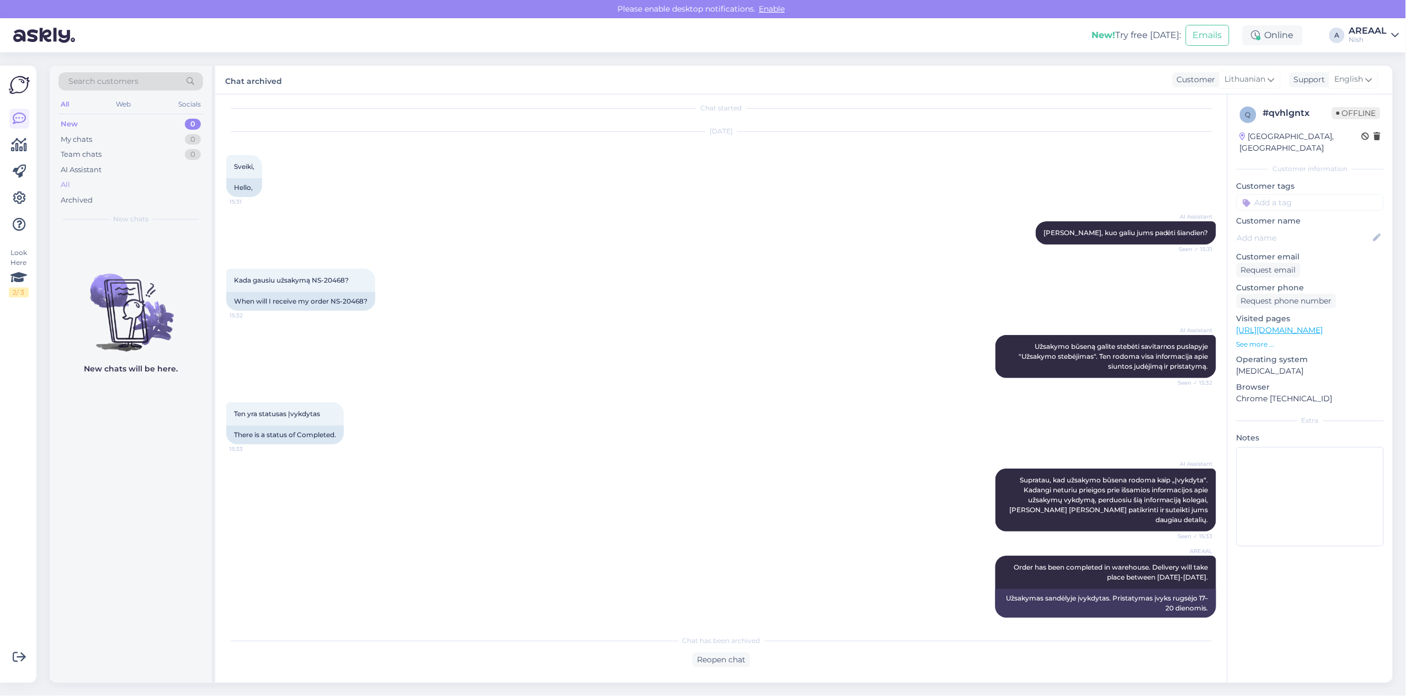
click at [94, 188] on div "All" at bounding box center [130, 184] width 145 height 15
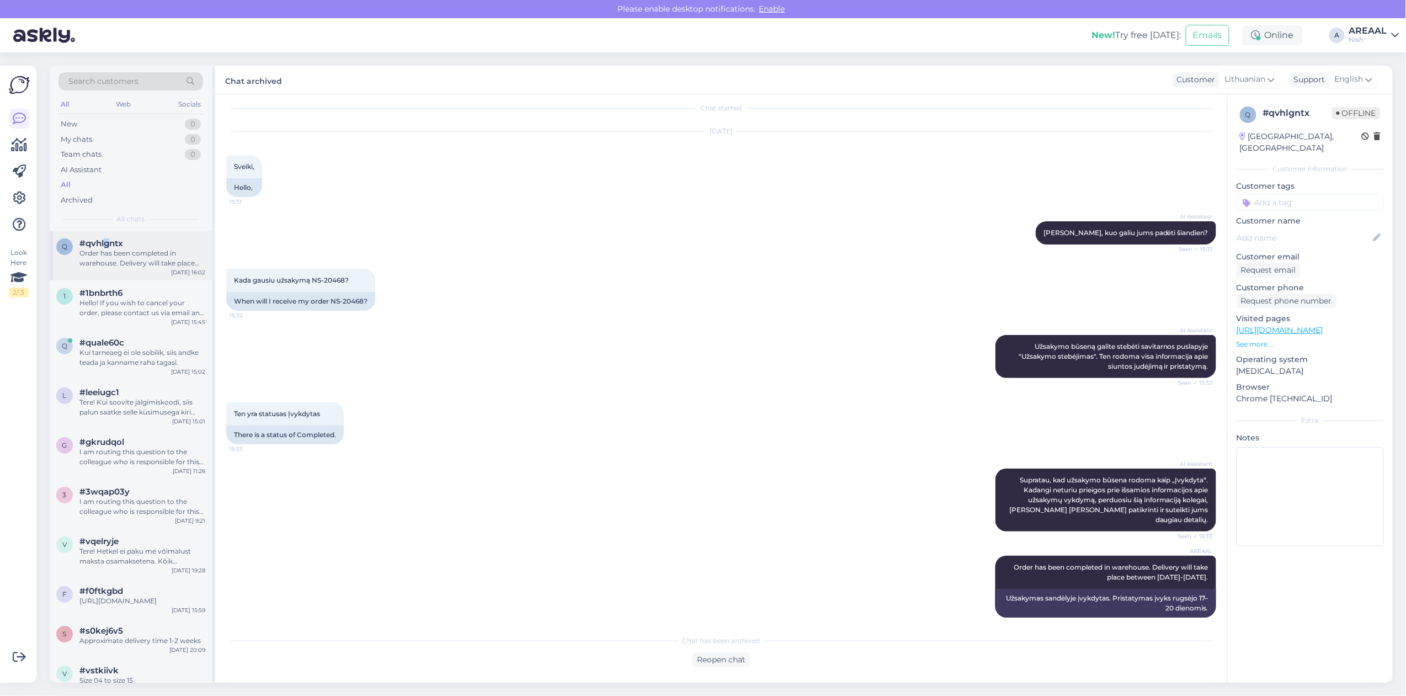
click at [106, 242] on span "#qvhlgntx" at bounding box center [101, 243] width 44 height 10
click at [113, 291] on span "#1bnbrth6" at bounding box center [100, 293] width 43 height 10
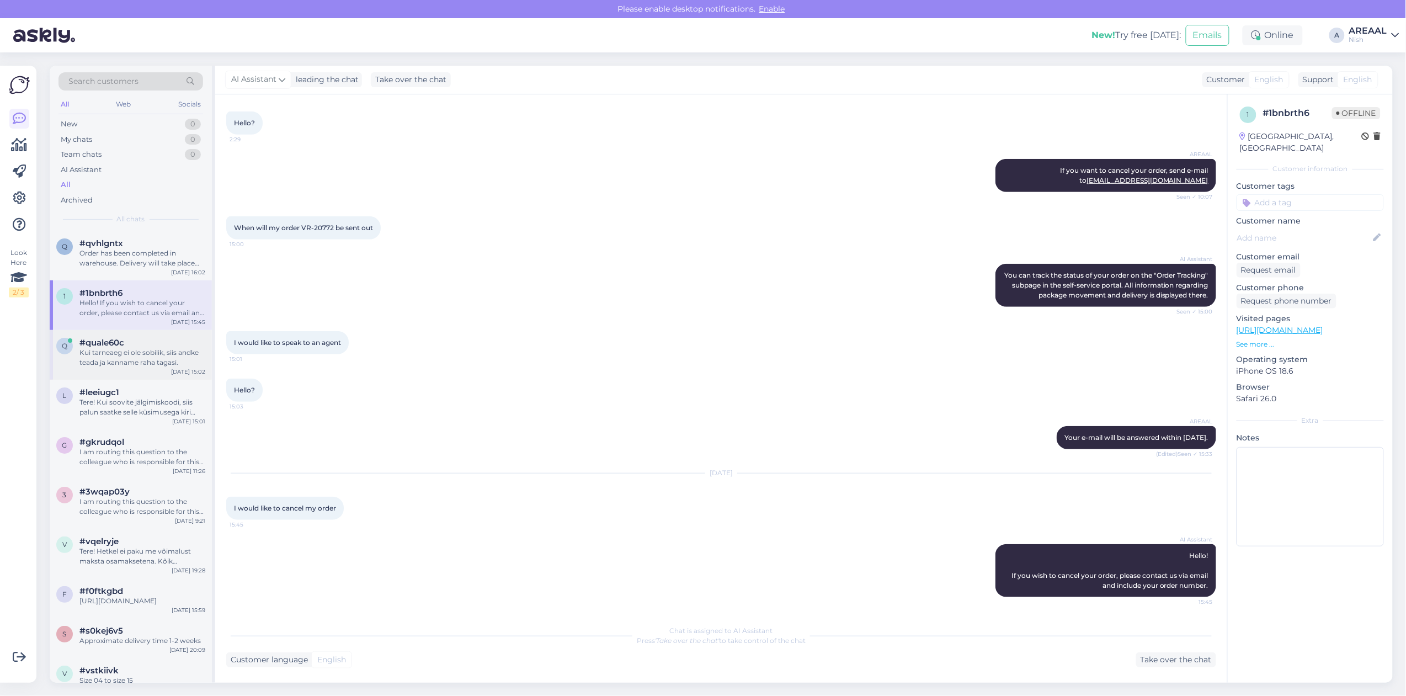
click at [133, 360] on div "Kui tarneaeg ei ole sobilik, siis andke teada ja kanname raha tagasi." at bounding box center [142, 358] width 126 height 20
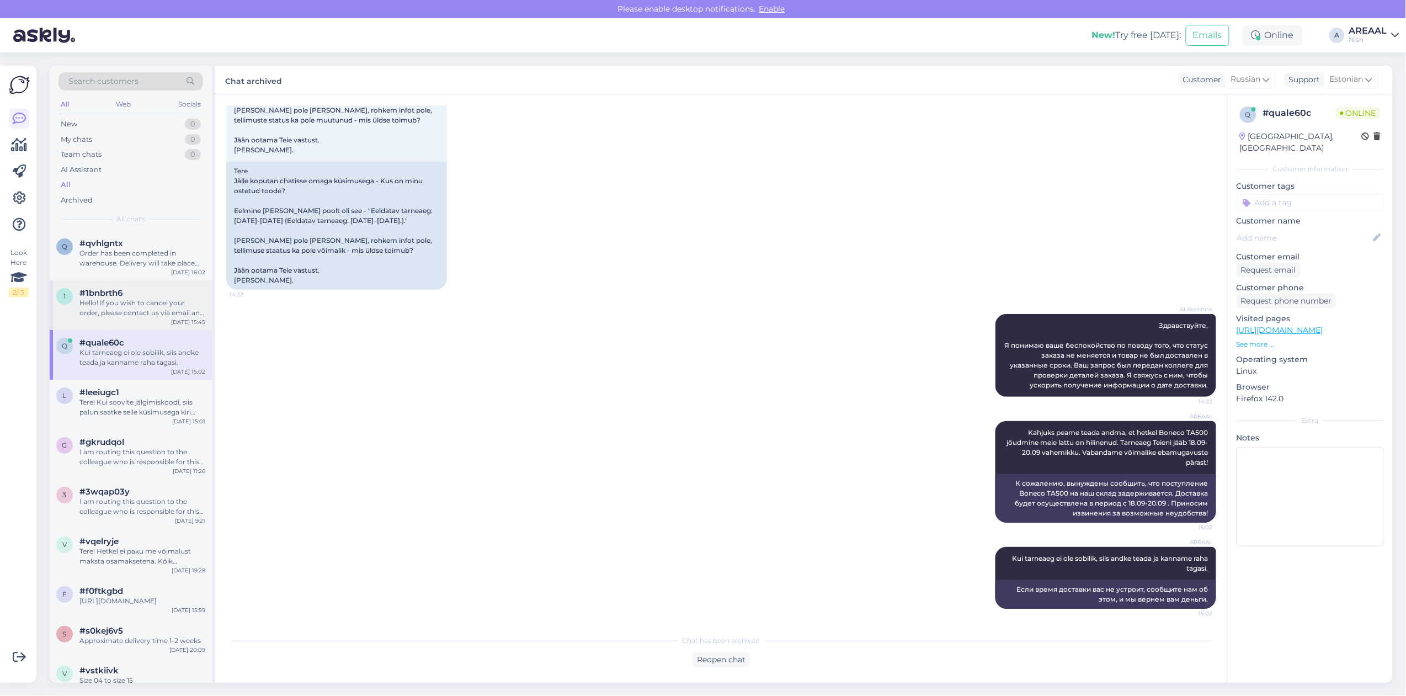
click at [137, 312] on div "Hello! If you wish to cancel your order, please contact us via email and includ…" at bounding box center [142, 308] width 126 height 20
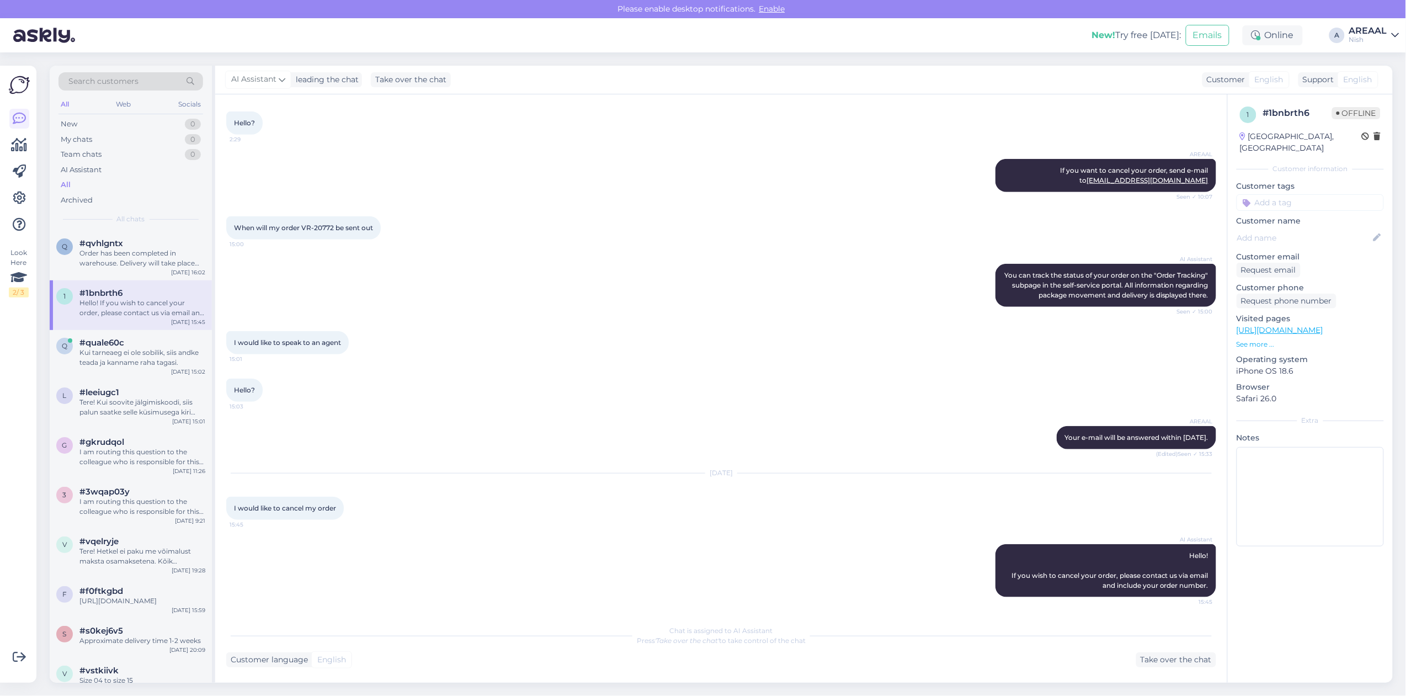
click at [124, 290] on div "#1bnbrth6" at bounding box center [142, 293] width 126 height 10
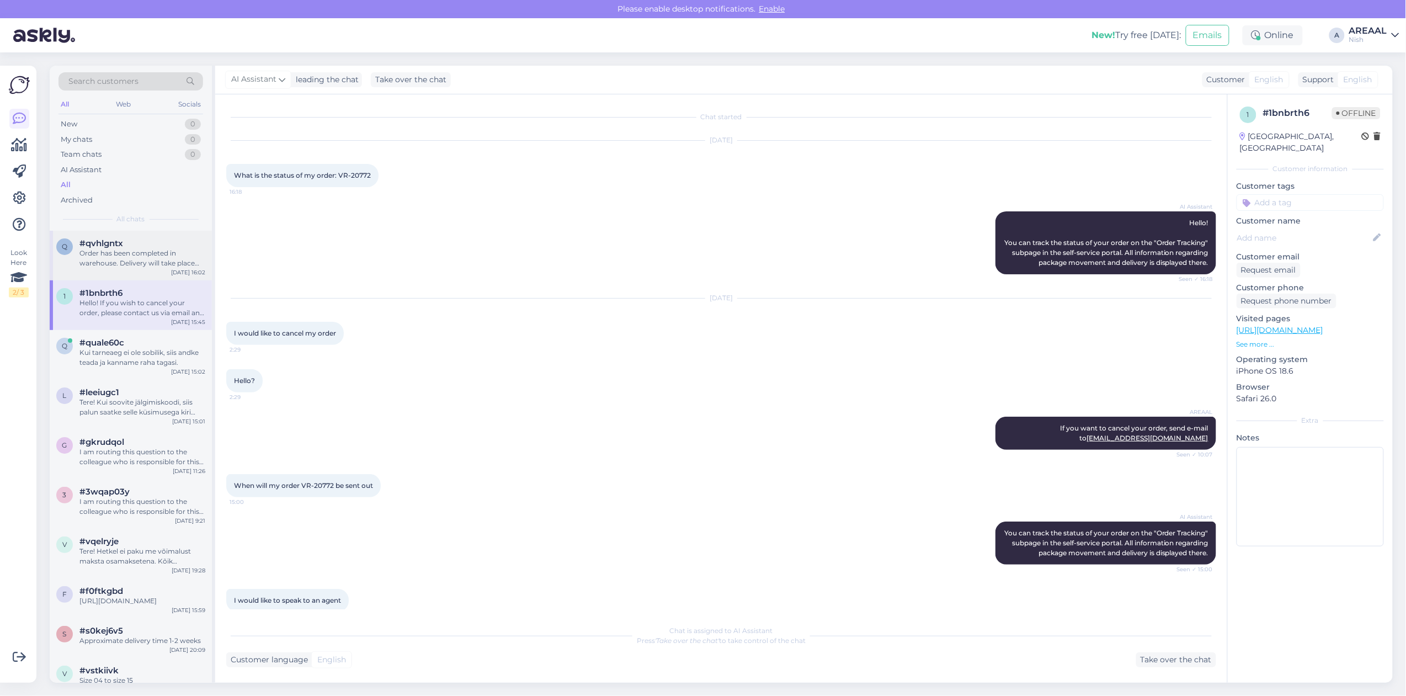
click at [117, 249] on div "Order has been completed in warehouse. Delivery will take place between 17-20 s…" at bounding box center [142, 258] width 126 height 20
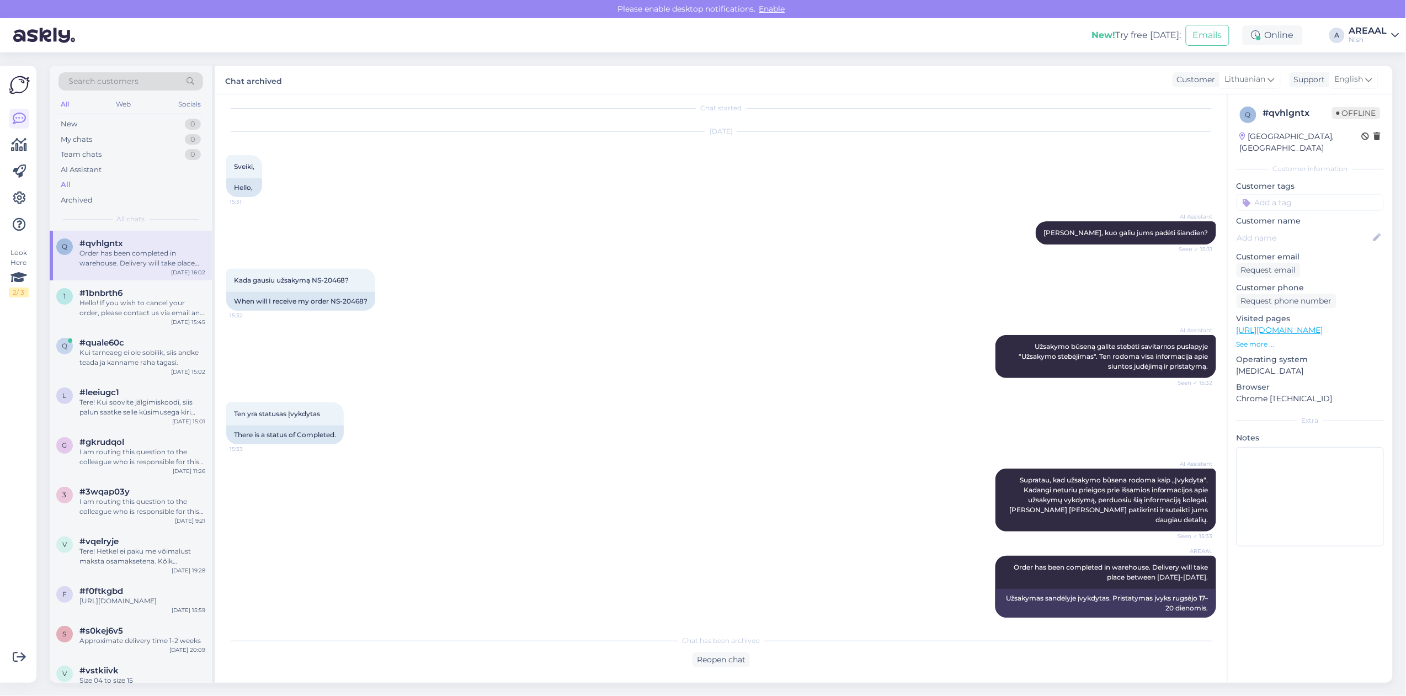
click at [1372, 26] on div "AREAAL" at bounding box center [1368, 30] width 38 height 9
click at [1372, 59] on button "Open" at bounding box center [1374, 61] width 31 height 17
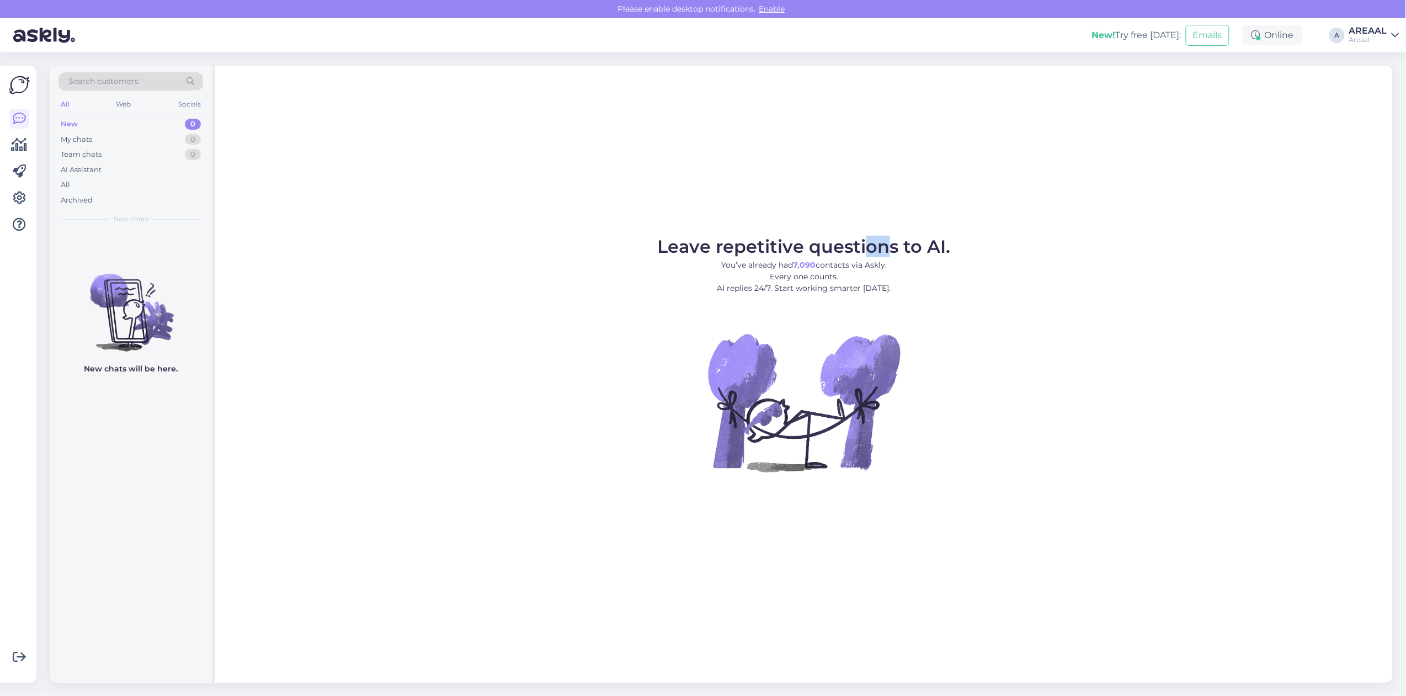
drag, startPoint x: 877, startPoint y: 194, endPoint x: 865, endPoint y: 194, distance: 12.1
click at [865, 194] on div "Leave repetitive questions to AI. You’ve already had 7,090 contacts via Askly. …" at bounding box center [803, 374] width 1177 height 617
click at [81, 189] on div "All" at bounding box center [130, 184] width 145 height 15
click at [112, 193] on div "Archived" at bounding box center [130, 200] width 145 height 15
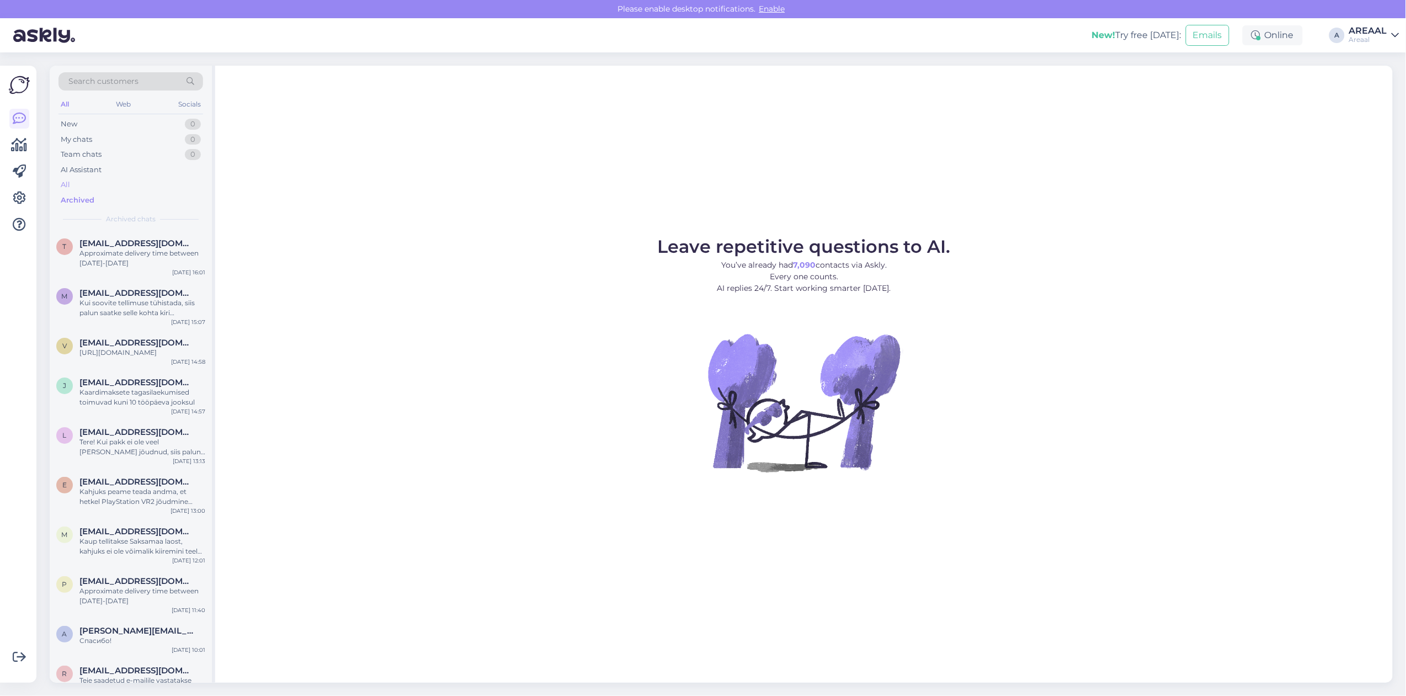
click at [110, 186] on div "All" at bounding box center [130, 184] width 145 height 15
click at [1379, 39] on div "Areaal" at bounding box center [1368, 39] width 38 height 9
click at [1380, 82] on button "Open" at bounding box center [1374, 85] width 31 height 17
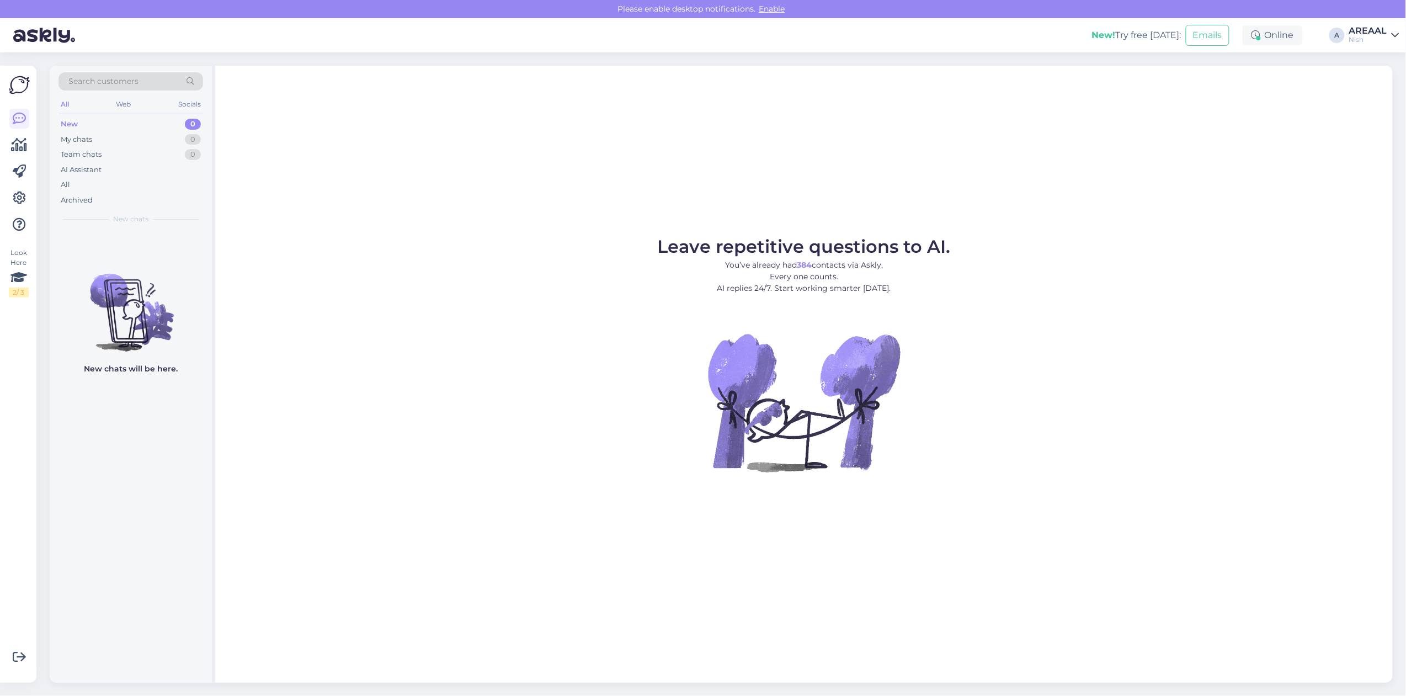
click at [153, 189] on div "All" at bounding box center [130, 184] width 145 height 15
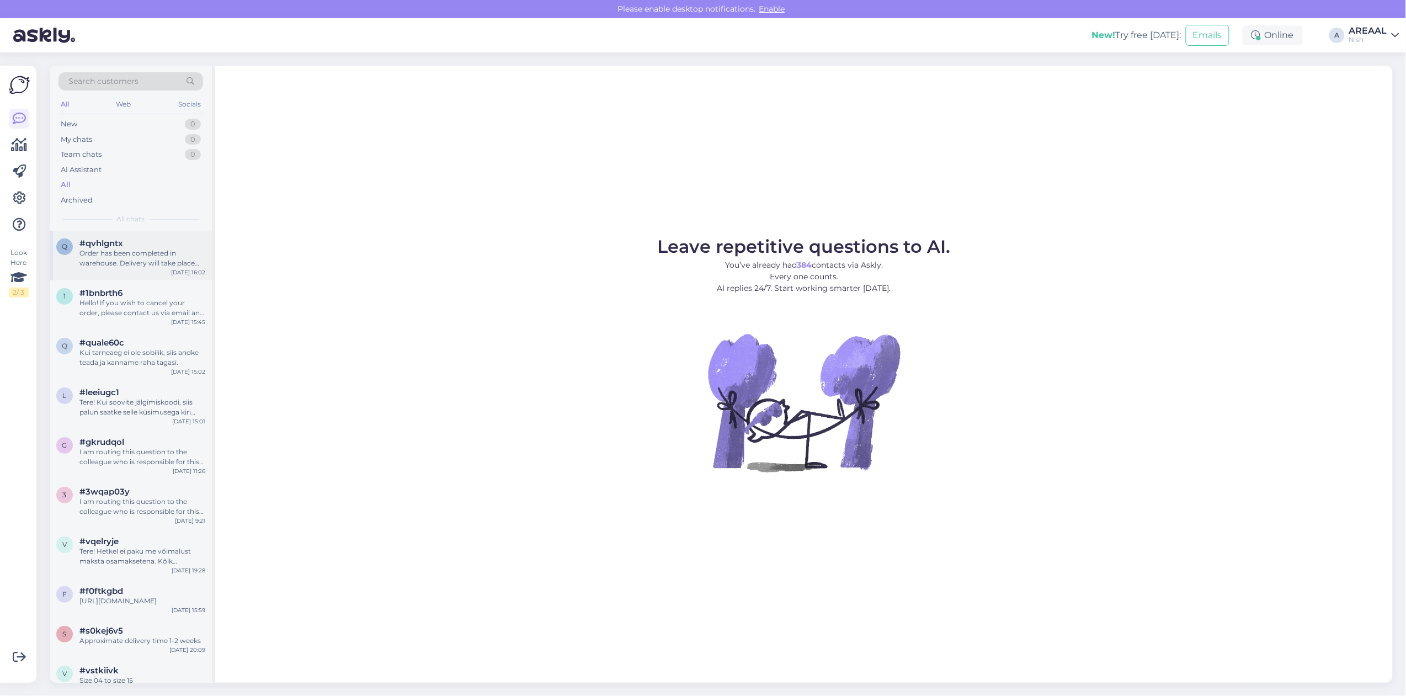
click at [205, 258] on div "Order has been completed in warehouse. Delivery will take place between [DATE]-…" at bounding box center [142, 258] width 126 height 20
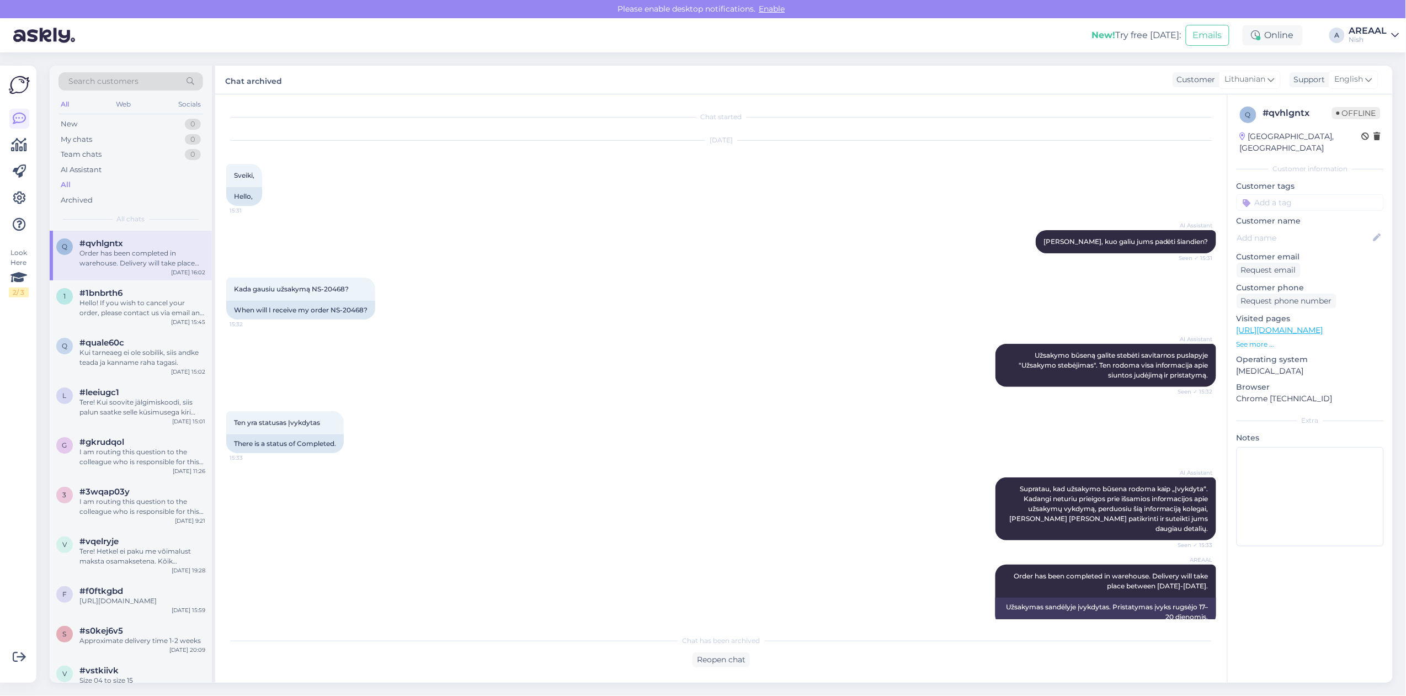
scroll to position [9, 0]
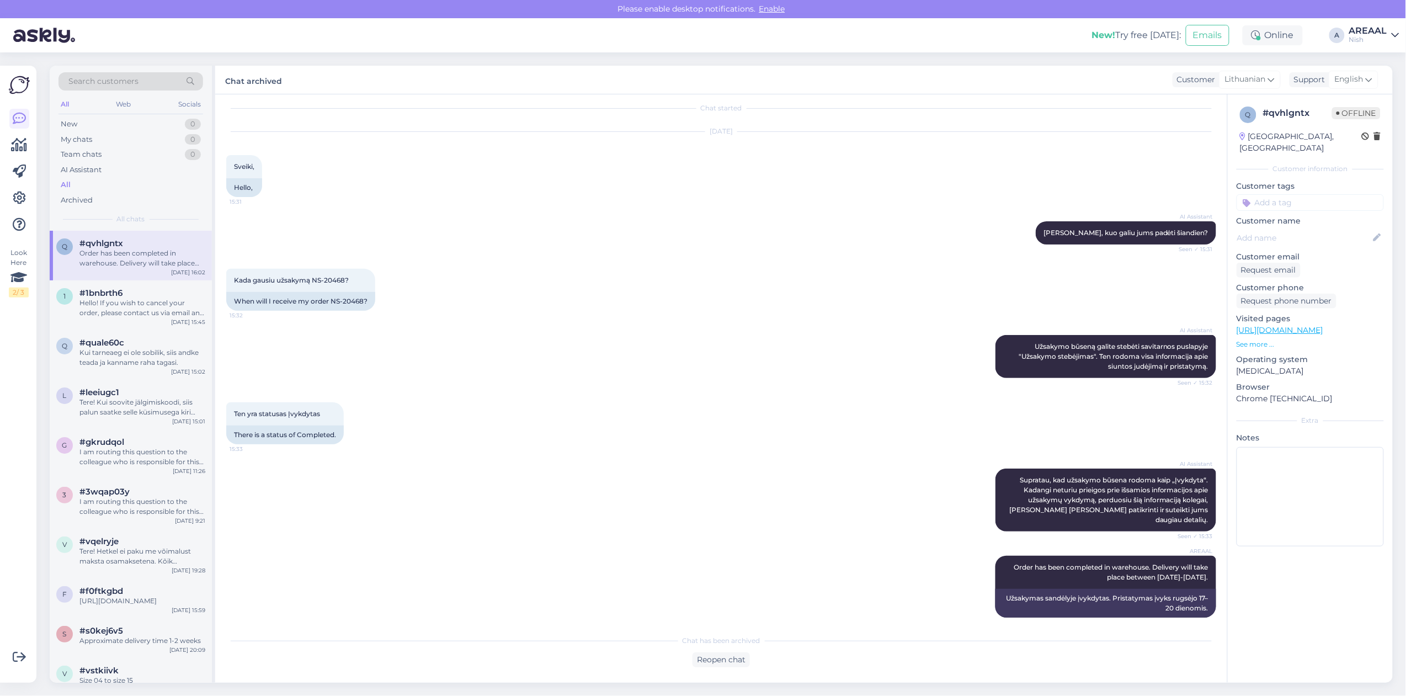
click at [1375, 30] on div "AREAAL" at bounding box center [1368, 30] width 38 height 9
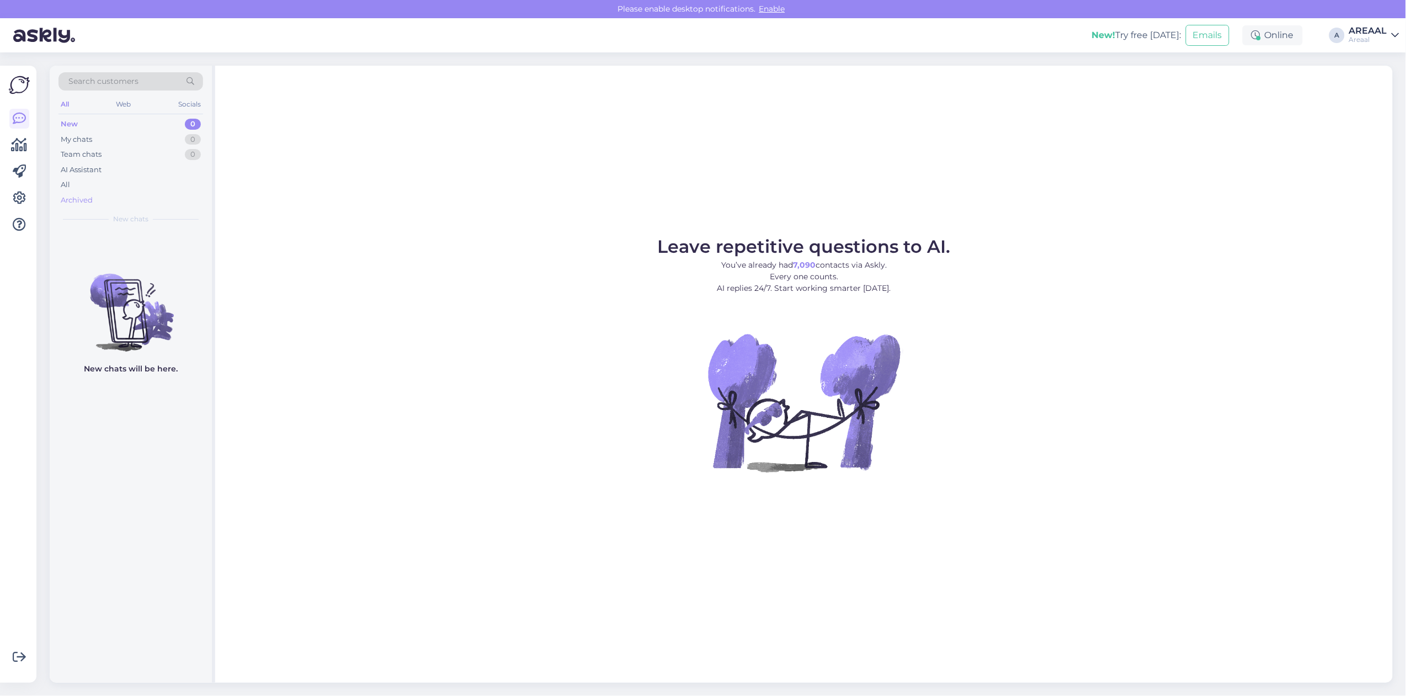
click at [149, 194] on div "Archived" at bounding box center [130, 200] width 145 height 15
click at [150, 185] on div "All" at bounding box center [130, 184] width 145 height 15
click at [94, 196] on div "Archived" at bounding box center [130, 200] width 145 height 15
click at [95, 185] on div "All" at bounding box center [130, 184] width 145 height 15
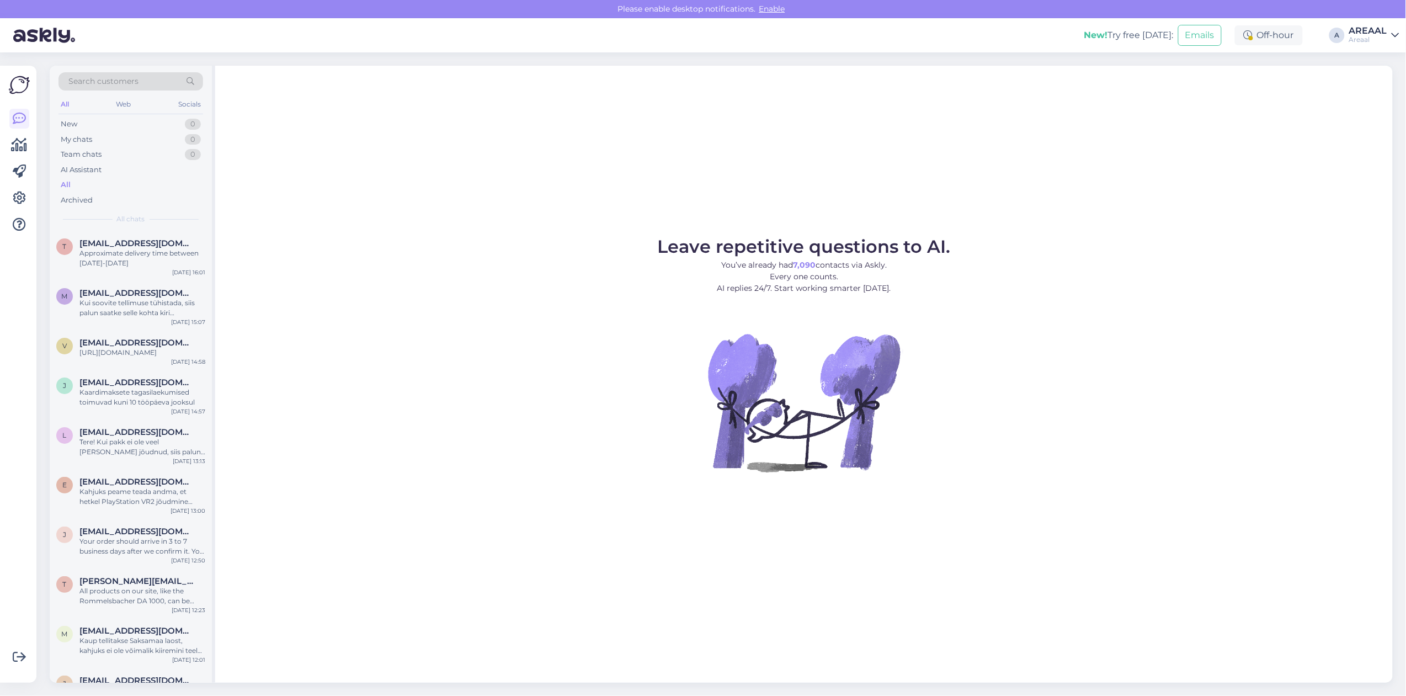
click at [900, 218] on div "Leave repetitive questions to AI. You’ve already had 7,090 contacts via Askly. …" at bounding box center [803, 374] width 1177 height 617
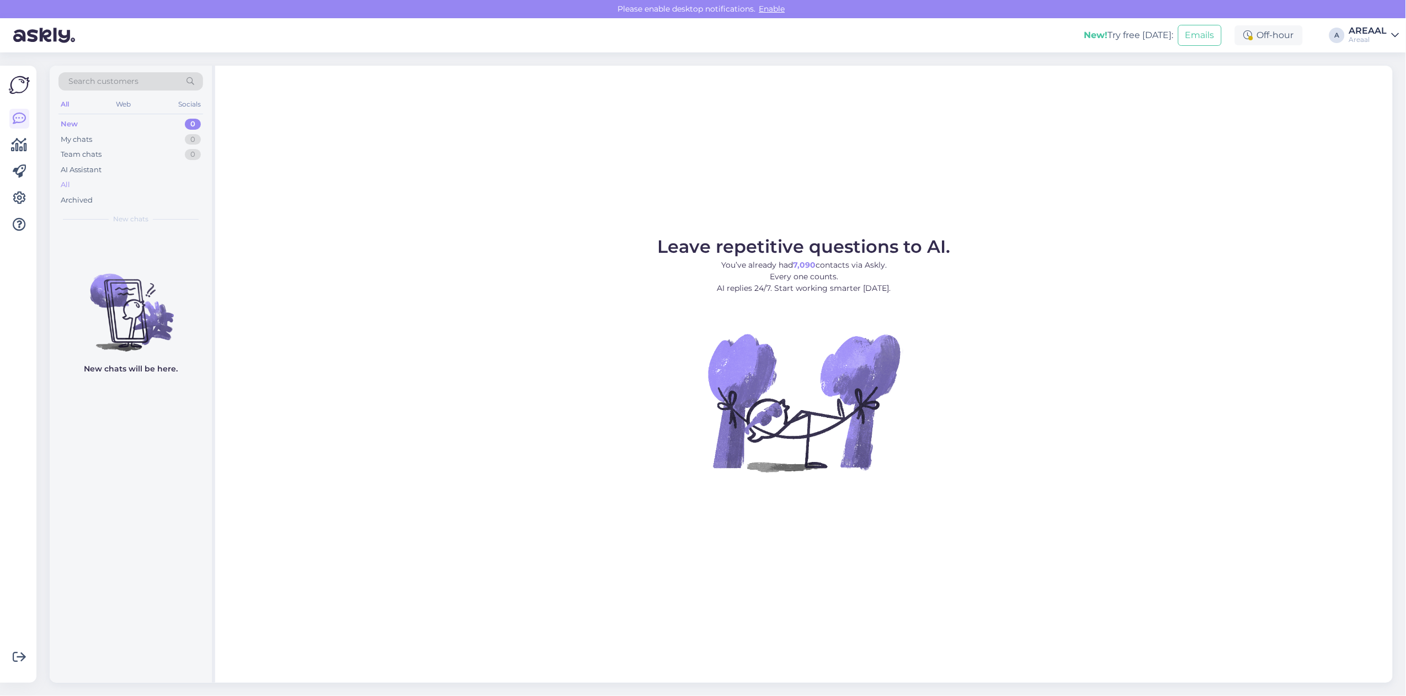
click at [119, 188] on div "All" at bounding box center [130, 184] width 145 height 15
click at [190, 193] on div "Archived" at bounding box center [130, 200] width 145 height 15
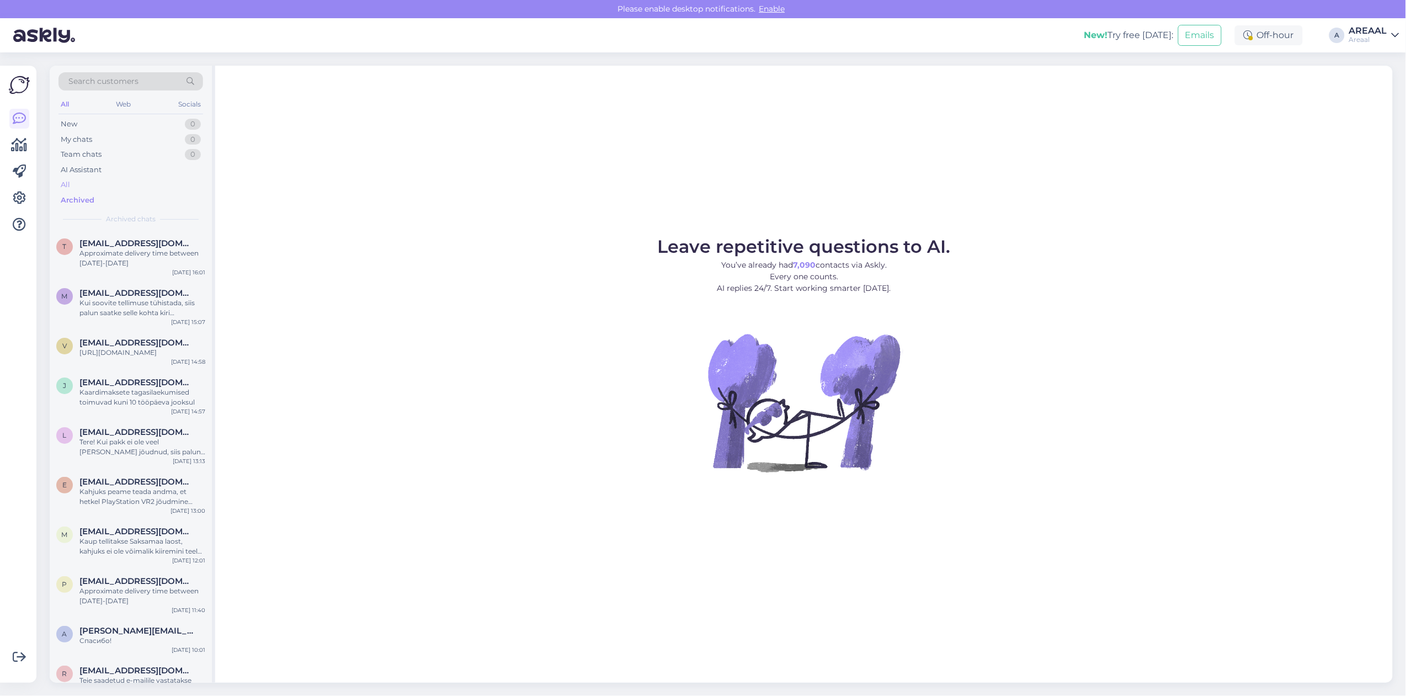
click at [195, 183] on div "All" at bounding box center [130, 184] width 145 height 15
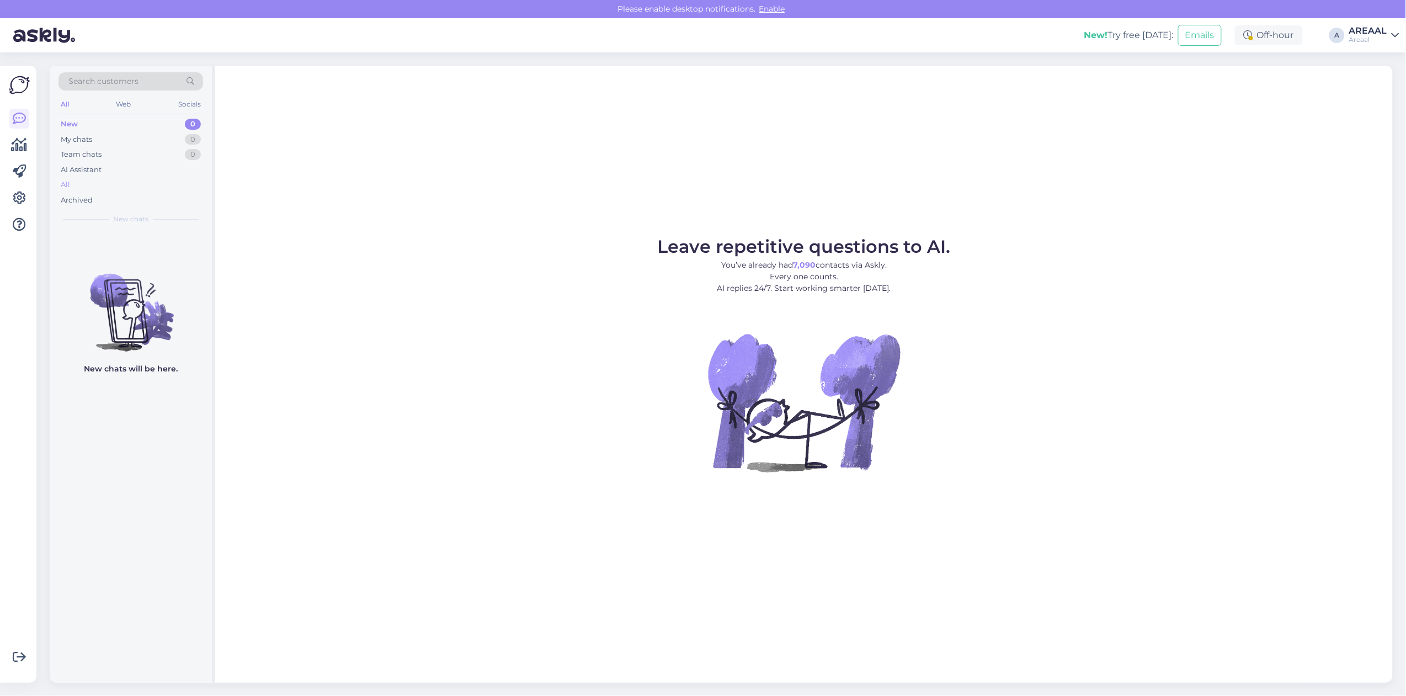
click at [142, 183] on div "All" at bounding box center [130, 184] width 145 height 15
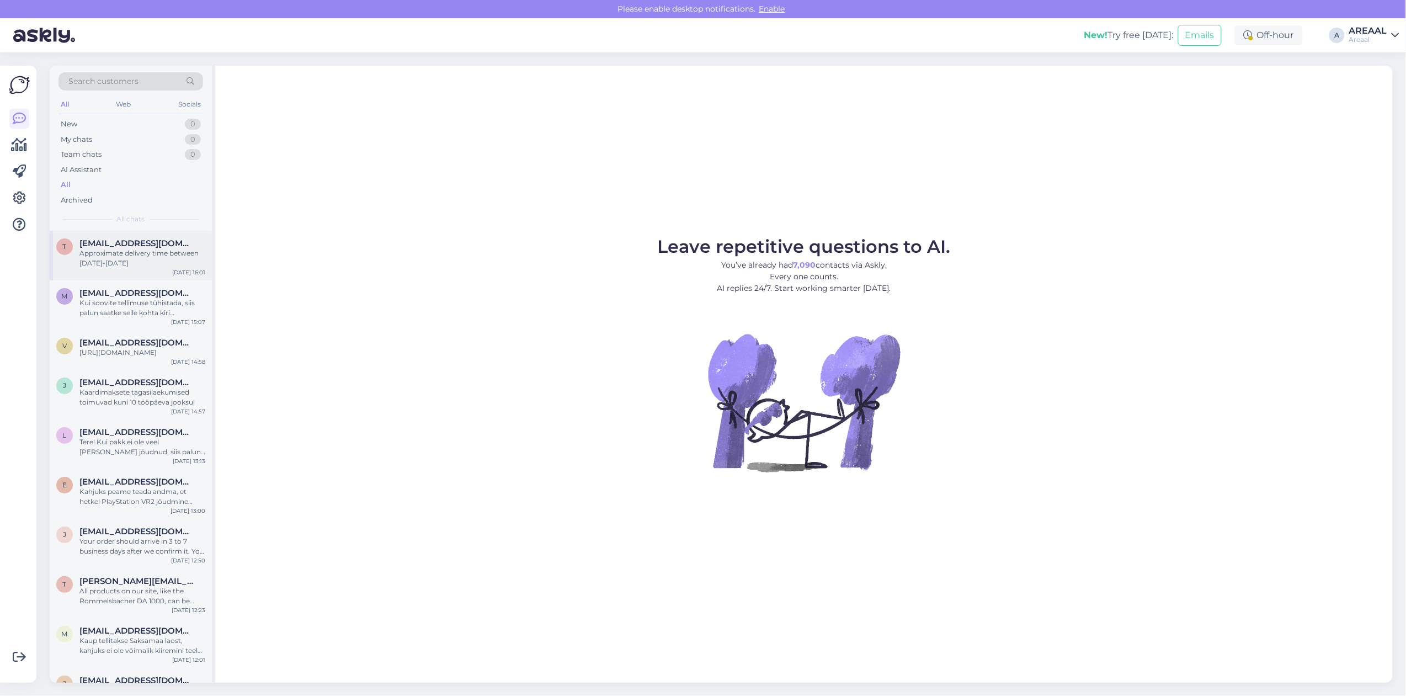
click at [141, 275] on div "t [EMAIL_ADDRESS][DOMAIN_NAME] Approximate delivery time between [DATE]-[DATE] …" at bounding box center [131, 256] width 162 height 50
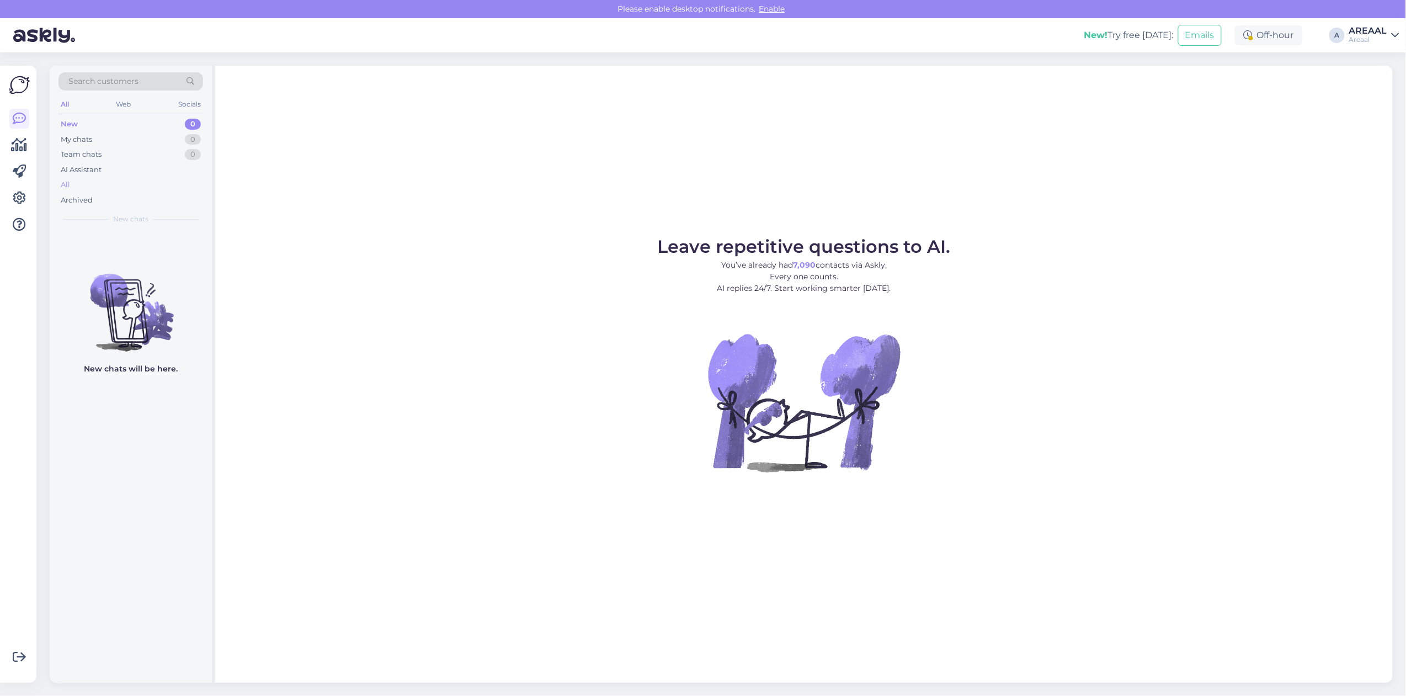
click at [138, 177] on div "All" at bounding box center [130, 184] width 145 height 15
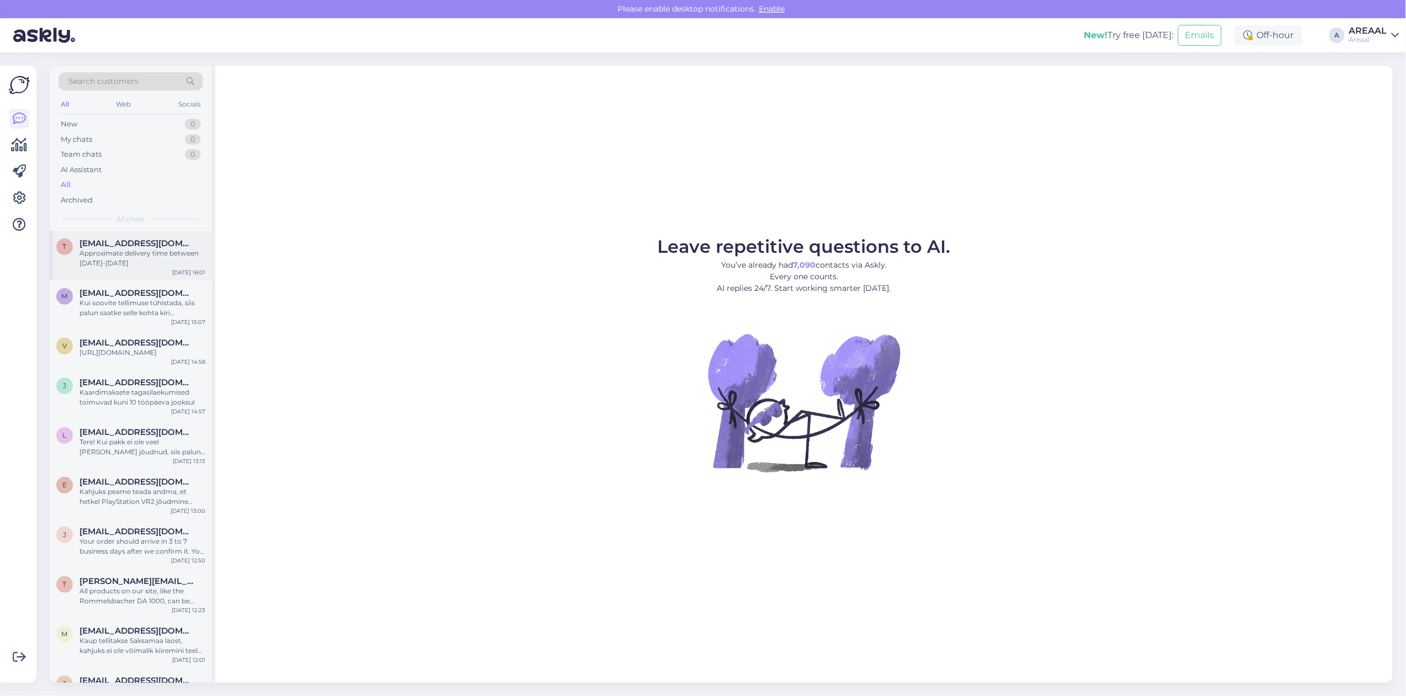
click at [165, 243] on span "[EMAIL_ADDRESS][DOMAIN_NAME]" at bounding box center [136, 243] width 115 height 10
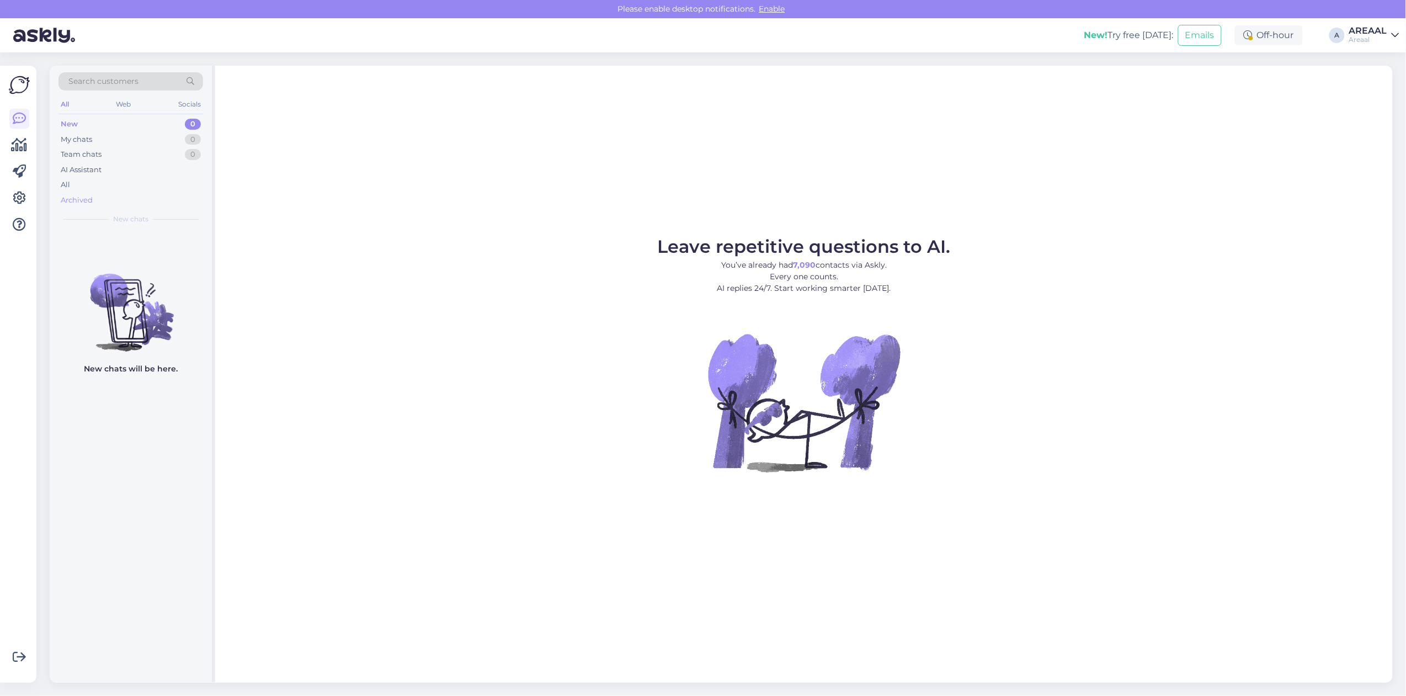
click at [83, 195] on div "Archived" at bounding box center [77, 200] width 32 height 11
click at [84, 185] on div "All" at bounding box center [130, 184] width 145 height 15
click at [179, 179] on div "All" at bounding box center [130, 184] width 145 height 15
click at [131, 191] on div "New 0 My chats 0 Team chats 0 AI Assistant All Archived" at bounding box center [130, 161] width 145 height 91
click at [130, 184] on div "All" at bounding box center [130, 184] width 145 height 15
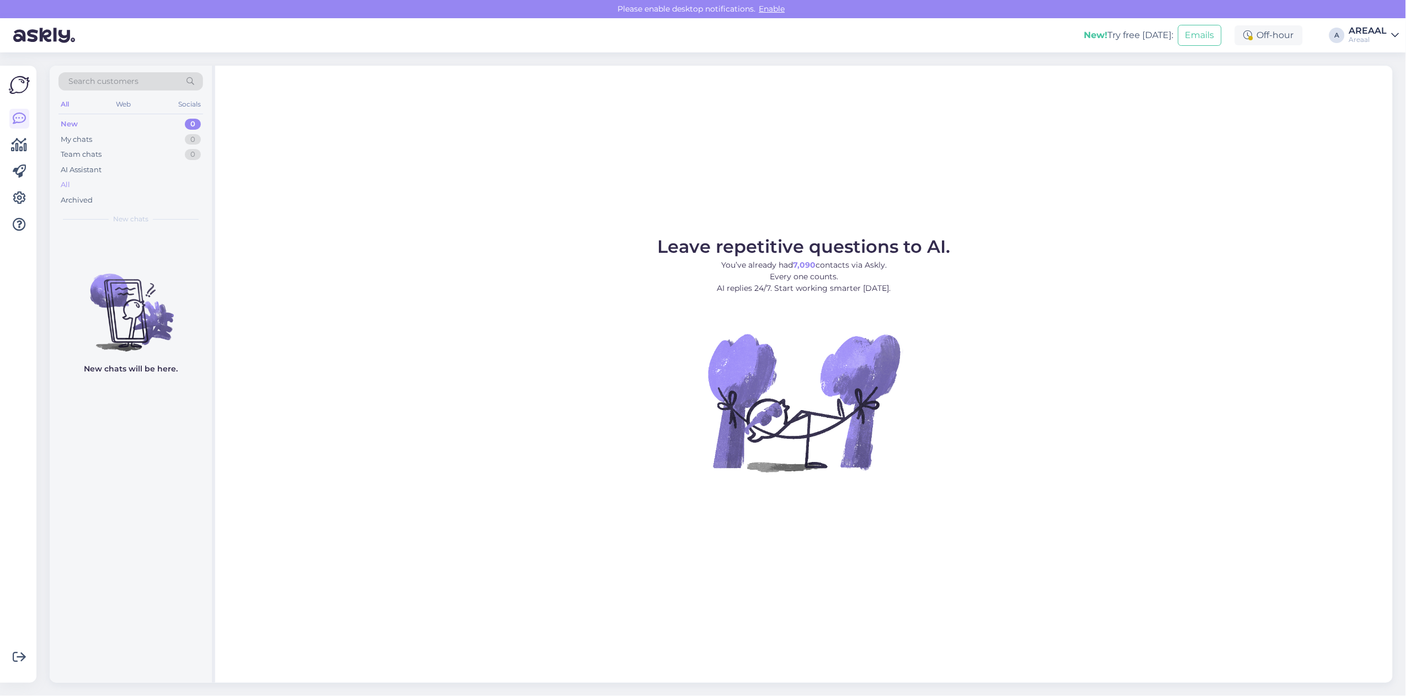
click at [161, 180] on div "All" at bounding box center [130, 184] width 145 height 15
click at [108, 185] on div "All" at bounding box center [130, 184] width 145 height 15
